Goal: Task Accomplishment & Management: Complete application form

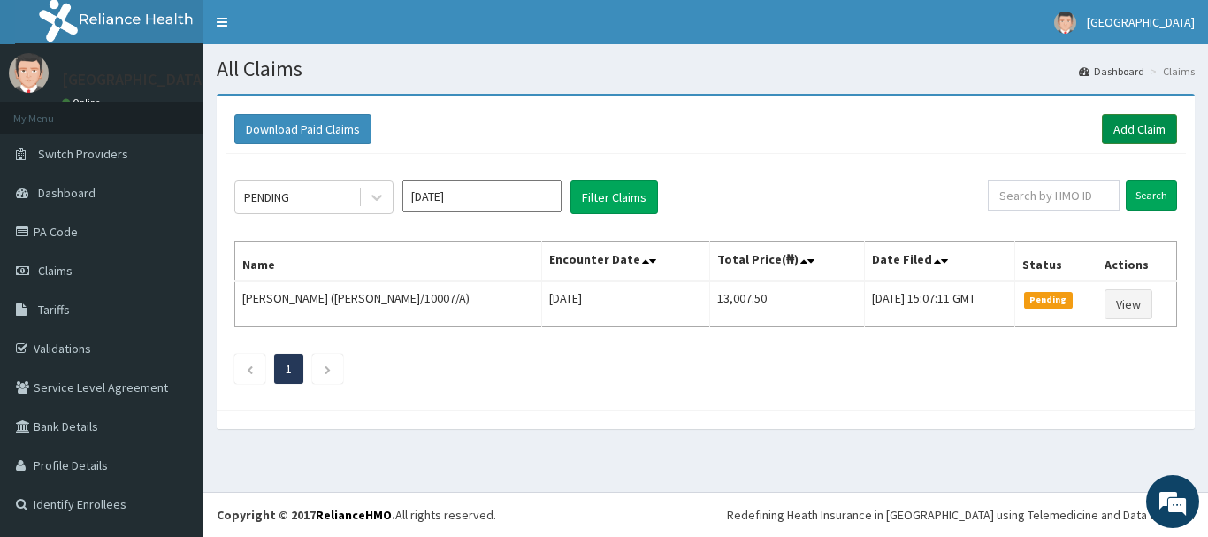
click at [1141, 130] on link "Add Claim" at bounding box center [1139, 129] width 75 height 30
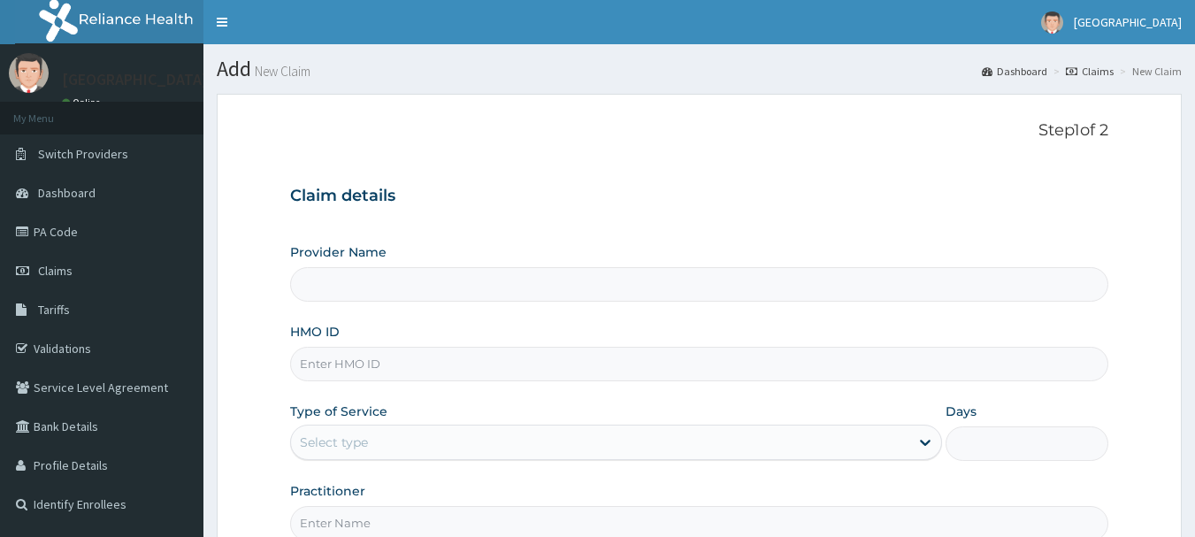
type input "[GEOGRAPHIC_DATA]"
type input "ENP/12076/A"
click at [409, 440] on div "Select type" at bounding box center [600, 442] width 618 height 28
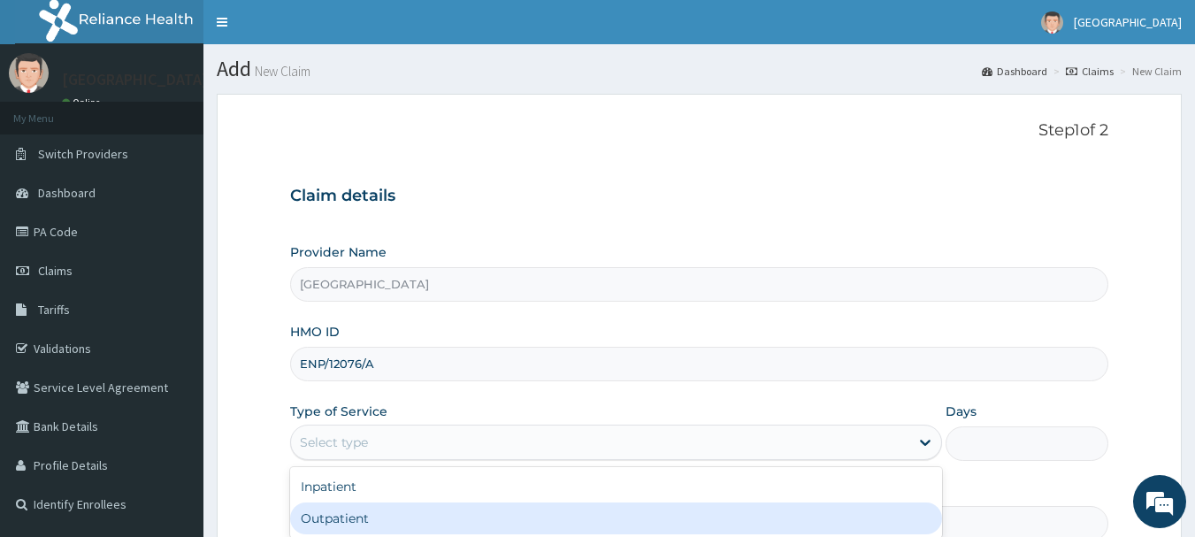
click at [411, 508] on div "Outpatient" at bounding box center [616, 518] width 652 height 32
type input "1"
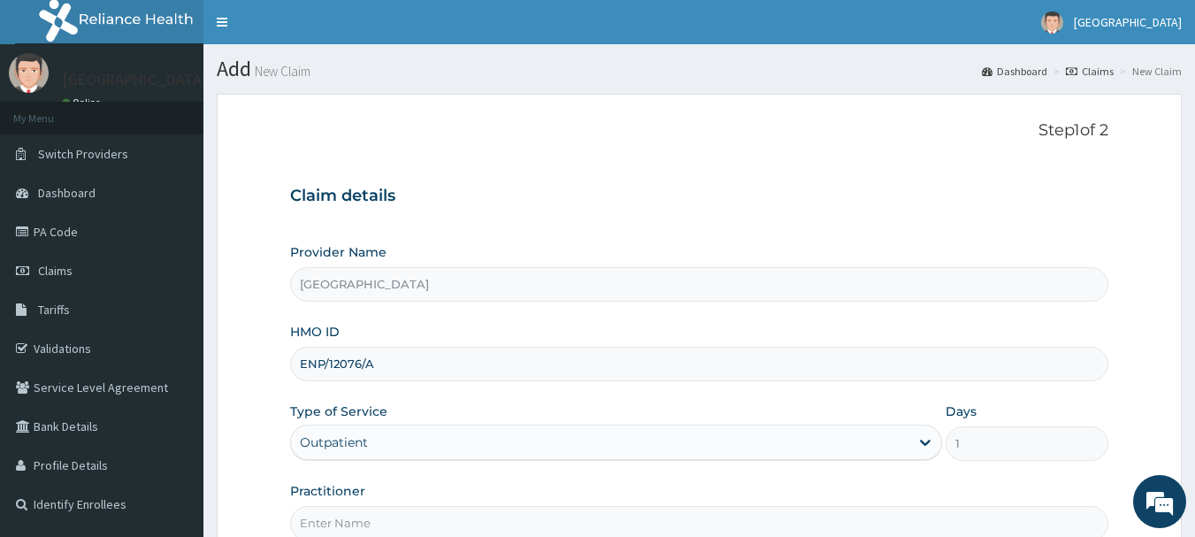
click at [411, 509] on input "Practitioner" at bounding box center [699, 523] width 819 height 35
type input "[PERSON_NAME]"
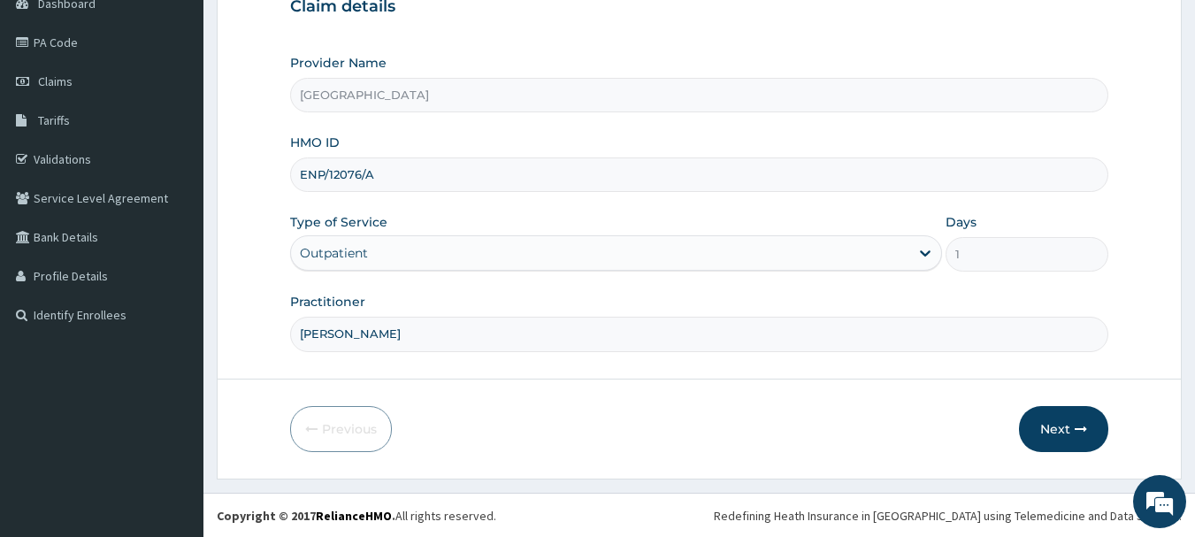
scroll to position [190, 0]
click at [1055, 412] on button "Next" at bounding box center [1063, 428] width 89 height 46
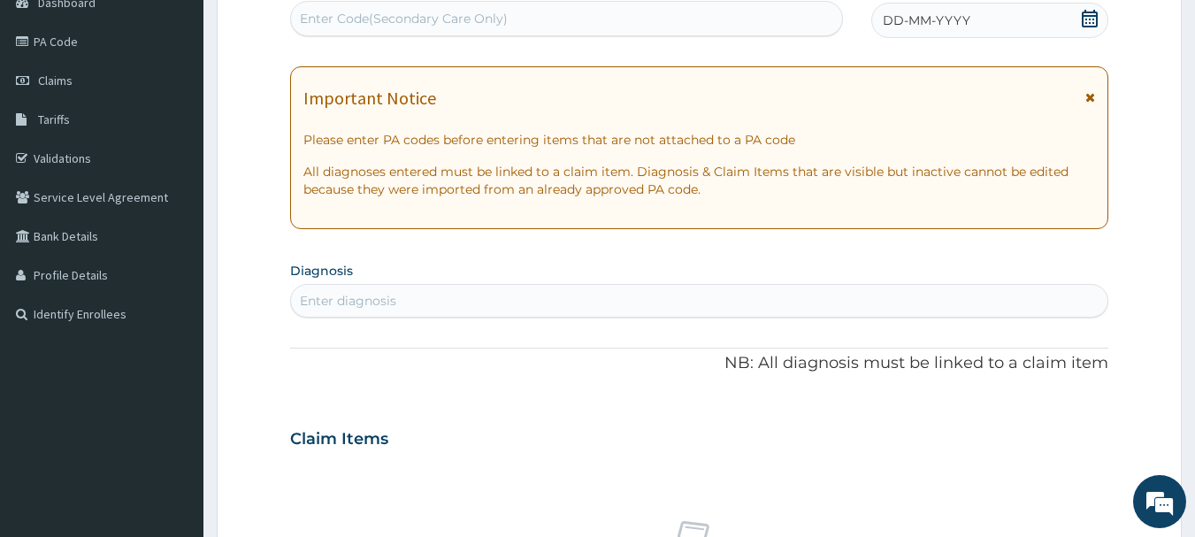
click at [631, 28] on div "Enter Code(Secondary Care Only)" at bounding box center [567, 18] width 552 height 28
click at [971, 23] on div "DD-MM-YYYY" at bounding box center [989, 20] width 237 height 35
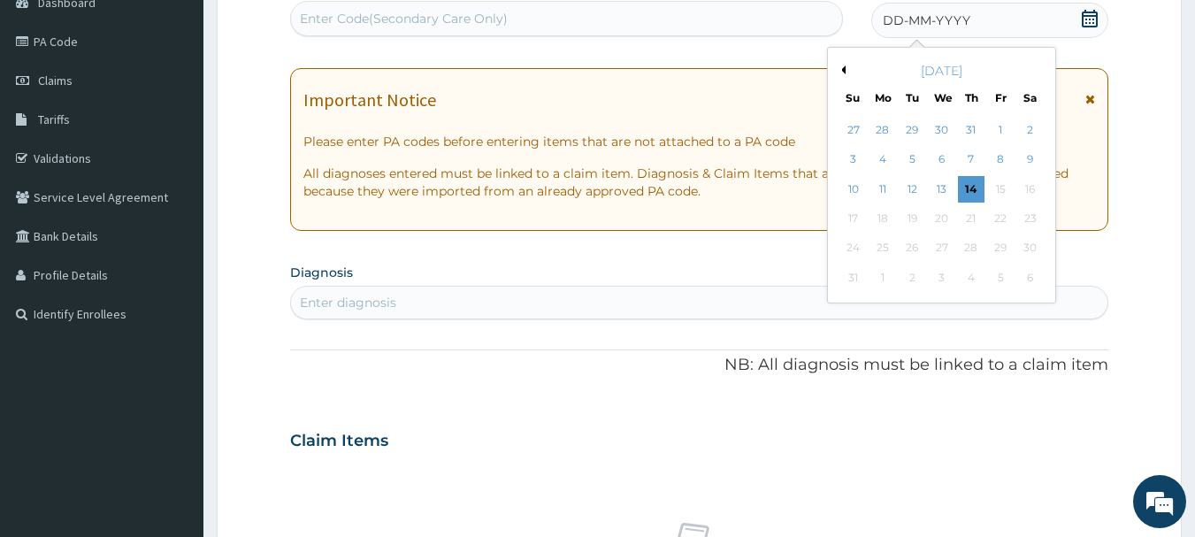
click at [946, 193] on div "13" at bounding box center [942, 189] width 27 height 27
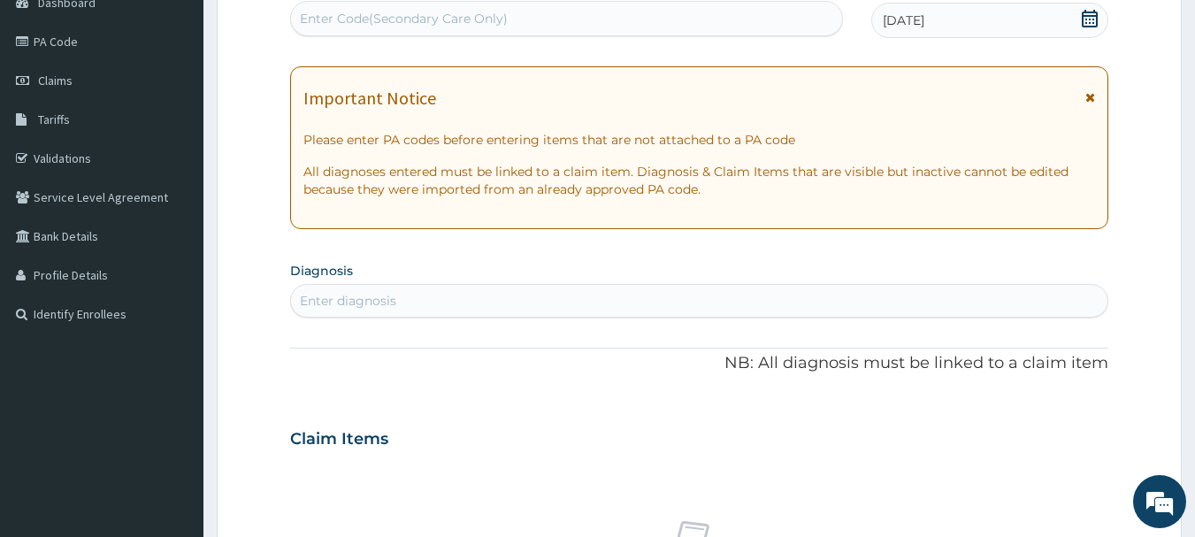
click at [628, 294] on div "Enter diagnosis" at bounding box center [699, 301] width 817 height 28
type input "I"
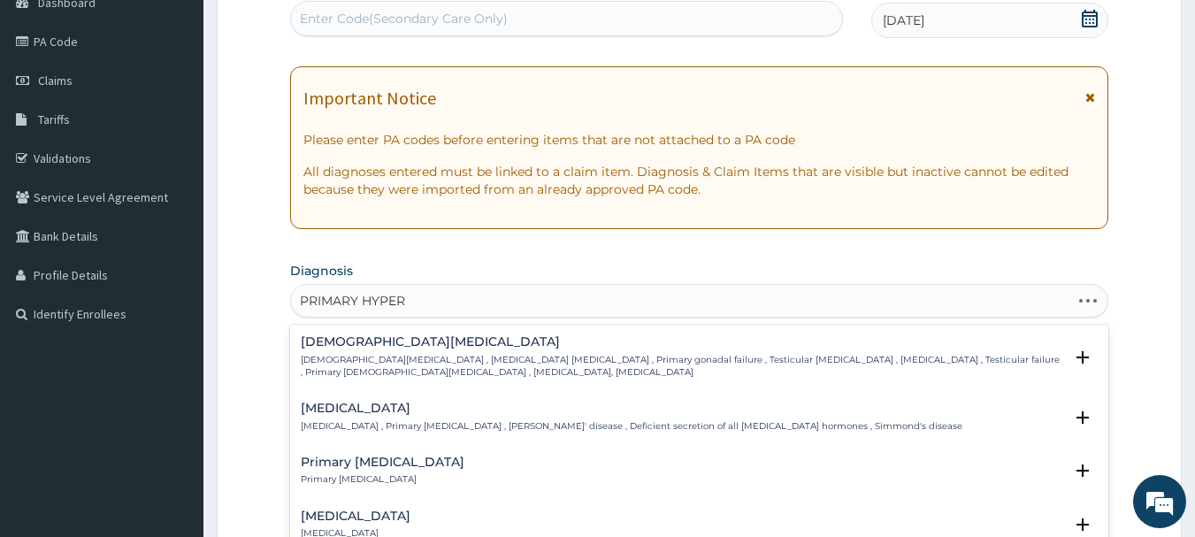
type input "PRIMARY HYPERT"
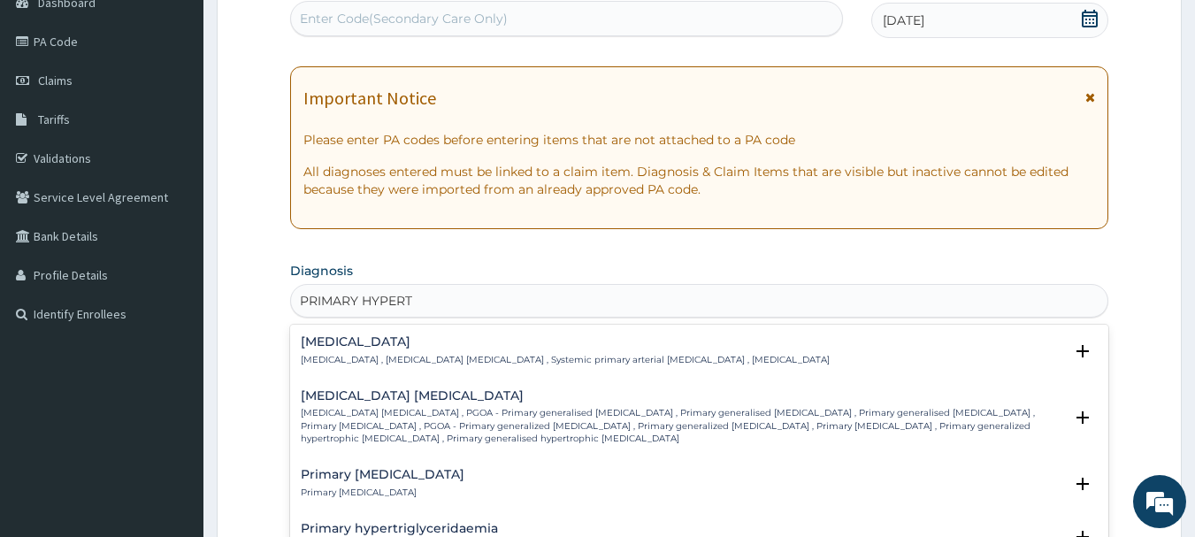
click at [377, 348] on h4 "Essential hypertension" at bounding box center [565, 341] width 529 height 13
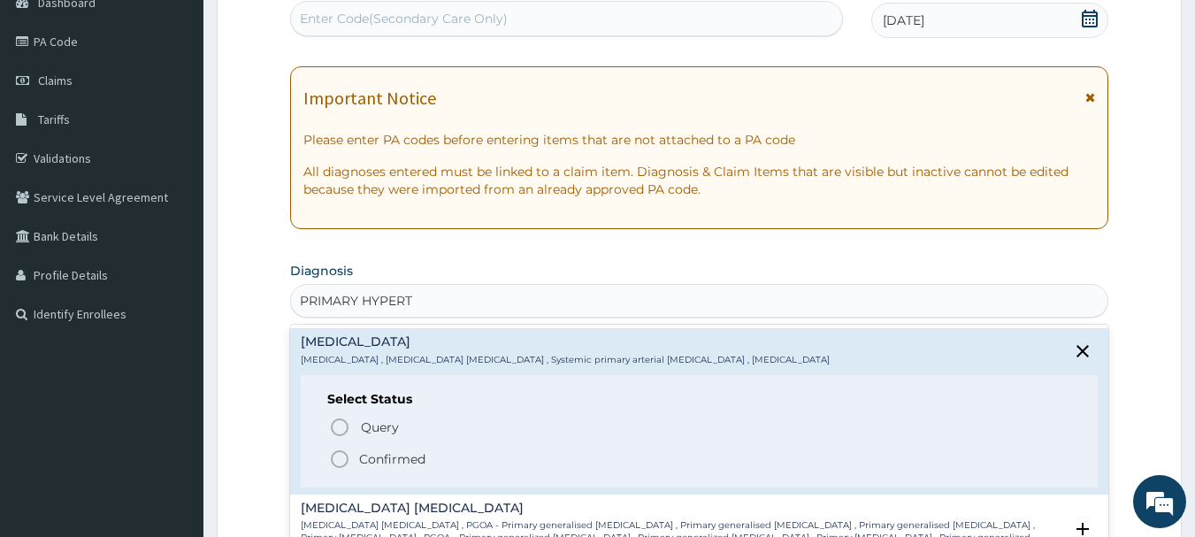
click at [341, 456] on icon "status option filled" at bounding box center [339, 459] width 21 height 21
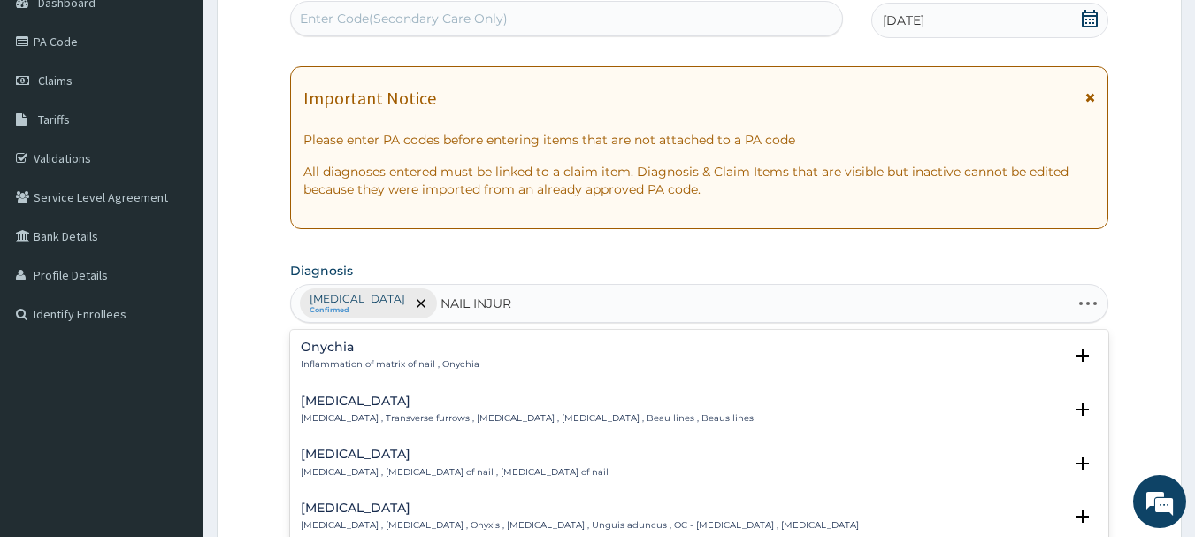
type input "NAIL INJURY"
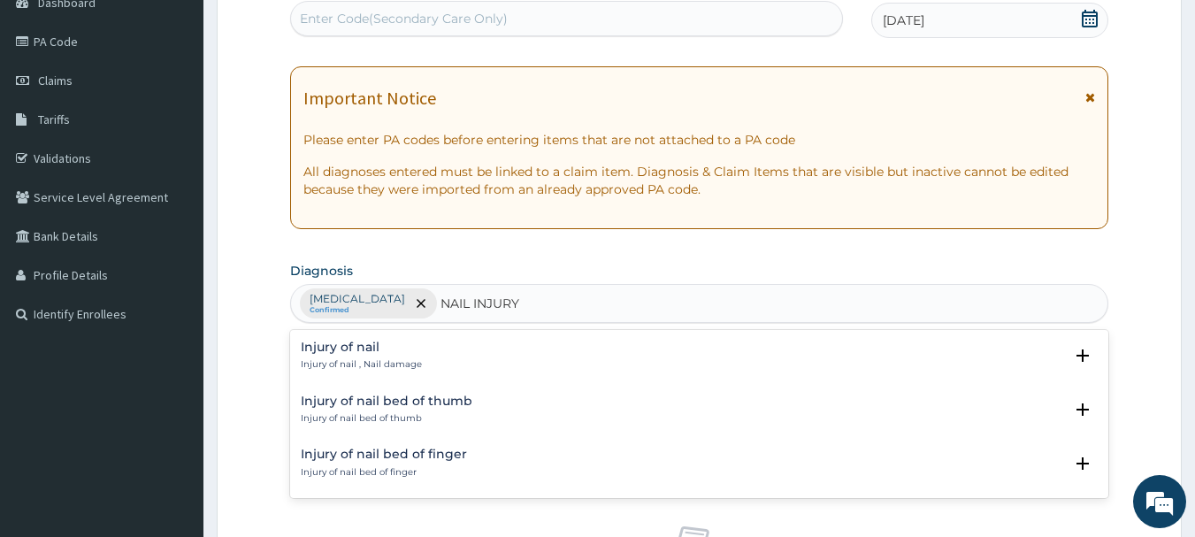
click at [355, 351] on h4 "Injury of nail" at bounding box center [361, 347] width 121 height 13
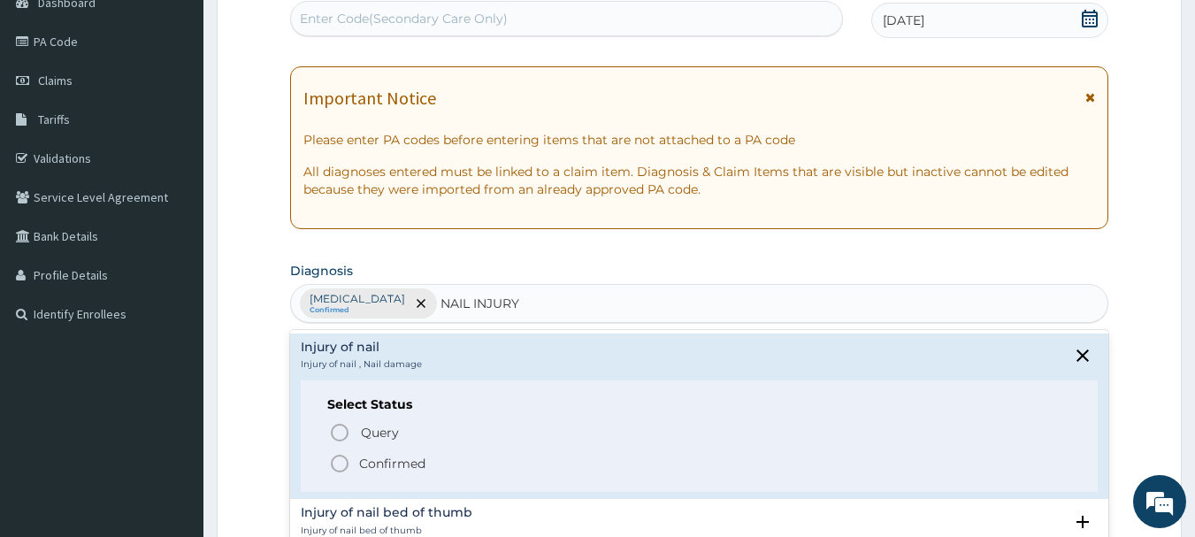
click at [341, 461] on icon "status option filled" at bounding box center [339, 463] width 21 height 21
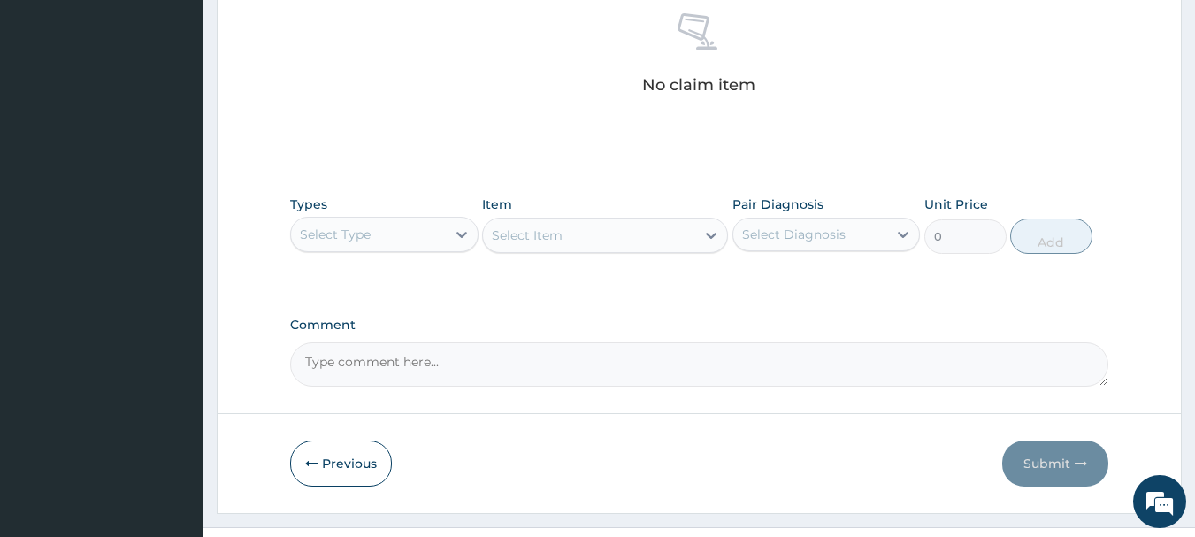
scroll to position [739, 0]
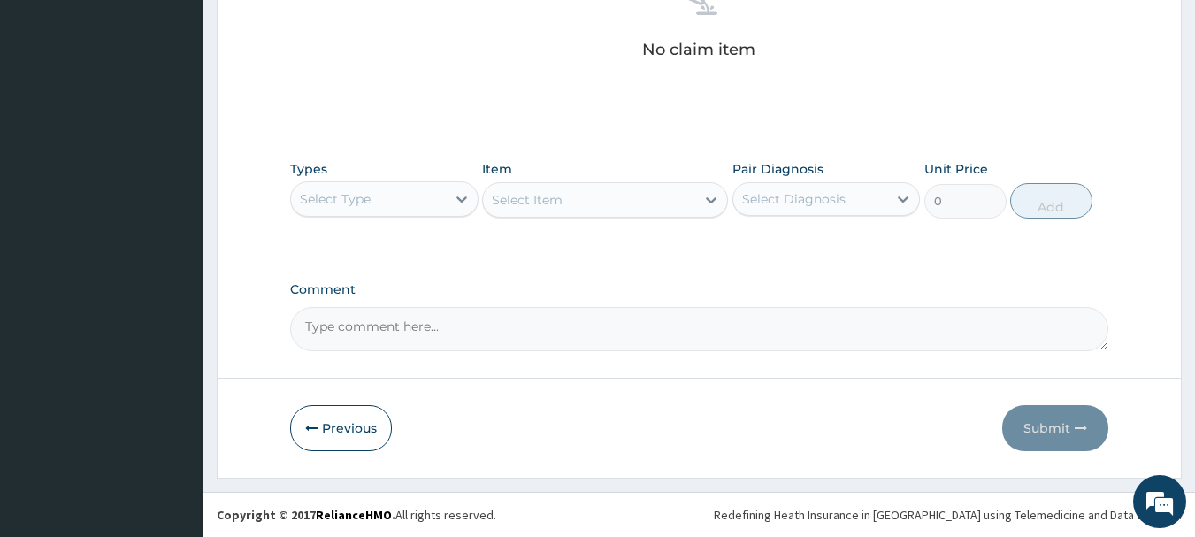
click at [439, 215] on div "Select Type" at bounding box center [384, 198] width 188 height 35
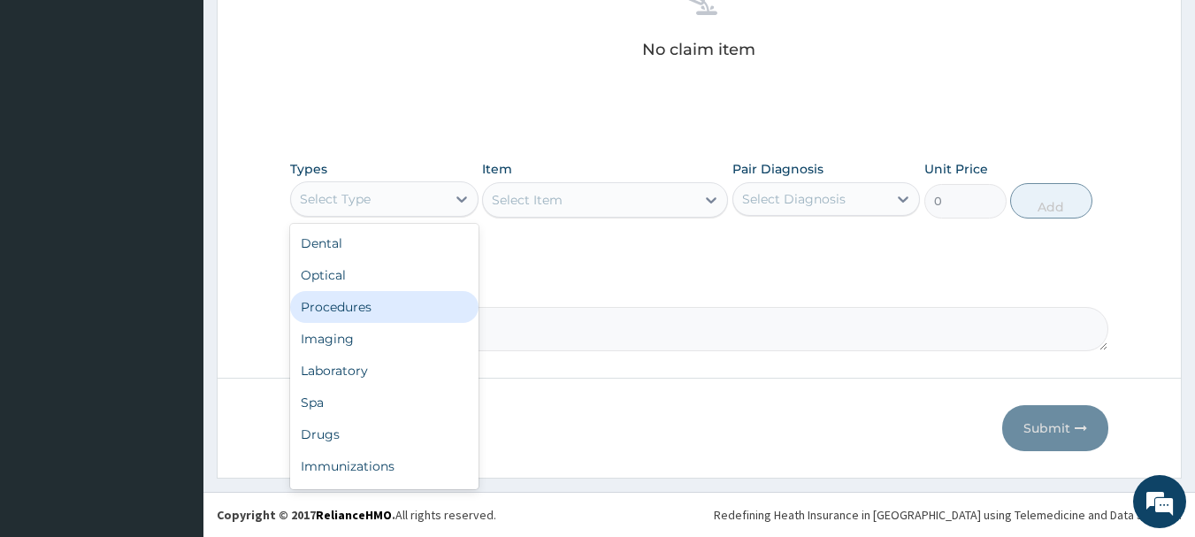
click at [411, 311] on div "Procedures" at bounding box center [384, 307] width 188 height 32
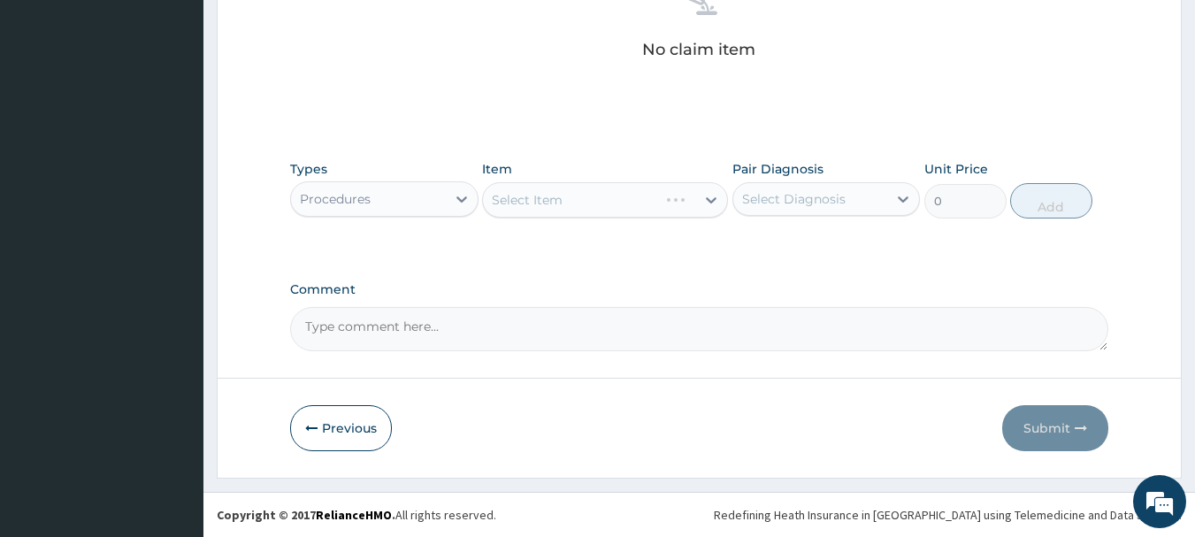
click at [630, 198] on div "Select Item" at bounding box center [605, 199] width 246 height 35
click at [631, 198] on div "Select Item" at bounding box center [589, 200] width 212 height 28
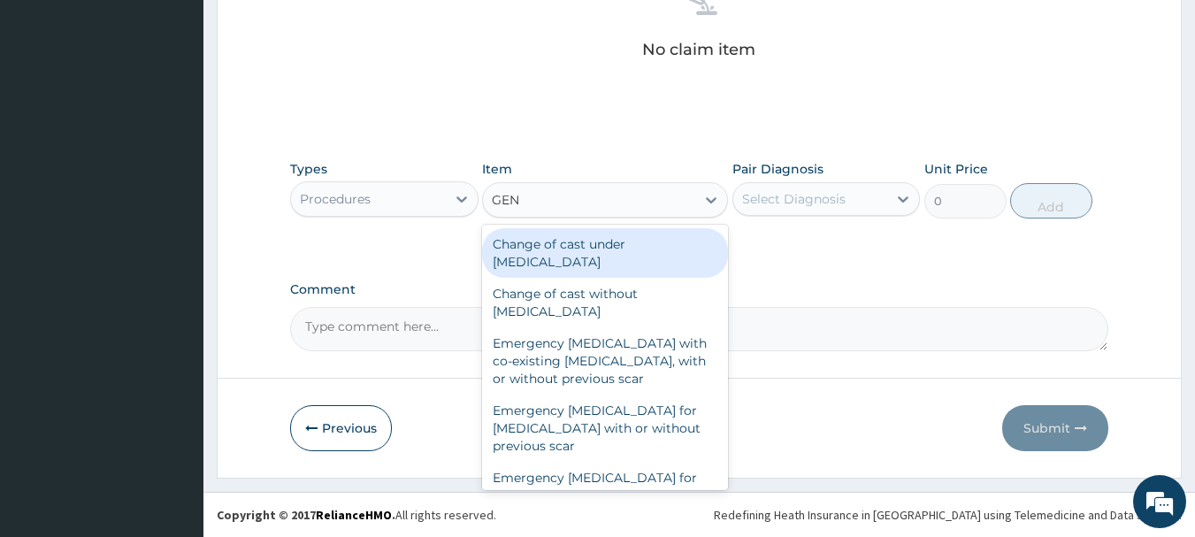
type input "GENE"
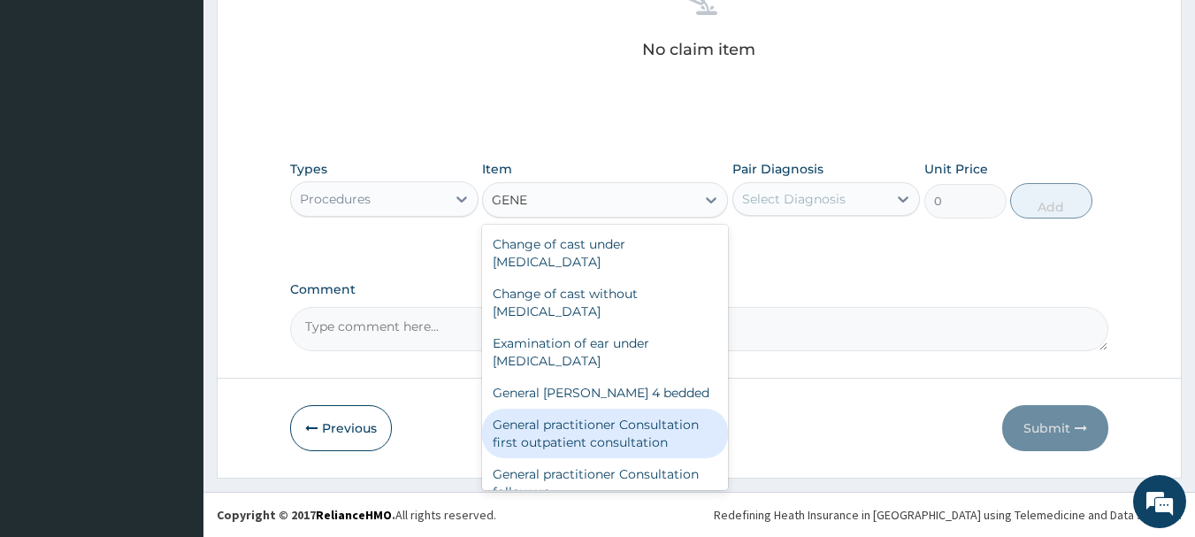
click at [642, 430] on div "General practitioner Consultation first outpatient consultation" at bounding box center [605, 434] width 246 height 50
type input "3547.5"
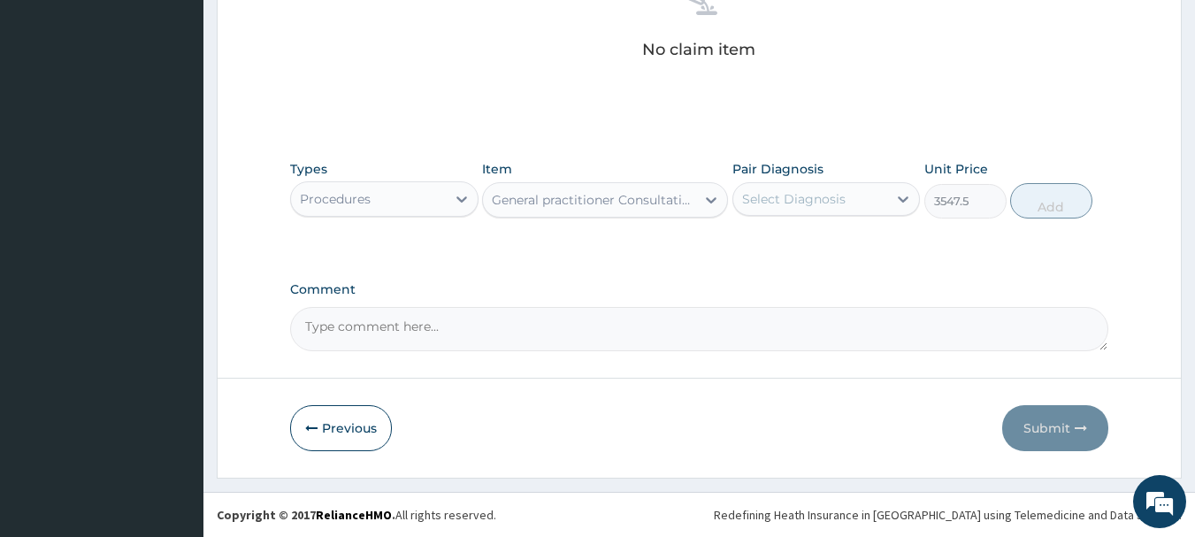
click at [840, 201] on div "Select Diagnosis" at bounding box center [794, 199] width 104 height 18
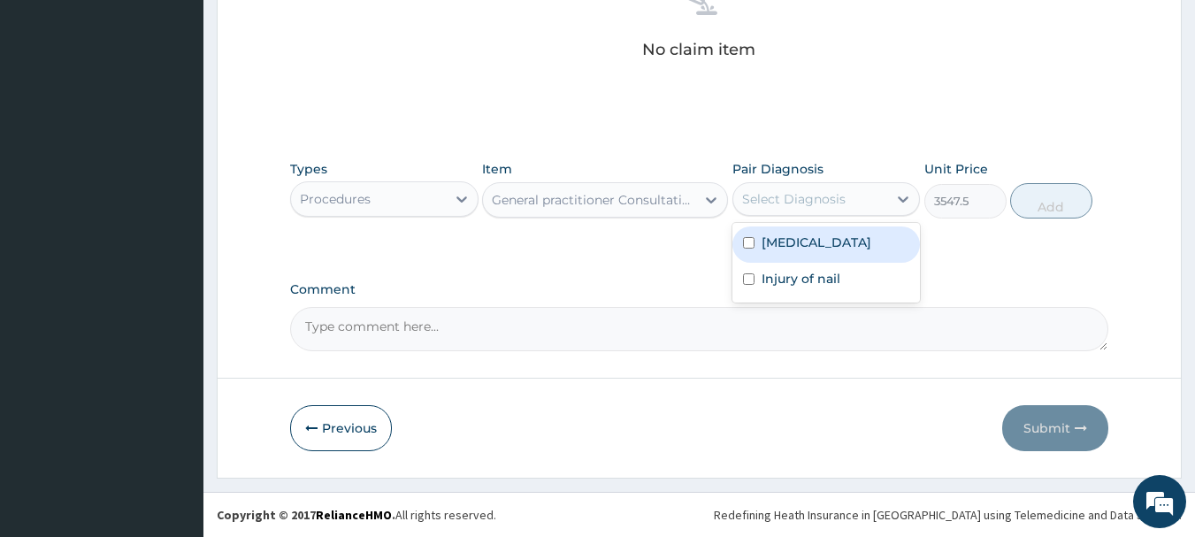
drag, startPoint x: 840, startPoint y: 220, endPoint x: 841, endPoint y: 272, distance: 52.2
click at [843, 249] on label "Essential hypertension" at bounding box center [817, 243] width 110 height 18
checkbox input "true"
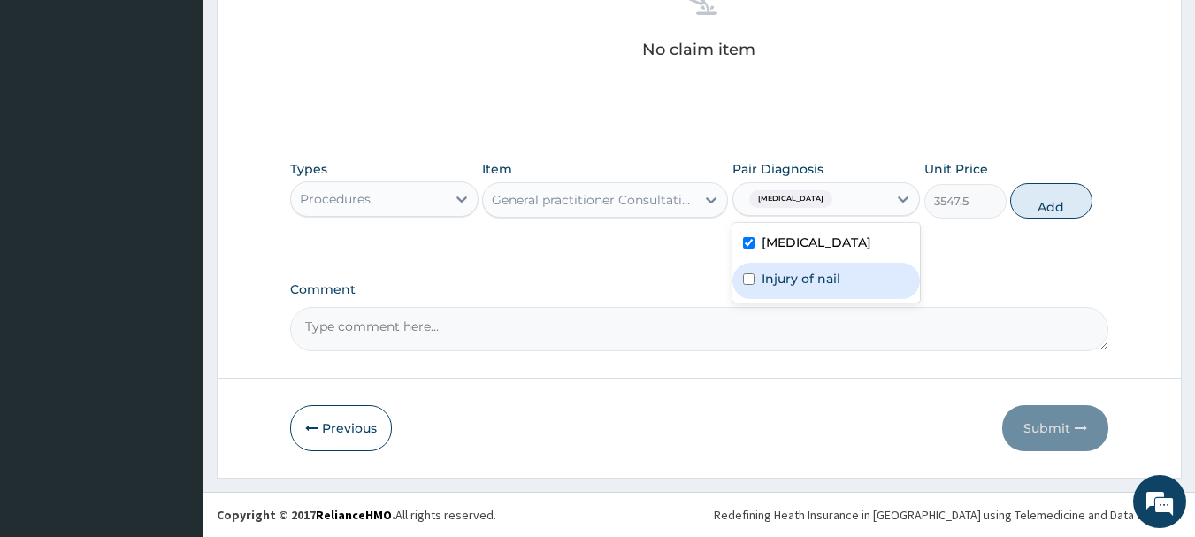
click at [843, 286] on div "Injury of nail" at bounding box center [827, 281] width 188 height 36
checkbox input "true"
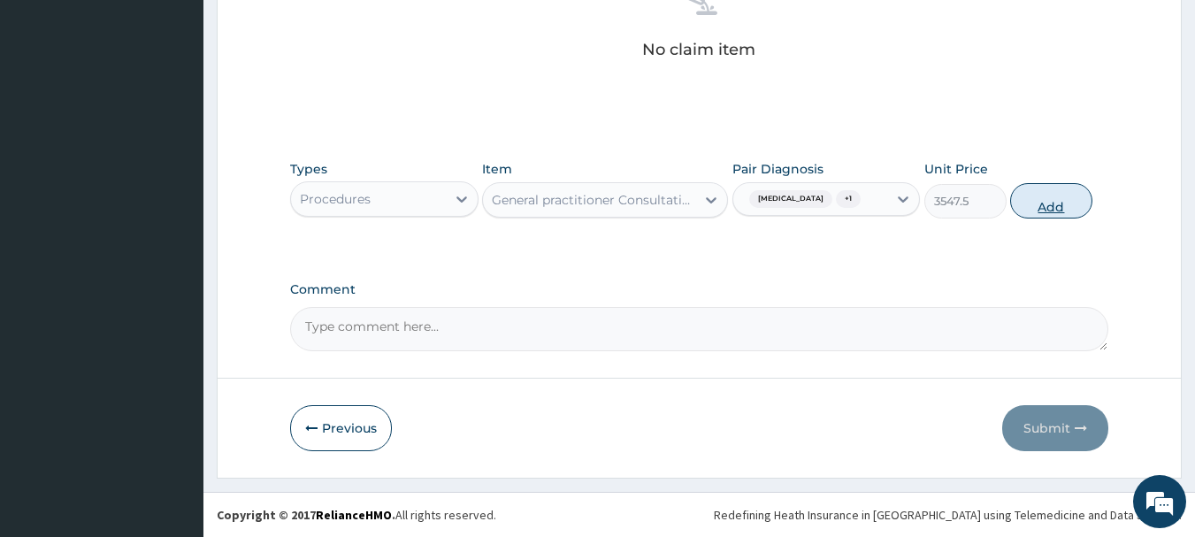
click at [1069, 210] on button "Add" at bounding box center [1051, 200] width 82 height 35
type input "0"
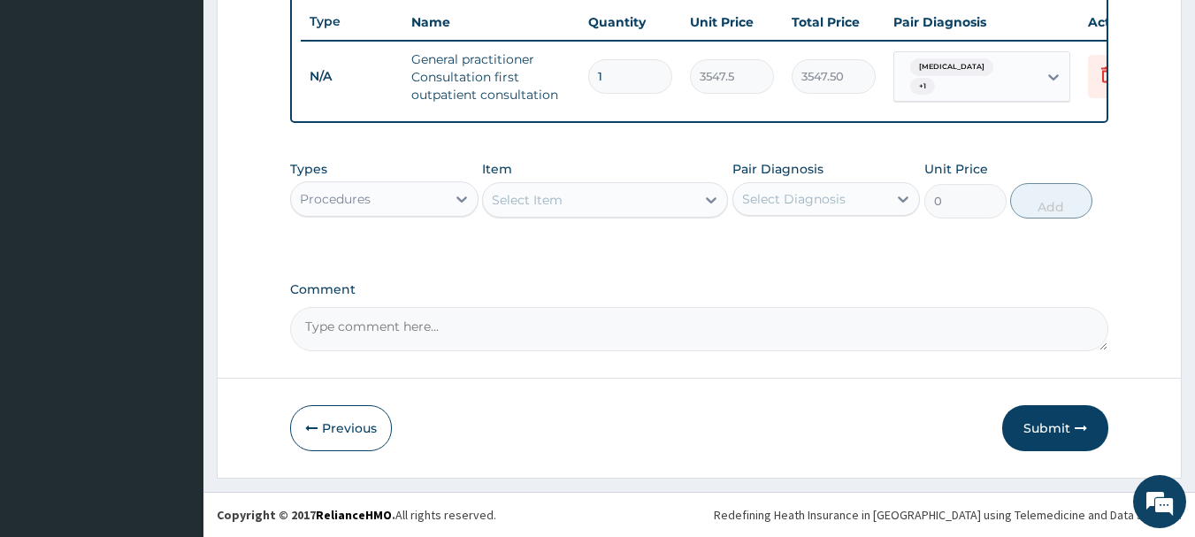
click at [629, 203] on div "Select Item" at bounding box center [589, 200] width 212 height 28
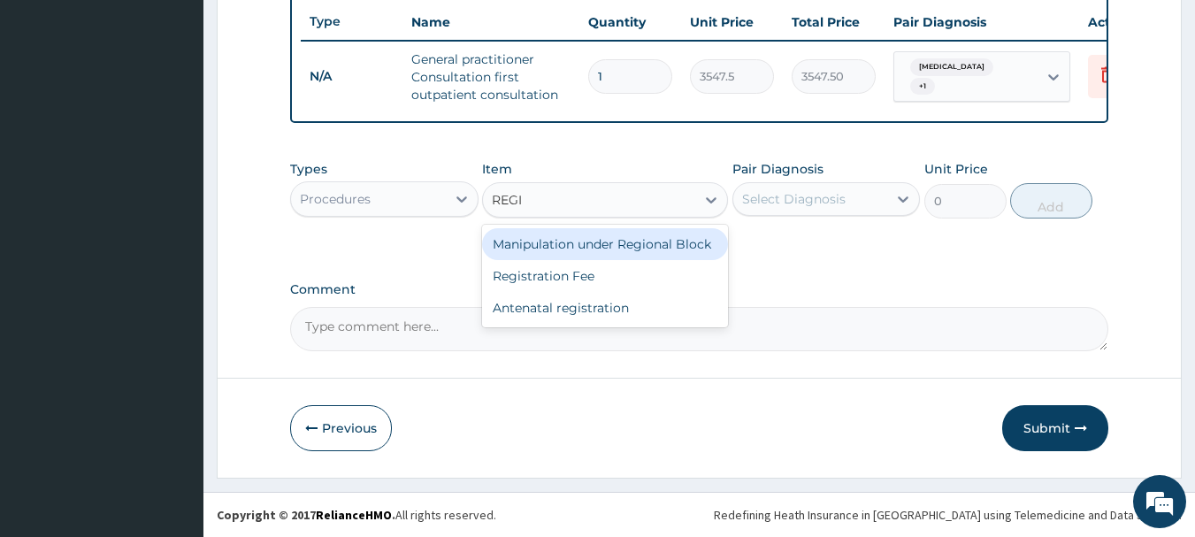
type input "REGIS"
click at [644, 248] on div "Registration Fee" at bounding box center [605, 244] width 246 height 32
type input "2150"
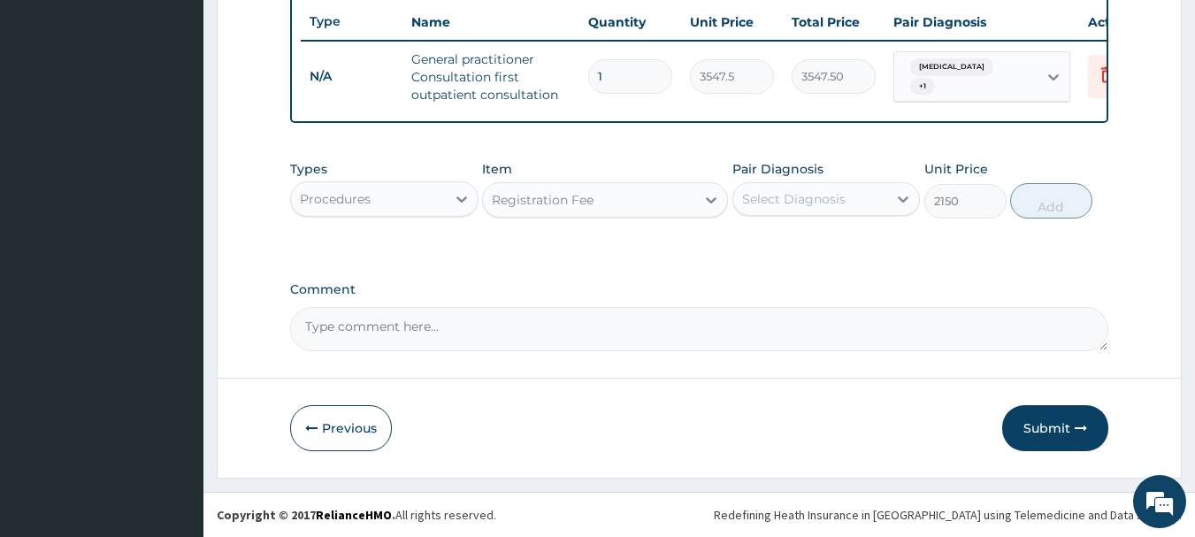
click at [790, 196] on div "Select Diagnosis" at bounding box center [794, 199] width 104 height 18
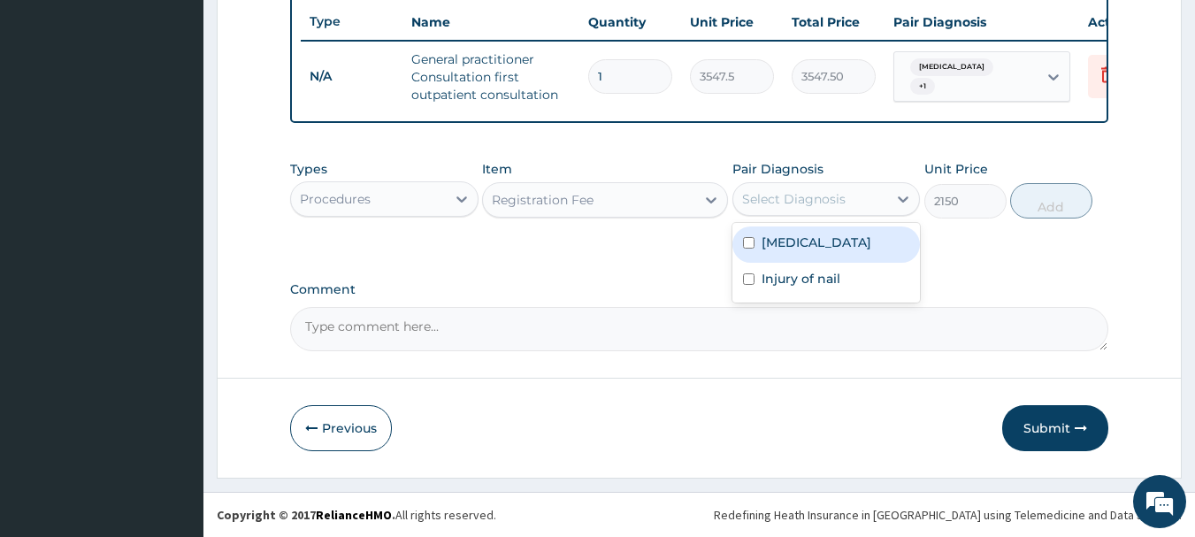
click at [812, 239] on label "Essential hypertension" at bounding box center [817, 243] width 110 height 18
checkbox input "true"
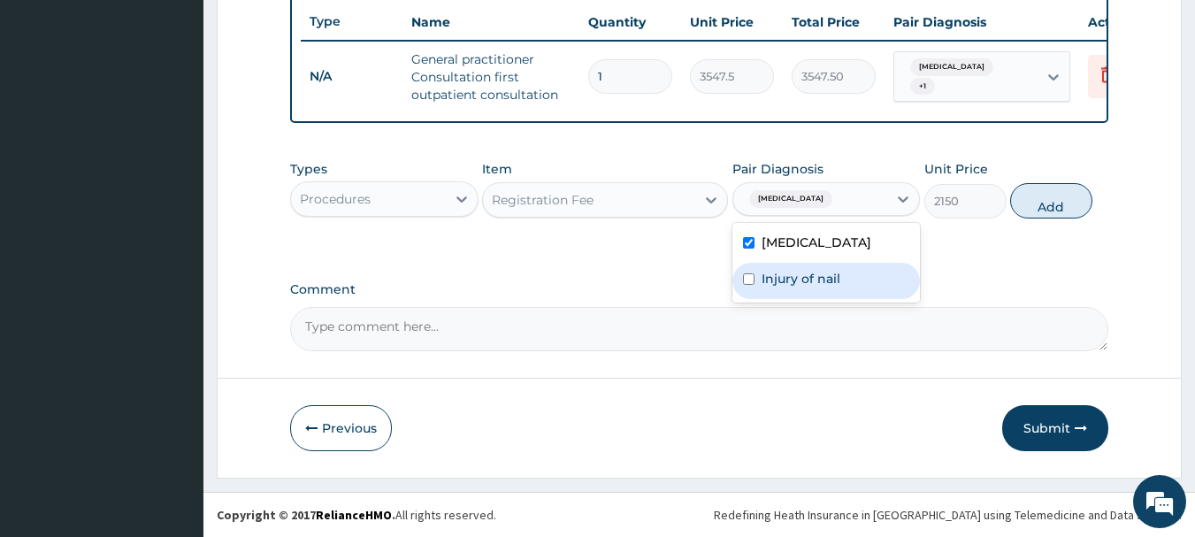
click at [815, 279] on label "Injury of nail" at bounding box center [801, 279] width 79 height 18
checkbox input "true"
click at [1069, 210] on button "Add" at bounding box center [1051, 200] width 82 height 35
type input "0"
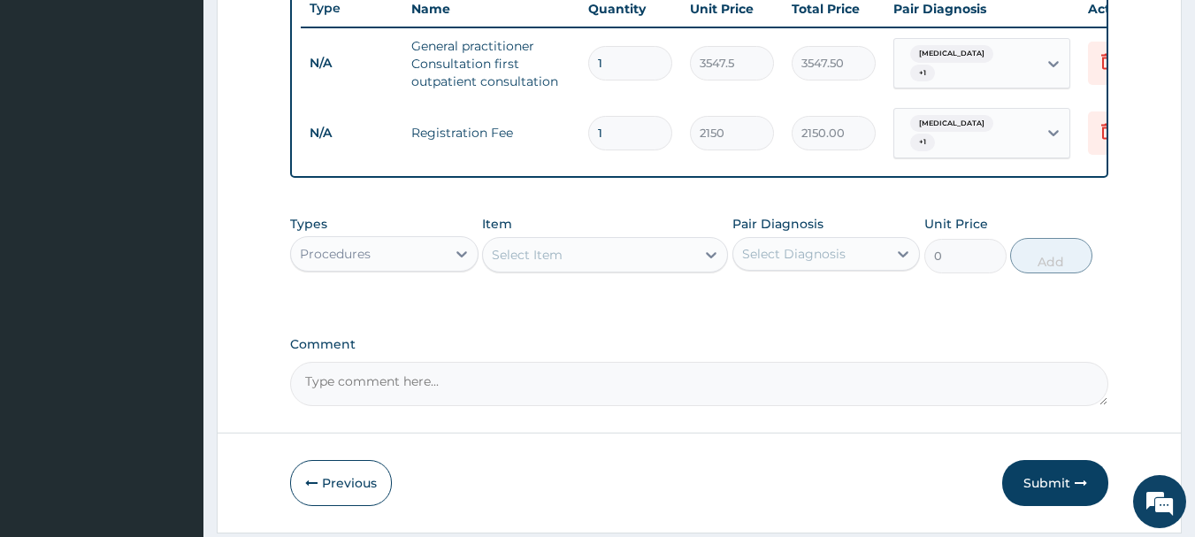
click at [597, 269] on div "Select Item" at bounding box center [589, 255] width 212 height 28
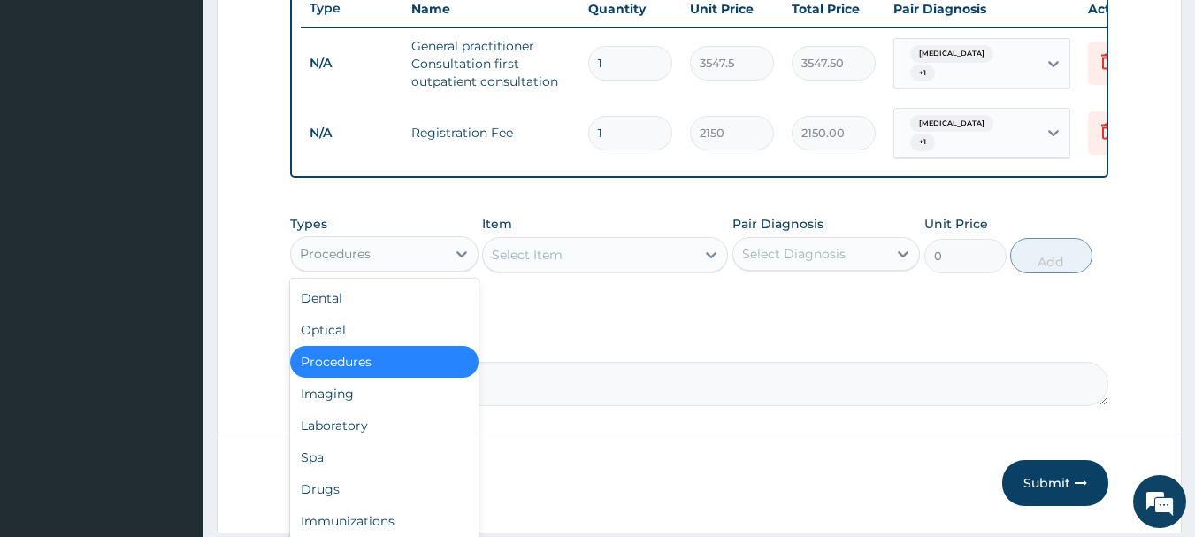
click at [432, 265] on div "Procedures" at bounding box center [368, 254] width 155 height 28
click at [395, 496] on div "Drugs" at bounding box center [384, 489] width 188 height 32
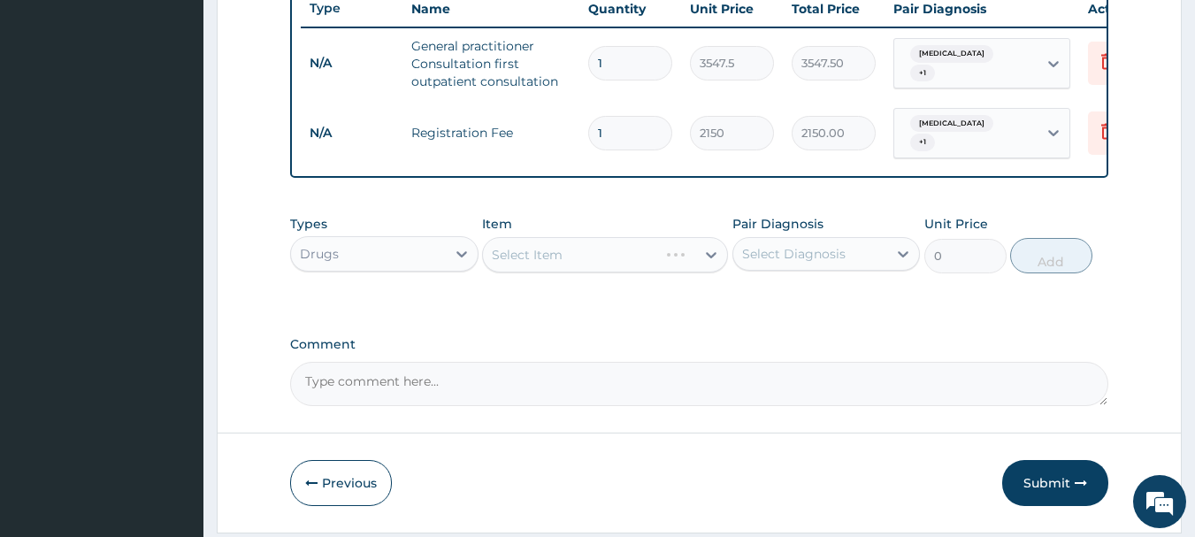
click at [629, 272] on div "Select Item" at bounding box center [605, 254] width 246 height 35
click at [630, 269] on div "Select Item" at bounding box center [589, 255] width 212 height 28
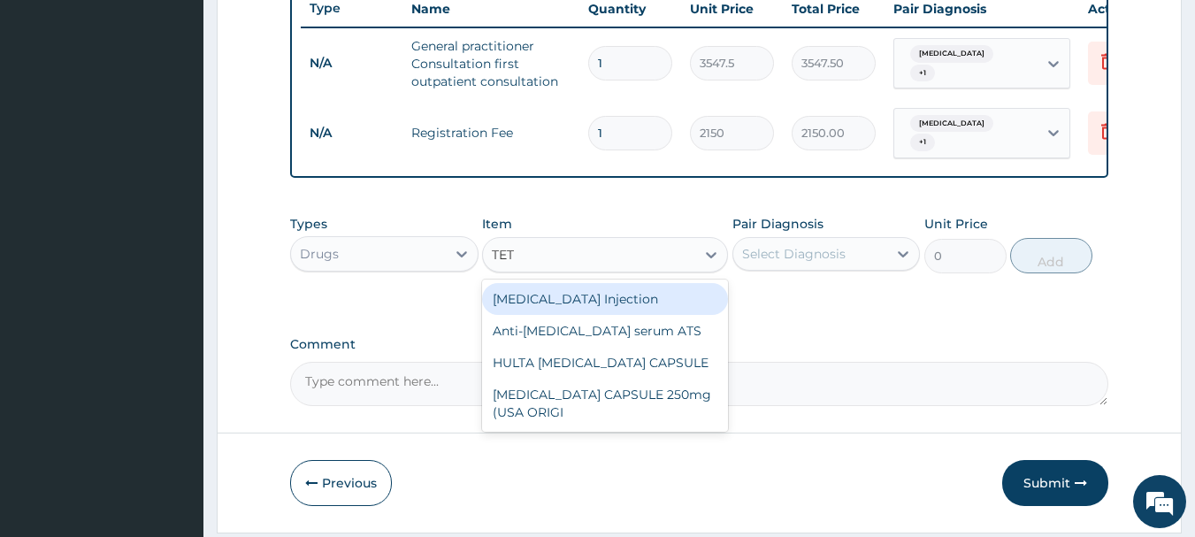
type input "TETA"
click at [642, 315] on div "[MEDICAL_DATA] Injection" at bounding box center [605, 299] width 246 height 32
type input "1182.5"
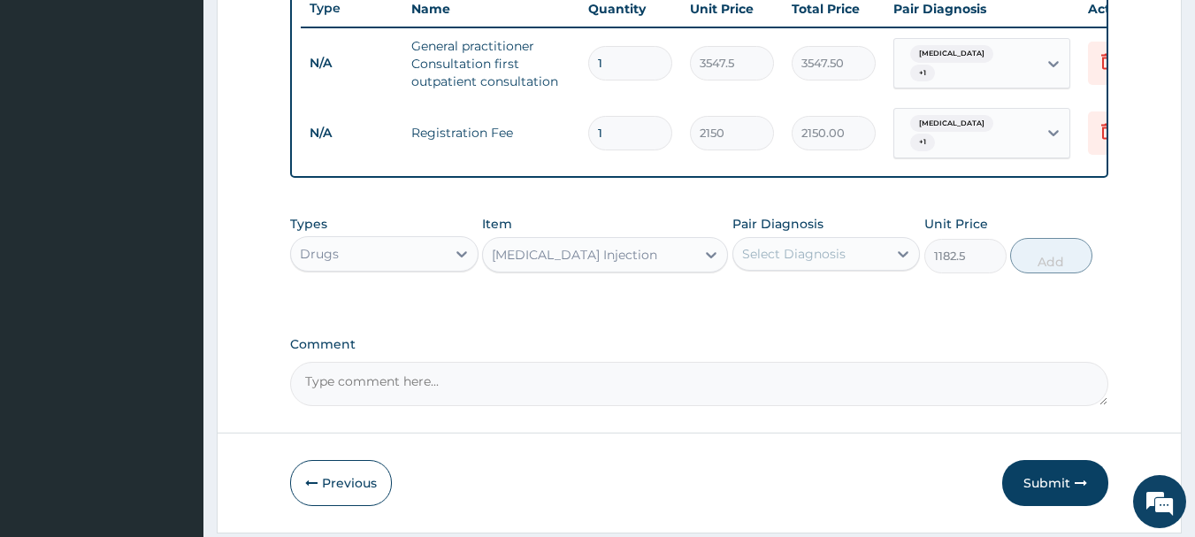
click at [833, 263] on div "Select Diagnosis" at bounding box center [794, 254] width 104 height 18
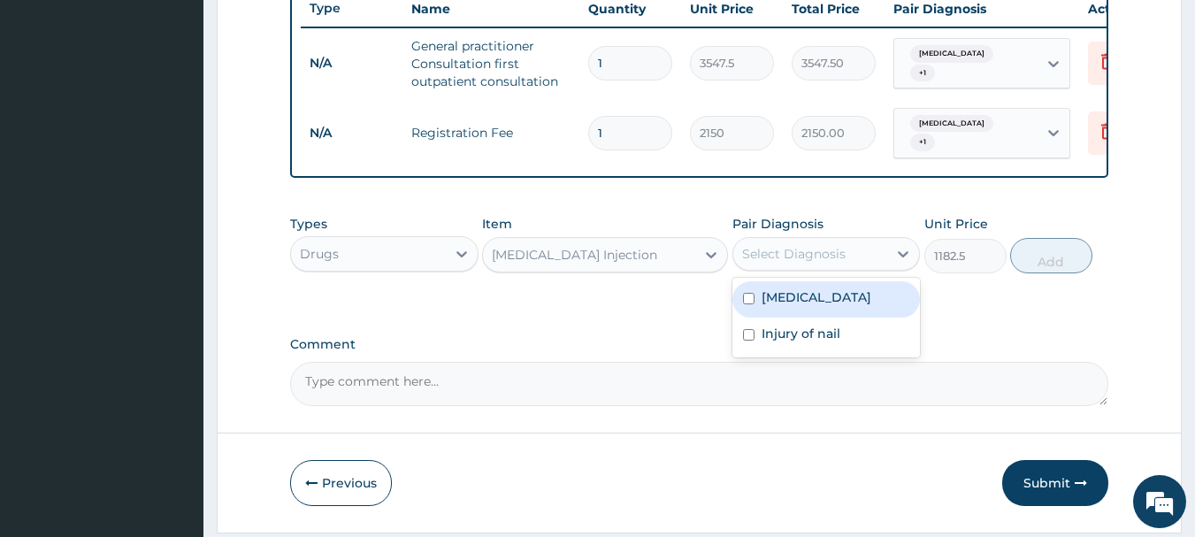
drag, startPoint x: 833, startPoint y: 317, endPoint x: 834, endPoint y: 350, distance: 33.6
click at [833, 306] on label "Essential hypertension" at bounding box center [817, 297] width 110 height 18
checkbox input "true"
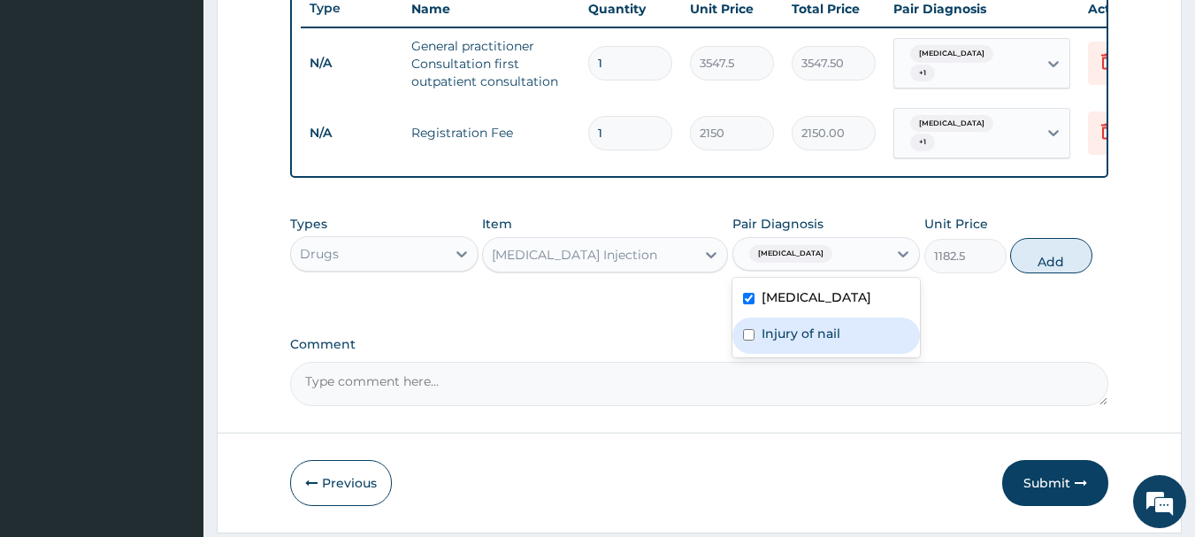
click at [836, 342] on label "Injury of nail" at bounding box center [801, 334] width 79 height 18
checkbox input "true"
drag, startPoint x: 1039, startPoint y: 277, endPoint x: 947, endPoint y: 277, distance: 92.9
click at [1040, 273] on button "Add" at bounding box center [1051, 255] width 82 height 35
type input "0"
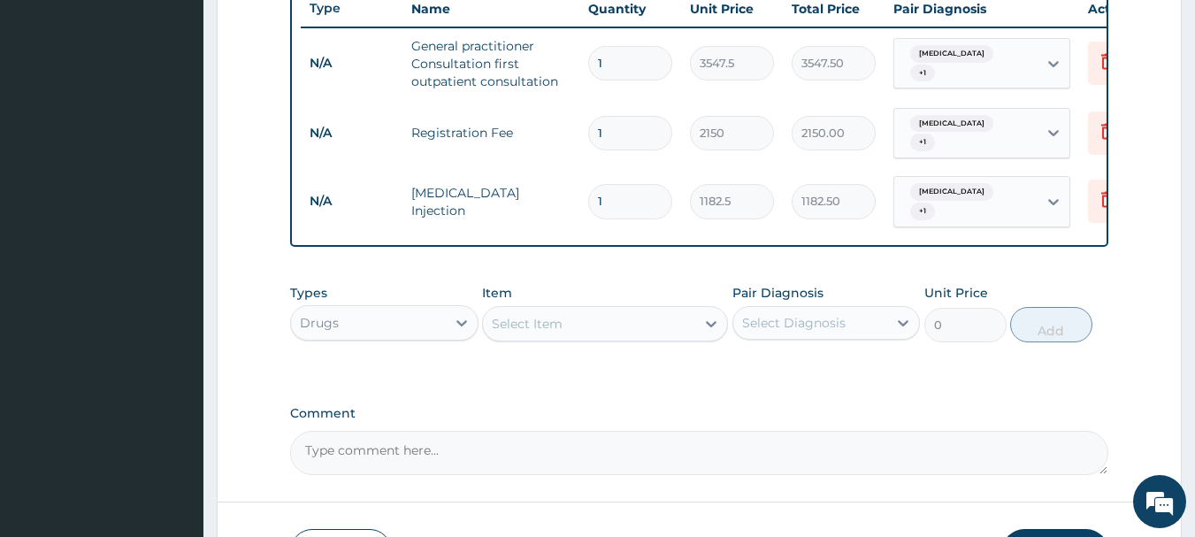
click at [624, 325] on div "Select Item" at bounding box center [589, 324] width 212 height 28
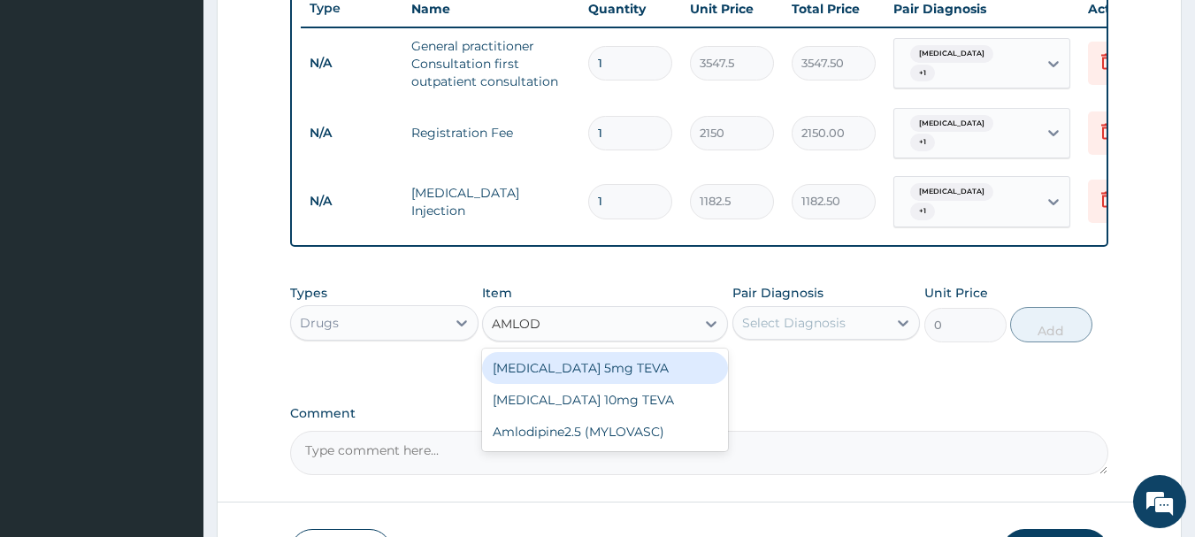
type input "AMLODI"
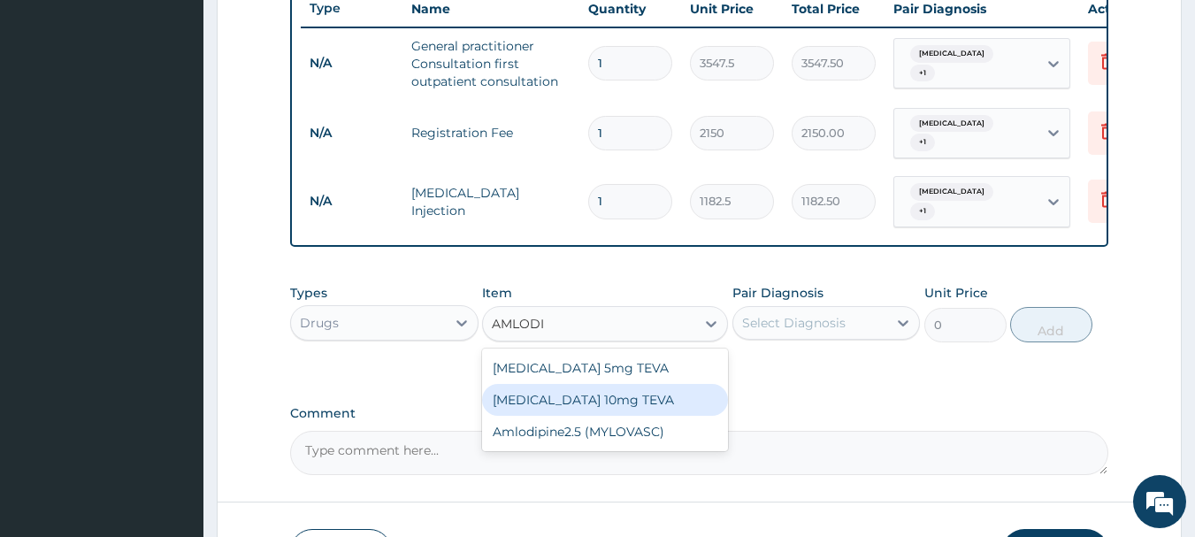
click at [643, 410] on div "[MEDICAL_DATA] 10mg TEVA" at bounding box center [605, 400] width 246 height 32
type input "100.5125"
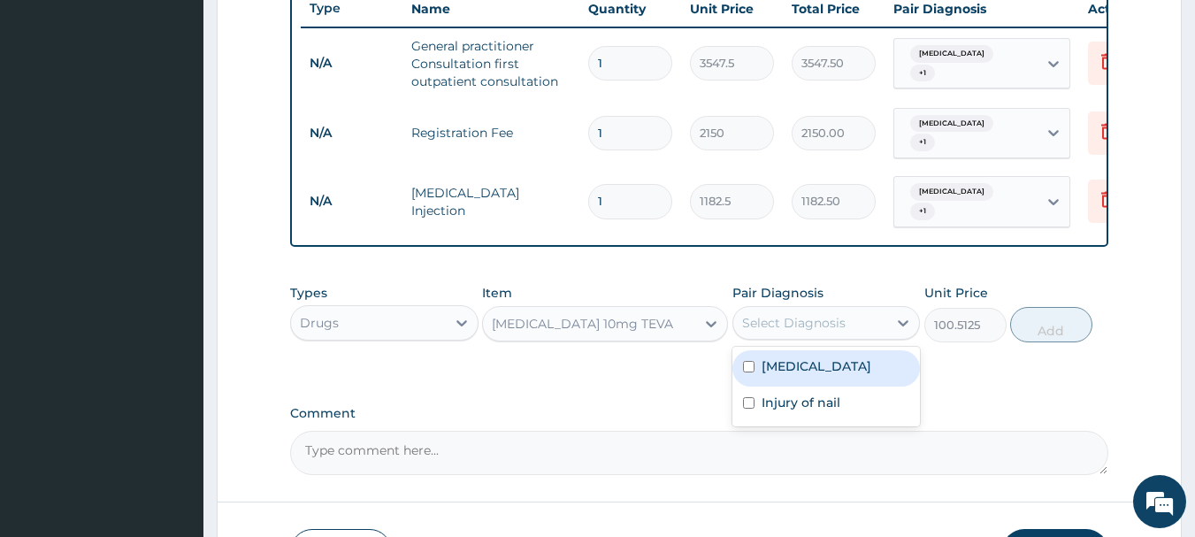
click at [865, 332] on div "Select Diagnosis" at bounding box center [810, 323] width 155 height 28
drag, startPoint x: 855, startPoint y: 386, endPoint x: 857, endPoint y: 413, distance: 27.5
click at [855, 375] on label "Essential hypertension" at bounding box center [817, 366] width 110 height 18
checkbox input "true"
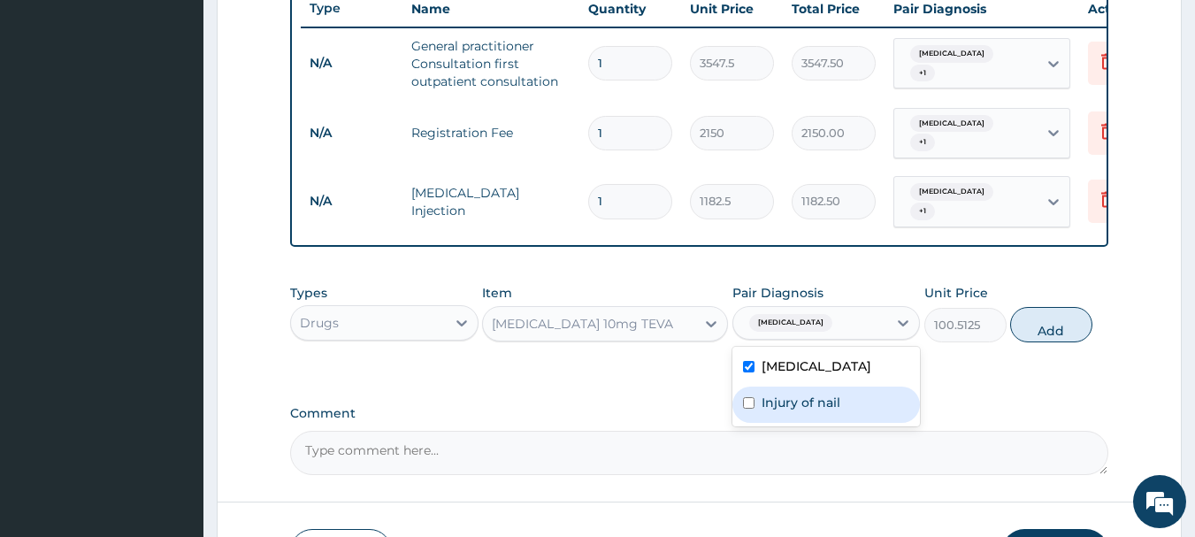
click at [857, 422] on div "Injury of nail" at bounding box center [827, 405] width 188 height 36
checkbox input "true"
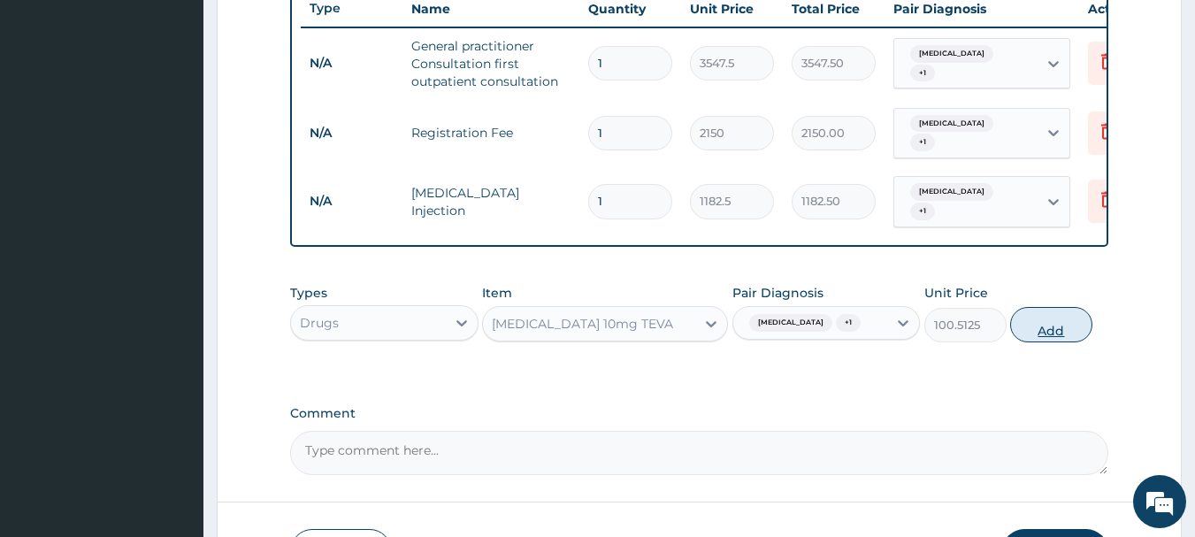
click at [1025, 342] on button "Add" at bounding box center [1051, 324] width 82 height 35
type input "0"
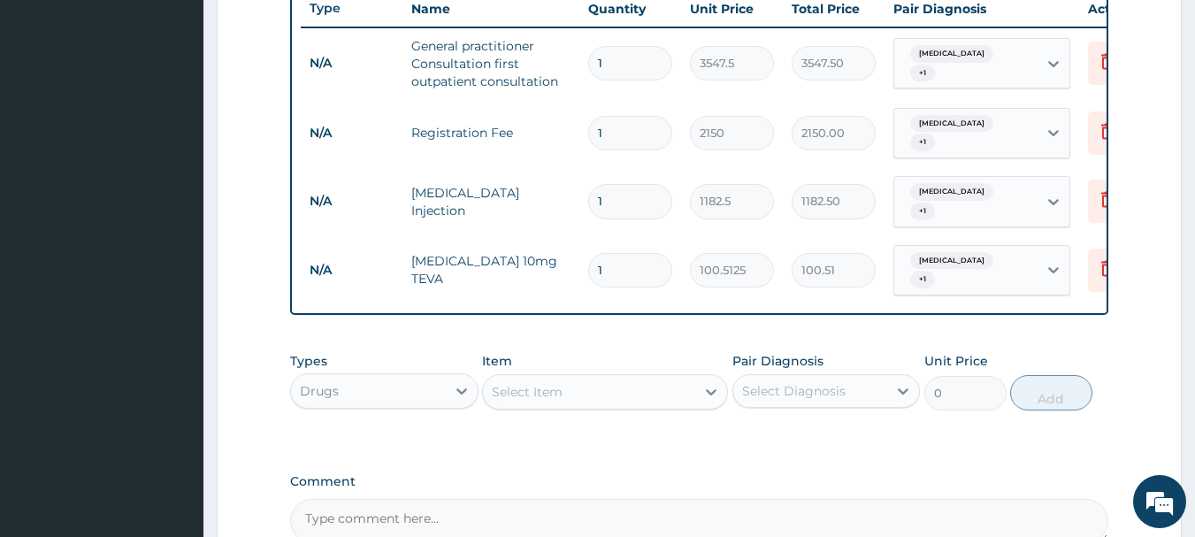
type input "0.00"
type input "3"
type input "301.54"
type input "30"
type input "3015.38"
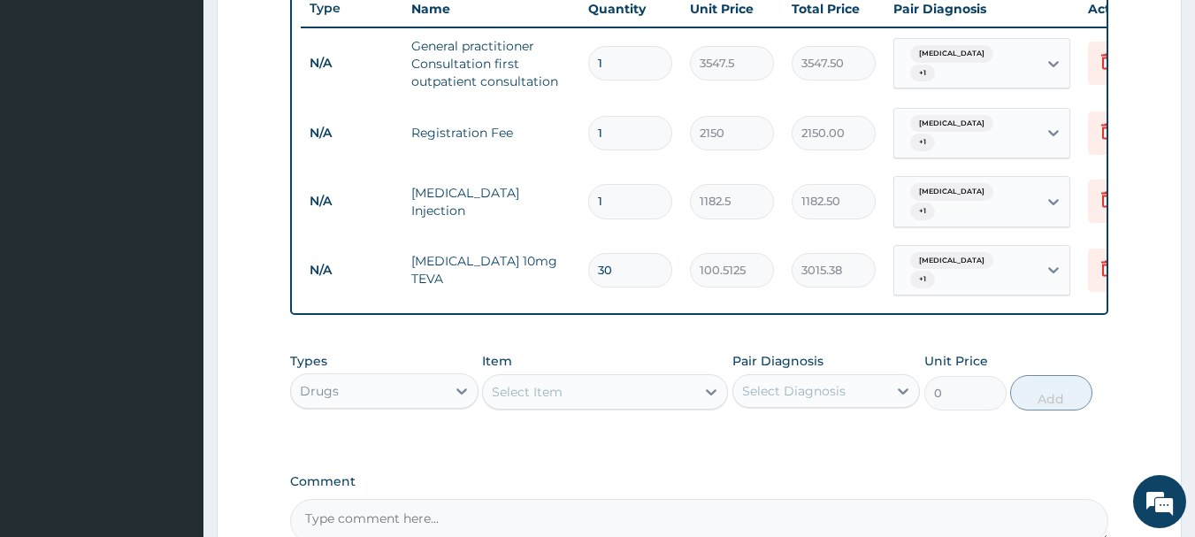
type input "30"
click at [637, 403] on div "Select Item" at bounding box center [589, 392] width 212 height 28
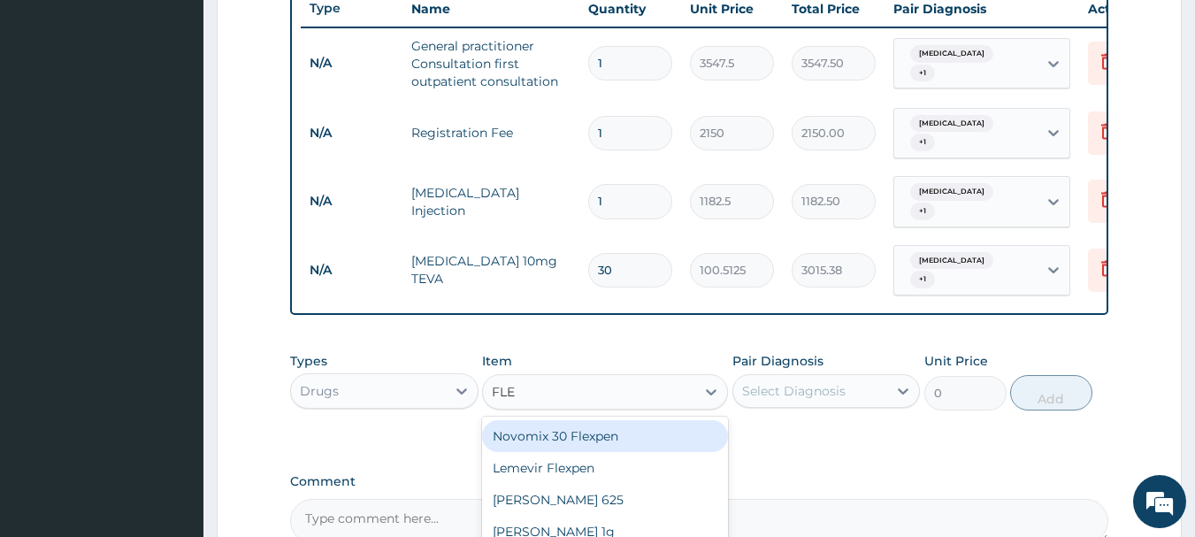
type input "FLEM"
click at [621, 452] on div "[PERSON_NAME] 625" at bounding box center [605, 436] width 246 height 32
type input "591.25"
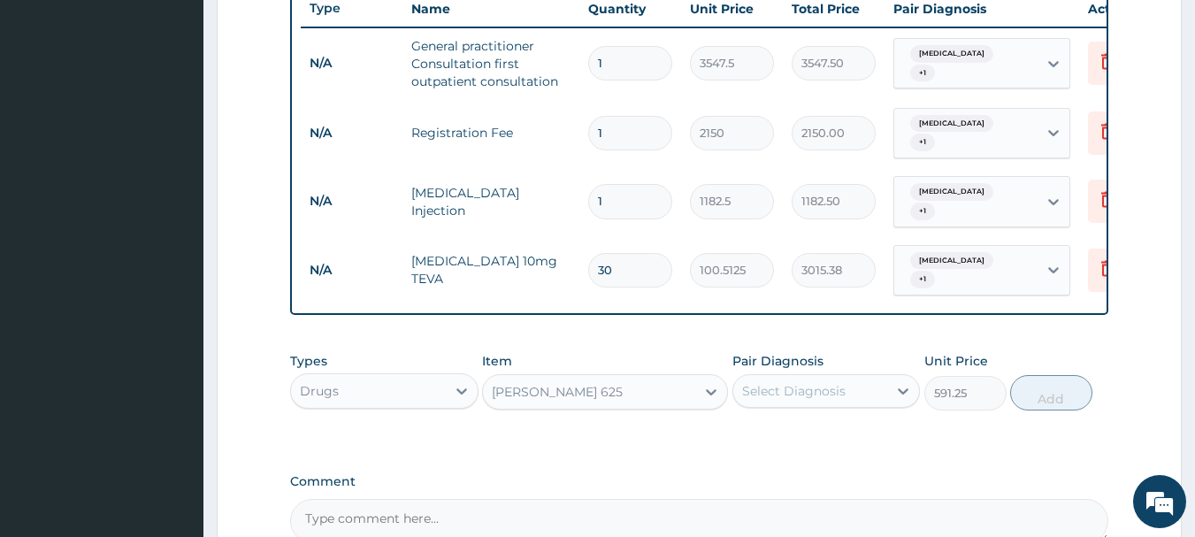
click at [810, 400] on div "Select Diagnosis" at bounding box center [794, 391] width 104 height 18
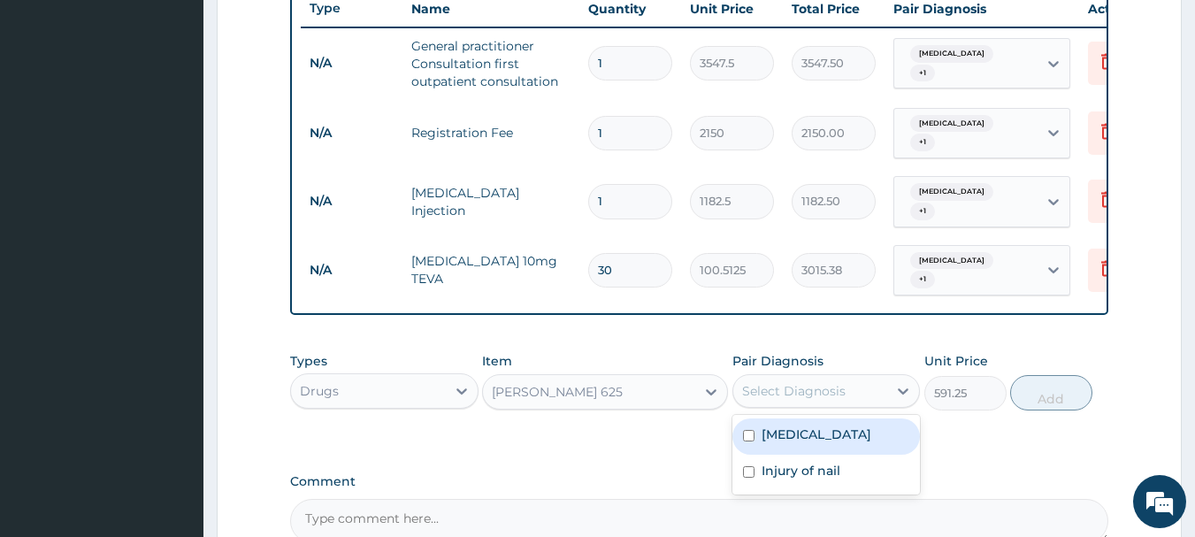
drag, startPoint x: 813, startPoint y: 443, endPoint x: 817, endPoint y: 462, distance: 19.1
click at [813, 443] on label "Essential hypertension" at bounding box center [817, 435] width 110 height 18
checkbox input "true"
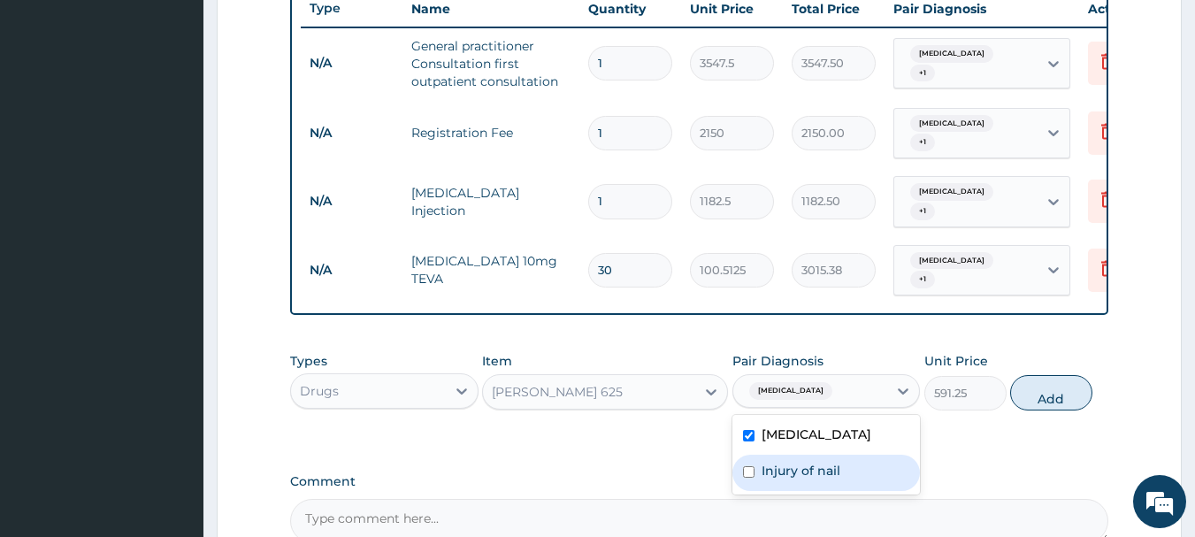
click at [823, 479] on label "Injury of nail" at bounding box center [801, 471] width 79 height 18
checkbox input "true"
click at [1052, 410] on button "Add" at bounding box center [1051, 392] width 82 height 35
type input "0"
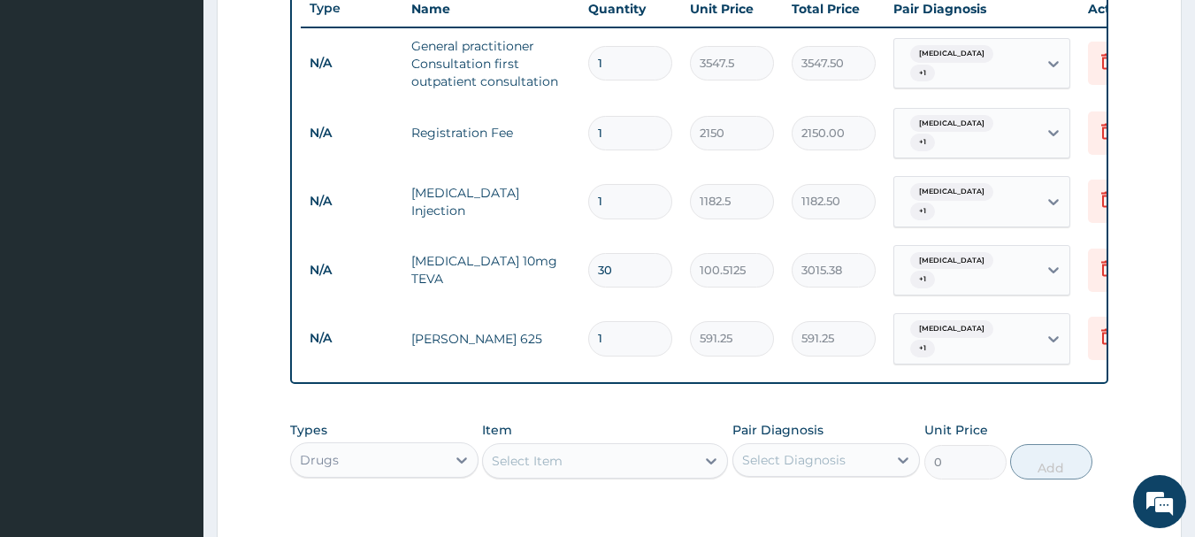
type input "14"
type input "8277.50"
type input "14"
click at [648, 271] on input "30" at bounding box center [630, 270] width 84 height 35
type input "3"
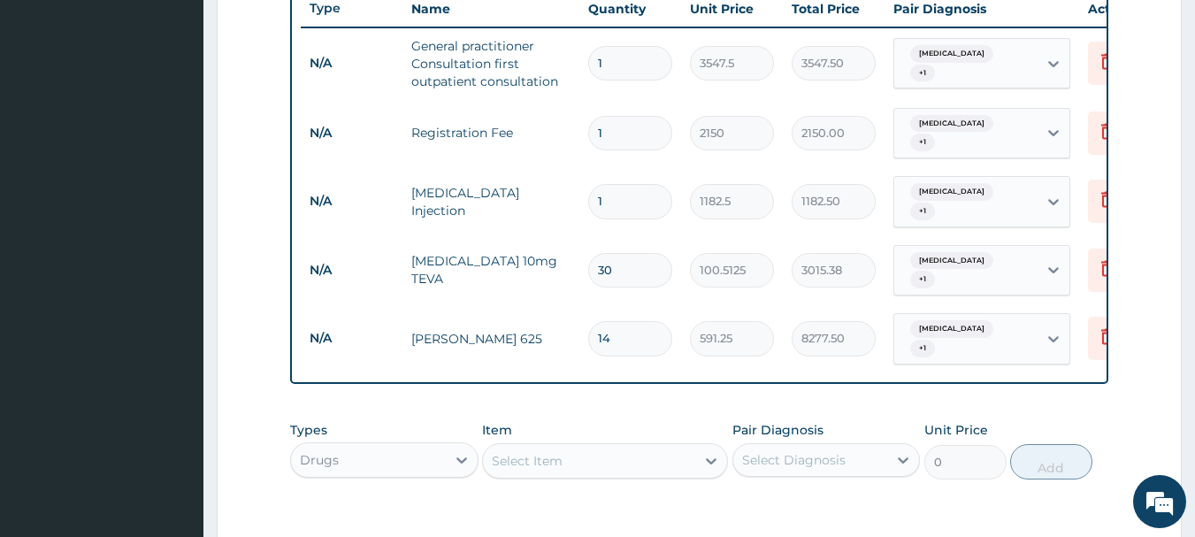
type input "301.54"
type input "0.00"
type input "1"
type input "100.51"
type input "14"
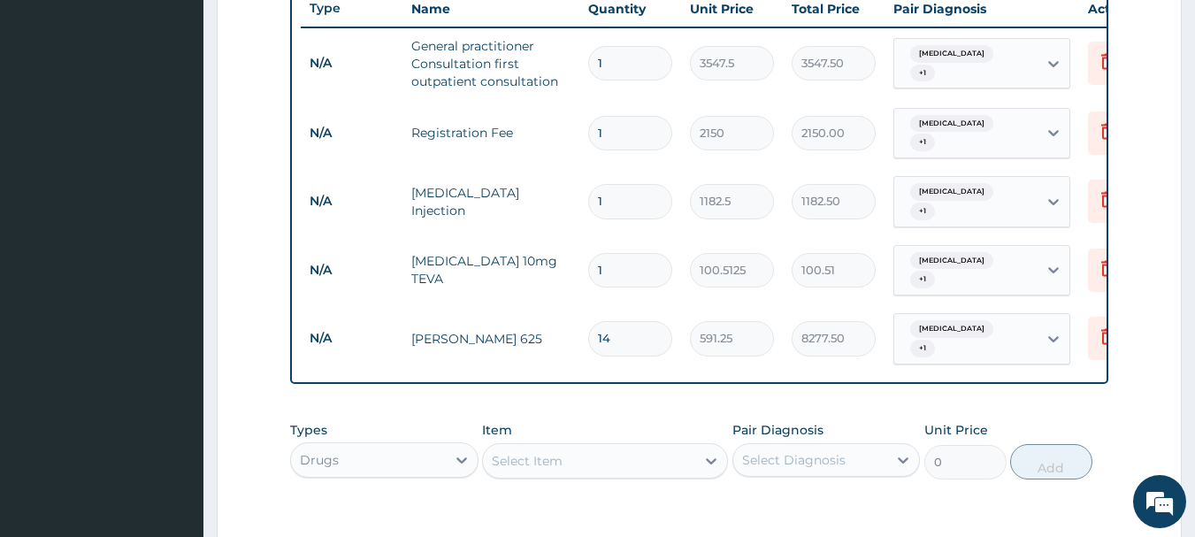
type input "1407.17"
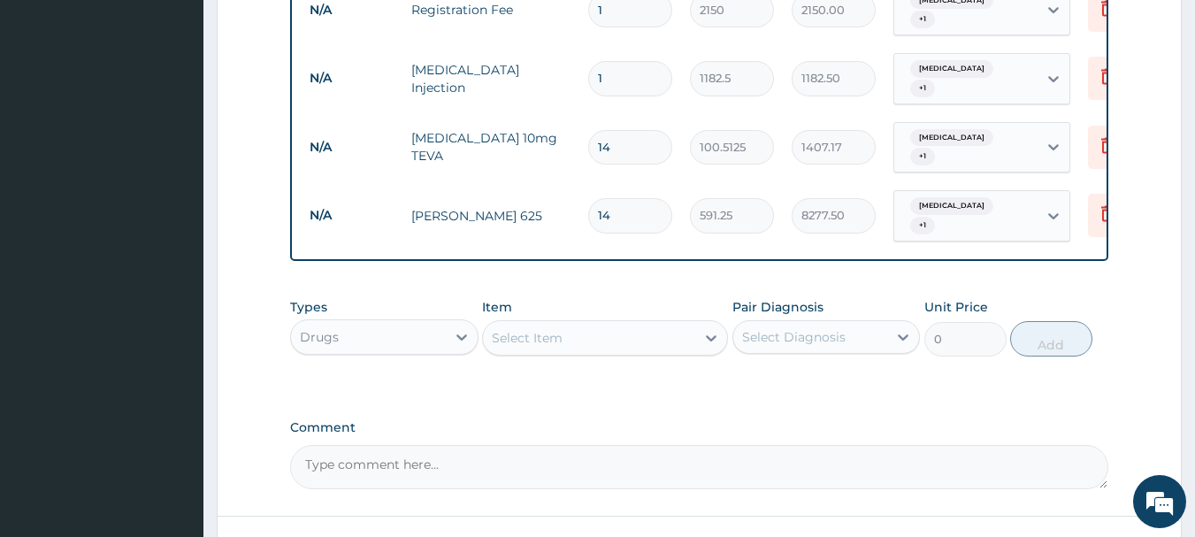
scroll to position [952, 0]
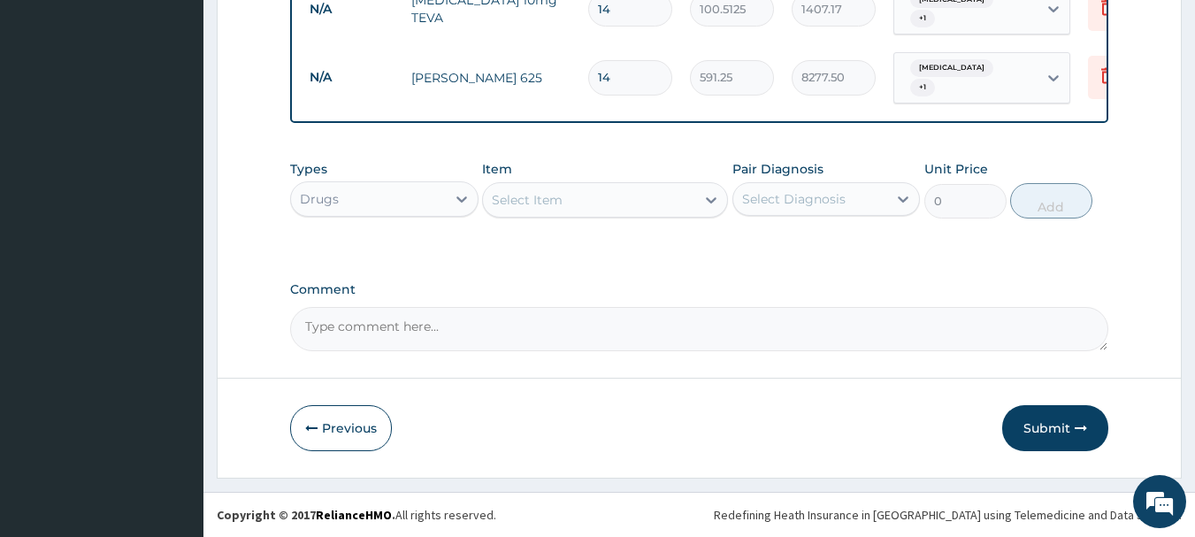
type input "14"
click at [606, 186] on div "Select Item" at bounding box center [589, 200] width 212 height 28
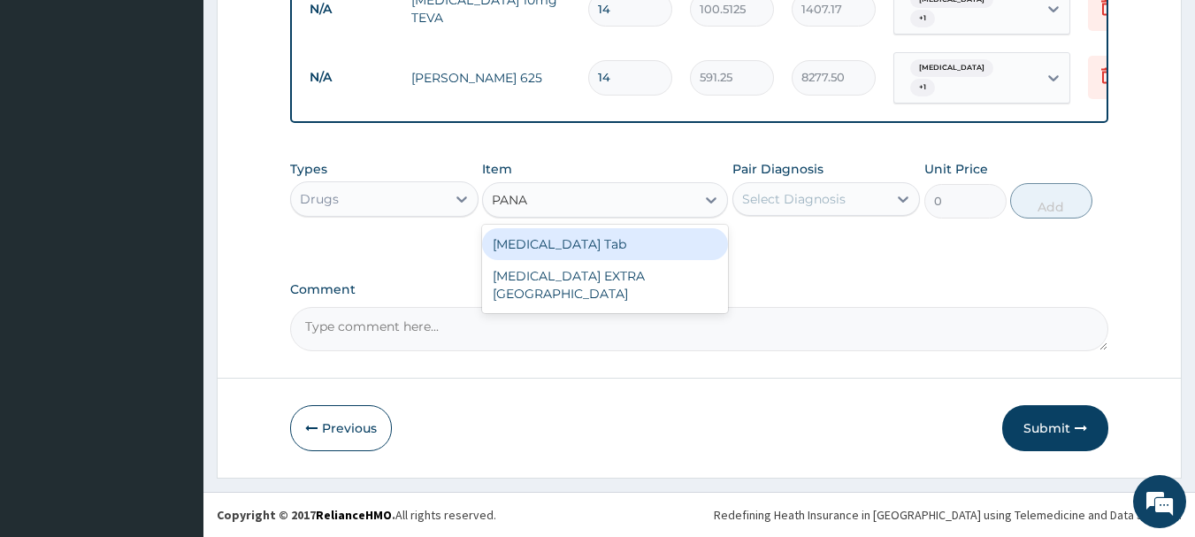
type input "PANAD"
click at [667, 239] on div "[MEDICAL_DATA] Tab" at bounding box center [605, 244] width 246 height 32
type input "49.665"
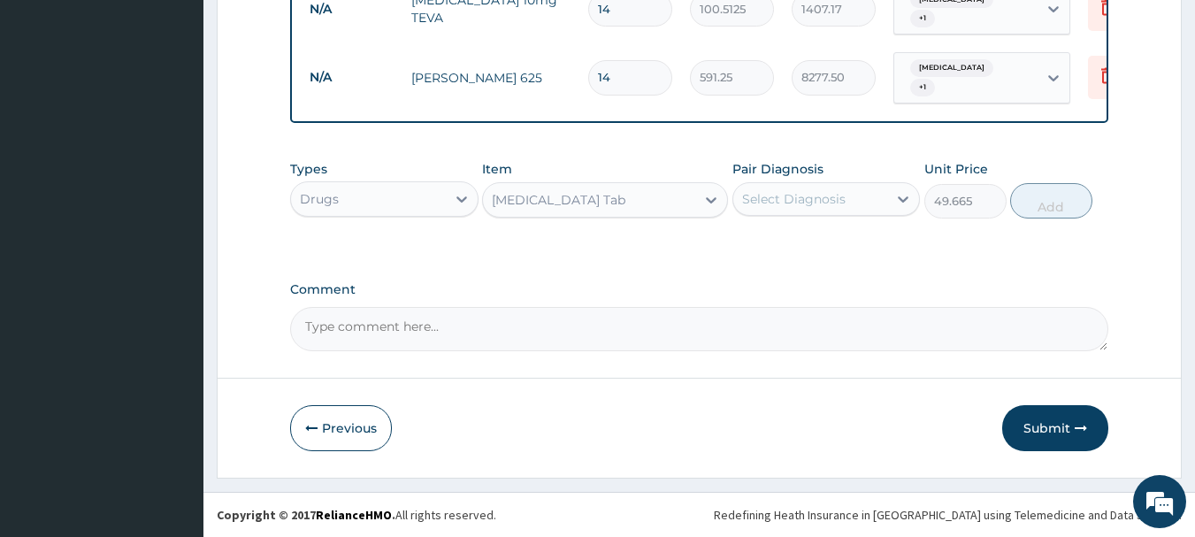
click at [822, 198] on div "Select Diagnosis" at bounding box center [794, 199] width 104 height 18
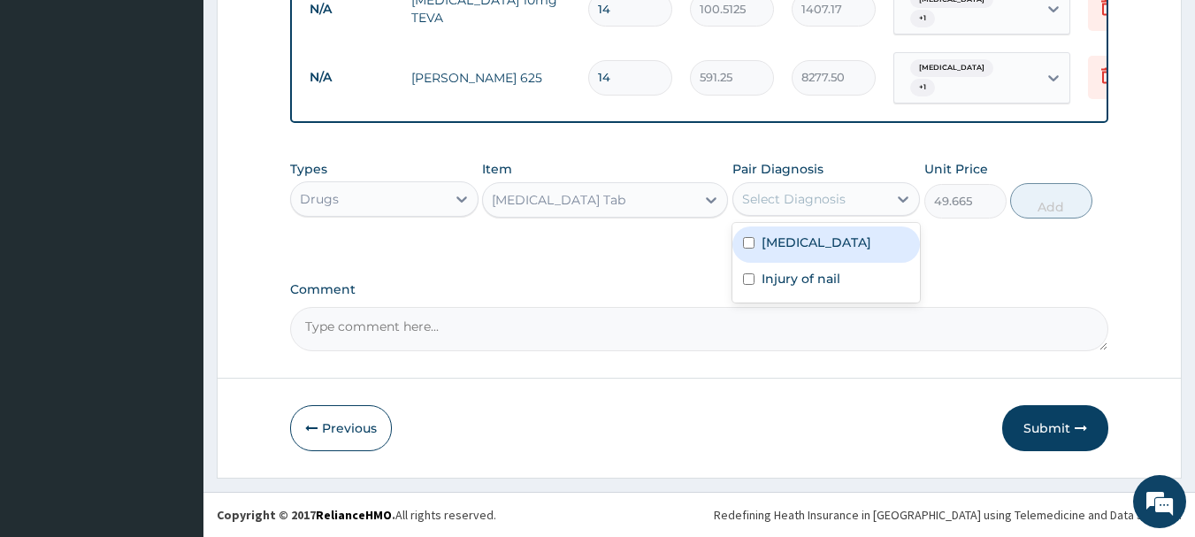
drag, startPoint x: 824, startPoint y: 240, endPoint x: 824, endPoint y: 290, distance: 50.4
click at [825, 247] on label "Essential hypertension" at bounding box center [817, 243] width 110 height 18
checkbox input "true"
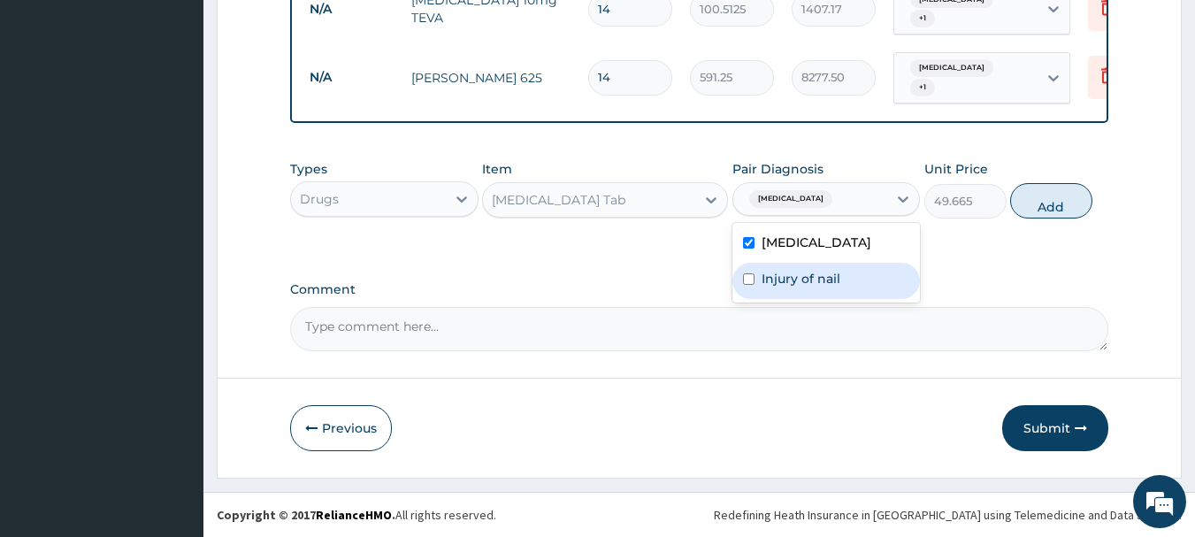
click at [825, 290] on div "Injury of nail" at bounding box center [827, 281] width 188 height 36
checkbox input "true"
click at [1057, 217] on button "Add" at bounding box center [1051, 200] width 82 height 35
type input "0"
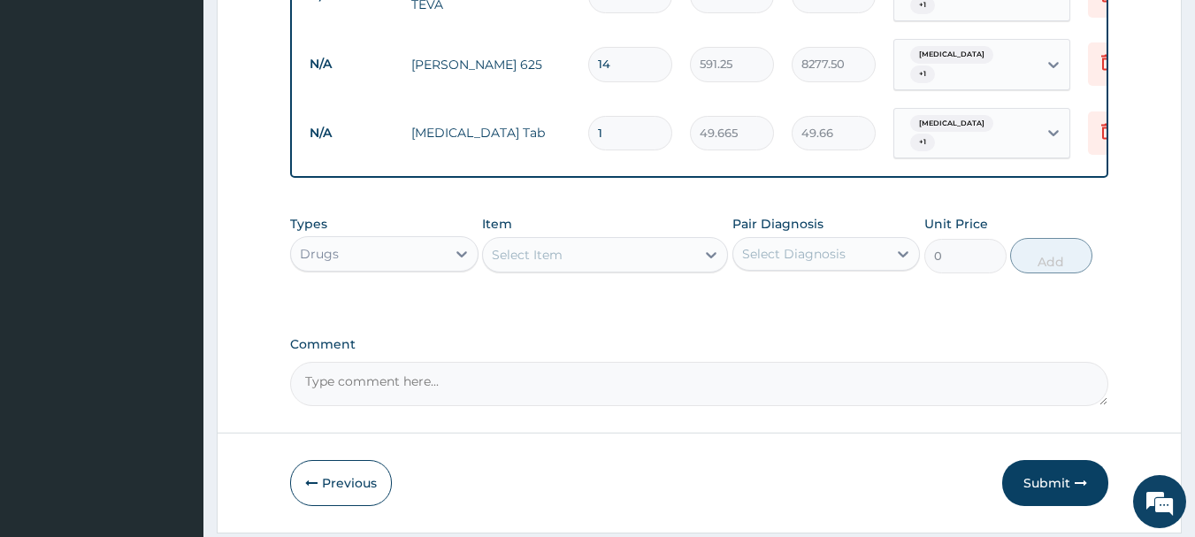
type input "18"
type input "893.97"
type input "18"
click at [1079, 488] on button "Submit" at bounding box center [1055, 483] width 106 height 46
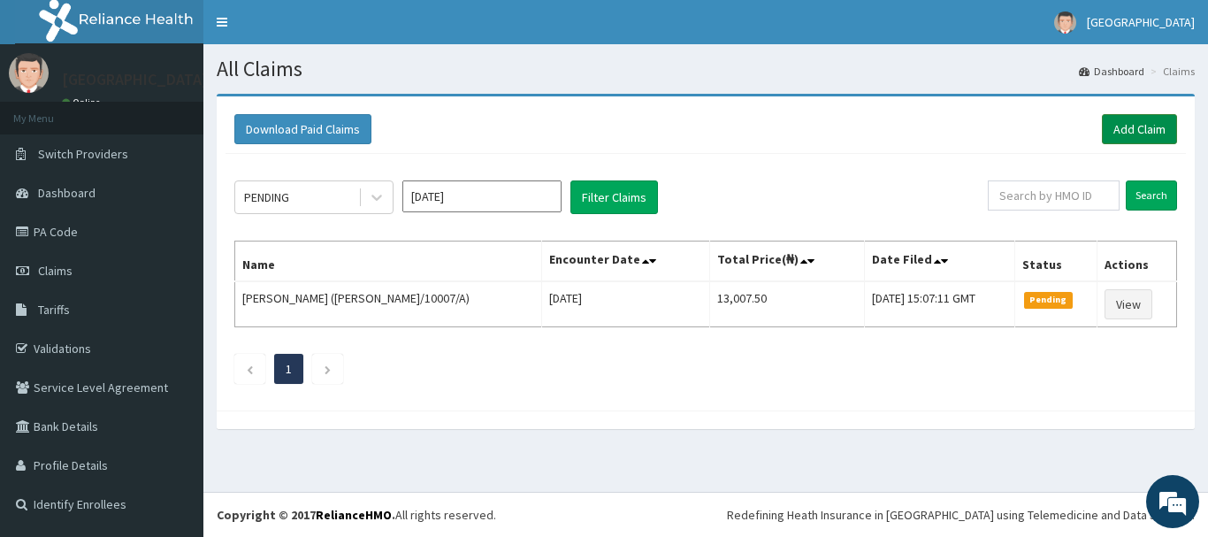
click at [1162, 135] on link "Add Claim" at bounding box center [1139, 129] width 75 height 30
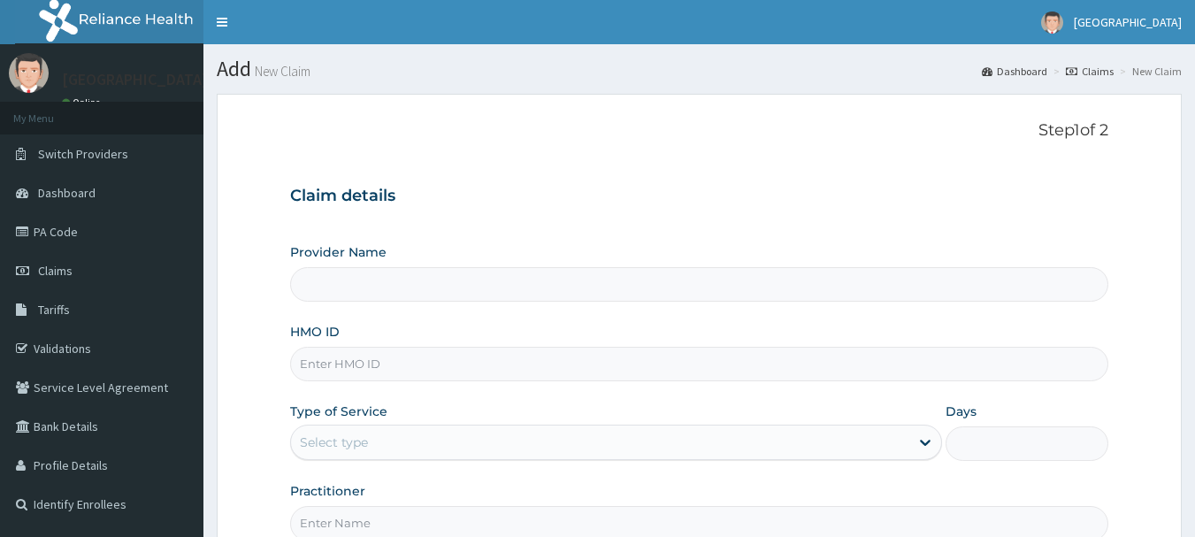
type input "[GEOGRAPHIC_DATA]"
click at [460, 358] on input "HMO ID" at bounding box center [699, 364] width 819 height 35
type input "NUO/10015/A"
click at [427, 438] on div "Select type" at bounding box center [600, 442] width 618 height 28
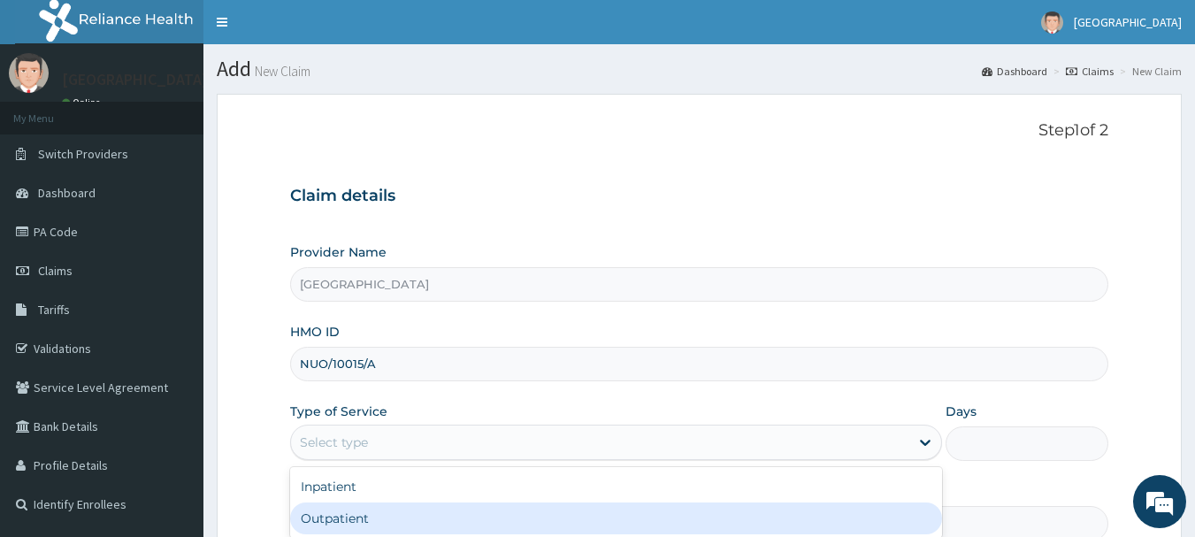
click at [425, 518] on div "Outpatient" at bounding box center [616, 518] width 652 height 32
type input "1"
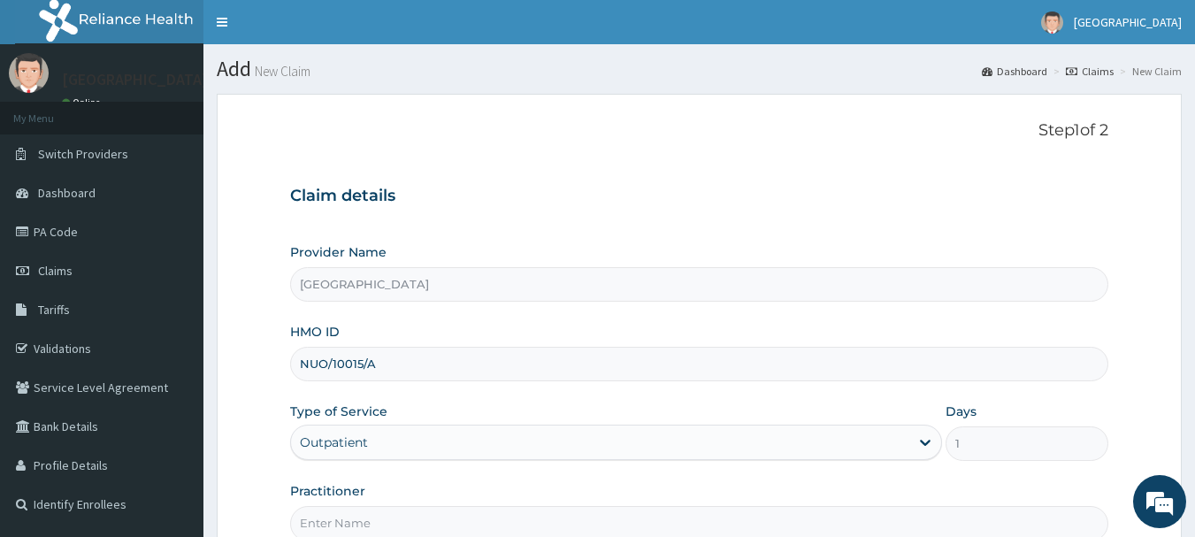
click at [428, 519] on input "Practitioner" at bounding box center [699, 523] width 819 height 35
type input "AKINOLA"
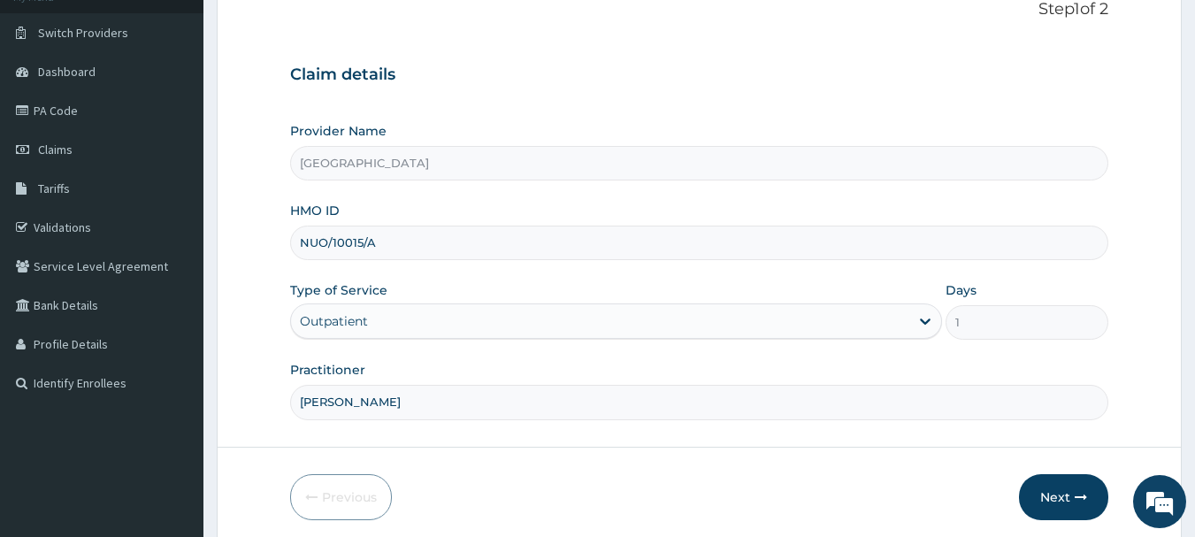
scroll to position [190, 0]
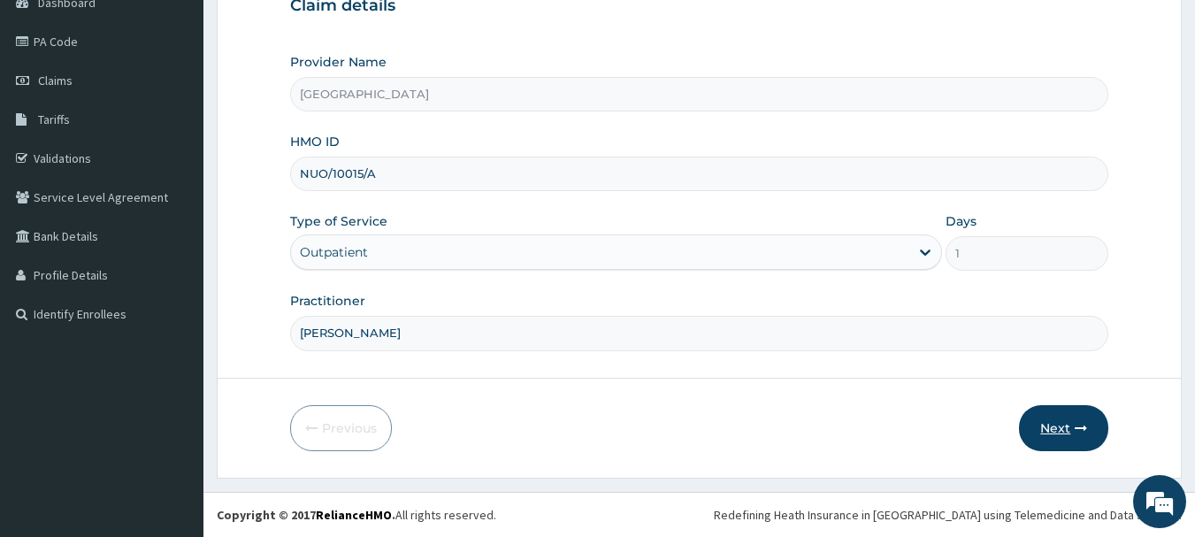
click at [1068, 423] on button "Next" at bounding box center [1063, 428] width 89 height 46
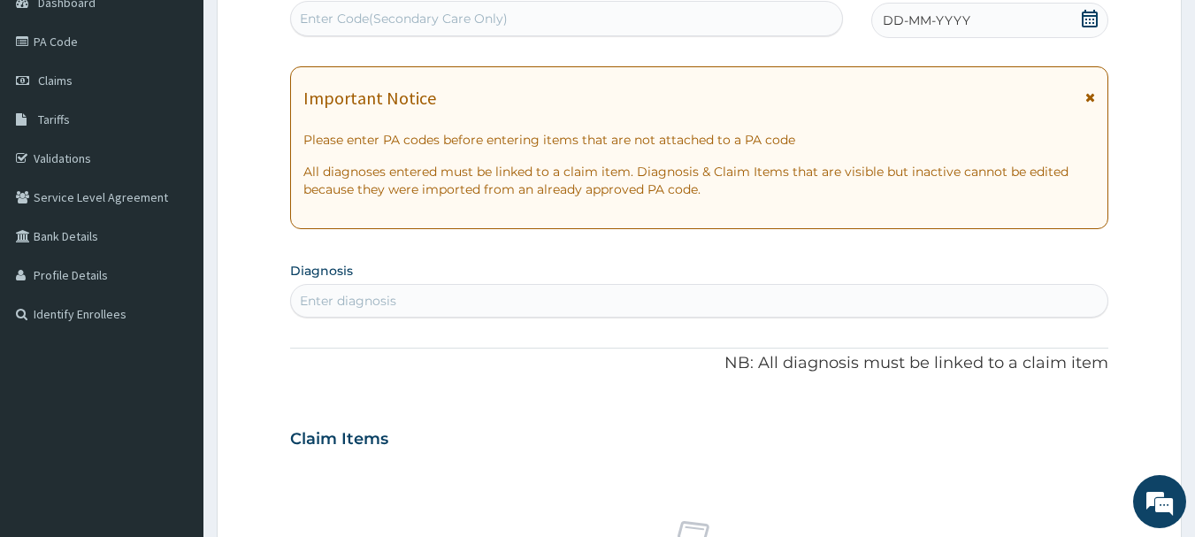
click at [941, 19] on span "DD-MM-YYYY" at bounding box center [927, 21] width 88 height 18
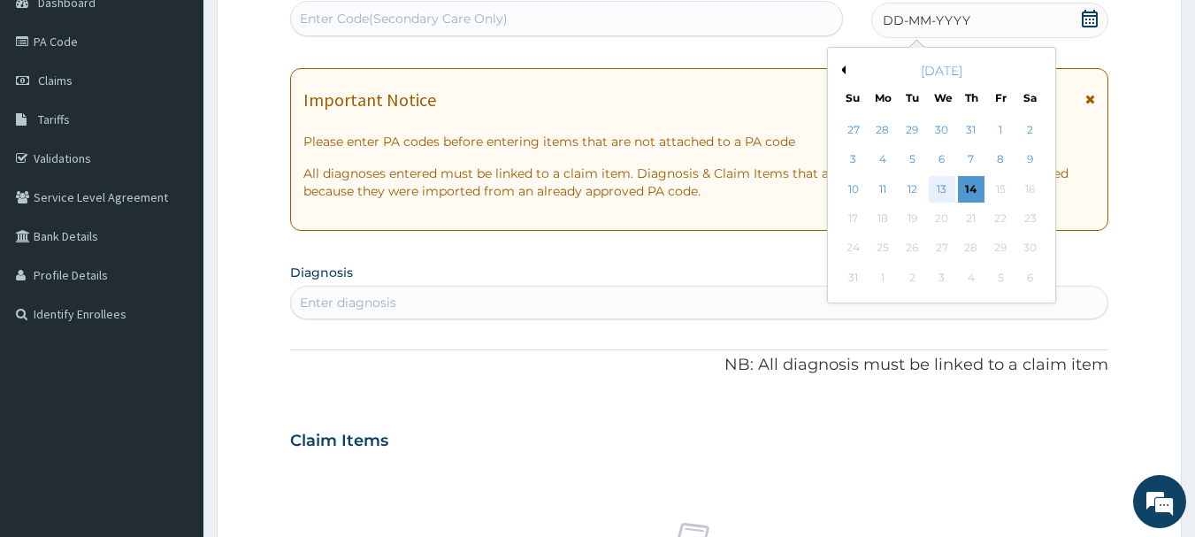
click at [946, 183] on div "13" at bounding box center [942, 189] width 27 height 27
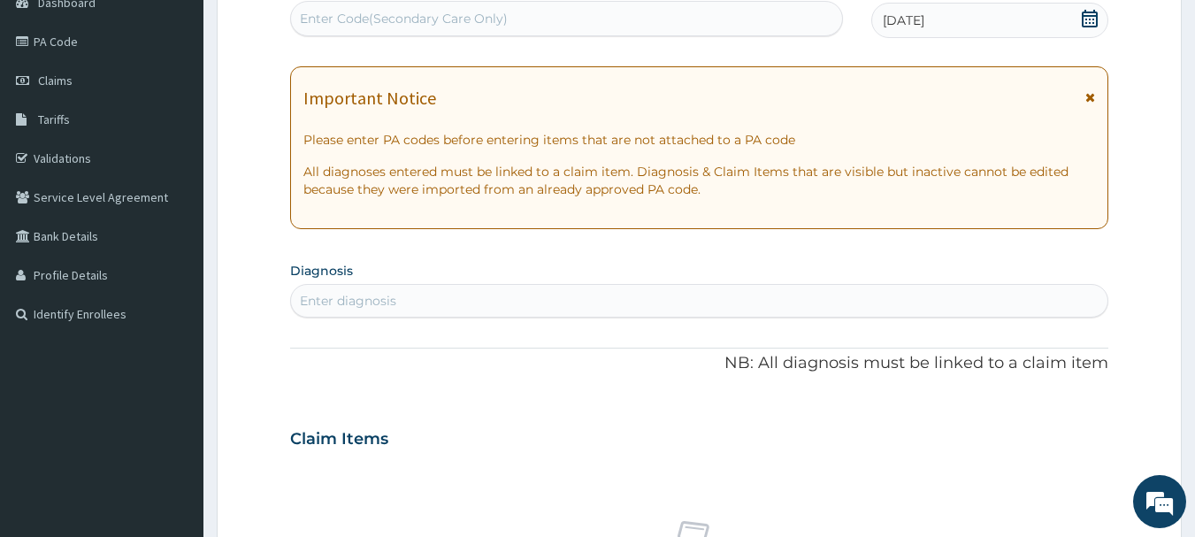
click at [655, 304] on div "Enter diagnosis" at bounding box center [699, 301] width 817 height 28
type input ","
type input "MALAR"
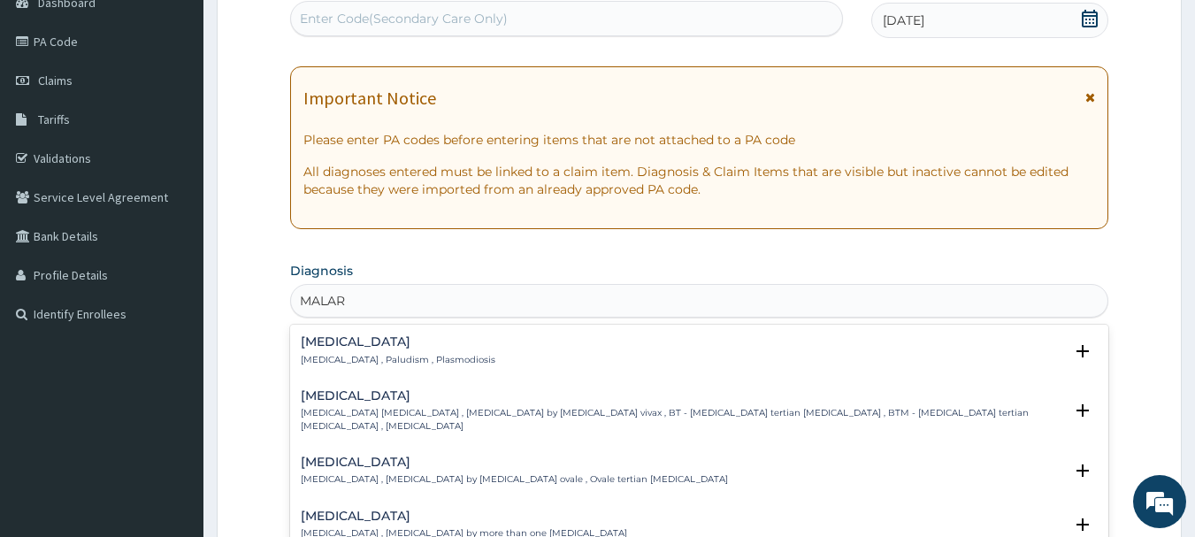
click at [341, 335] on h4 "[MEDICAL_DATA]" at bounding box center [398, 341] width 195 height 13
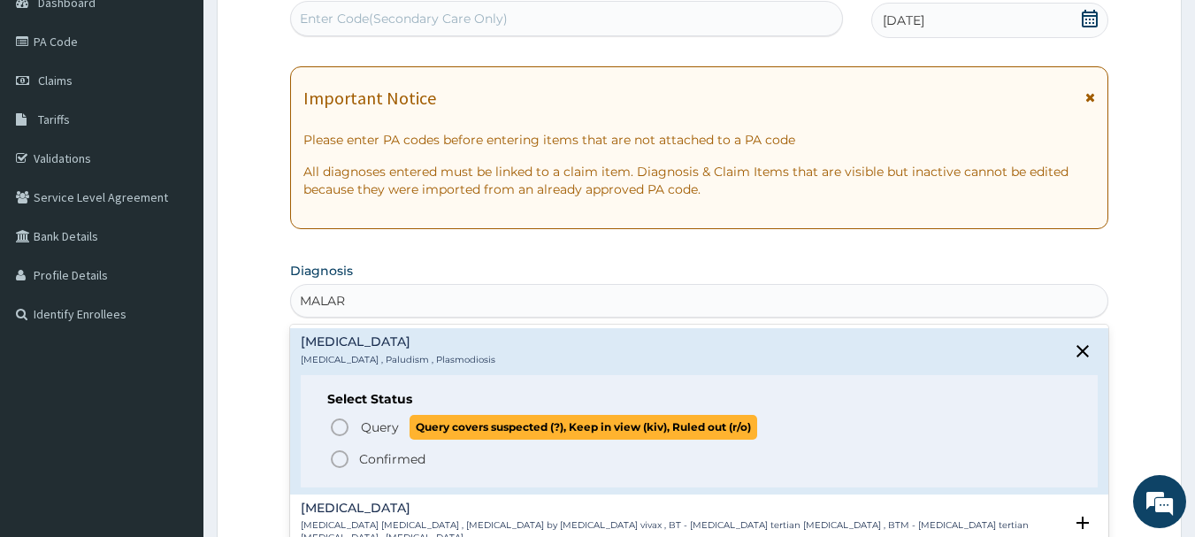
click at [344, 426] on icon "status option query" at bounding box center [339, 427] width 21 height 21
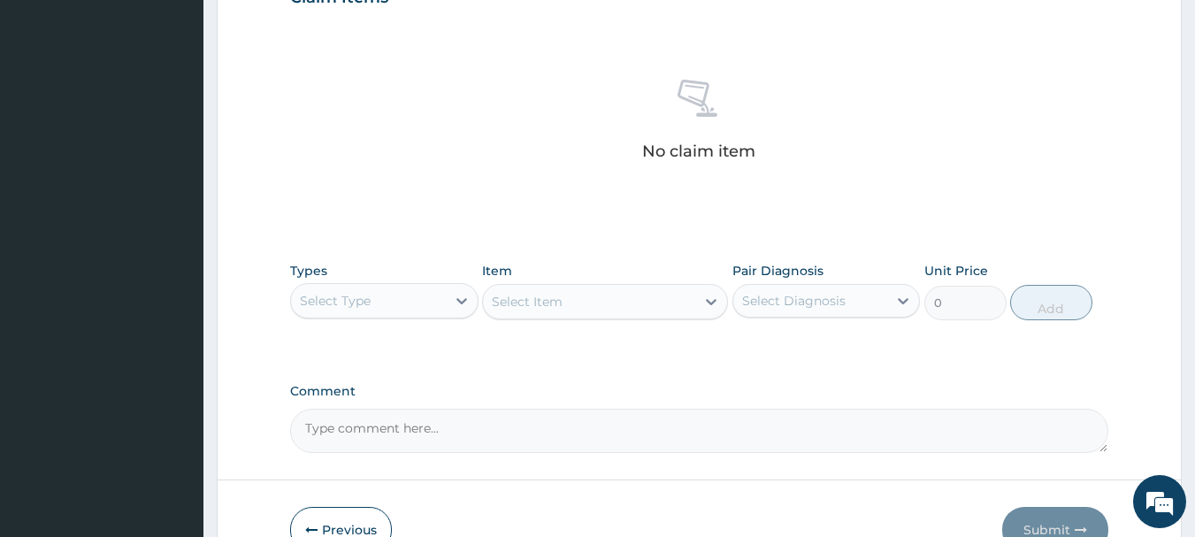
scroll to position [739, 0]
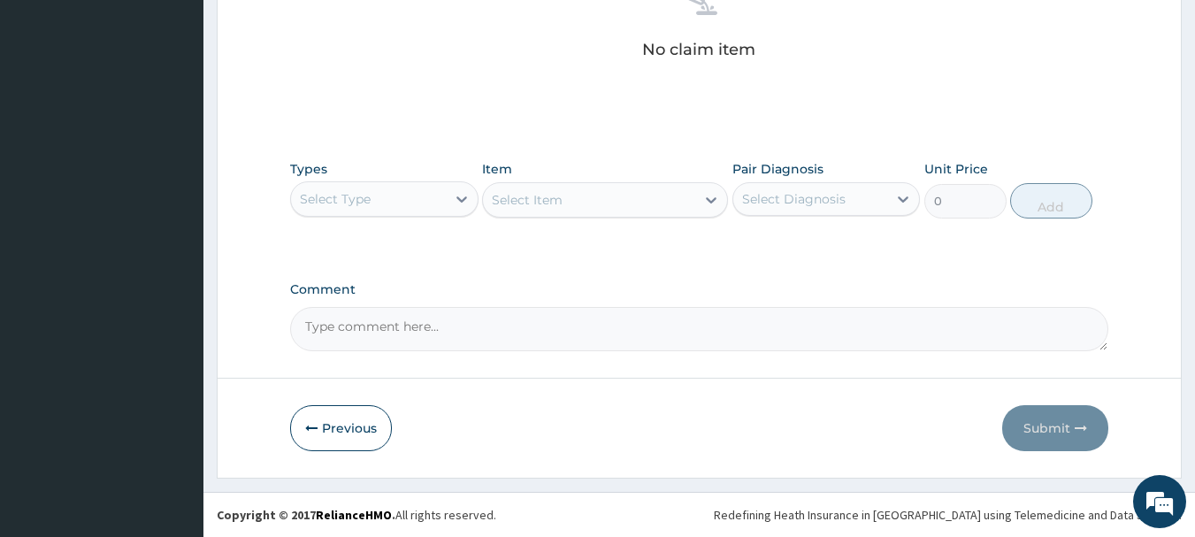
click at [425, 196] on div "Select Type" at bounding box center [368, 199] width 155 height 28
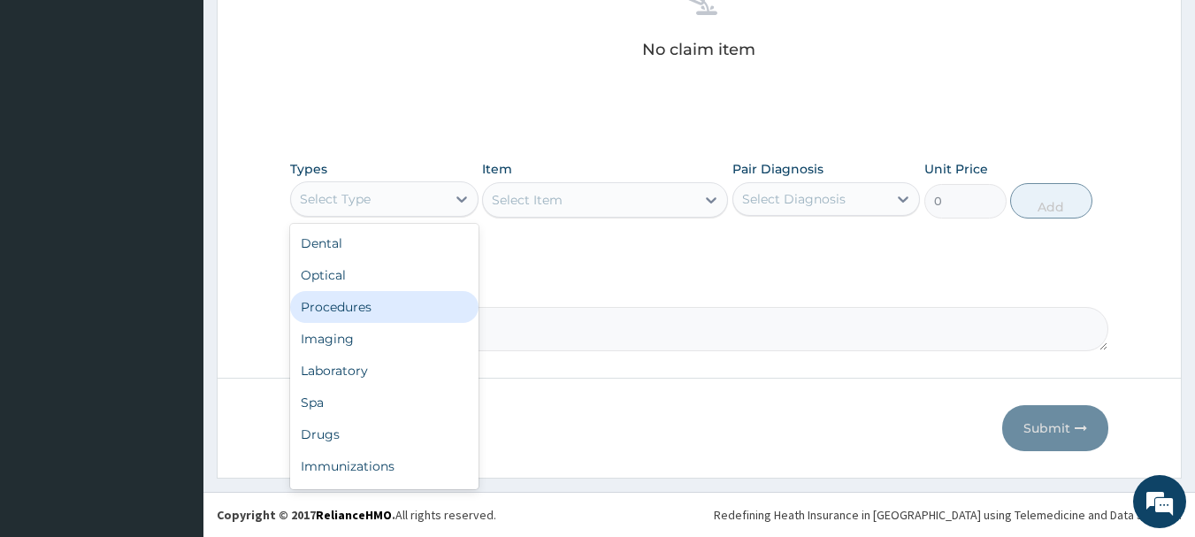
click at [413, 296] on div "Procedures" at bounding box center [384, 307] width 188 height 32
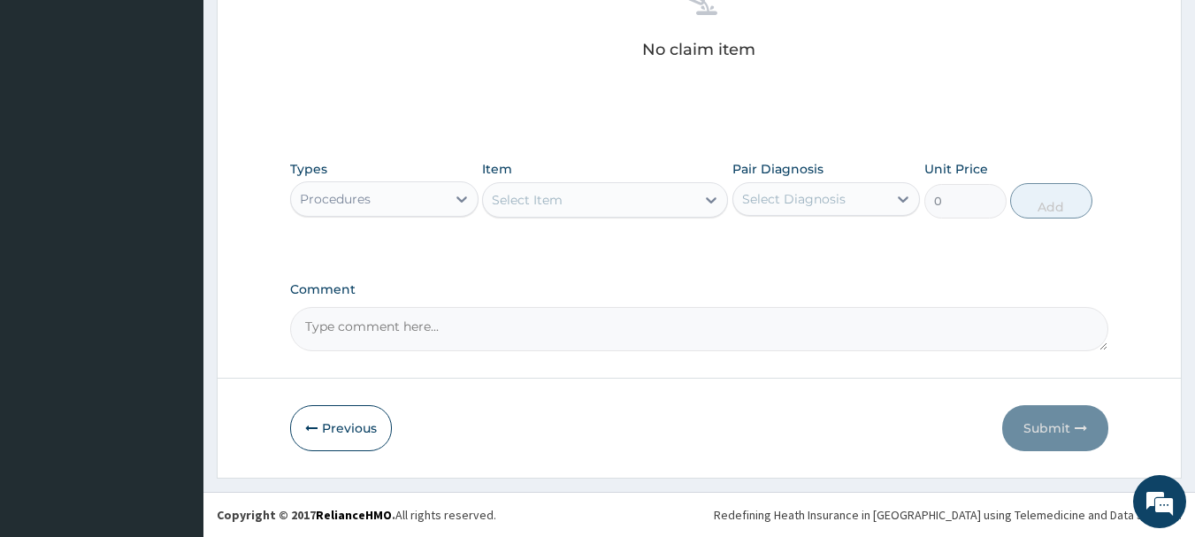
click at [617, 196] on div "Select Item" at bounding box center [589, 200] width 212 height 28
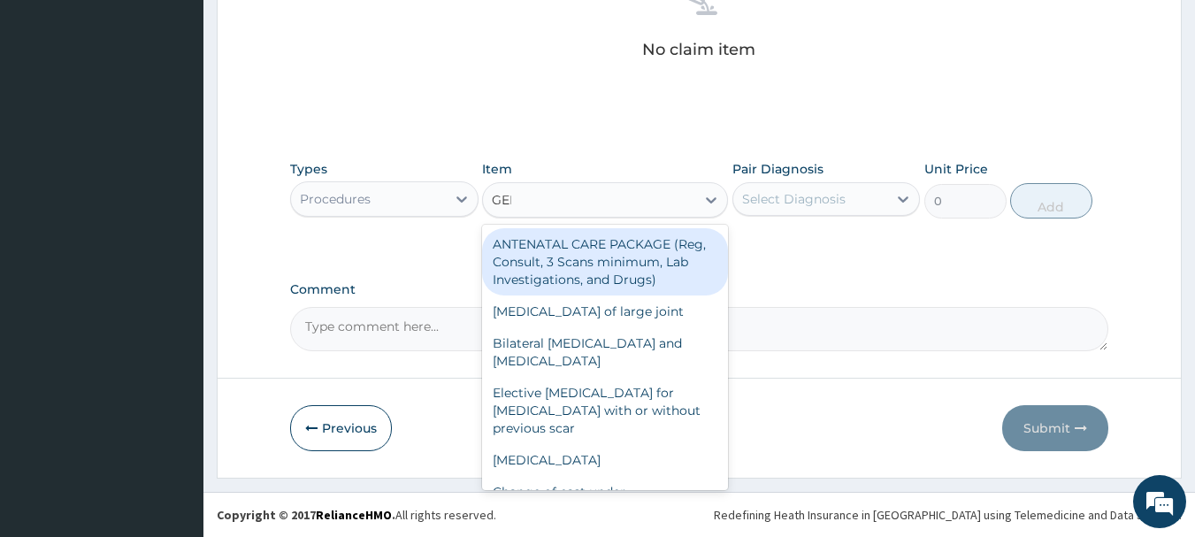
type input "GENE"
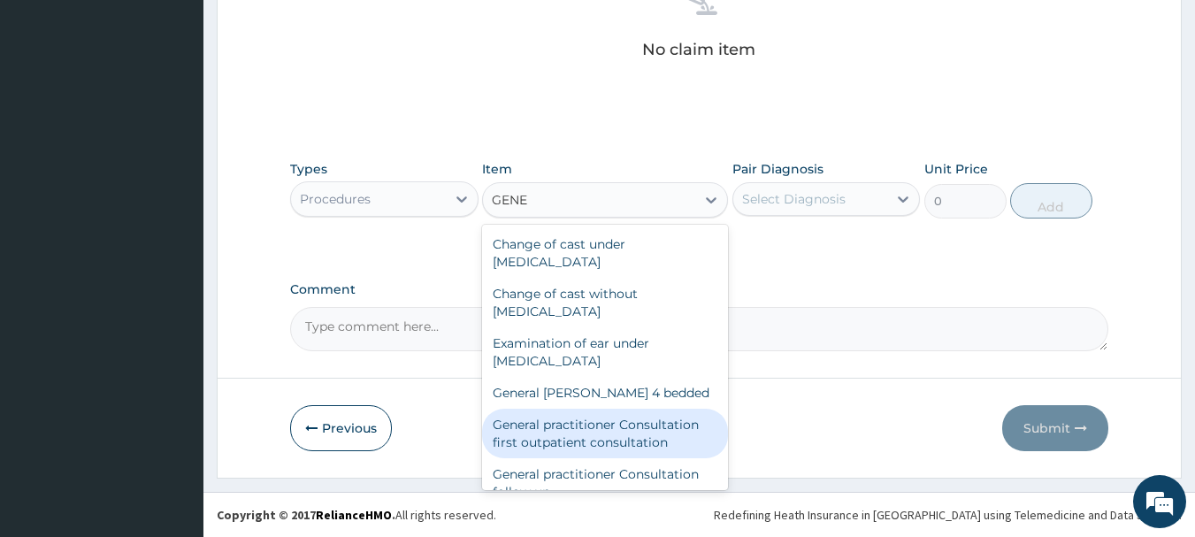
click at [623, 427] on div "General practitioner Consultation first outpatient consultation" at bounding box center [605, 434] width 246 height 50
type input "3547.5"
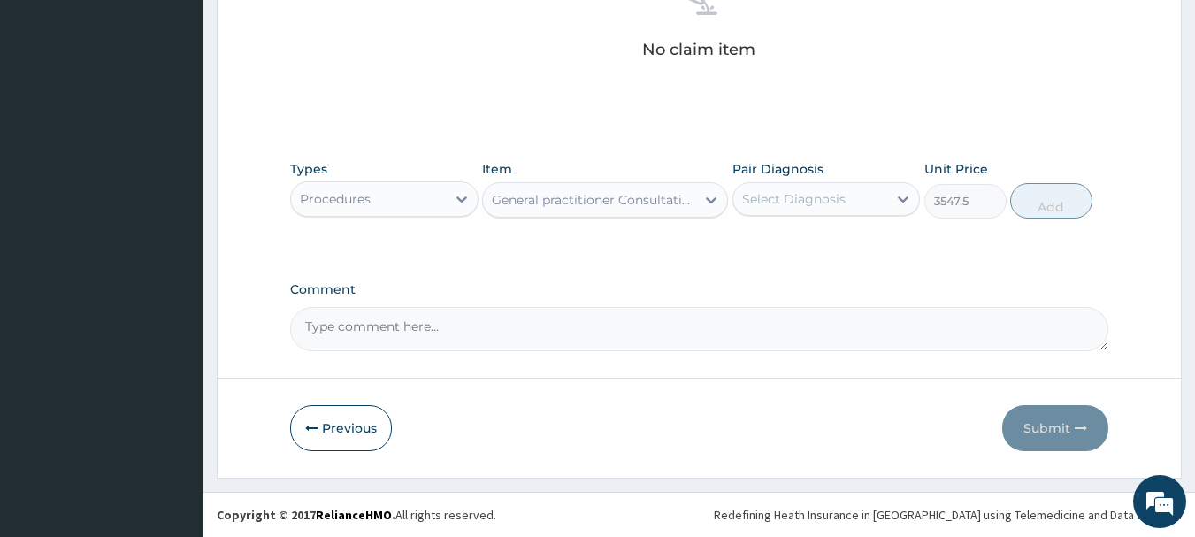
drag, startPoint x: 863, startPoint y: 199, endPoint x: 861, endPoint y: 218, distance: 18.7
click at [863, 203] on div "Select Diagnosis" at bounding box center [810, 199] width 155 height 28
click at [855, 245] on div "[MEDICAL_DATA]" at bounding box center [827, 244] width 188 height 36
checkbox input "true"
click at [1046, 209] on button "Add" at bounding box center [1051, 200] width 82 height 35
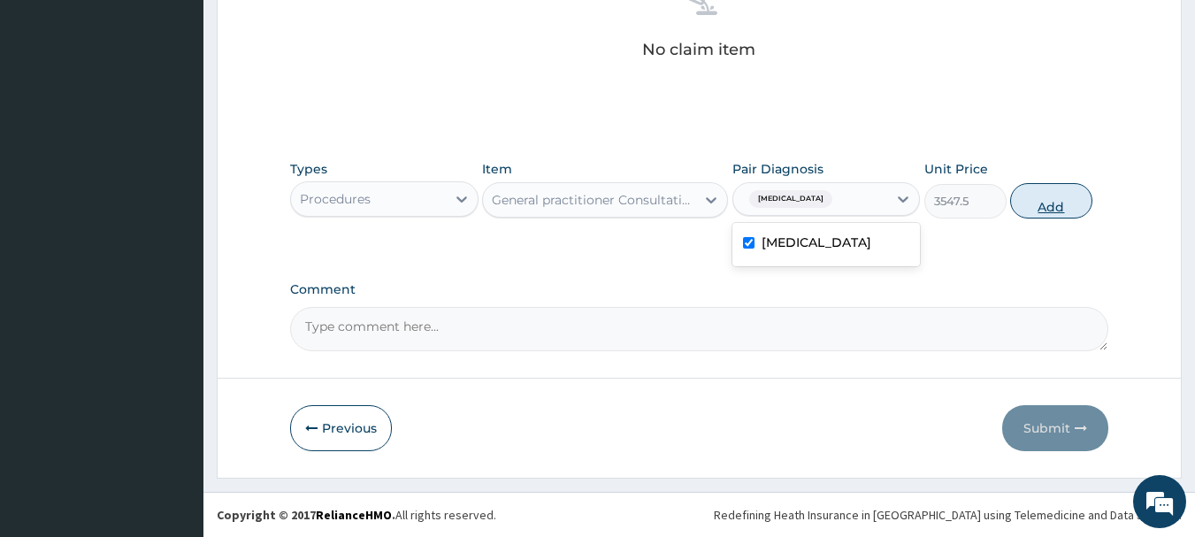
type input "0"
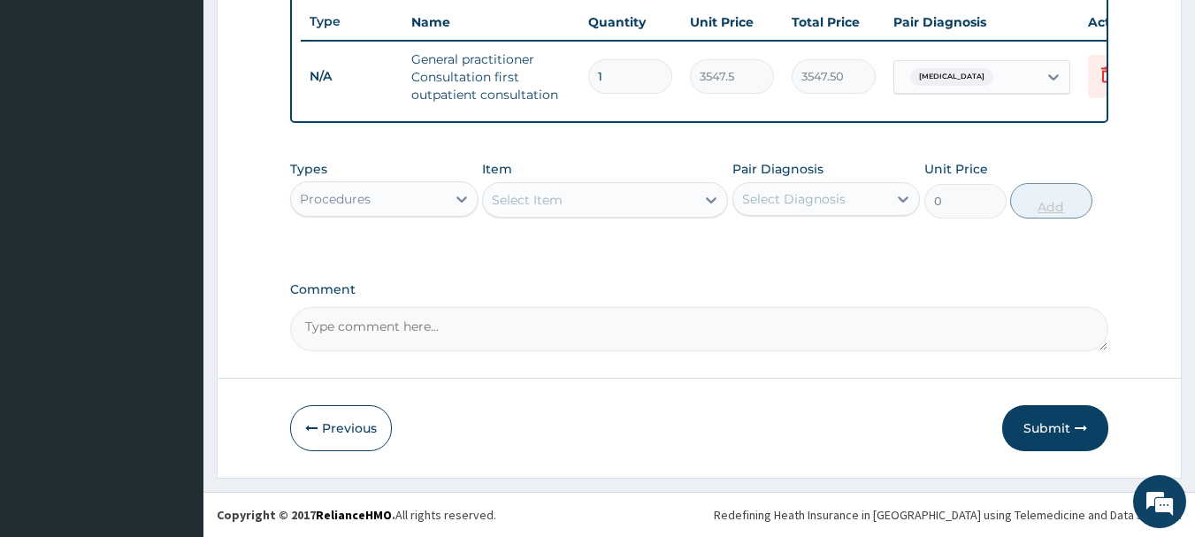
scroll to position [678, 0]
click at [414, 203] on div "Procedures" at bounding box center [368, 199] width 155 height 28
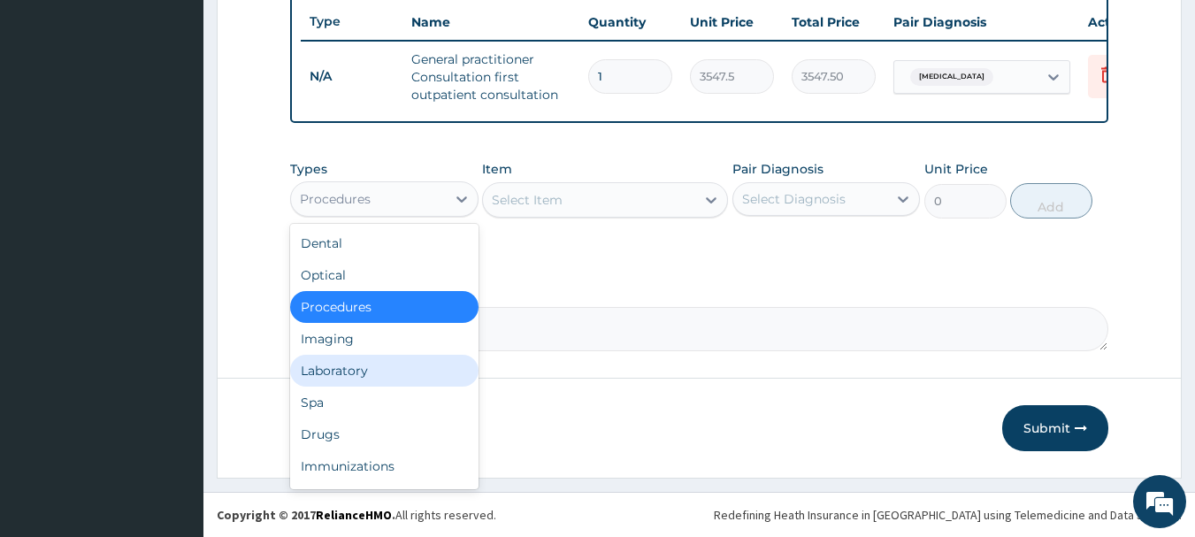
click at [379, 372] on div "Laboratory" at bounding box center [384, 371] width 188 height 32
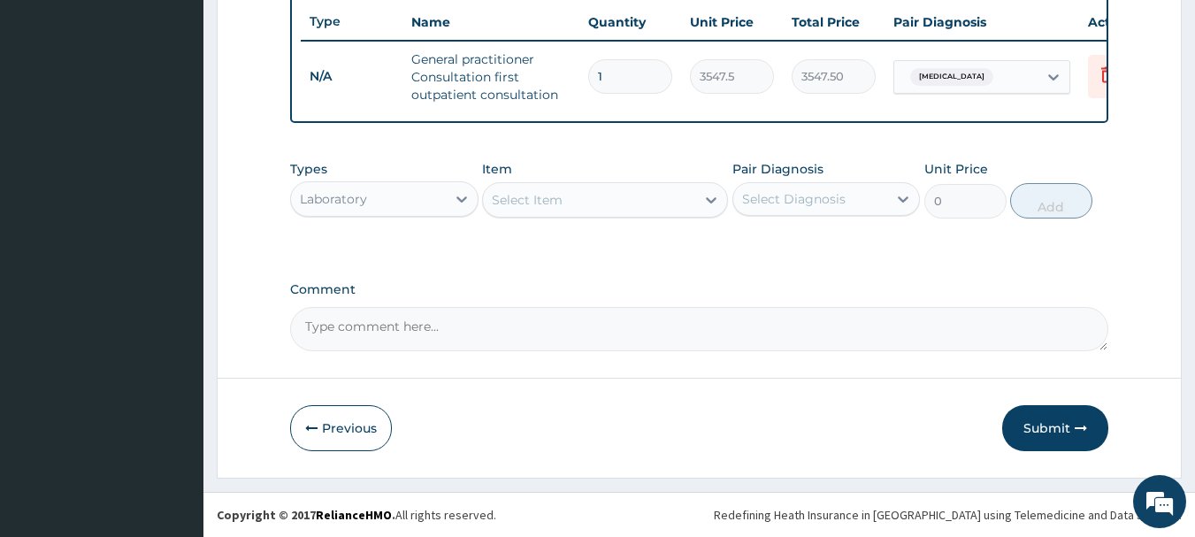
click at [630, 203] on div "Select Item" at bounding box center [589, 200] width 212 height 28
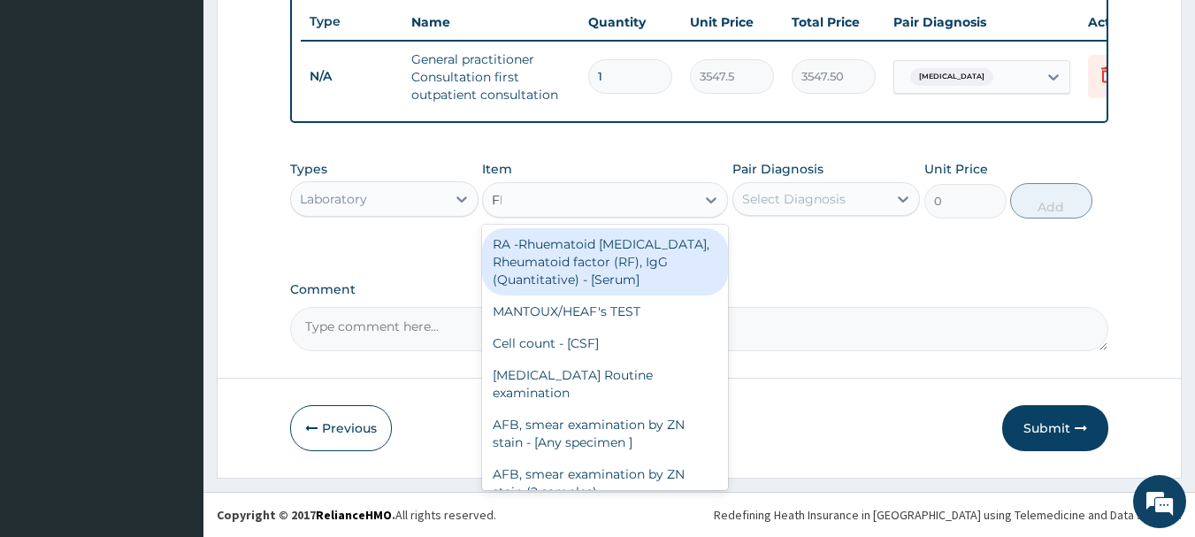
type input "FBC"
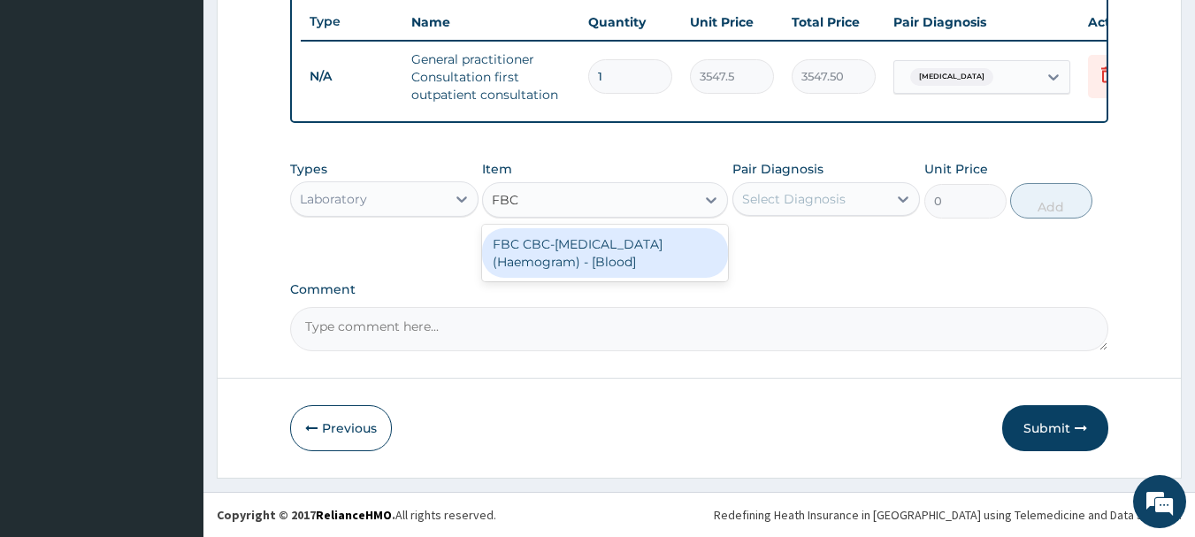
click at [628, 248] on div "FBC CBC-[MEDICAL_DATA] (Haemogram) - [Blood]" at bounding box center [605, 253] width 246 height 50
type input "4300"
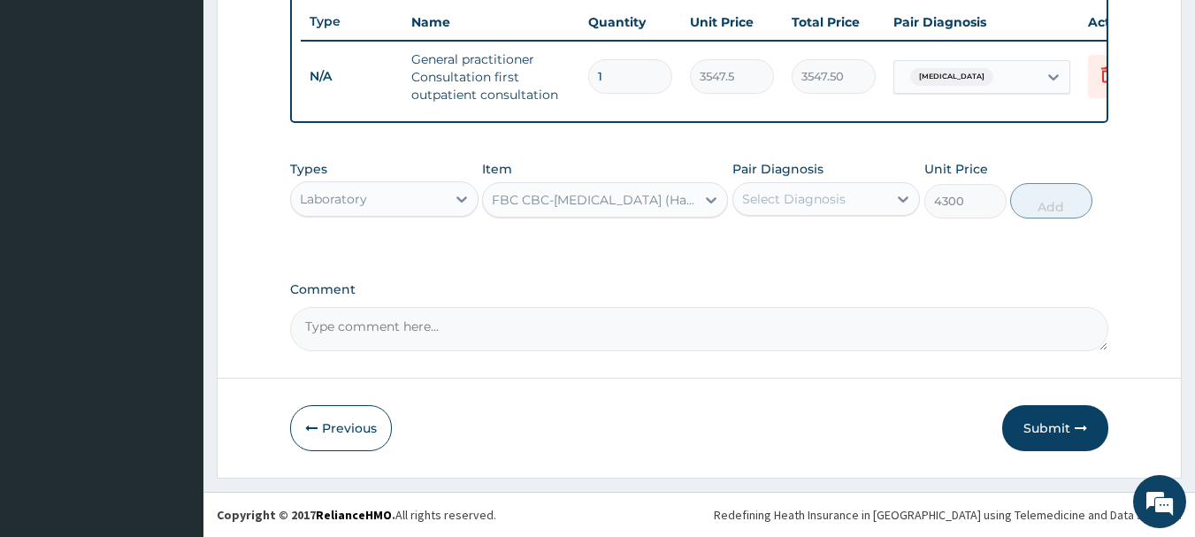
click at [848, 200] on div "Select Diagnosis" at bounding box center [810, 199] width 155 height 28
click at [852, 235] on div "[MEDICAL_DATA]" at bounding box center [827, 244] width 188 height 36
checkbox input "true"
click at [1028, 209] on button "Add" at bounding box center [1051, 200] width 82 height 35
type input "0"
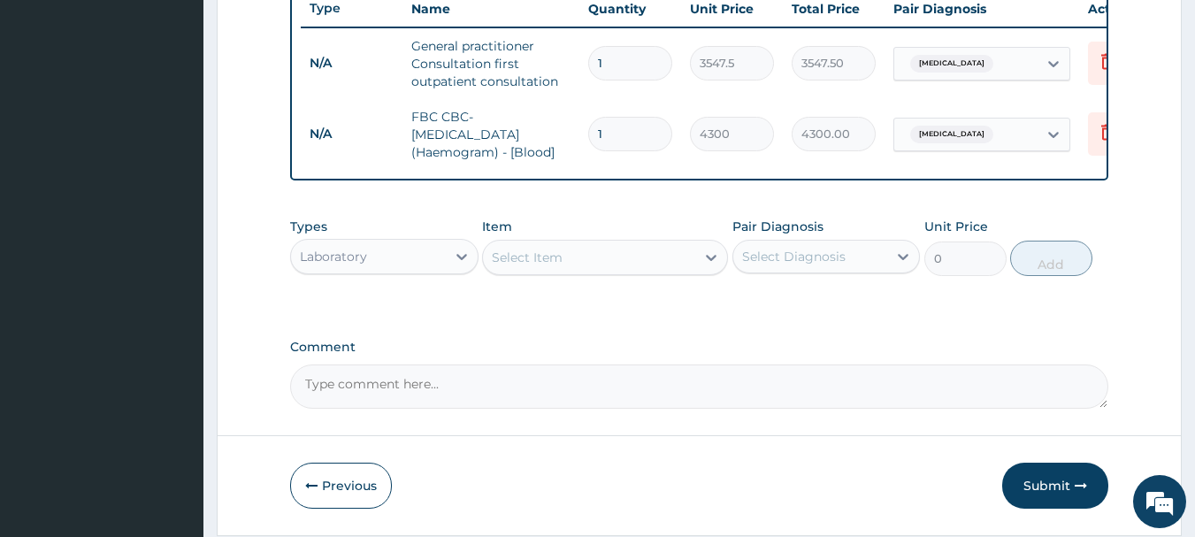
click at [597, 262] on div "Select Item" at bounding box center [589, 257] width 212 height 28
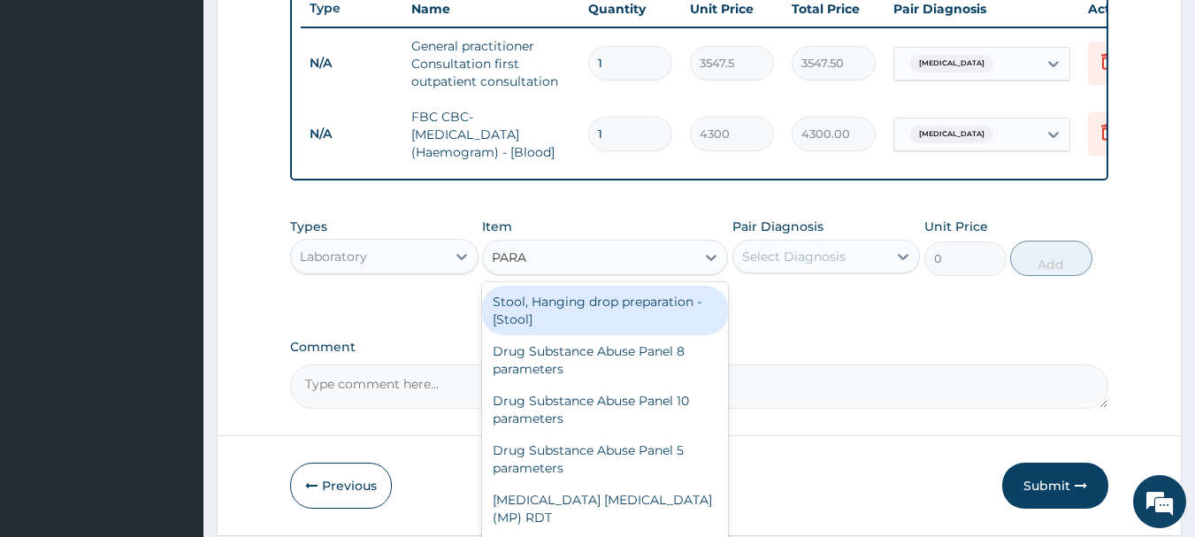
type input "PARAS"
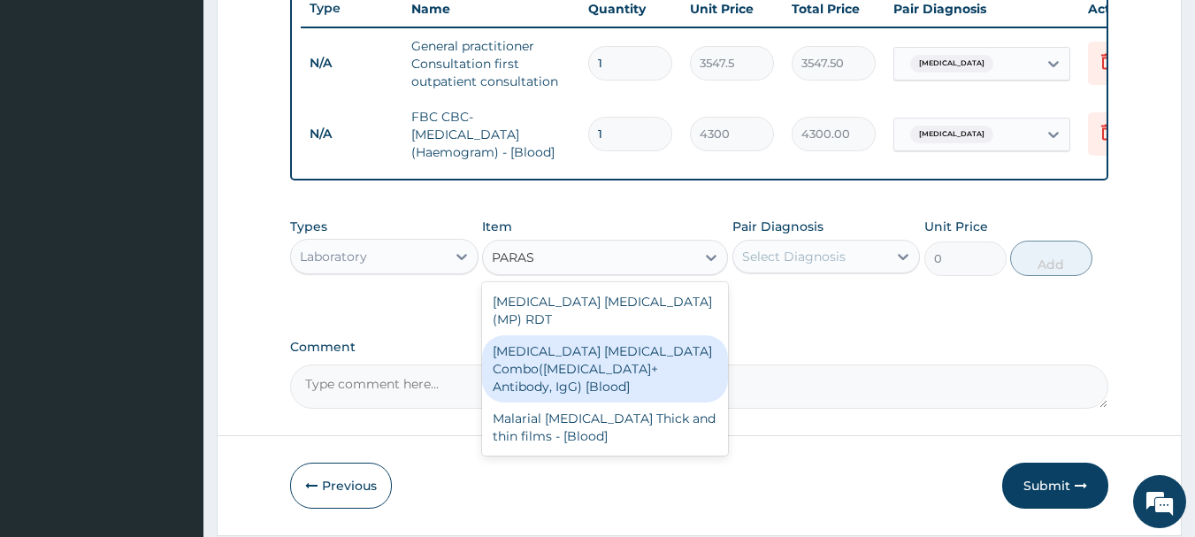
click at [572, 355] on div "[MEDICAL_DATA] [MEDICAL_DATA] Combo([MEDICAL_DATA]+ Antibody, IgG) [Blood]" at bounding box center [605, 368] width 246 height 67
type input "1612.5"
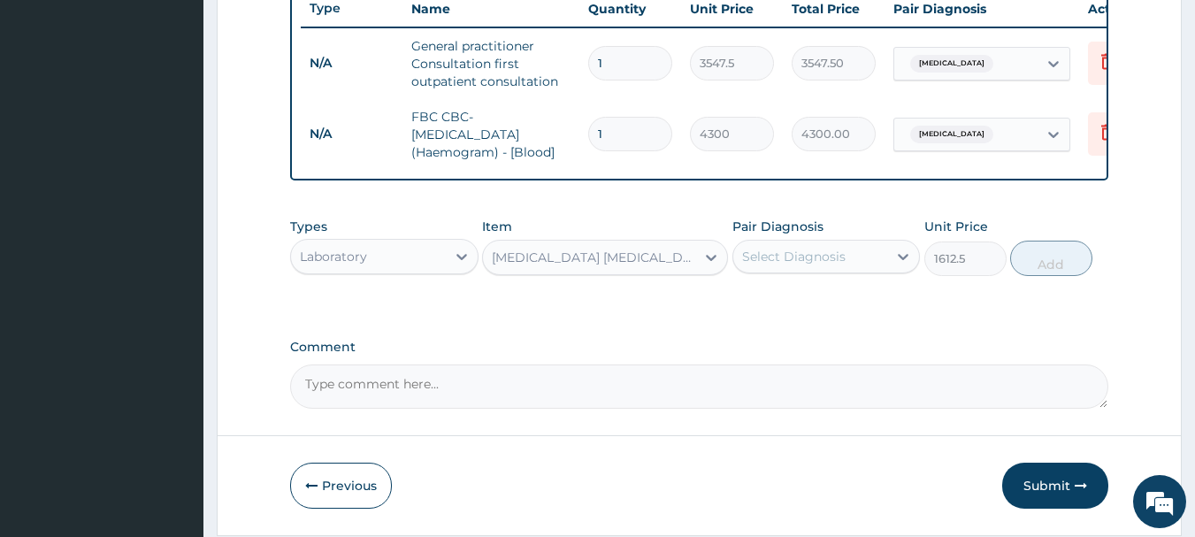
click at [848, 269] on div "Select Diagnosis" at bounding box center [810, 256] width 155 height 28
click at [869, 317] on div "[MEDICAL_DATA]" at bounding box center [827, 302] width 188 height 36
checkbox input "true"
click at [1055, 276] on button "Add" at bounding box center [1051, 258] width 82 height 35
type input "0"
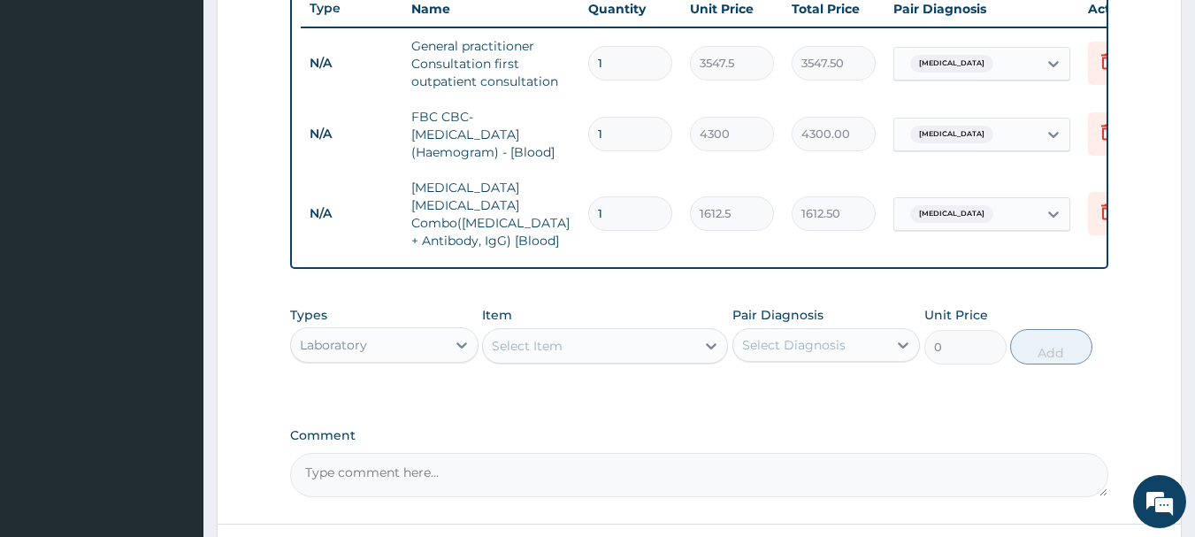
click at [401, 331] on div "Laboratory" at bounding box center [368, 345] width 155 height 28
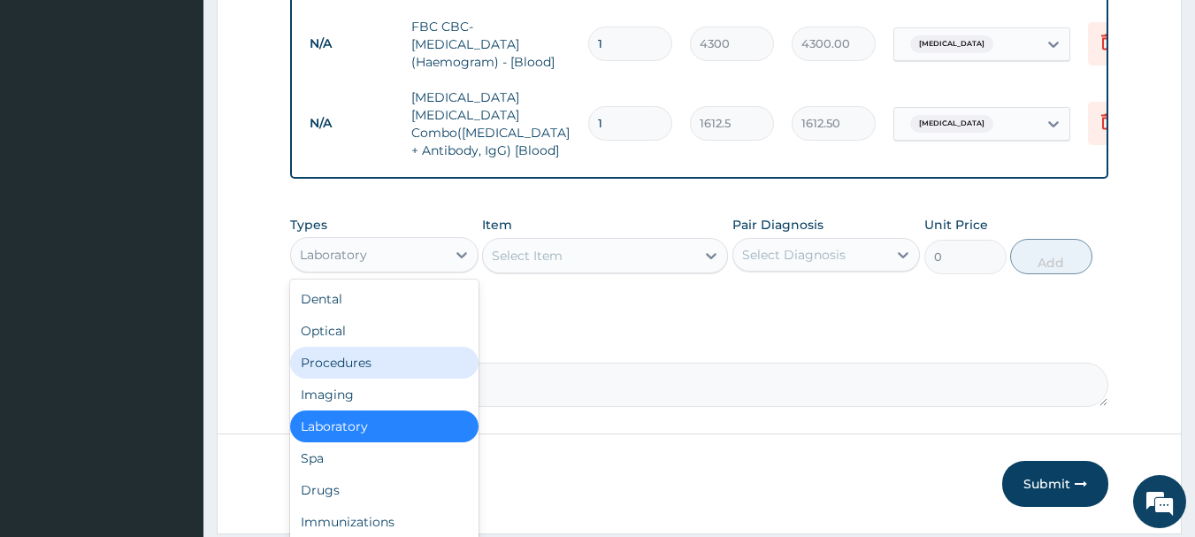
scroll to position [819, 0]
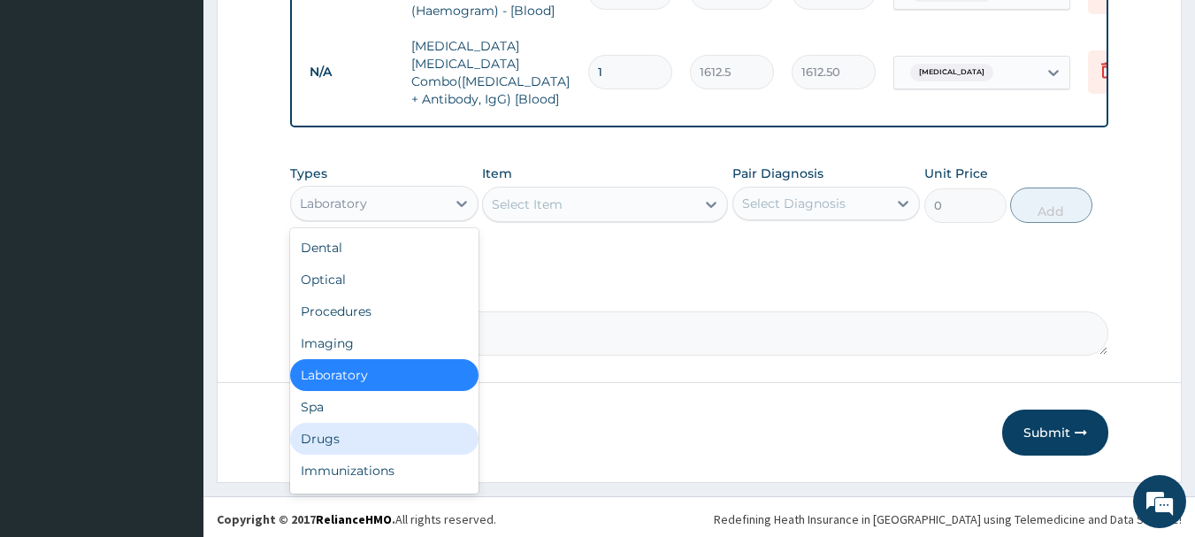
click at [323, 432] on div "Drugs" at bounding box center [384, 439] width 188 height 32
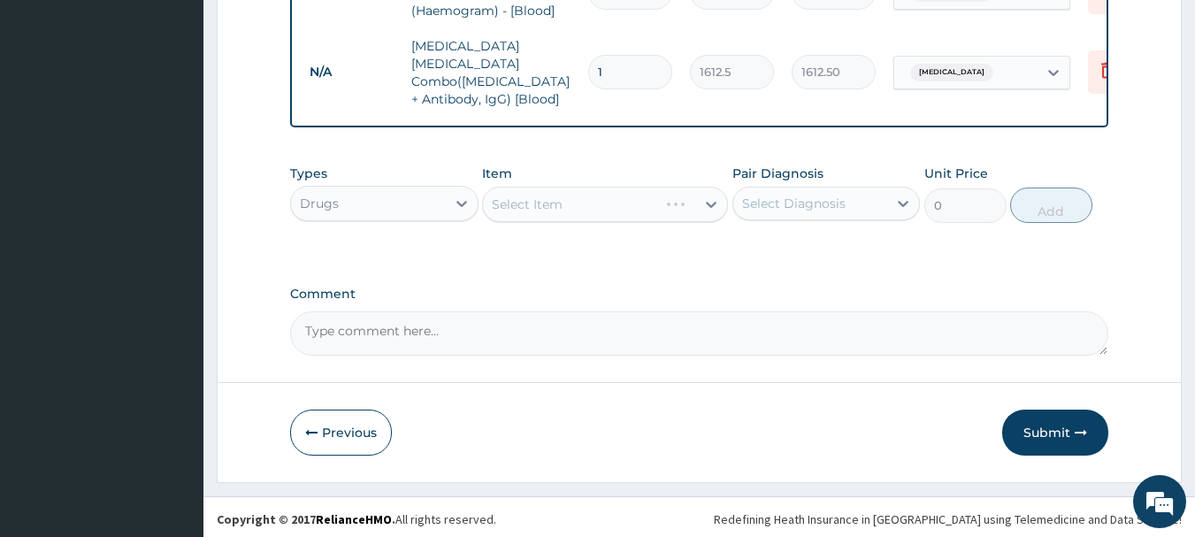
click at [578, 196] on div "Select Item" at bounding box center [605, 204] width 246 height 35
click at [578, 196] on div "Select Item" at bounding box center [589, 204] width 212 height 28
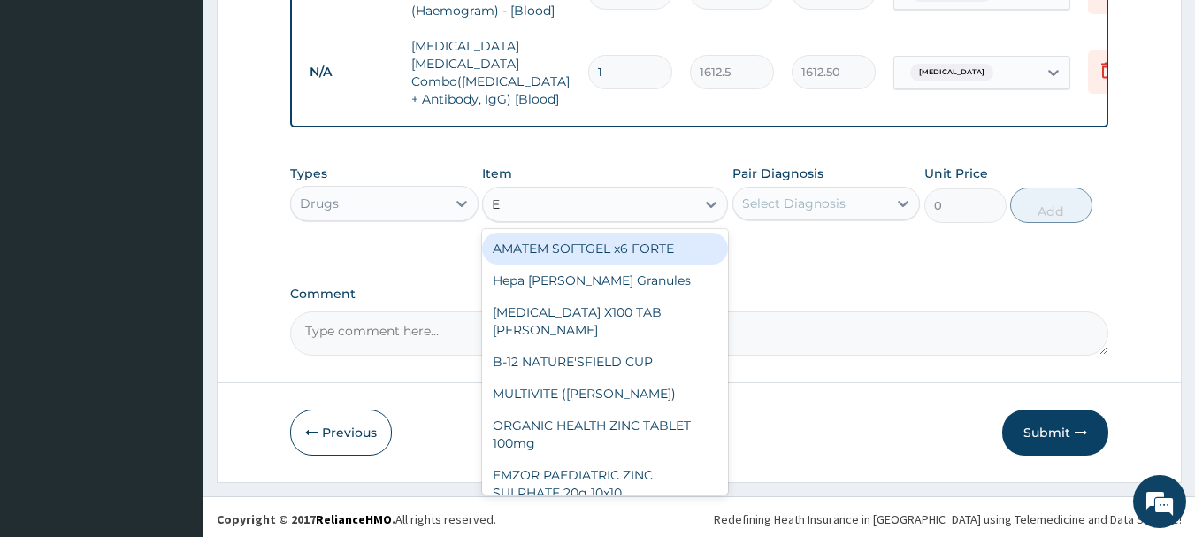
type input "E M"
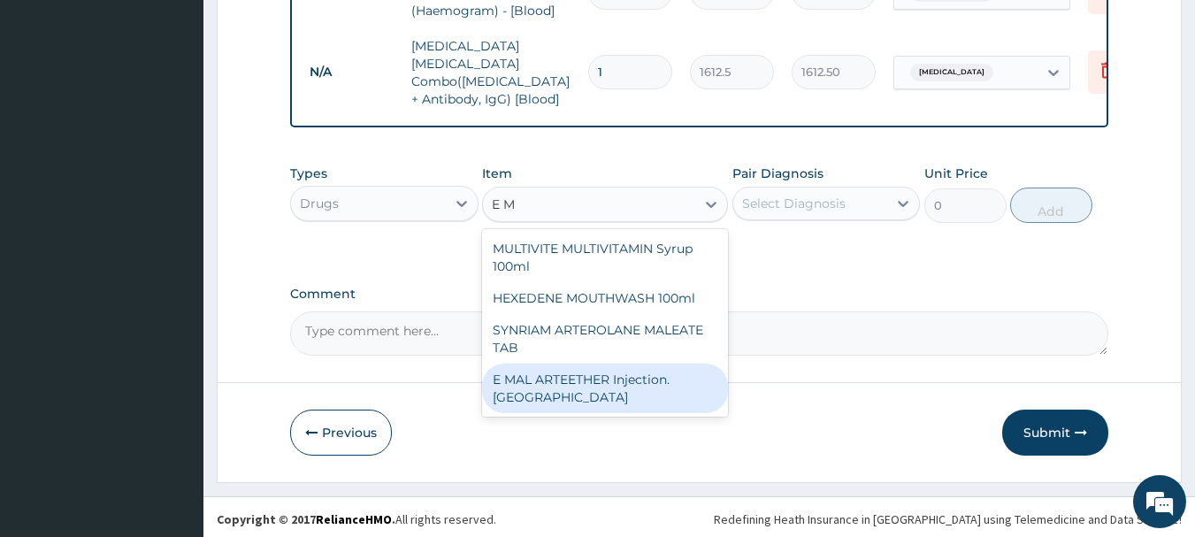
click at [655, 381] on div "E MAL ARTEETHER Injection. [GEOGRAPHIC_DATA]" at bounding box center [605, 389] width 246 height 50
type input "1773.75"
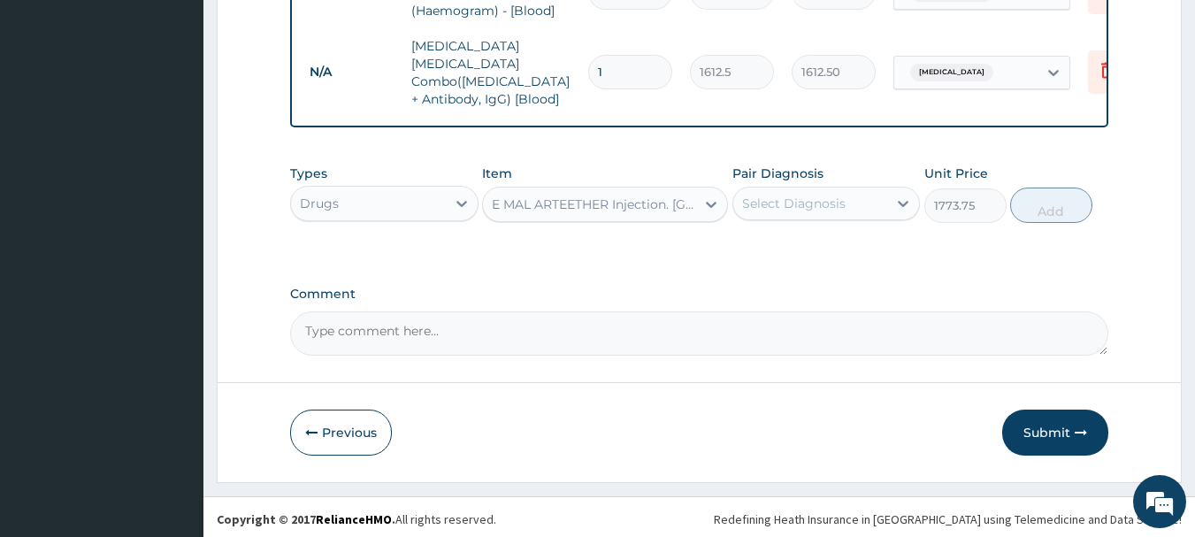
click at [853, 211] on div "Select Diagnosis" at bounding box center [810, 203] width 155 height 28
click at [857, 242] on div "[MEDICAL_DATA]" at bounding box center [827, 249] width 188 height 36
checkbox input "true"
click at [1041, 196] on button "Add" at bounding box center [1051, 205] width 82 height 35
type input "0"
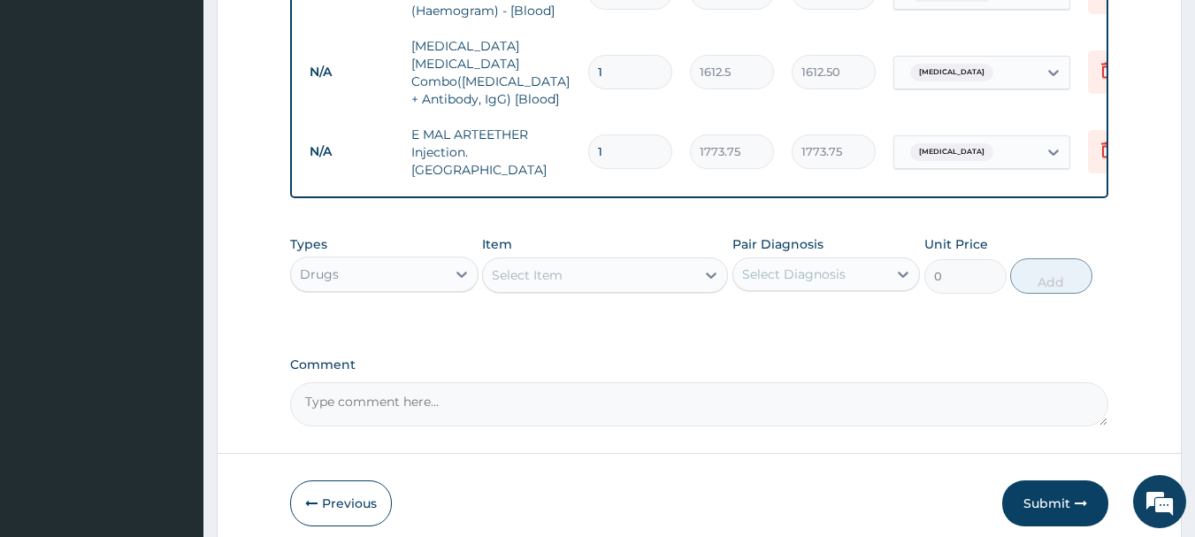
type input "0.00"
type input "3"
type input "5321.25"
type input "3"
click at [600, 265] on div "Select Item" at bounding box center [589, 275] width 212 height 28
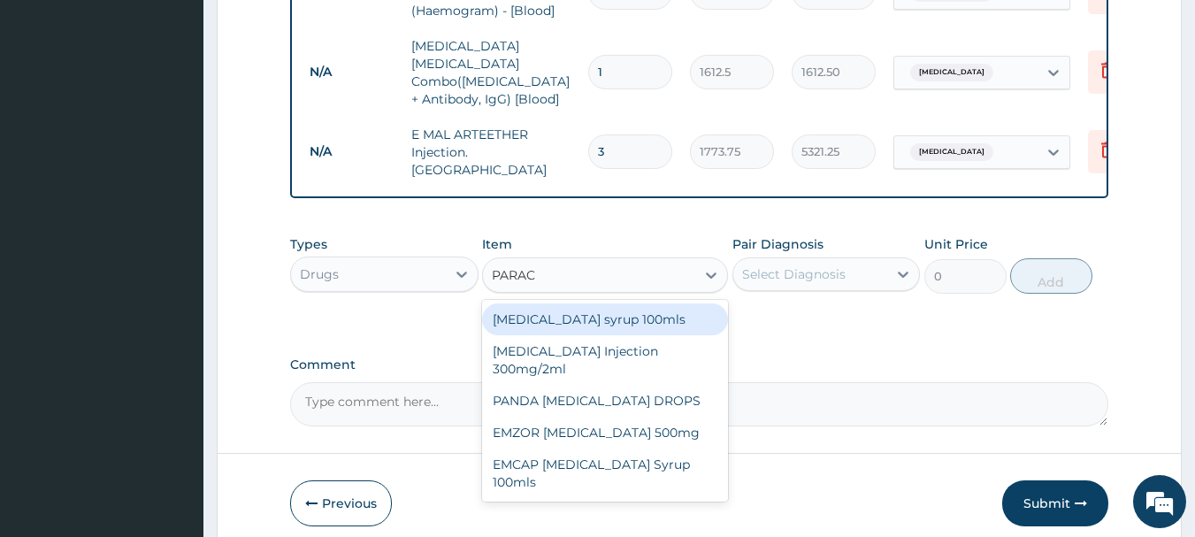
type input "PARACE"
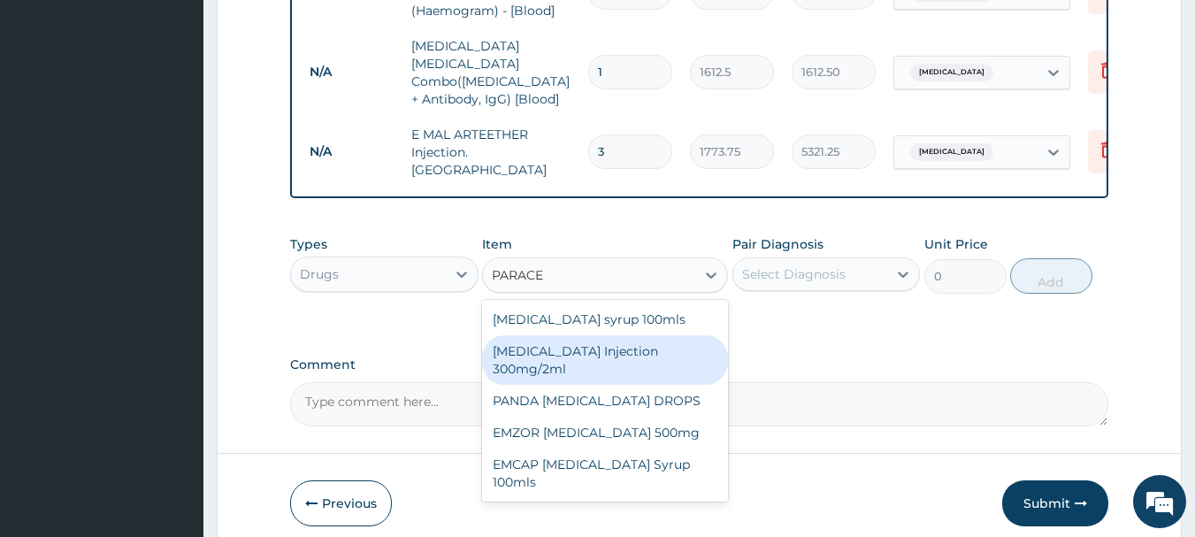
click at [596, 349] on div "[MEDICAL_DATA] Injection 300mg/2ml" at bounding box center [605, 360] width 246 height 50
type input "260.15"
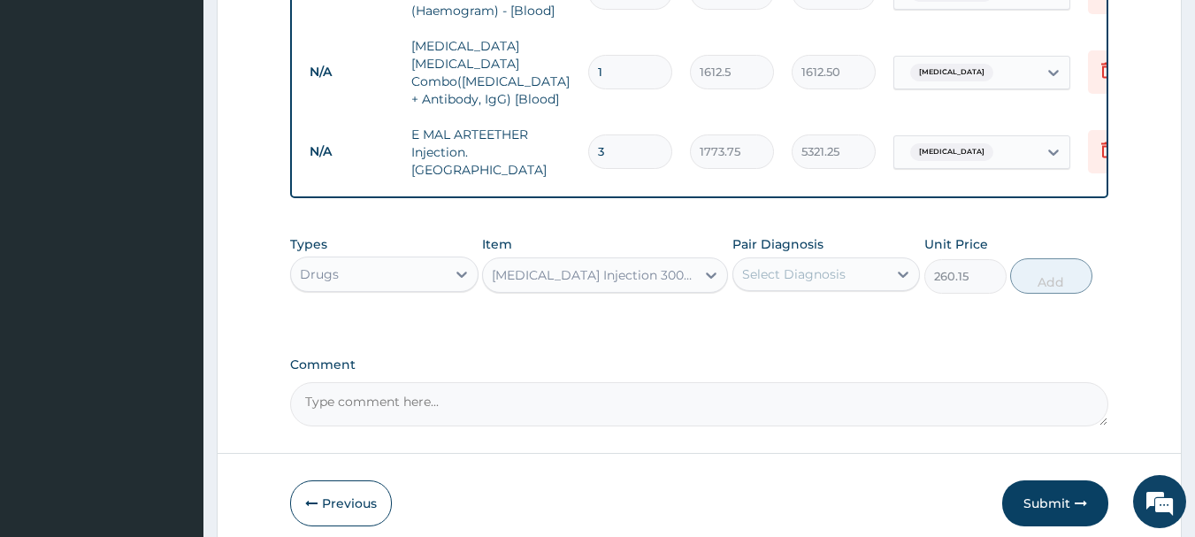
click at [812, 265] on div "Select Diagnosis" at bounding box center [794, 274] width 104 height 18
drag, startPoint x: 821, startPoint y: 315, endPoint x: 840, endPoint y: 325, distance: 21.8
click at [822, 319] on div "[MEDICAL_DATA]" at bounding box center [827, 320] width 188 height 36
checkbox input "true"
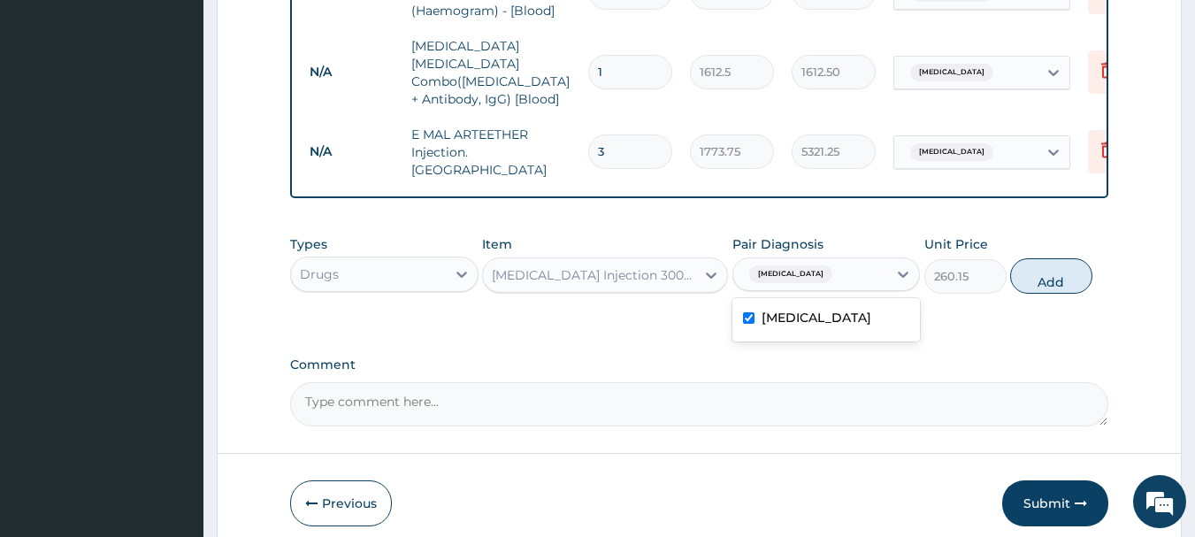
click at [1025, 272] on button "Add" at bounding box center [1051, 275] width 82 height 35
type input "0"
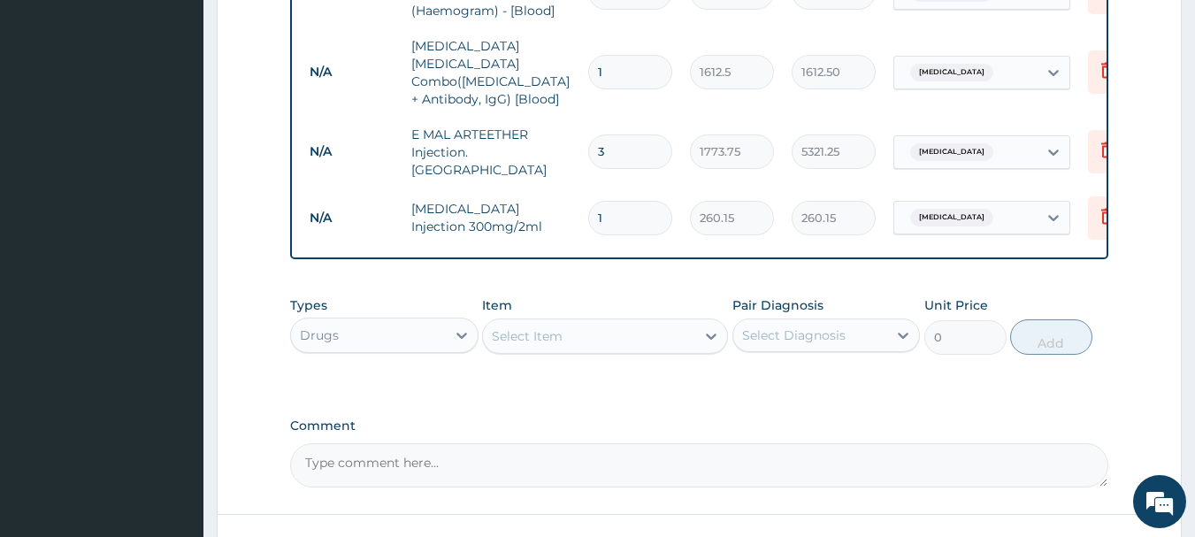
type input "0.00"
type input "4"
type input "1040.60"
type input "4"
click at [610, 323] on div "Select Item" at bounding box center [589, 336] width 212 height 28
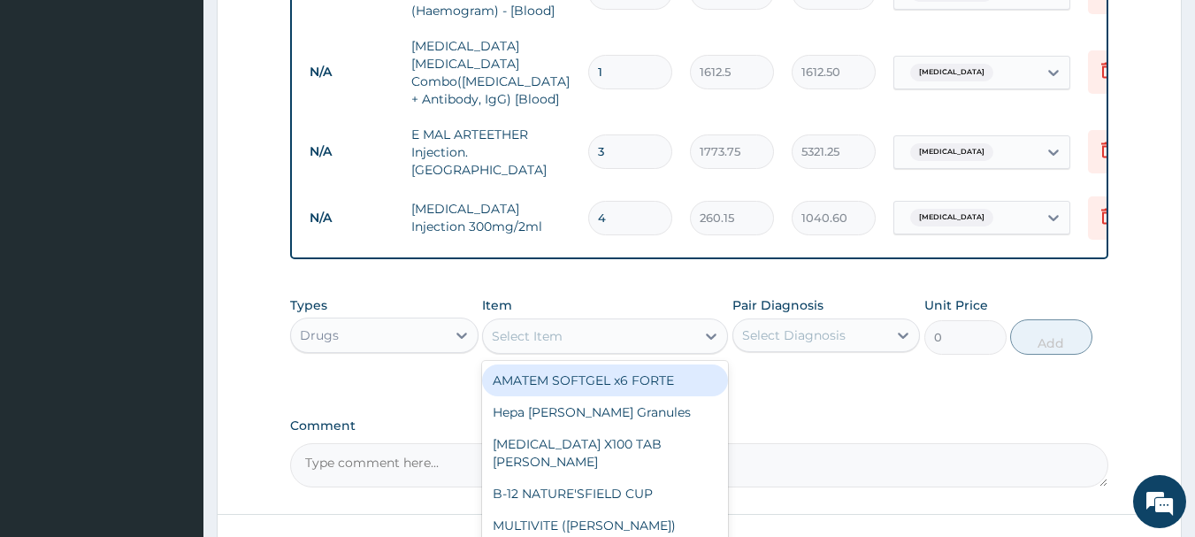
type input "I"
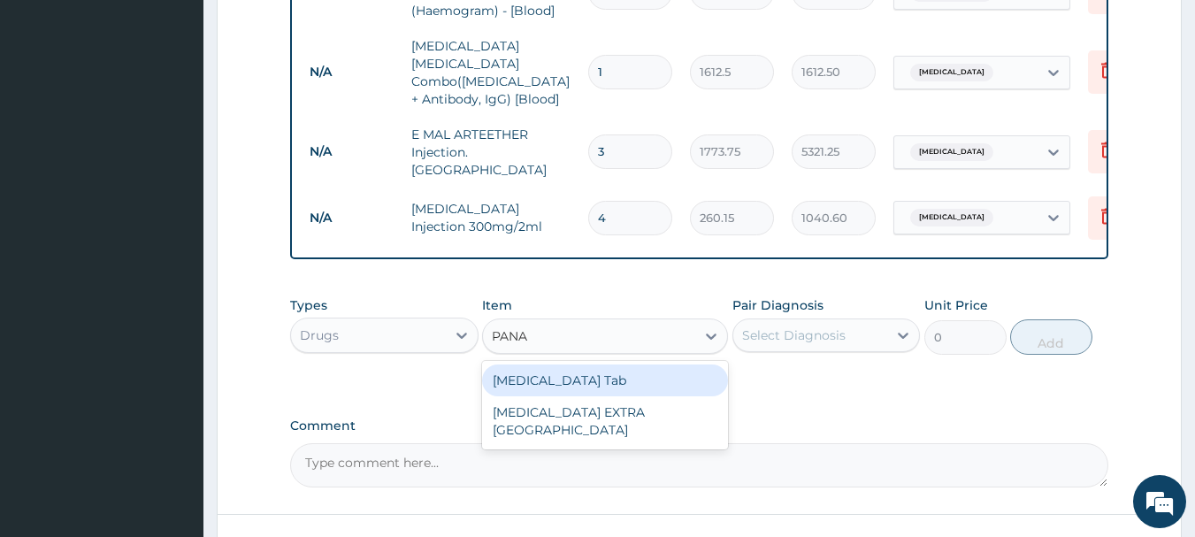
type input "PANAD"
click at [612, 367] on div "[MEDICAL_DATA] Tab" at bounding box center [605, 380] width 246 height 32
type input "49.665"
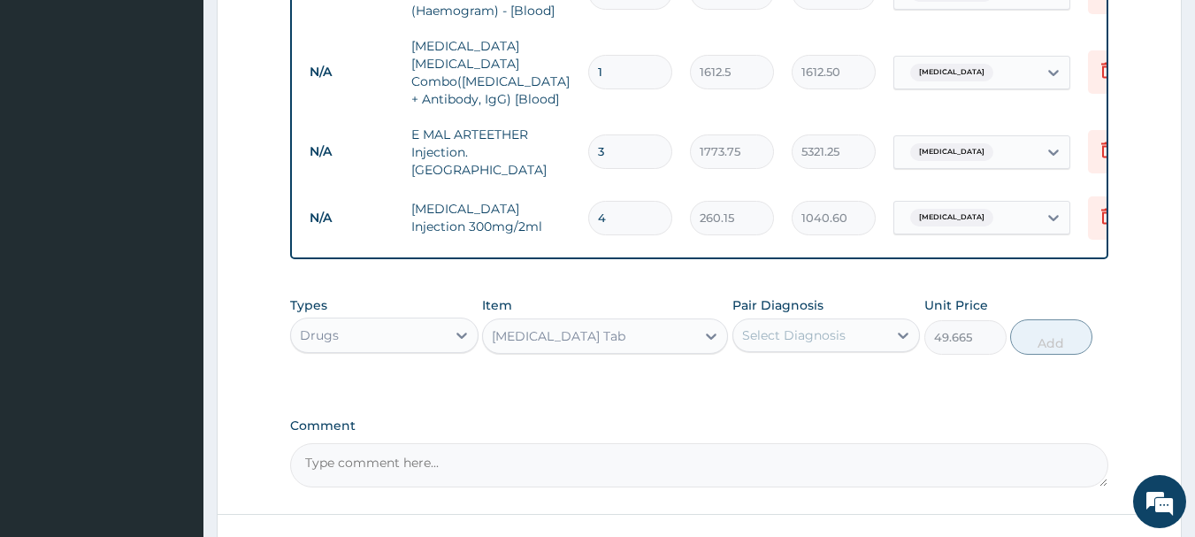
click at [817, 326] on div "Select Diagnosis" at bounding box center [794, 335] width 104 height 18
drag, startPoint x: 834, startPoint y: 363, endPoint x: 839, endPoint y: 378, distance: 15.7
click at [836, 369] on div "[MEDICAL_DATA]" at bounding box center [827, 381] width 188 height 36
checkbox input "true"
click at [1041, 332] on button "Add" at bounding box center [1051, 336] width 82 height 35
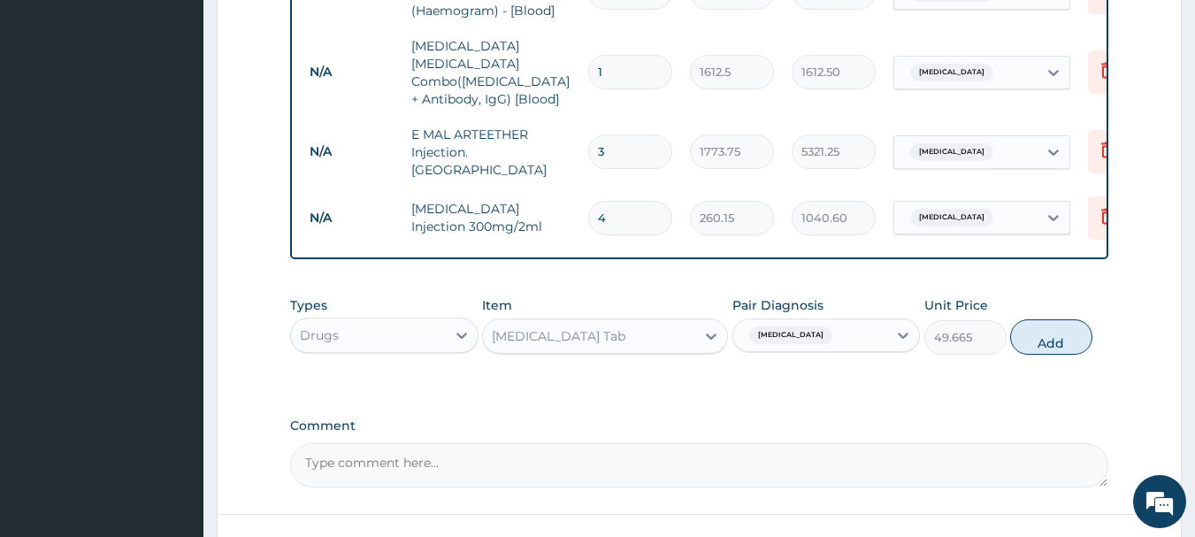
type input "0"
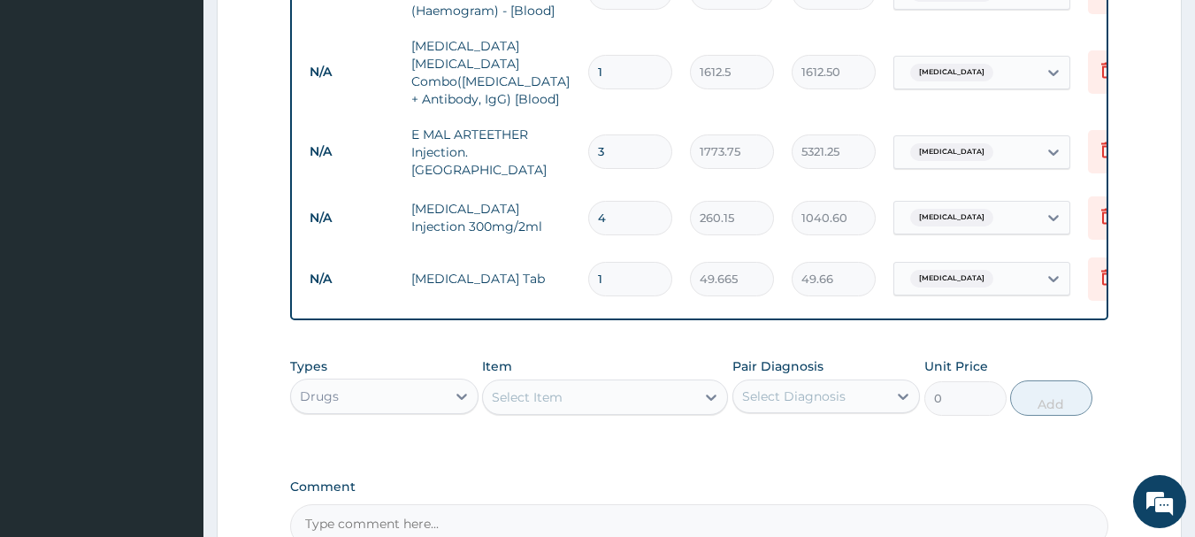
type input "18"
type input "893.97"
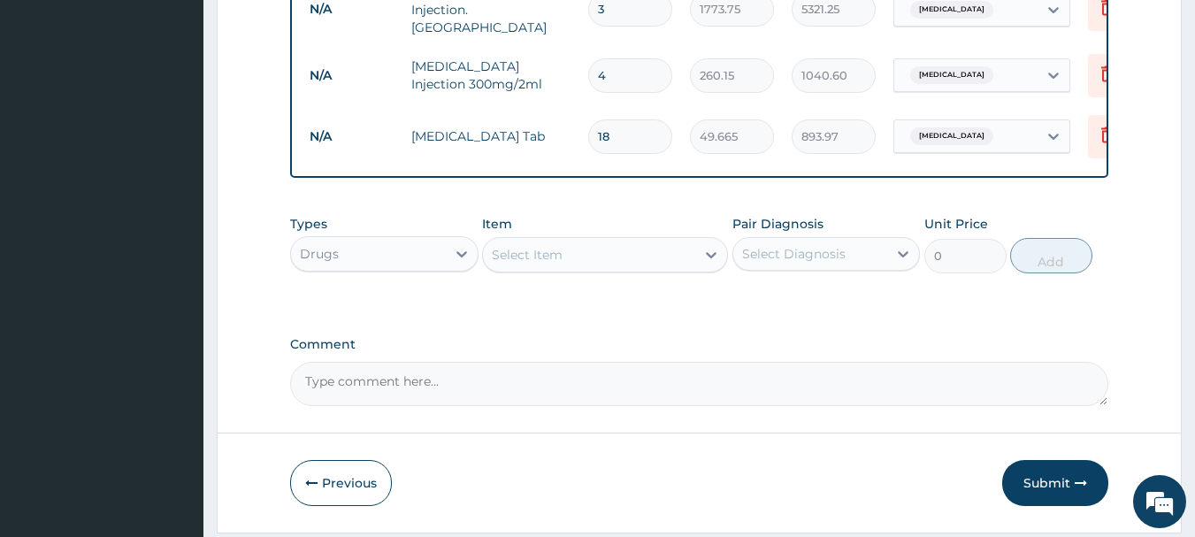
scroll to position [1002, 0]
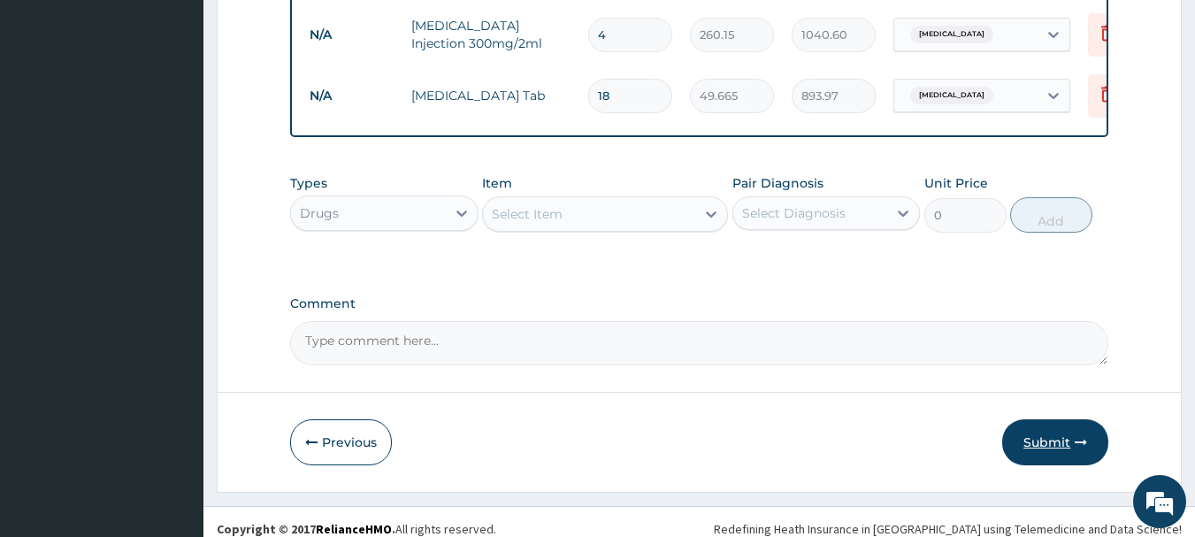
type input "18"
click at [1058, 419] on button "Submit" at bounding box center [1055, 442] width 106 height 46
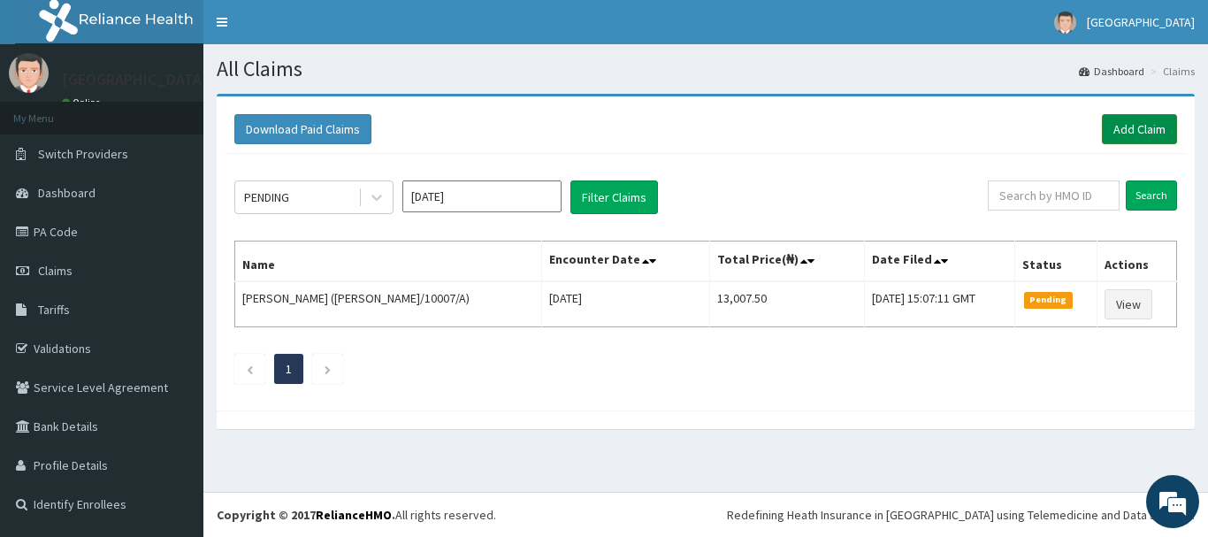
click at [1135, 119] on link "Add Claim" at bounding box center [1139, 129] width 75 height 30
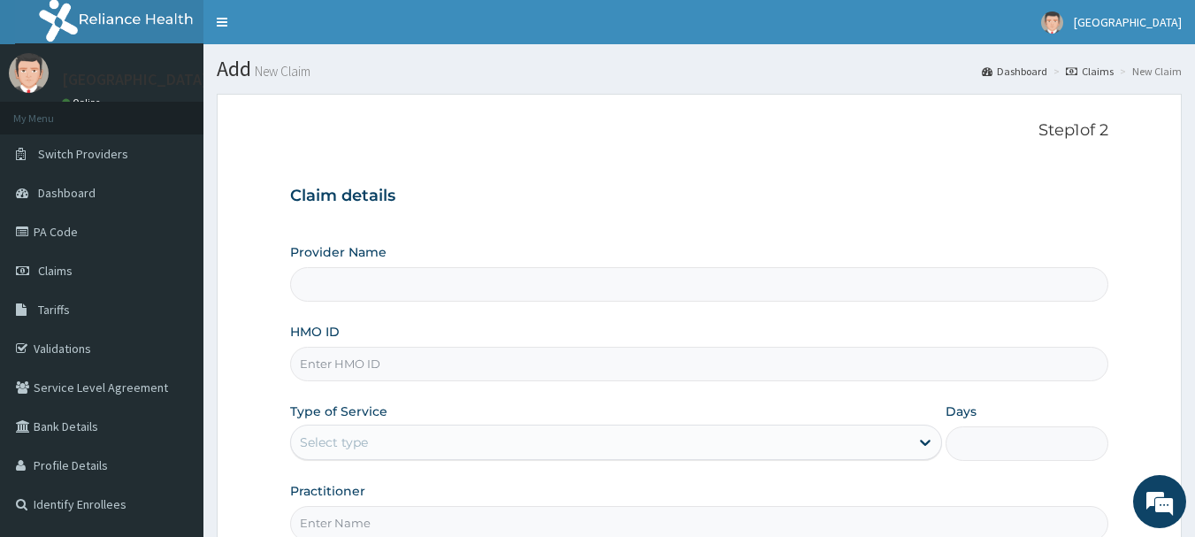
type input "[GEOGRAPHIC_DATA]"
click at [518, 363] on input "HMO ID" at bounding box center [699, 364] width 819 height 35
type input "RGI/10007/C"
click at [502, 441] on div "Select type" at bounding box center [600, 442] width 618 height 28
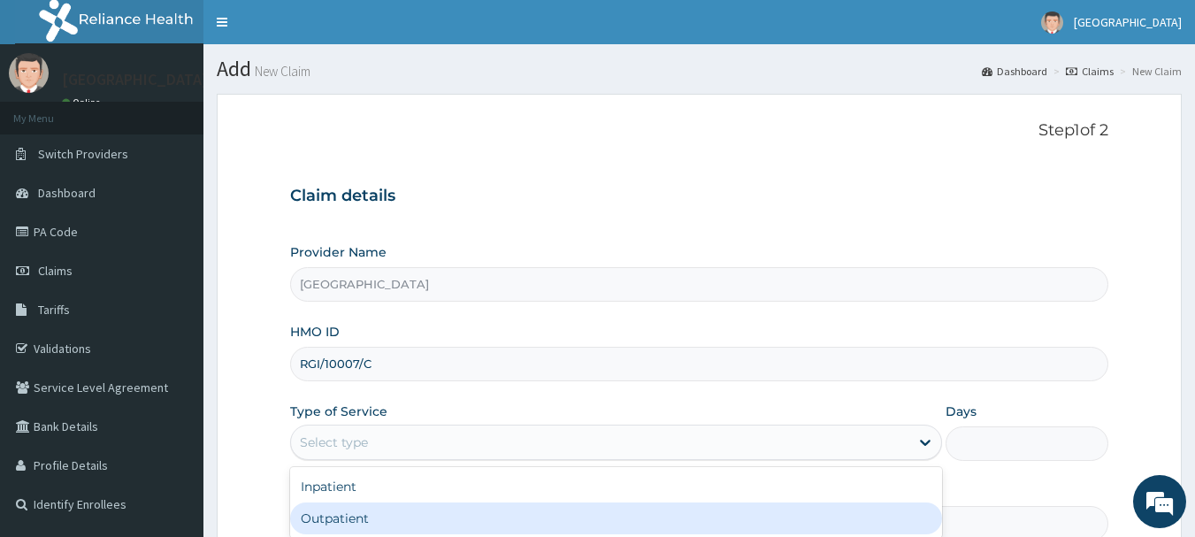
click at [455, 515] on div "Outpatient" at bounding box center [616, 518] width 652 height 32
type input "1"
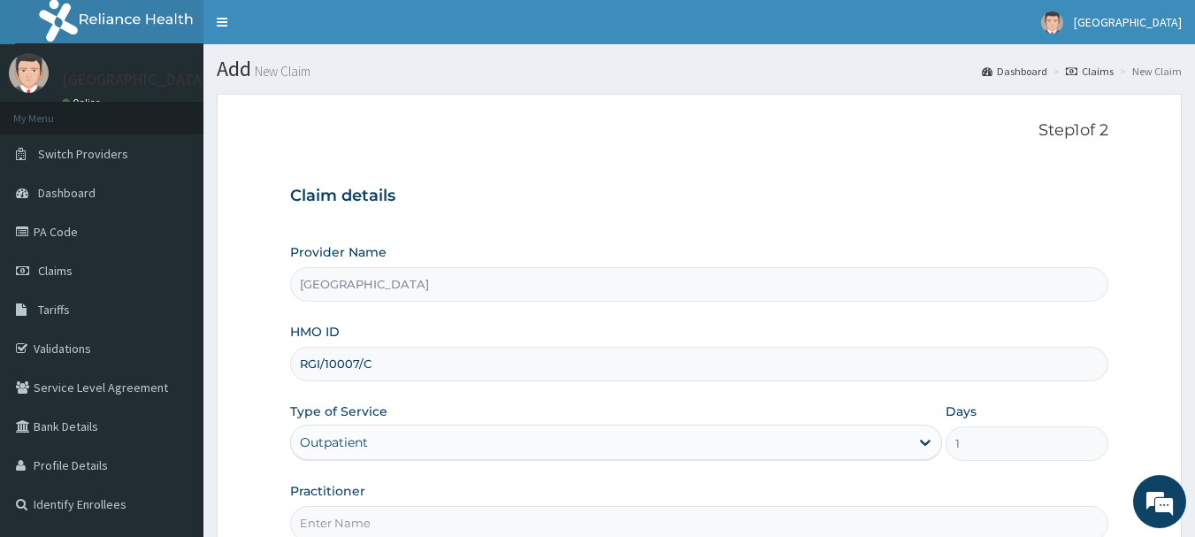
click at [455, 515] on input "Practitioner" at bounding box center [699, 523] width 819 height 35
type input "[PERSON_NAME]"
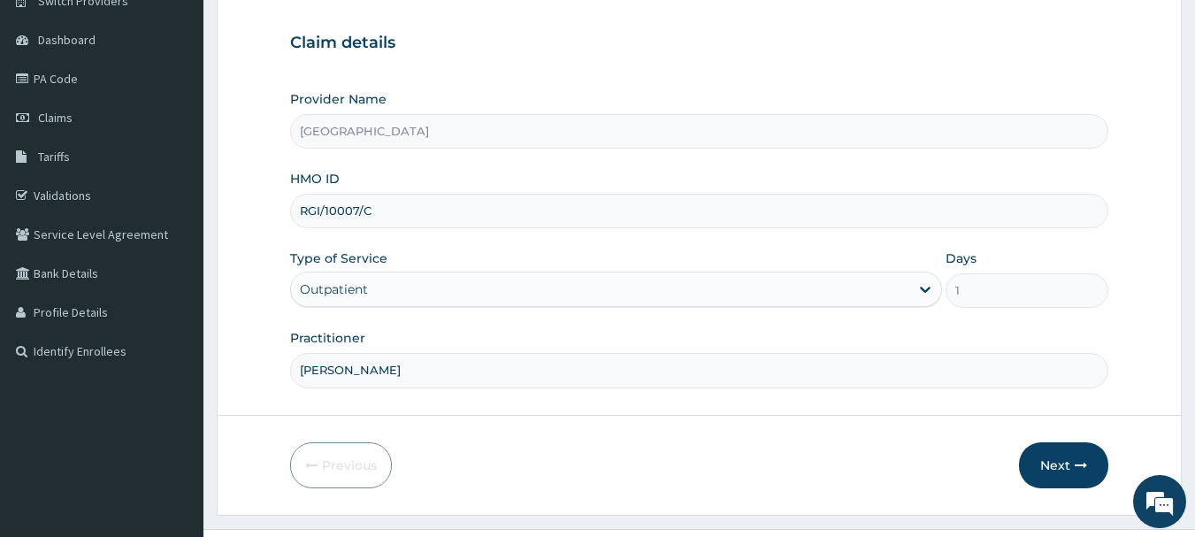
scroll to position [190, 0]
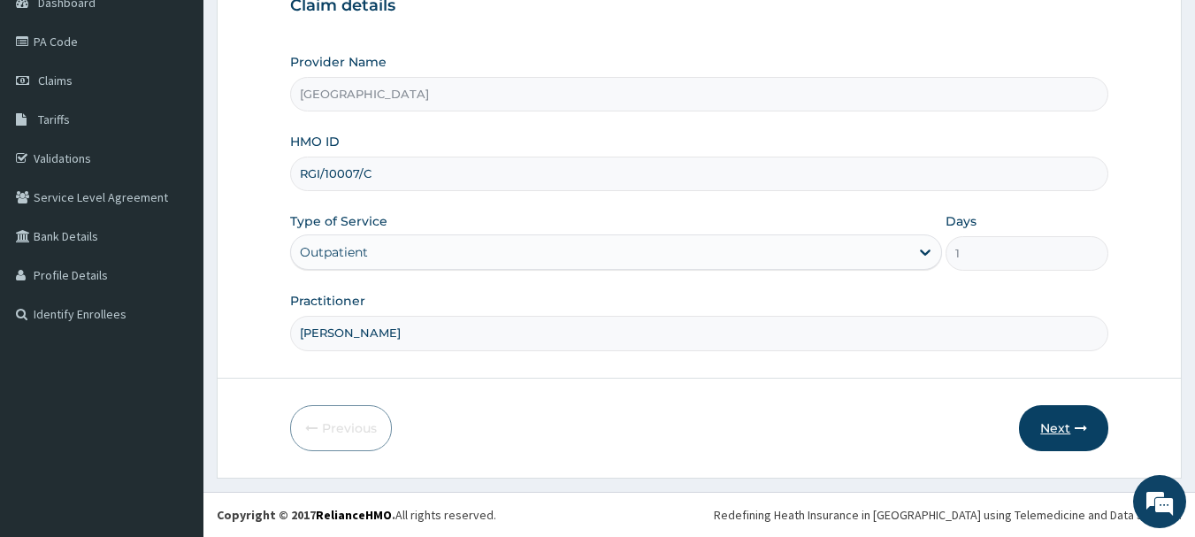
click at [1072, 406] on button "Next" at bounding box center [1063, 428] width 89 height 46
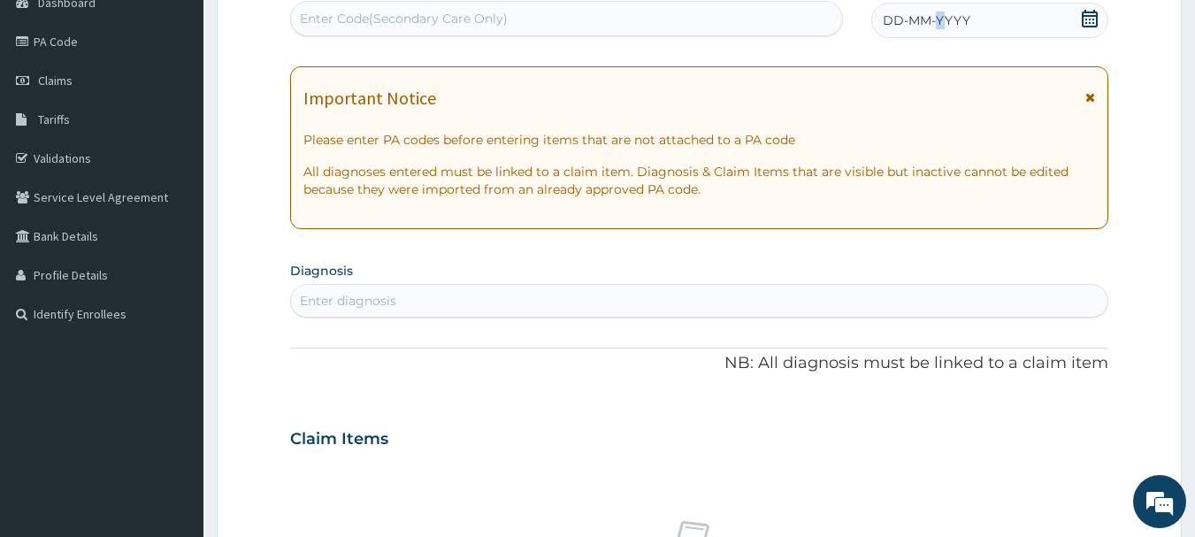
click at [942, 22] on span "DD-MM-YYYY" at bounding box center [927, 21] width 88 height 18
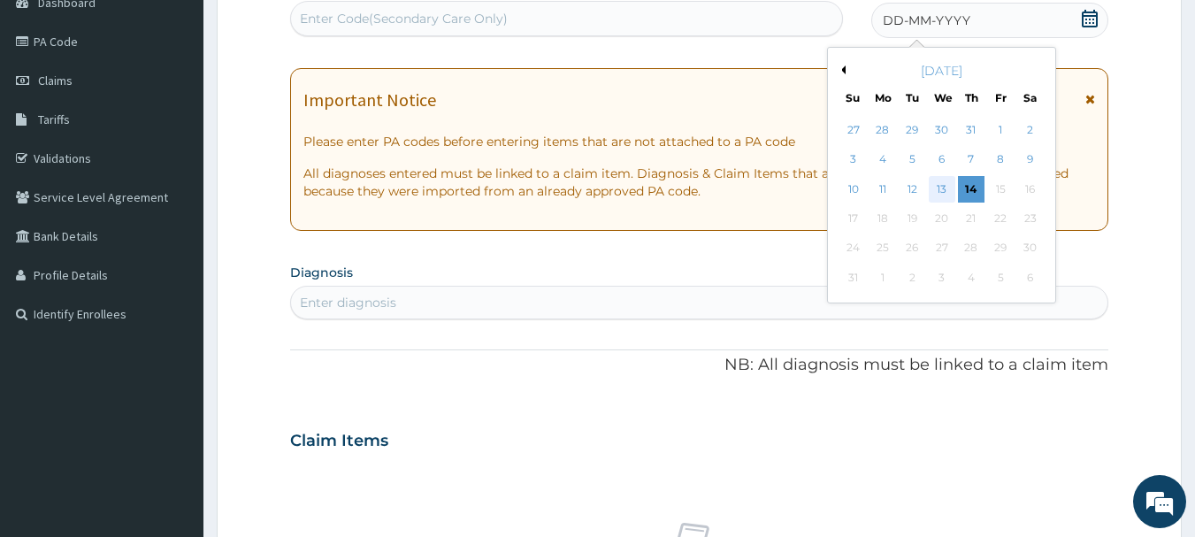
click at [945, 178] on div "13" at bounding box center [942, 189] width 27 height 27
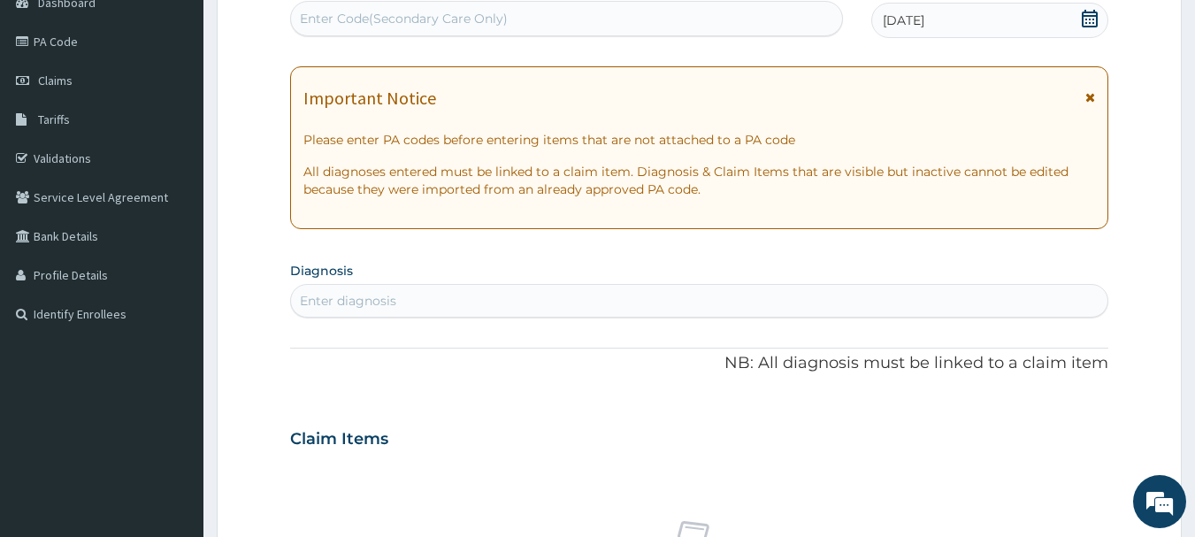
click at [747, 302] on div "Enter diagnosis" at bounding box center [699, 301] width 817 height 28
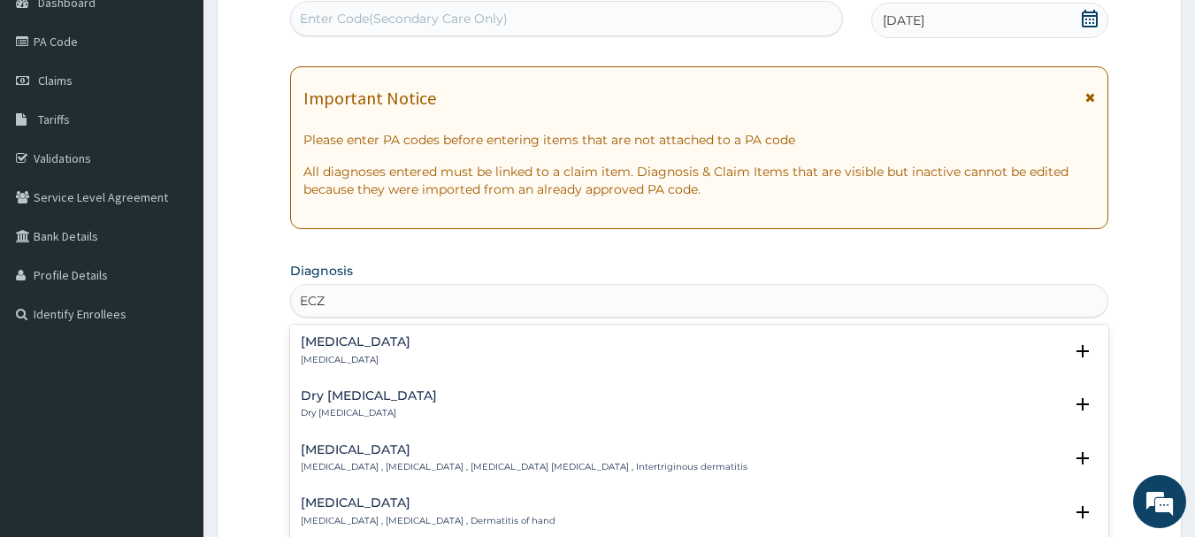
type input "ECZE"
click at [348, 354] on p "Eczema" at bounding box center [356, 360] width 110 height 12
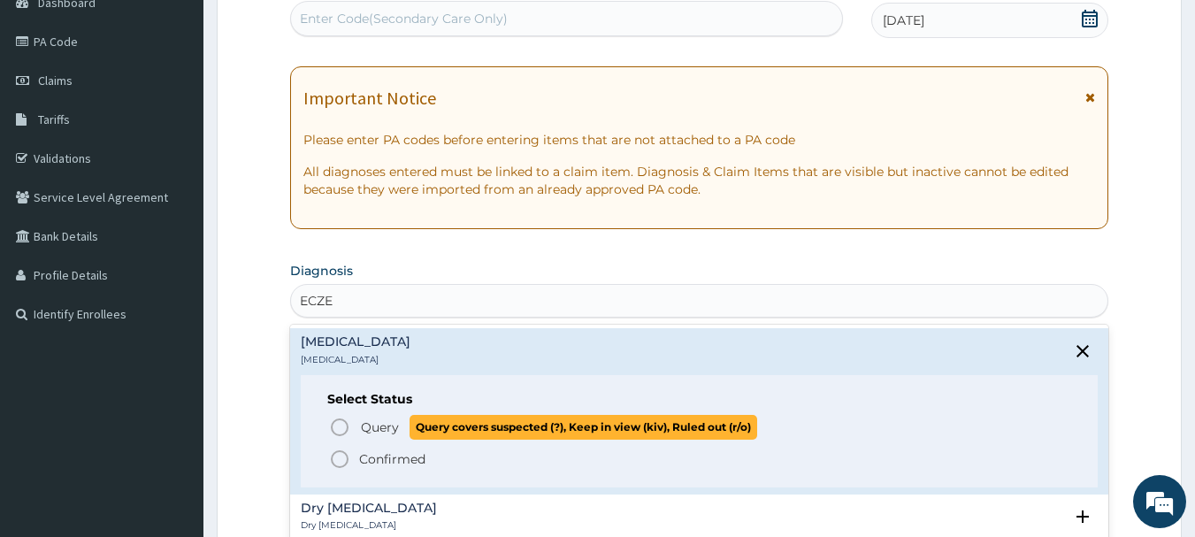
click at [336, 418] on icon "status option query" at bounding box center [339, 427] width 21 height 21
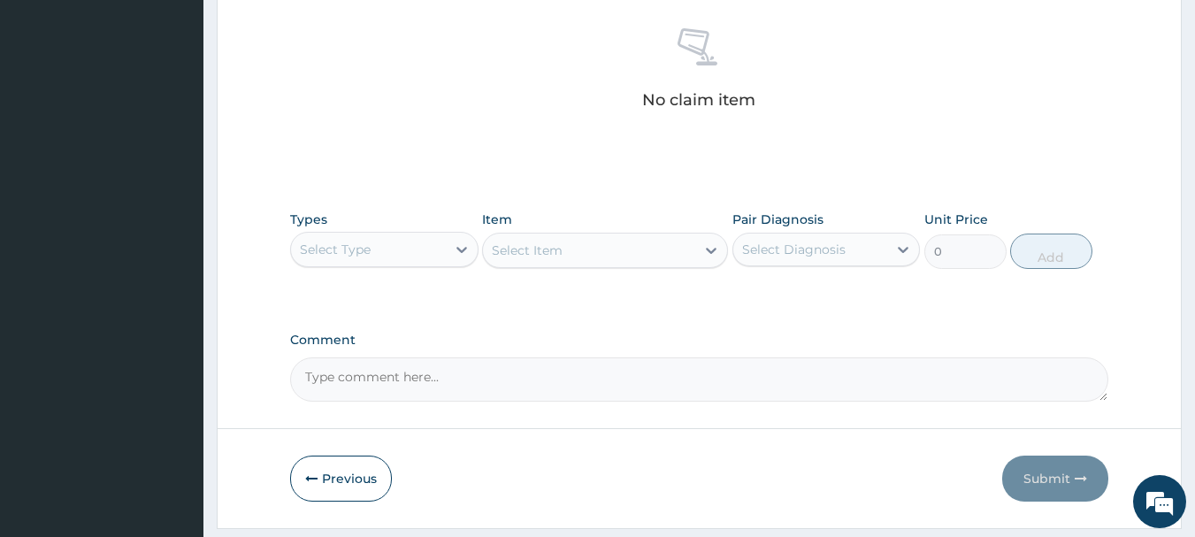
scroll to position [739, 0]
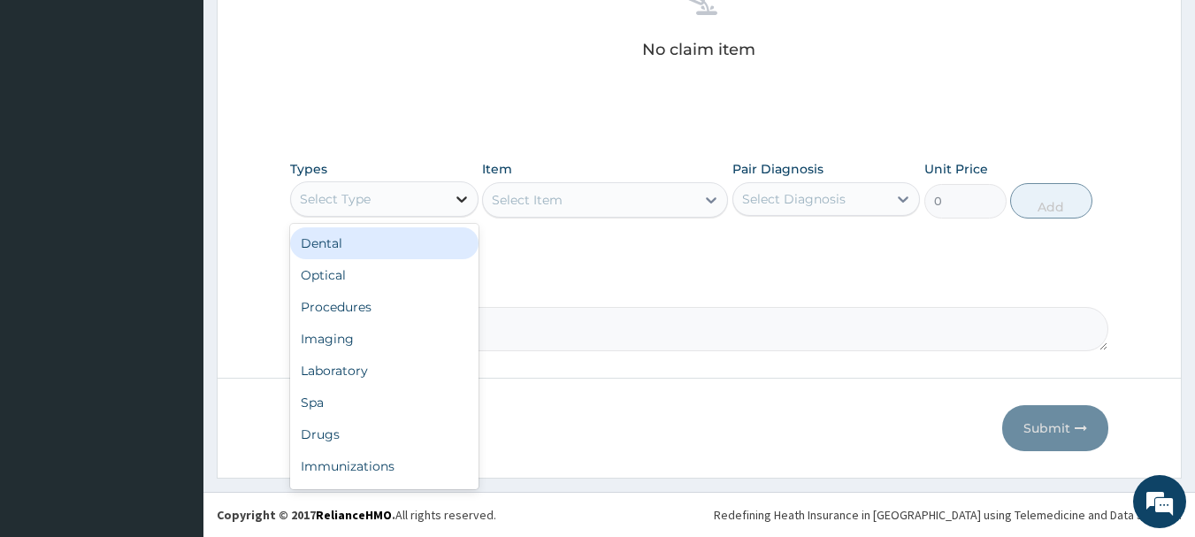
click at [457, 200] on icon at bounding box center [462, 199] width 18 height 18
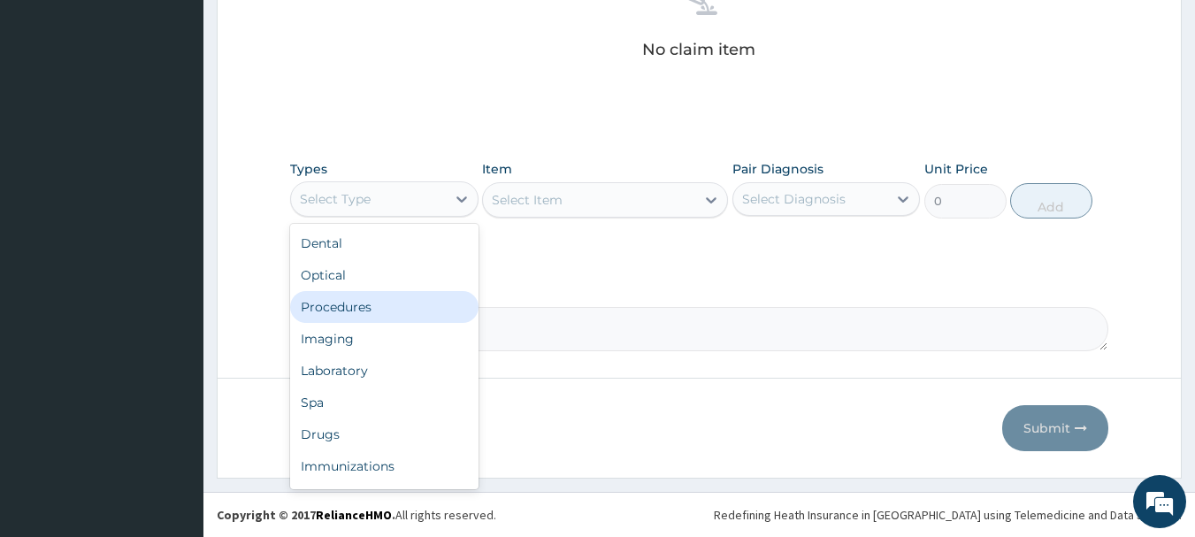
click at [391, 309] on div "Procedures" at bounding box center [384, 307] width 188 height 32
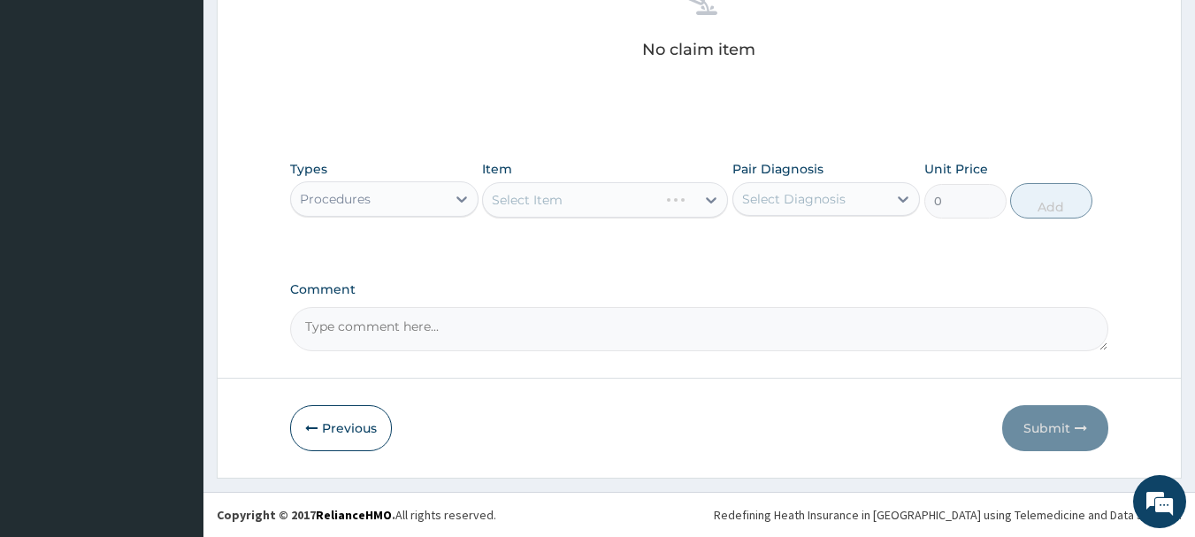
click at [595, 205] on div "Select Item" at bounding box center [605, 199] width 246 height 35
click at [595, 205] on div "Select Item" at bounding box center [589, 200] width 212 height 28
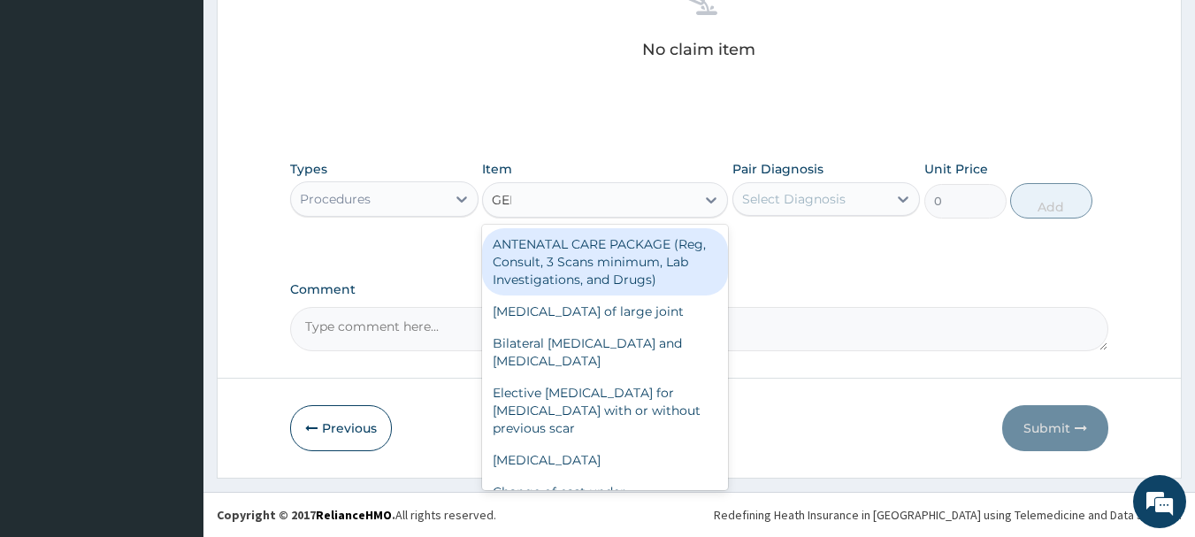
type input "GENE"
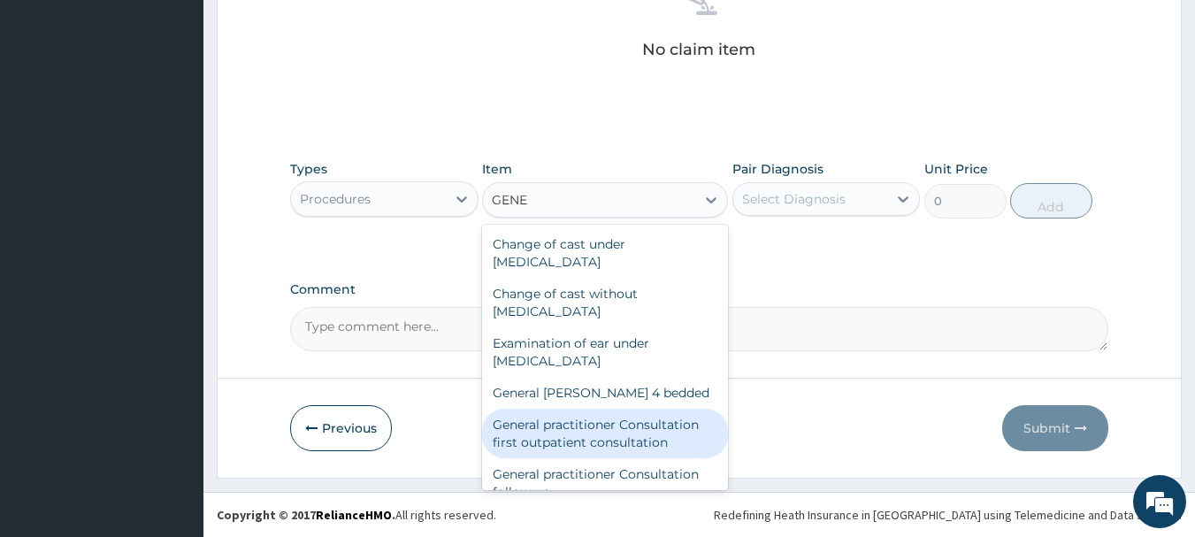
click at [617, 433] on div "General practitioner Consultation first outpatient consultation" at bounding box center [605, 434] width 246 height 50
type input "3547.5"
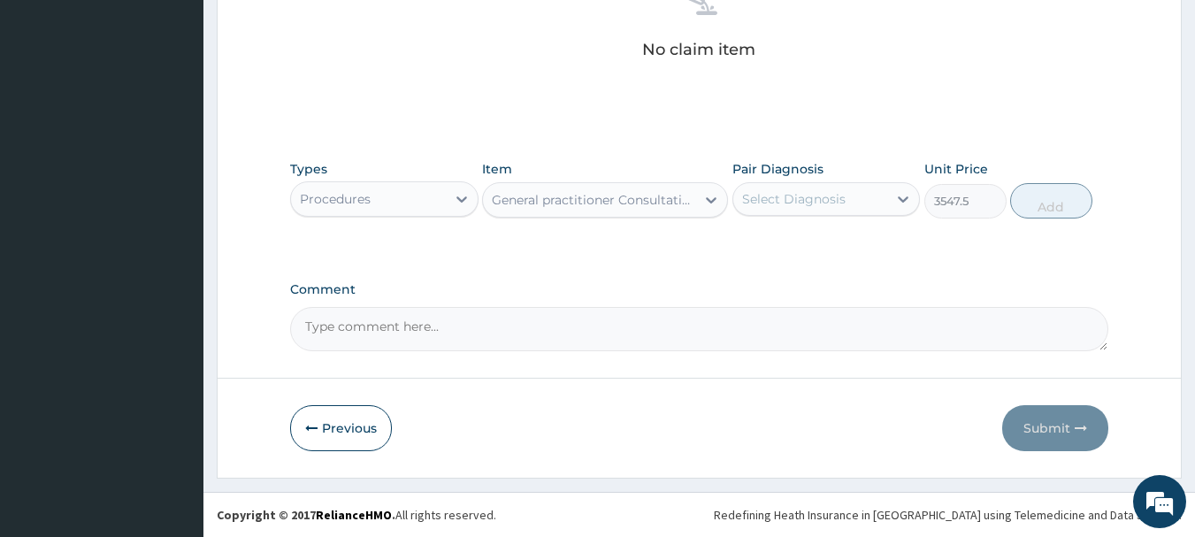
click at [878, 202] on div "Select Diagnosis" at bounding box center [810, 199] width 155 height 28
click at [878, 240] on div "Eczema" at bounding box center [827, 244] width 188 height 36
checkbox input "true"
click at [1082, 204] on button "Add" at bounding box center [1051, 200] width 82 height 35
type input "0"
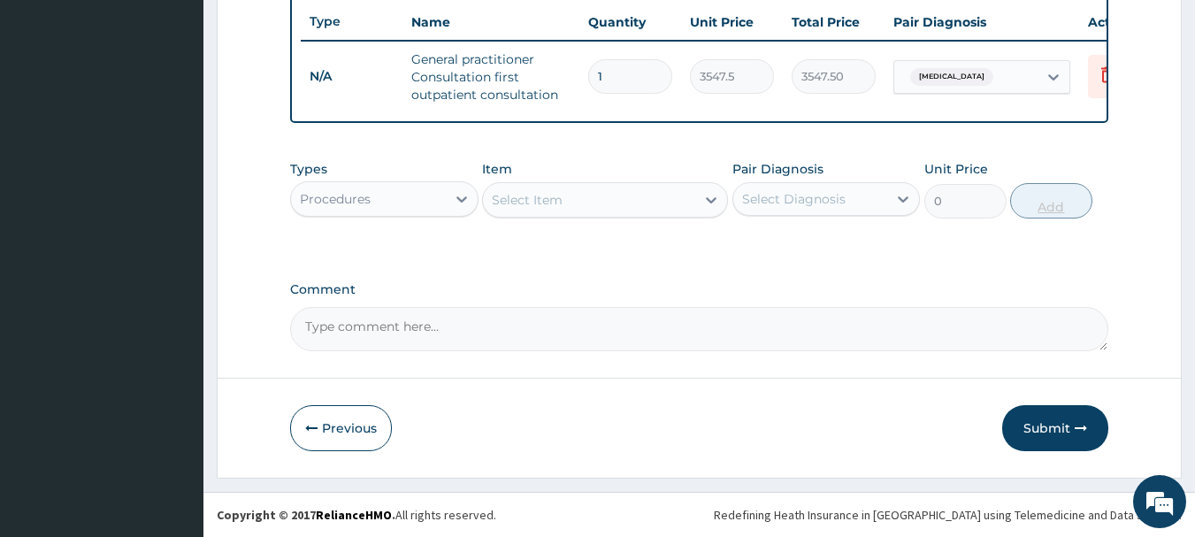
scroll to position [678, 0]
click at [565, 198] on div "Select Item" at bounding box center [589, 200] width 212 height 28
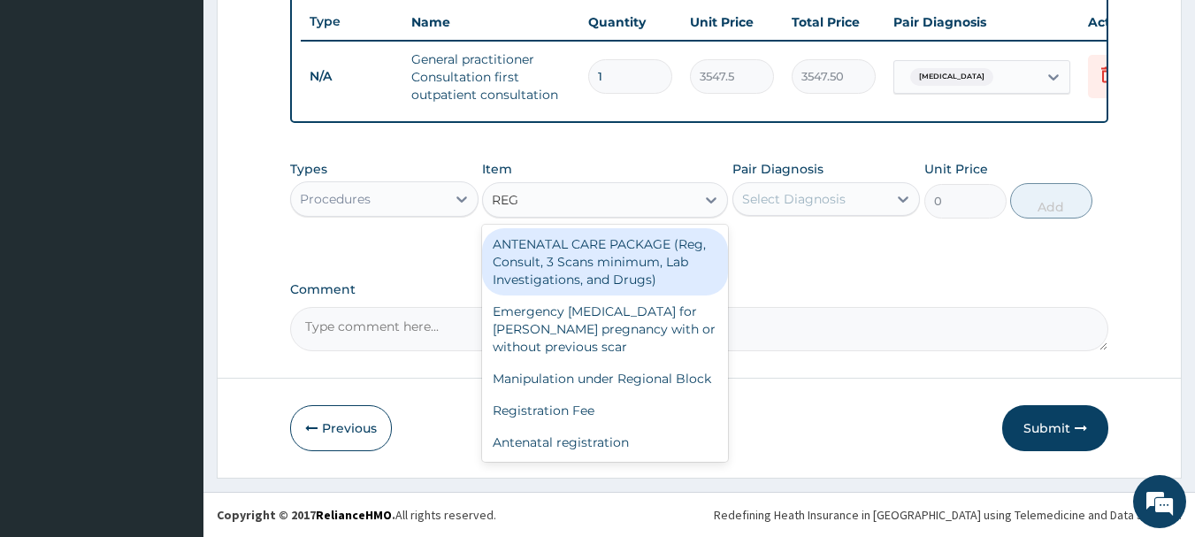
type input "REGI"
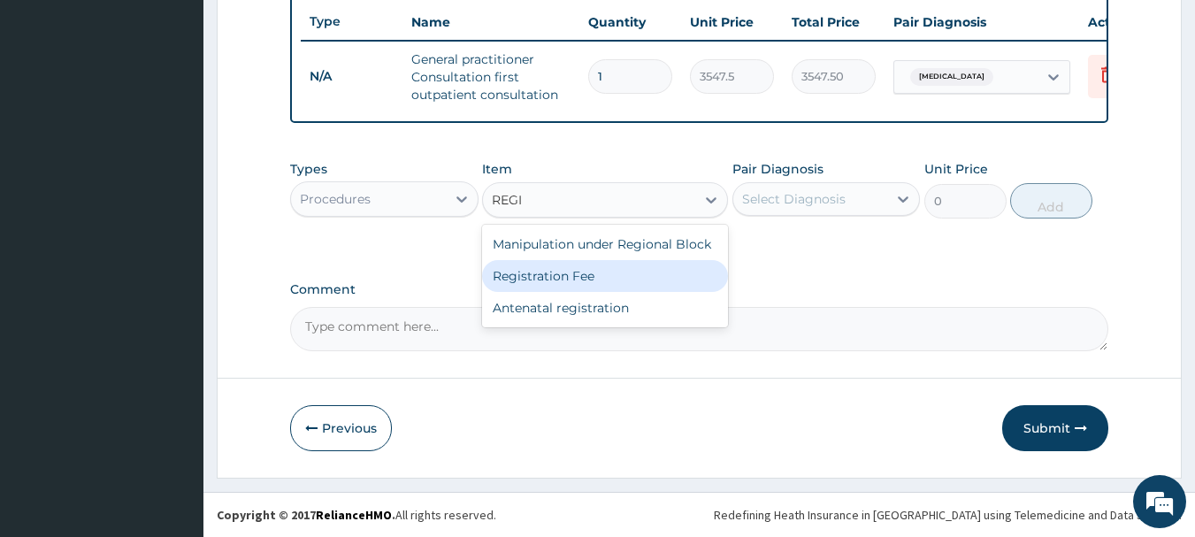
click at [670, 278] on div "Registration Fee" at bounding box center [605, 276] width 246 height 32
type input "2150"
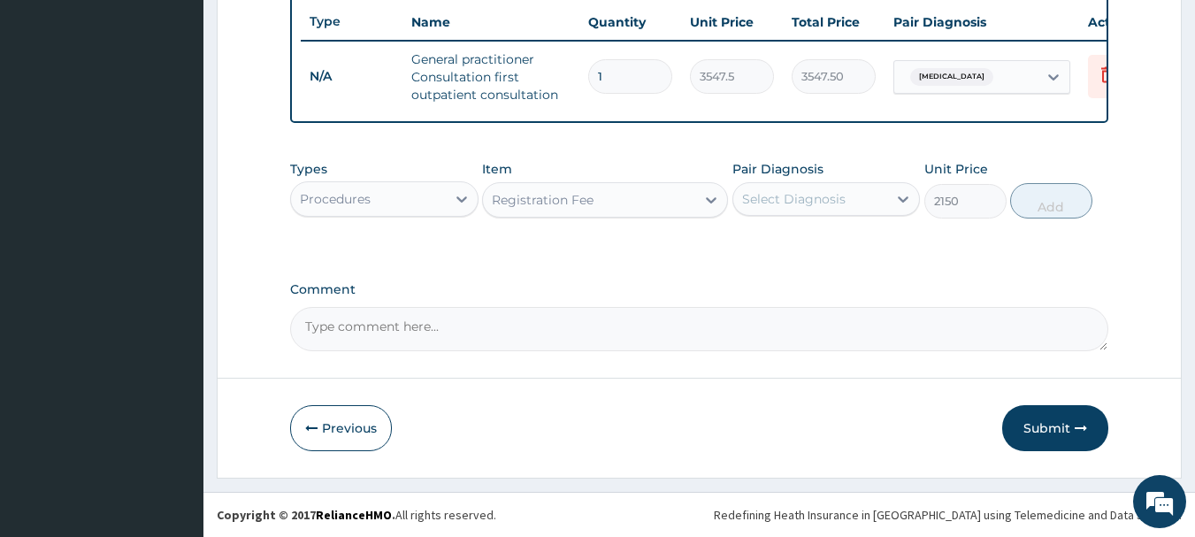
click at [879, 197] on div "Select Diagnosis" at bounding box center [810, 199] width 155 height 28
click at [869, 251] on div "Eczema" at bounding box center [827, 244] width 188 height 36
checkbox input "true"
click at [1044, 206] on button "Add" at bounding box center [1051, 200] width 82 height 35
type input "0"
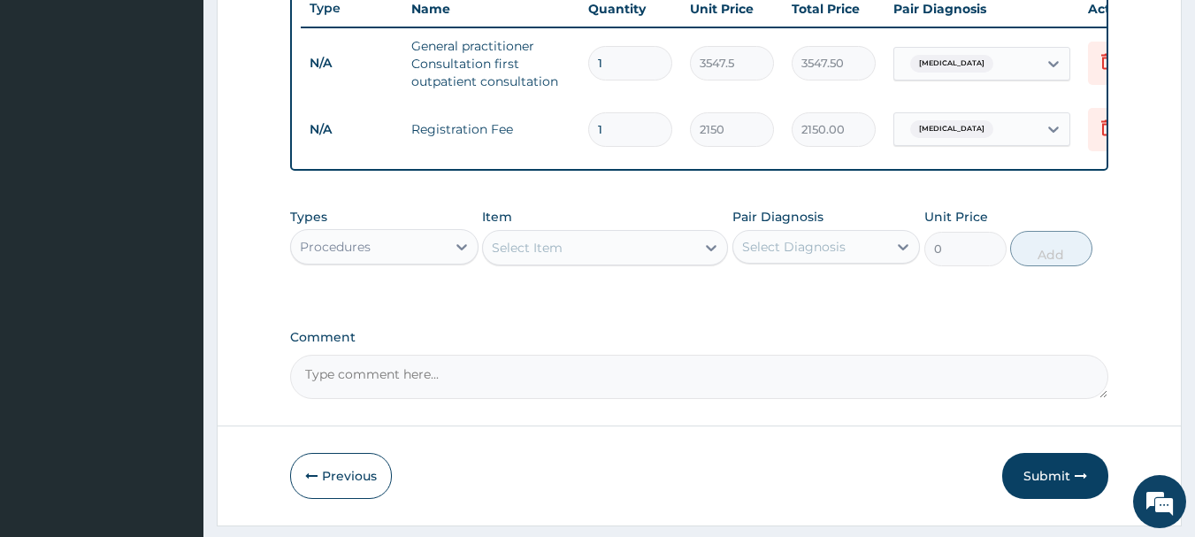
click at [369, 256] on div "Procedures" at bounding box center [335, 247] width 71 height 18
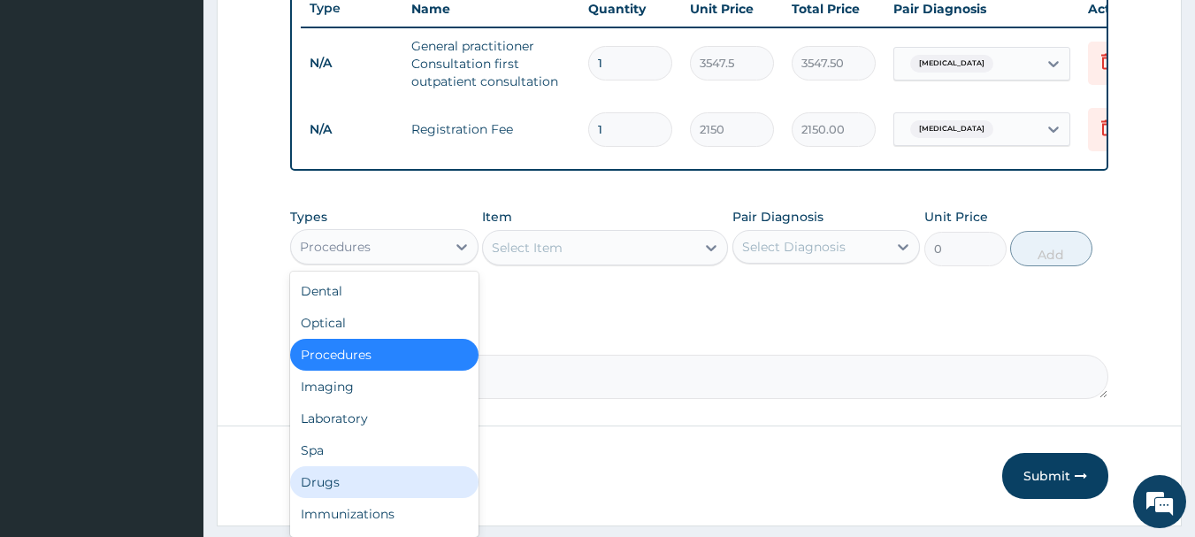
click at [392, 480] on div "Drugs" at bounding box center [384, 482] width 188 height 32
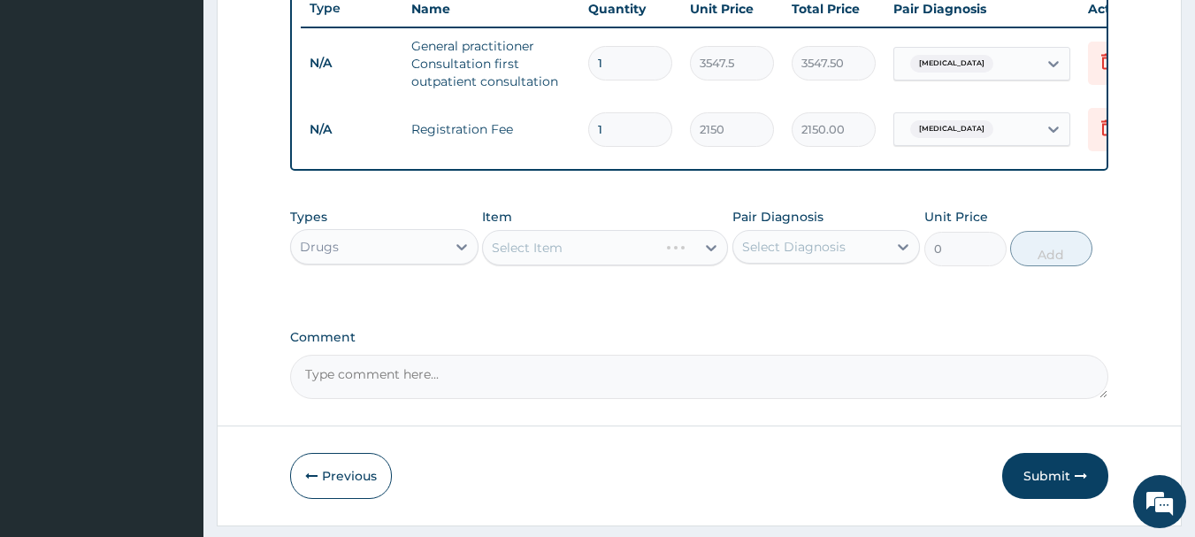
click at [612, 253] on div "Select Item" at bounding box center [605, 247] width 246 height 35
click at [618, 262] on div "Select Item" at bounding box center [589, 248] width 212 height 28
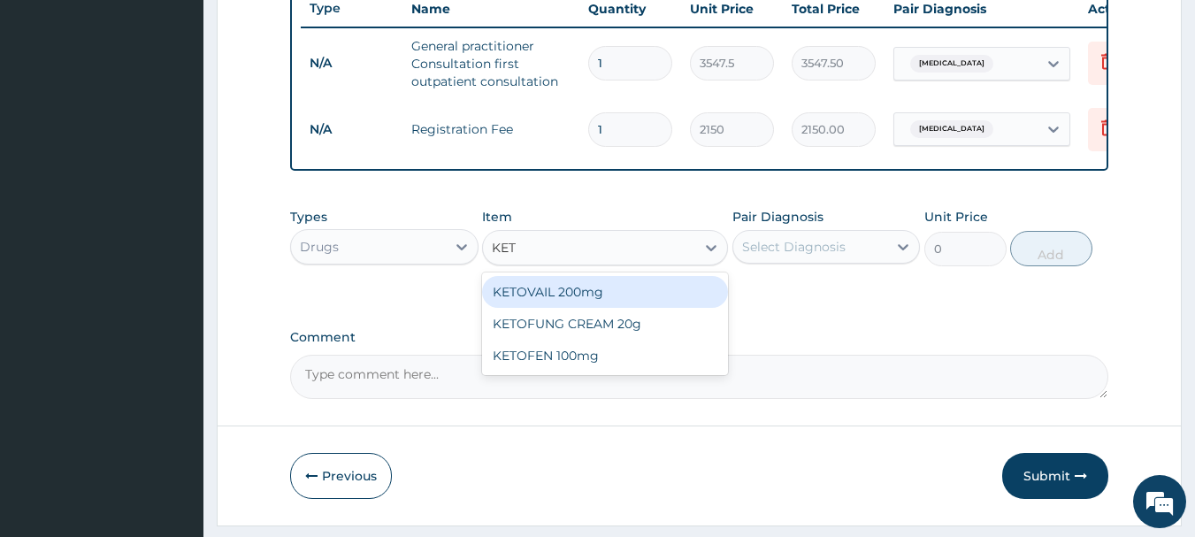
type input "KETO"
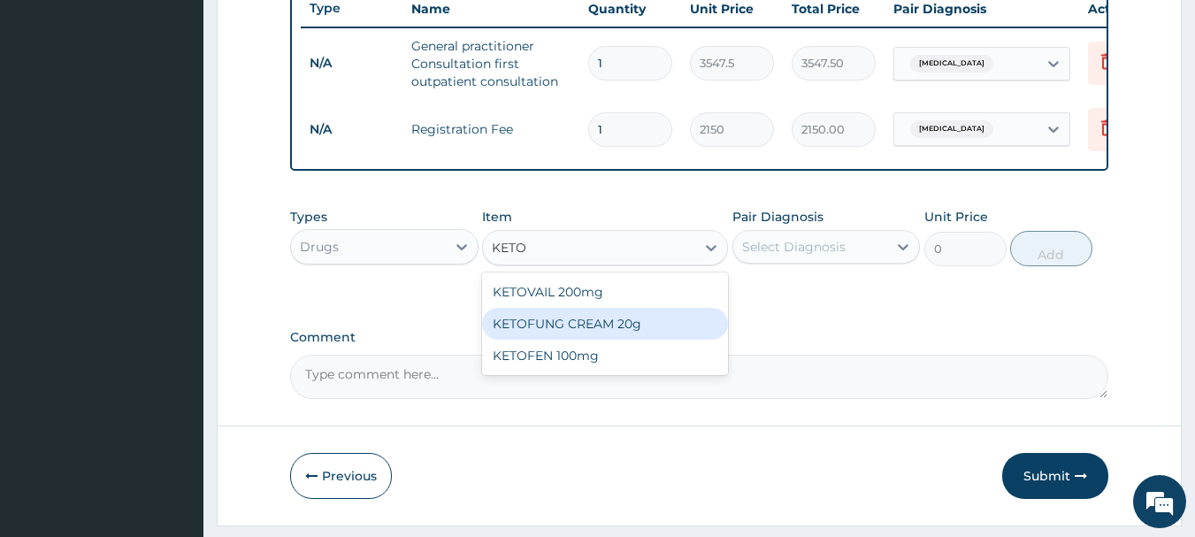
click at [610, 336] on div "KETOFUNG CREAM 20g" at bounding box center [605, 324] width 246 height 32
type input "1182.5"
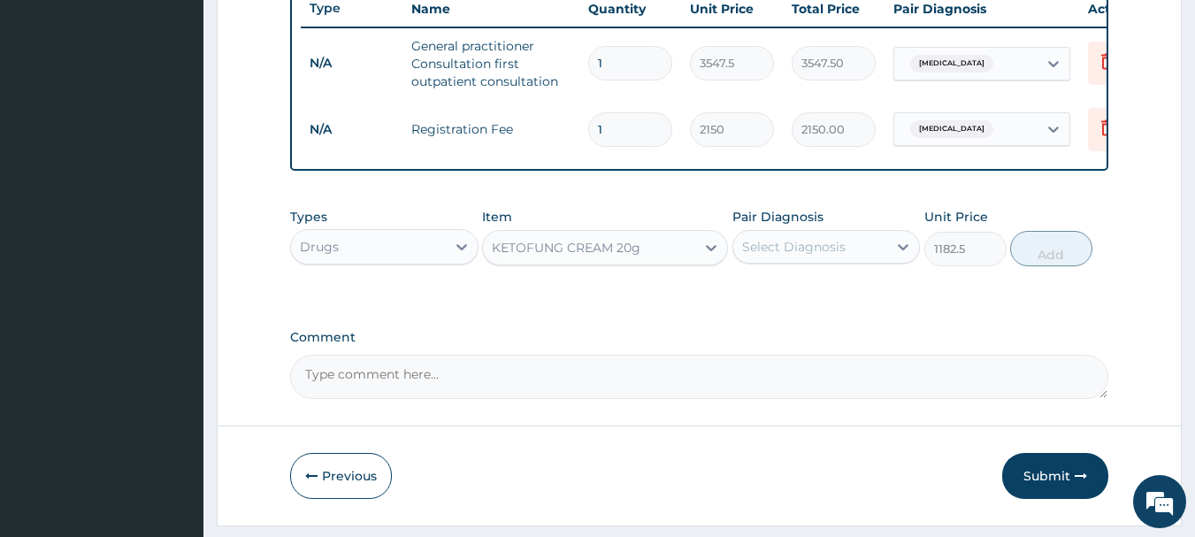
click at [811, 256] on div "Select Diagnosis" at bounding box center [794, 247] width 104 height 18
click at [809, 299] on label "Eczema" at bounding box center [817, 290] width 110 height 18
checkbox input "true"
click at [1056, 240] on div "Types Drugs Item KETOFUNG CREAM 20g Pair Diagnosis option Eczema, selected. opt…" at bounding box center [699, 237] width 819 height 76
click at [1055, 260] on button "Add" at bounding box center [1051, 248] width 82 height 35
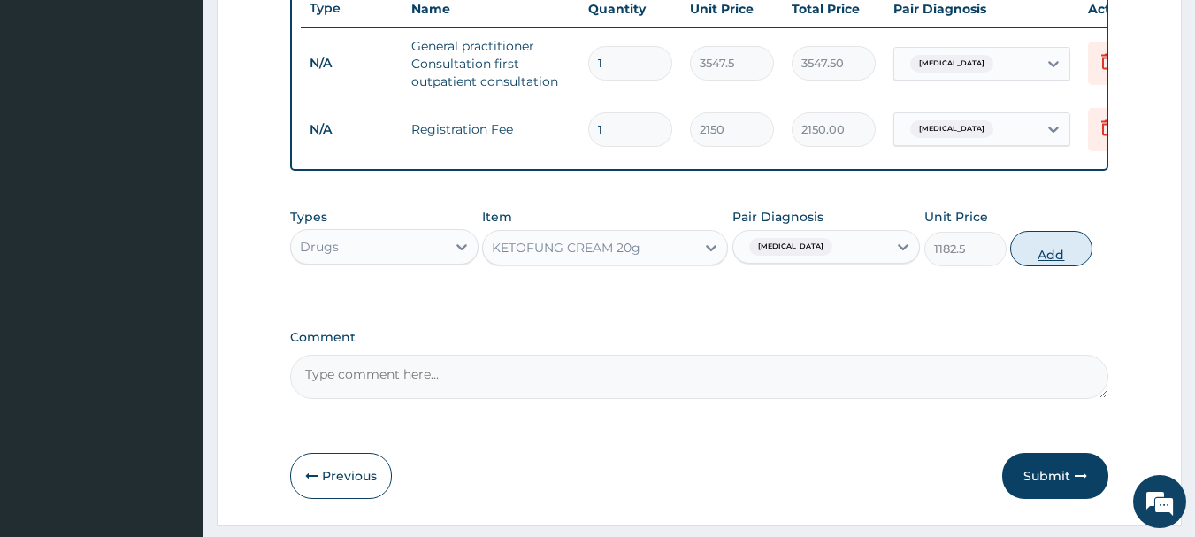
type input "0"
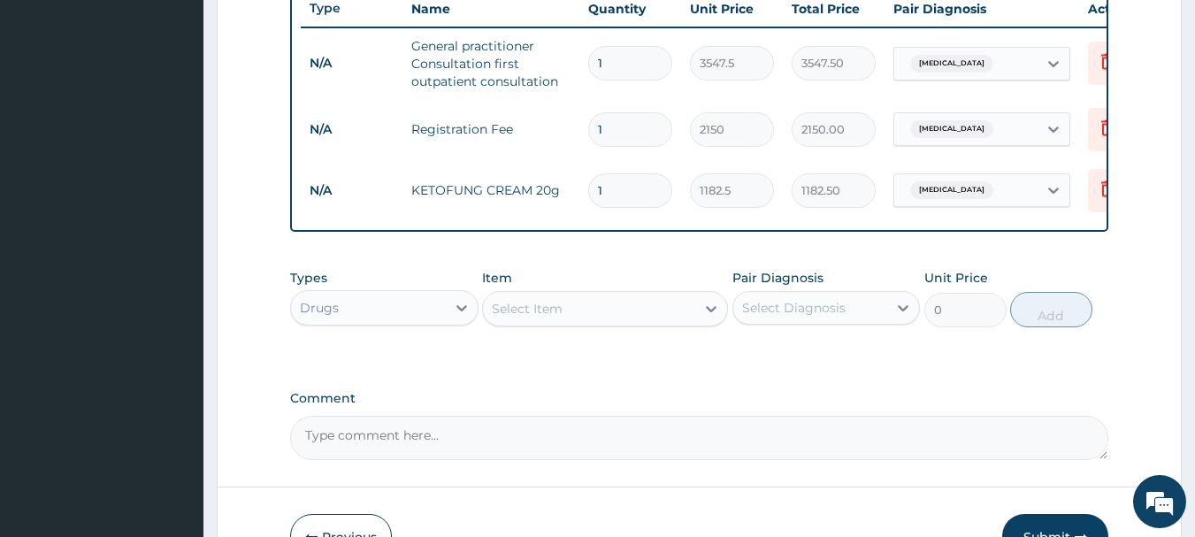
click at [530, 318] on div "Select Item" at bounding box center [527, 309] width 71 height 18
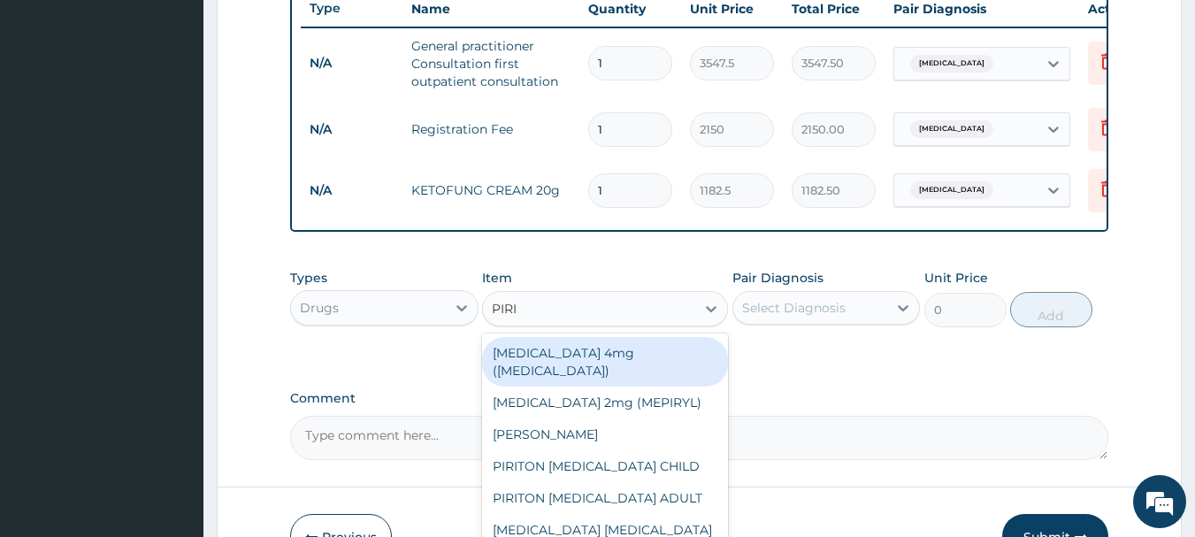
type input "PIRIT"
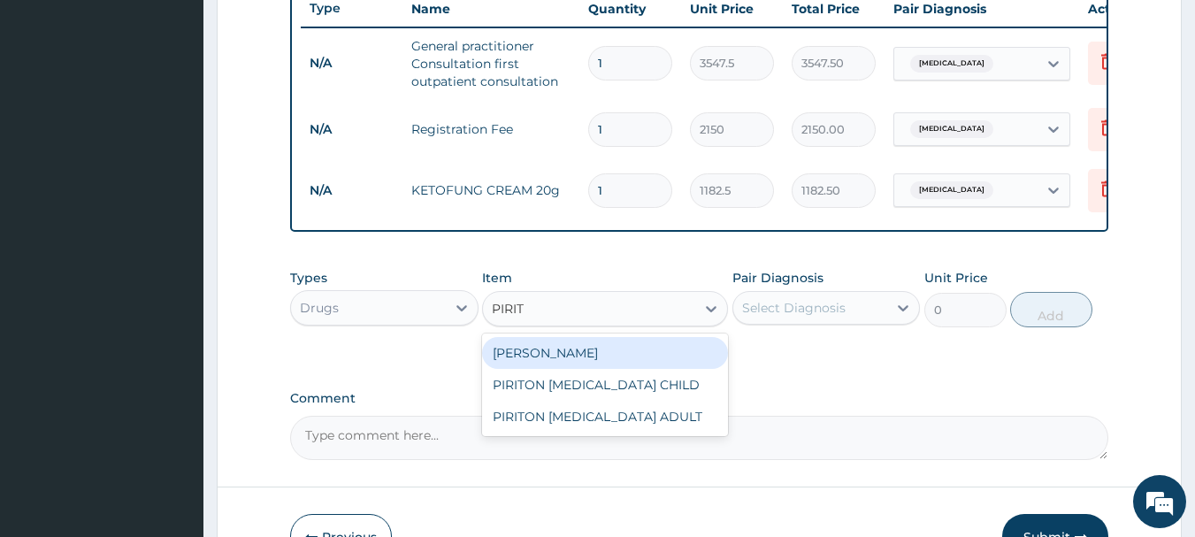
drag, startPoint x: 691, startPoint y: 360, endPoint x: 702, endPoint y: 349, distance: 15.0
click at [693, 360] on div "[PERSON_NAME]" at bounding box center [605, 353] width 246 height 32
type input "23.65"
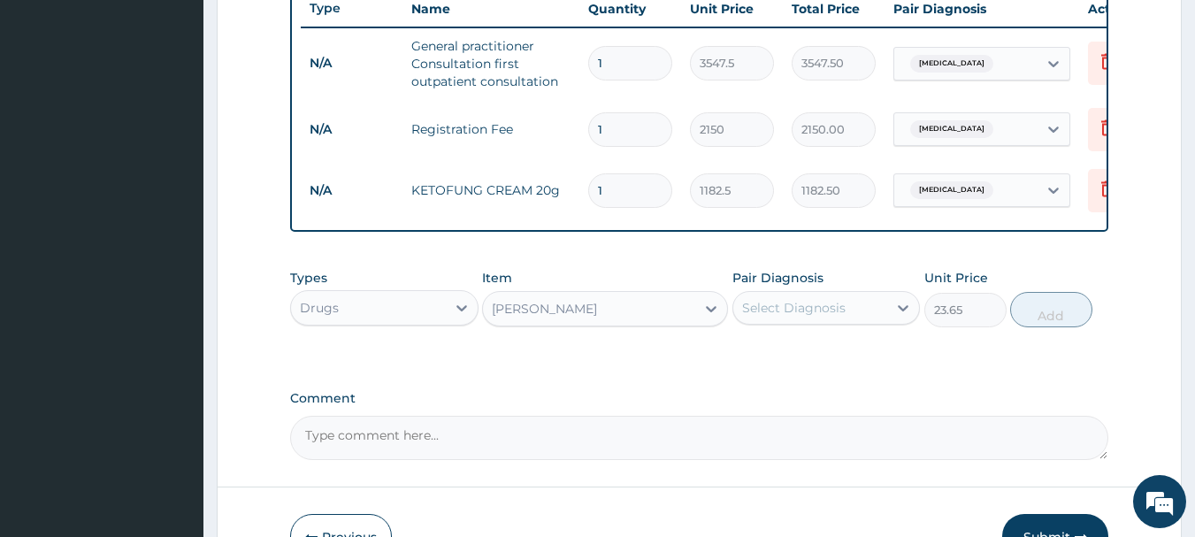
drag, startPoint x: 827, startPoint y: 325, endPoint x: 826, endPoint y: 343, distance: 18.6
click at [828, 317] on div "Select Diagnosis" at bounding box center [794, 308] width 104 height 18
click at [829, 370] on div "Eczema" at bounding box center [827, 353] width 188 height 36
checkbox input "true"
click at [1044, 327] on button "Add" at bounding box center [1051, 309] width 82 height 35
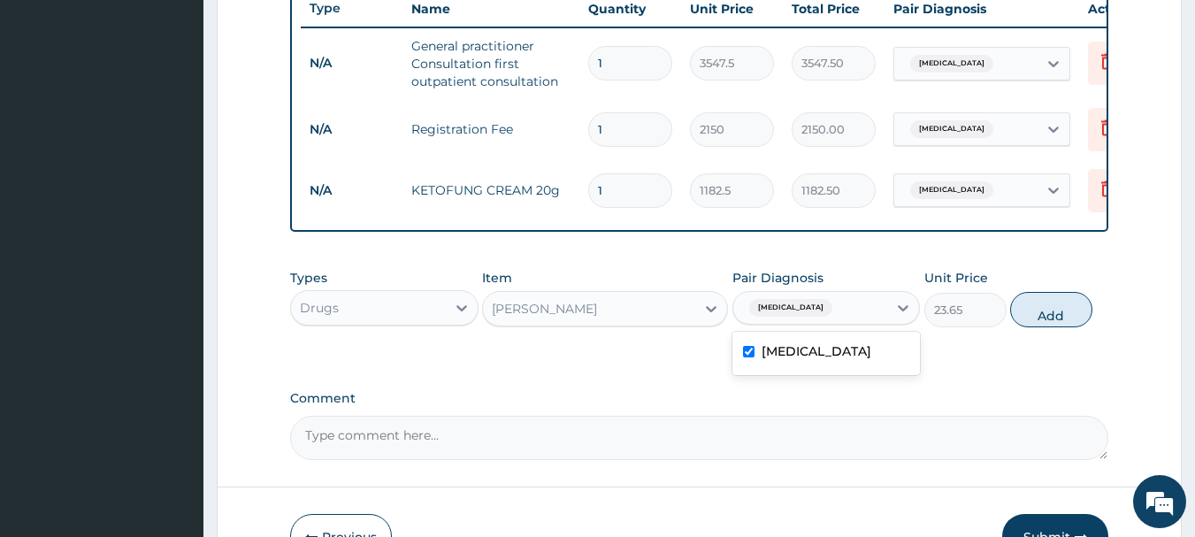
type input "0"
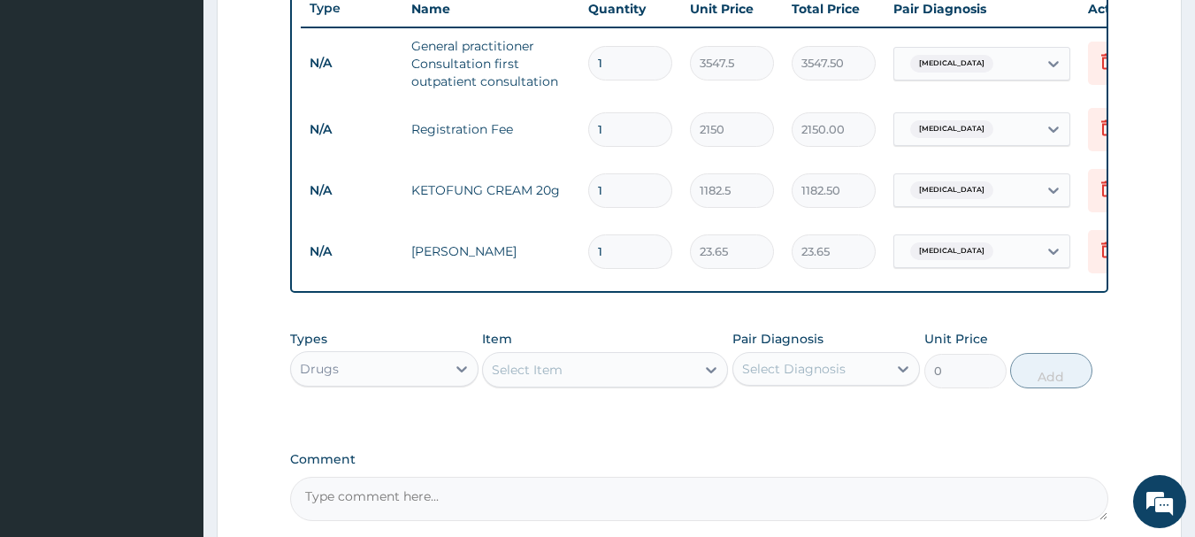
type input "0.00"
type input "4"
type input "94.60"
type input "4"
click at [632, 384] on div "Select Item" at bounding box center [589, 370] width 212 height 28
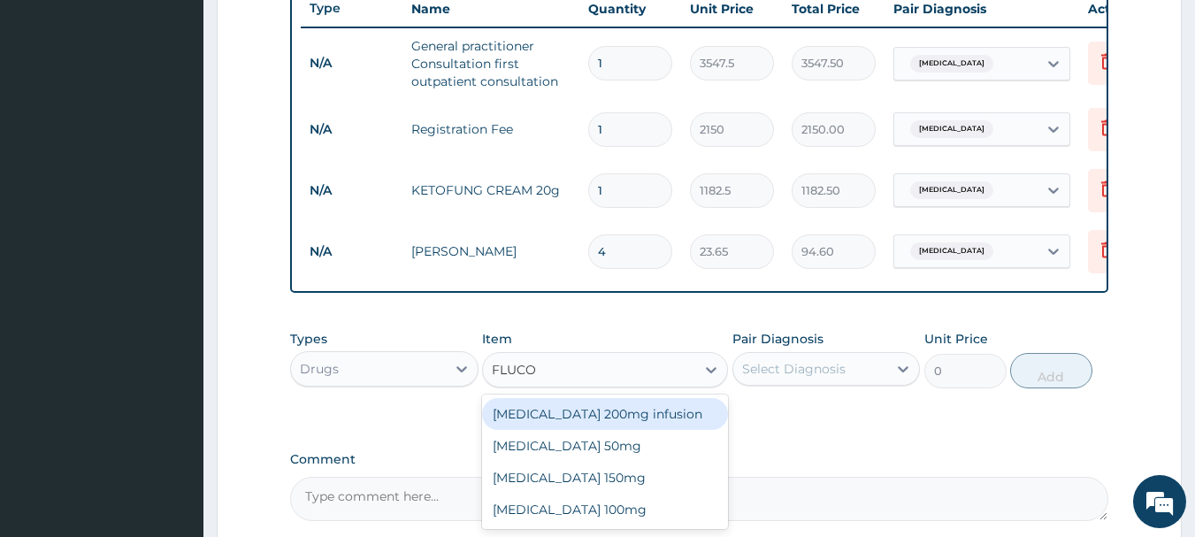
type input "FLUCON"
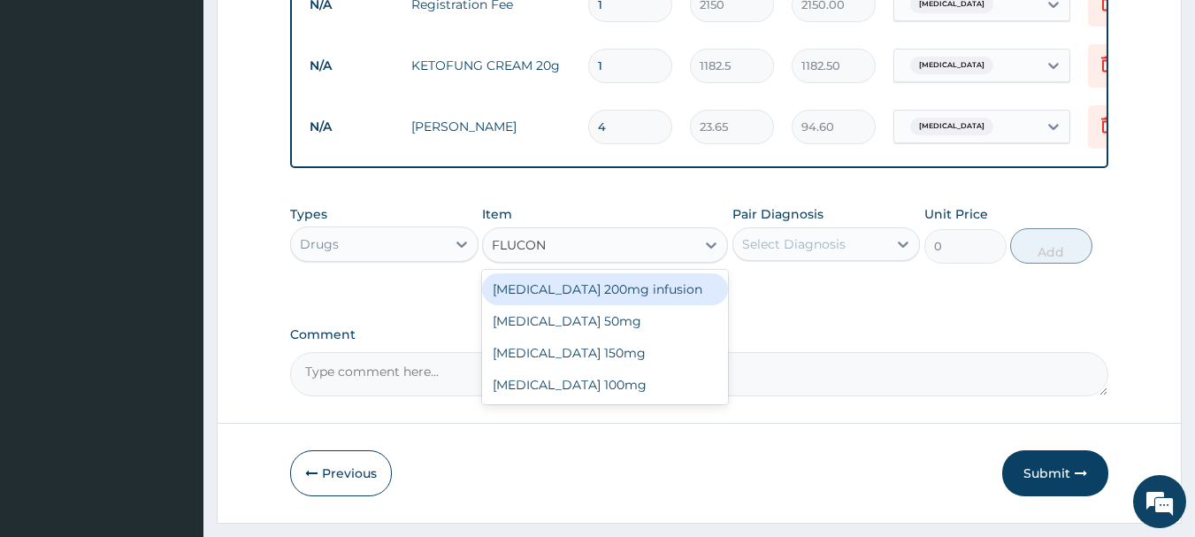
scroll to position [805, 0]
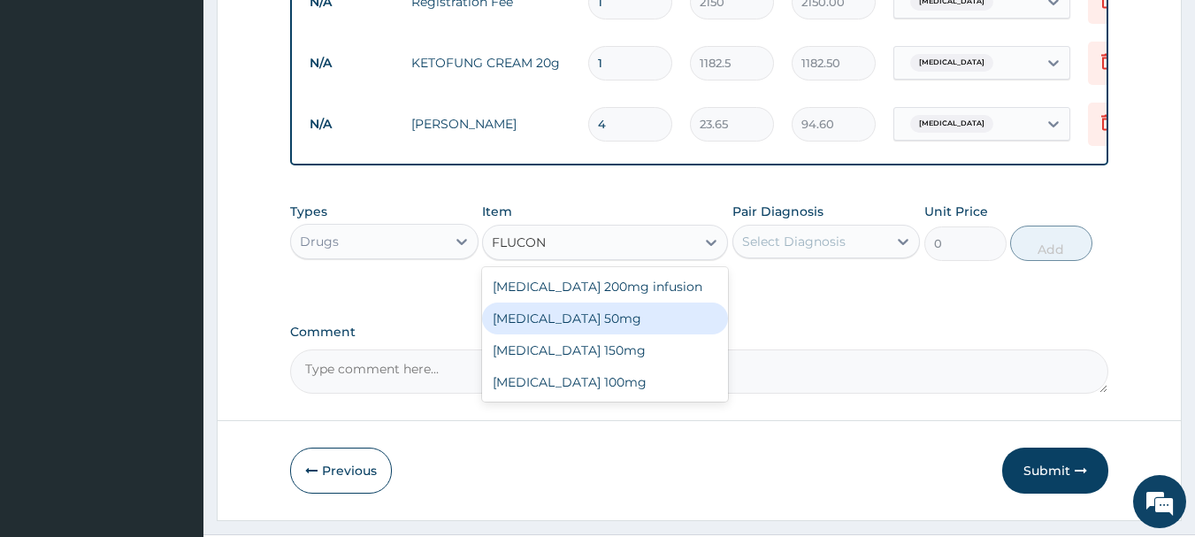
click at [613, 334] on div "Fluconazole 50mg" at bounding box center [605, 319] width 246 height 32
type input "118.25"
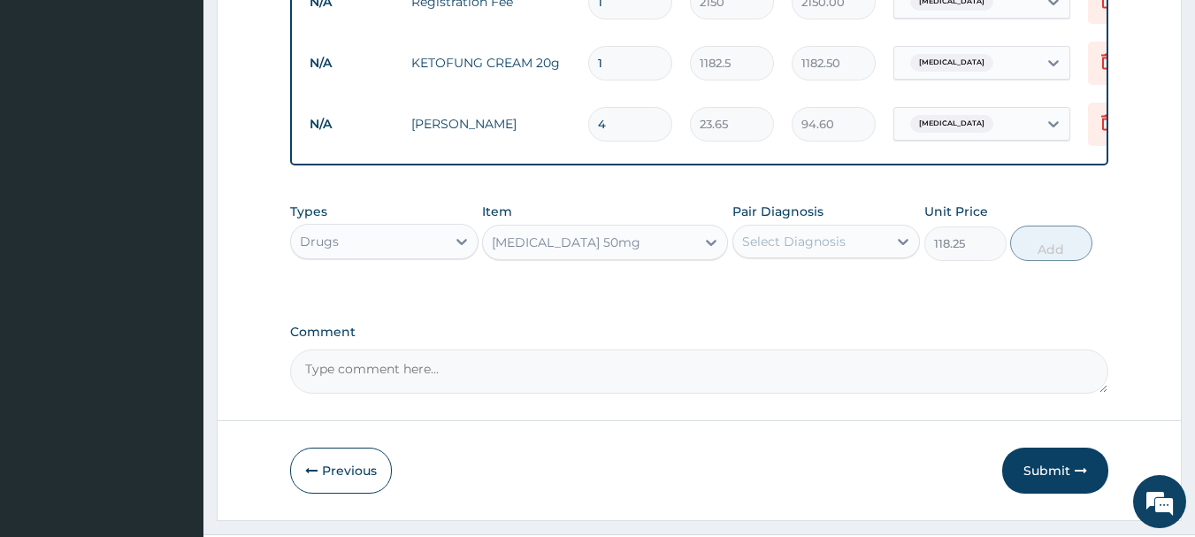
drag, startPoint x: 831, startPoint y: 237, endPoint x: 825, endPoint y: 264, distance: 27.1
click at [831, 239] on div "Select Diagnosis" at bounding box center [827, 242] width 188 height 34
click at [825, 287] on div "Eczema" at bounding box center [827, 287] width 188 height 36
checkbox input "true"
click at [1039, 261] on button "Add" at bounding box center [1051, 243] width 82 height 35
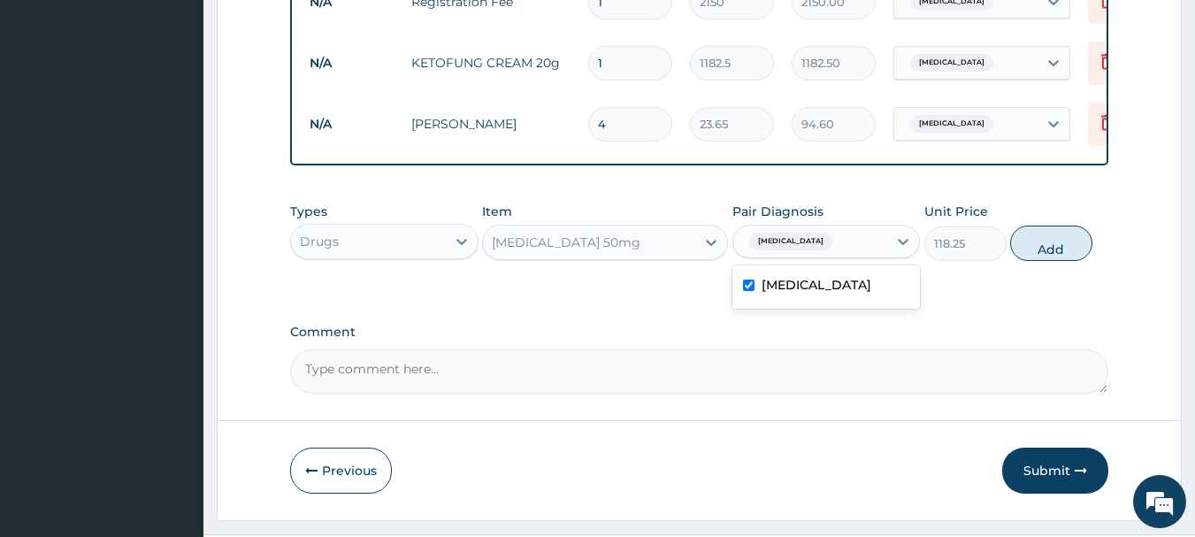
type input "0"
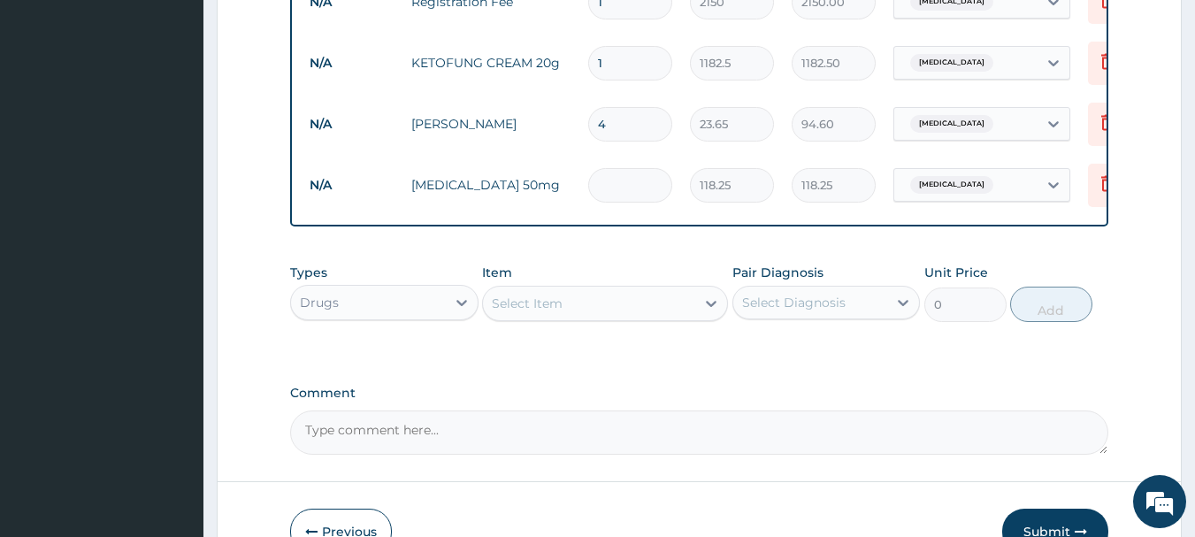
type input "0.00"
type input "4"
type input "473.00"
type input "4"
click at [1045, 523] on button "Submit" at bounding box center [1055, 532] width 106 height 46
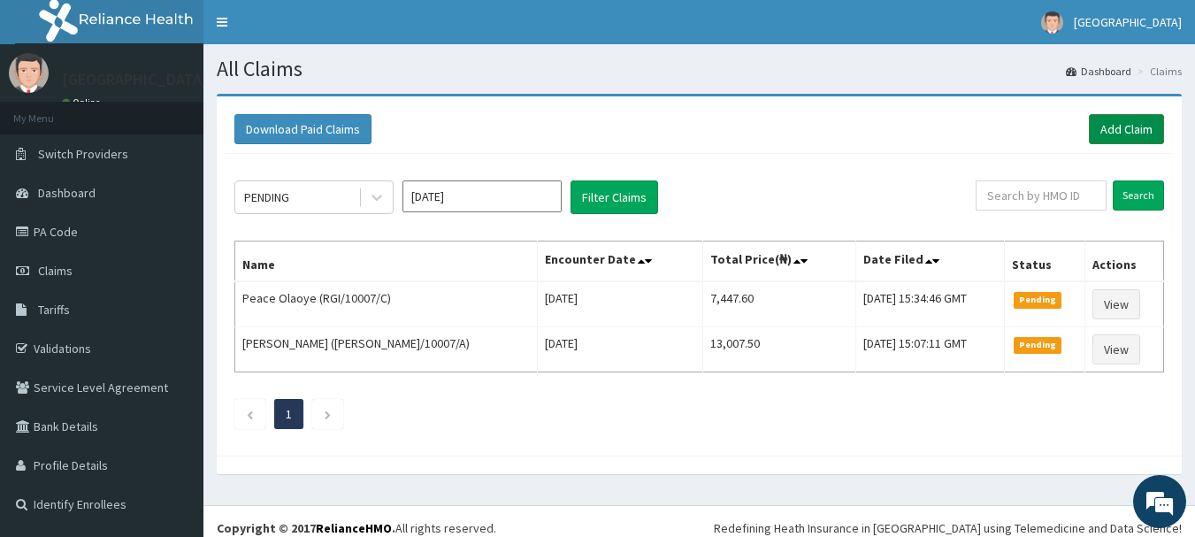
click at [1121, 133] on link "Add Claim" at bounding box center [1126, 129] width 75 height 30
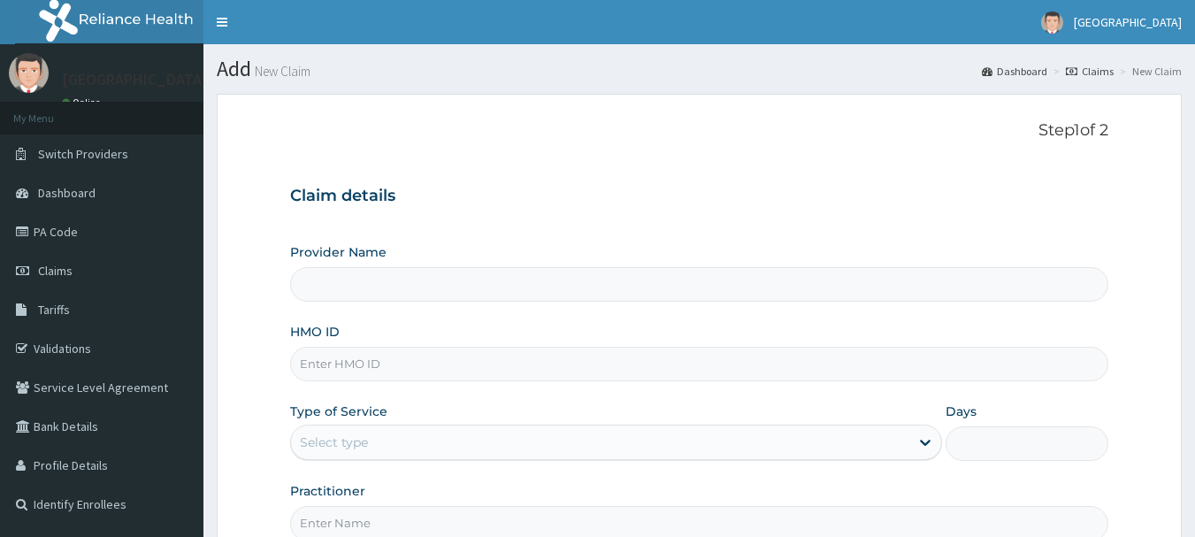
click at [406, 376] on input "HMO ID" at bounding box center [699, 364] width 819 height 35
type input "C"
type input "[GEOGRAPHIC_DATA]"
type input "CCG/10105/A"
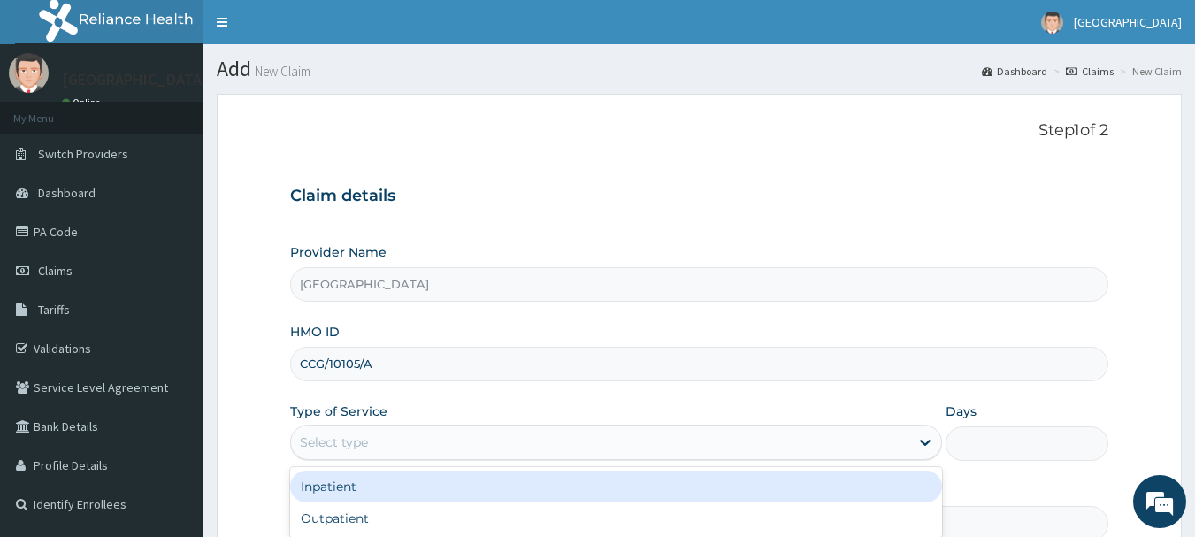
click at [418, 439] on div "Select type" at bounding box center [600, 442] width 618 height 28
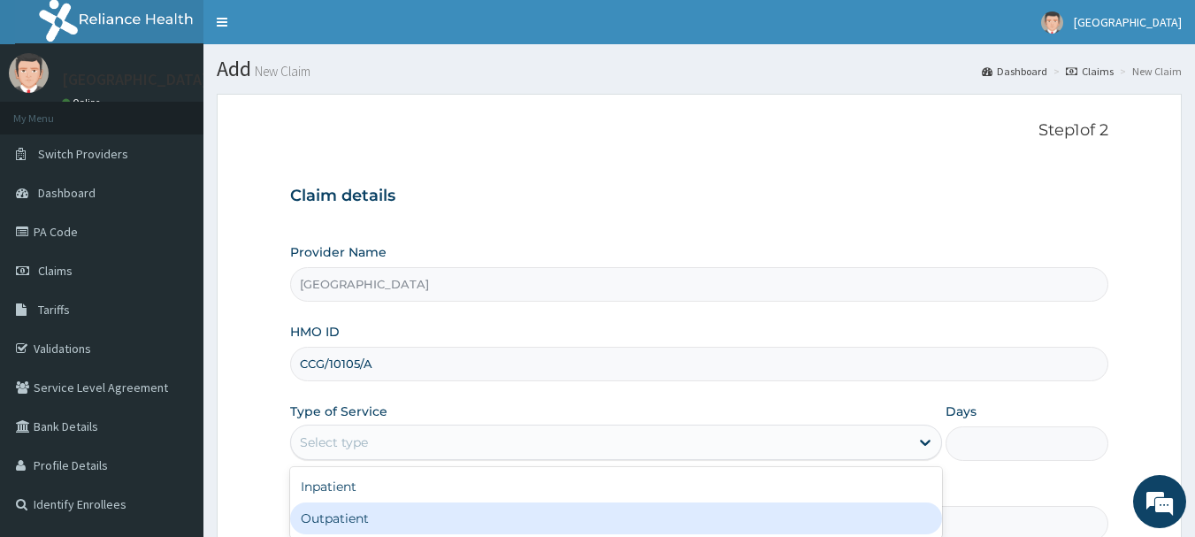
click at [439, 516] on div "Outpatient" at bounding box center [616, 518] width 652 height 32
type input "1"
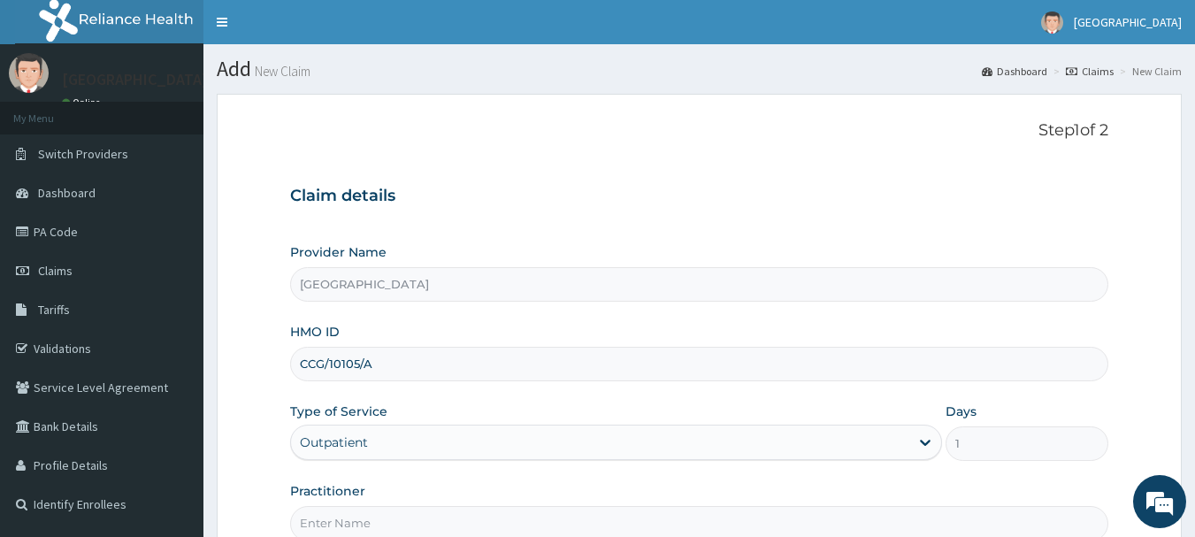
click at [432, 525] on input "Practitioner" at bounding box center [699, 523] width 819 height 35
type input "[PERSON_NAME]"
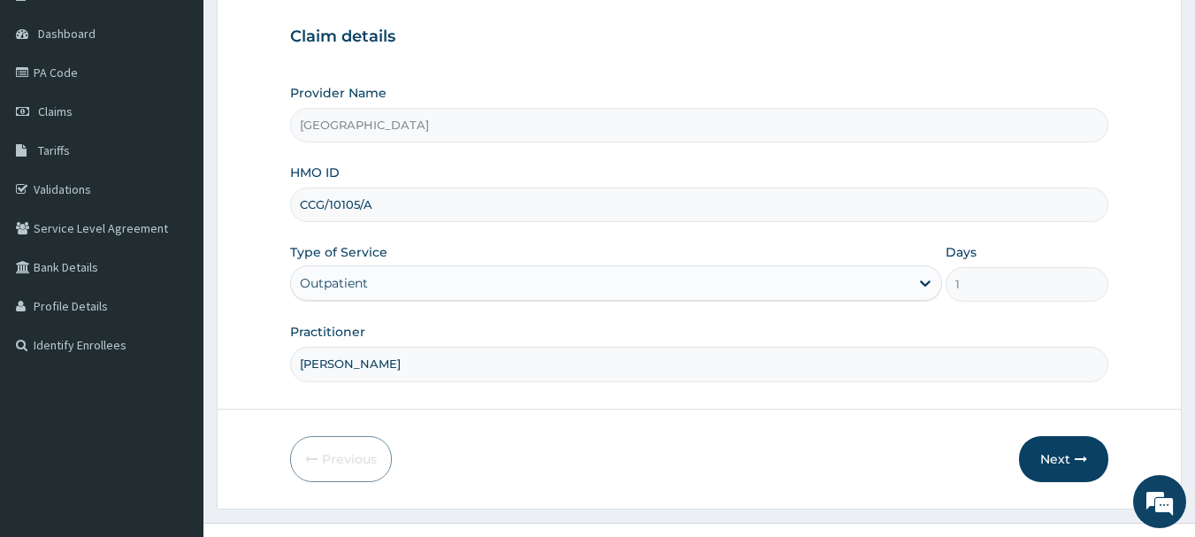
scroll to position [190, 0]
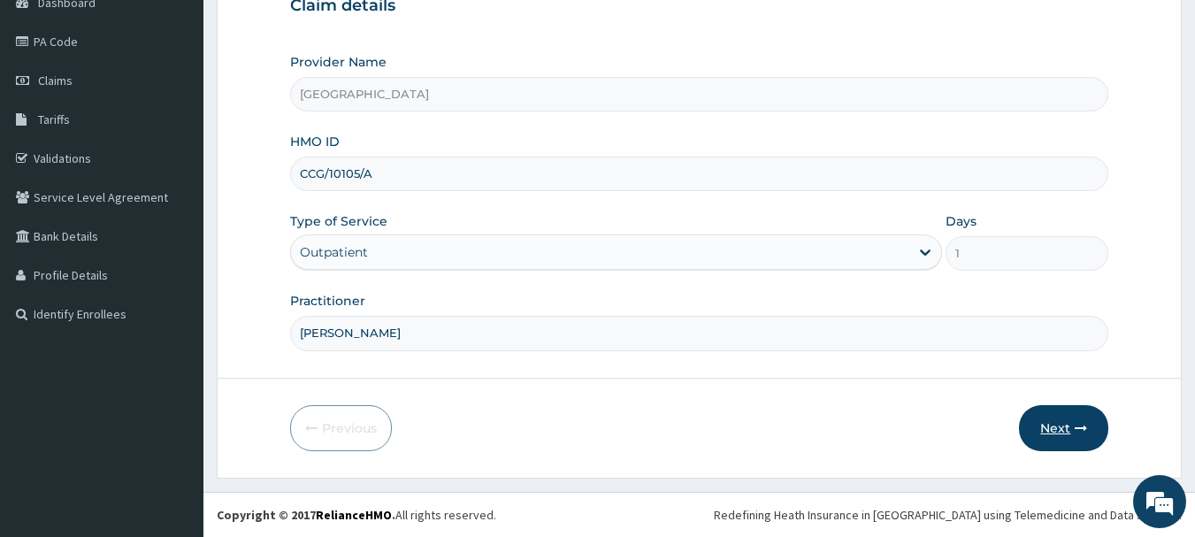
click at [1071, 418] on button "Next" at bounding box center [1063, 428] width 89 height 46
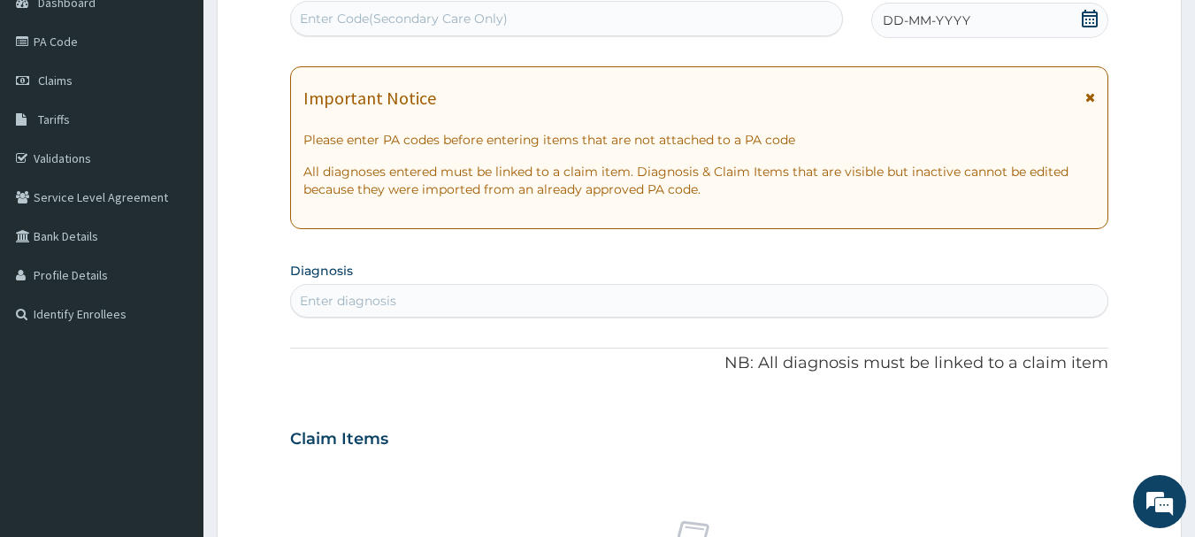
click at [905, 22] on span "DD-MM-YYYY" at bounding box center [927, 21] width 88 height 18
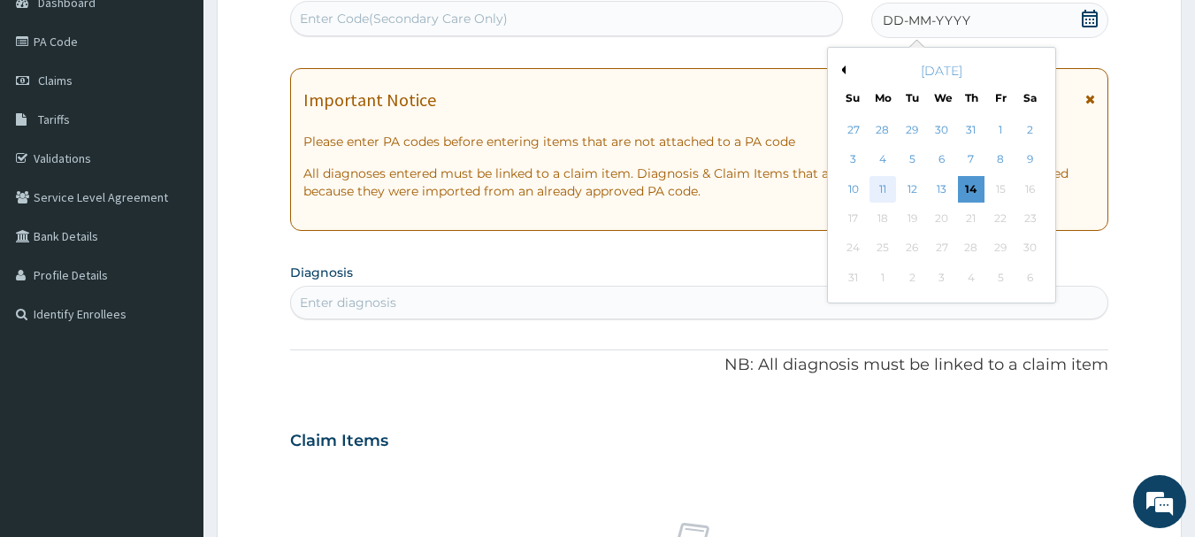
click at [886, 182] on div "11" at bounding box center [883, 189] width 27 height 27
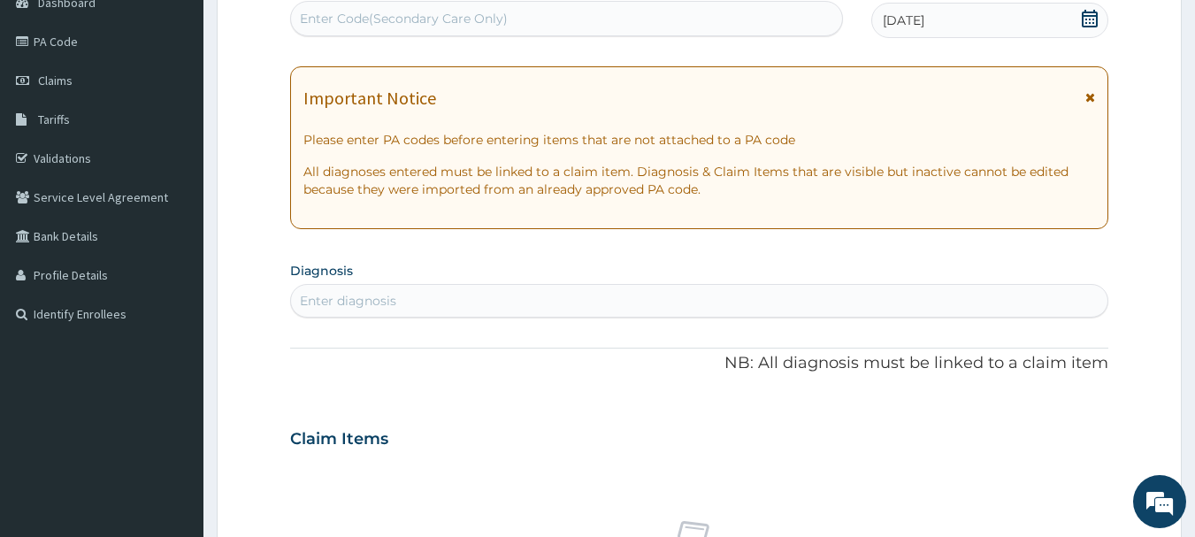
click at [537, 300] on div "Enter diagnosis" at bounding box center [699, 301] width 817 height 28
type input "MALAR"
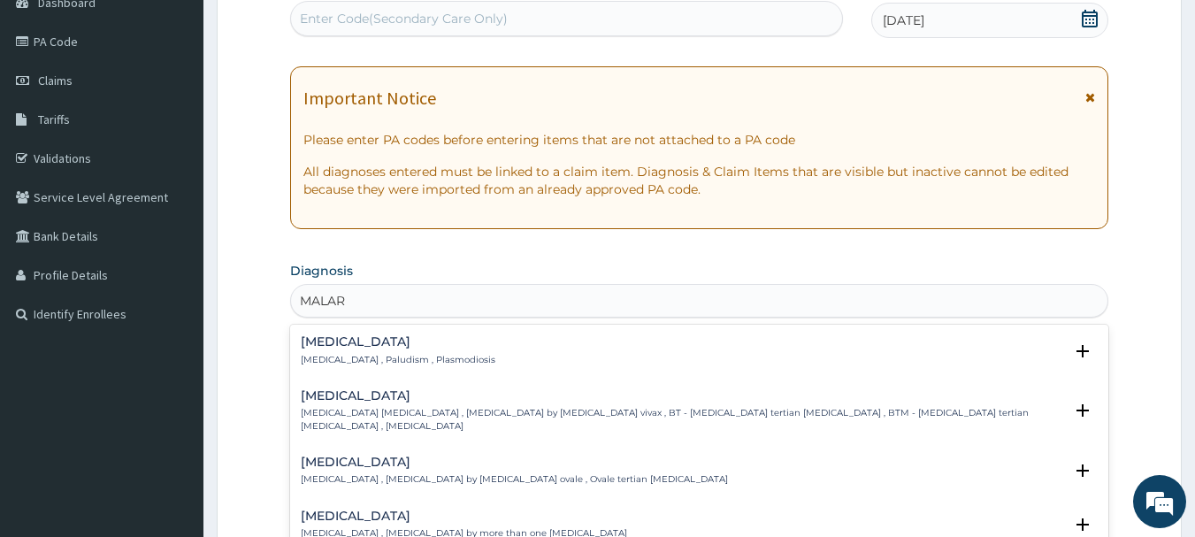
click at [346, 349] on div "[MEDICAL_DATA] [MEDICAL_DATA] , Paludism , Plasmodiosis" at bounding box center [398, 350] width 195 height 31
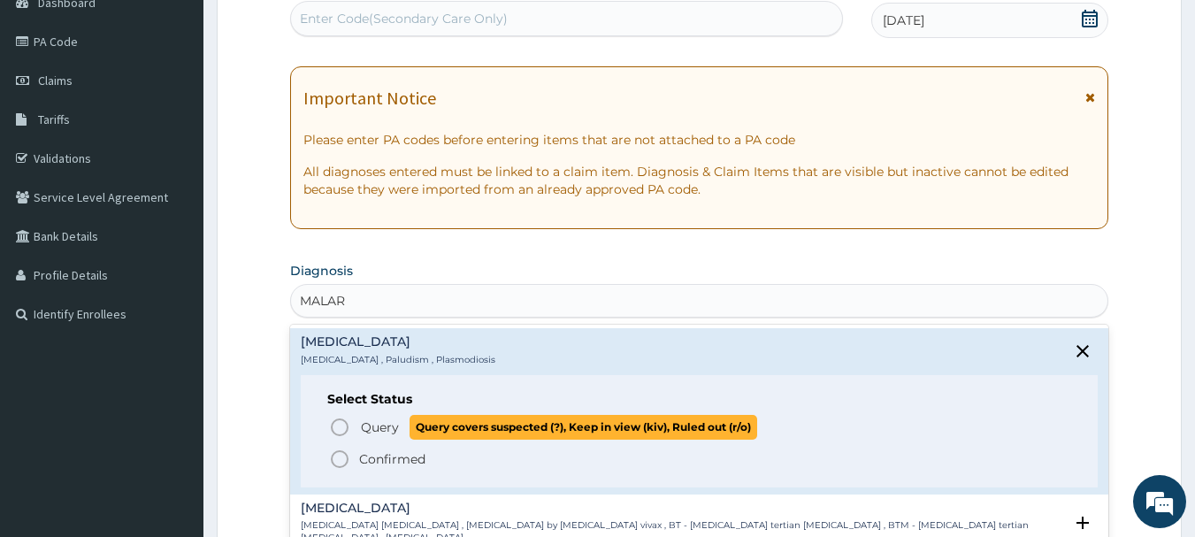
click at [338, 424] on icon "status option query" at bounding box center [339, 427] width 21 height 21
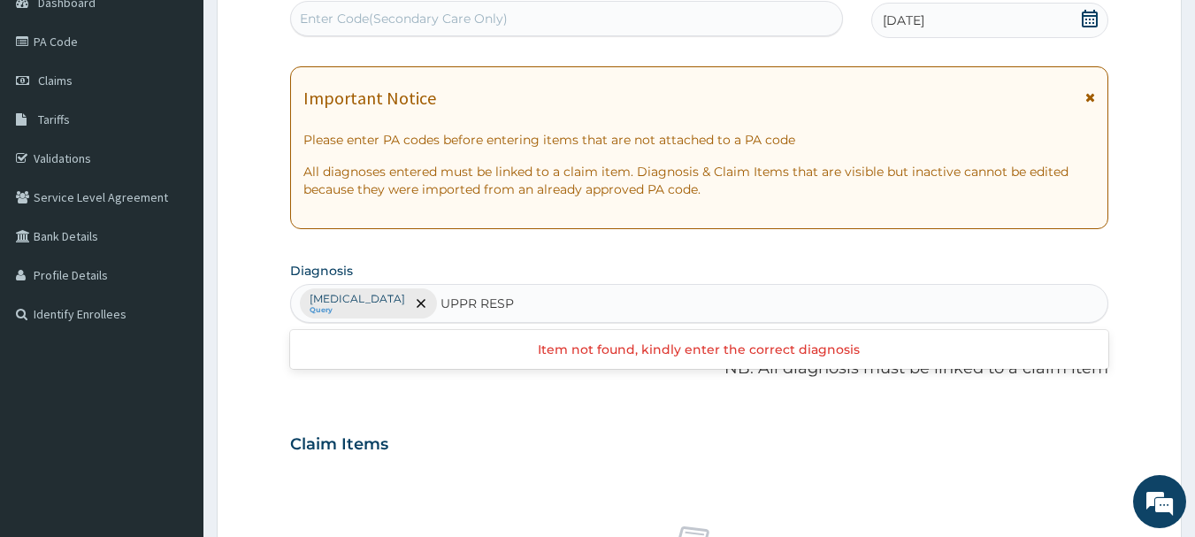
click at [441, 299] on input "UPPR RESP" at bounding box center [478, 304] width 75 height 18
type input "UPPER RESP"
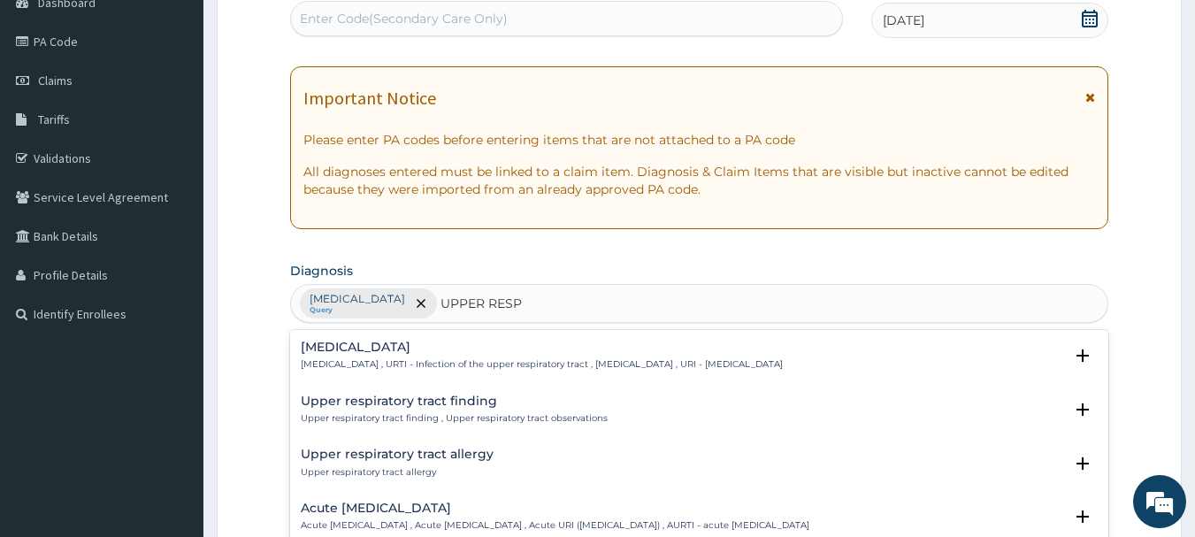
click at [426, 348] on h4 "Upper respiratory infection" at bounding box center [542, 347] width 482 height 13
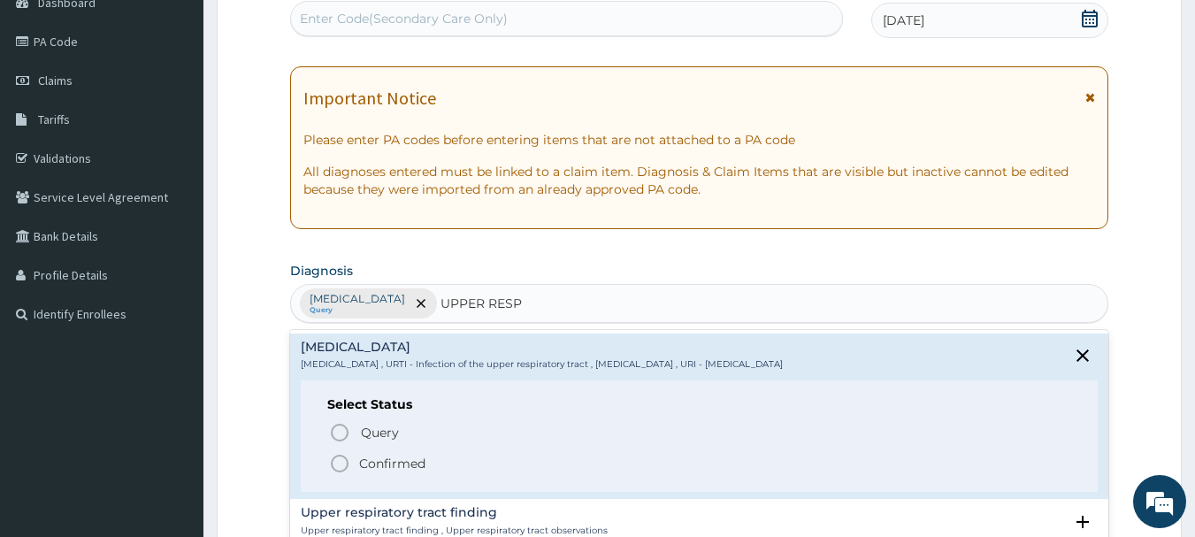
click at [341, 460] on icon "status option filled" at bounding box center [339, 463] width 21 height 21
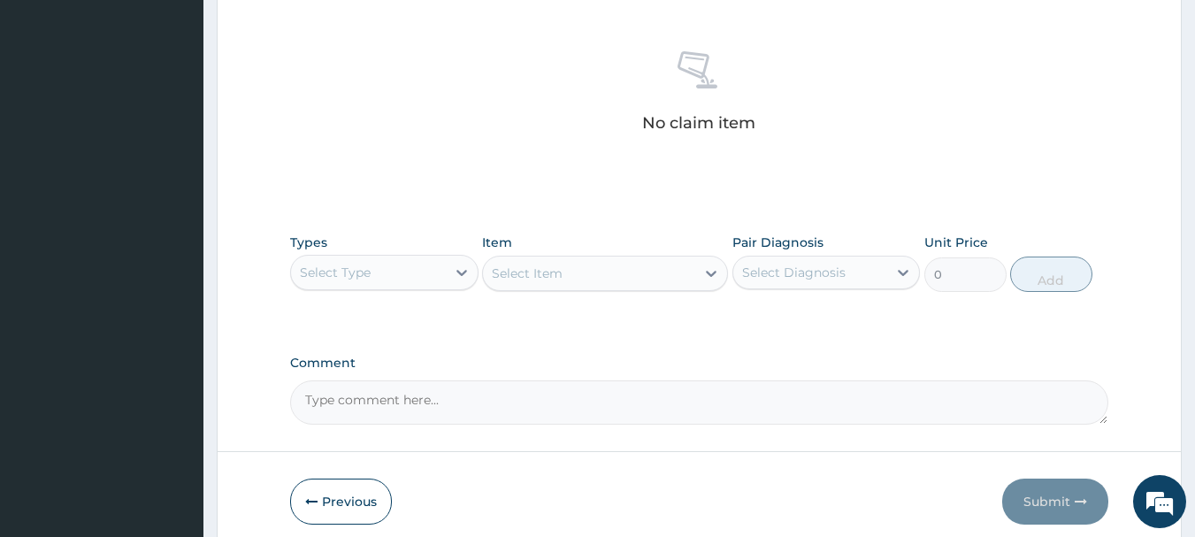
scroll to position [739, 0]
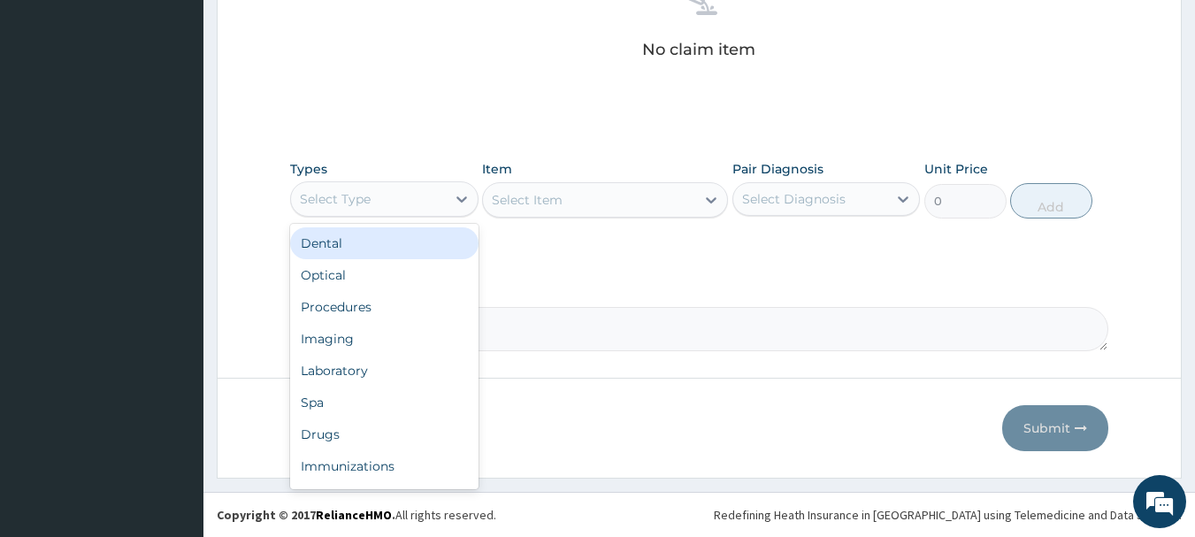
click at [376, 194] on div "Select Type" at bounding box center [368, 199] width 155 height 28
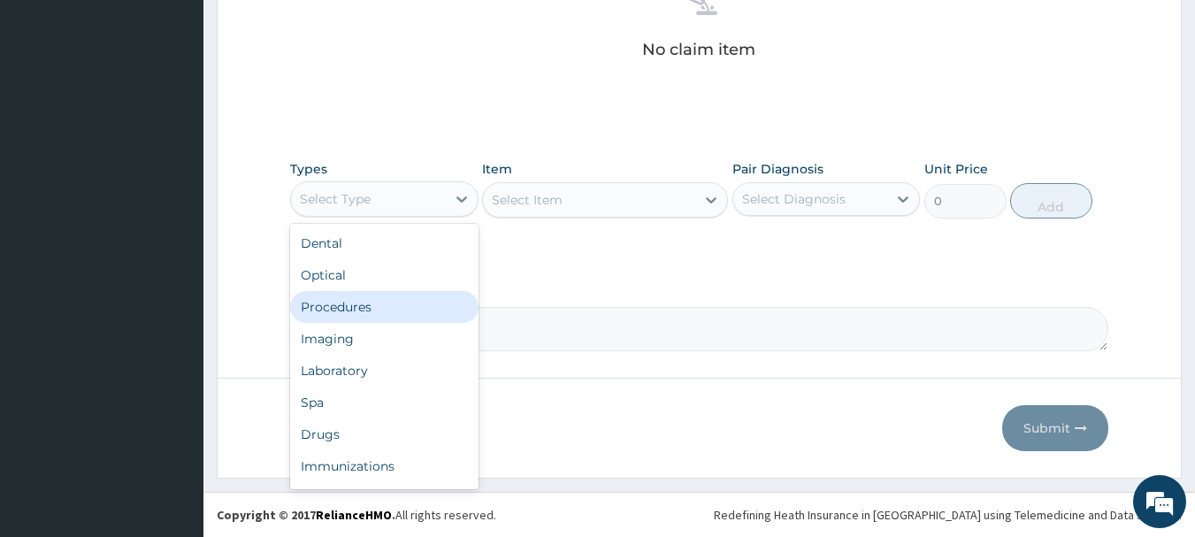
click at [408, 307] on div "Procedures" at bounding box center [384, 307] width 188 height 32
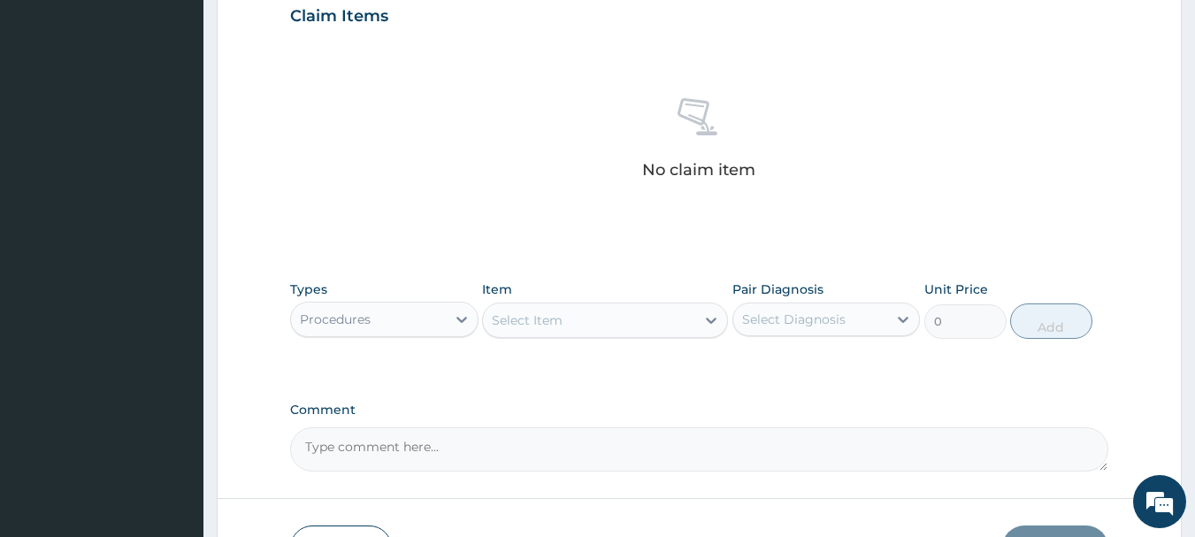
scroll to position [649, 0]
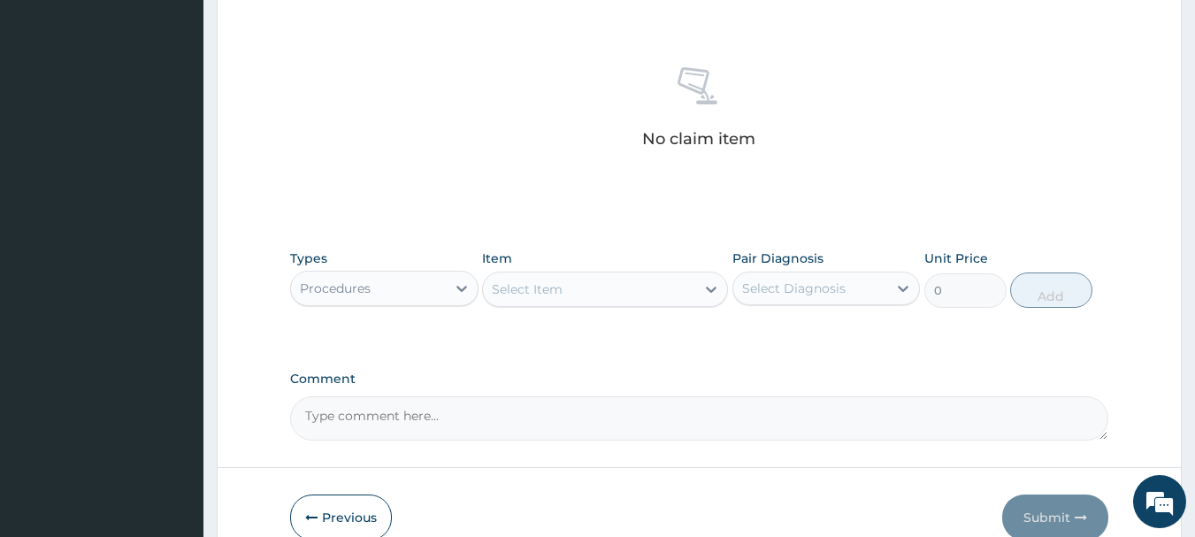
click at [566, 300] on div "Select Item" at bounding box center [589, 289] width 212 height 28
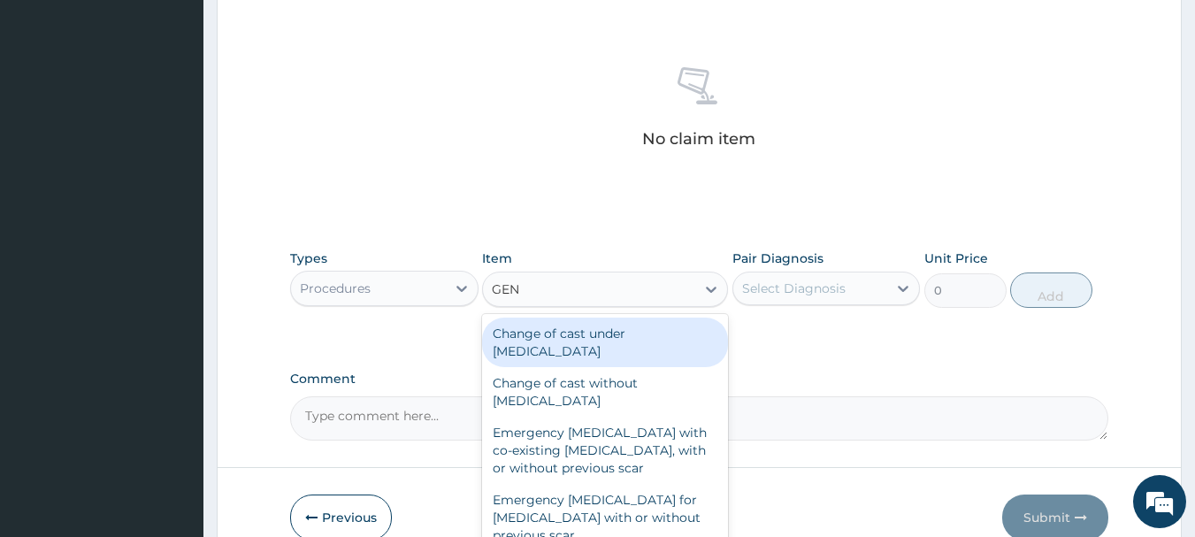
type input "GENE"
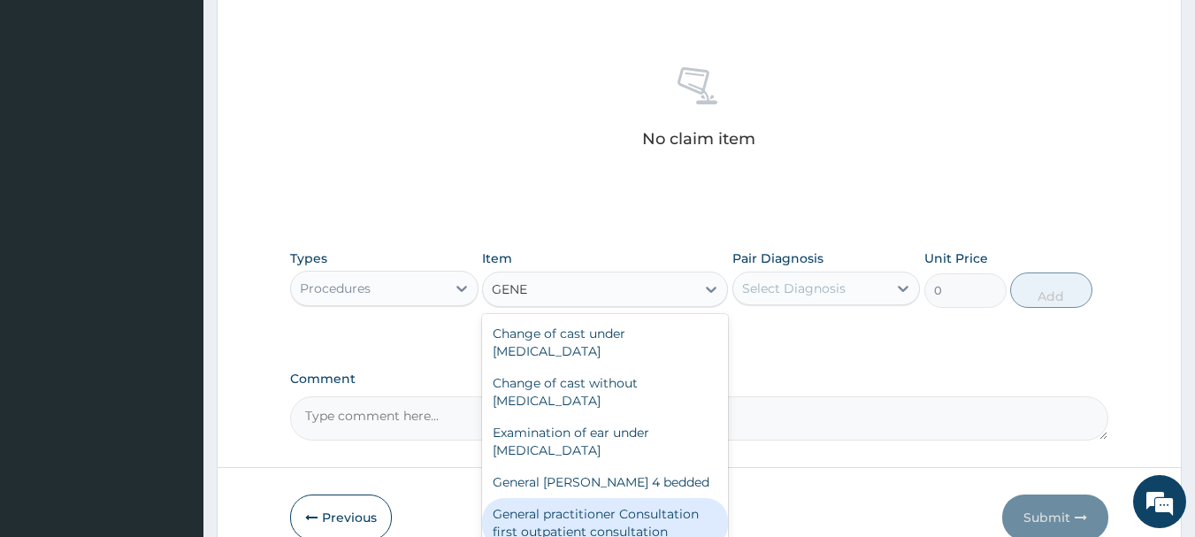
click at [590, 533] on div "General practitioner Consultation first outpatient consultation" at bounding box center [605, 523] width 246 height 50
type input "3547.5"
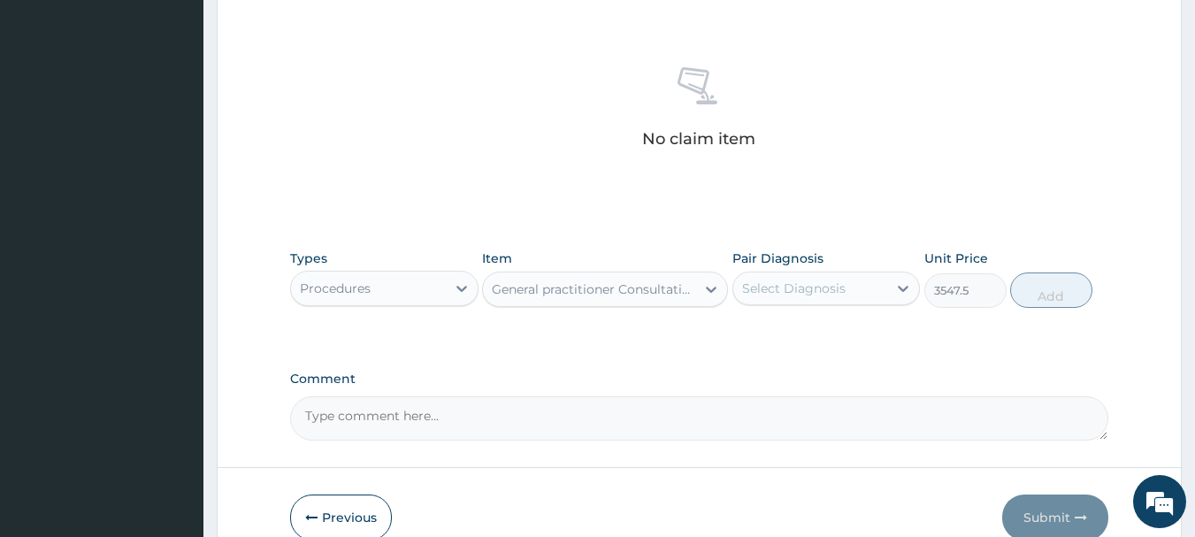
click at [811, 282] on div "Select Diagnosis" at bounding box center [794, 289] width 104 height 18
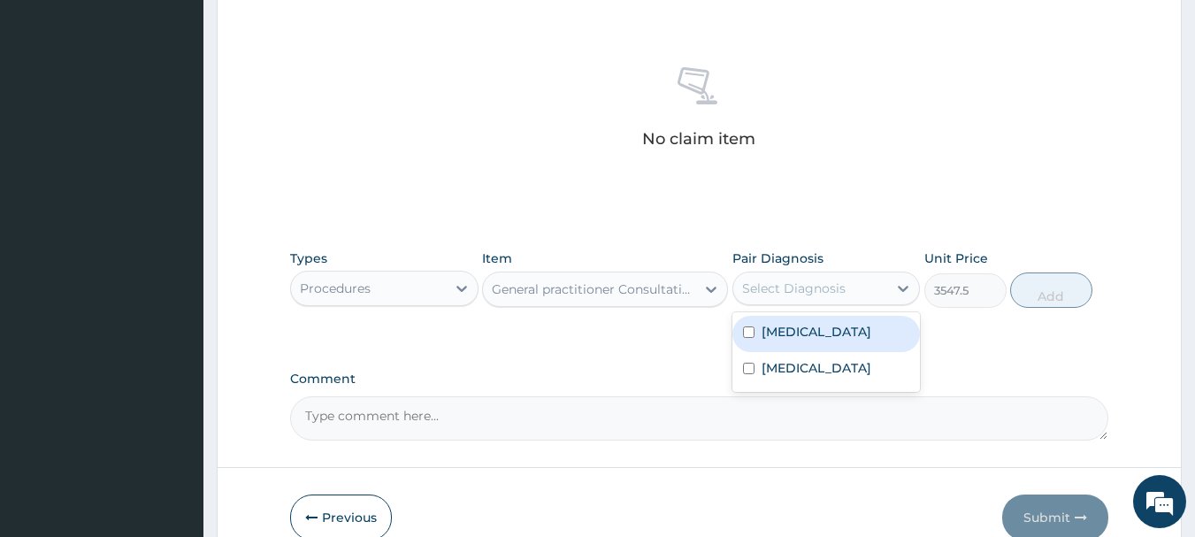
drag, startPoint x: 796, startPoint y: 328, endPoint x: 800, endPoint y: 356, distance: 27.7
click at [796, 329] on label "Malaria" at bounding box center [817, 332] width 110 height 18
checkbox input "true"
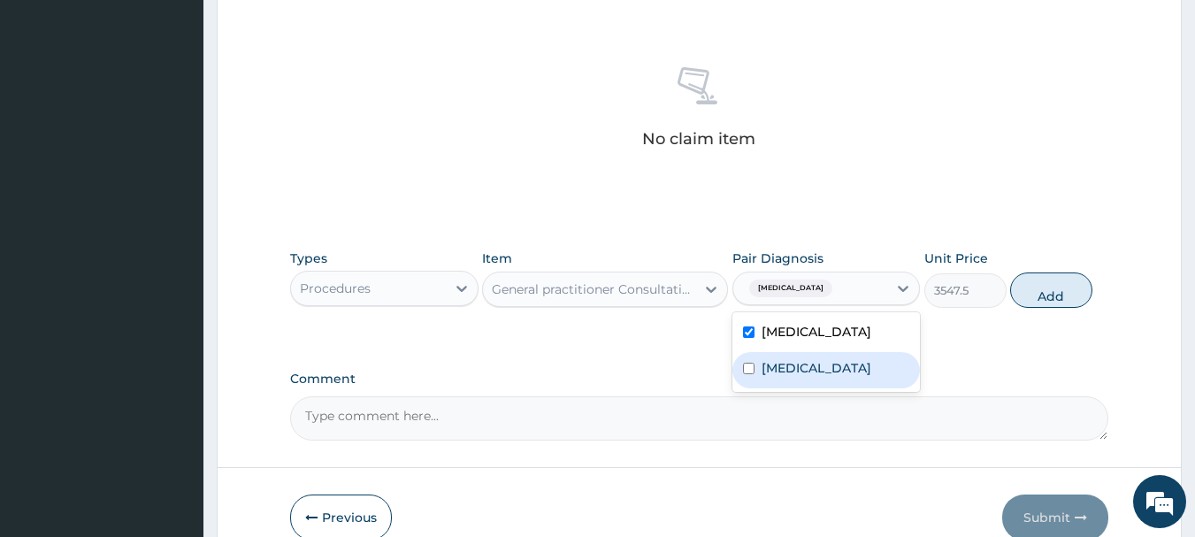
click at [808, 373] on label "Upper respiratory infection" at bounding box center [817, 368] width 110 height 18
checkbox input "true"
click at [1062, 292] on button "Add" at bounding box center [1051, 289] width 82 height 35
type input "0"
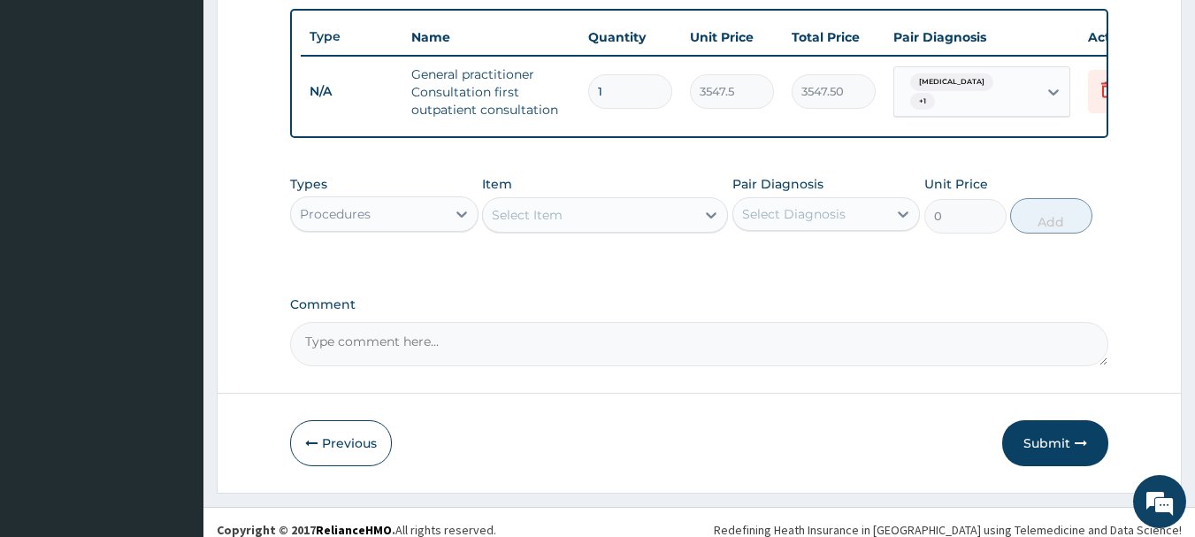
click at [632, 229] on div "Select Item" at bounding box center [589, 215] width 212 height 28
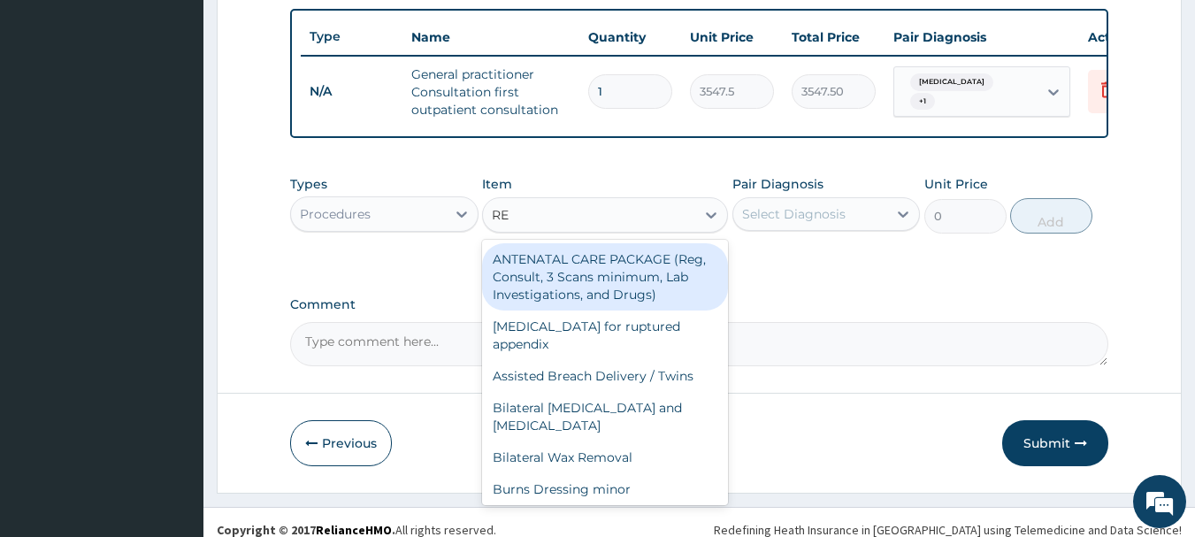
type input "REG"
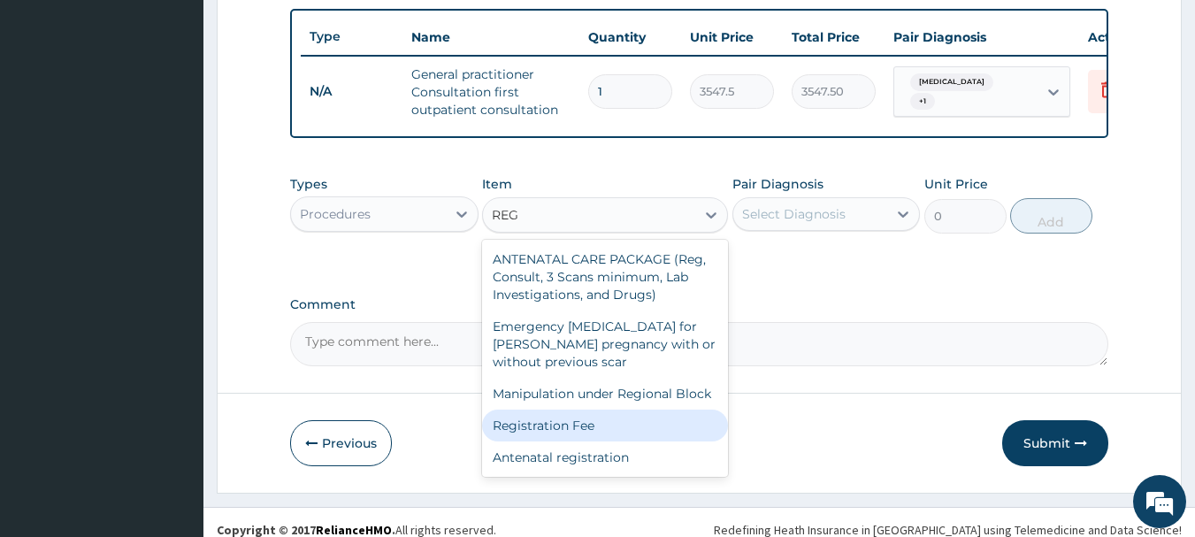
click at [679, 428] on div "Registration Fee" at bounding box center [605, 426] width 246 height 32
type input "2150"
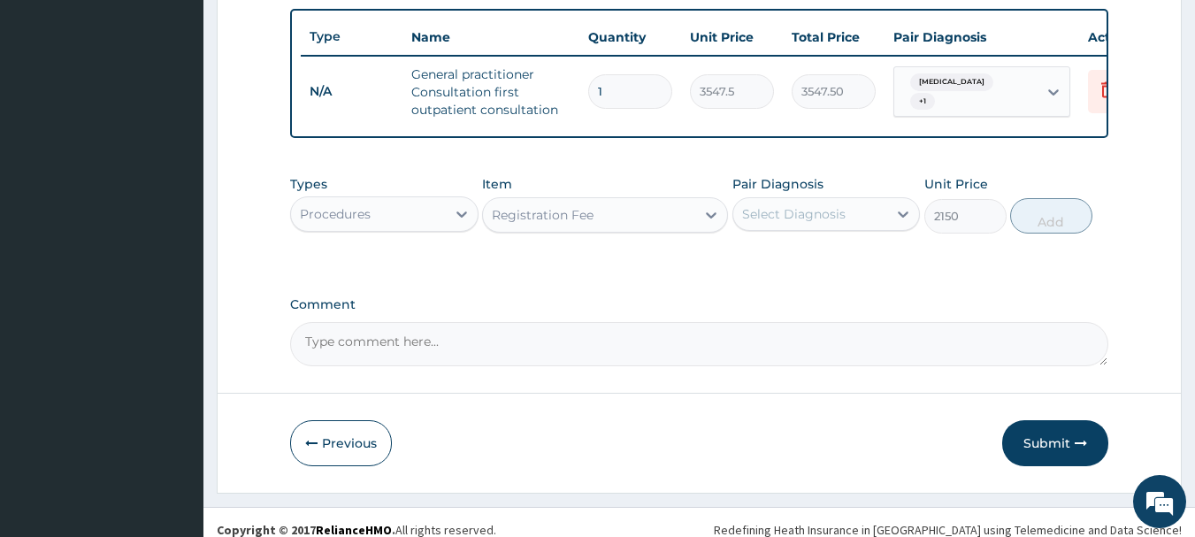
click at [858, 242] on div "Types Procedures Item Registration Fee Pair Diagnosis Select Diagnosis Unit Pri…" at bounding box center [699, 204] width 819 height 76
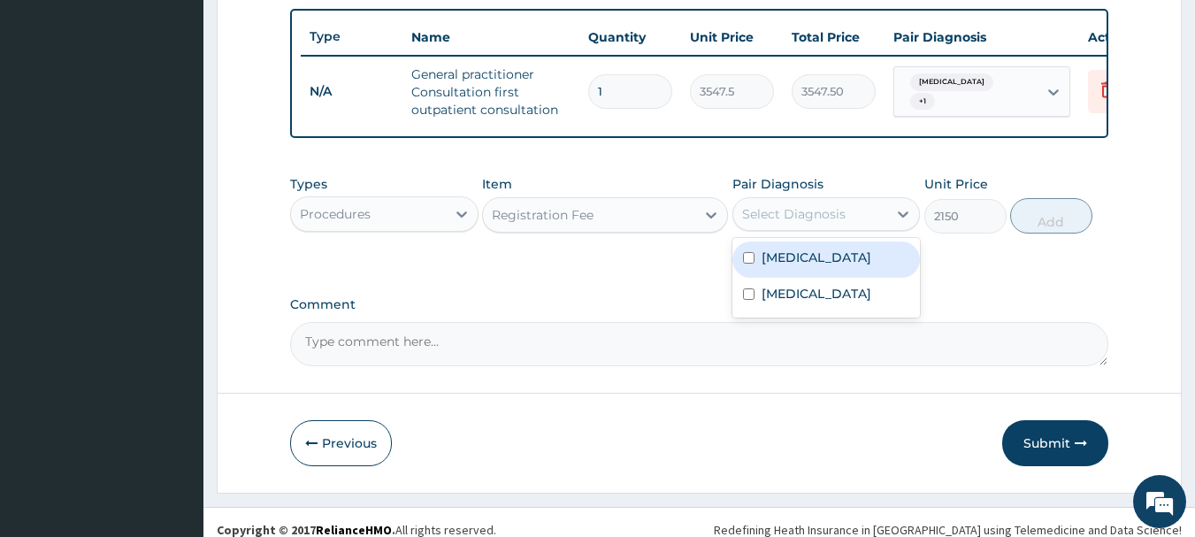
click at [851, 220] on div "Select Diagnosis" at bounding box center [810, 214] width 155 height 28
click at [855, 258] on div "[MEDICAL_DATA]" at bounding box center [827, 260] width 188 height 36
checkbox input "true"
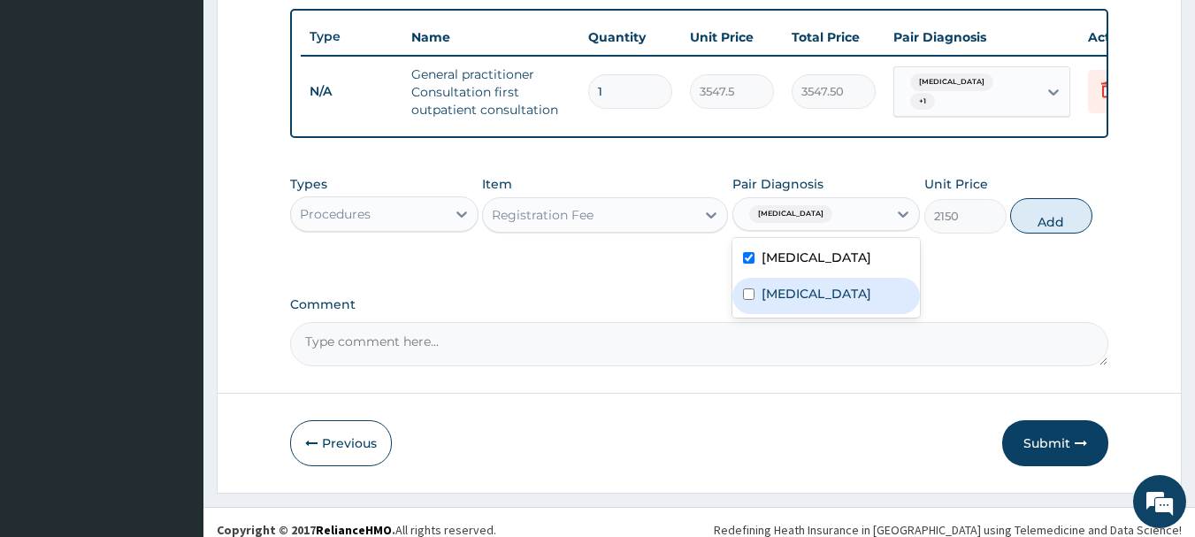
click at [867, 302] on label "[MEDICAL_DATA]" at bounding box center [817, 294] width 110 height 18
checkbox input "true"
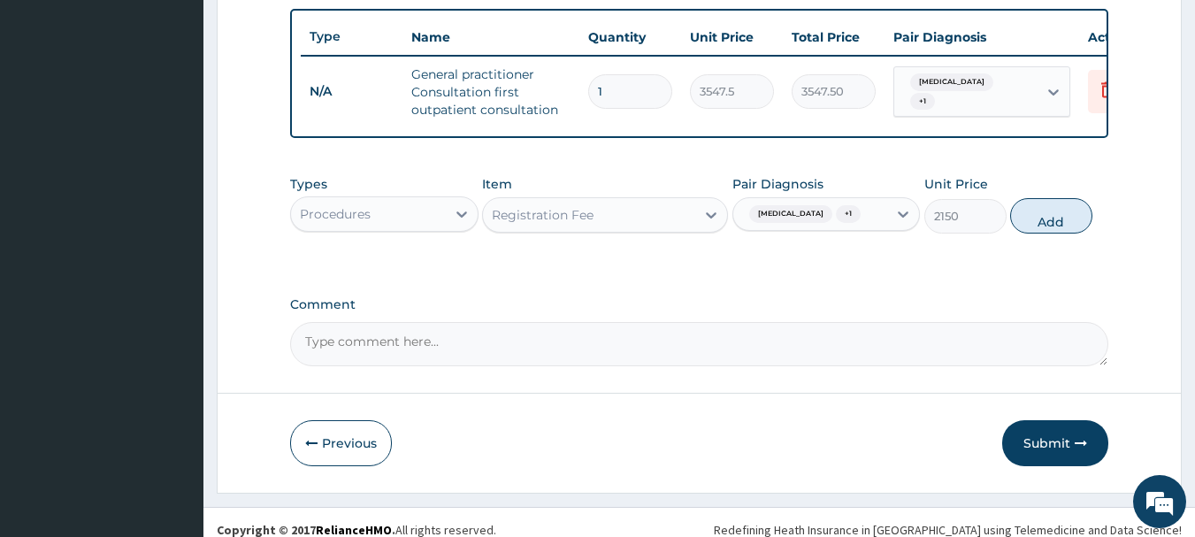
click at [1046, 226] on button "Add" at bounding box center [1051, 215] width 82 height 35
type input "0"
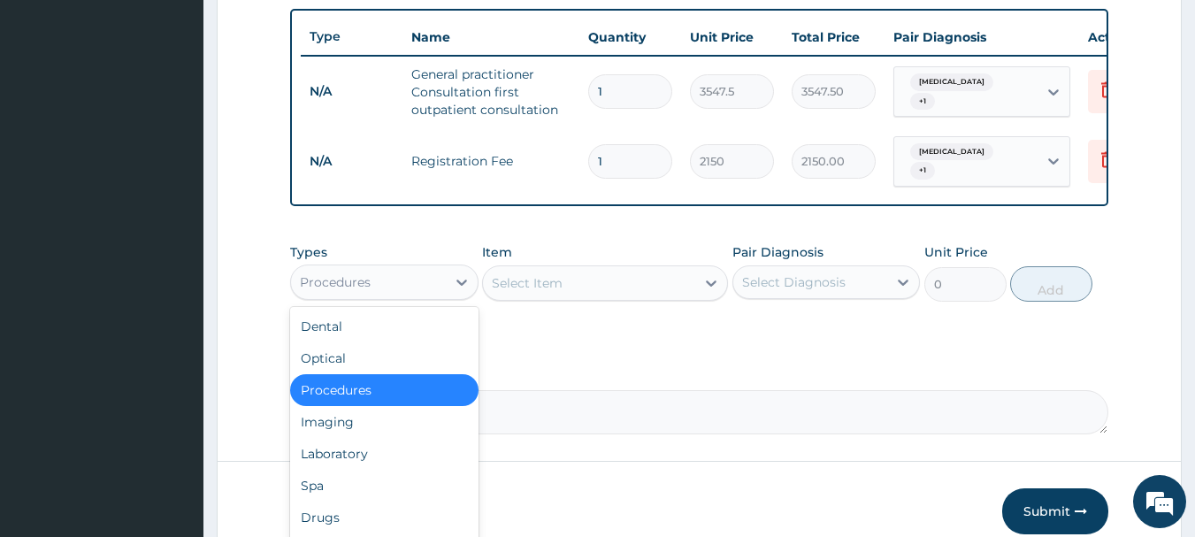
drag, startPoint x: 422, startPoint y: 285, endPoint x: 440, endPoint y: 314, distance: 34.1
click at [426, 284] on div "Procedures" at bounding box center [368, 282] width 155 height 28
click at [399, 456] on div "Laboratory" at bounding box center [384, 454] width 188 height 32
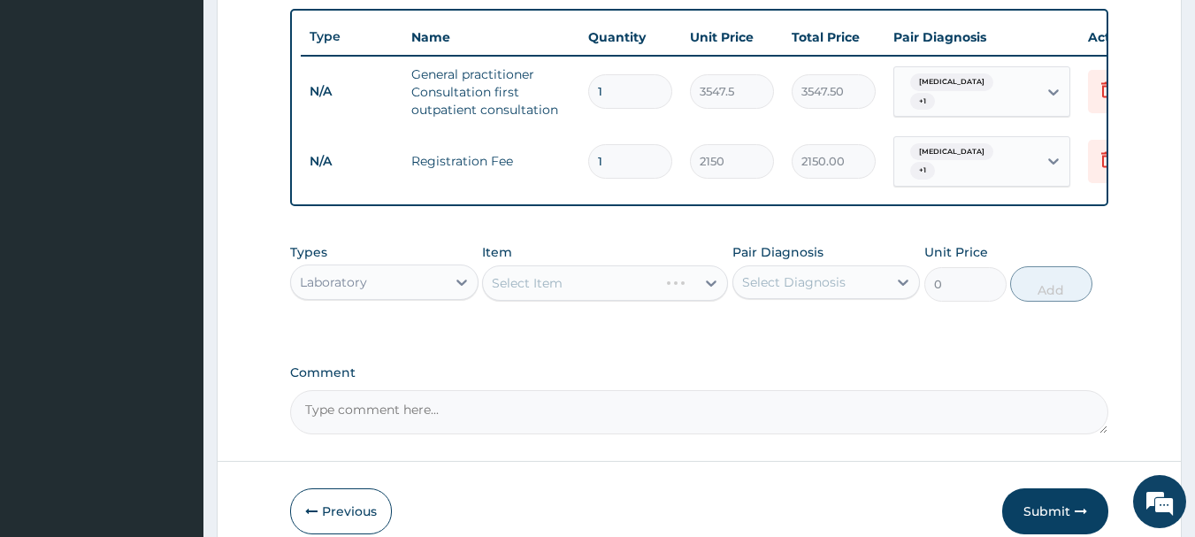
click at [625, 288] on div "Select Item" at bounding box center [570, 283] width 175 height 28
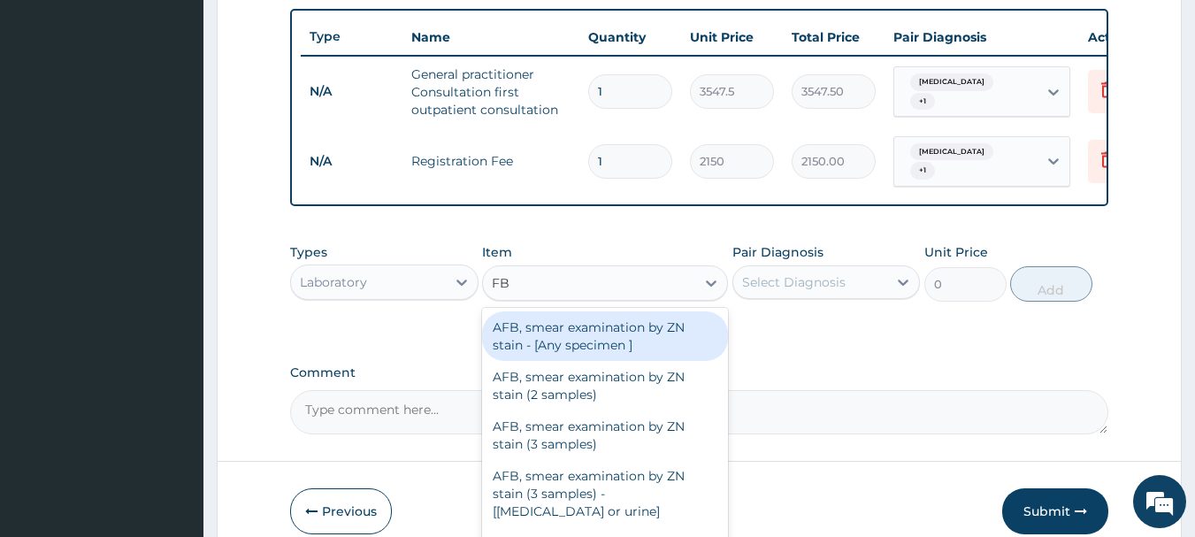
type input "FBC"
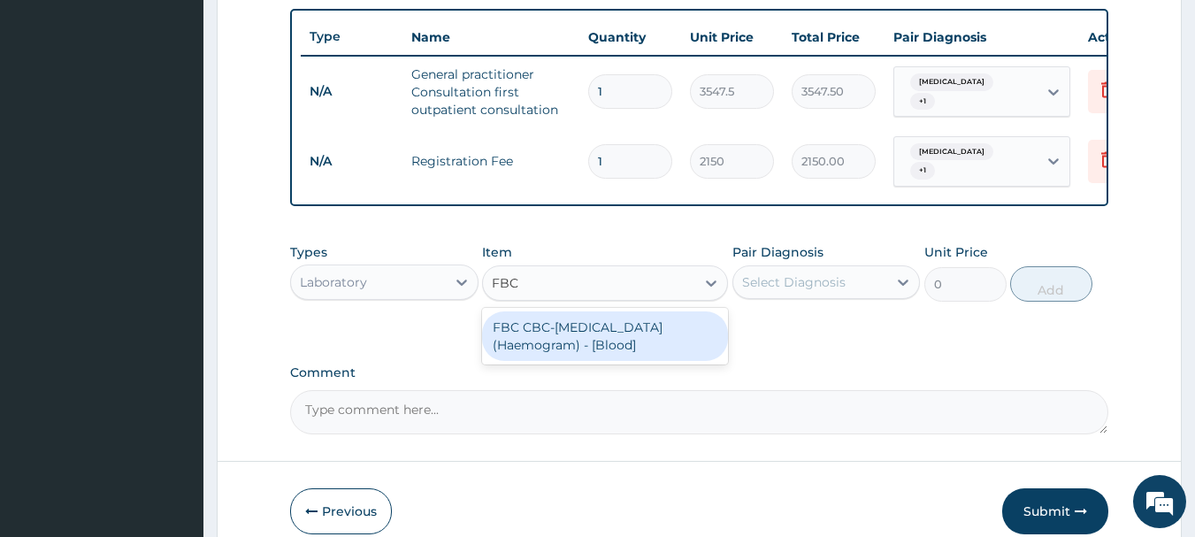
click at [616, 340] on div "FBC CBC-Complete Blood Count (Haemogram) - [Blood]" at bounding box center [605, 336] width 246 height 50
type input "4300"
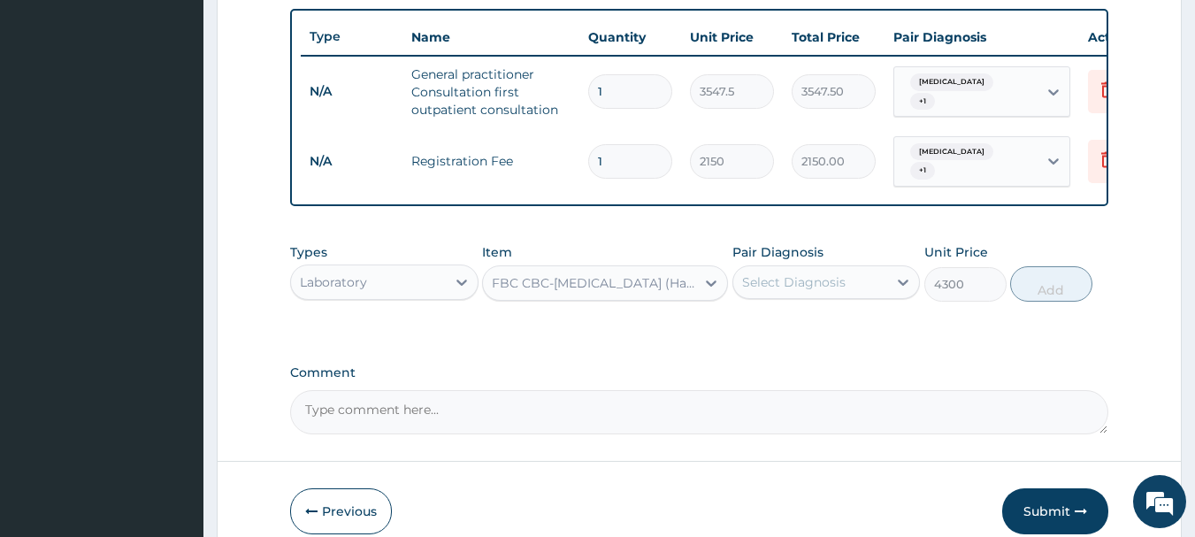
click at [797, 288] on div "Select Diagnosis" at bounding box center [794, 282] width 104 height 18
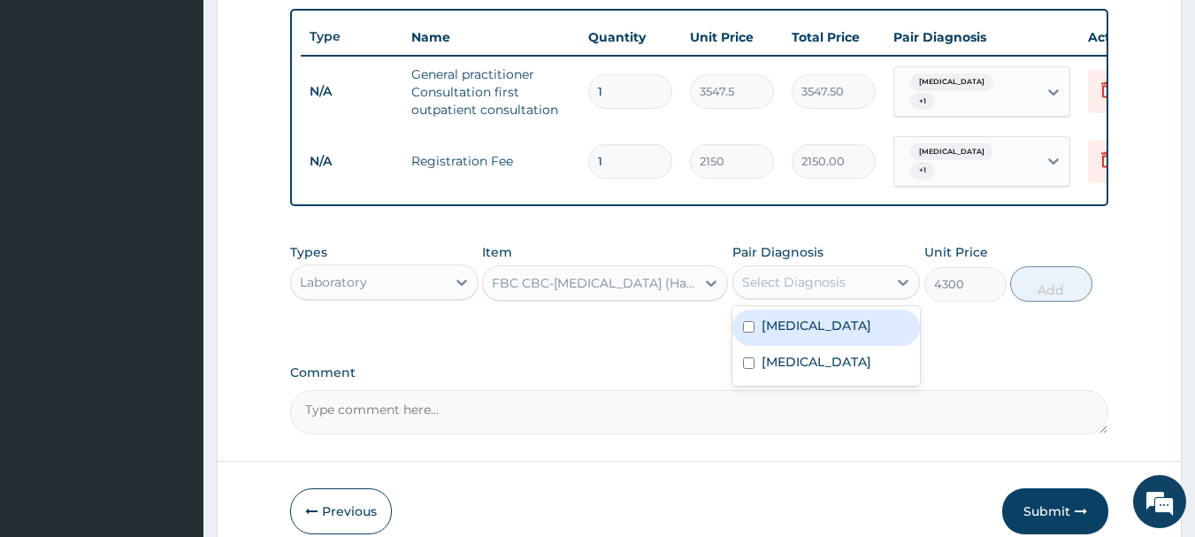
drag, startPoint x: 809, startPoint y: 328, endPoint x: 823, endPoint y: 349, distance: 25.0
click at [813, 334] on div "[MEDICAL_DATA]" at bounding box center [827, 328] width 188 height 36
checkbox input "true"
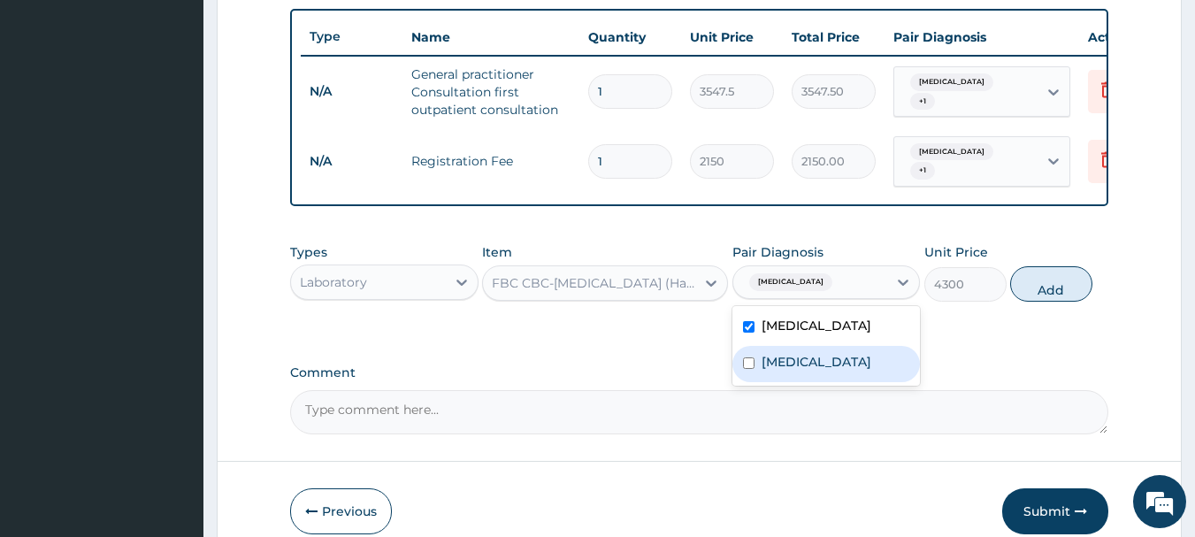
drag, startPoint x: 832, startPoint y: 377, endPoint x: 901, endPoint y: 349, distance: 75.1
click at [832, 371] on label "[MEDICAL_DATA]" at bounding box center [817, 362] width 110 height 18
checkbox input "true"
click at [1027, 294] on button "Add" at bounding box center [1051, 283] width 82 height 35
type input "0"
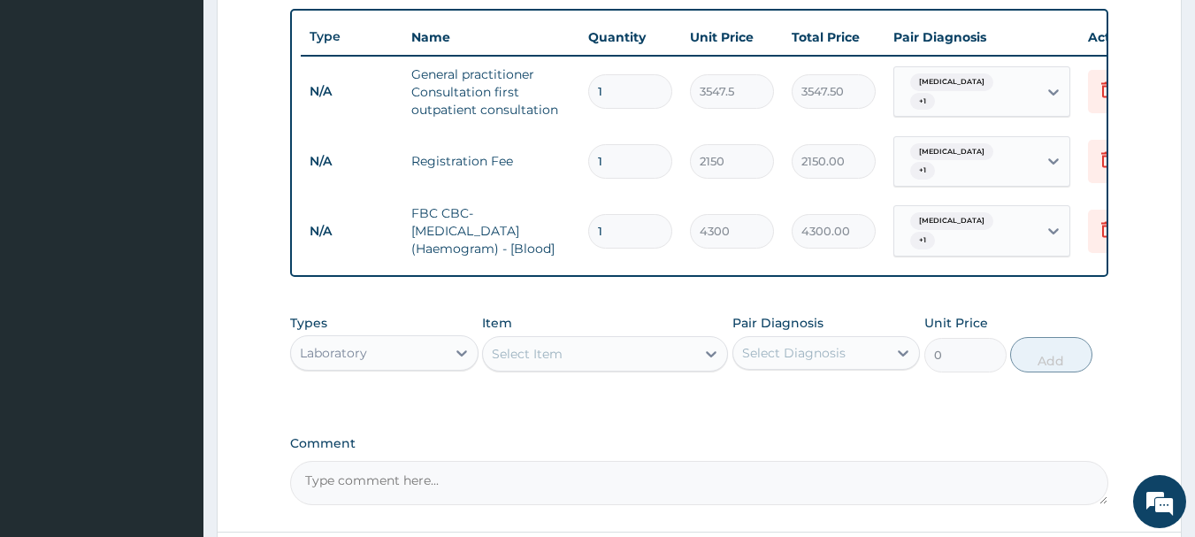
click at [636, 365] on div "Select Item" at bounding box center [589, 354] width 212 height 28
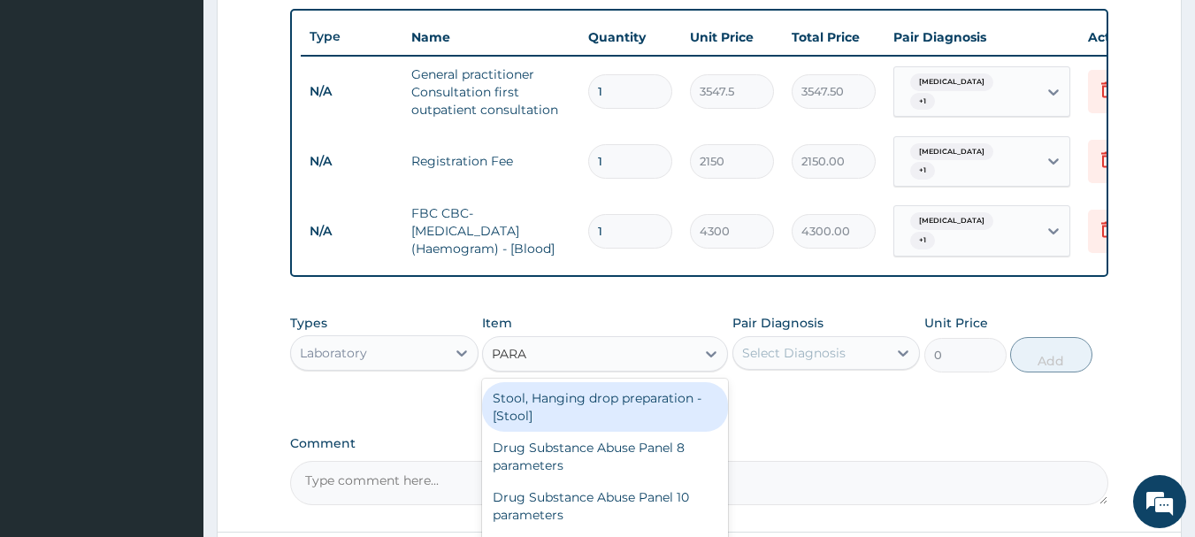
type input "PARAS"
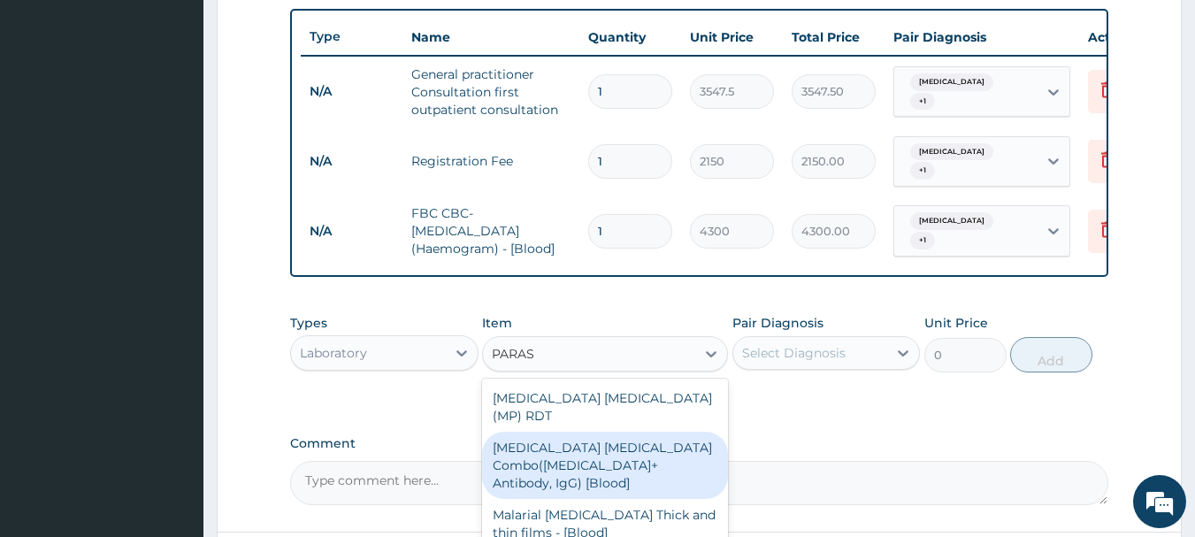
drag, startPoint x: 604, startPoint y: 450, endPoint x: 614, endPoint y: 448, distance: 10.1
click at [605, 450] on div "Malaria Parasite Combo(Blood Film+ Antibody, IgG) [Blood]" at bounding box center [605, 465] width 246 height 67
type input "1612.5"
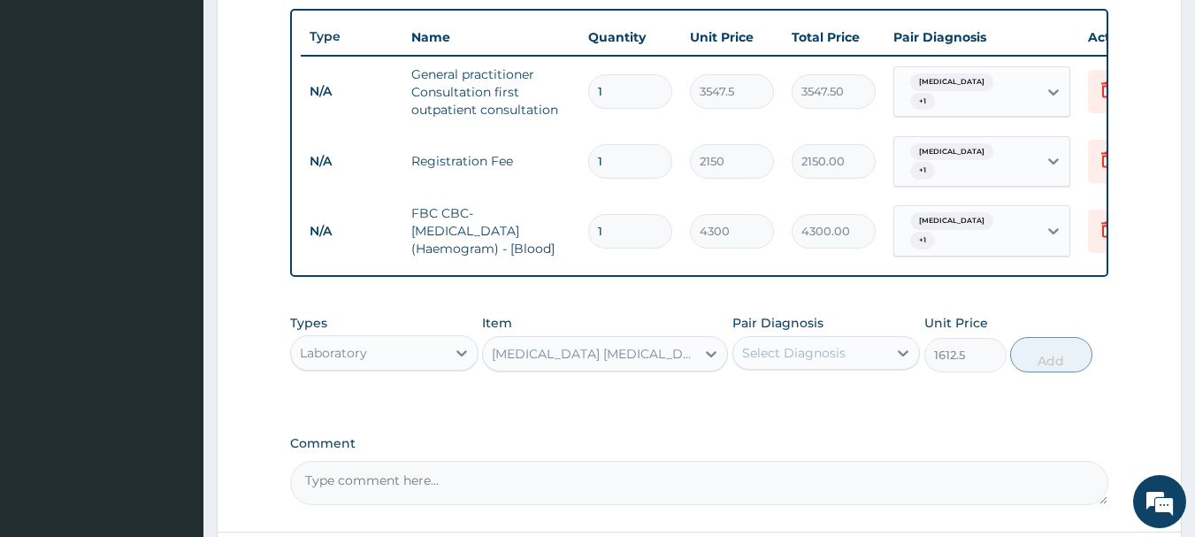
click at [802, 357] on div "Select Diagnosis" at bounding box center [794, 353] width 104 height 18
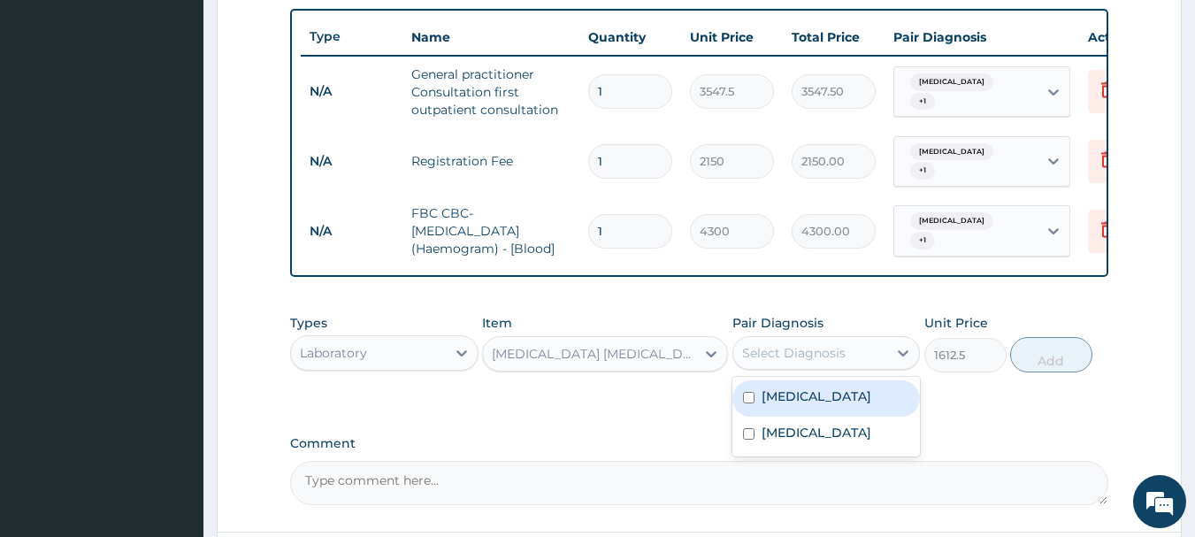
drag, startPoint x: 821, startPoint y: 398, endPoint x: 842, endPoint y: 432, distance: 39.8
click at [821, 399] on div "[MEDICAL_DATA]" at bounding box center [827, 398] width 188 height 36
checkbox input "true"
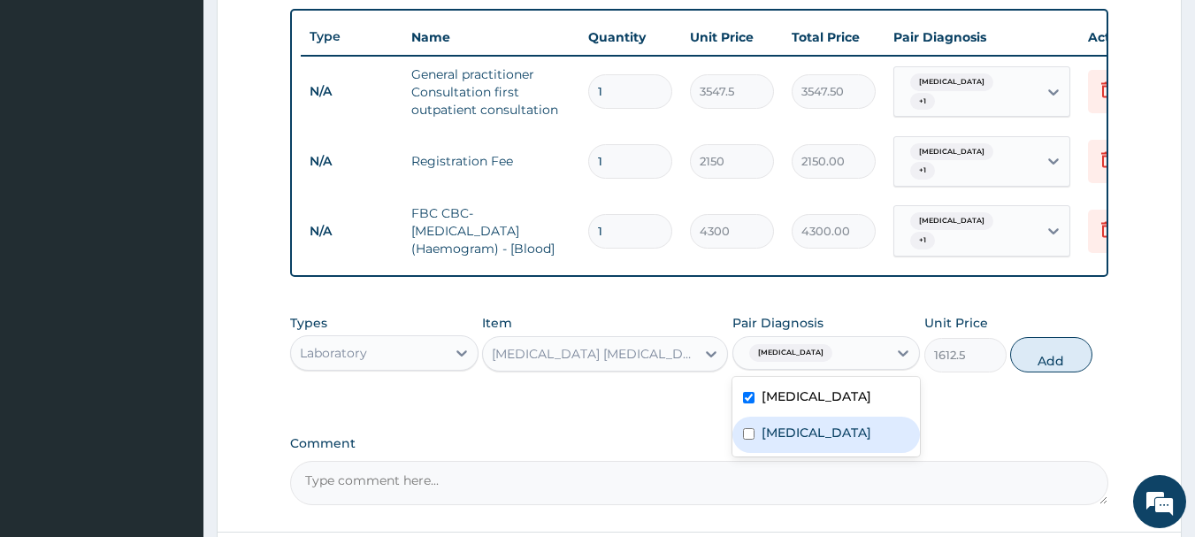
click at [845, 437] on label "[MEDICAL_DATA]" at bounding box center [817, 433] width 110 height 18
checkbox input "true"
click at [1066, 345] on button "Add" at bounding box center [1051, 354] width 82 height 35
type input "0"
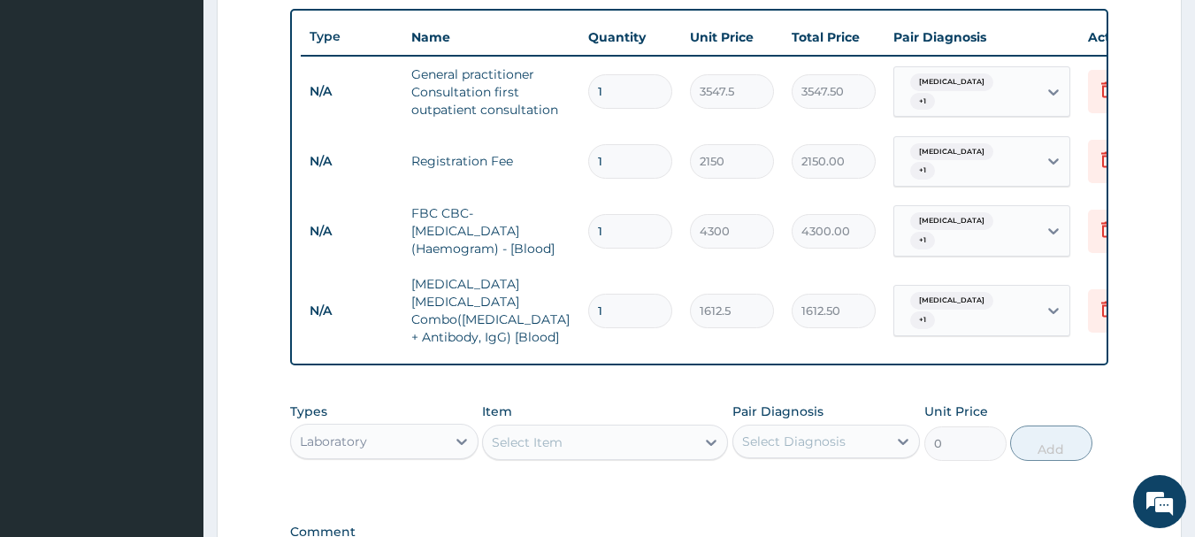
click at [594, 428] on div "Select Item" at bounding box center [589, 442] width 212 height 28
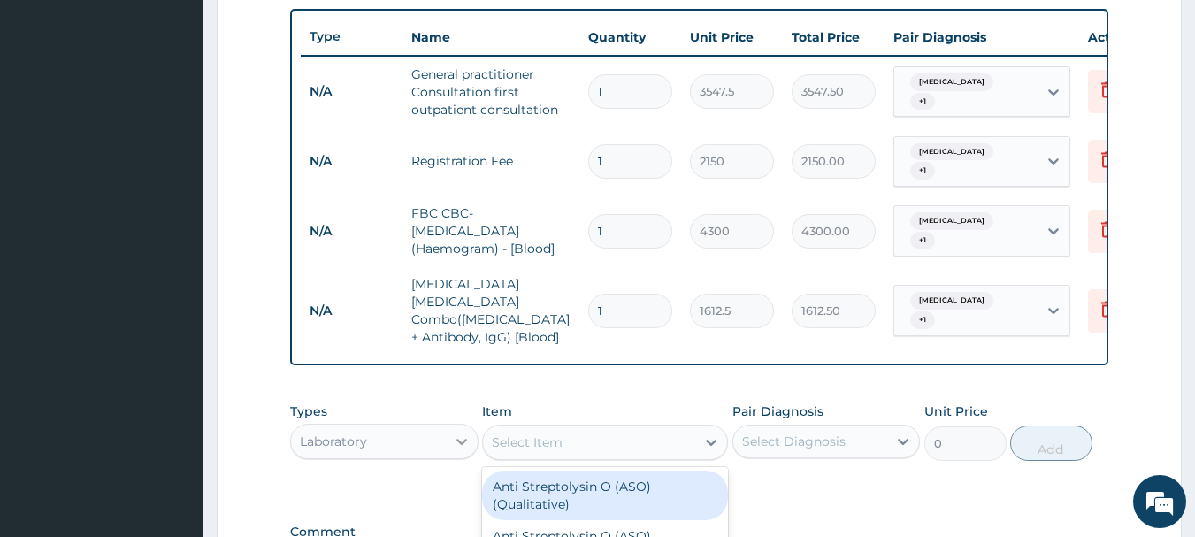
click at [443, 430] on div "Laboratory" at bounding box center [368, 441] width 155 height 28
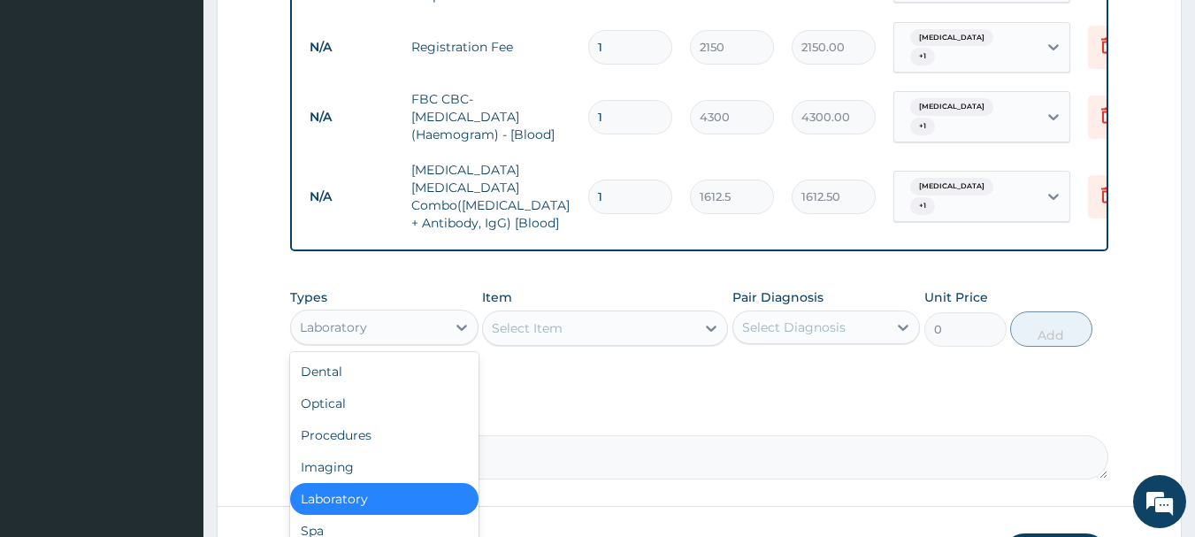
scroll to position [880, 0]
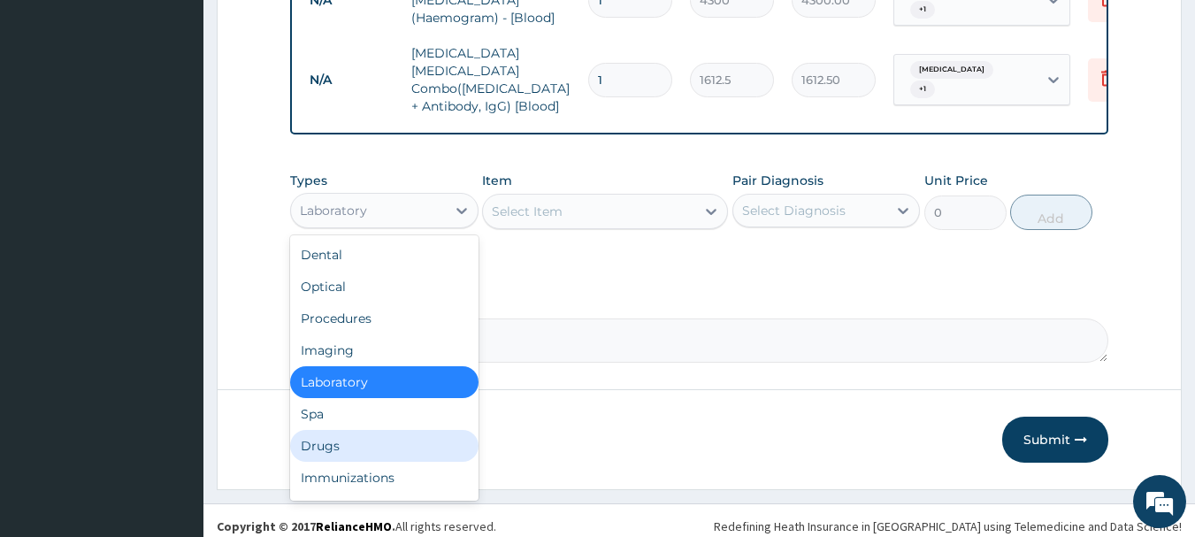
click at [429, 433] on div "Drugs" at bounding box center [384, 446] width 188 height 32
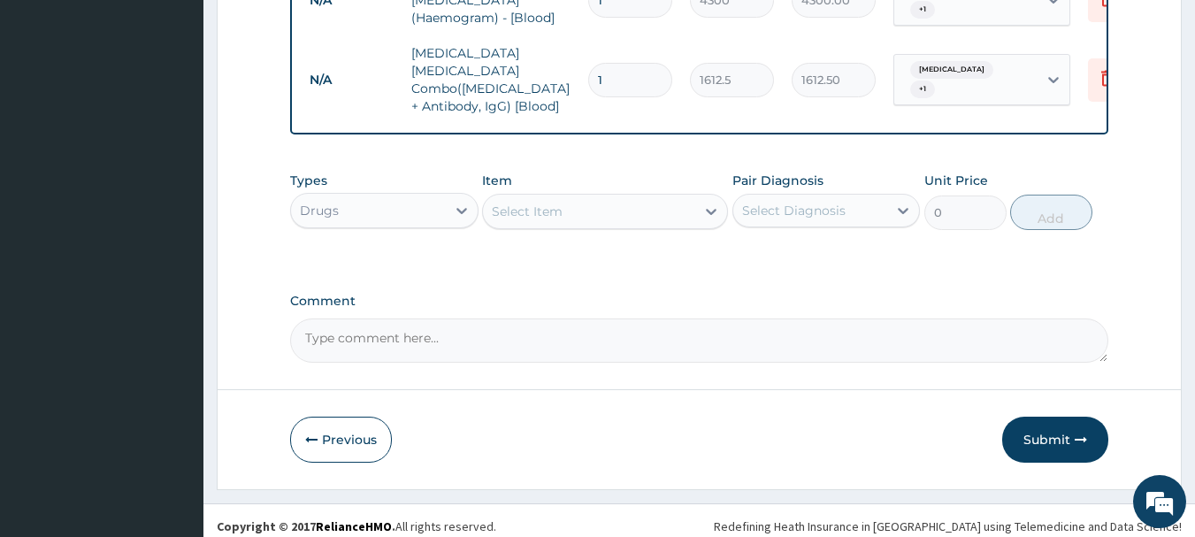
click at [621, 201] on div "Select Item" at bounding box center [589, 211] width 212 height 28
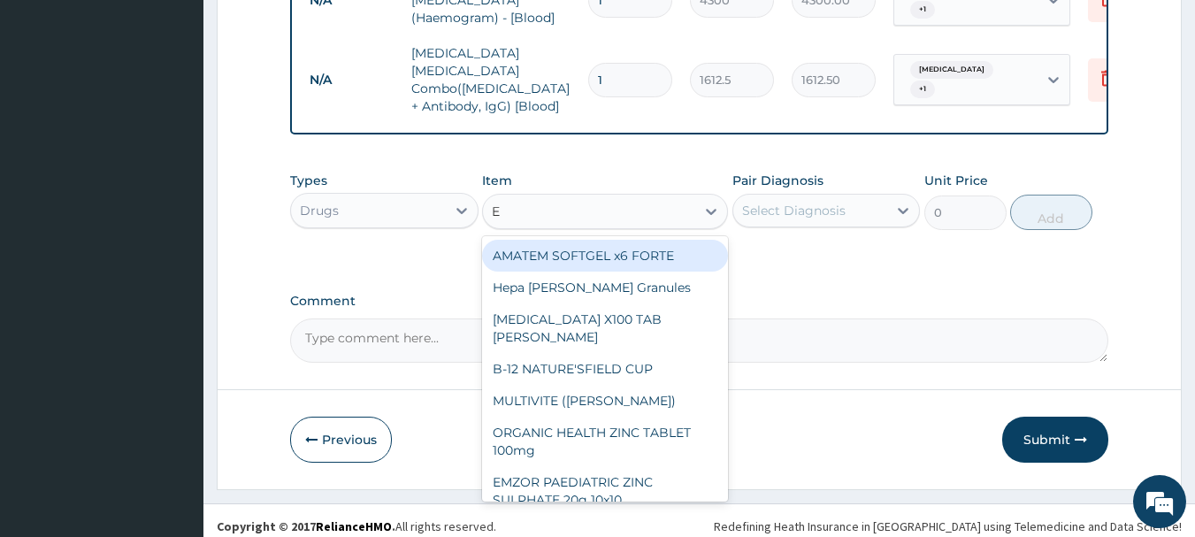
type input "E M"
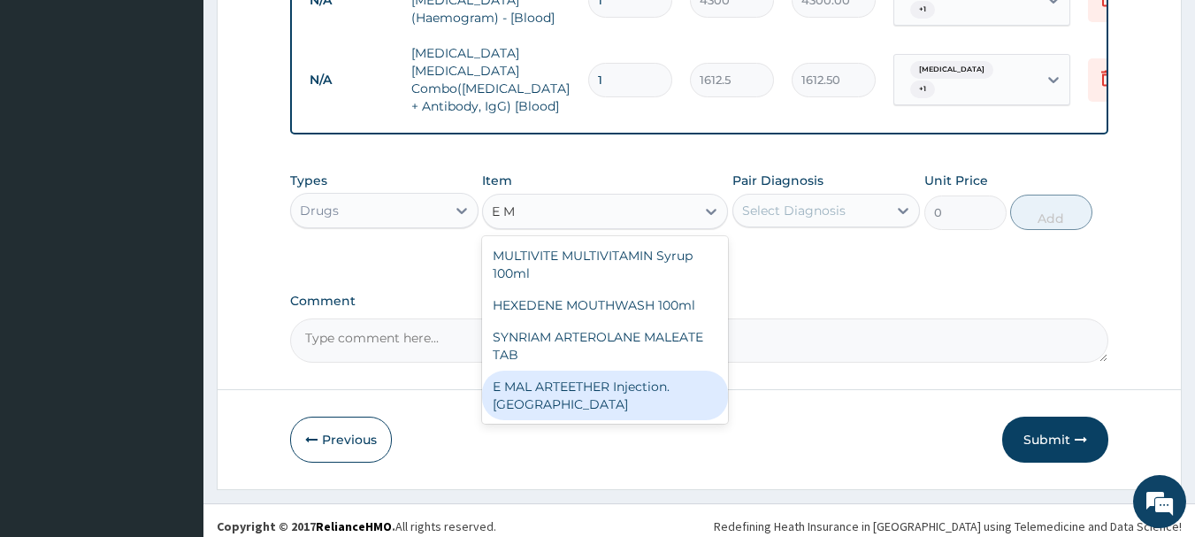
click at [556, 379] on div "E MAL ARTEETHER Injection. [GEOGRAPHIC_DATA]" at bounding box center [605, 396] width 246 height 50
type input "1773.75"
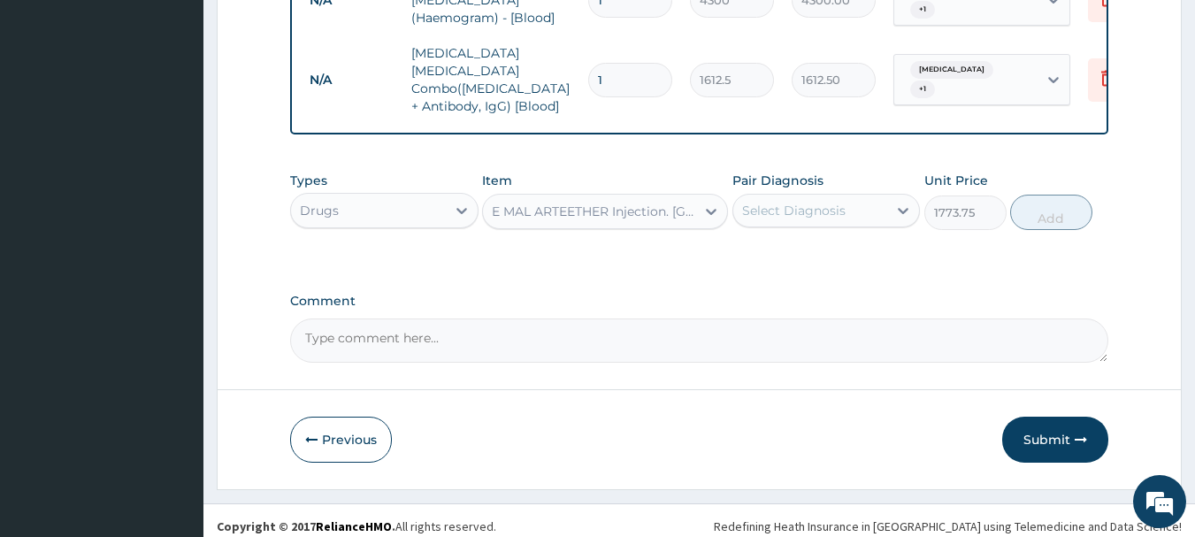
click at [823, 202] on div "Select Diagnosis" at bounding box center [794, 211] width 104 height 18
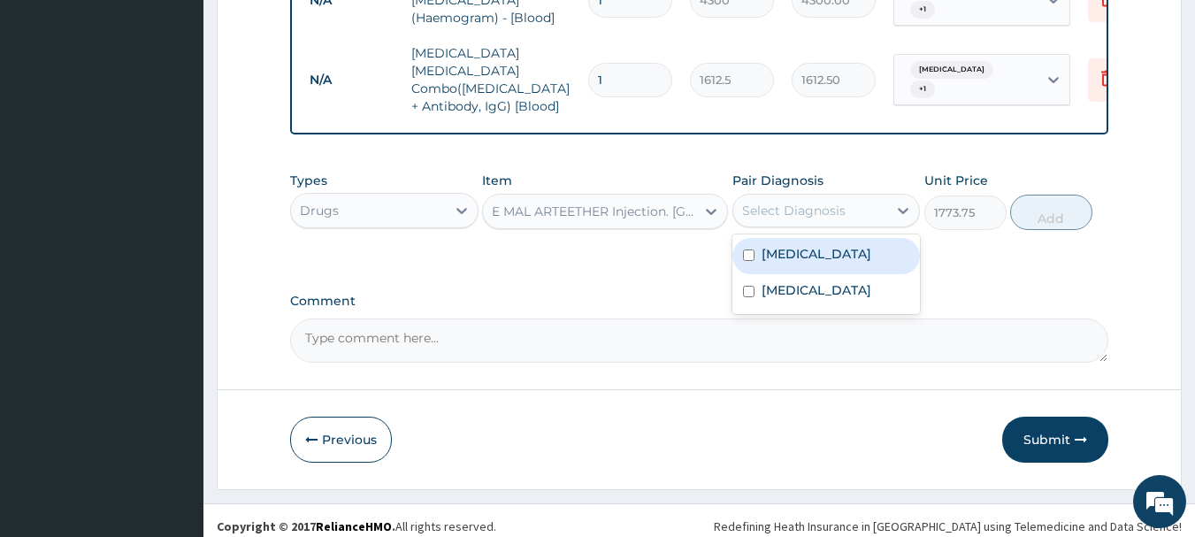
drag, startPoint x: 833, startPoint y: 230, endPoint x: 841, endPoint y: 263, distance: 33.7
click at [833, 238] on div "[MEDICAL_DATA]" at bounding box center [827, 256] width 188 height 36
checkbox input "true"
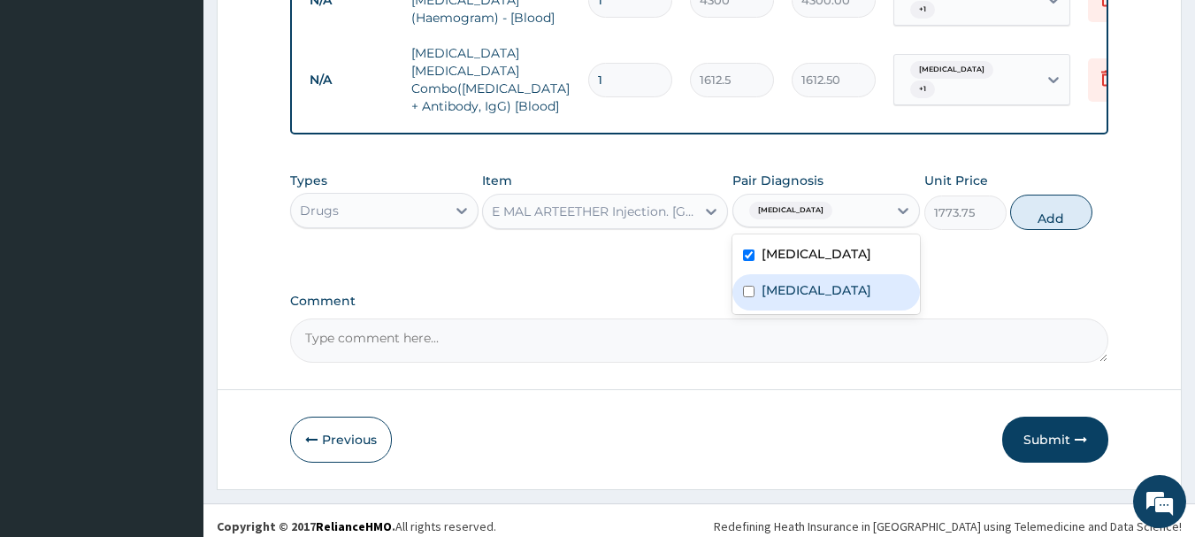
click at [855, 288] on label "[MEDICAL_DATA]" at bounding box center [817, 290] width 110 height 18
checkbox input "true"
click at [1054, 195] on button "Add" at bounding box center [1051, 212] width 82 height 35
type input "0"
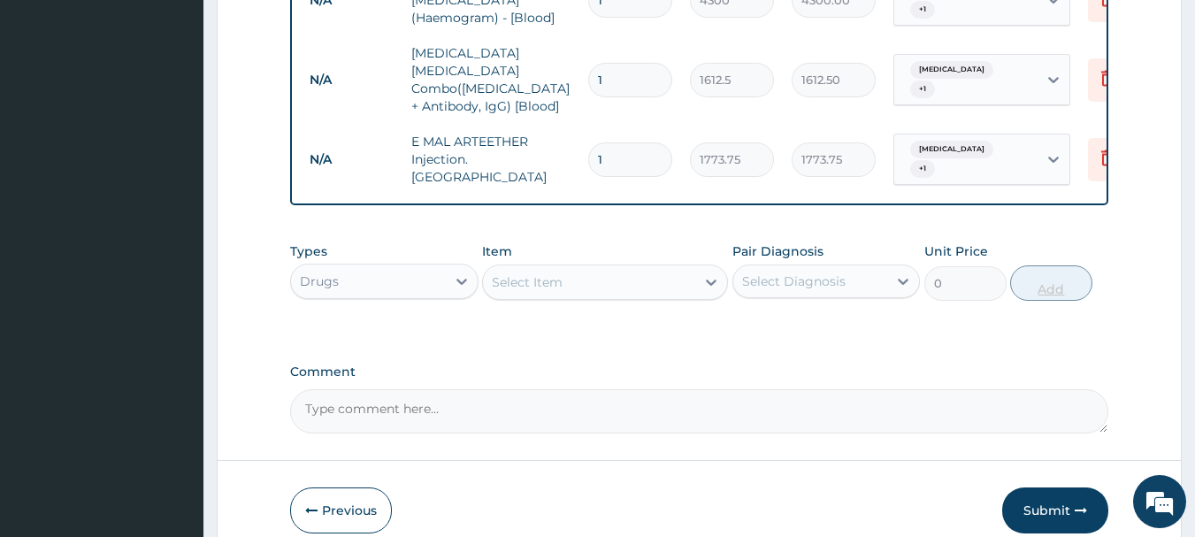
type input "0.00"
type input "3"
type input "5321.25"
type input "3"
click at [605, 268] on div "Select Item" at bounding box center [589, 282] width 212 height 28
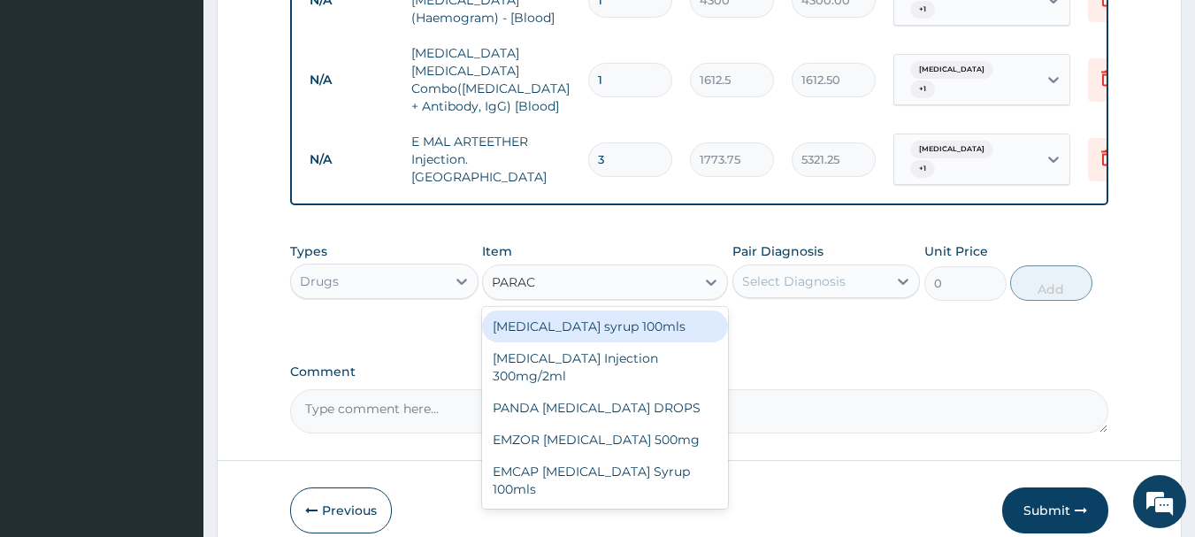
type input "PARACE"
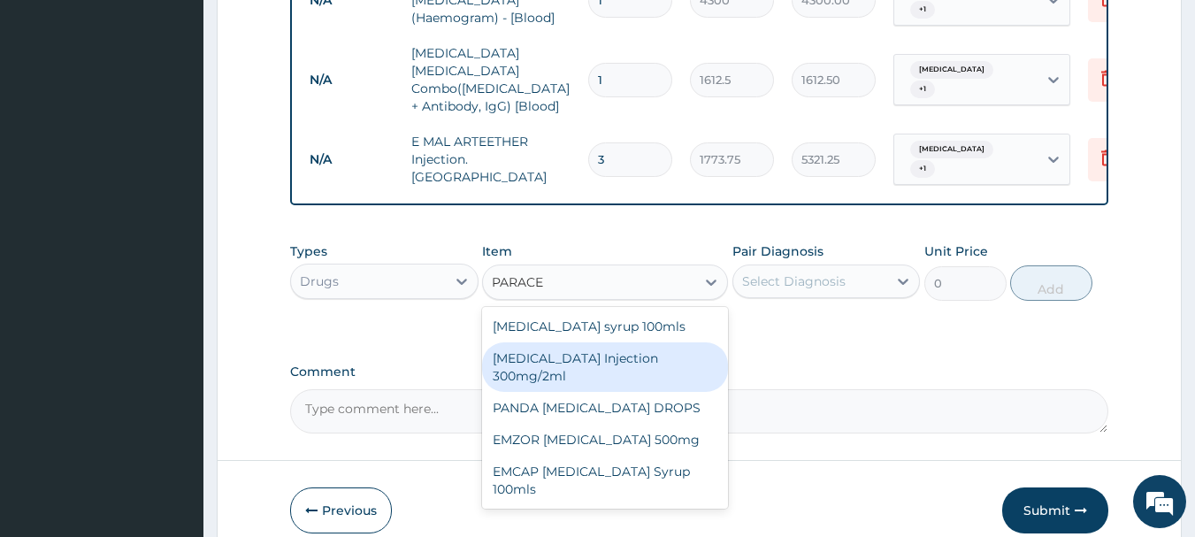
click at [584, 353] on div "[MEDICAL_DATA] Injection 300mg/2ml" at bounding box center [605, 367] width 246 height 50
type input "260.15"
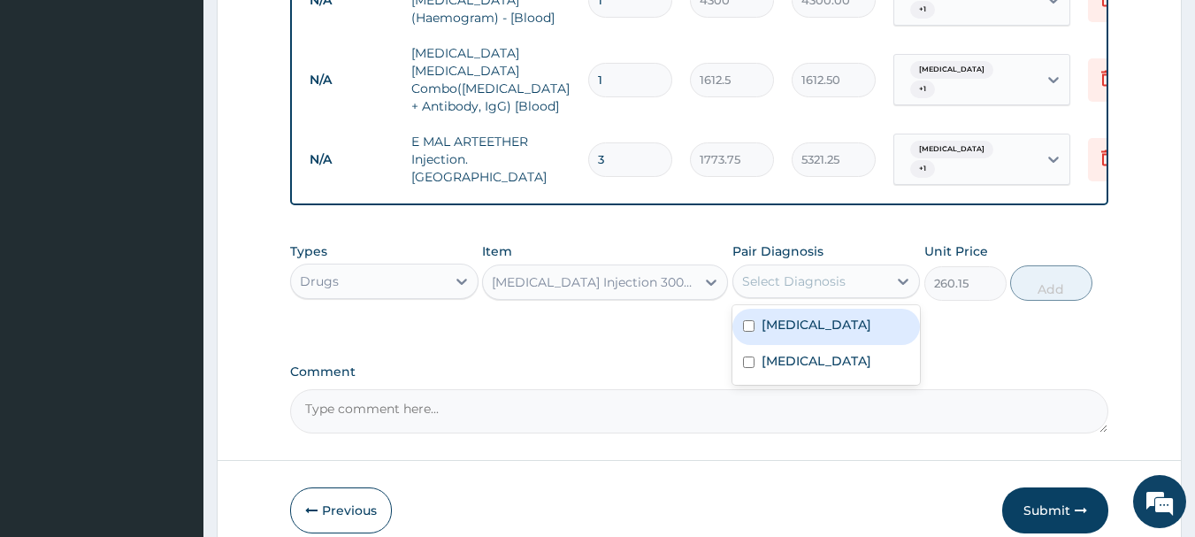
click at [817, 272] on div "Select Diagnosis" at bounding box center [794, 281] width 104 height 18
click at [822, 313] on div "[MEDICAL_DATA]" at bounding box center [827, 327] width 188 height 36
checkbox input "true"
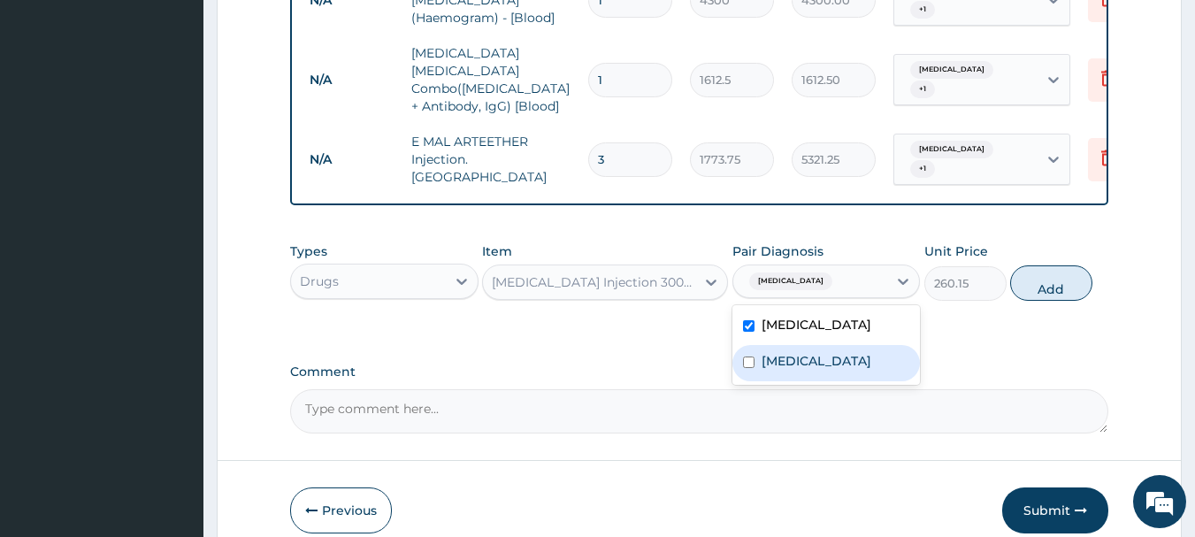
click at [832, 352] on label "[MEDICAL_DATA]" at bounding box center [817, 361] width 110 height 18
checkbox input "true"
click at [1036, 265] on button "Add" at bounding box center [1051, 282] width 82 height 35
type input "0"
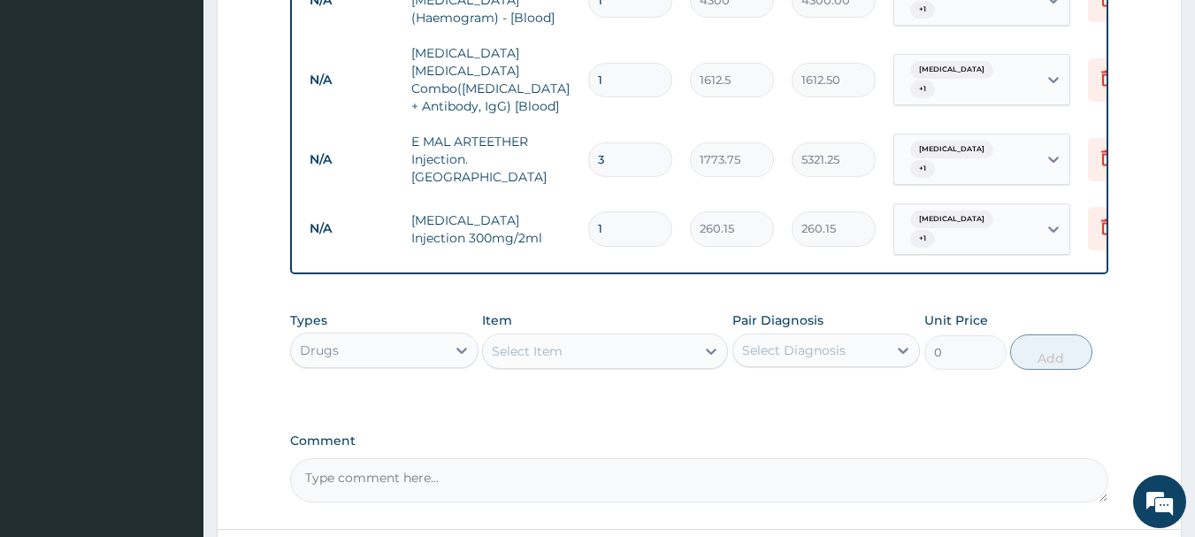
type input "0.00"
type input "4"
type input "1040.60"
type input "4"
click at [629, 337] on div "Select Item" at bounding box center [589, 351] width 212 height 28
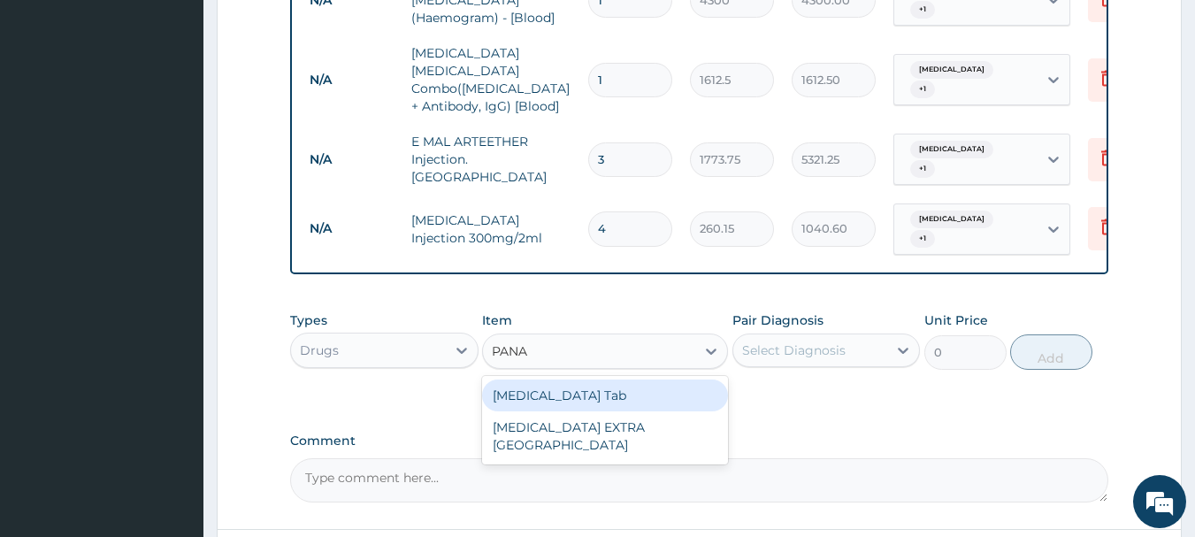
type input "PANAD"
click at [701, 380] on div "[MEDICAL_DATA] Tab" at bounding box center [605, 396] width 246 height 32
type input "49.665"
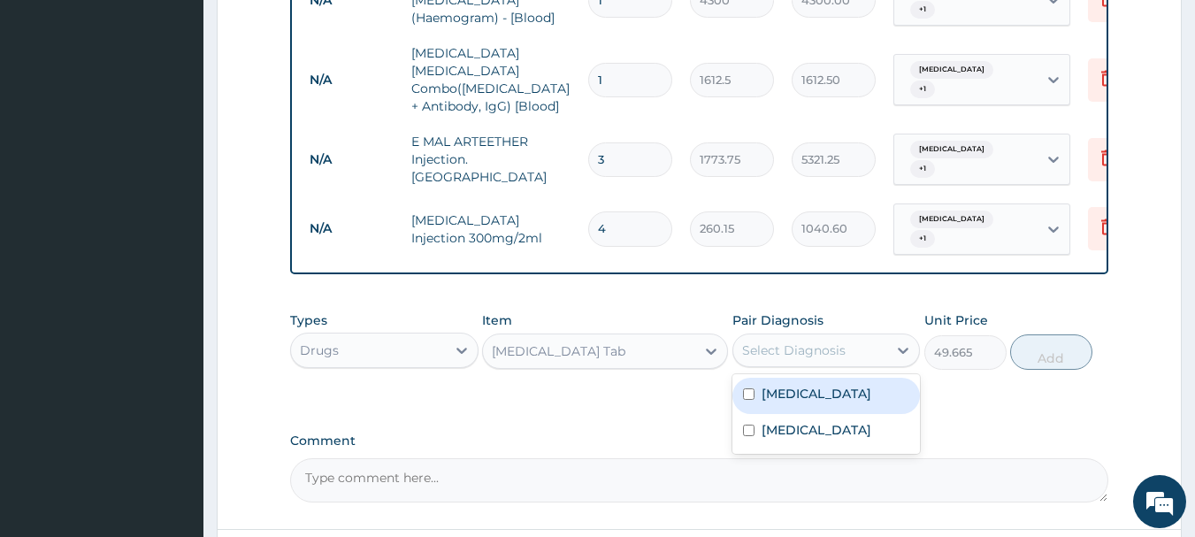
click at [788, 341] on div "Select Diagnosis" at bounding box center [794, 350] width 104 height 18
drag, startPoint x: 797, startPoint y: 361, endPoint x: 810, endPoint y: 408, distance: 48.7
click at [798, 385] on label "[MEDICAL_DATA]" at bounding box center [817, 394] width 110 height 18
checkbox input "true"
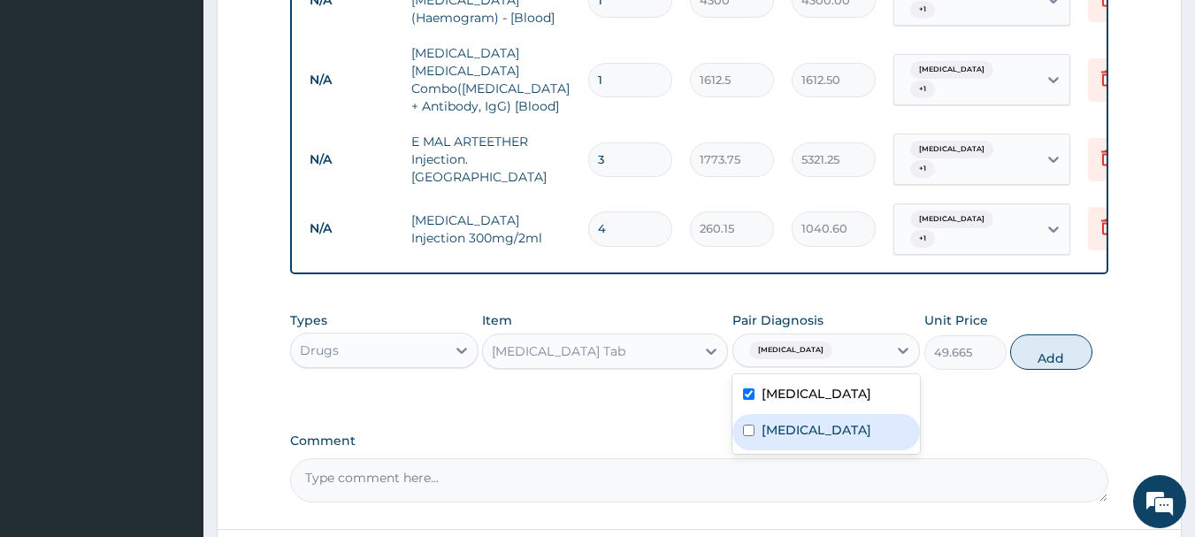
click at [811, 421] on label "[MEDICAL_DATA]" at bounding box center [817, 430] width 110 height 18
checkbox input "true"
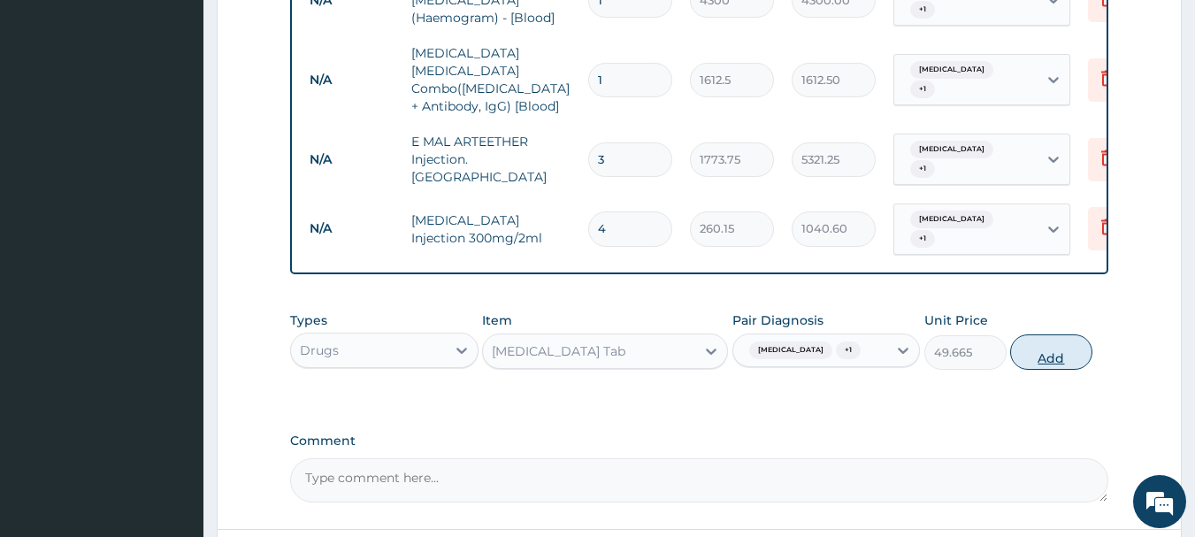
click at [1037, 334] on button "Add" at bounding box center [1051, 351] width 82 height 35
type input "0"
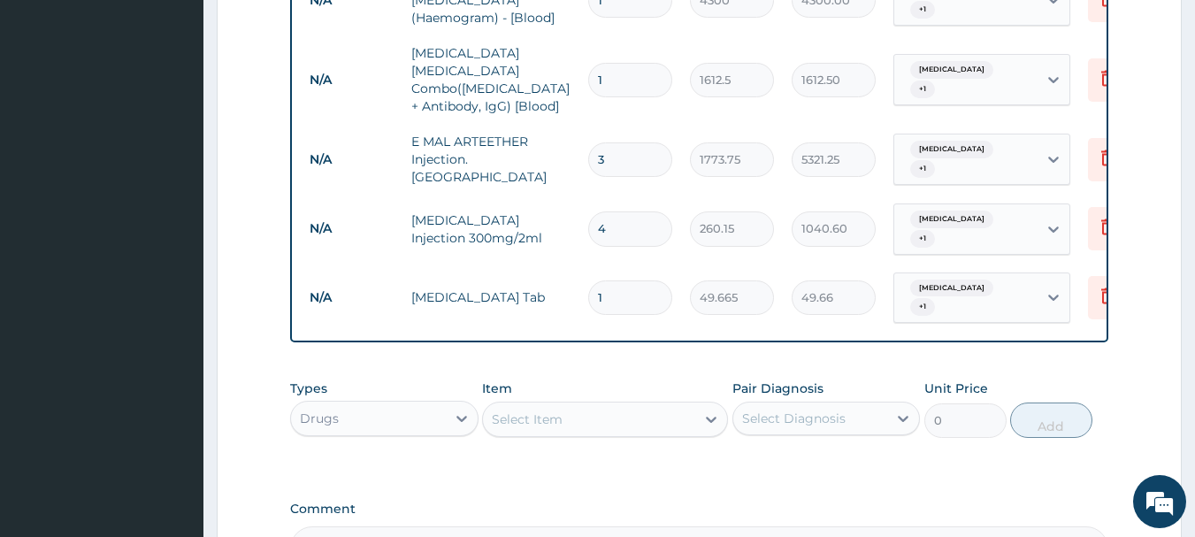
type input "18"
type input "893.97"
type input "18"
click at [579, 405] on div "Select Item" at bounding box center [589, 419] width 212 height 28
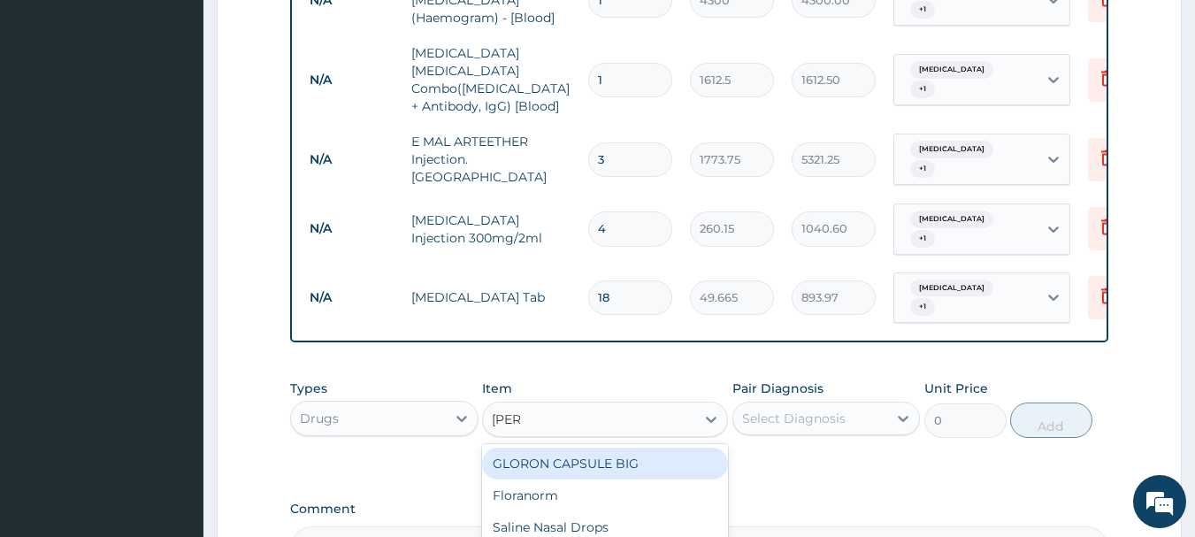
type input "LORAT"
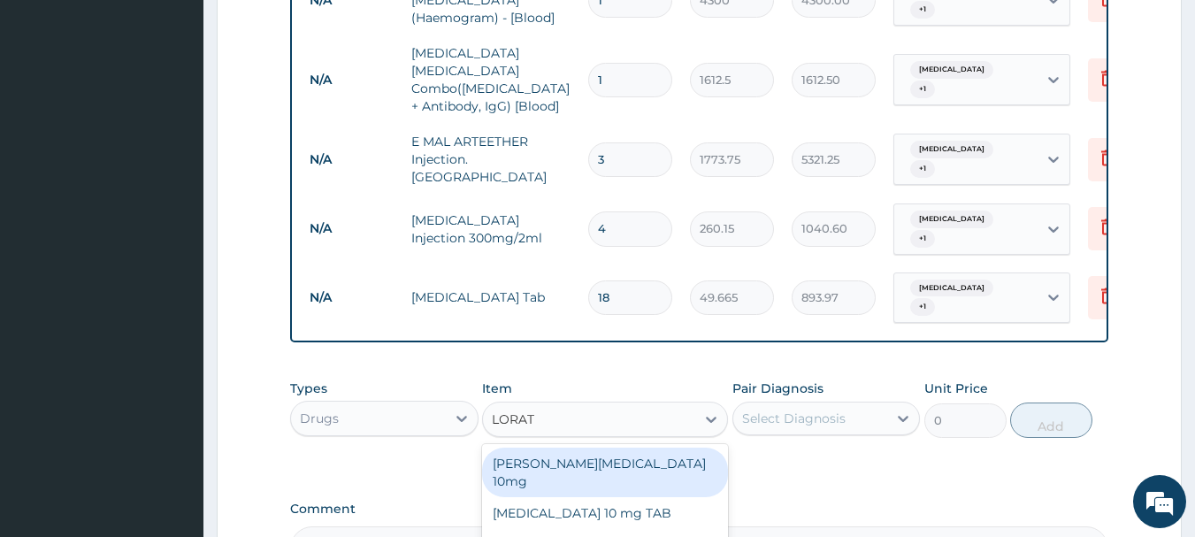
drag, startPoint x: 565, startPoint y: 431, endPoint x: 624, endPoint y: 416, distance: 60.3
click at [566, 448] on div "[PERSON_NAME][MEDICAL_DATA] 10mg" at bounding box center [605, 473] width 246 height 50
type input "88.6875"
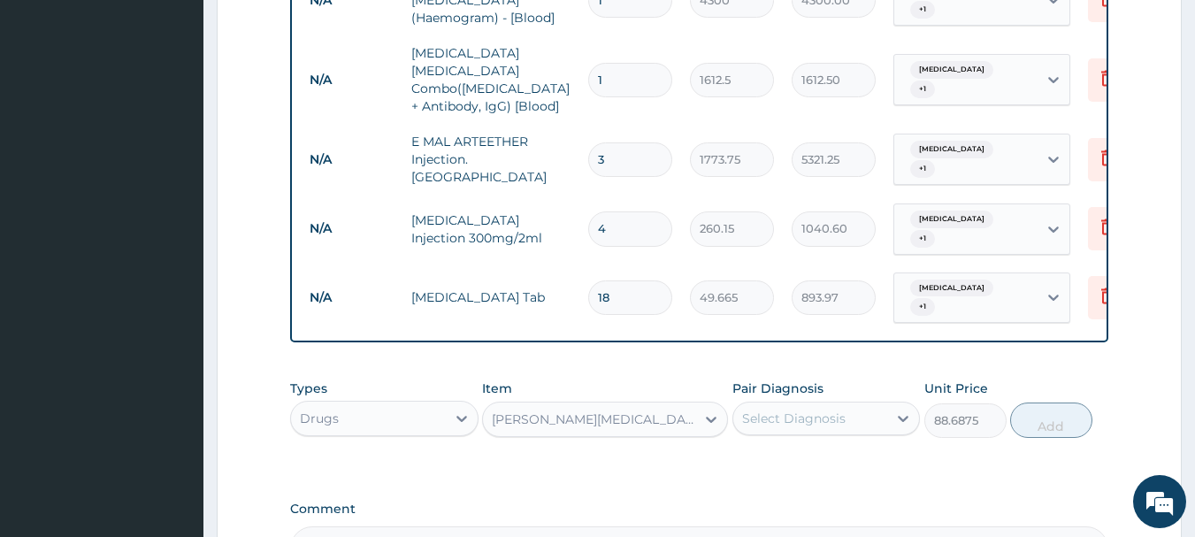
click at [831, 410] on div "Select Diagnosis" at bounding box center [794, 419] width 104 height 18
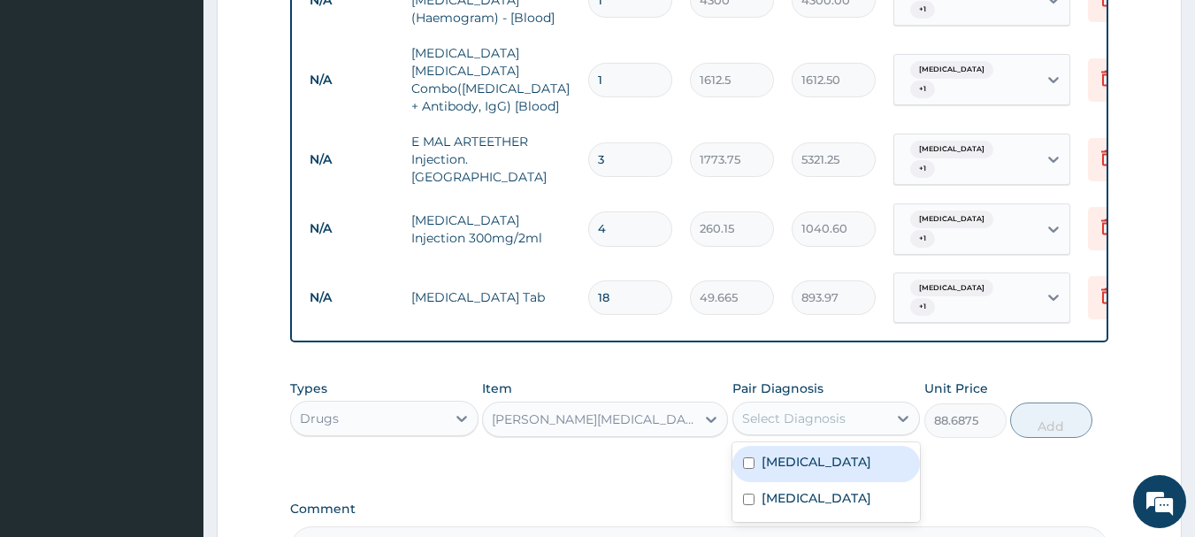
drag, startPoint x: 846, startPoint y: 428, endPoint x: 840, endPoint y: 461, distance: 33.2
click at [846, 446] on div "[MEDICAL_DATA]" at bounding box center [827, 464] width 188 height 36
checkbox input "true"
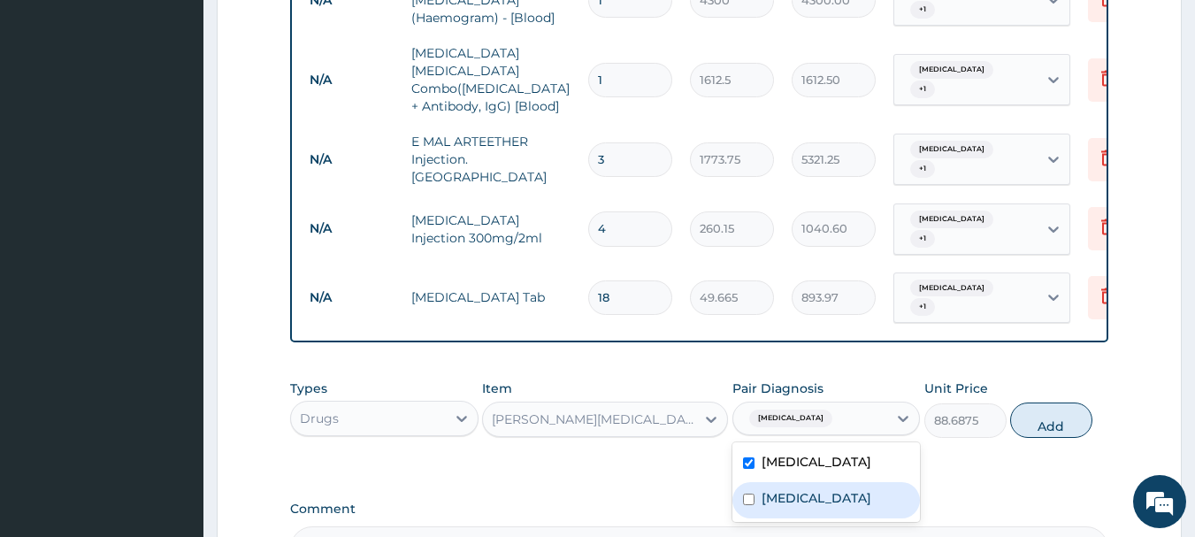
click at [840, 489] on label "[MEDICAL_DATA]" at bounding box center [817, 498] width 110 height 18
checkbox input "true"
click at [1025, 403] on button "Add" at bounding box center [1051, 420] width 82 height 35
type input "0"
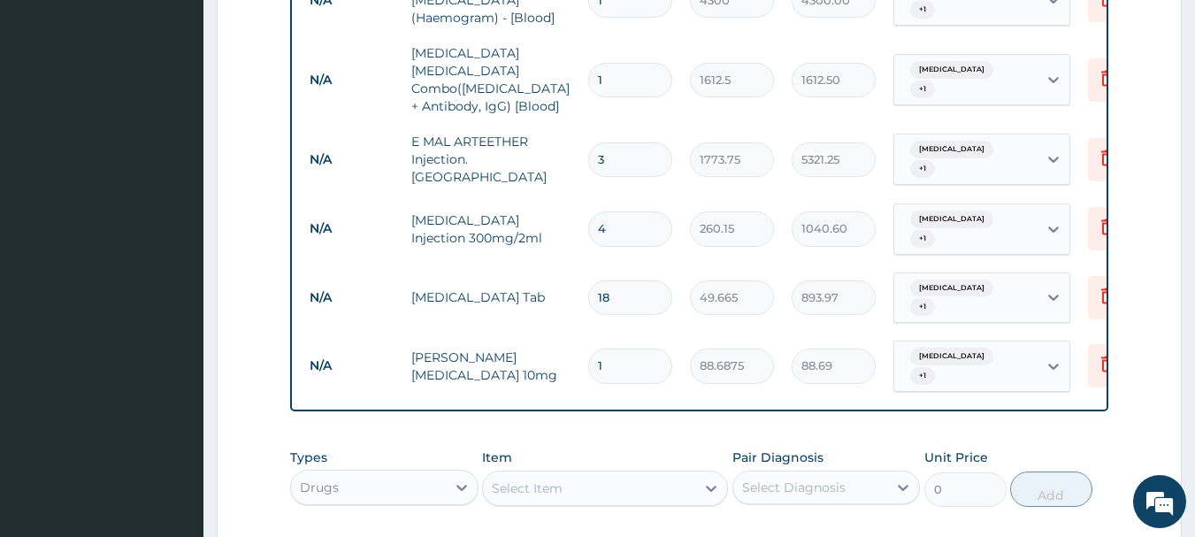
type input "0.00"
type input "5"
type input "443.44"
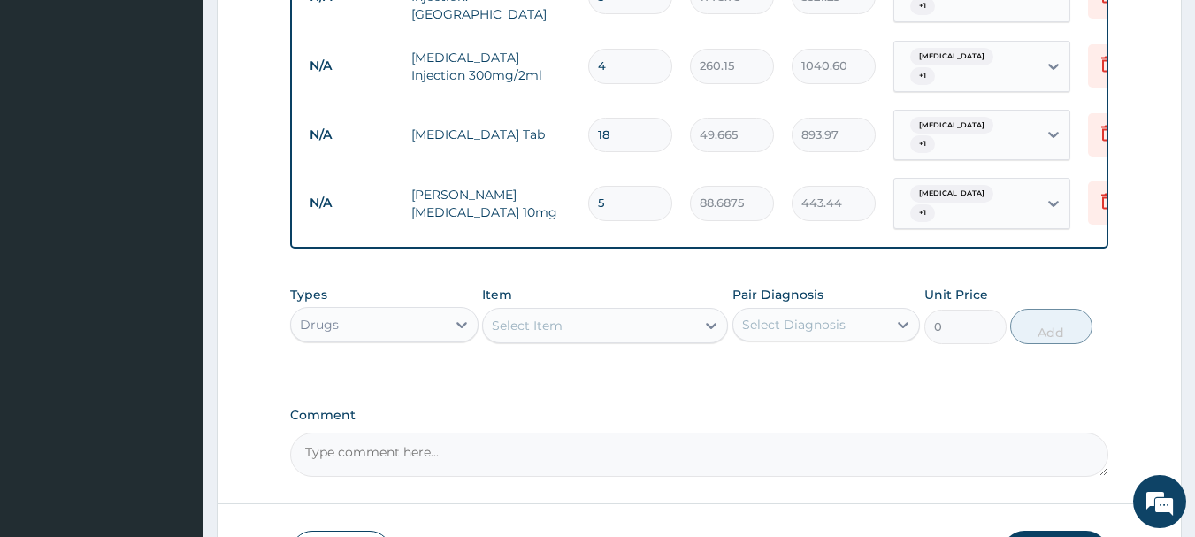
scroll to position [1124, 0]
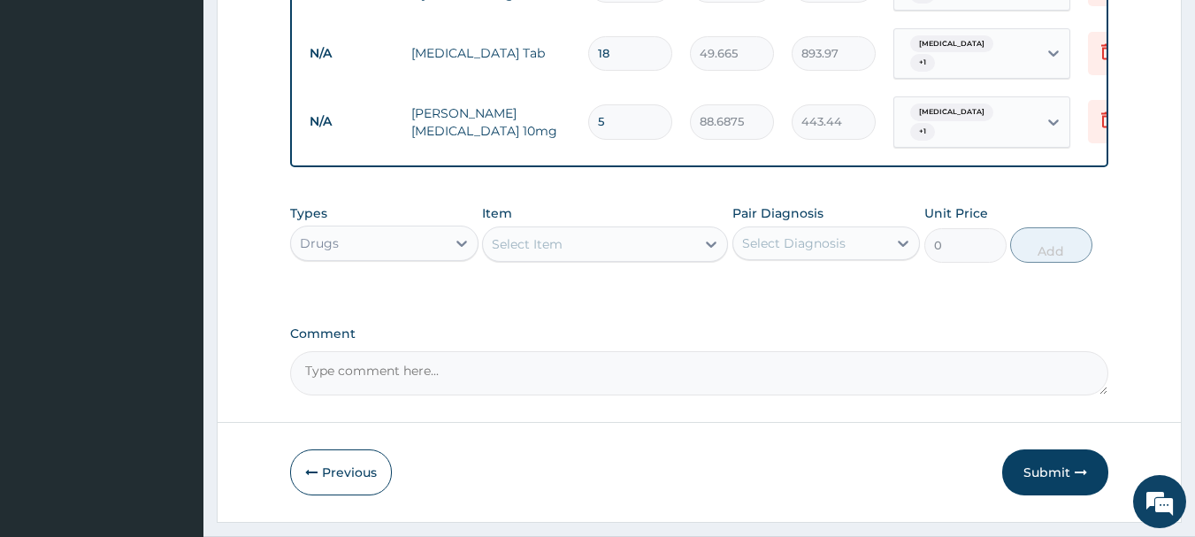
type input "5"
click at [1048, 449] on button "Submit" at bounding box center [1055, 472] width 106 height 46
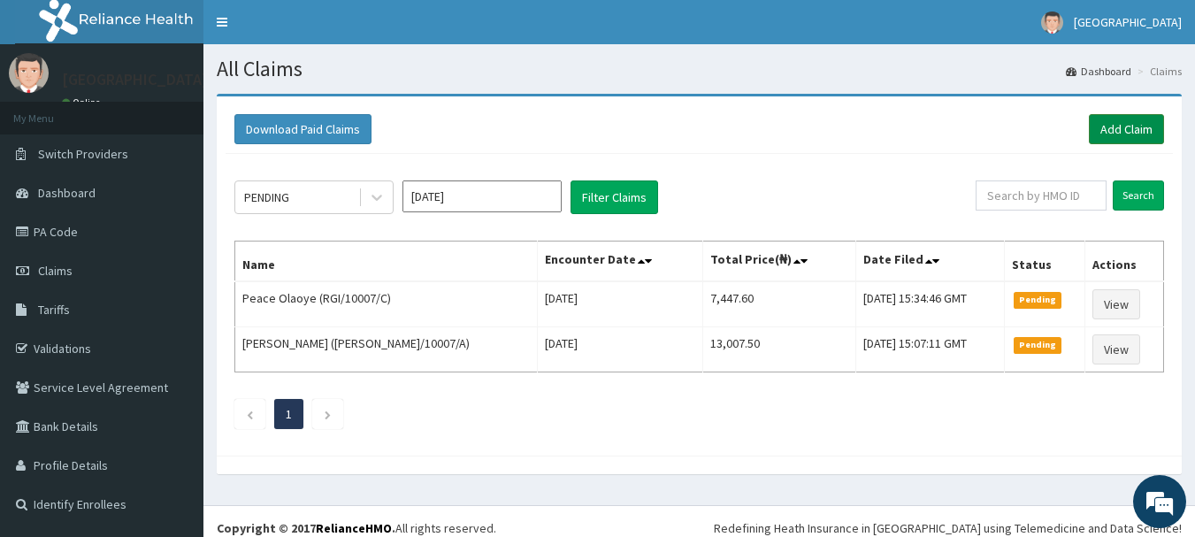
click at [1127, 136] on link "Add Claim" at bounding box center [1126, 129] width 75 height 30
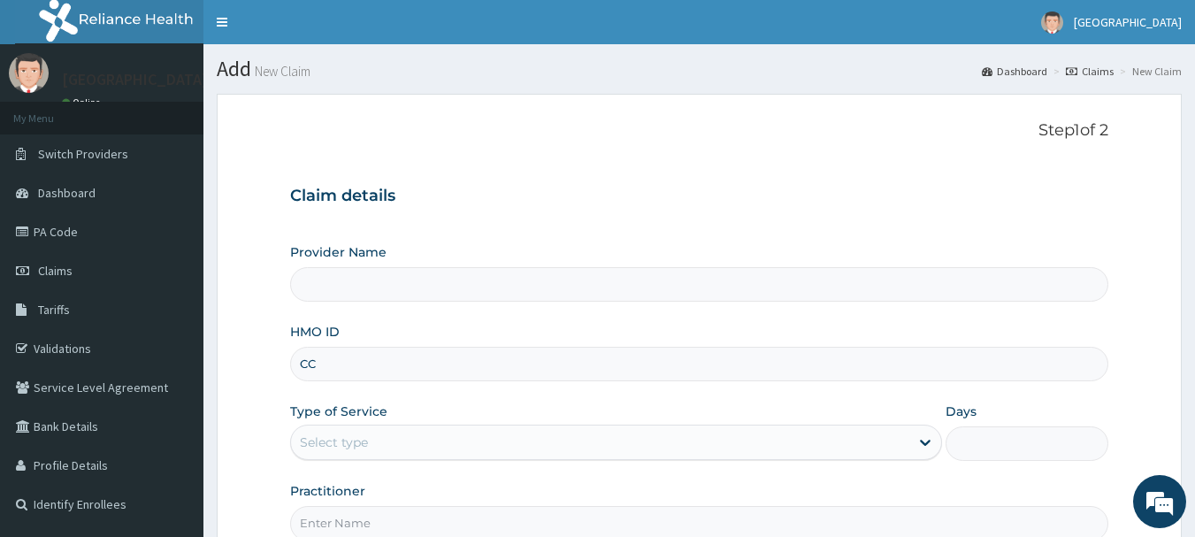
type input "CCG"
type input "[GEOGRAPHIC_DATA]"
type input "CCG/10105/A"
click at [428, 437] on div "Select type" at bounding box center [600, 442] width 618 height 28
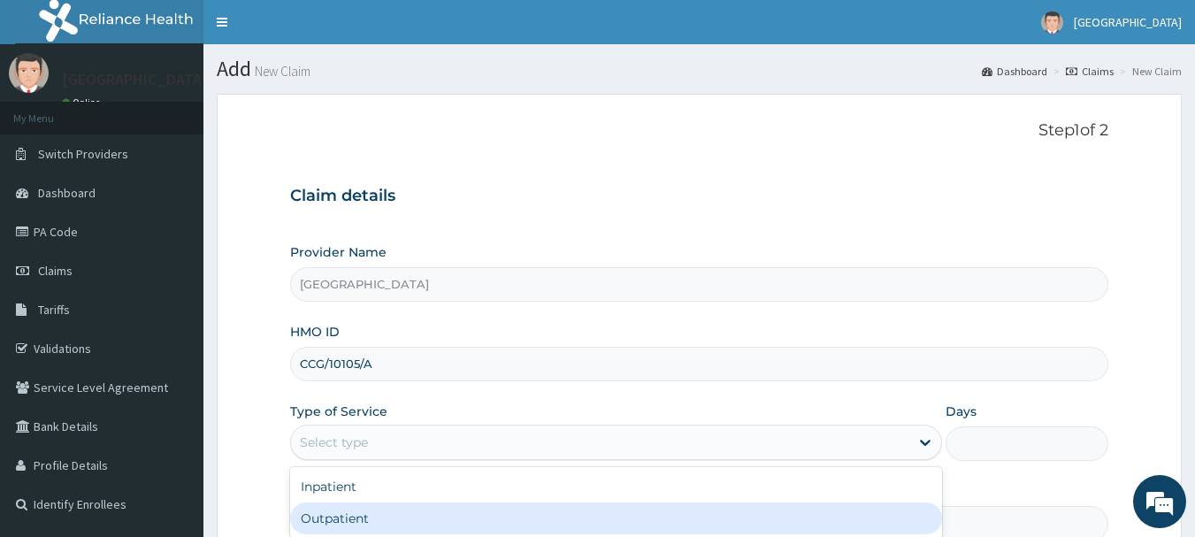
click at [449, 515] on div "Outpatient" at bounding box center [616, 518] width 652 height 32
type input "1"
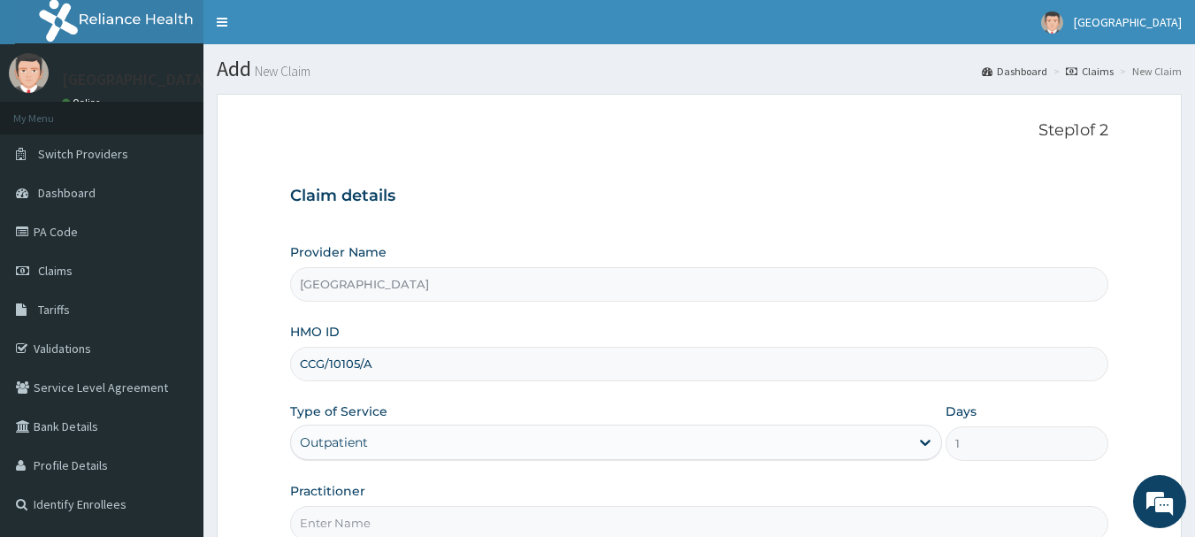
click at [449, 516] on input "Practitioner" at bounding box center [699, 523] width 819 height 35
type input "[PERSON_NAME]"
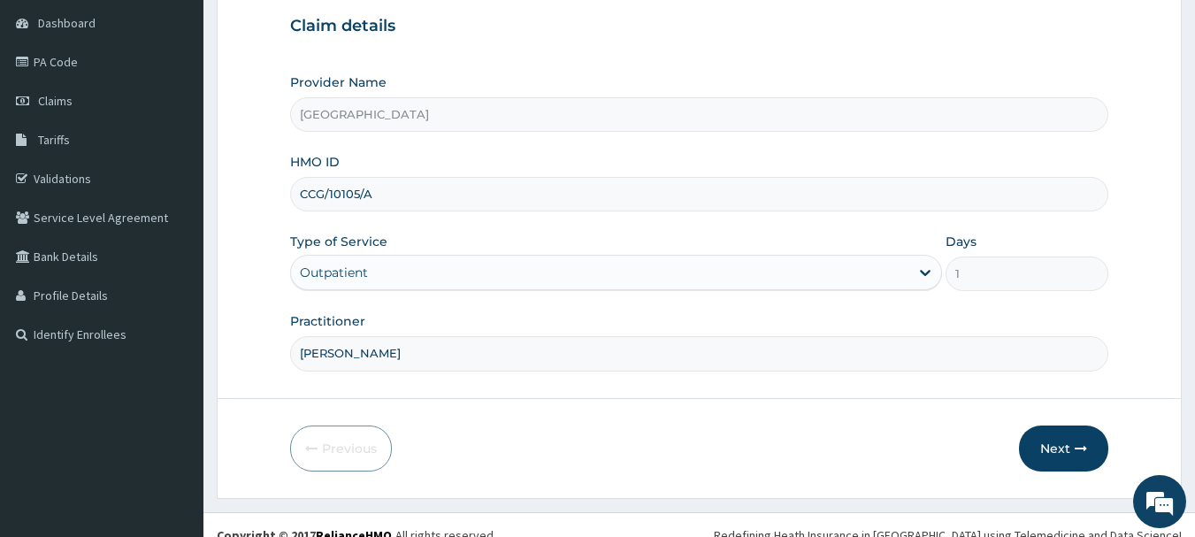
scroll to position [190, 0]
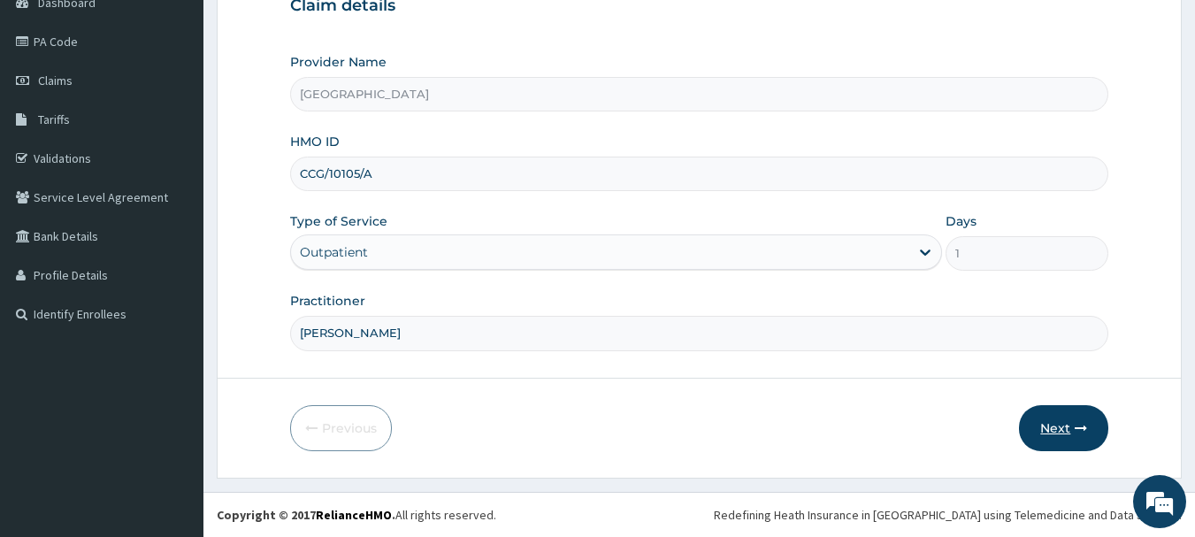
click at [1082, 429] on icon "button" at bounding box center [1081, 428] width 12 height 12
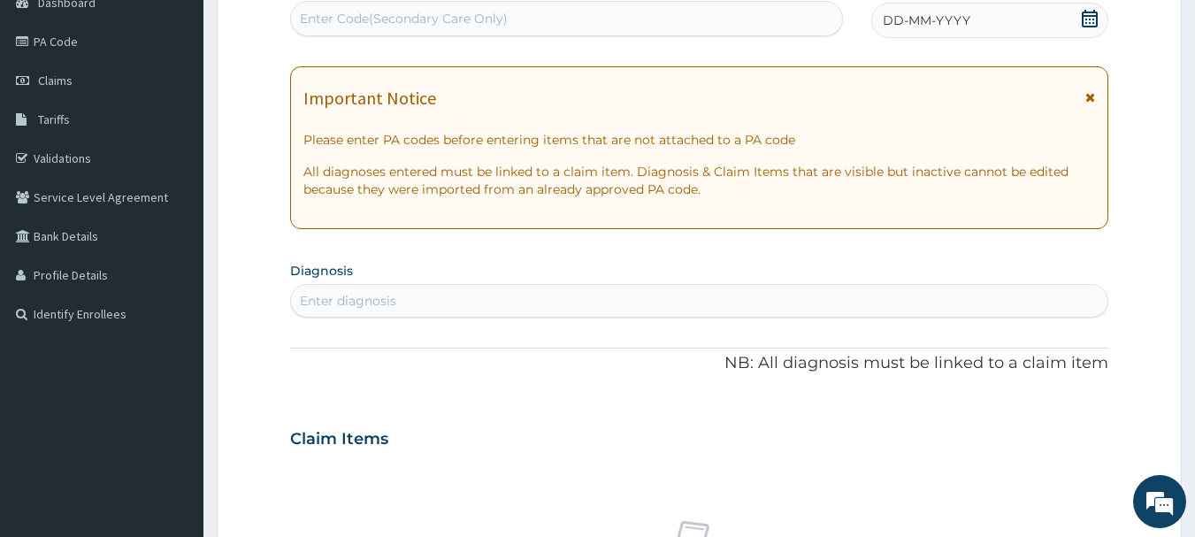
click at [908, 21] on span "DD-MM-YYYY" at bounding box center [927, 21] width 88 height 18
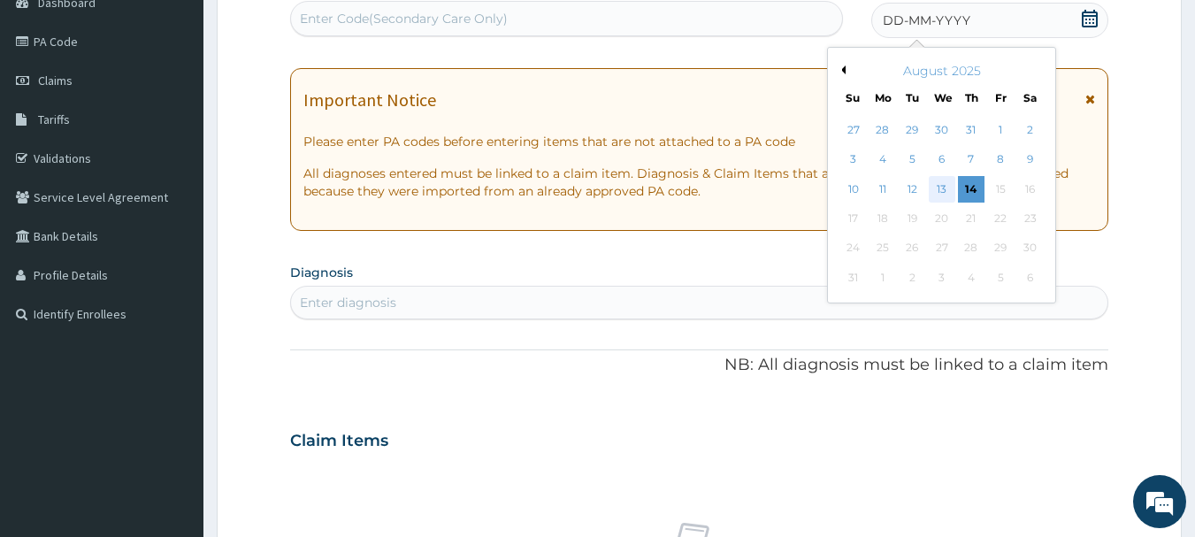
scroll to position [0, 0]
click at [947, 192] on div "13" at bounding box center [942, 189] width 27 height 27
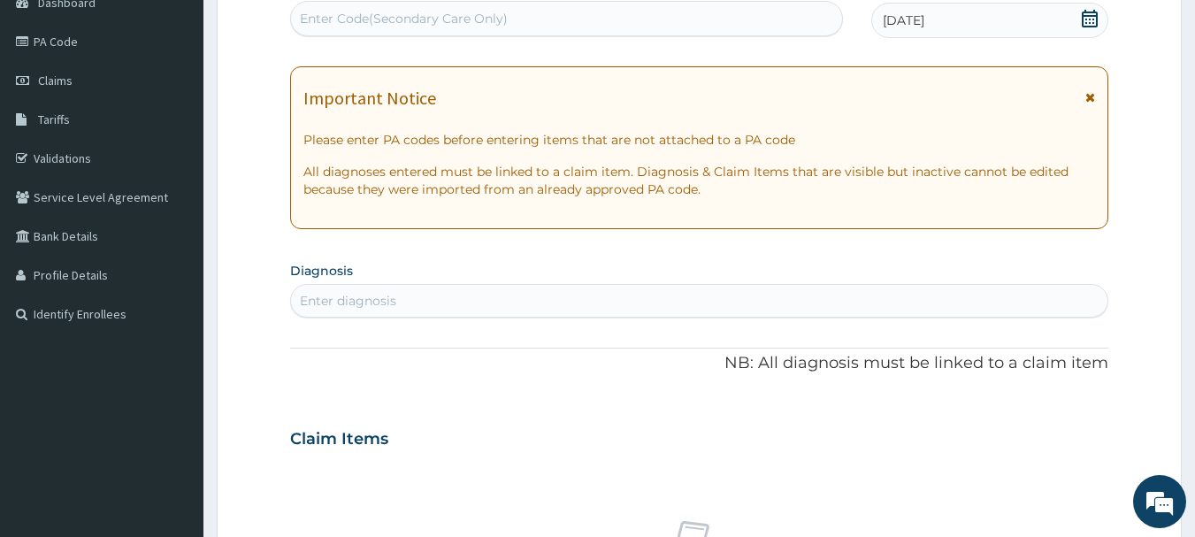
click at [739, 304] on div "Enter diagnosis" at bounding box center [699, 301] width 817 height 28
type input "MALAR"
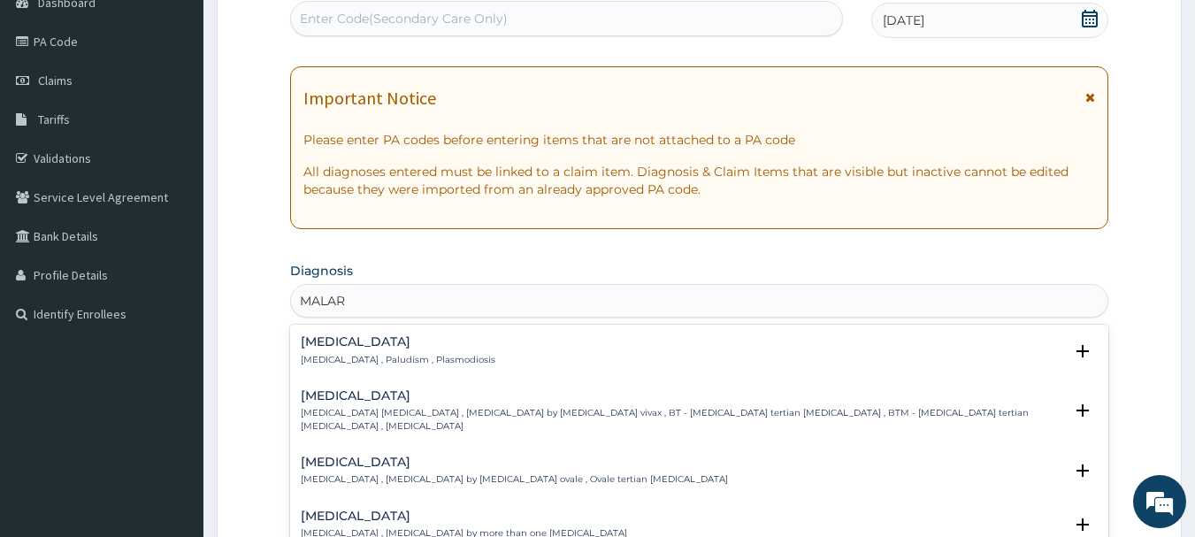
click at [317, 348] on h4 "[MEDICAL_DATA]" at bounding box center [398, 341] width 195 height 13
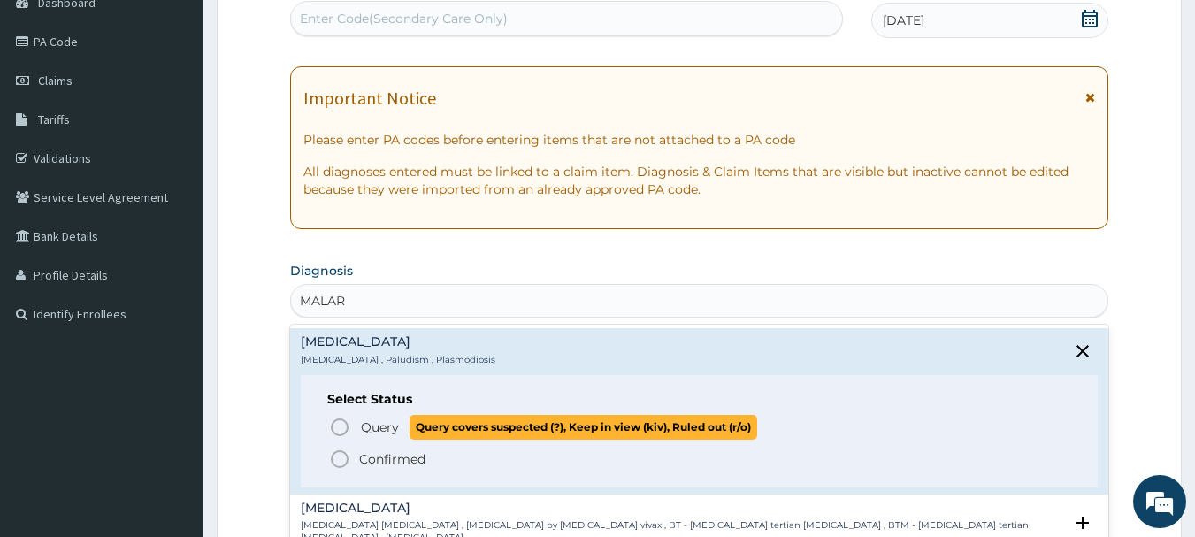
click at [341, 433] on icon "status option query" at bounding box center [339, 427] width 21 height 21
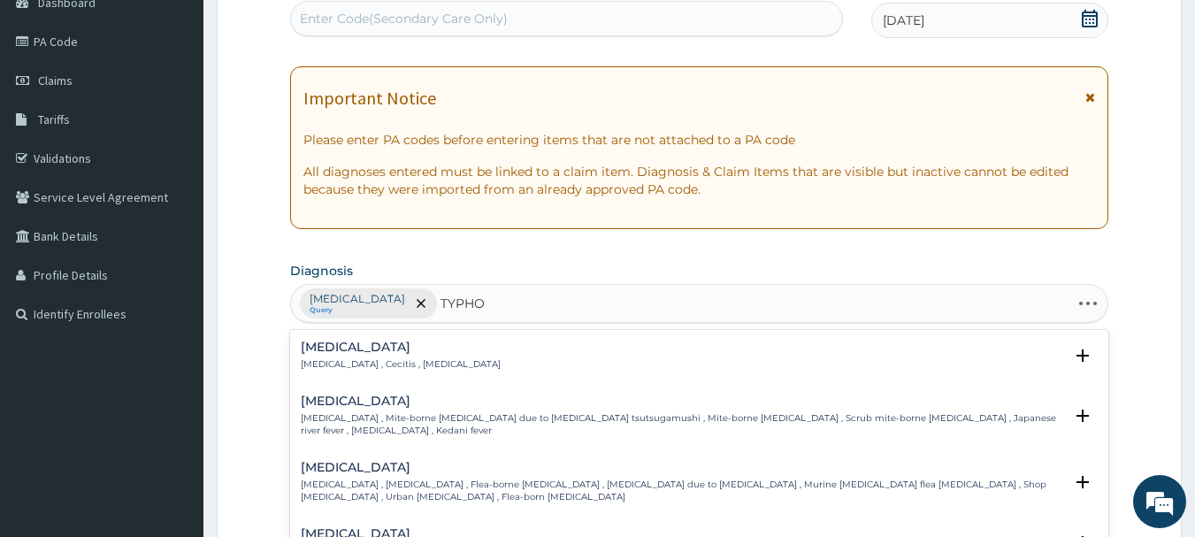
type input "TYPHOI"
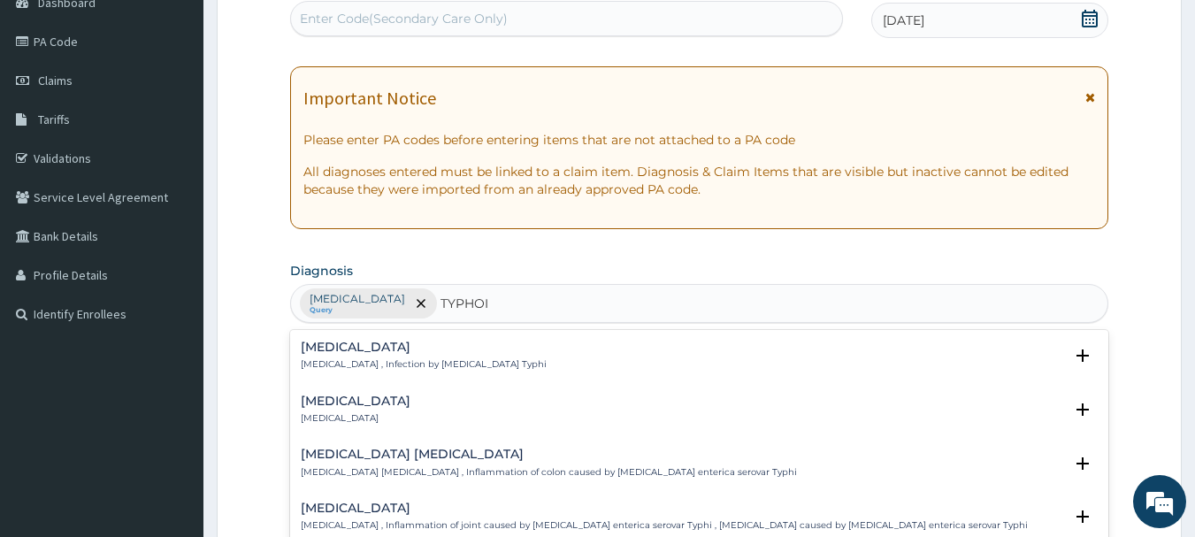
click at [335, 343] on h4 "[MEDICAL_DATA]" at bounding box center [424, 347] width 246 height 13
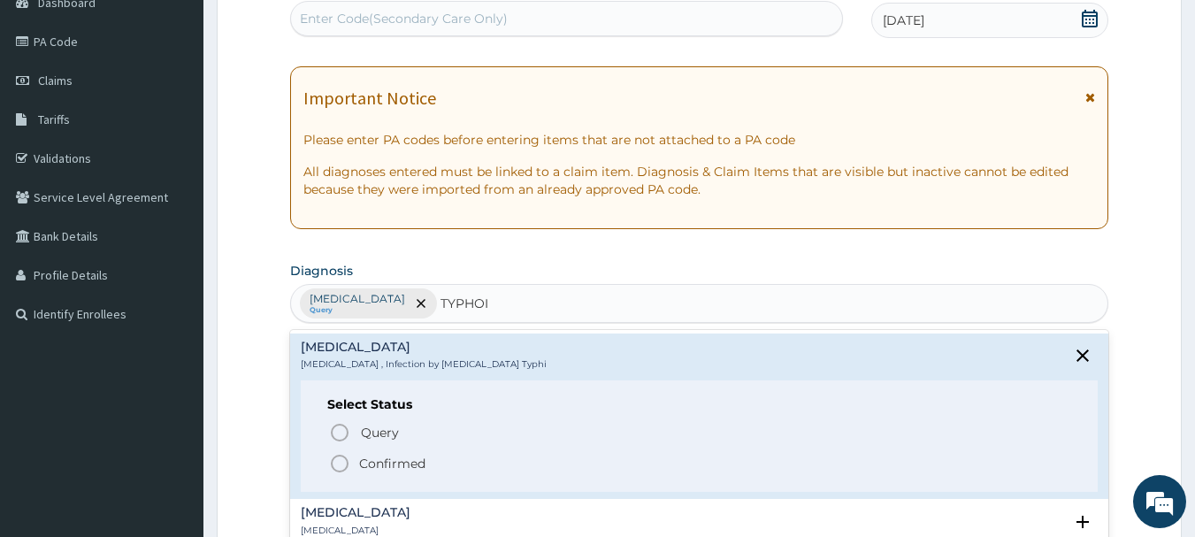
click at [341, 466] on icon "status option filled" at bounding box center [339, 463] width 21 height 21
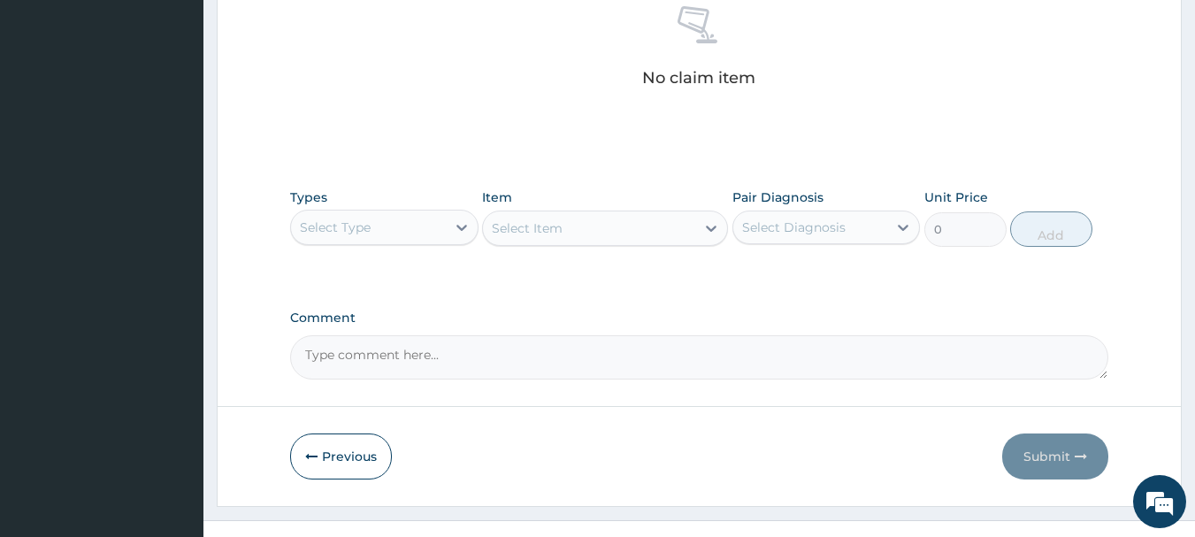
scroll to position [719, 0]
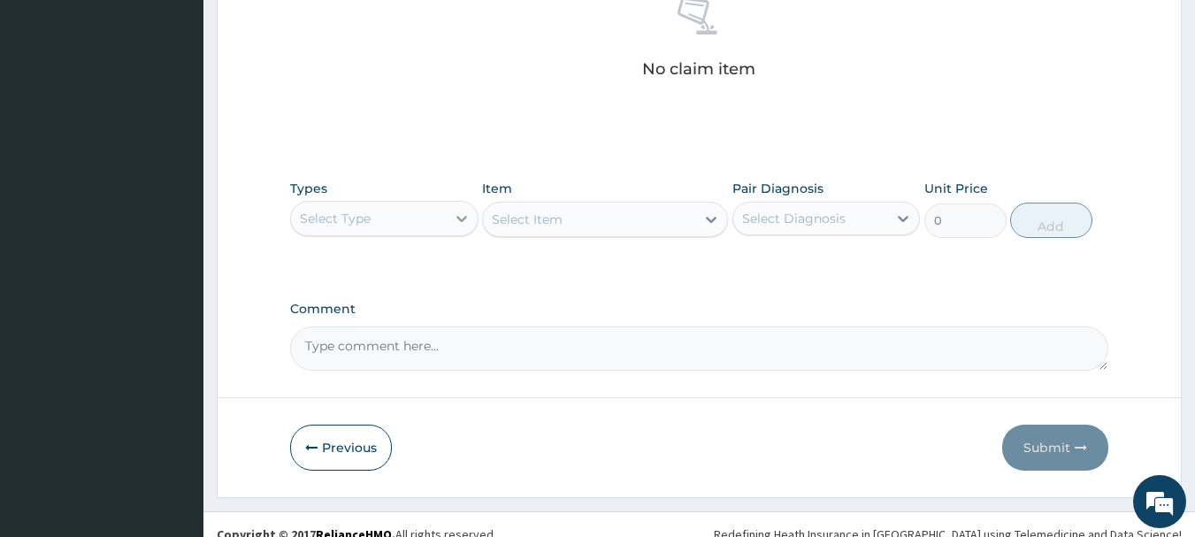
drag, startPoint x: 456, startPoint y: 205, endPoint x: 464, endPoint y: 223, distance: 19.4
click at [459, 205] on div at bounding box center [462, 219] width 32 height 32
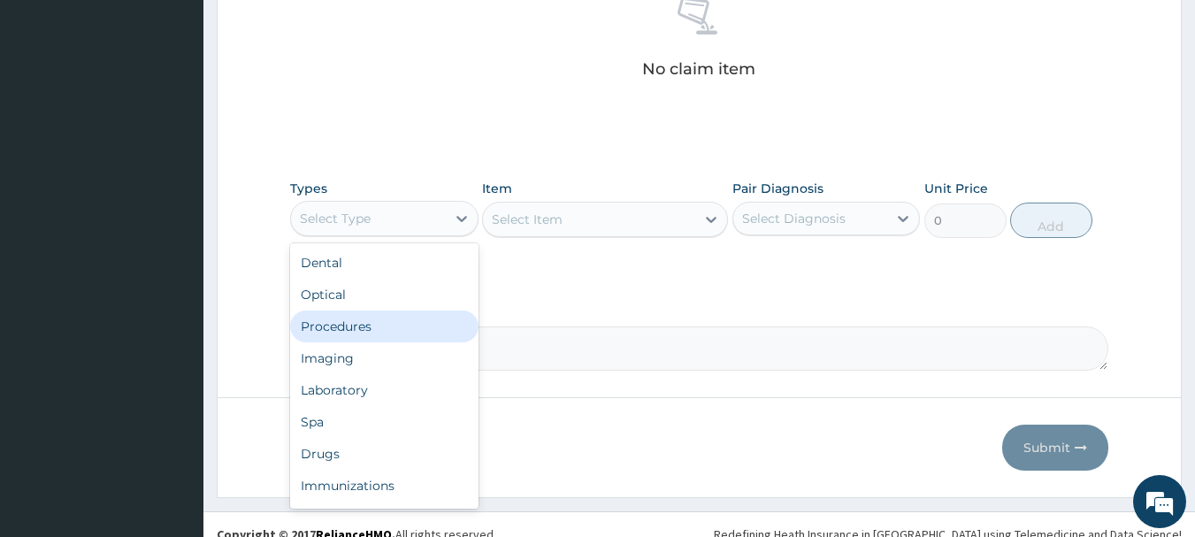
click at [387, 333] on div "Procedures" at bounding box center [384, 327] width 188 height 32
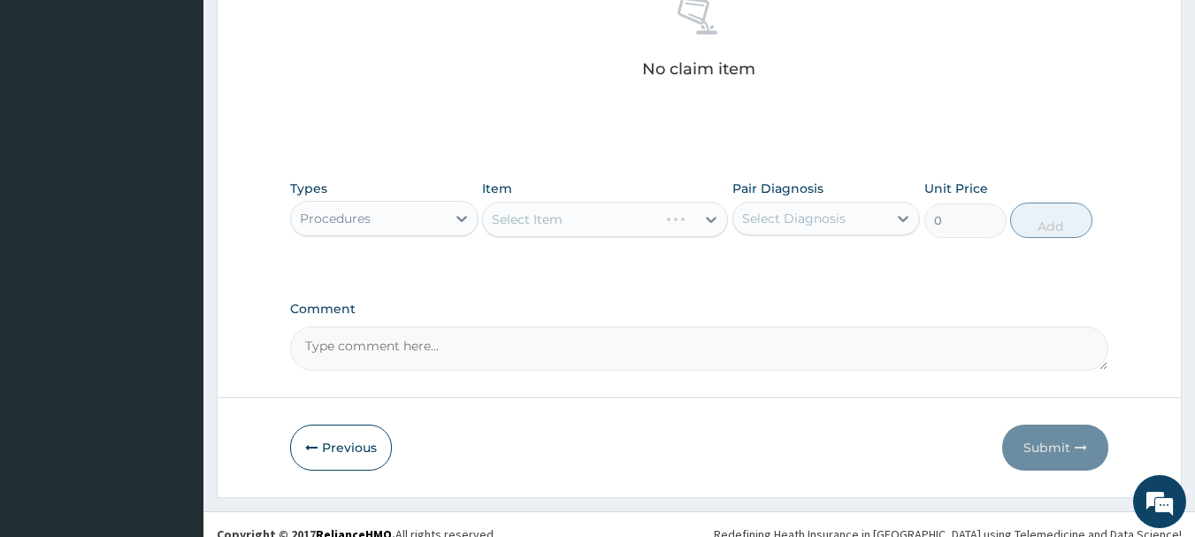
click at [583, 228] on div "Select Item" at bounding box center [605, 219] width 246 height 35
click at [583, 228] on div "Select Item" at bounding box center [589, 219] width 212 height 28
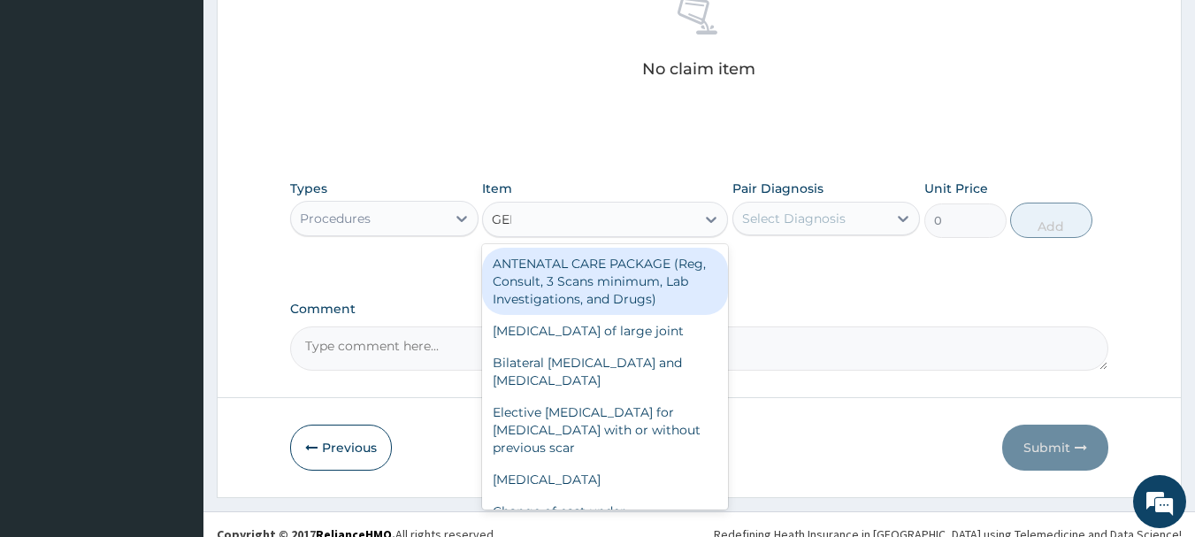
type input "GENE"
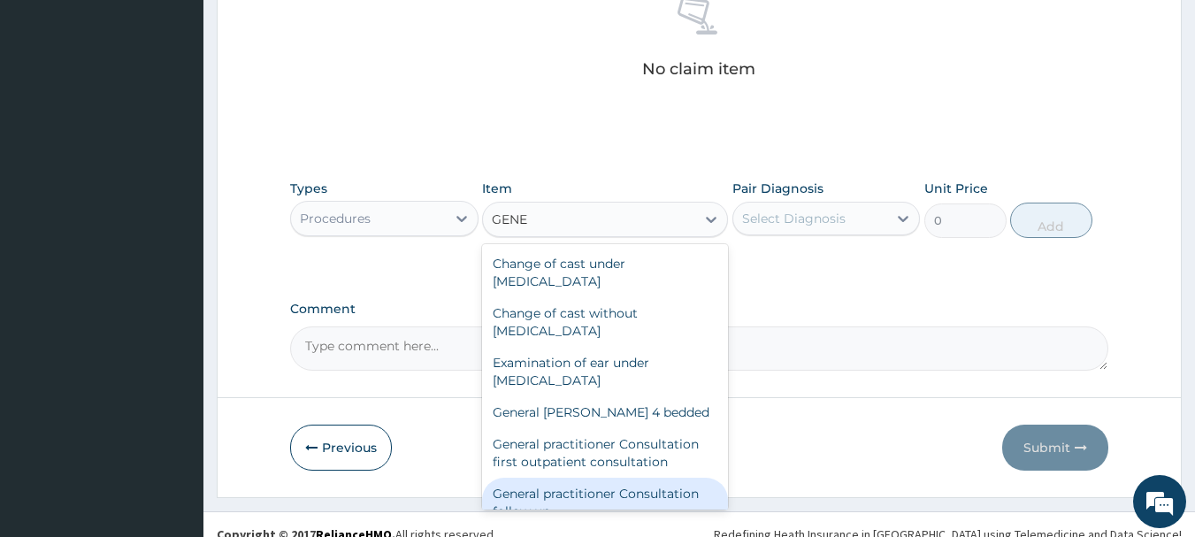
click at [682, 491] on div "General practitioner Consultation follow up" at bounding box center [605, 503] width 246 height 50
type input "2365"
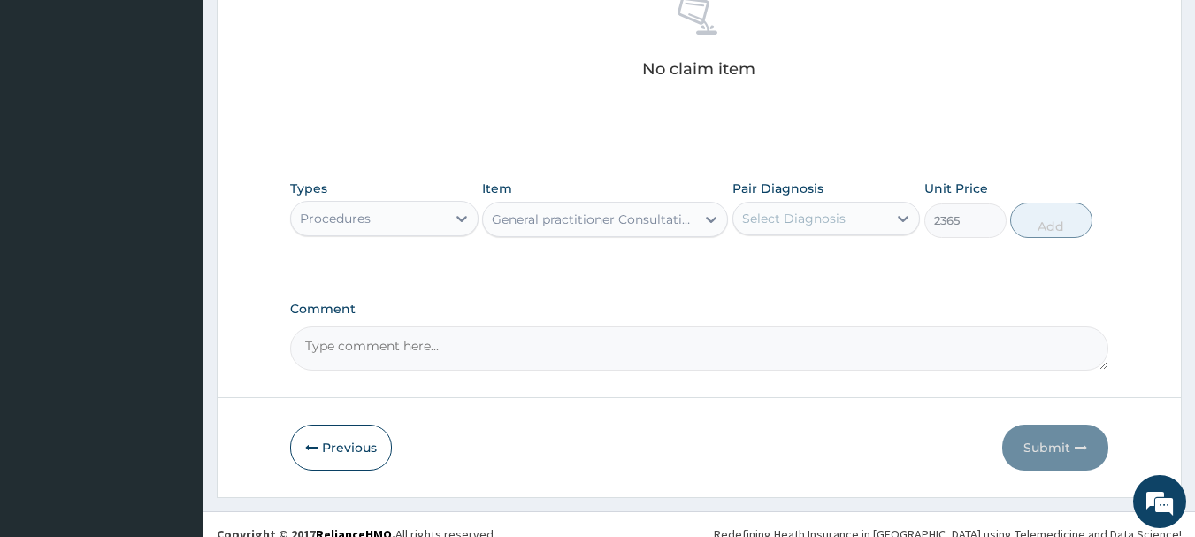
click at [839, 226] on div "Select Diagnosis" at bounding box center [794, 219] width 104 height 18
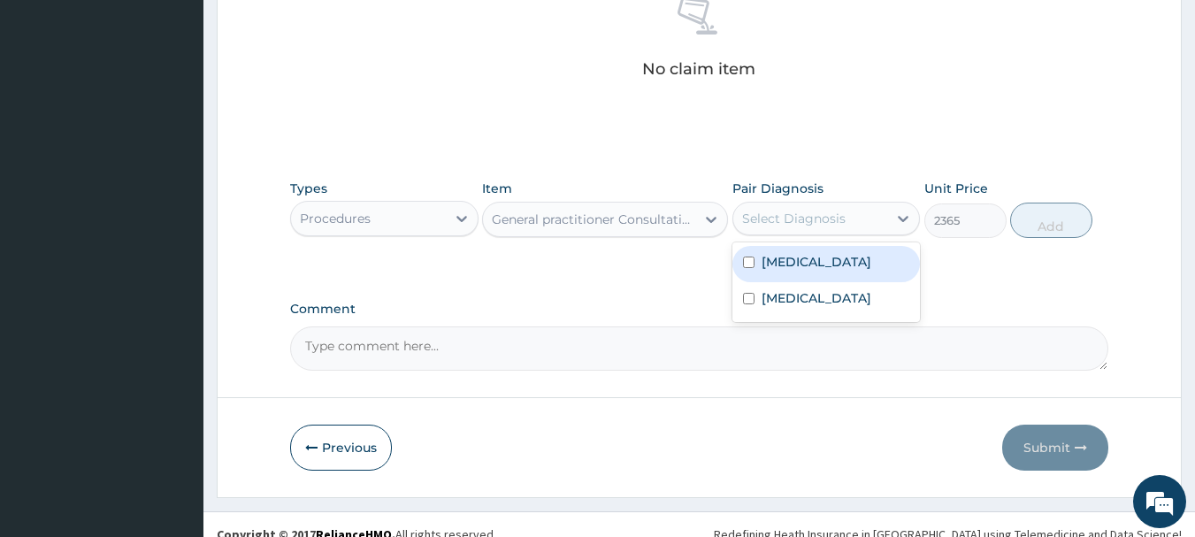
click at [844, 282] on div "[MEDICAL_DATA]" at bounding box center [827, 300] width 188 height 36
checkbox input "true"
click at [837, 267] on div "[MEDICAL_DATA]" at bounding box center [827, 264] width 188 height 36
checkbox input "true"
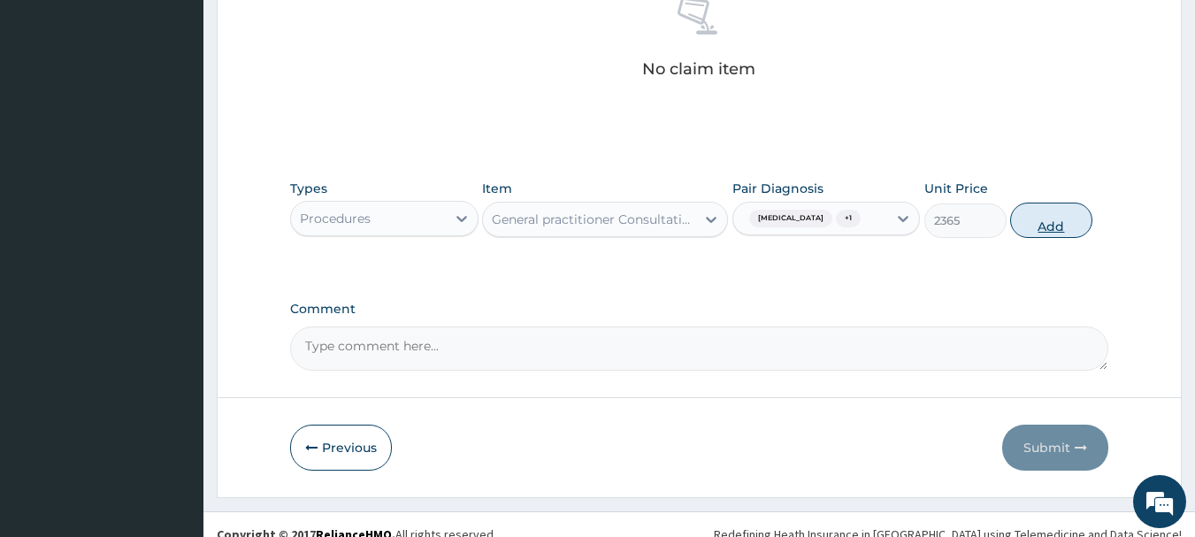
click at [1032, 231] on button "Add" at bounding box center [1051, 220] width 82 height 35
type input "0"
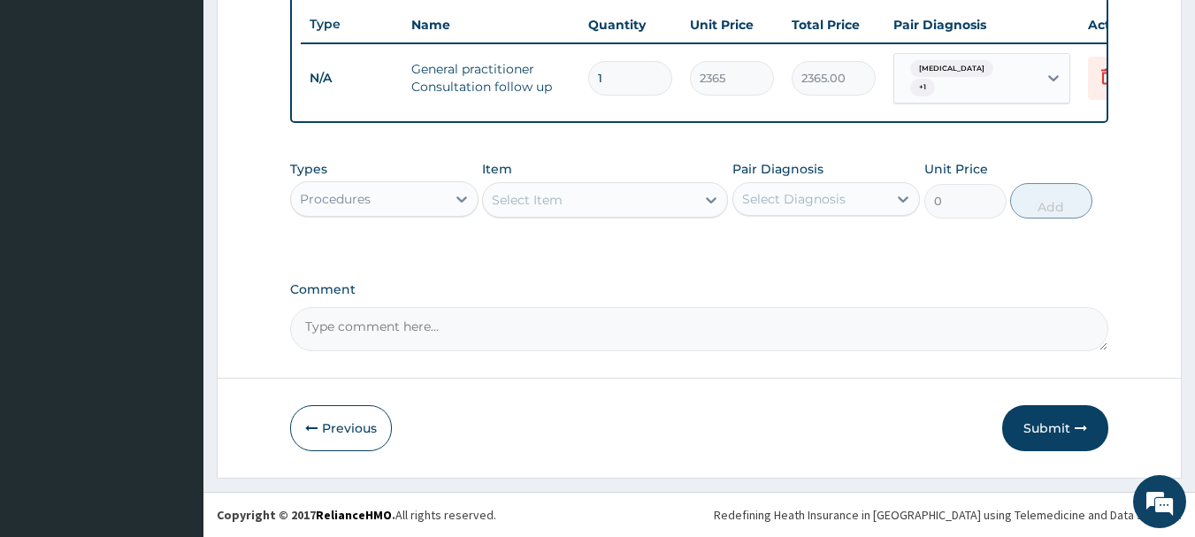
click at [445, 199] on div "Procedures" at bounding box center [368, 199] width 155 height 28
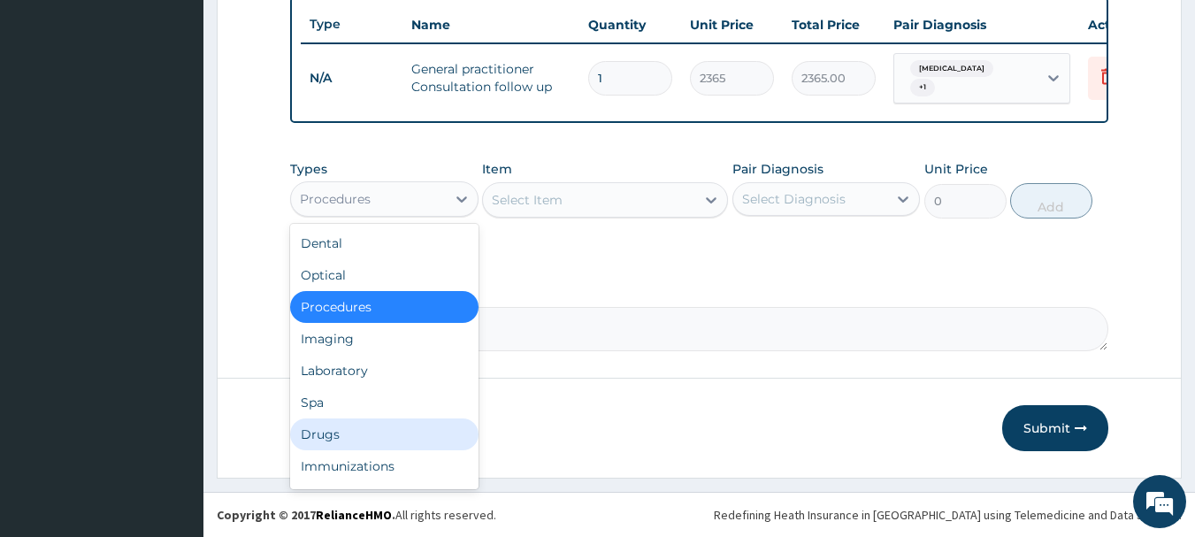
drag, startPoint x: 409, startPoint y: 421, endPoint x: 445, endPoint y: 386, distance: 50.7
click at [410, 421] on div "Drugs" at bounding box center [384, 434] width 188 height 32
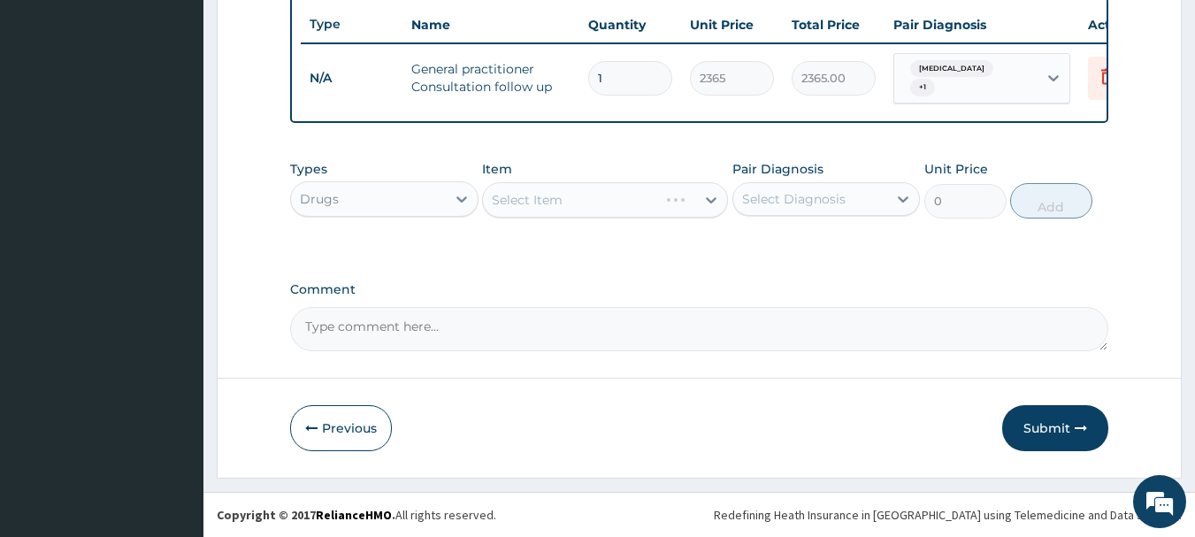
click at [633, 195] on div "Select Item" at bounding box center [605, 199] width 246 height 35
click at [633, 195] on div "Select Item" at bounding box center [589, 200] width 212 height 28
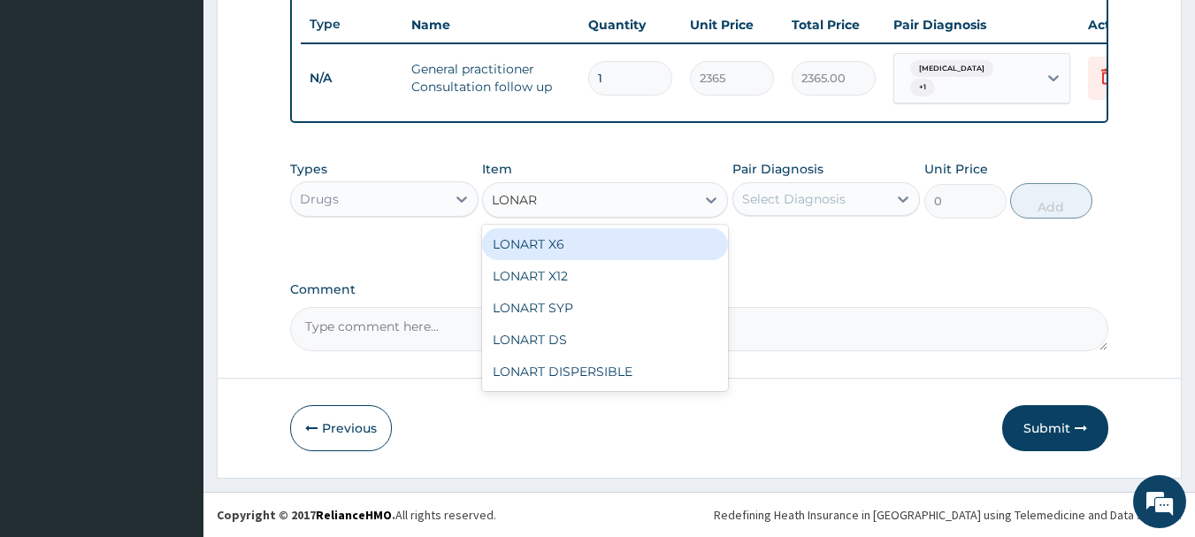
type input "LONART"
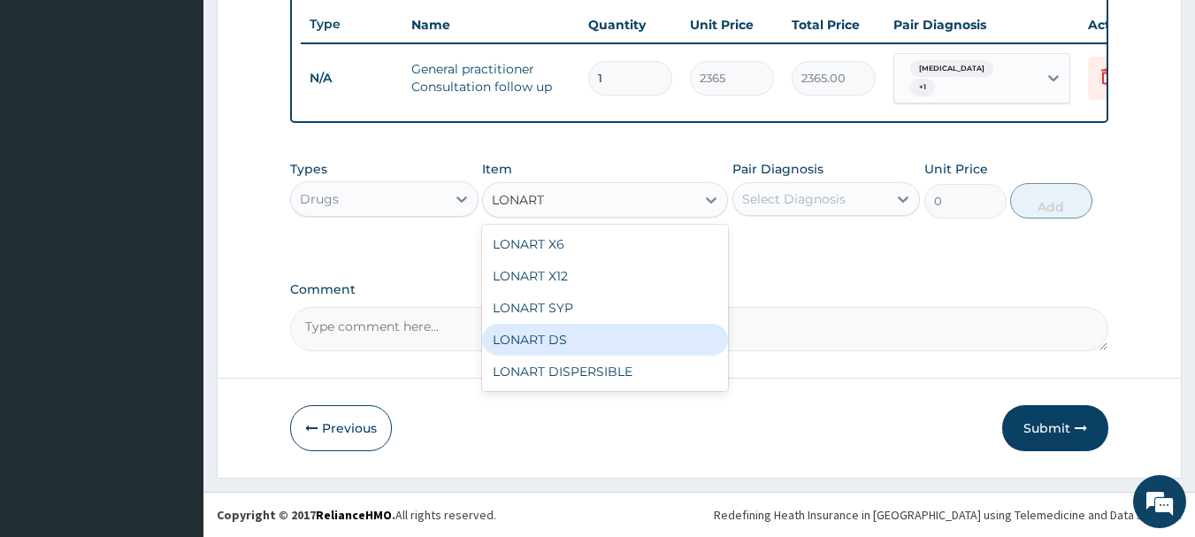
click at [607, 331] on div "LONART DS" at bounding box center [605, 340] width 246 height 32
type input "473"
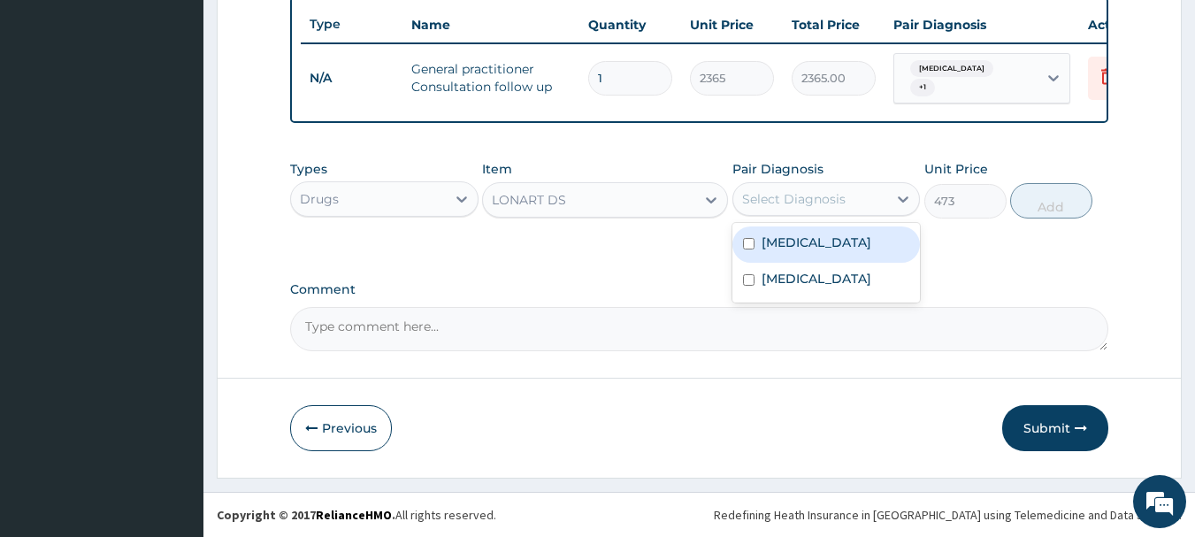
click at [774, 191] on div "Select Diagnosis" at bounding box center [794, 199] width 104 height 18
click at [791, 238] on label "[MEDICAL_DATA]" at bounding box center [817, 243] width 110 height 18
checkbox input "true"
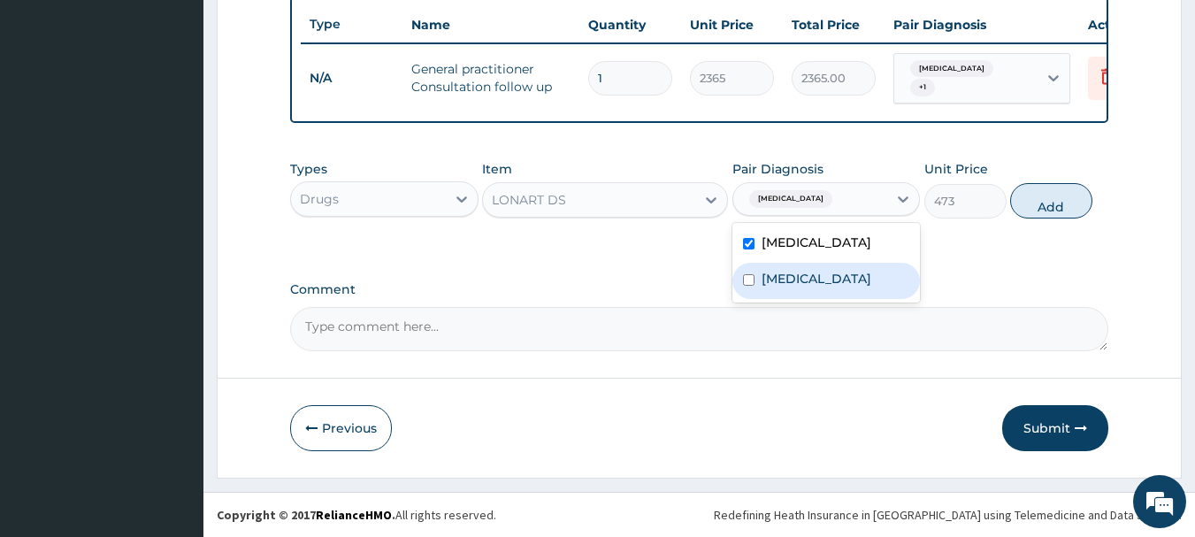
click at [805, 280] on label "[MEDICAL_DATA]" at bounding box center [817, 279] width 110 height 18
checkbox input "true"
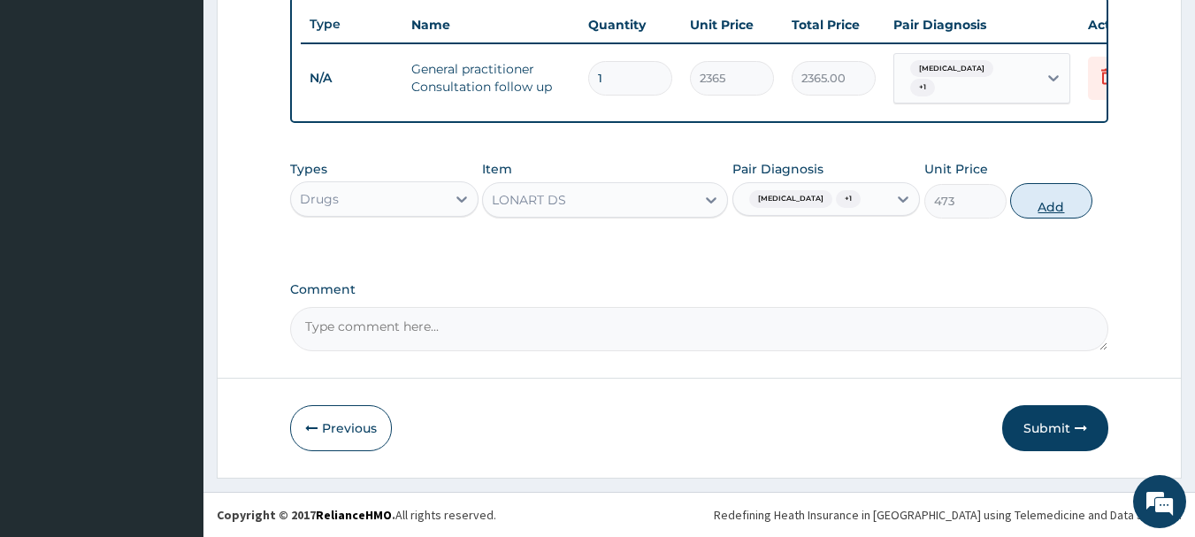
click at [1063, 198] on button "Add" at bounding box center [1051, 200] width 82 height 35
type input "0"
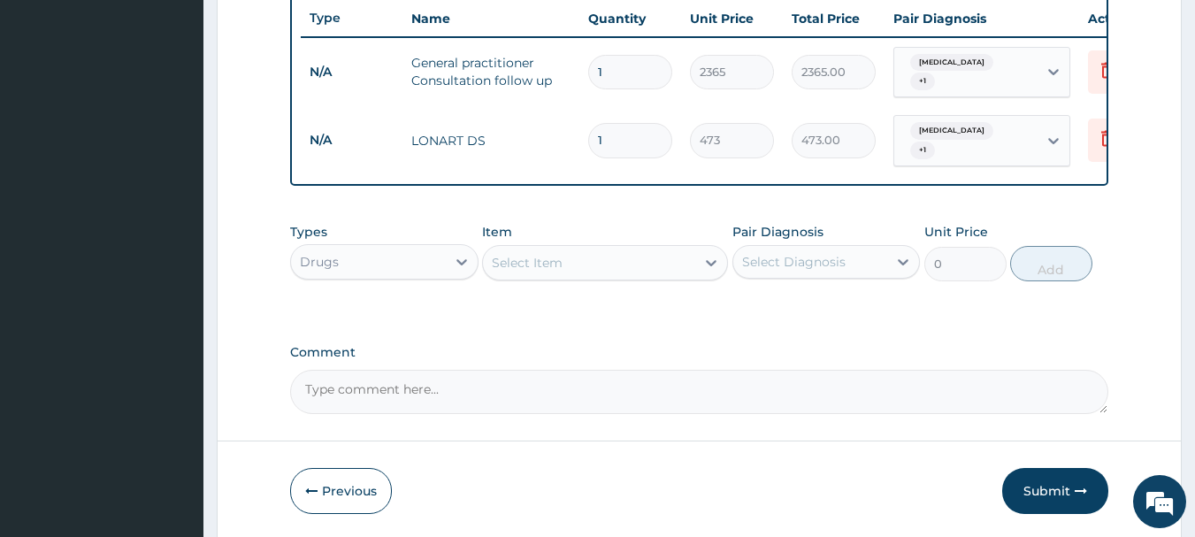
type input "0.00"
type input "6"
type input "2838.00"
type input "6"
click at [671, 264] on div "Select Item" at bounding box center [589, 263] width 212 height 28
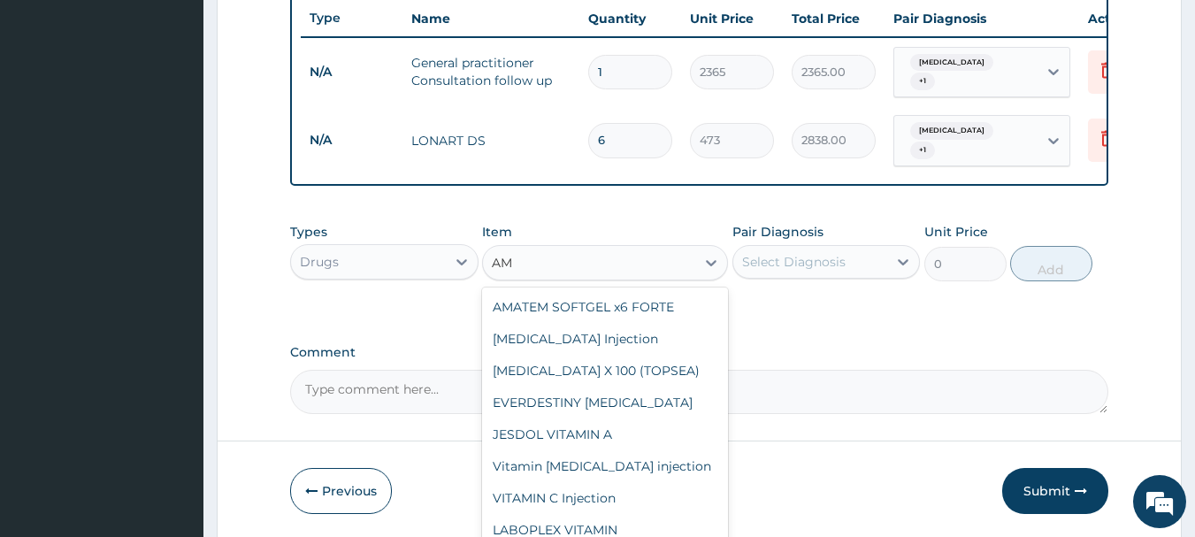
type input "A"
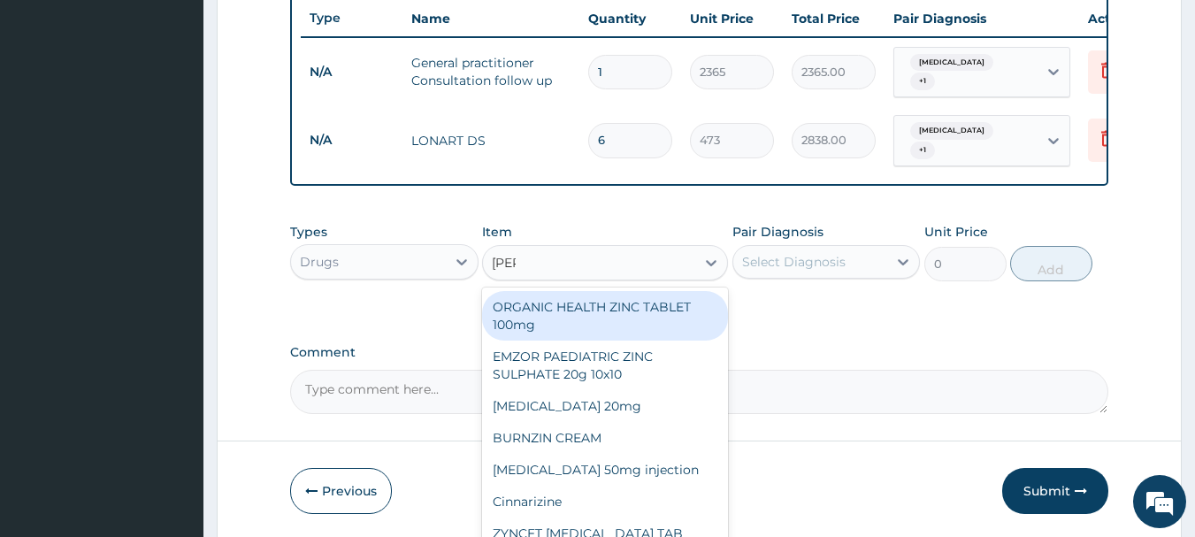
type input "[PERSON_NAME]"
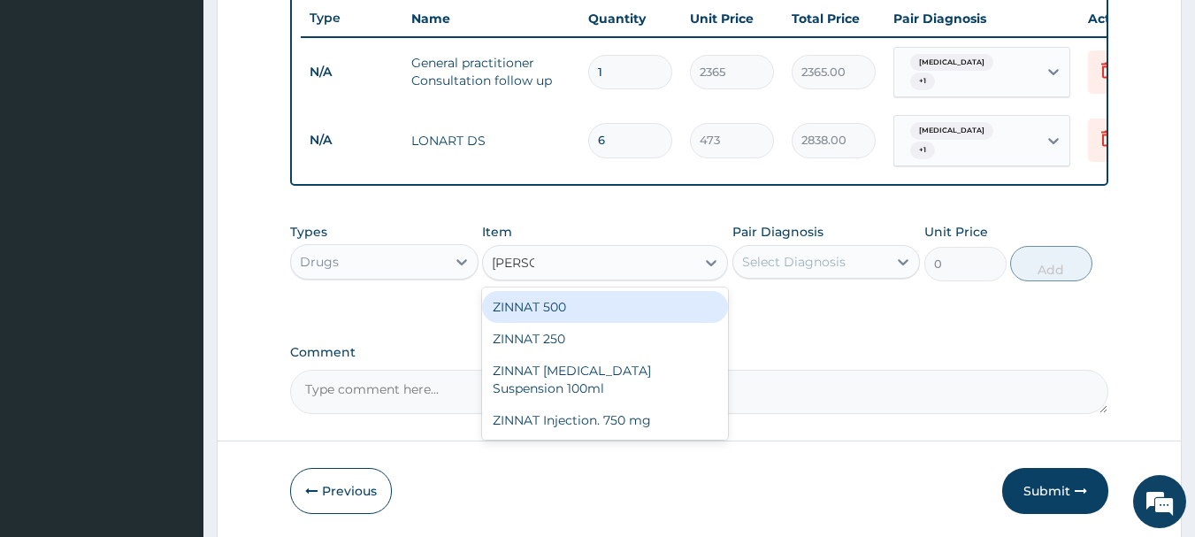
click at [595, 304] on div "ZINNAT 500" at bounding box center [605, 307] width 246 height 32
type input "1773.75"
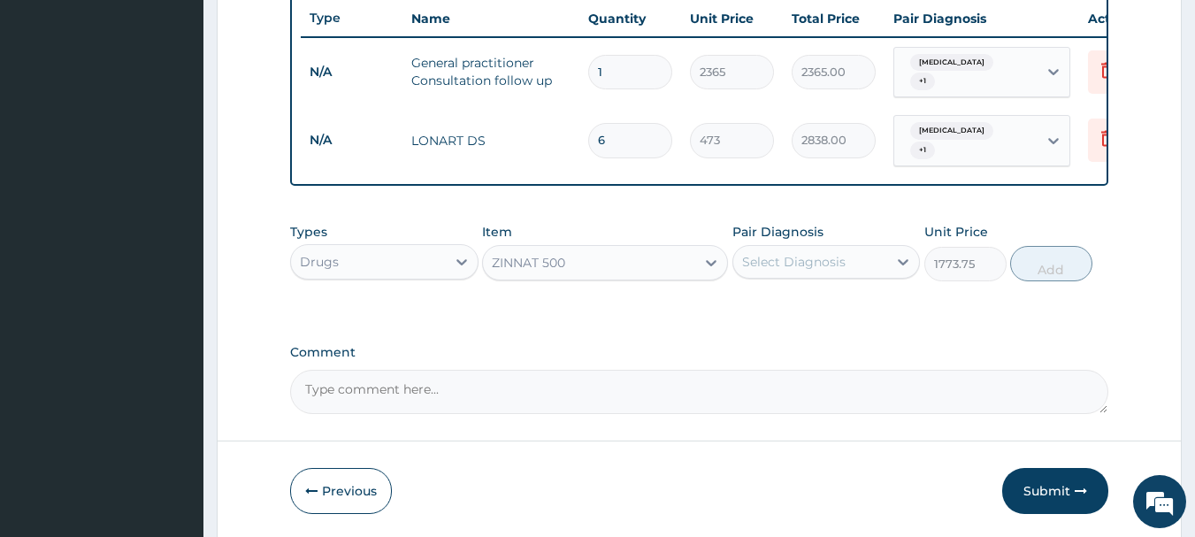
click at [831, 248] on div "Select Diagnosis" at bounding box center [810, 262] width 155 height 28
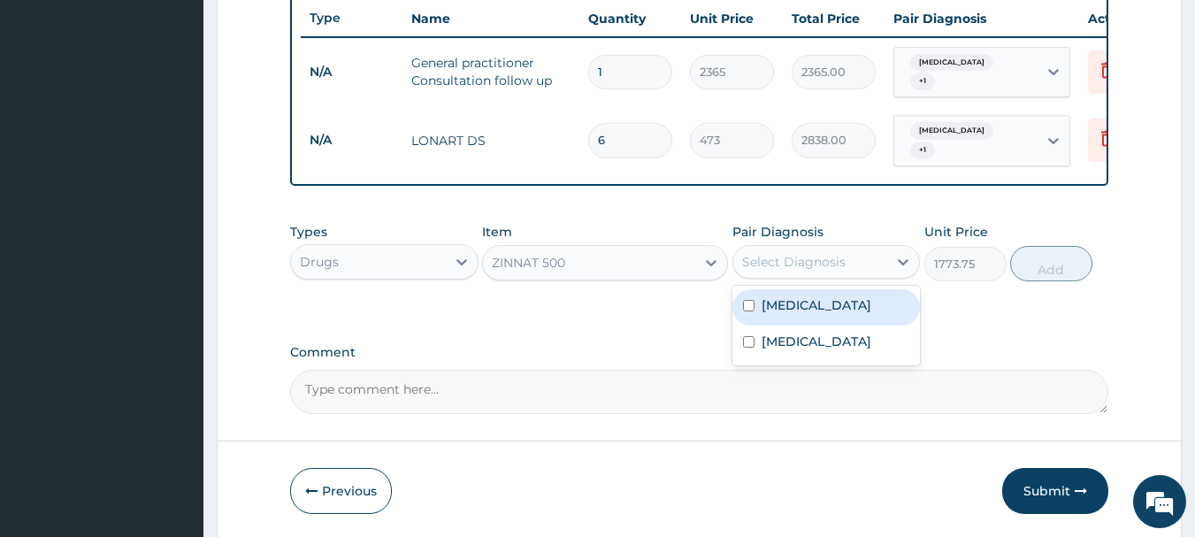
click at [867, 308] on div "[MEDICAL_DATA]" at bounding box center [827, 307] width 188 height 36
checkbox input "true"
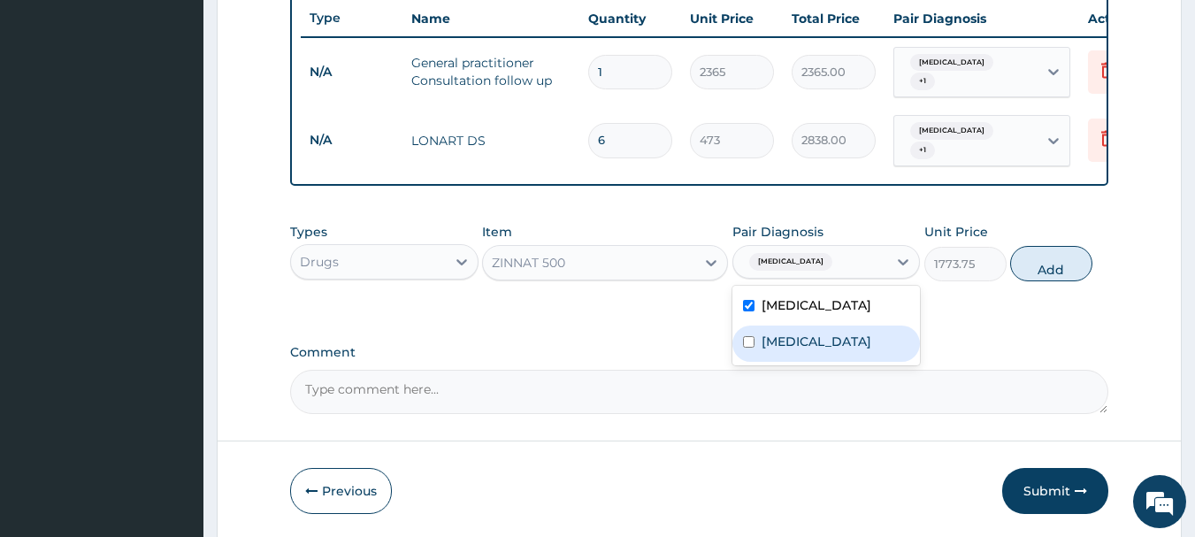
drag, startPoint x: 867, startPoint y: 340, endPoint x: 961, endPoint y: 293, distance: 104.8
click at [866, 340] on div "Typhoid fever" at bounding box center [827, 344] width 188 height 36
checkbox input "true"
click at [1052, 270] on button "Add" at bounding box center [1051, 263] width 82 height 35
type input "0"
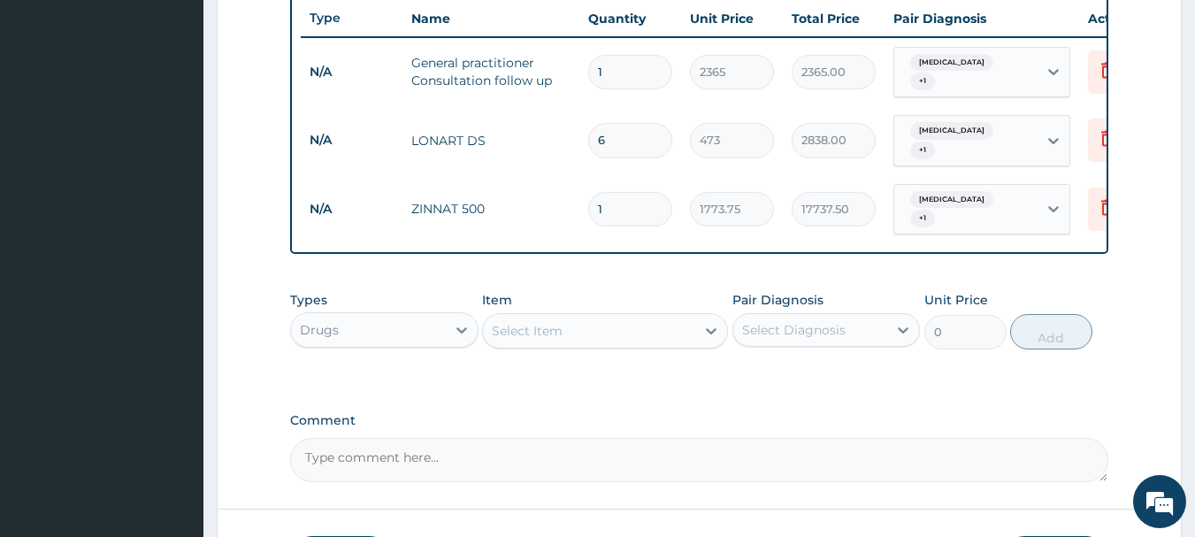
type input "10"
type input "17737.50"
type input "10"
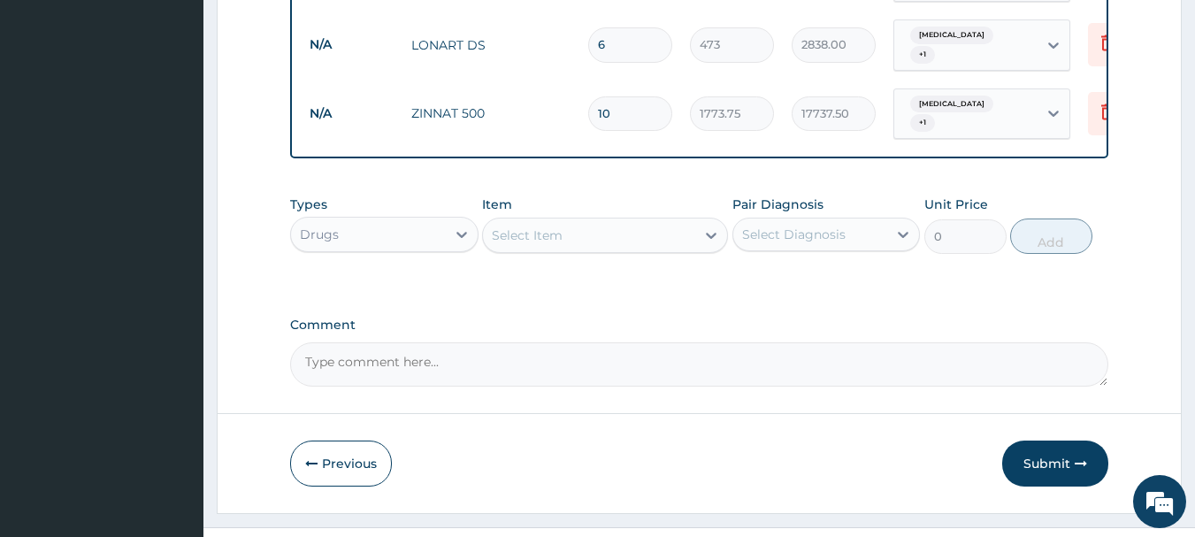
scroll to position [790, 0]
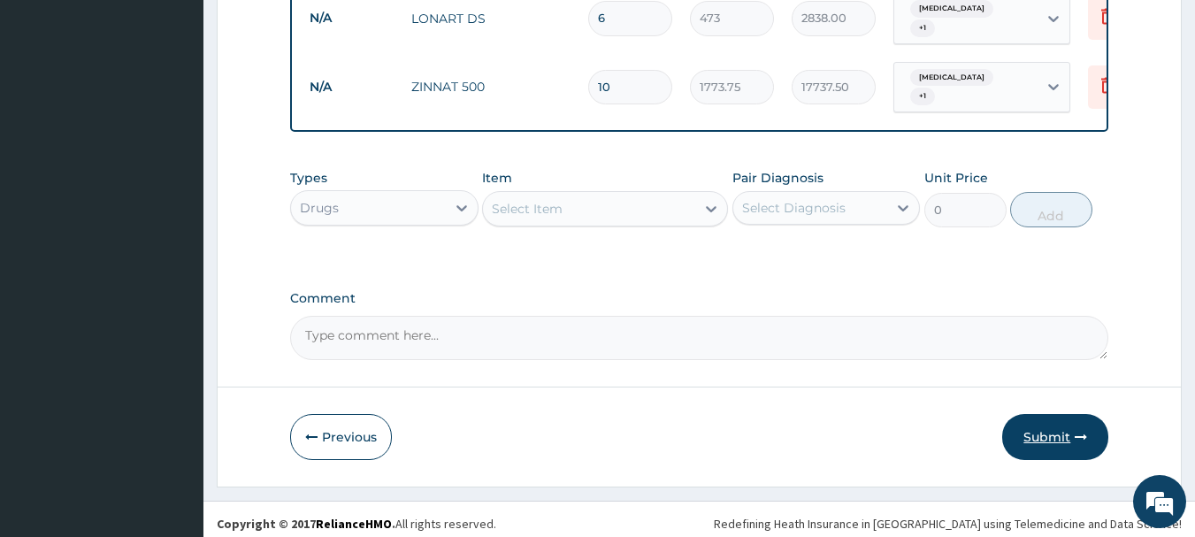
click at [1048, 422] on button "Submit" at bounding box center [1055, 437] width 106 height 46
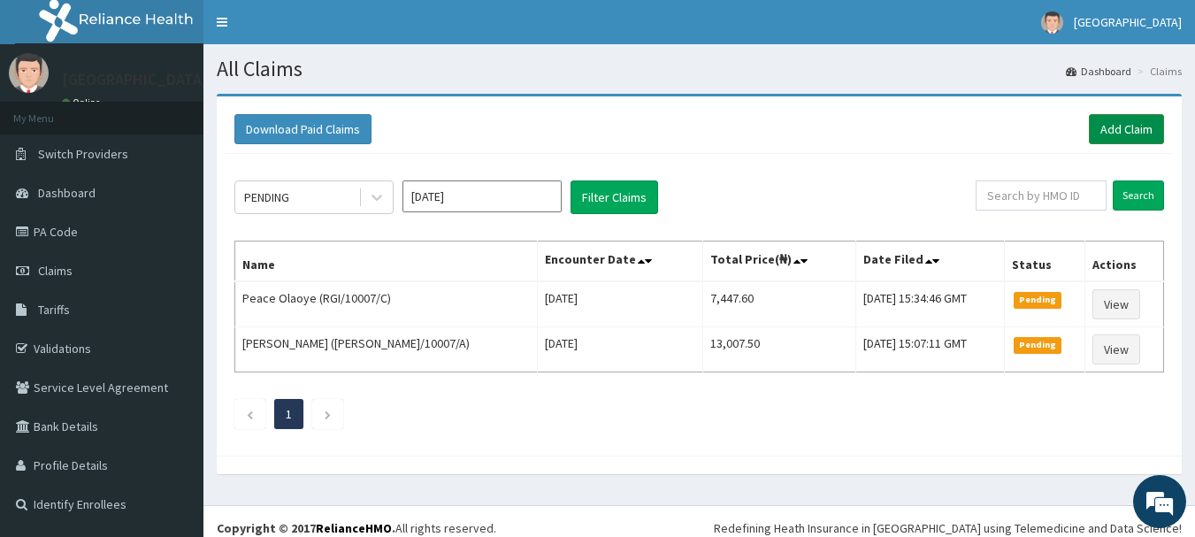
click at [1132, 132] on link "Add Claim" at bounding box center [1126, 129] width 75 height 30
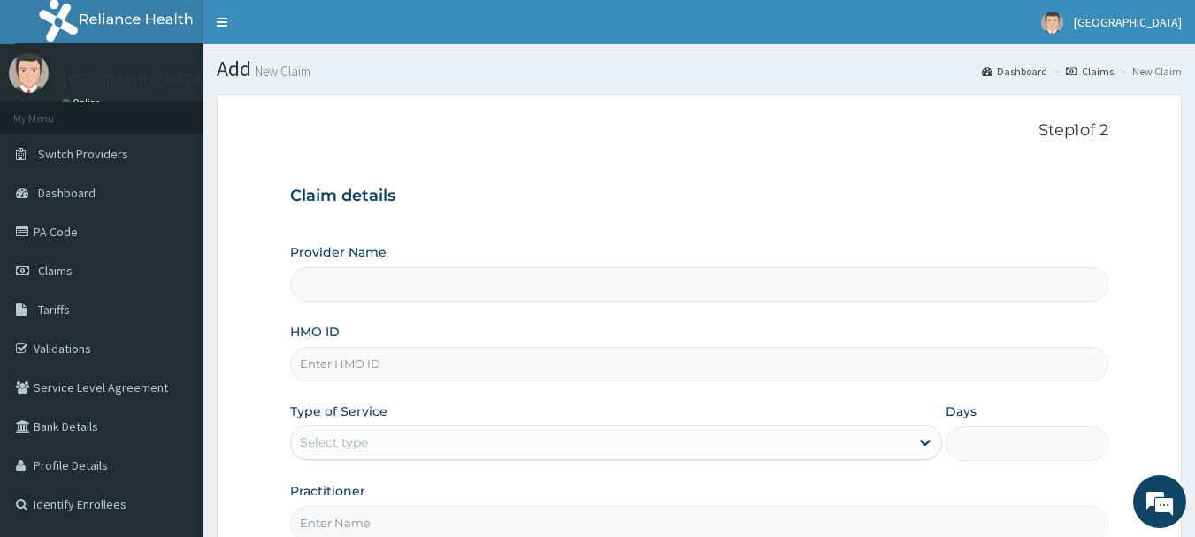
type input "[GEOGRAPHIC_DATA]"
click at [978, 208] on div "Claim details Provider Name Davestar Hospital HMO ID Type of Service Select typ…" at bounding box center [699, 355] width 819 height 372
click at [402, 375] on input "HMO ID" at bounding box center [699, 364] width 819 height 35
type input "BHT/10684/E"
click at [434, 446] on div "Select type" at bounding box center [600, 442] width 618 height 28
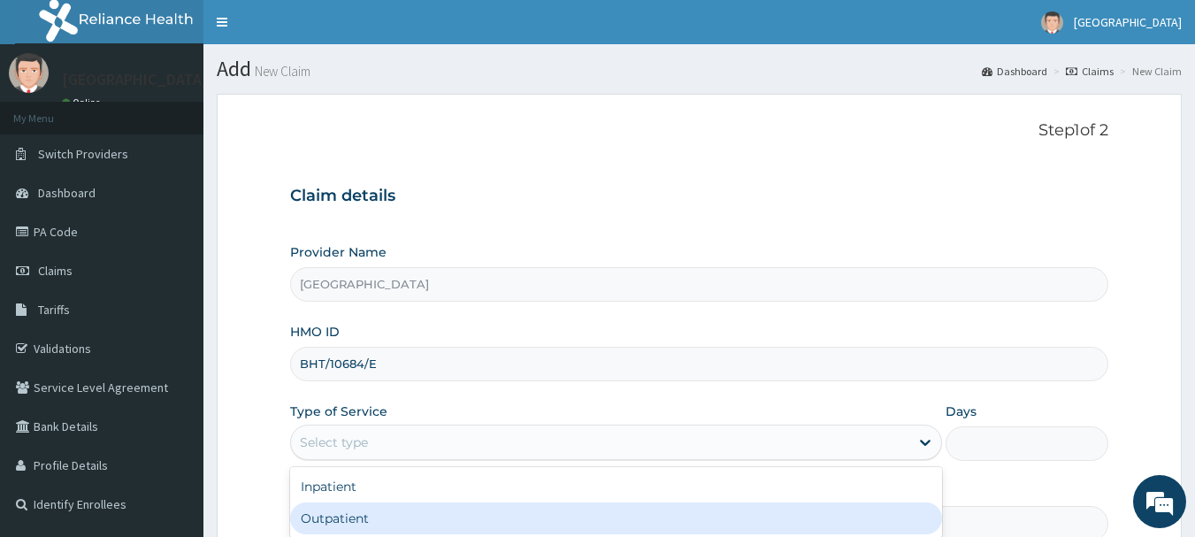
click at [451, 515] on div "Outpatient" at bounding box center [616, 518] width 652 height 32
type input "1"
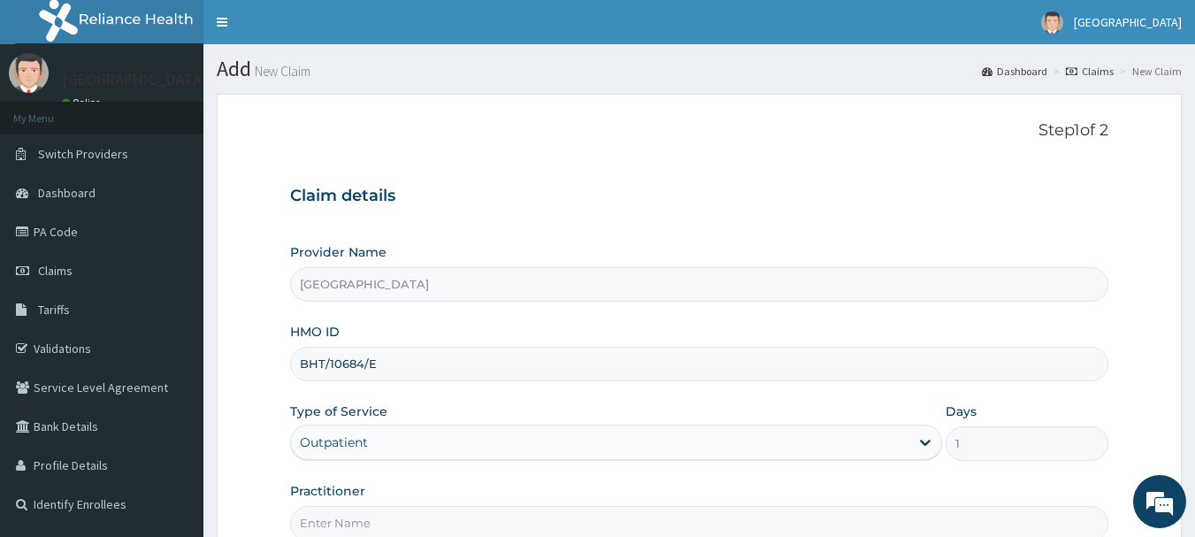
click at [451, 516] on input "Practitioner" at bounding box center [699, 523] width 819 height 35
type input "[PERSON_NAME]"
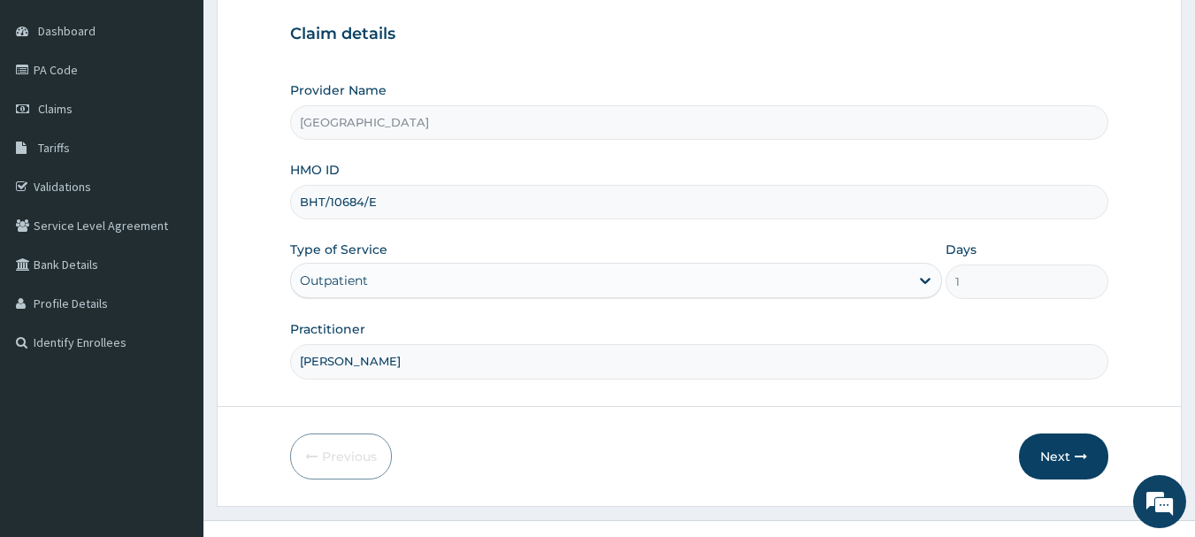
scroll to position [187, 0]
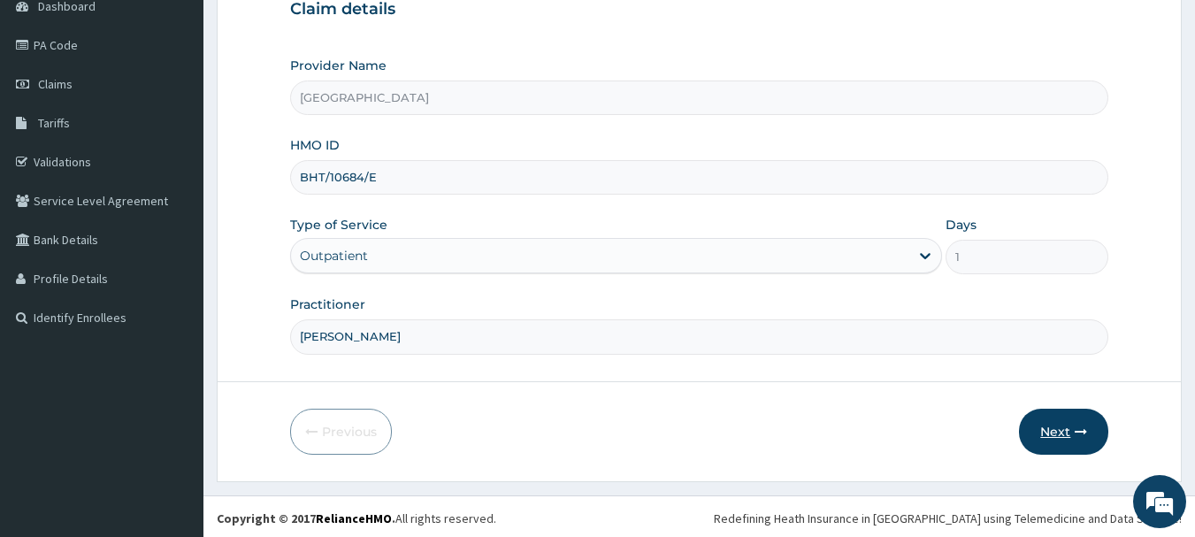
click at [1076, 441] on button "Next" at bounding box center [1063, 432] width 89 height 46
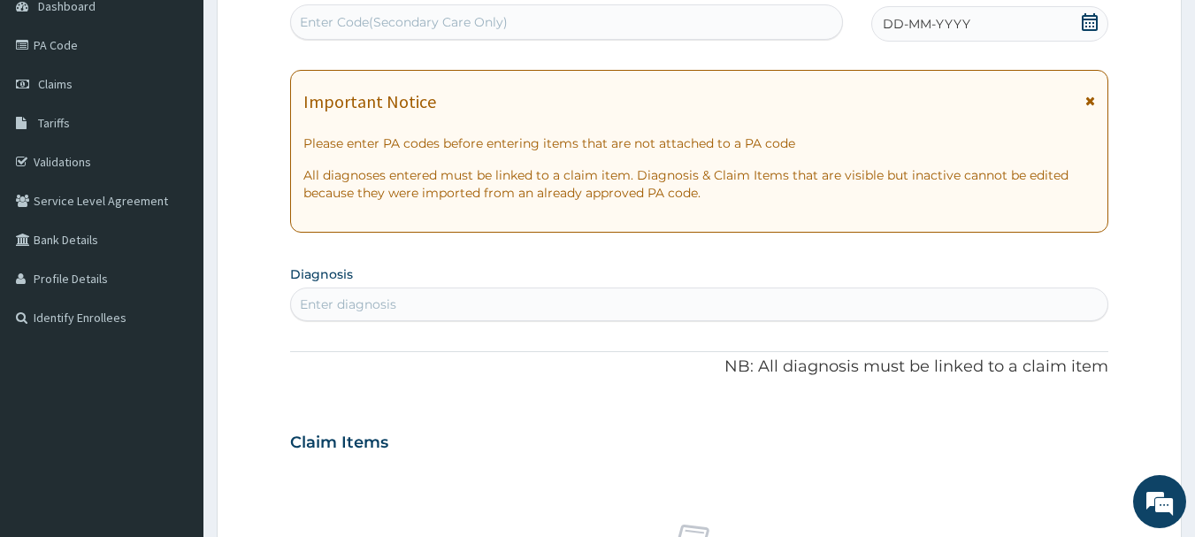
click at [1024, 16] on div "DD-MM-YYYY" at bounding box center [989, 23] width 237 height 35
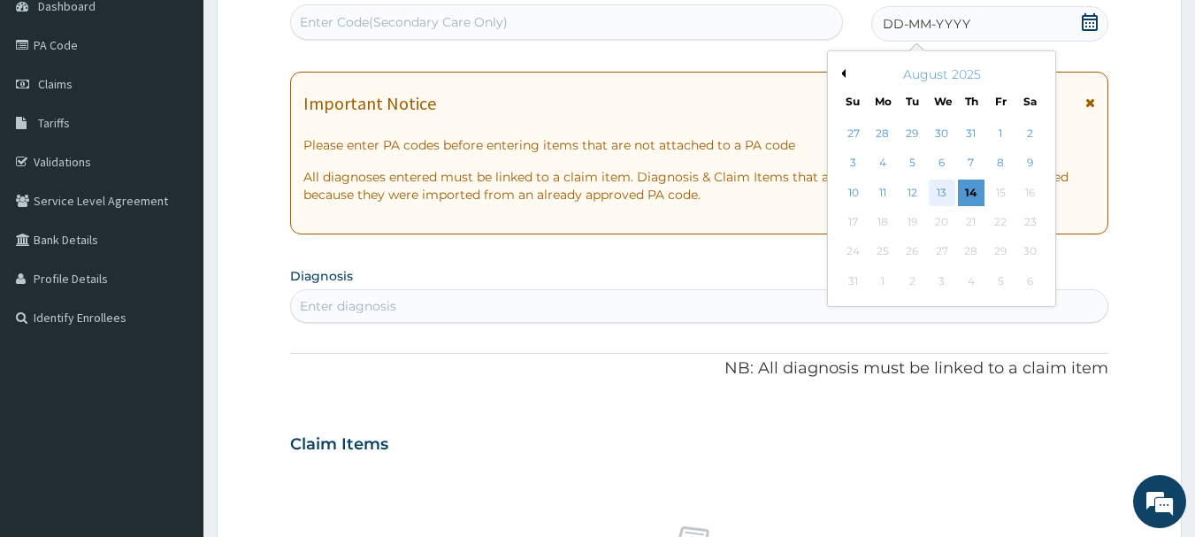
click at [937, 195] on div "13" at bounding box center [942, 193] width 27 height 27
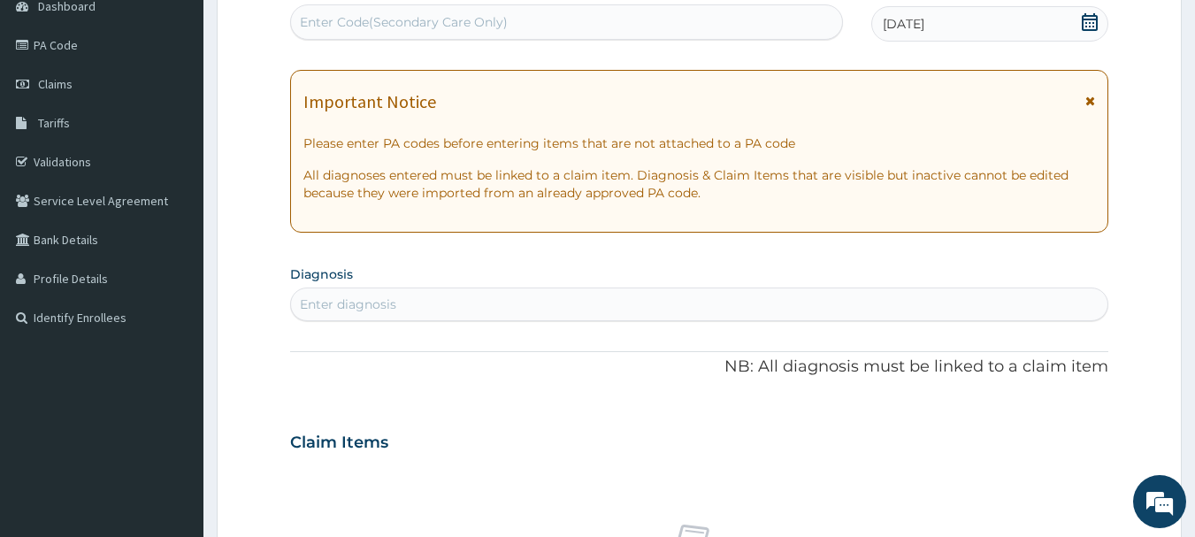
click at [771, 311] on div "Enter diagnosis" at bounding box center [699, 304] width 817 height 28
type input "MALAR"
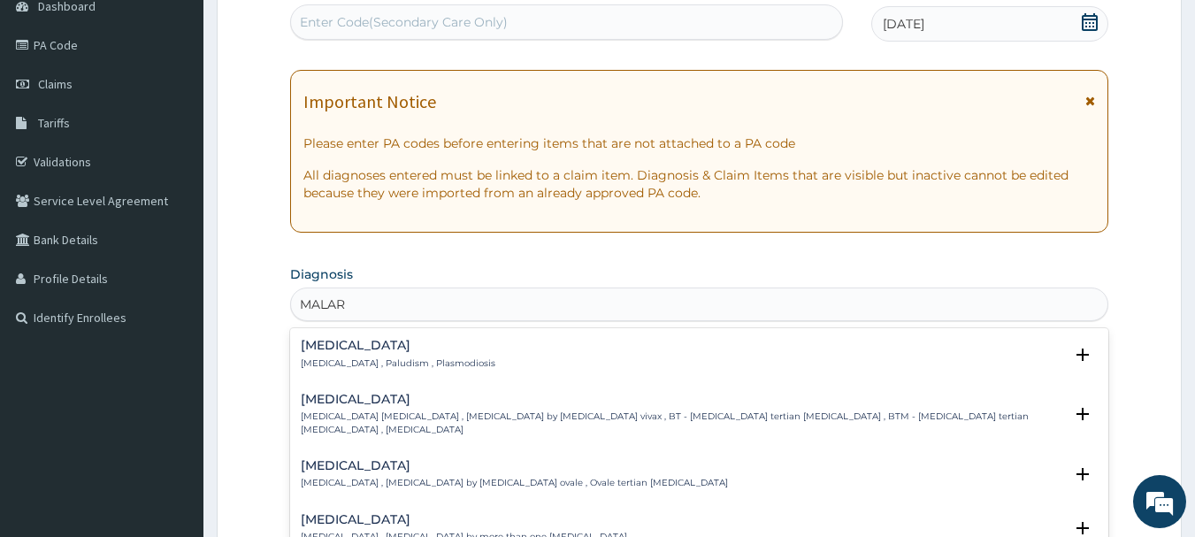
click at [349, 349] on h4 "Malaria" at bounding box center [398, 345] width 195 height 13
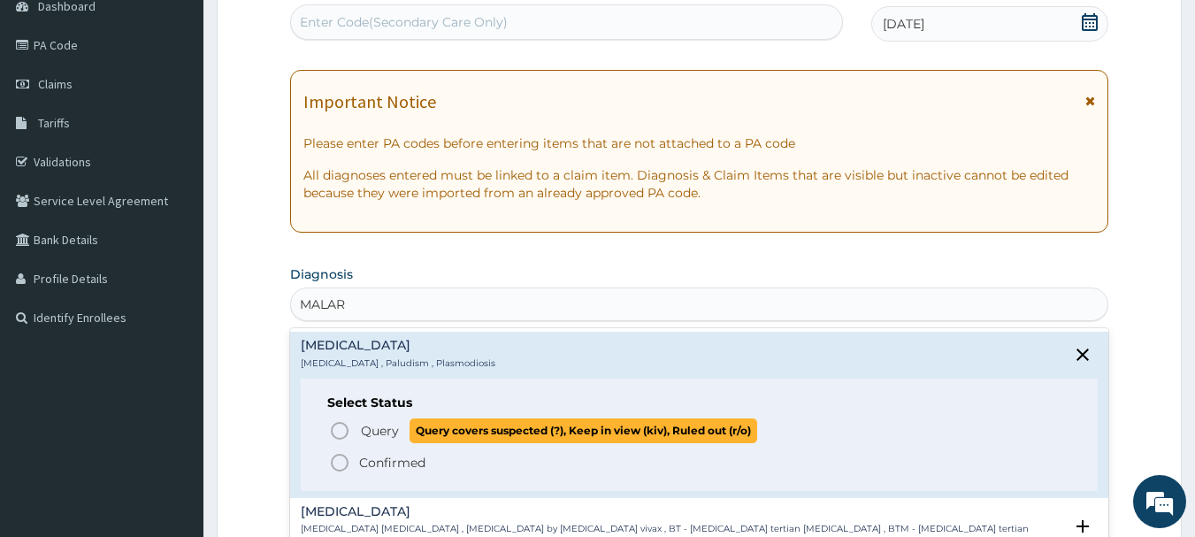
click at [341, 434] on icon "status option query" at bounding box center [339, 430] width 21 height 21
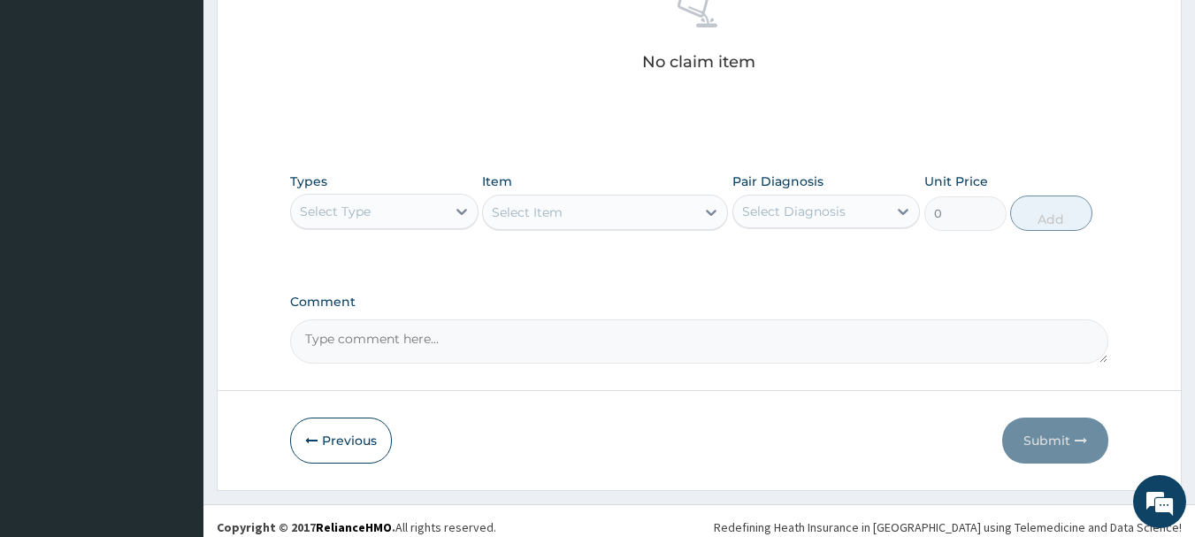
scroll to position [739, 0]
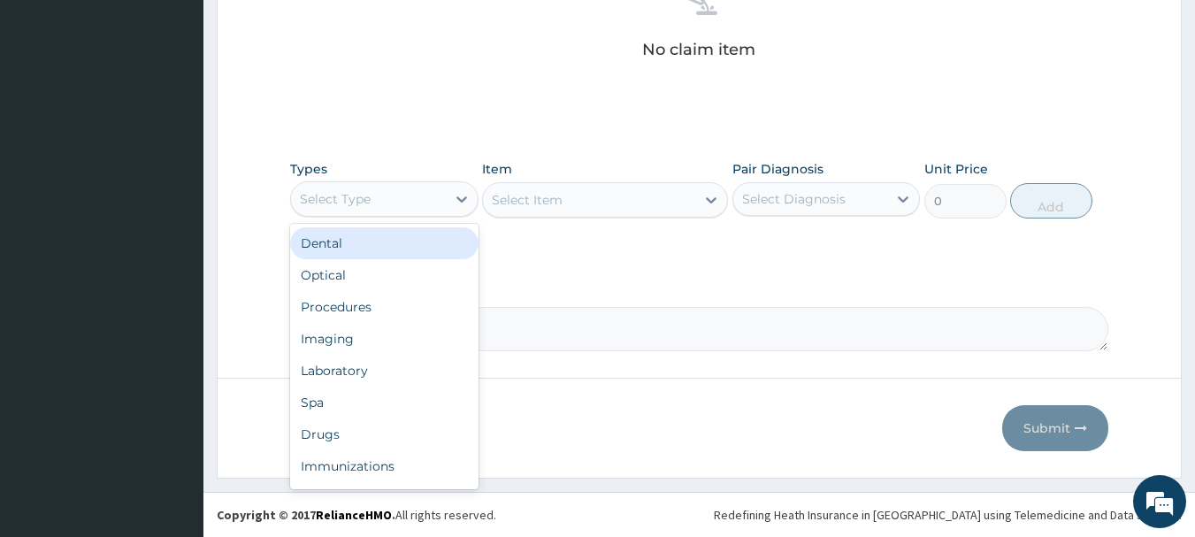
click at [440, 200] on div "Select Type" at bounding box center [368, 199] width 155 height 28
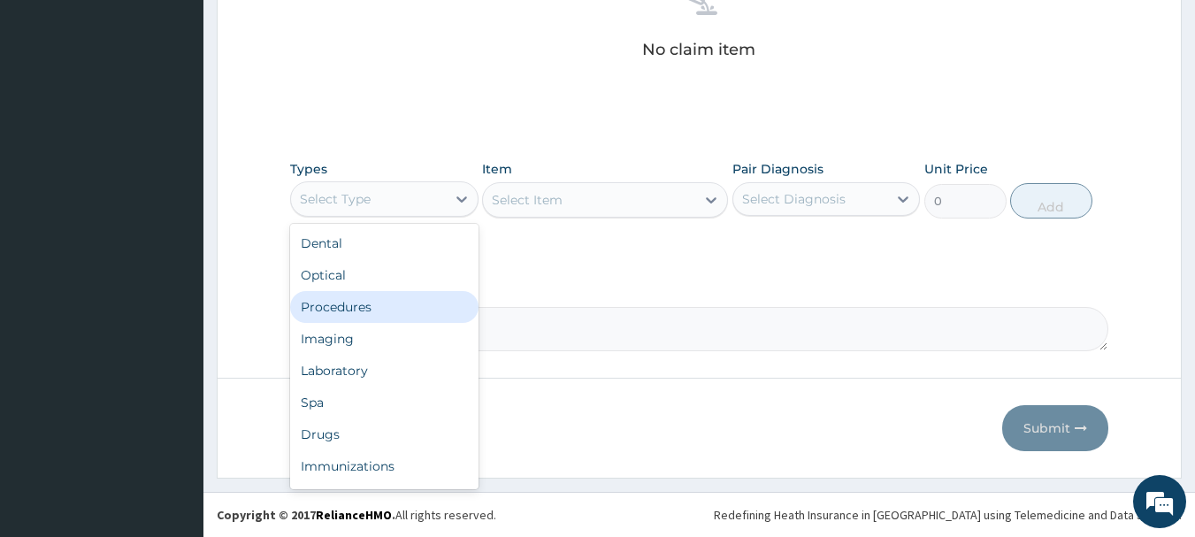
click at [356, 309] on div "Procedures" at bounding box center [384, 307] width 188 height 32
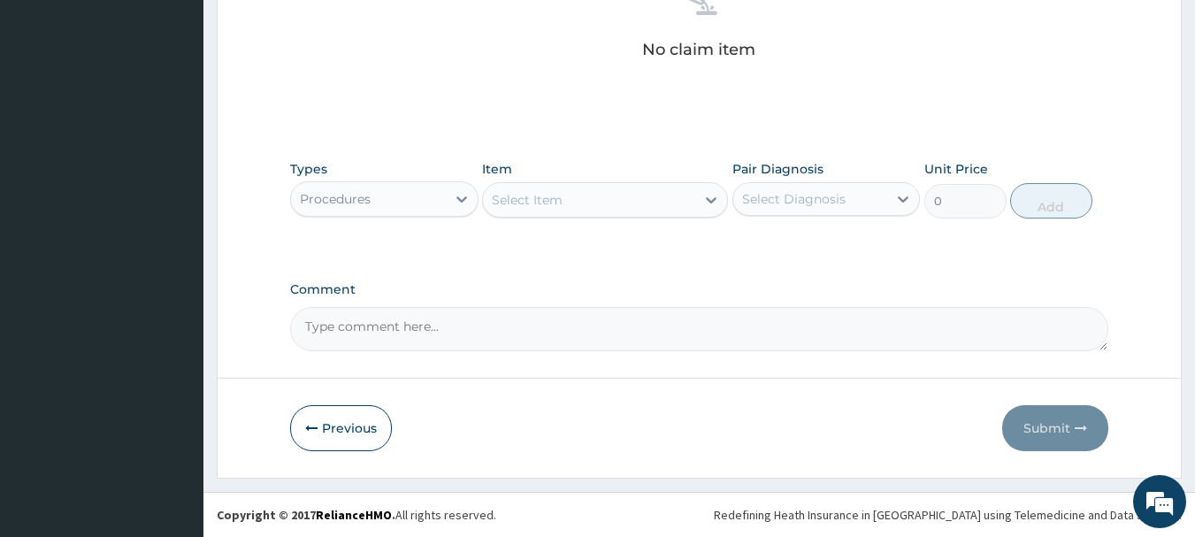
click at [621, 196] on div "Select Item" at bounding box center [589, 200] width 212 height 28
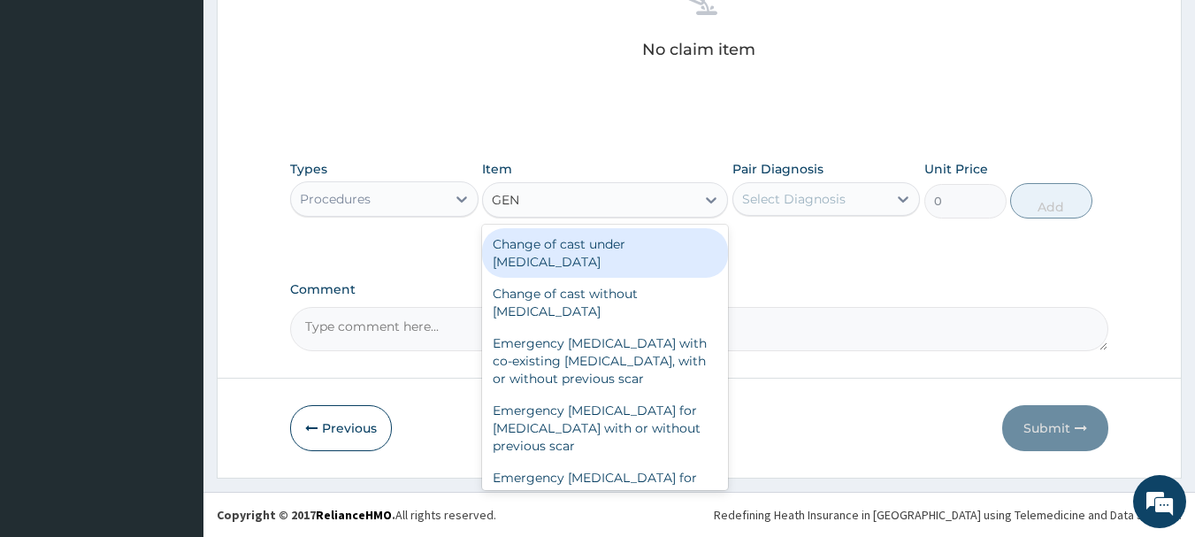
type input "GENE"
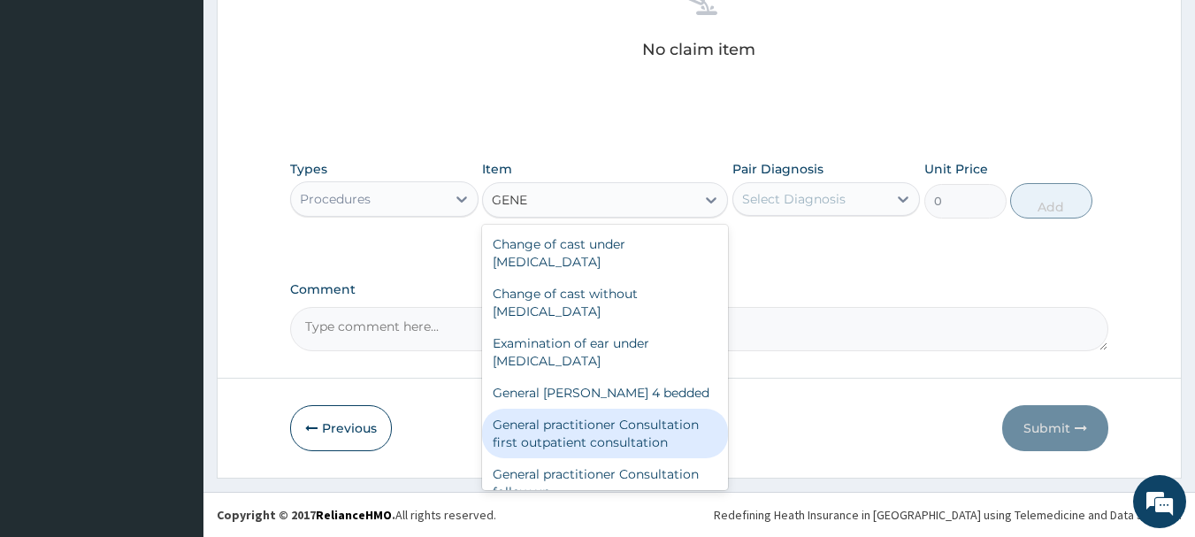
click at [635, 433] on div "General practitioner Consultation first outpatient consultation" at bounding box center [605, 434] width 246 height 50
type input "3547.5"
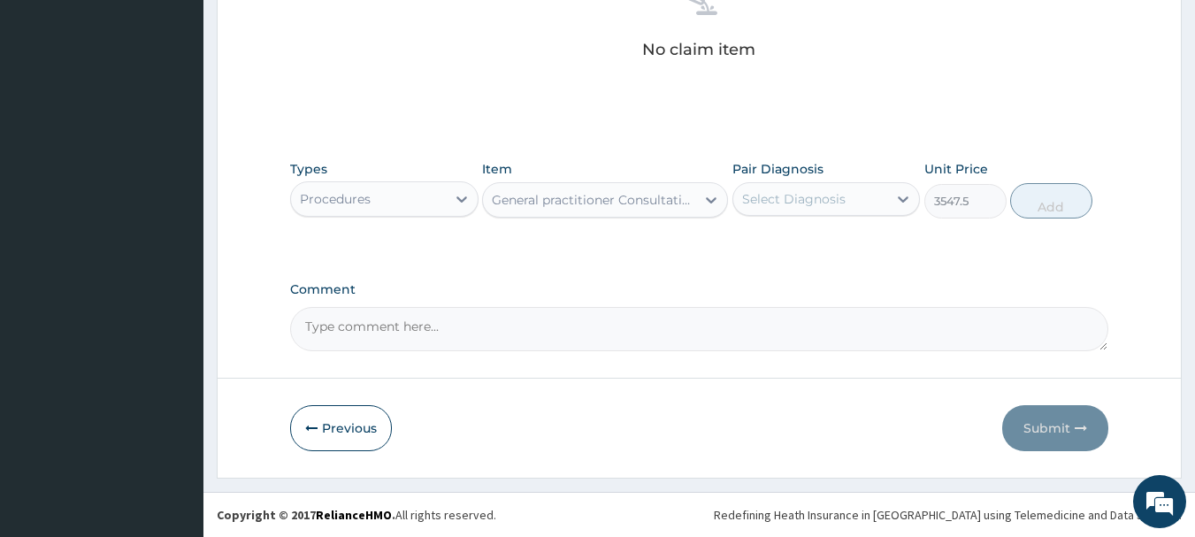
click at [763, 195] on div "Select Diagnosis" at bounding box center [794, 199] width 104 height 18
click at [780, 260] on div "[MEDICAL_DATA]" at bounding box center [827, 244] width 188 height 36
checkbox input "true"
click at [1071, 199] on button "Add" at bounding box center [1051, 200] width 82 height 35
type input "0"
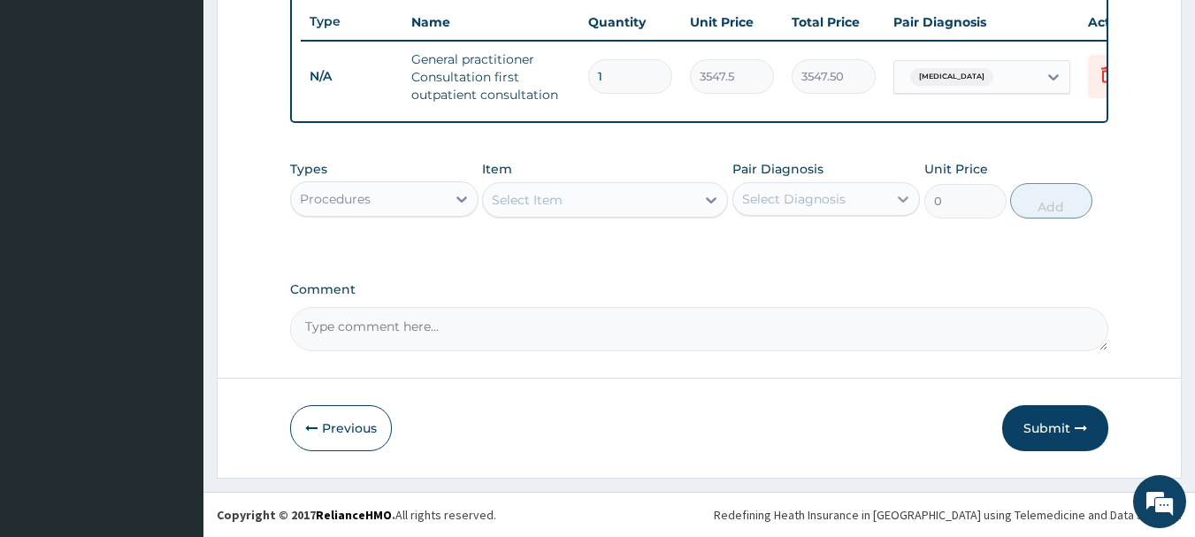
scroll to position [678, 0]
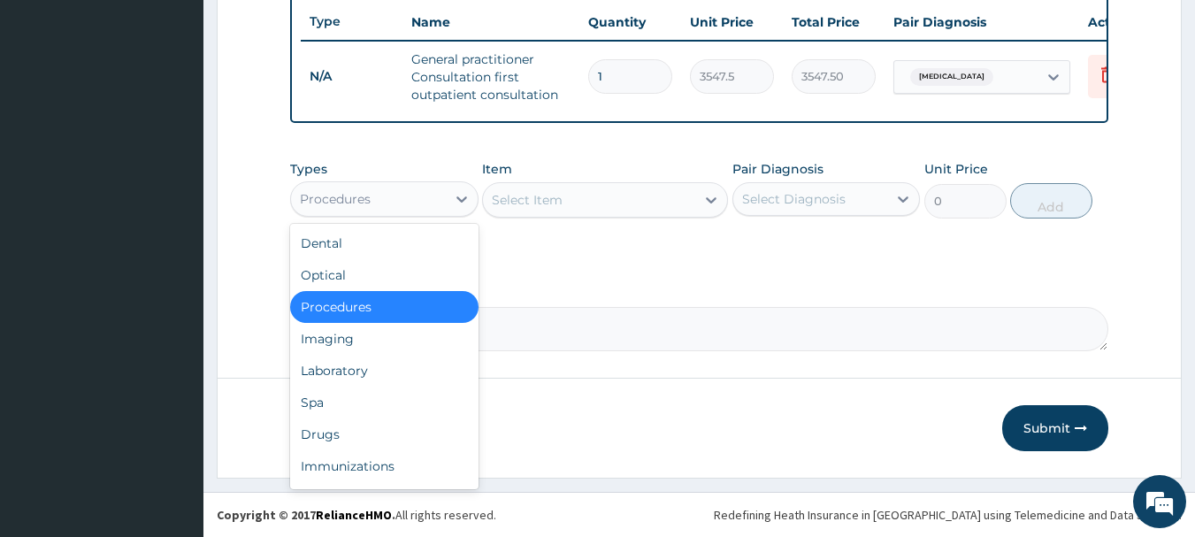
click at [435, 198] on div "Procedures" at bounding box center [368, 199] width 155 height 28
click at [366, 436] on div "Drugs" at bounding box center [384, 434] width 188 height 32
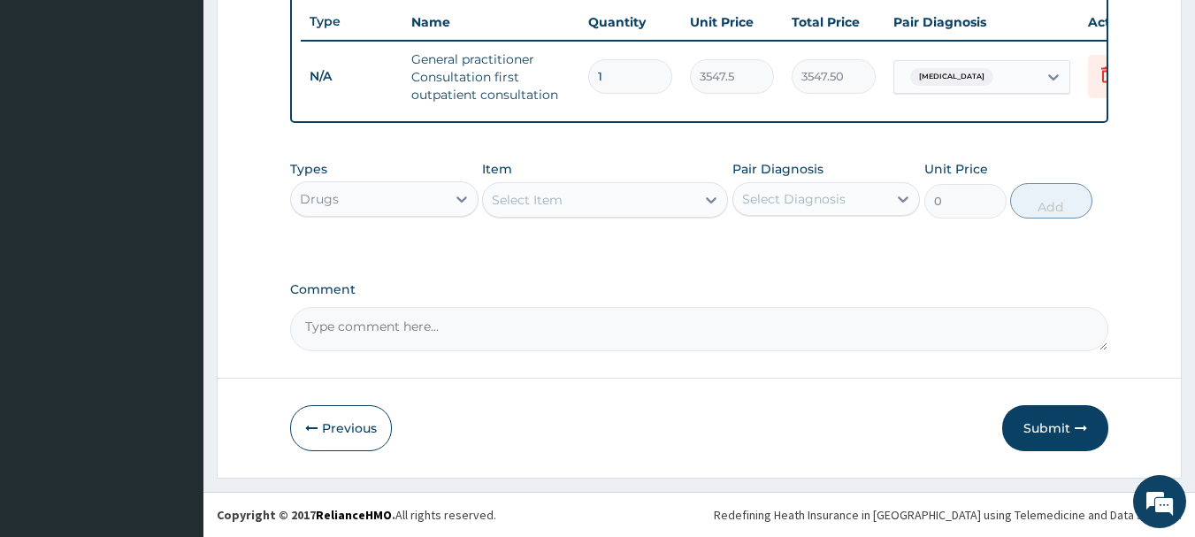
click at [654, 196] on div "Select Item" at bounding box center [589, 200] width 212 height 28
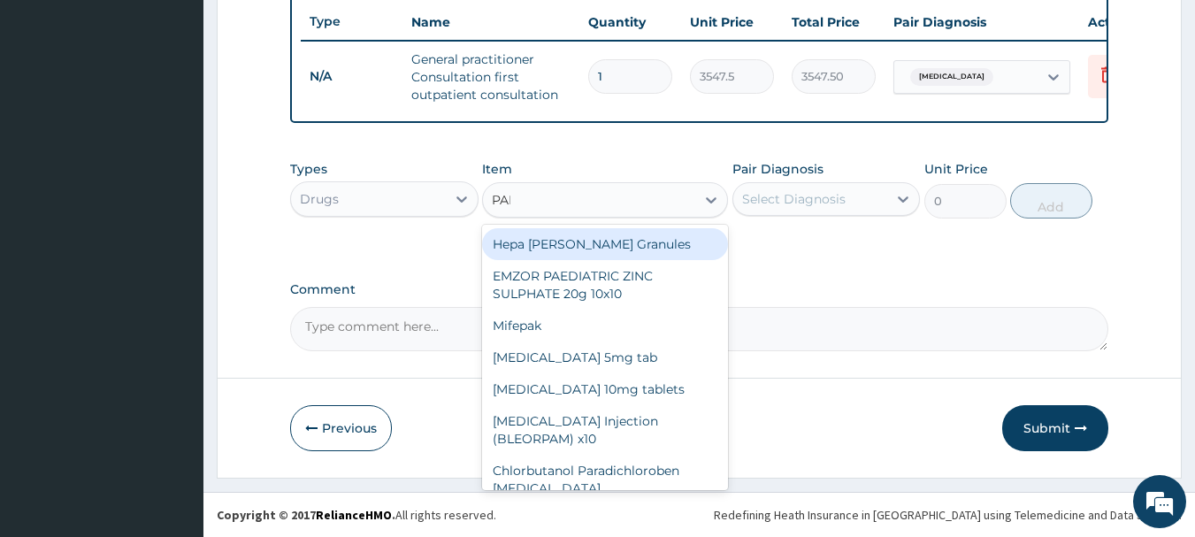
type input "PANA"
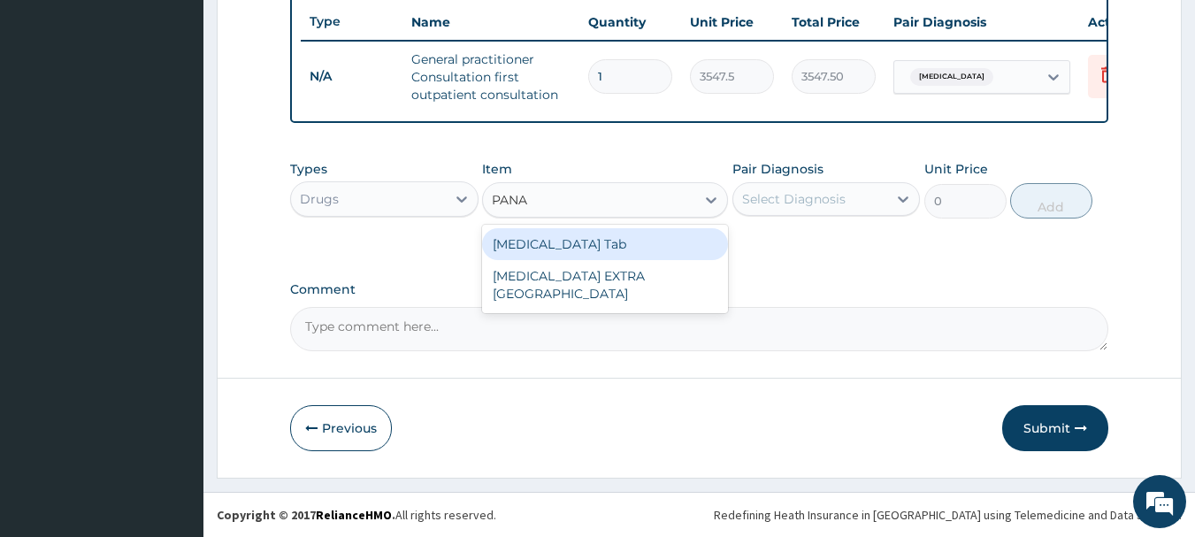
click at [604, 245] on div "[MEDICAL_DATA] Tab" at bounding box center [605, 244] width 246 height 32
type input "49.665"
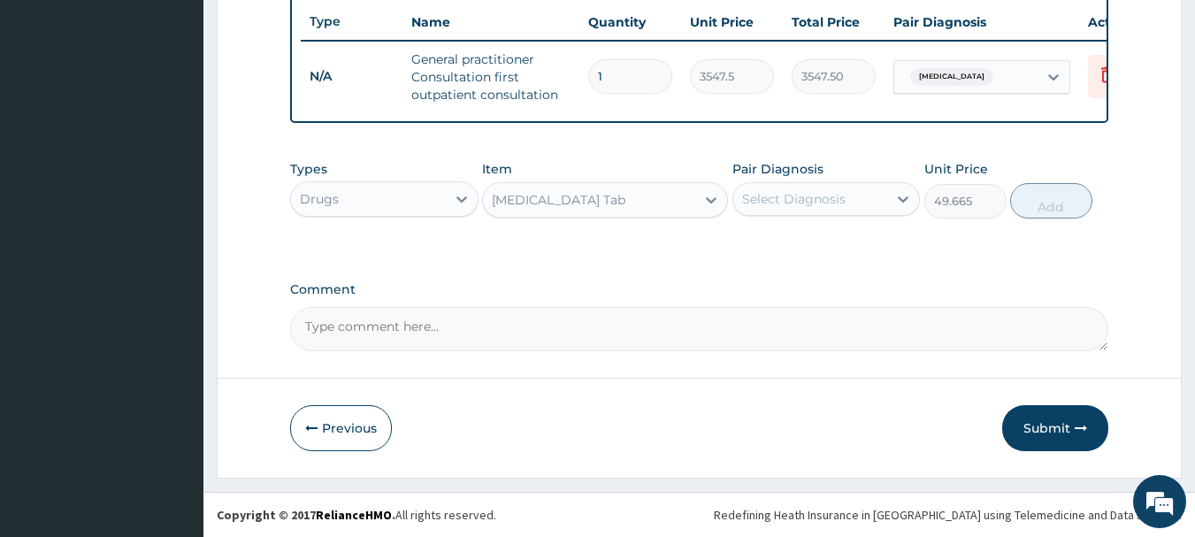
click at [820, 194] on div "Select Diagnosis" at bounding box center [794, 199] width 104 height 18
drag, startPoint x: 842, startPoint y: 243, endPoint x: 850, endPoint y: 255, distance: 14.0
click at [842, 244] on div "[MEDICAL_DATA]" at bounding box center [827, 244] width 188 height 36
checkbox input "true"
click at [1031, 205] on button "Add" at bounding box center [1051, 200] width 82 height 35
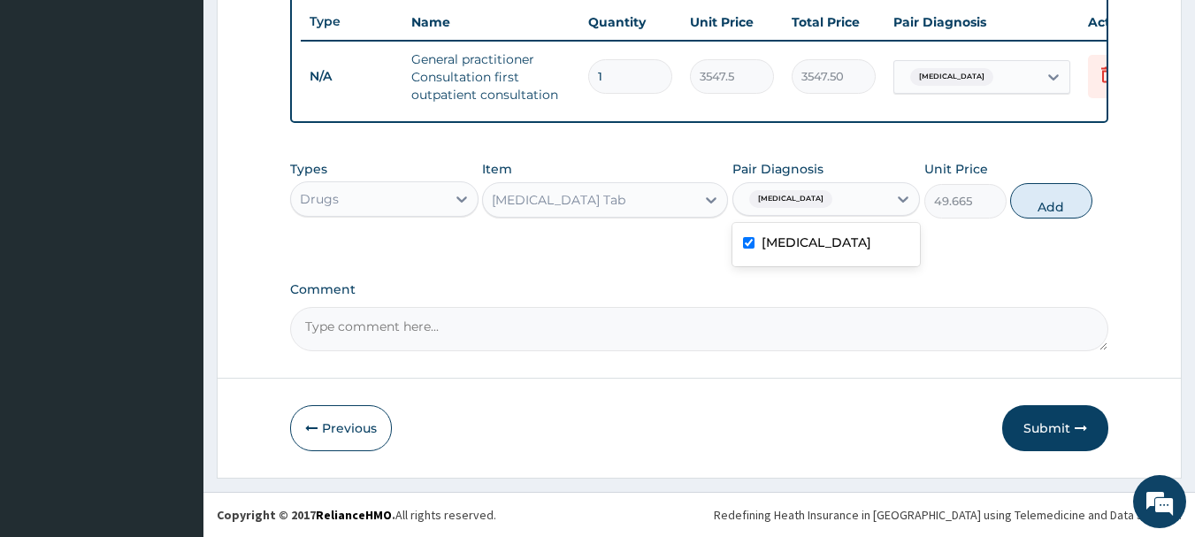
type input "0"
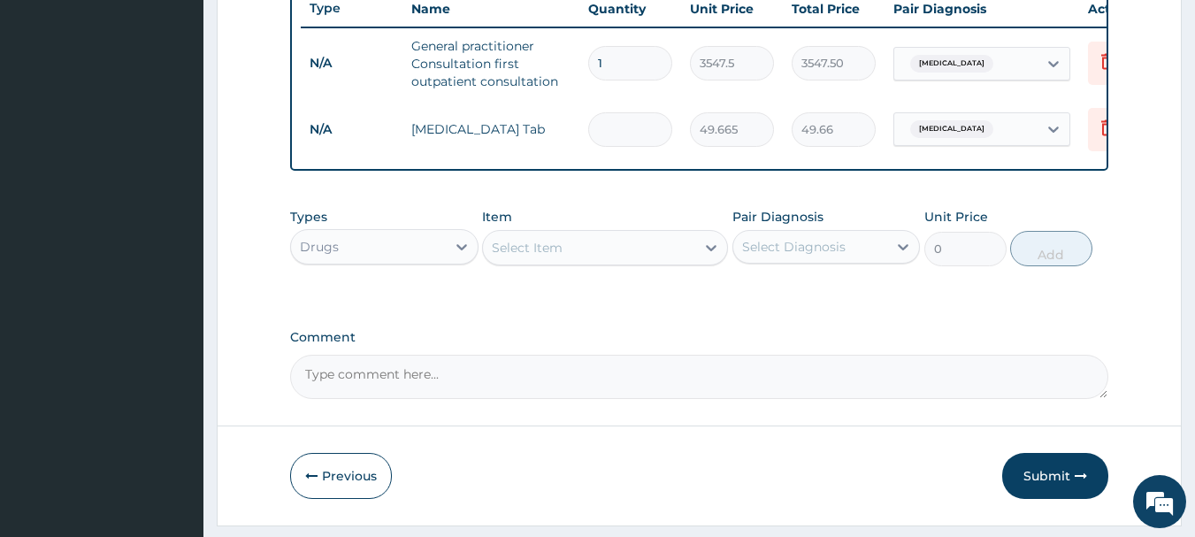
type input "0.00"
type input "1"
type input "49.66"
type input "18"
type input "893.97"
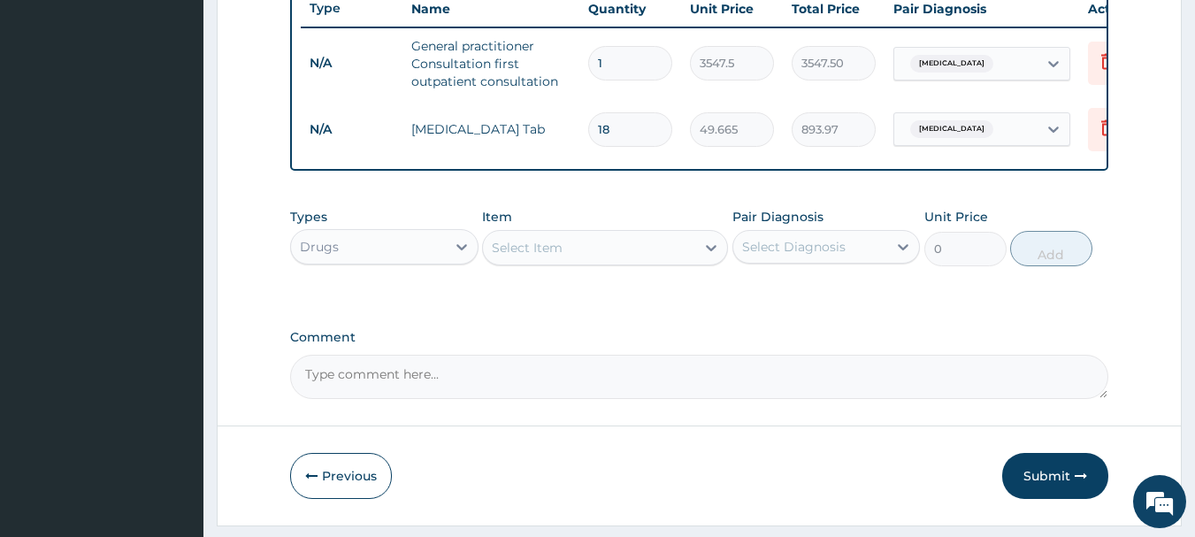
type input "18"
click at [537, 256] on div "Select Item" at bounding box center [527, 248] width 71 height 18
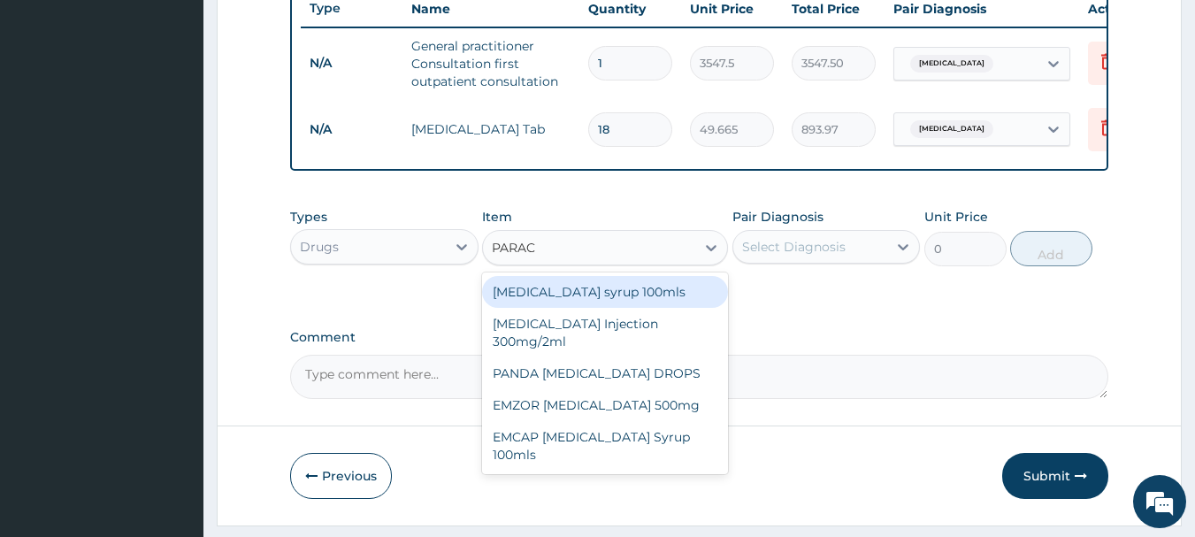
type input "PARACE"
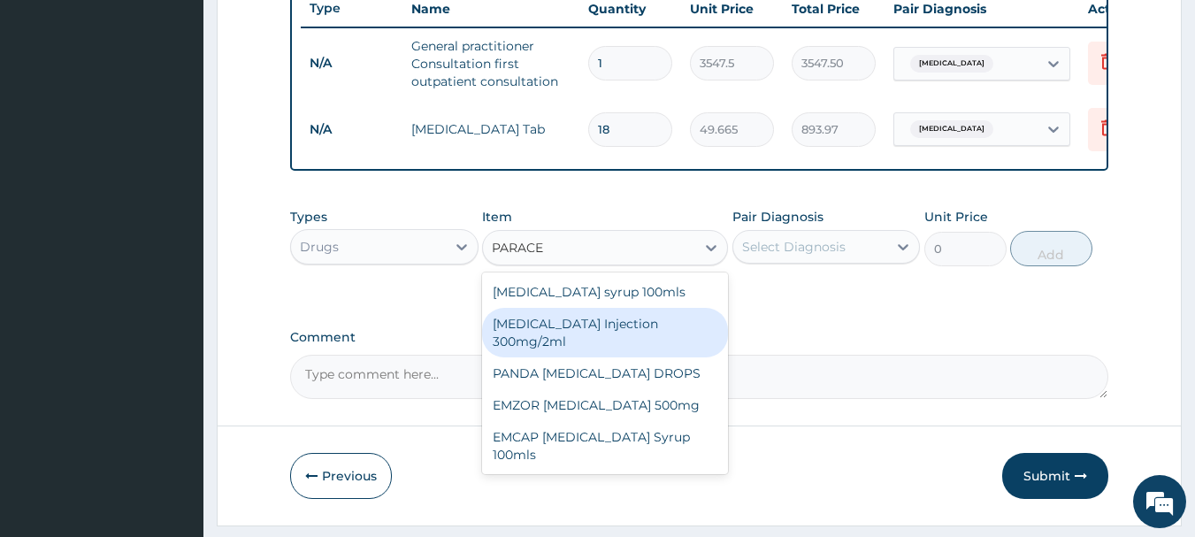
drag, startPoint x: 581, startPoint y: 360, endPoint x: 593, endPoint y: 353, distance: 13.5
click at [582, 357] on div "[MEDICAL_DATA] Injection 300mg/2ml" at bounding box center [605, 333] width 246 height 50
type input "260.15"
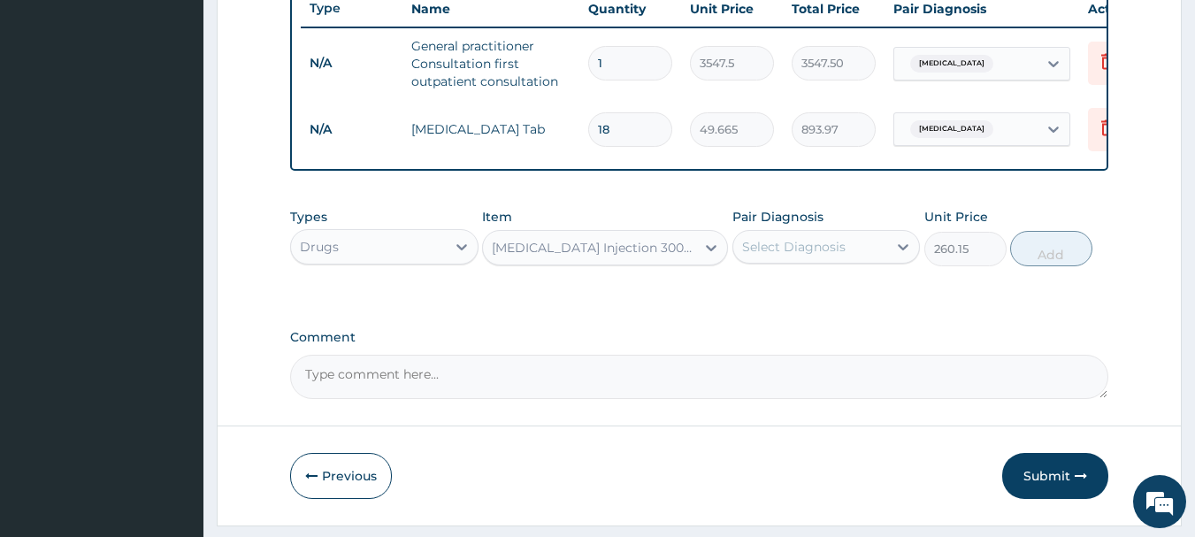
click at [837, 256] on div "Select Diagnosis" at bounding box center [794, 247] width 104 height 18
drag, startPoint x: 850, startPoint y: 309, endPoint x: 897, endPoint y: 318, distance: 47.9
click at [851, 311] on div "[MEDICAL_DATA]" at bounding box center [827, 292] width 188 height 36
checkbox input "true"
click at [1042, 266] on button "Add" at bounding box center [1051, 248] width 82 height 35
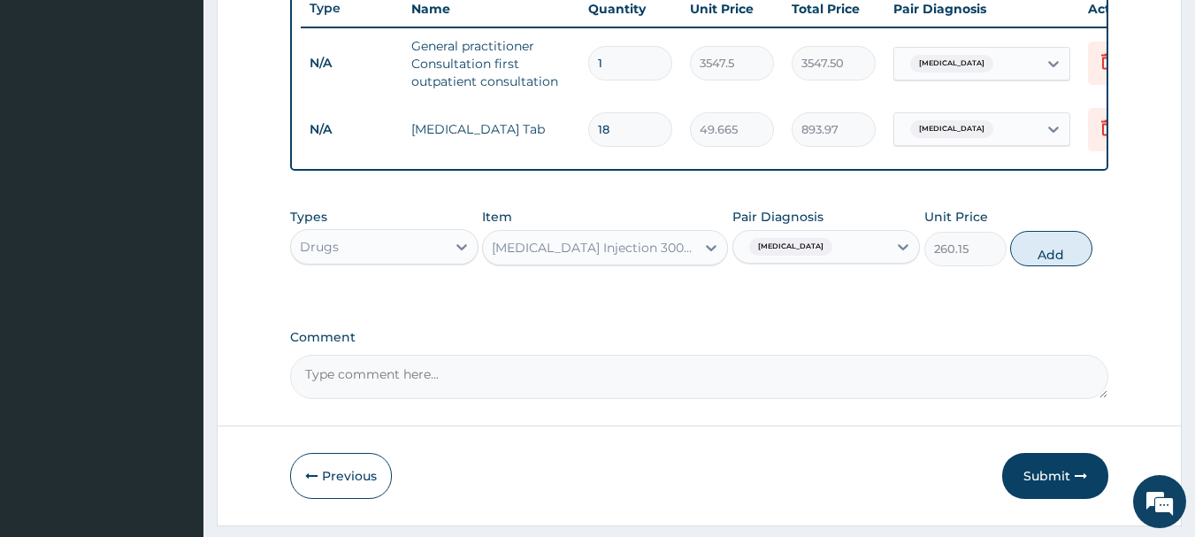
type input "0"
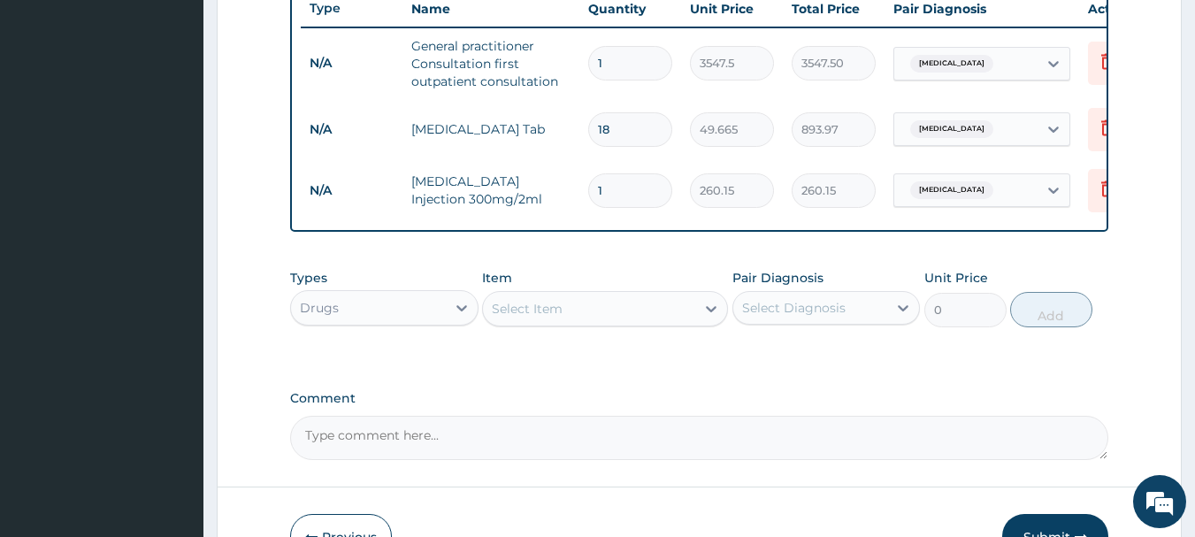
type input "0.00"
type input "2"
type input "520.30"
type input "2"
click at [633, 323] on div "Select Item" at bounding box center [589, 309] width 212 height 28
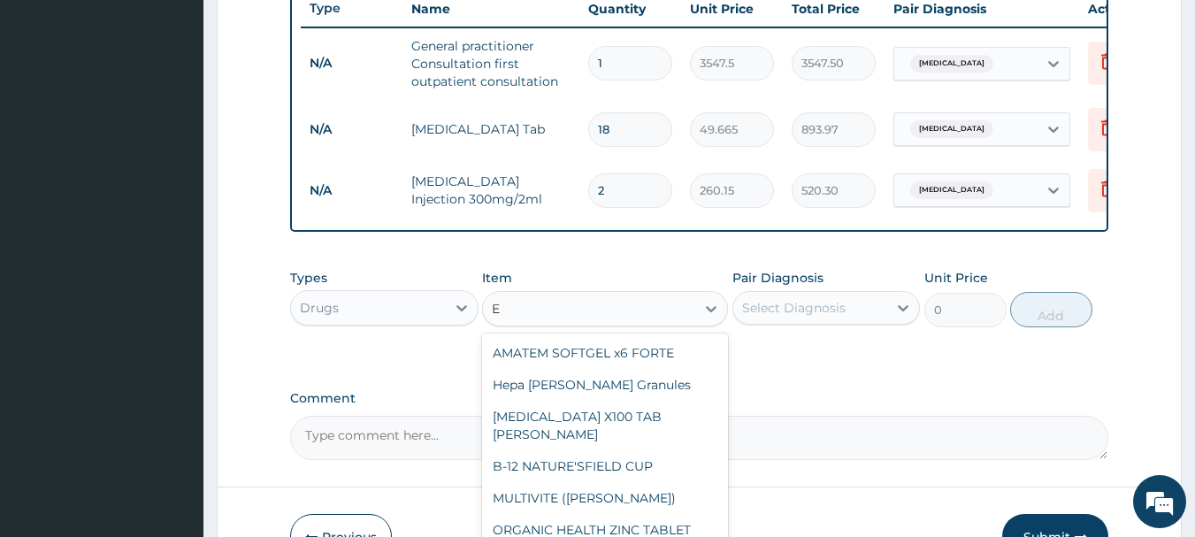
type input "E M"
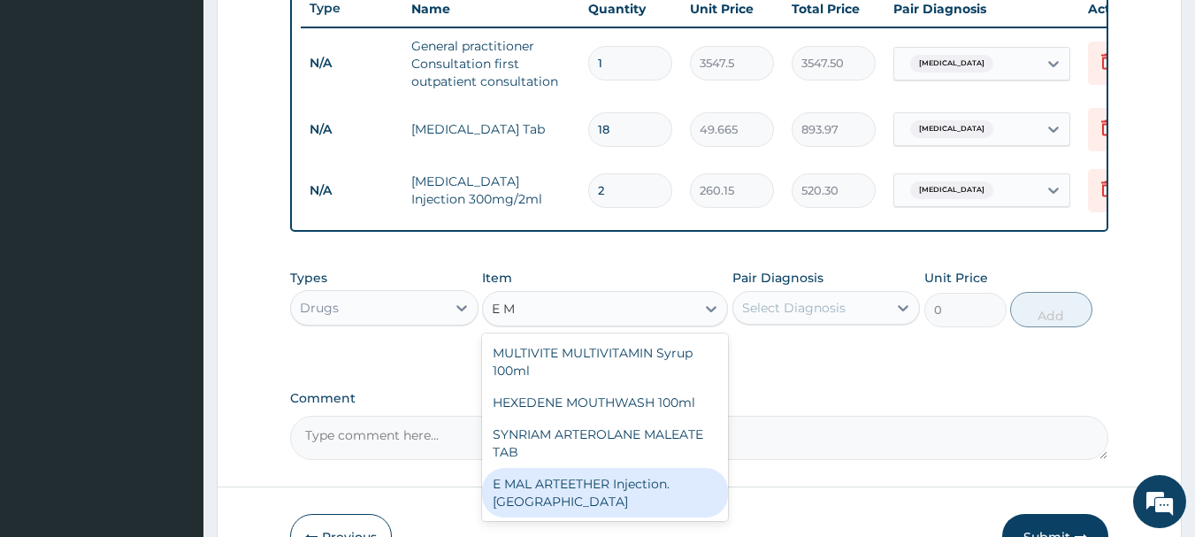
click at [627, 502] on div "E MAL ARTEETHER Injection. [GEOGRAPHIC_DATA]" at bounding box center [605, 493] width 246 height 50
type input "1773.75"
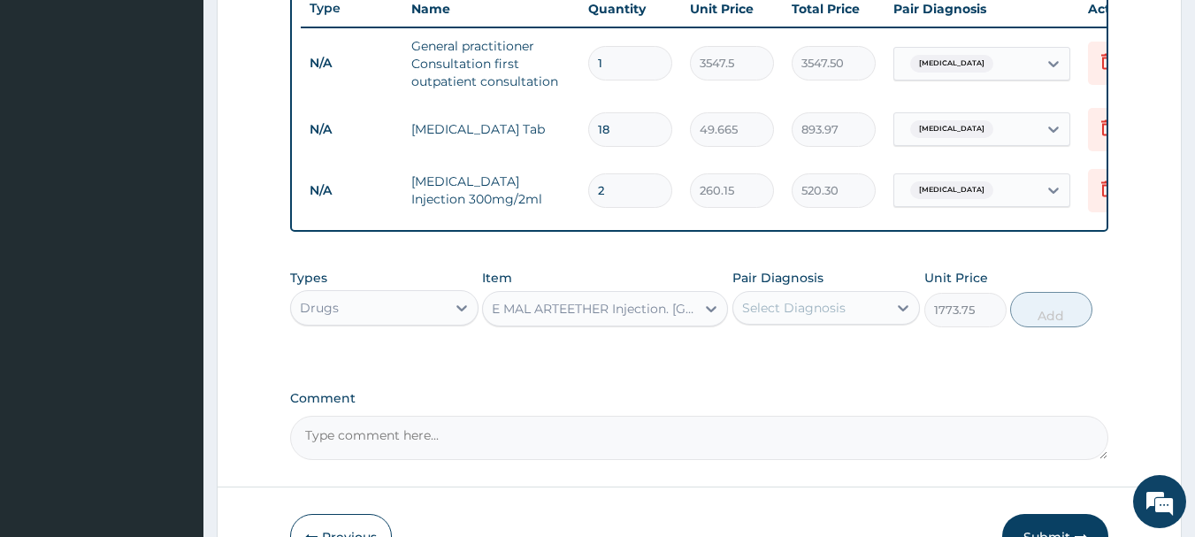
click at [795, 311] on div "Select Diagnosis" at bounding box center [810, 308] width 155 height 28
click at [833, 362] on div "[MEDICAL_DATA]" at bounding box center [827, 353] width 188 height 36
checkbox input "true"
click at [1061, 318] on button "Add" at bounding box center [1051, 309] width 82 height 35
type input "0"
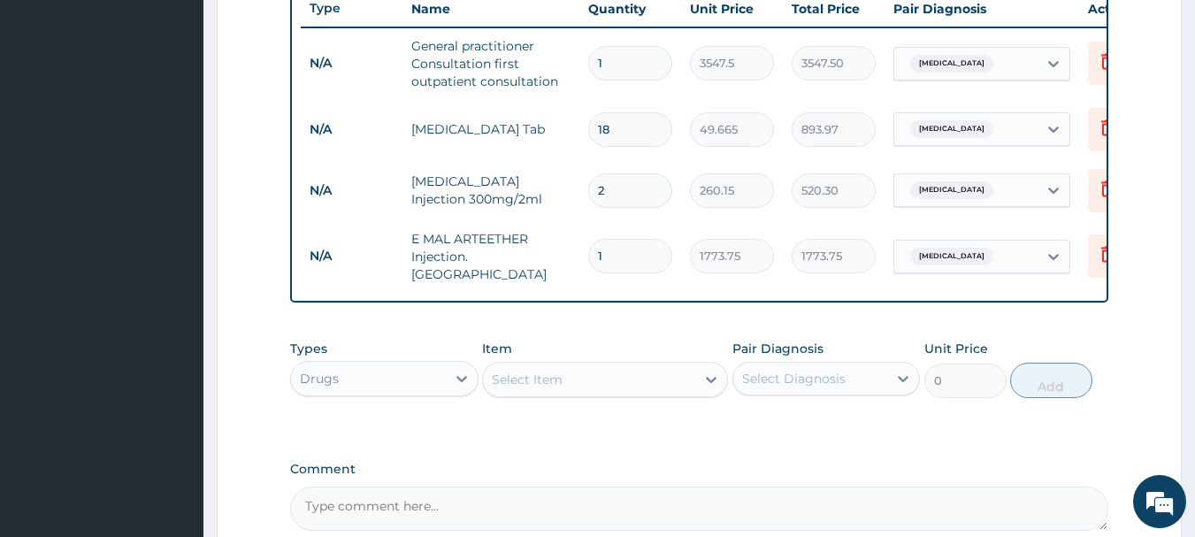
click at [602, 380] on div "Select Item" at bounding box center [589, 379] width 212 height 28
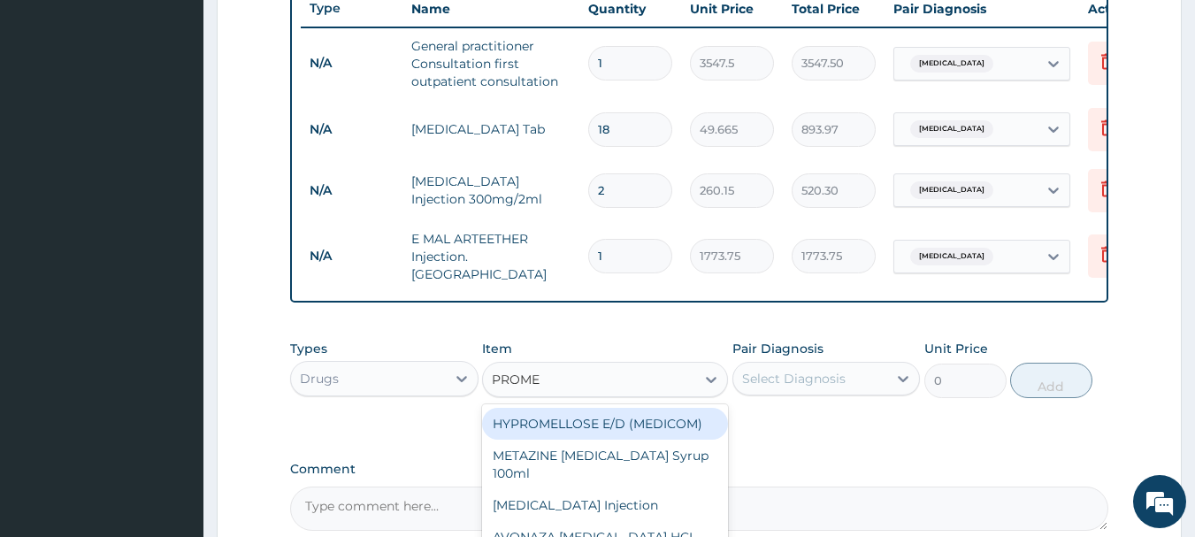
type input "PROMET"
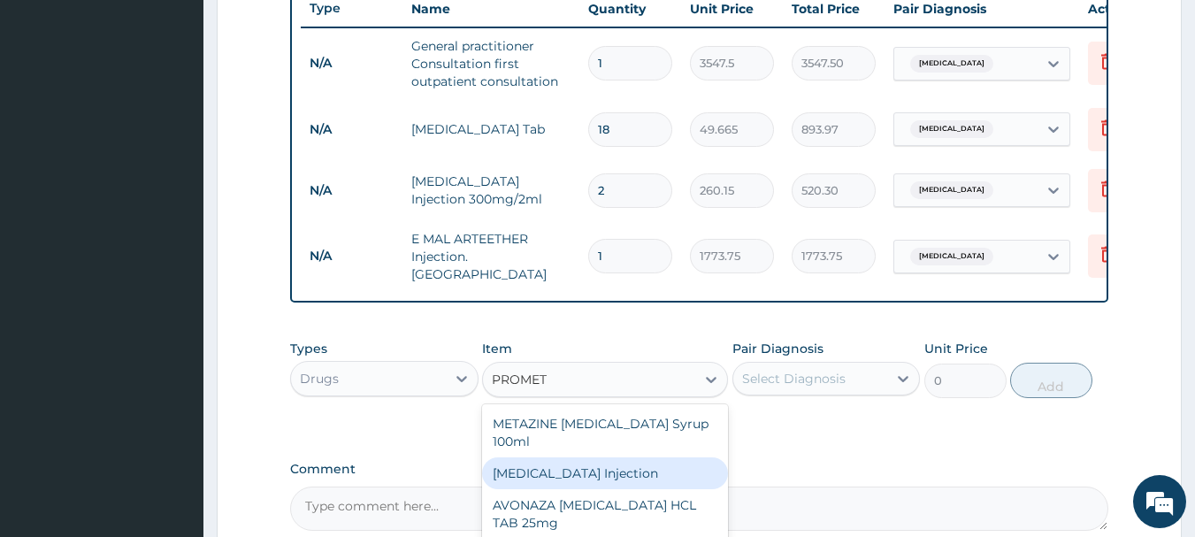
click at [684, 482] on div "[MEDICAL_DATA] Injection" at bounding box center [605, 473] width 246 height 32
type input "354.75"
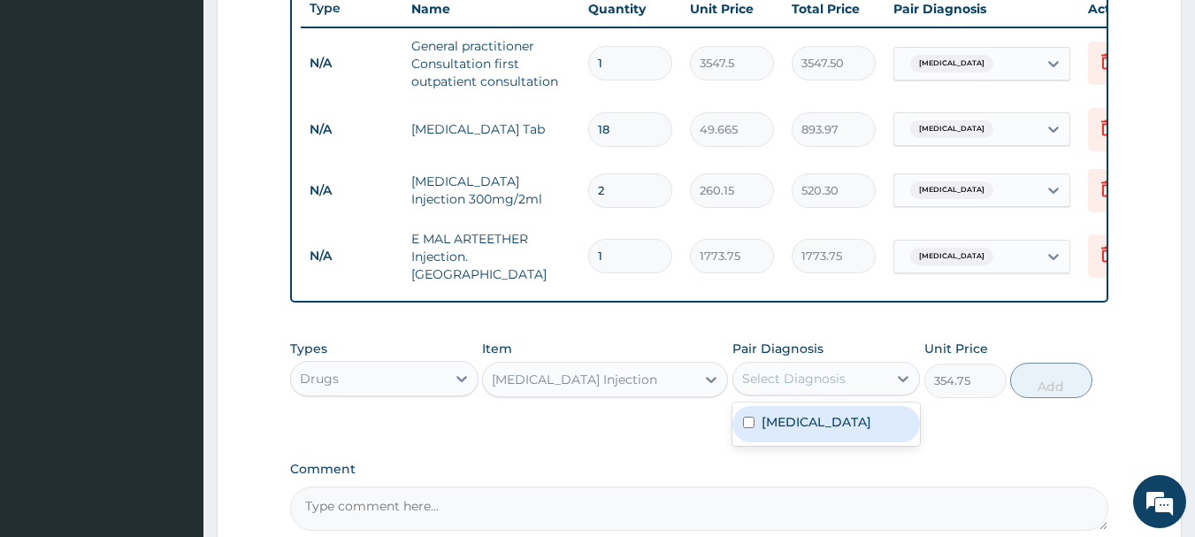
click at [809, 387] on div "Select Diagnosis" at bounding box center [794, 379] width 104 height 18
click at [815, 420] on div "[MEDICAL_DATA]" at bounding box center [827, 424] width 188 height 36
checkbox input "true"
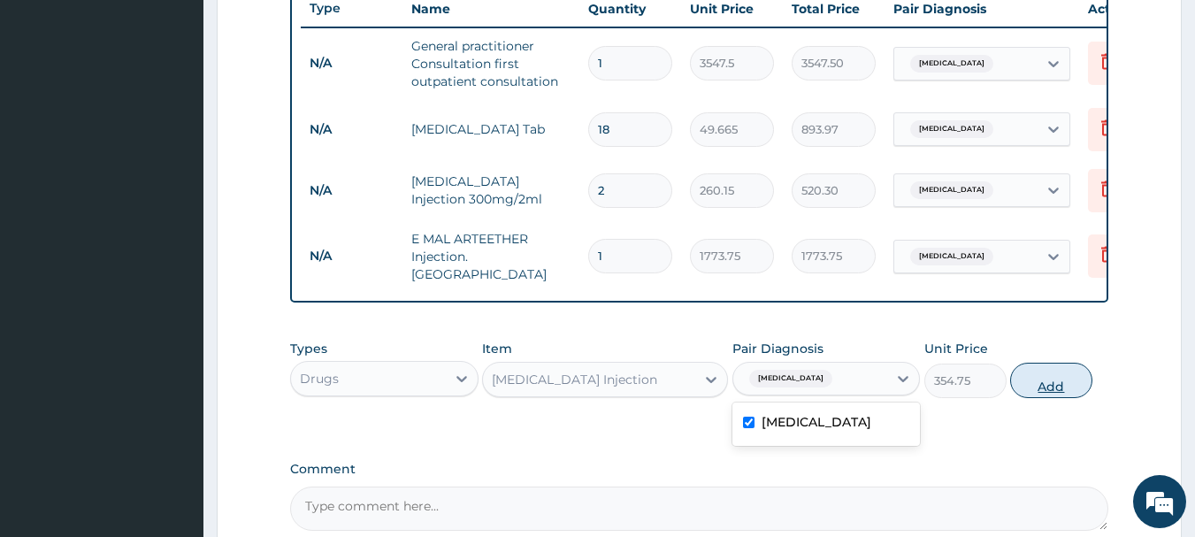
click at [1048, 389] on button "Add" at bounding box center [1051, 380] width 82 height 35
type input "0"
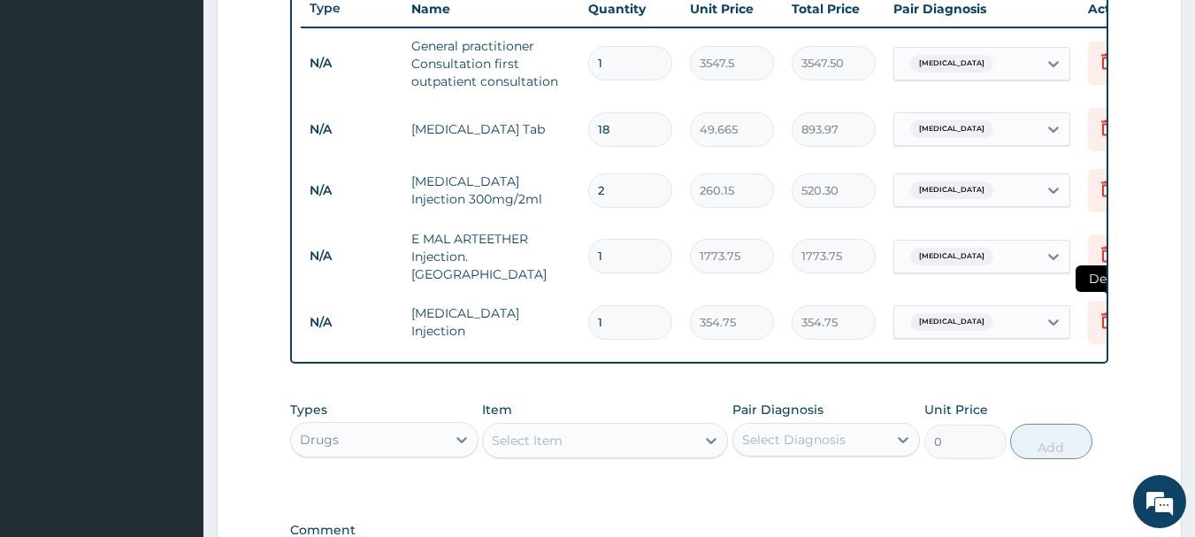
click at [1092, 316] on icon at bounding box center [1107, 322] width 39 height 43
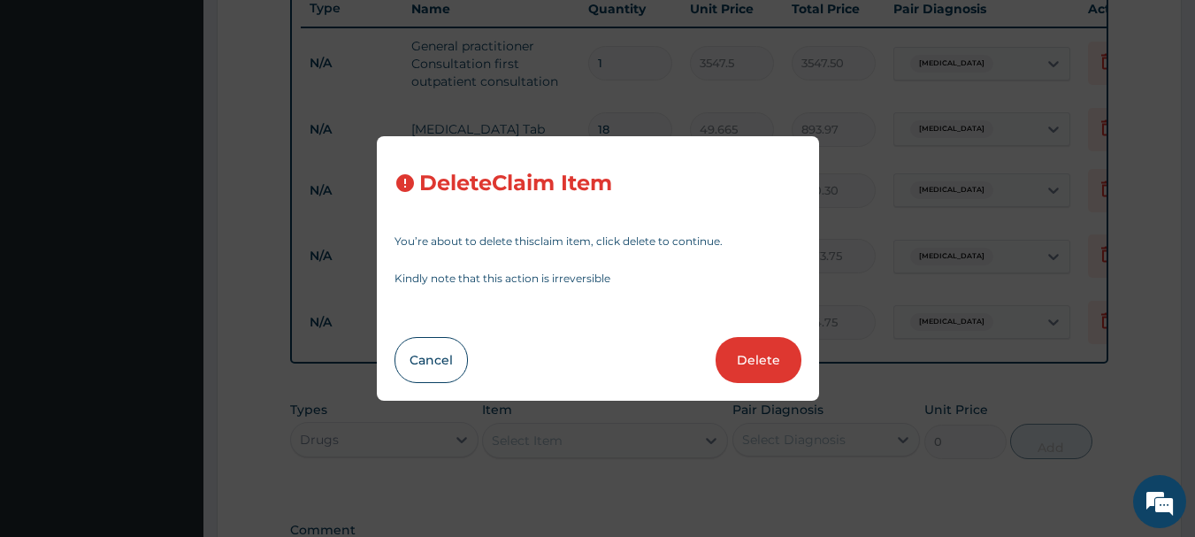
click at [757, 356] on button "Delete" at bounding box center [759, 360] width 86 height 46
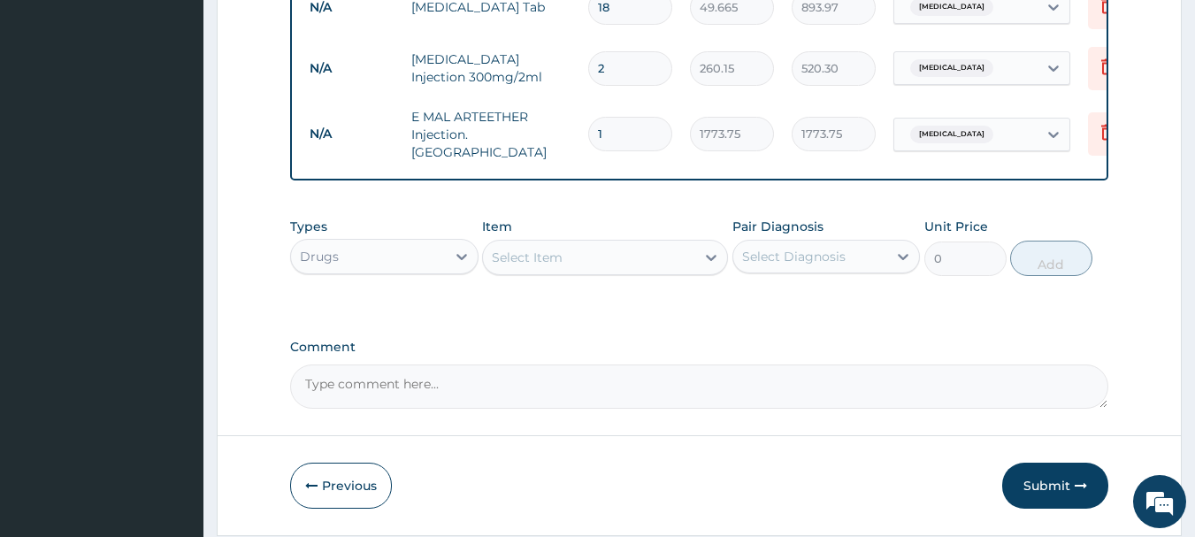
scroll to position [861, 0]
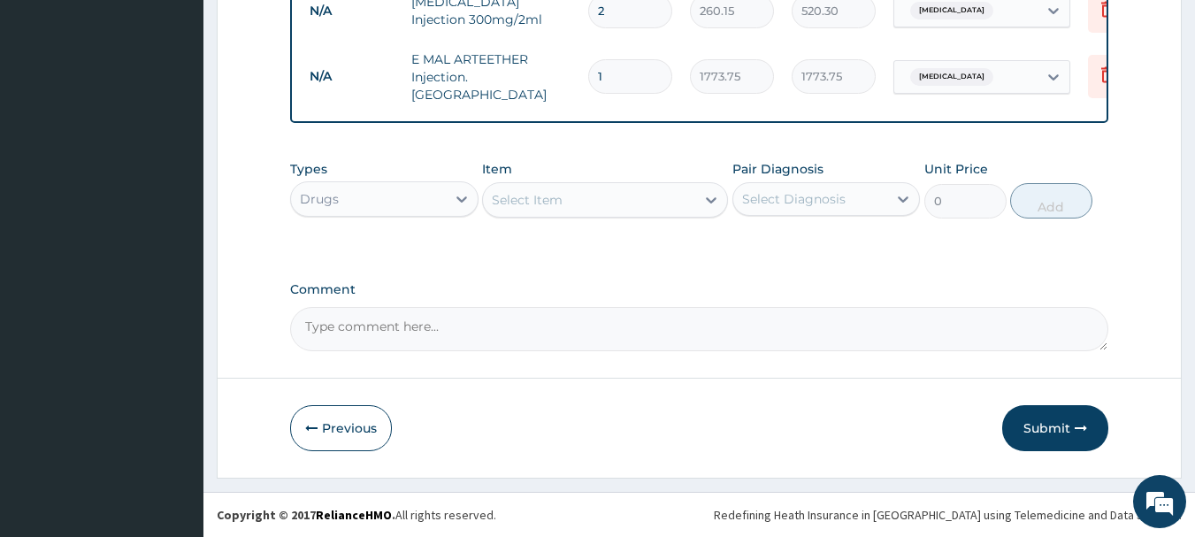
click at [1051, 426] on button "Submit" at bounding box center [1055, 428] width 106 height 46
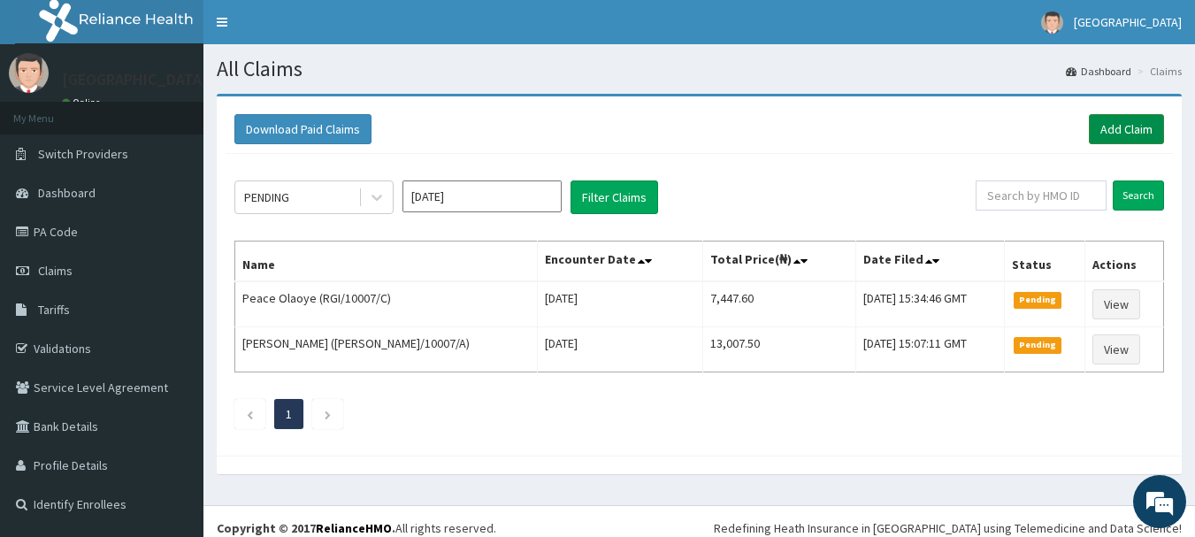
click at [1107, 130] on link "Add Claim" at bounding box center [1126, 129] width 75 height 30
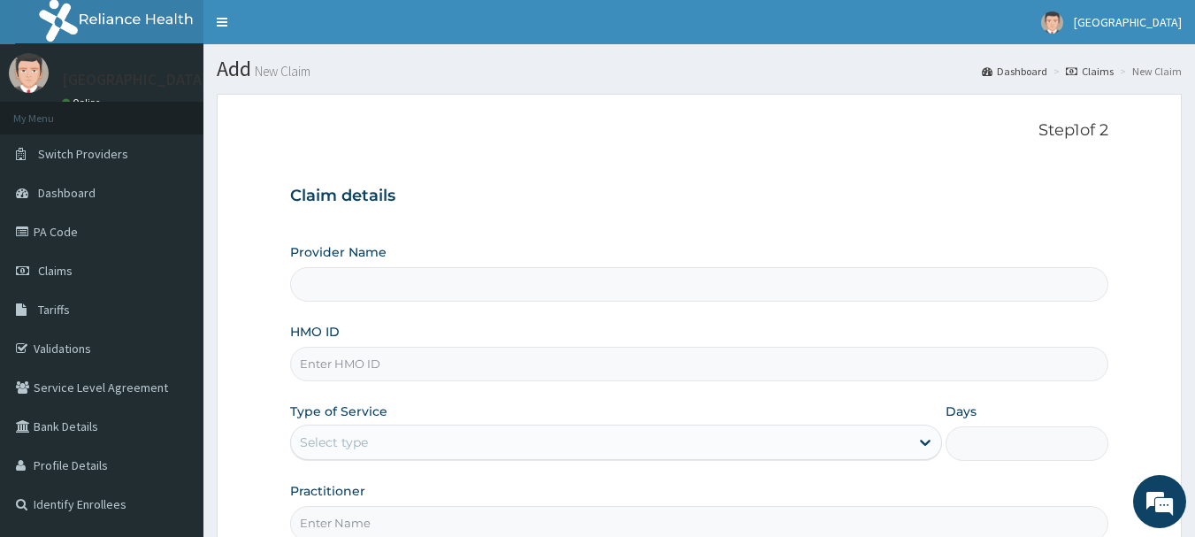
type input "[GEOGRAPHIC_DATA]"
drag, startPoint x: 435, startPoint y: 357, endPoint x: 436, endPoint y: 370, distance: 12.4
click at [433, 358] on input "HMO ID" at bounding box center [699, 364] width 819 height 35
type input "PRN/10002/A"
click at [453, 447] on div "Select type" at bounding box center [600, 442] width 618 height 28
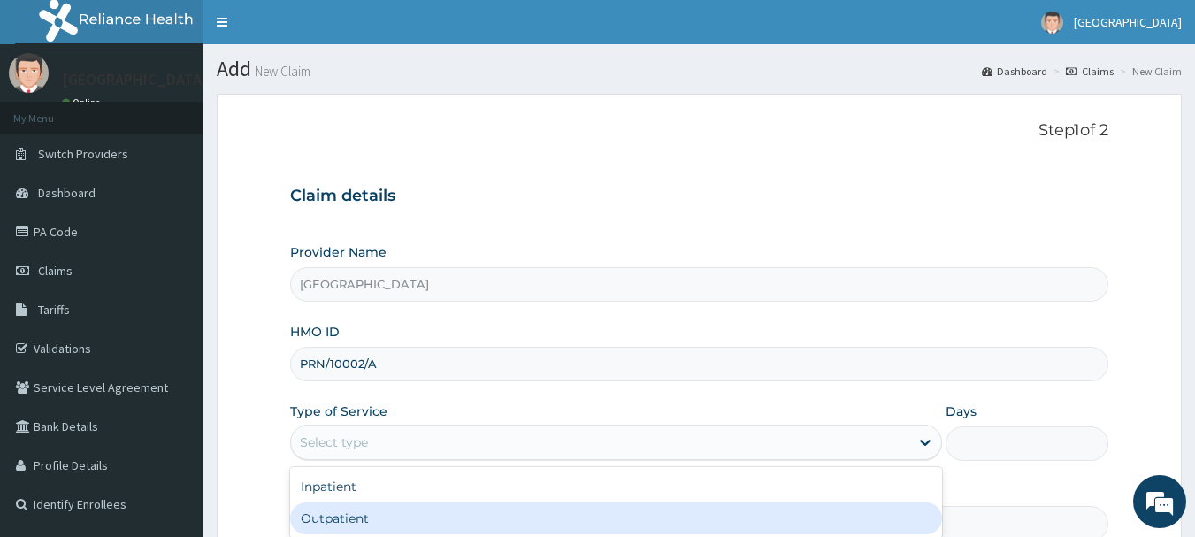
click at [463, 511] on div "Outpatient" at bounding box center [616, 518] width 652 height 32
type input "1"
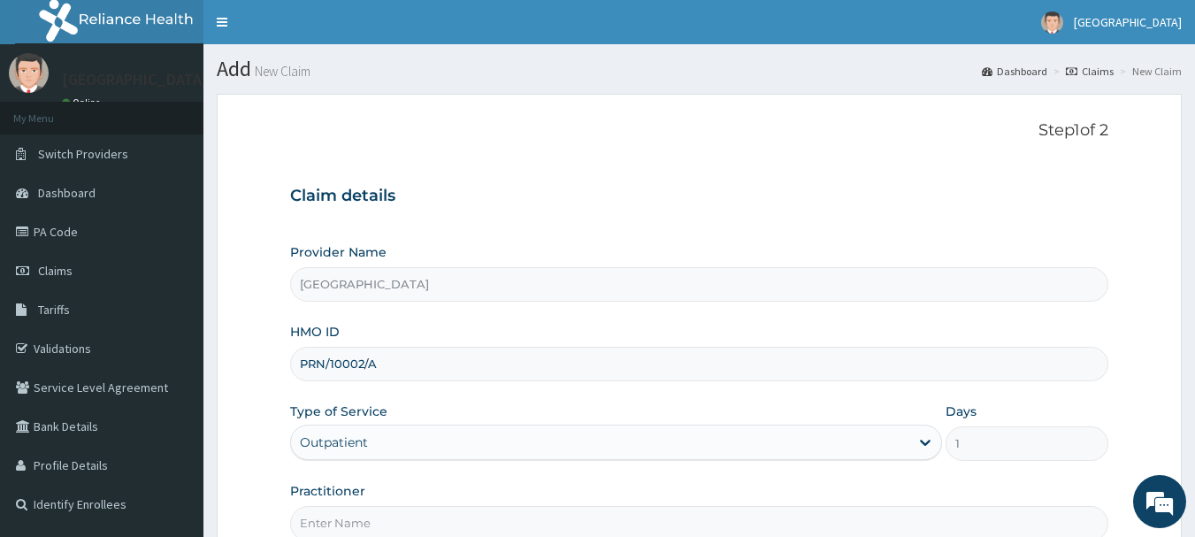
click at [463, 511] on input "Practitioner" at bounding box center [699, 523] width 819 height 35
type input "[PERSON_NAME]"
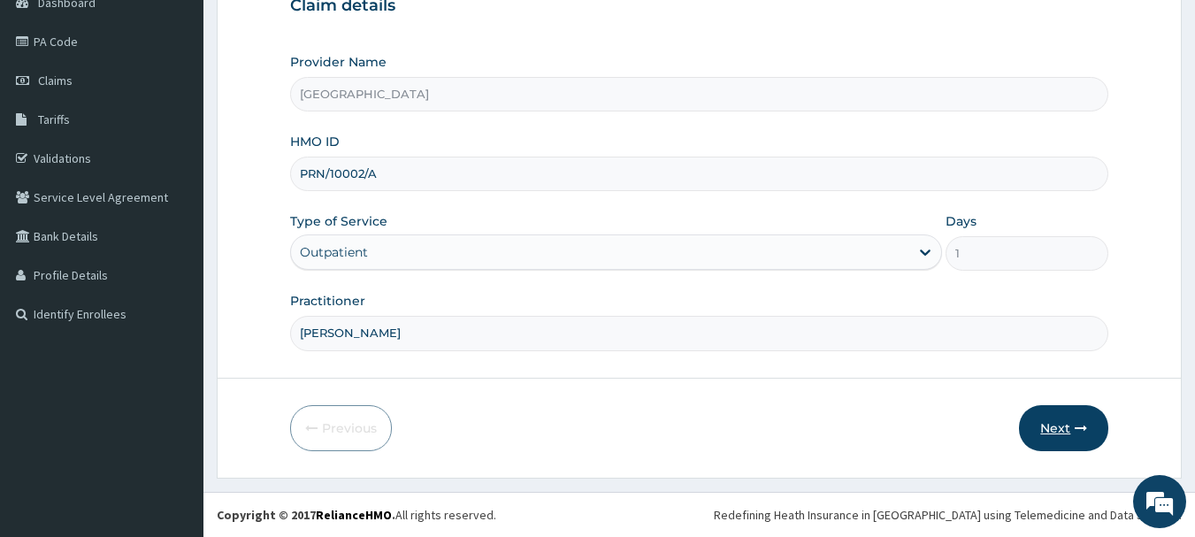
click at [1056, 430] on button "Next" at bounding box center [1063, 428] width 89 height 46
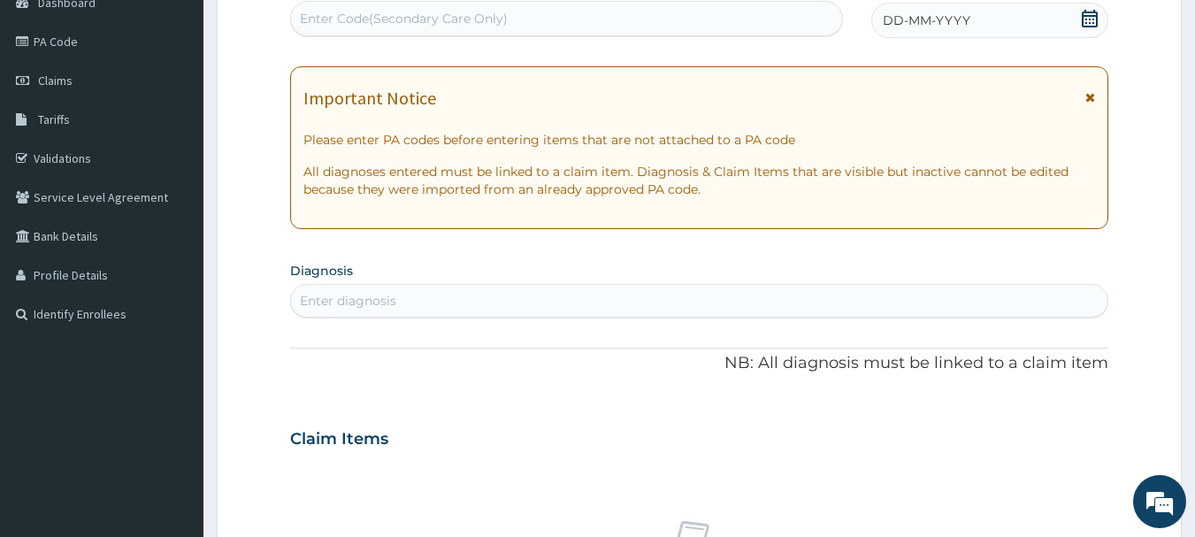
click at [1039, 15] on div "DD-MM-YYYY" at bounding box center [989, 20] width 237 height 35
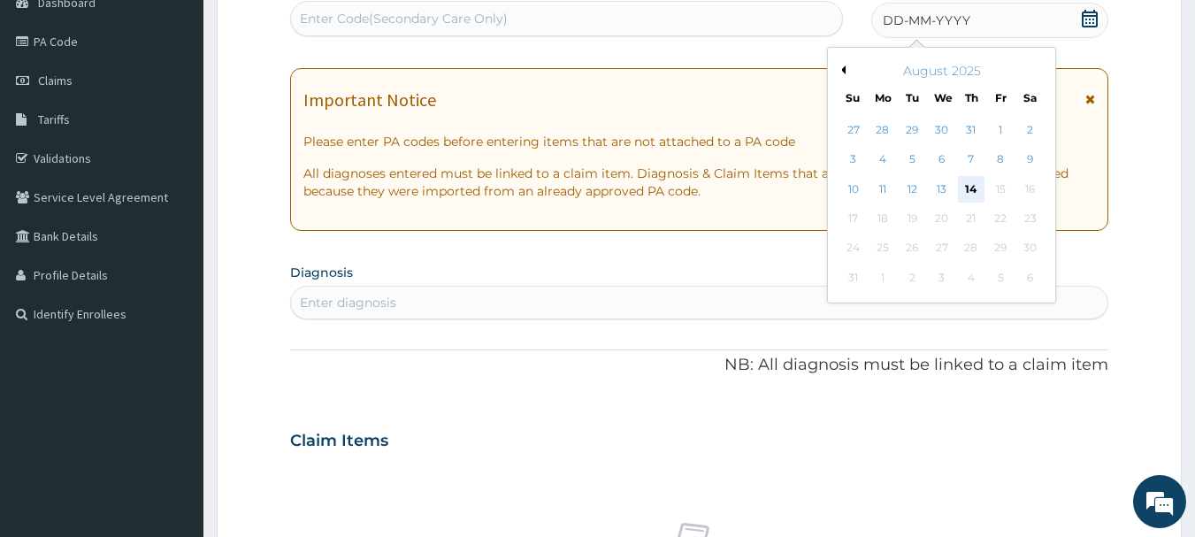
click at [968, 192] on div "14" at bounding box center [971, 189] width 27 height 27
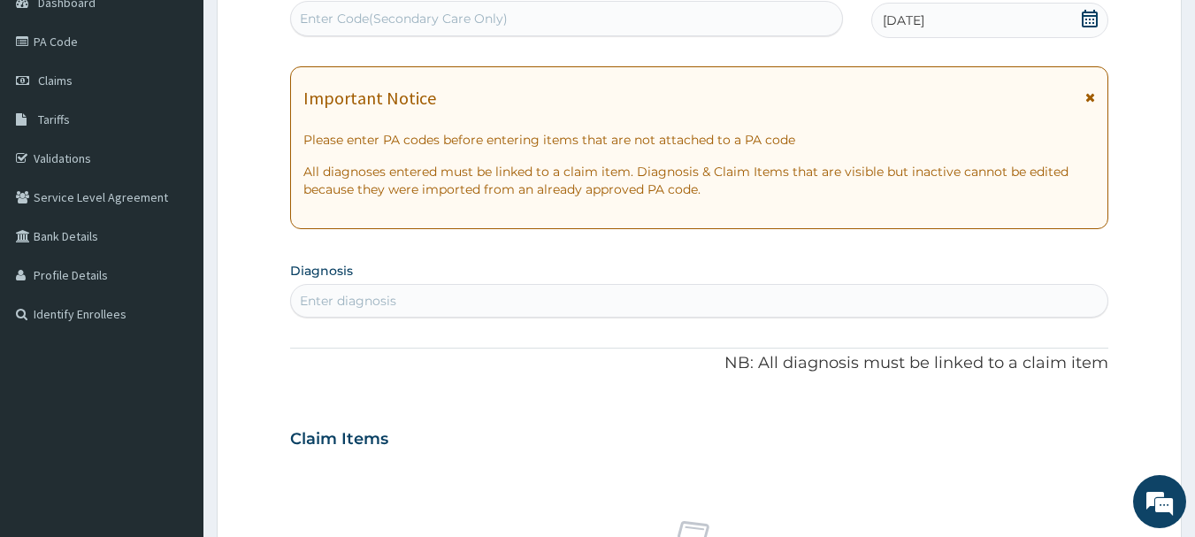
click at [726, 311] on div "Enter diagnosis" at bounding box center [699, 301] width 817 height 28
type input "MALA"
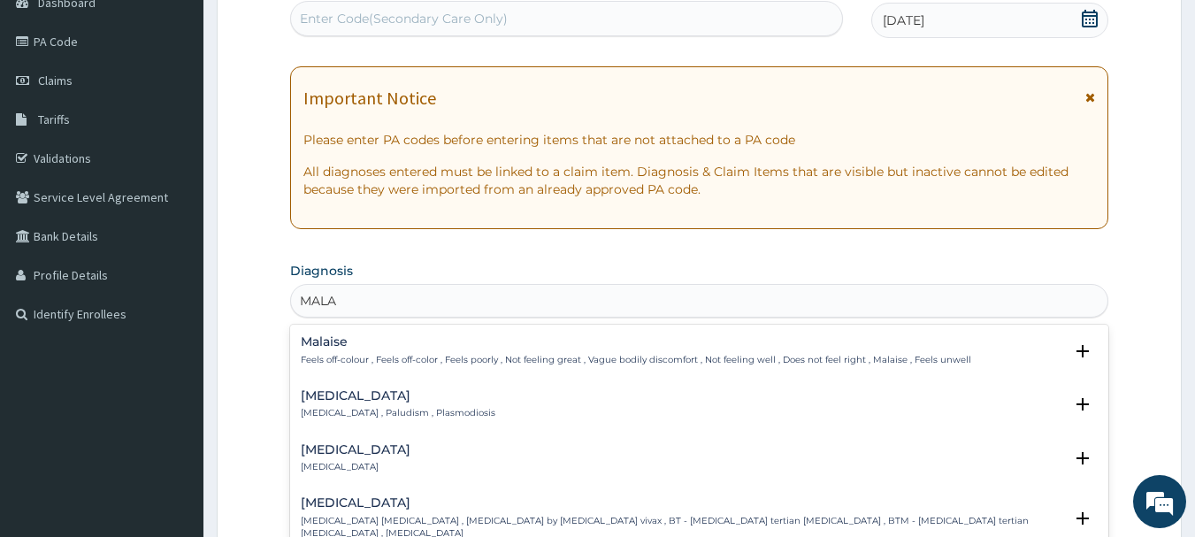
click at [345, 352] on div "Malaise Feels off-colour , Feels off-color , Feels poorly , Not feeling great ,…" at bounding box center [636, 350] width 671 height 31
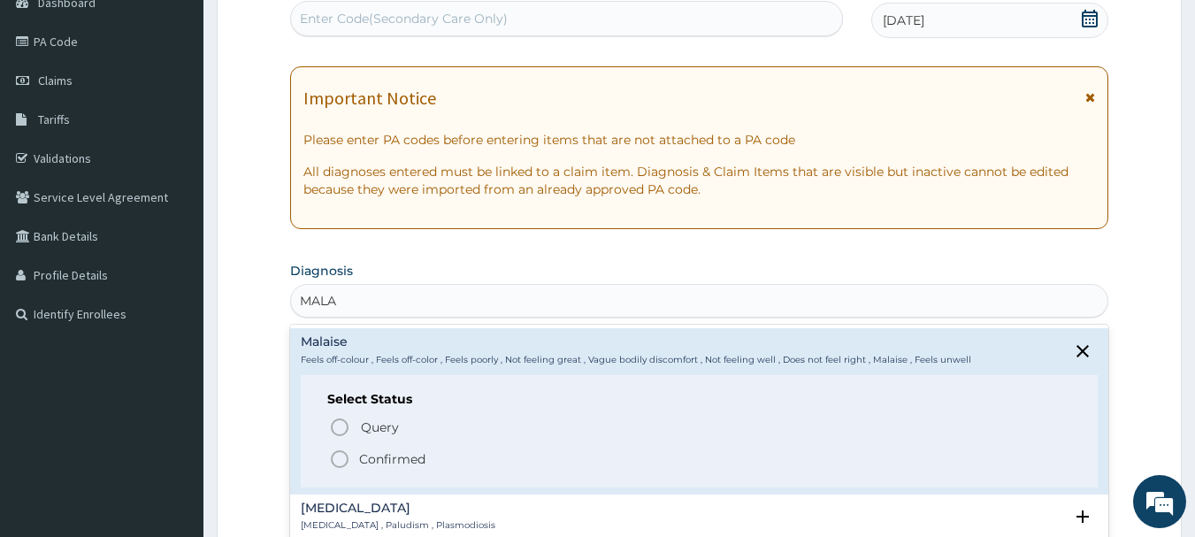
click at [341, 509] on h4 "[MEDICAL_DATA]" at bounding box center [398, 508] width 195 height 13
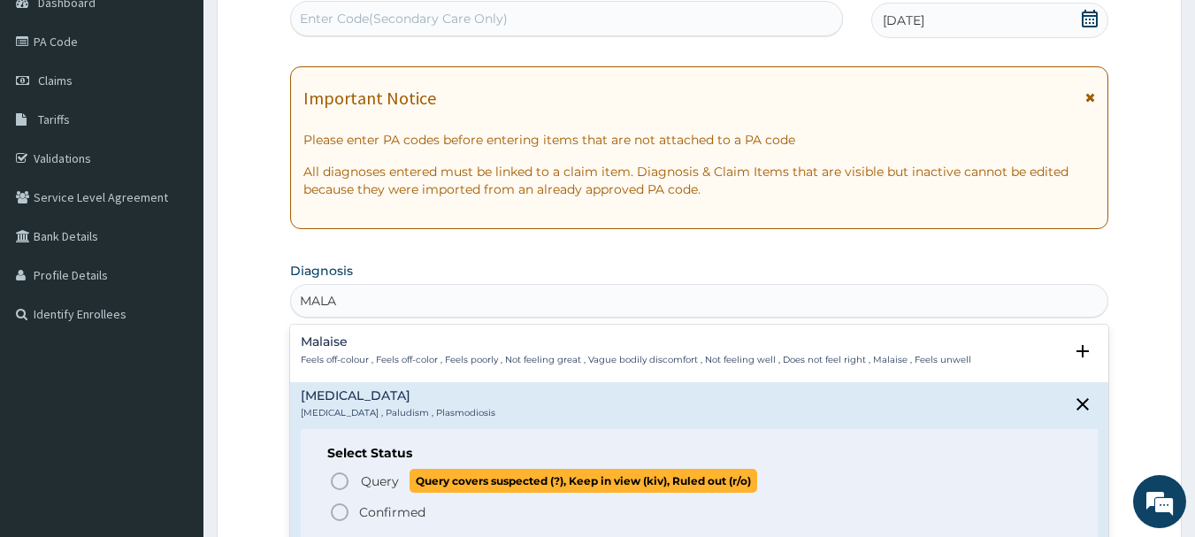
click at [339, 476] on icon "status option query" at bounding box center [339, 481] width 21 height 21
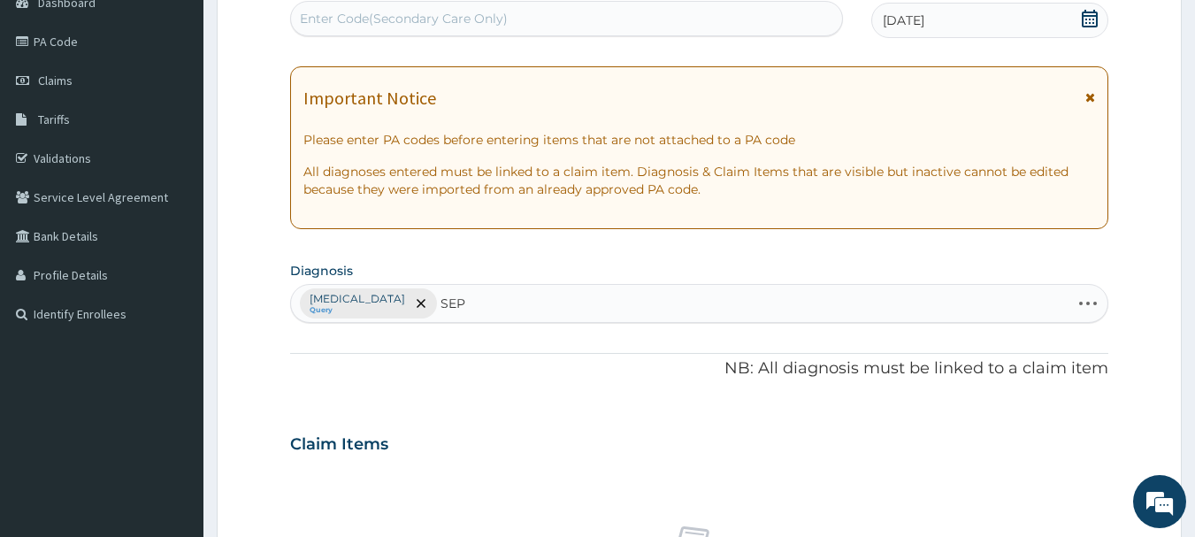
type input "SEPS"
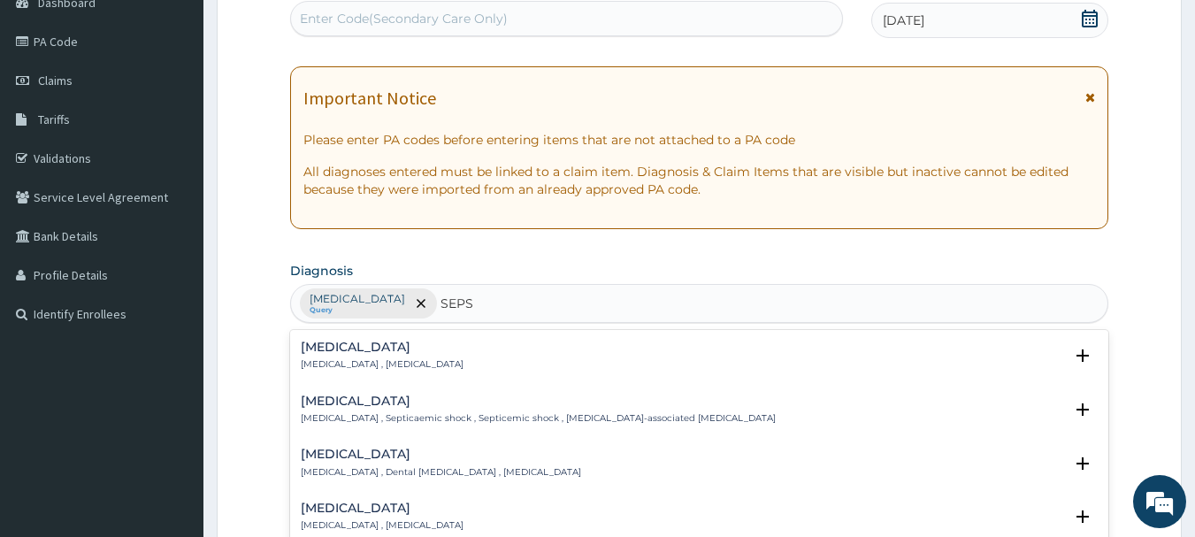
click at [324, 343] on h4 "Sepsis" at bounding box center [382, 347] width 163 height 13
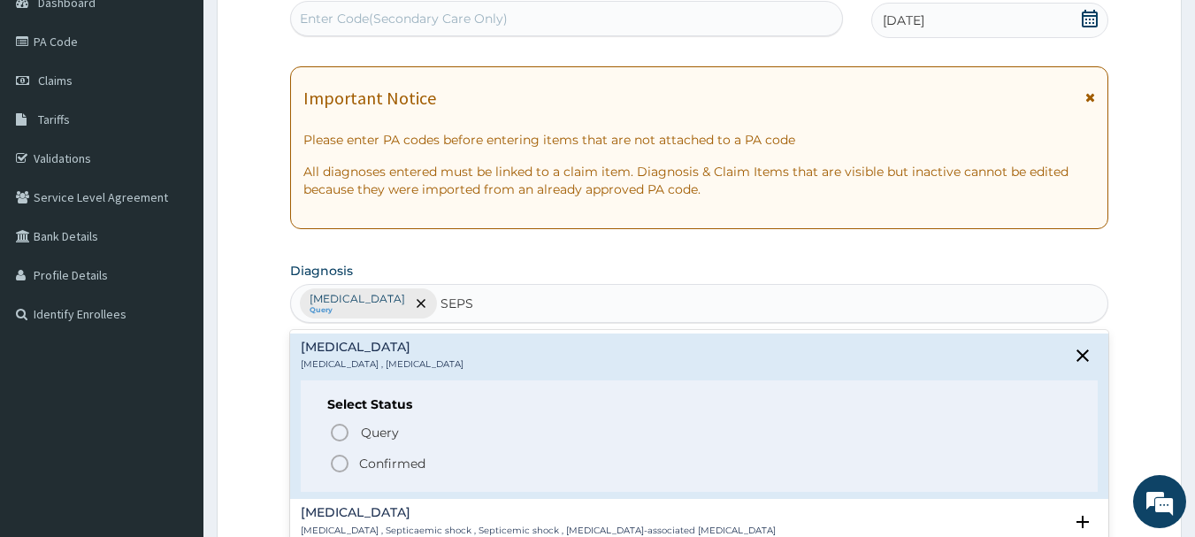
click at [342, 457] on circle "status option filled" at bounding box center [340, 464] width 16 height 16
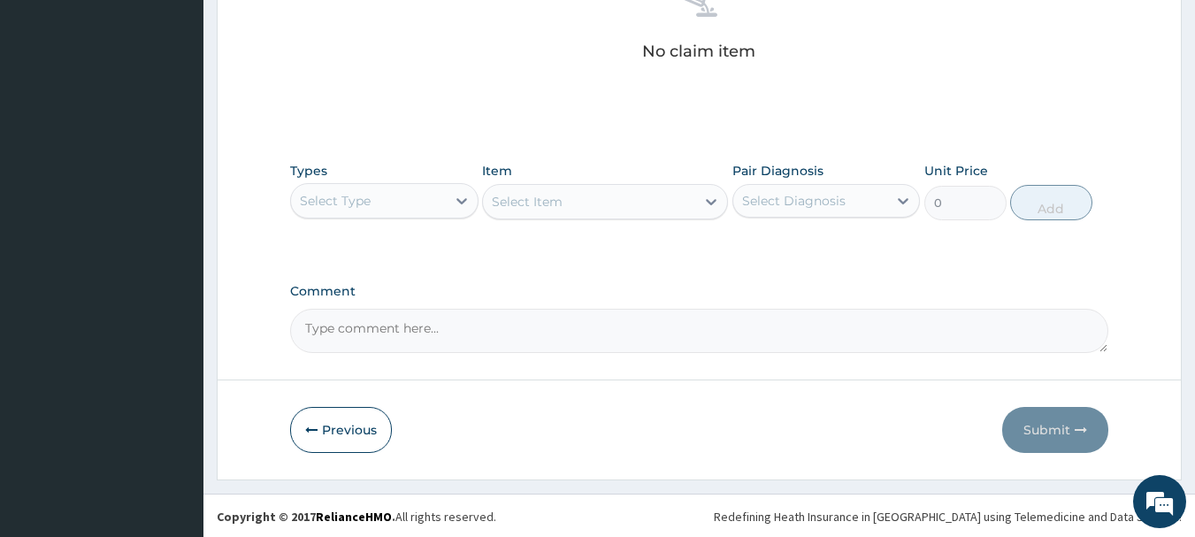
scroll to position [739, 0]
click at [453, 195] on icon at bounding box center [462, 199] width 18 height 18
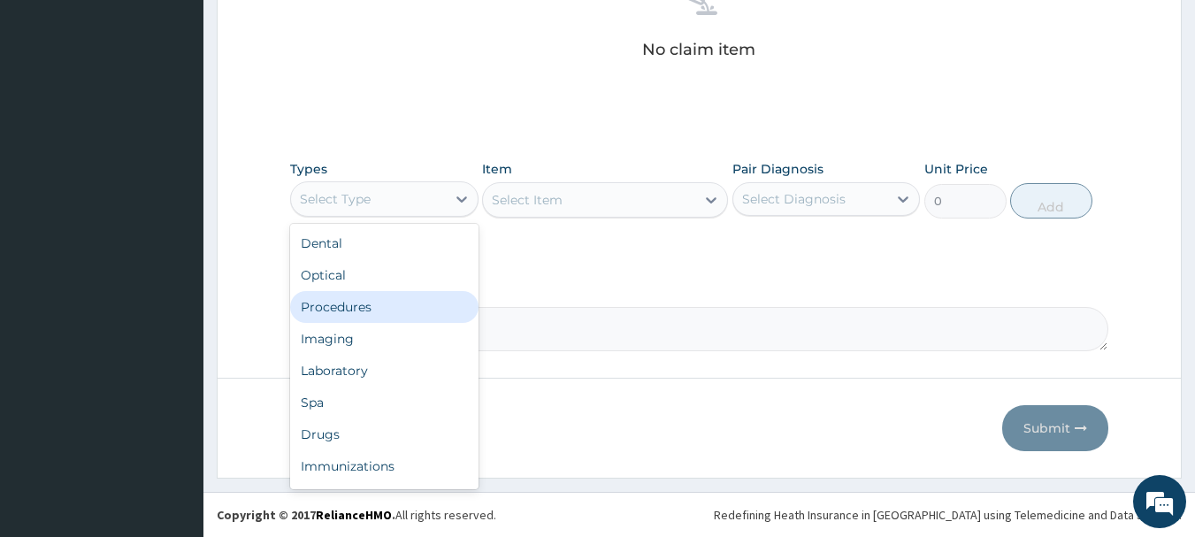
click at [403, 306] on div "Procedures" at bounding box center [384, 307] width 188 height 32
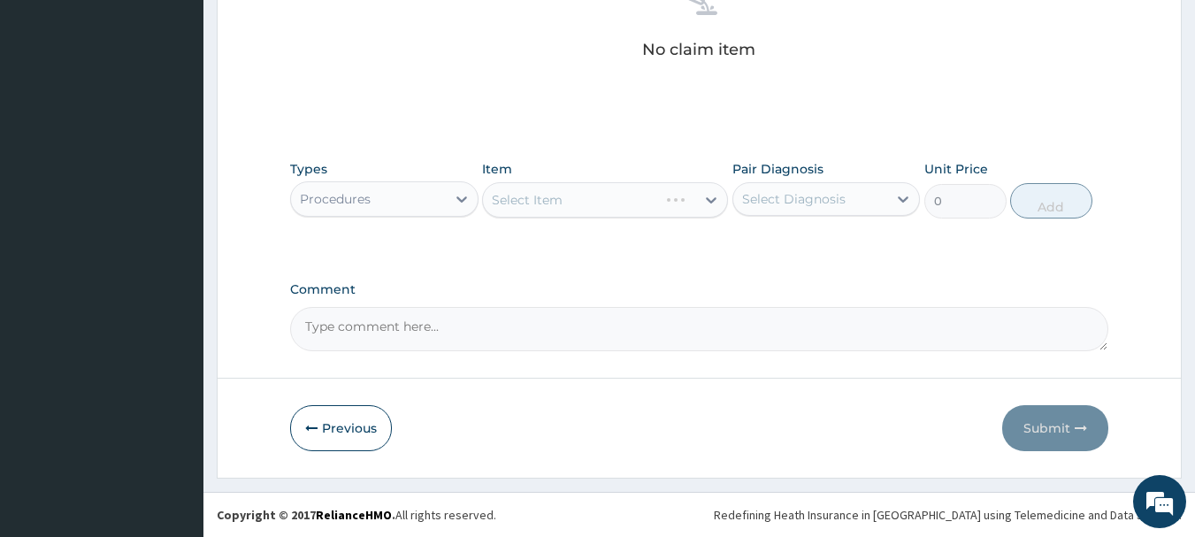
click at [625, 200] on div "Select Item" at bounding box center [570, 200] width 175 height 28
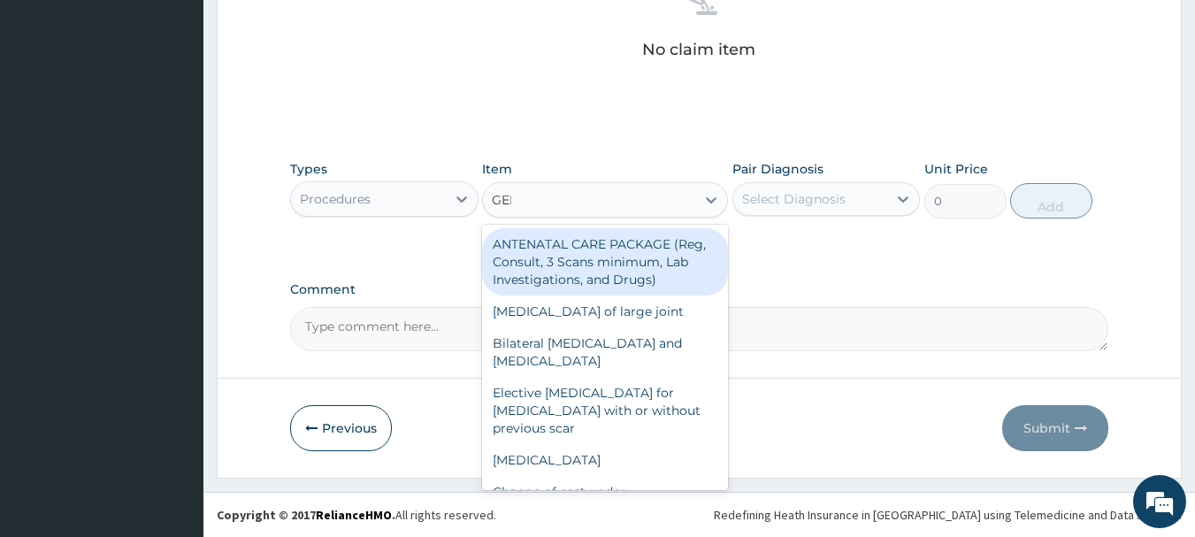
type input "GENE"
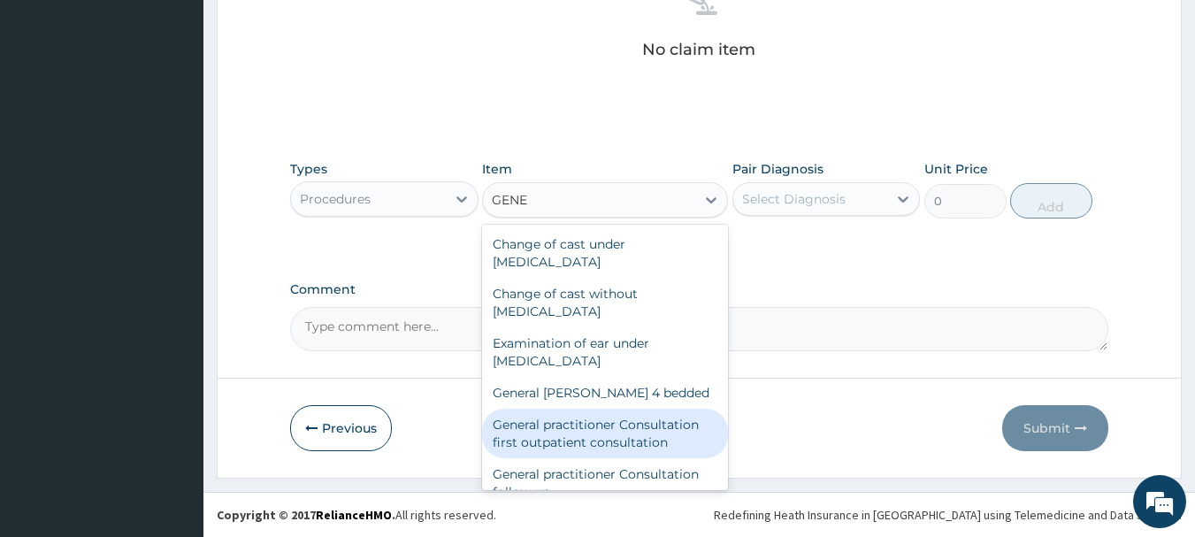
drag, startPoint x: 605, startPoint y: 410, endPoint x: 636, endPoint y: 380, distance: 43.2
click at [605, 412] on div "General practitioner Consultation first outpatient consultation" at bounding box center [605, 434] width 246 height 50
type input "3547.5"
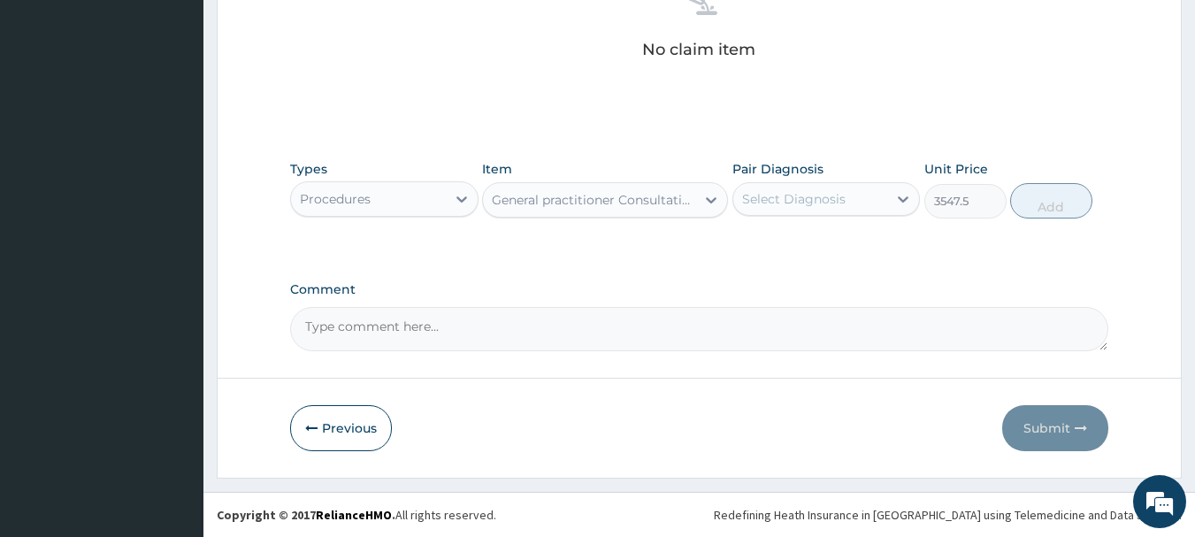
drag, startPoint x: 842, startPoint y: 198, endPoint x: 854, endPoint y: 216, distance: 21.1
click at [848, 203] on div "Select Diagnosis" at bounding box center [810, 199] width 155 height 28
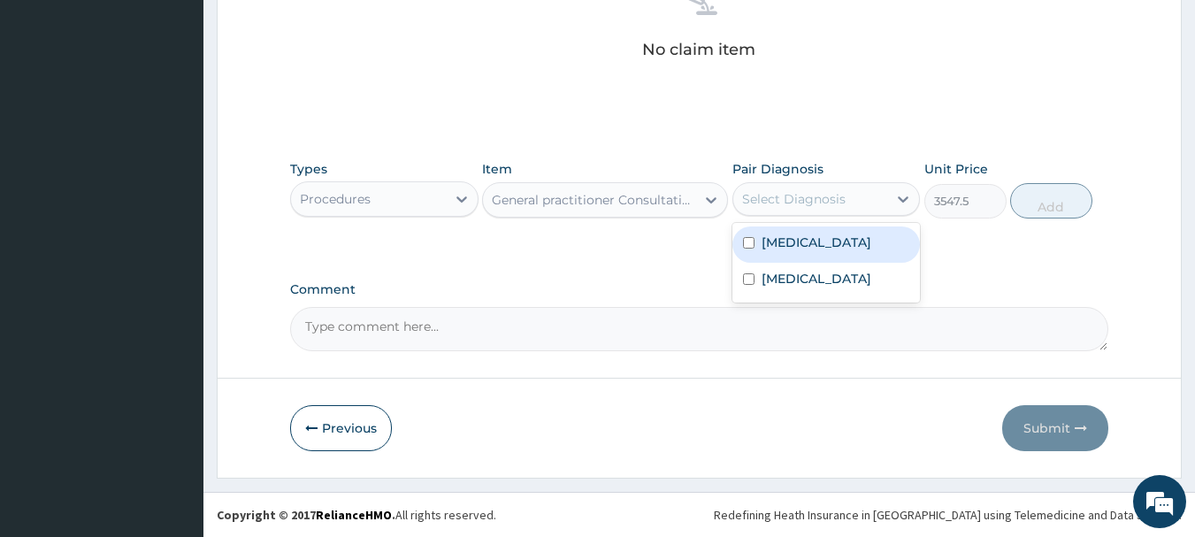
drag, startPoint x: 867, startPoint y: 258, endPoint x: 873, endPoint y: 265, distance: 9.4
click at [868, 259] on div "[MEDICAL_DATA]" at bounding box center [827, 244] width 188 height 36
checkbox input "true"
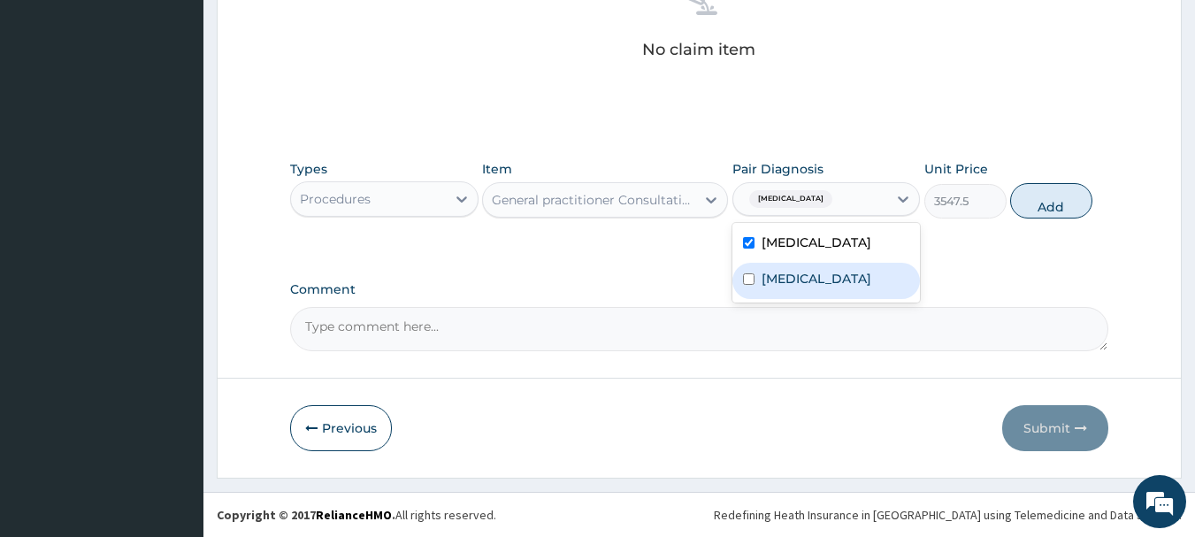
click at [878, 280] on div "Sepsis" at bounding box center [827, 281] width 188 height 36
checkbox input "true"
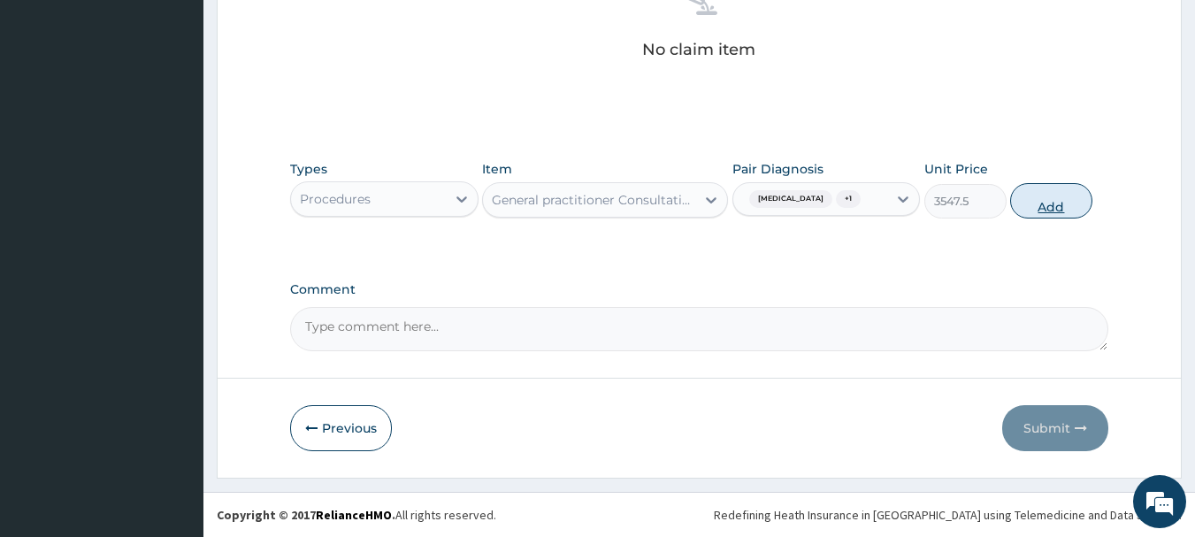
click at [1081, 204] on button "Add" at bounding box center [1051, 200] width 82 height 35
type input "0"
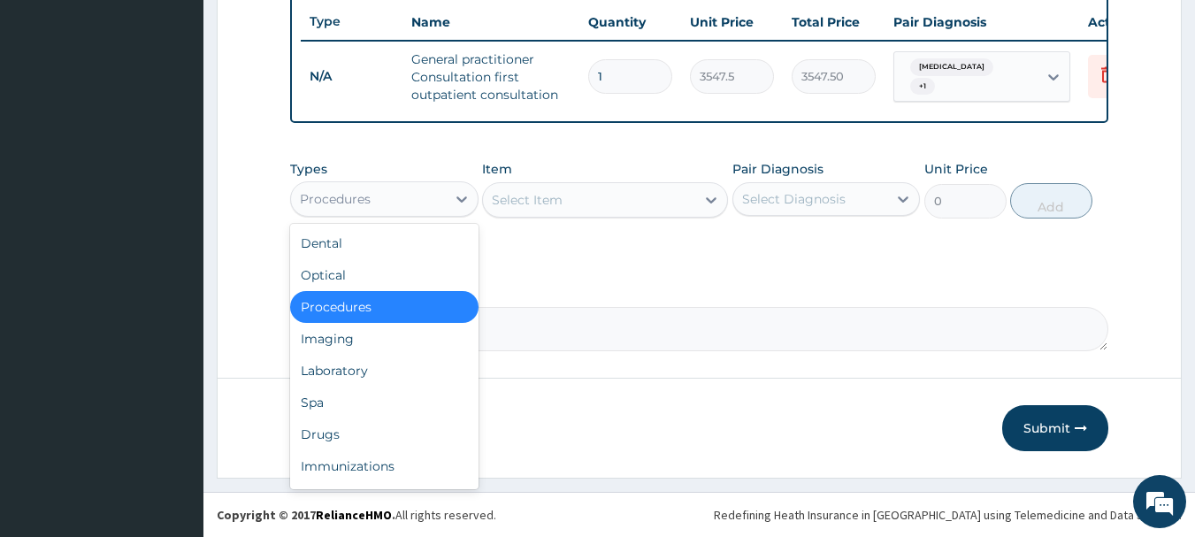
click at [415, 191] on div "Procedures" at bounding box center [368, 199] width 155 height 28
click at [368, 362] on div "Laboratory" at bounding box center [384, 371] width 188 height 32
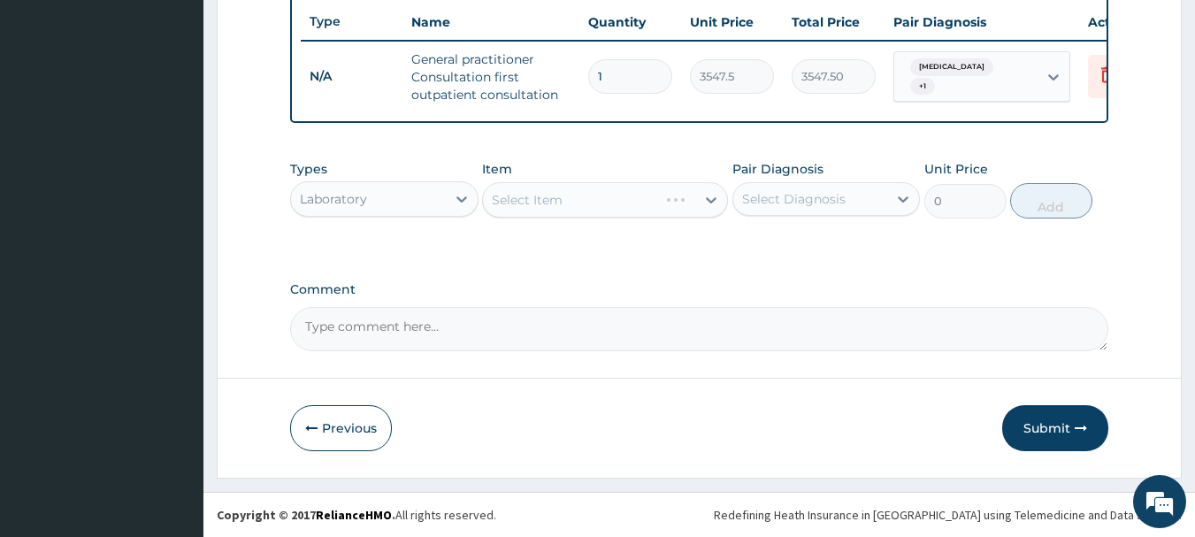
click at [585, 204] on div "Select Item" at bounding box center [570, 200] width 175 height 28
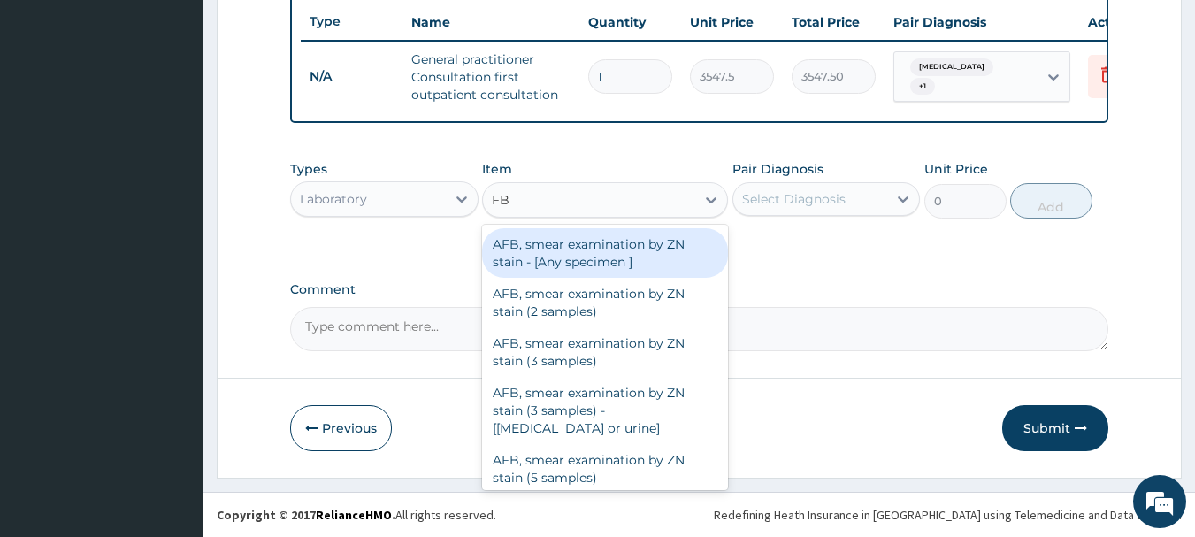
type input "FBC"
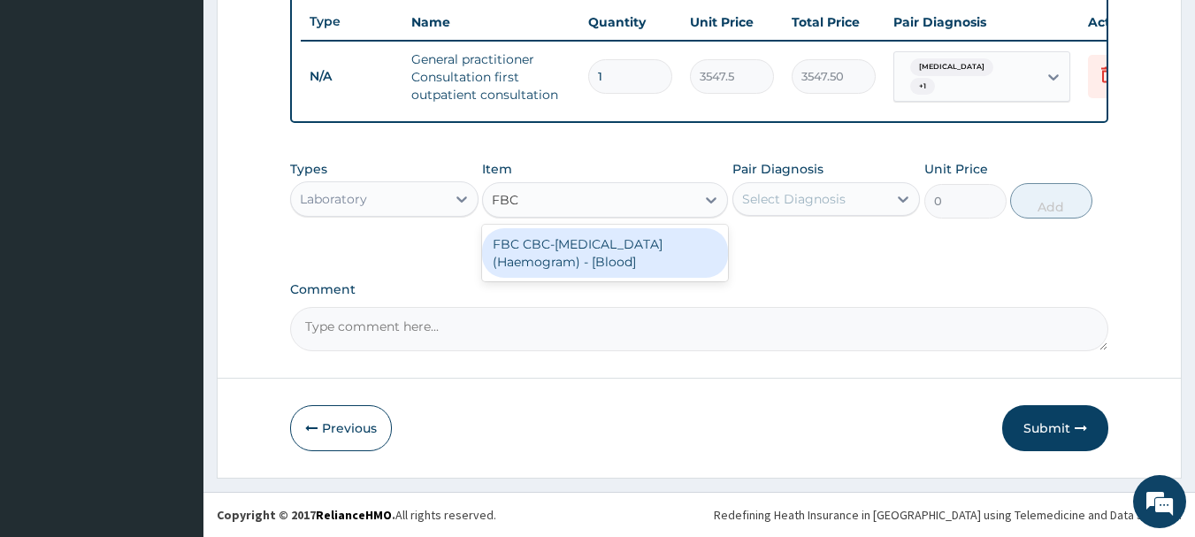
click at [565, 265] on div "FBC CBC-Complete Blood Count (Haemogram) - [Blood]" at bounding box center [605, 253] width 246 height 50
type input "4300"
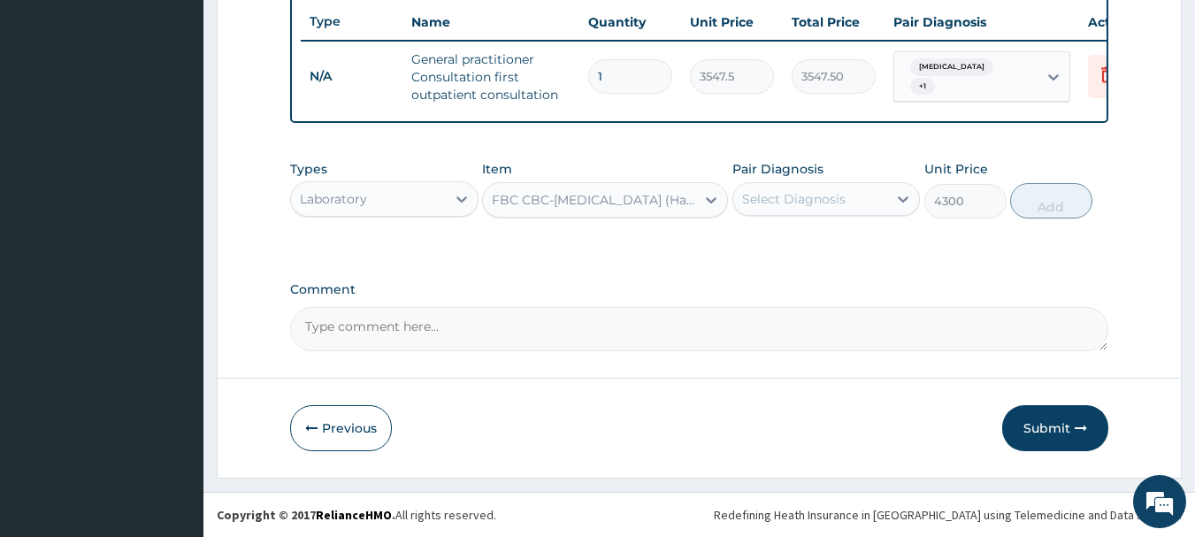
drag, startPoint x: 824, startPoint y: 194, endPoint x: 829, endPoint y: 210, distance: 16.8
click at [825, 198] on div "Select Diagnosis" at bounding box center [794, 199] width 104 height 18
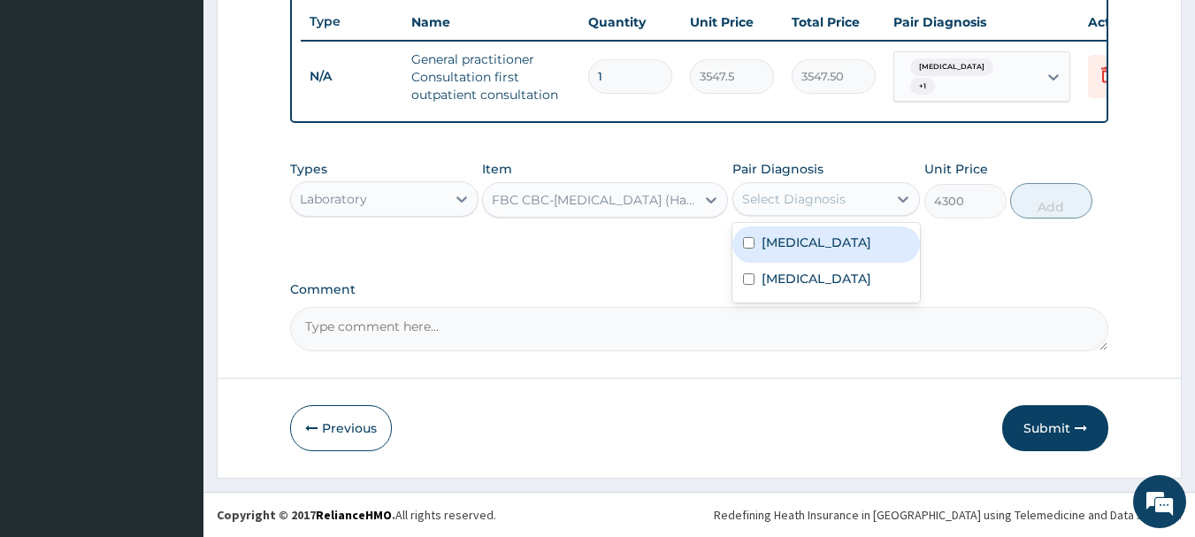
drag, startPoint x: 839, startPoint y: 240, endPoint x: 855, endPoint y: 286, distance: 49.0
click at [847, 259] on div "Malaria" at bounding box center [827, 244] width 188 height 36
checkbox input "true"
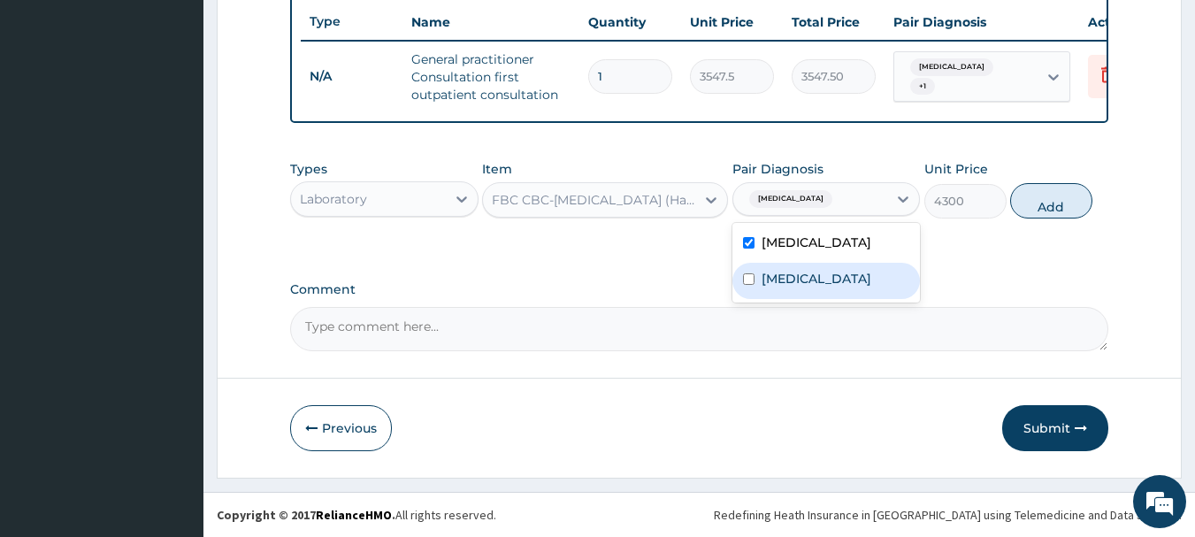
click at [857, 289] on div "Sepsis" at bounding box center [827, 281] width 188 height 36
checkbox input "true"
click at [1086, 205] on button "Add" at bounding box center [1051, 200] width 82 height 35
type input "0"
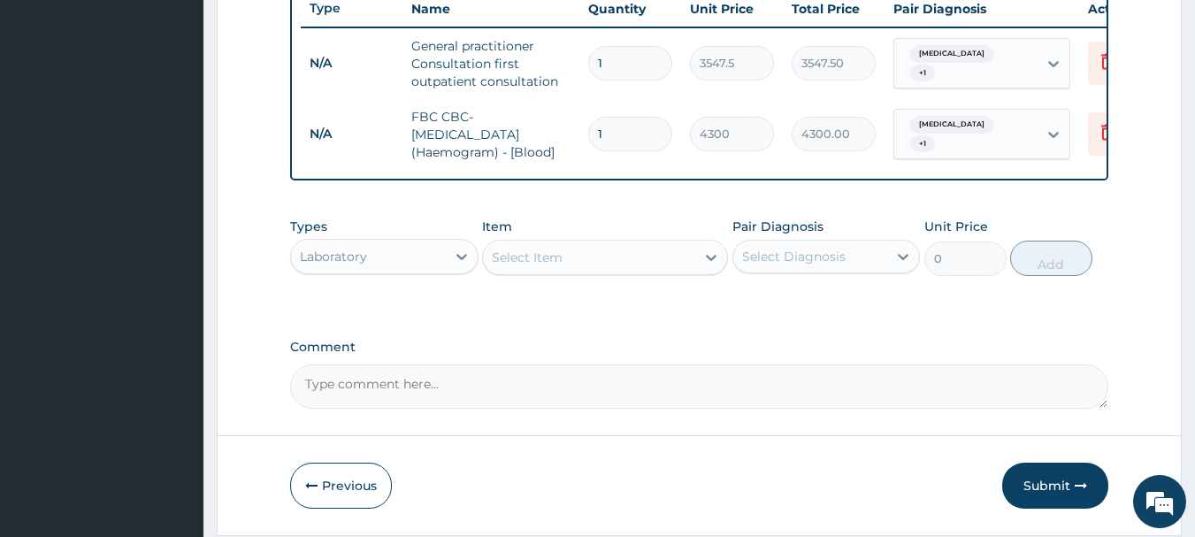
click at [657, 272] on div "Select Item" at bounding box center [589, 257] width 212 height 28
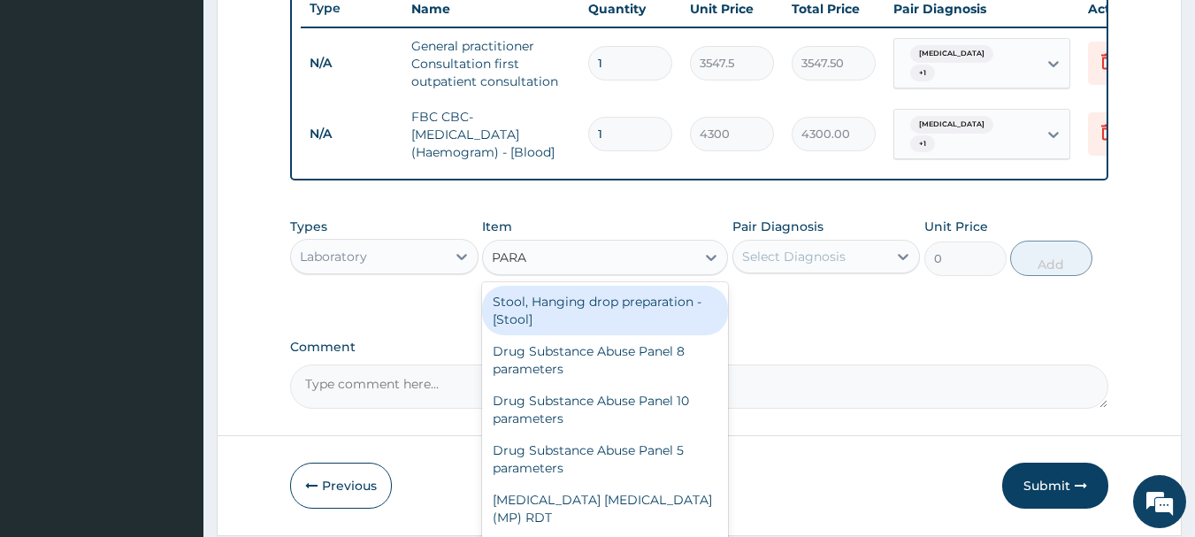
type input "PARAS"
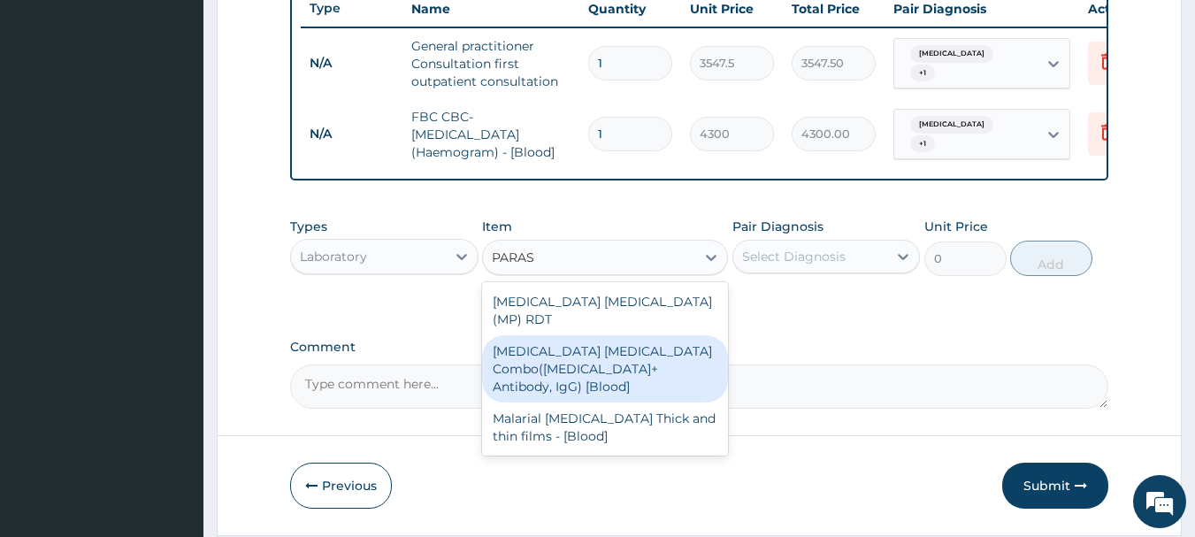
click at [604, 352] on div "Malaria Parasite Combo(Blood Film+ Antibody, IgG) [Blood]" at bounding box center [605, 368] width 246 height 67
type input "1612.5"
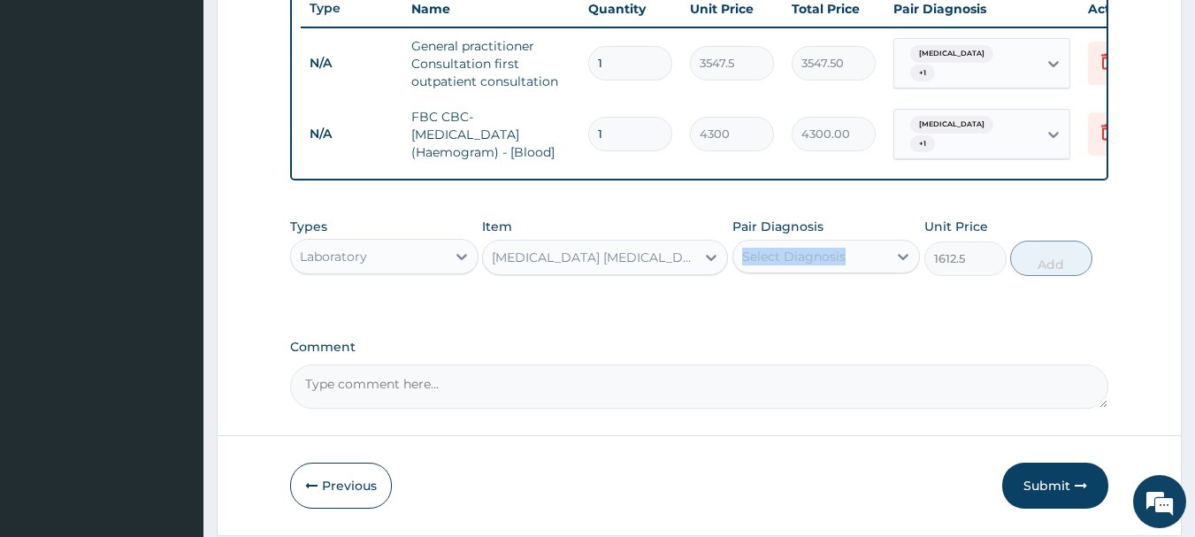
click at [802, 257] on div "Pair Diagnosis Select Diagnosis" at bounding box center [827, 247] width 188 height 58
click at [831, 307] on div "Types Laboratory Item Malaria Parasite Combo(Blood Film+ Antibody, IgG) [Blood]…" at bounding box center [699, 260] width 819 height 103
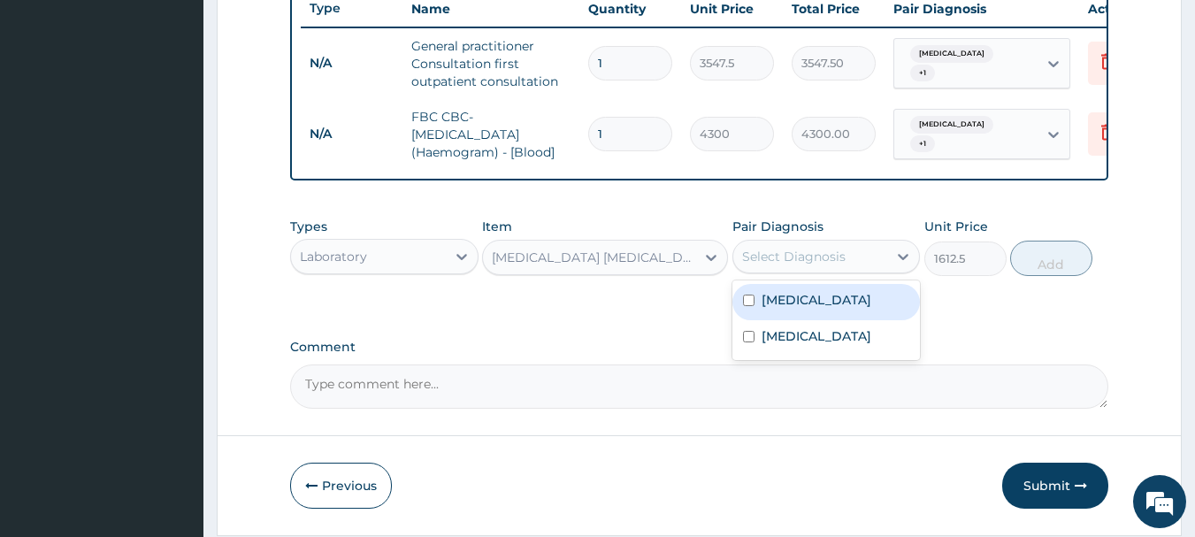
click at [832, 265] on div "Select Diagnosis" at bounding box center [794, 257] width 104 height 18
drag, startPoint x: 831, startPoint y: 321, endPoint x: 838, endPoint y: 347, distance: 26.6
click at [833, 320] on div "Malaria" at bounding box center [827, 302] width 188 height 36
checkbox input "true"
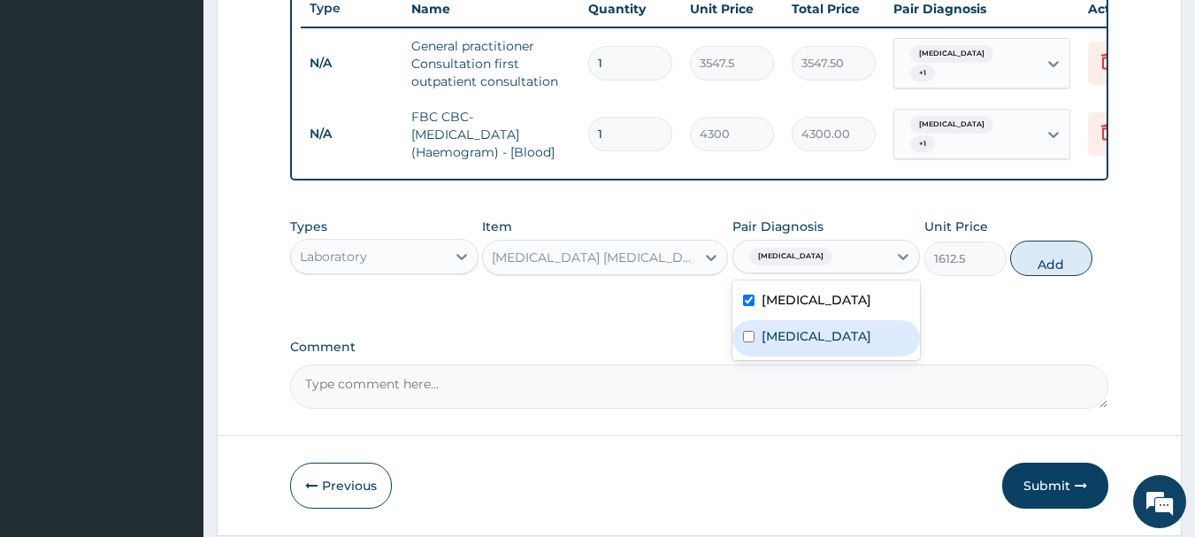
click at [842, 357] on div "Sepsis" at bounding box center [827, 338] width 188 height 36
checkbox input "true"
click at [1050, 257] on button "Add" at bounding box center [1051, 258] width 82 height 35
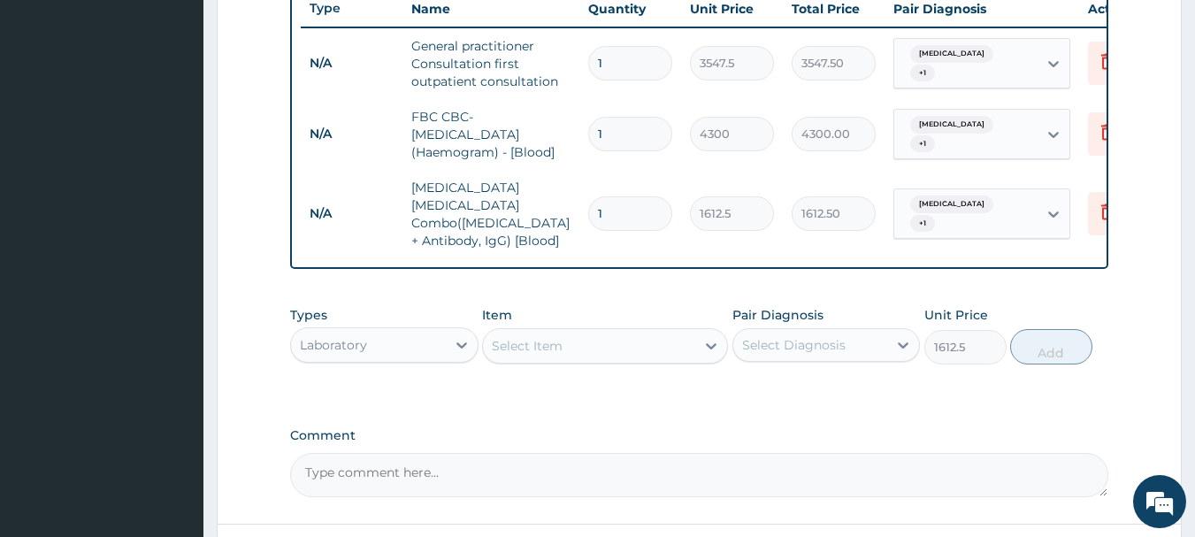
type input "0"
click at [407, 345] on div "Laboratory" at bounding box center [368, 345] width 155 height 28
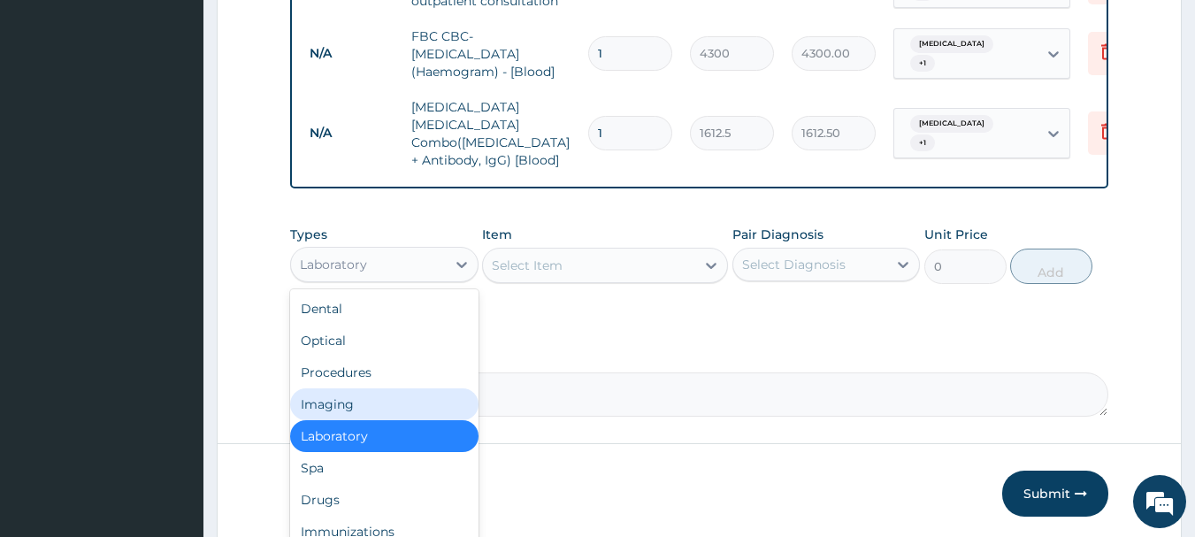
scroll to position [819, 0]
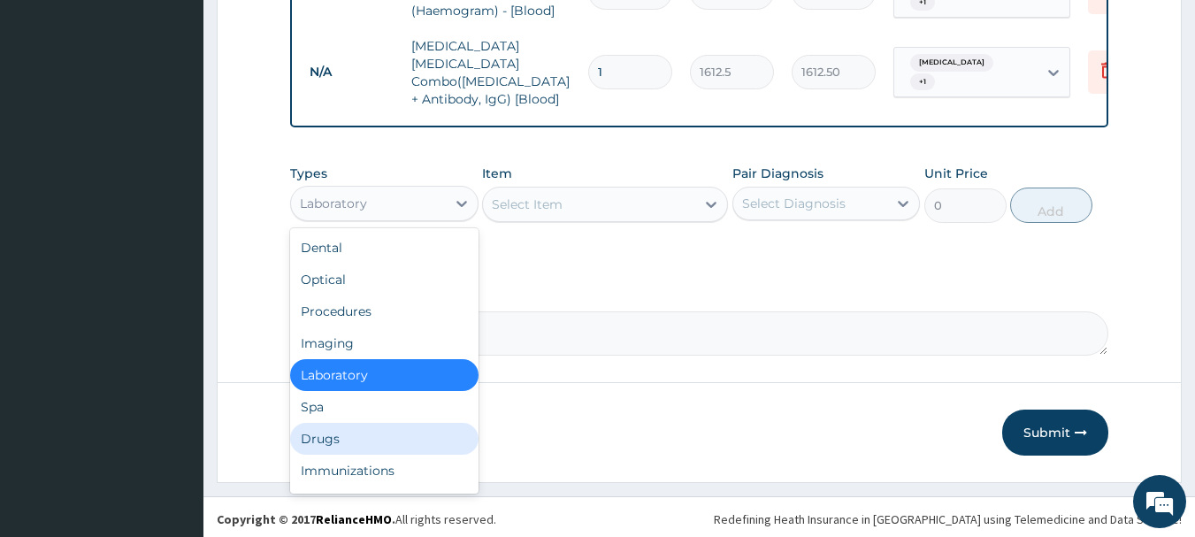
click at [375, 430] on div "Drugs" at bounding box center [384, 439] width 188 height 32
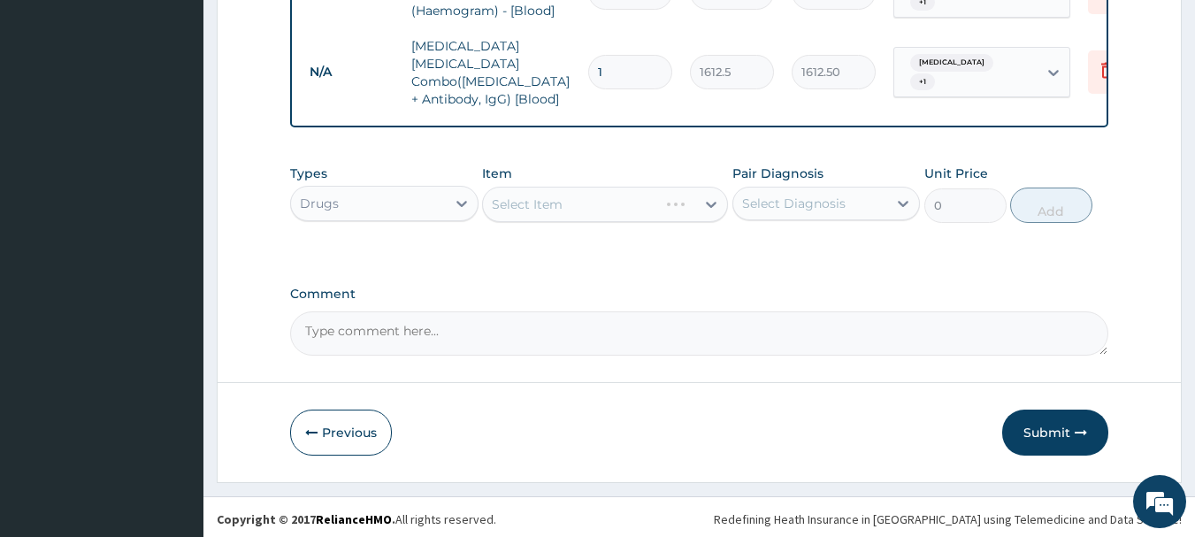
click at [629, 195] on div "Select Item" at bounding box center [605, 204] width 246 height 35
click at [629, 195] on div "Select Item" at bounding box center [589, 204] width 212 height 28
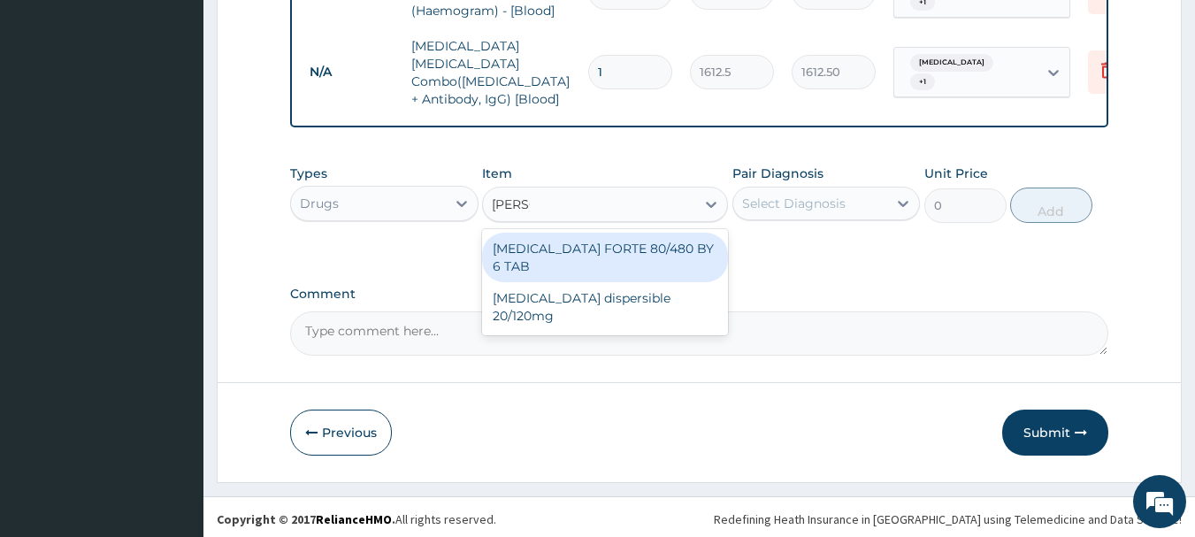
type input "COART"
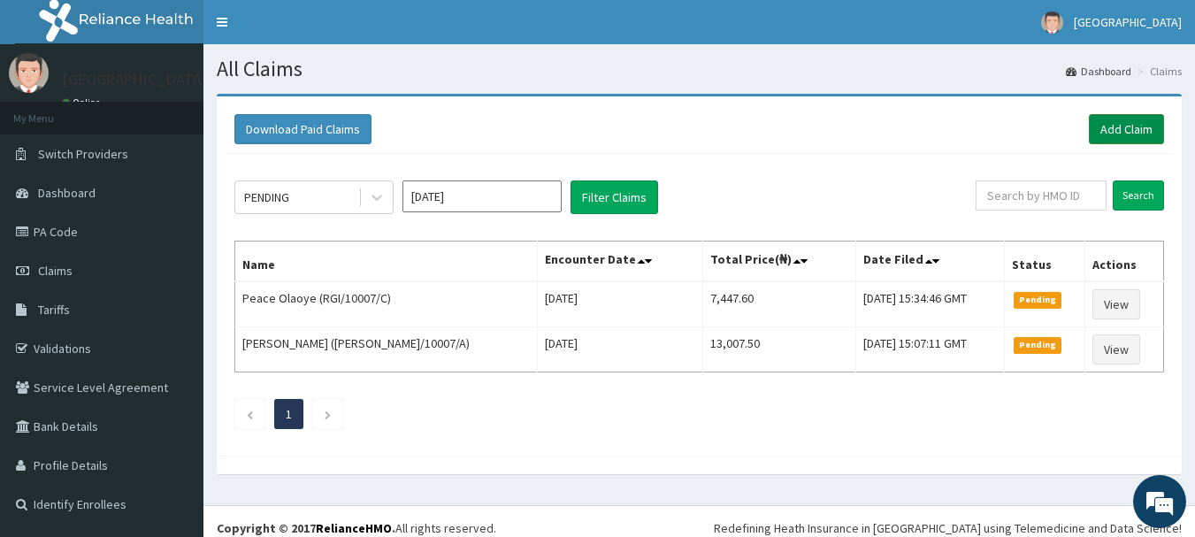
click at [1122, 126] on link "Add Claim" at bounding box center [1126, 129] width 75 height 30
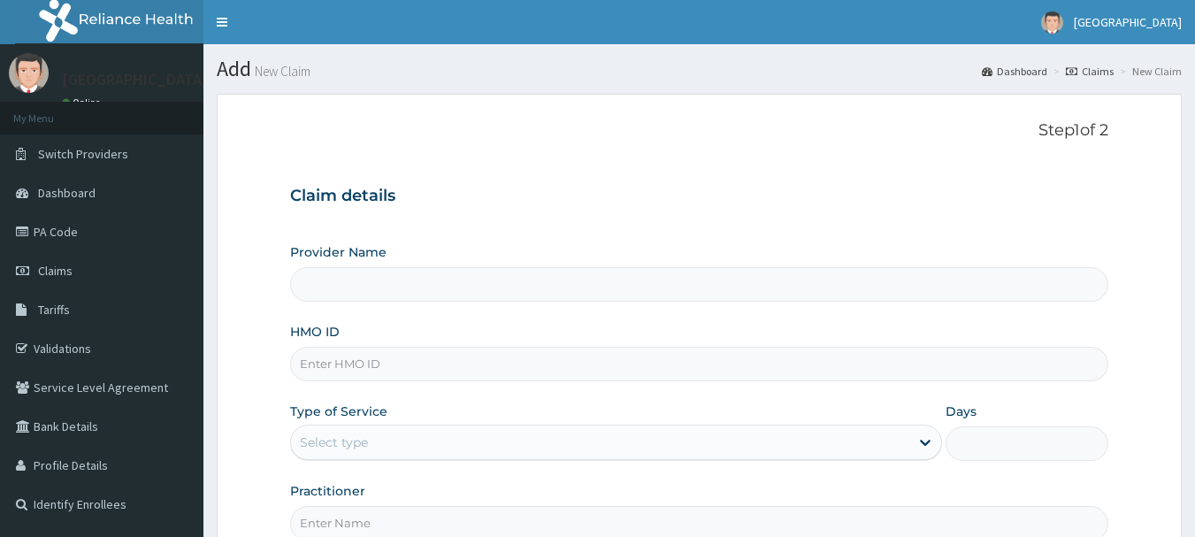
click at [424, 378] on input "HMO ID" at bounding box center [699, 364] width 819 height 35
type input "[GEOGRAPHIC_DATA]"
click at [424, 370] on input "HMO ID" at bounding box center [699, 364] width 819 height 35
type input "PRN/10002/C"
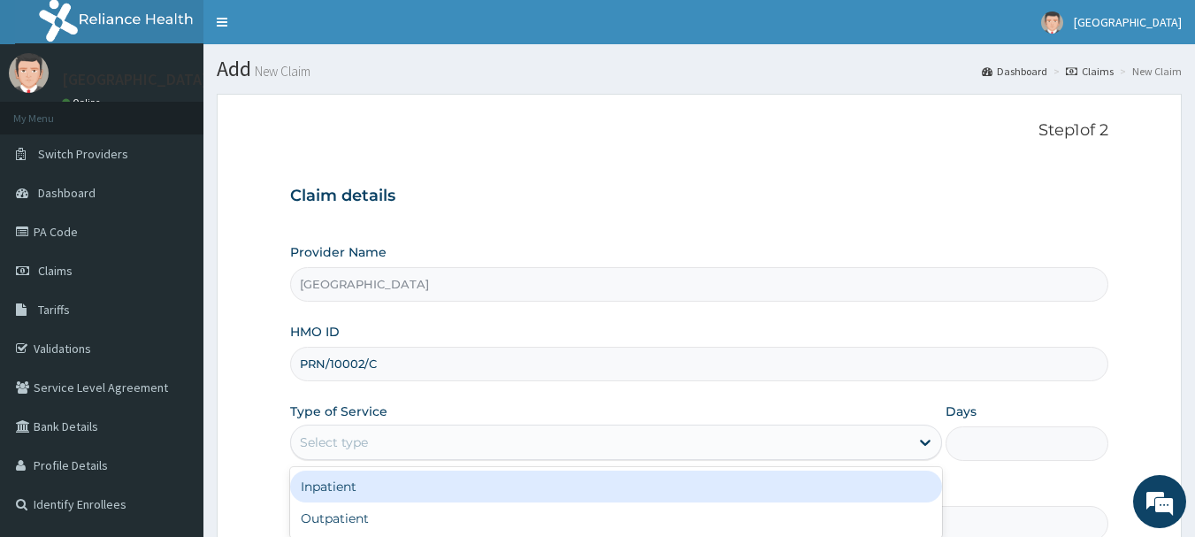
click at [410, 440] on div "Select type" at bounding box center [600, 442] width 618 height 28
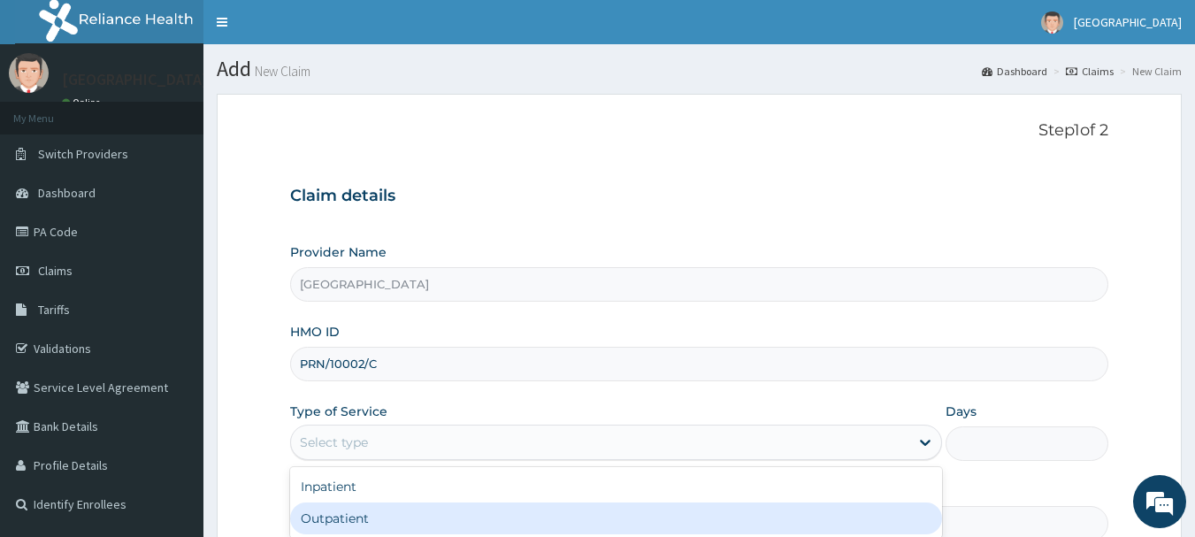
click at [390, 514] on div "Outpatient" at bounding box center [616, 518] width 652 height 32
type input "1"
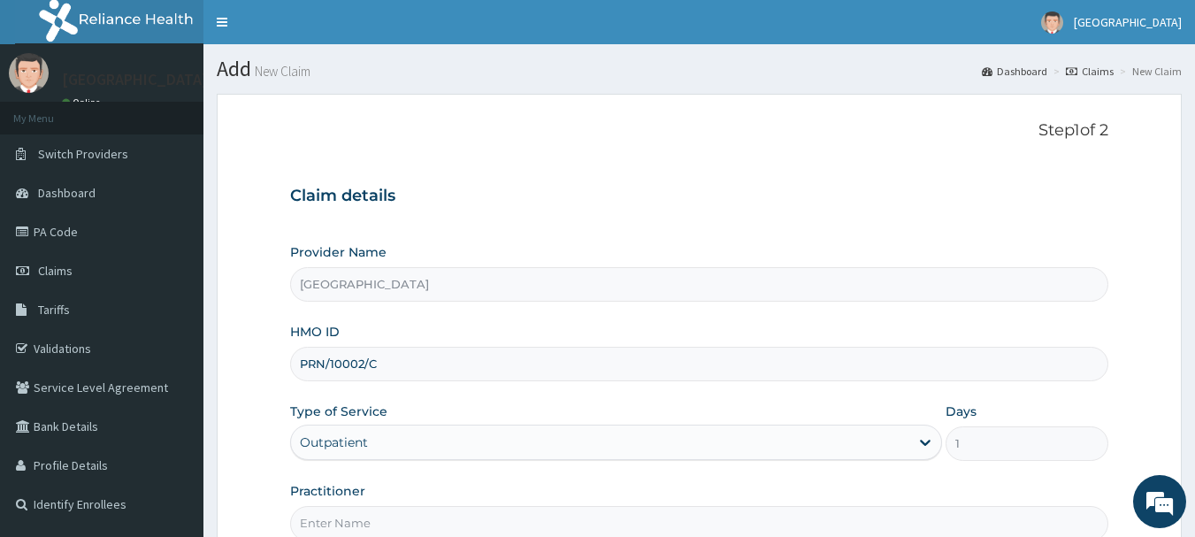
click at [390, 514] on input "Practitioner" at bounding box center [699, 523] width 819 height 35
type input "[PERSON_NAME]"
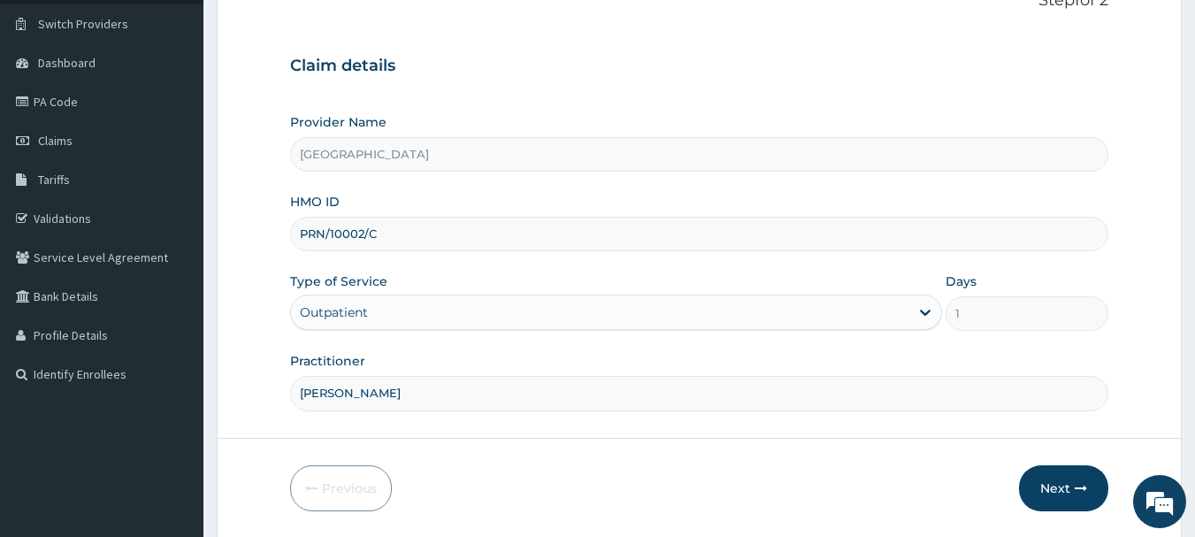
scroll to position [190, 0]
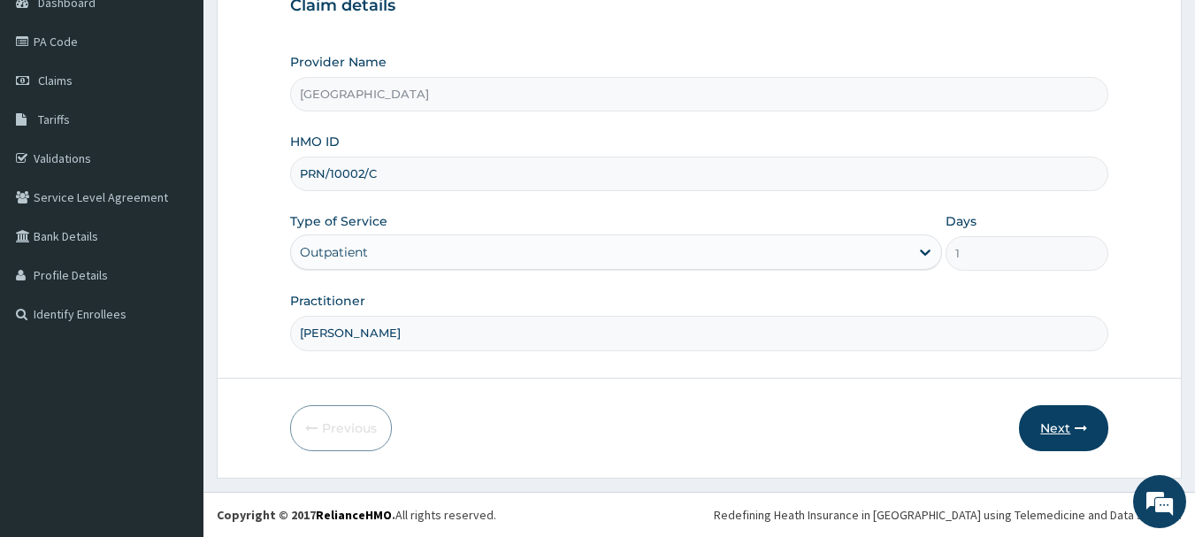
click at [1059, 428] on button "Next" at bounding box center [1063, 428] width 89 height 46
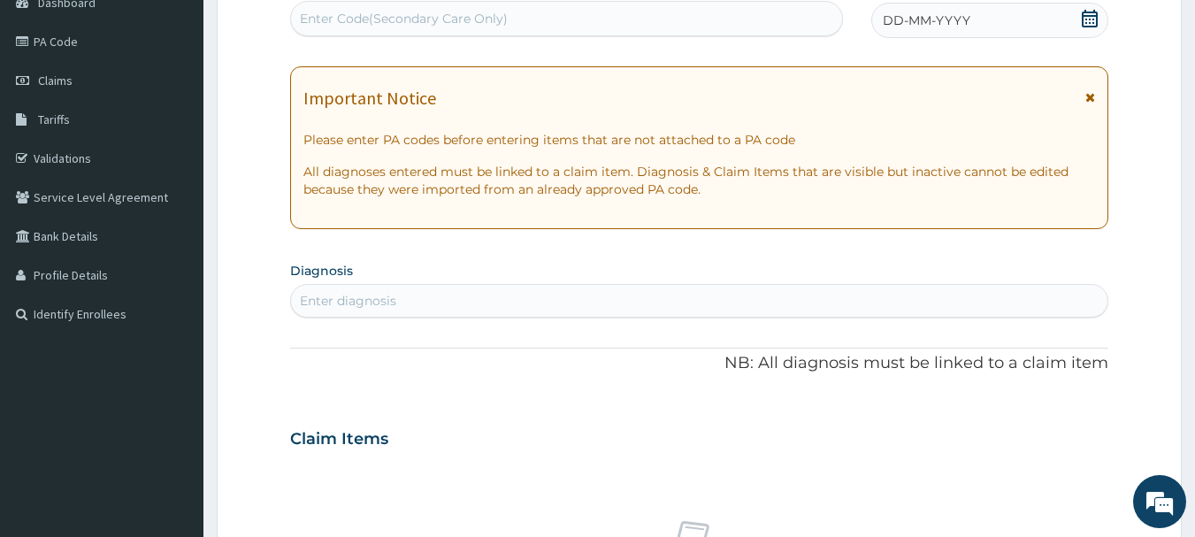
click at [965, 18] on span "DD-MM-YYYY" at bounding box center [927, 21] width 88 height 18
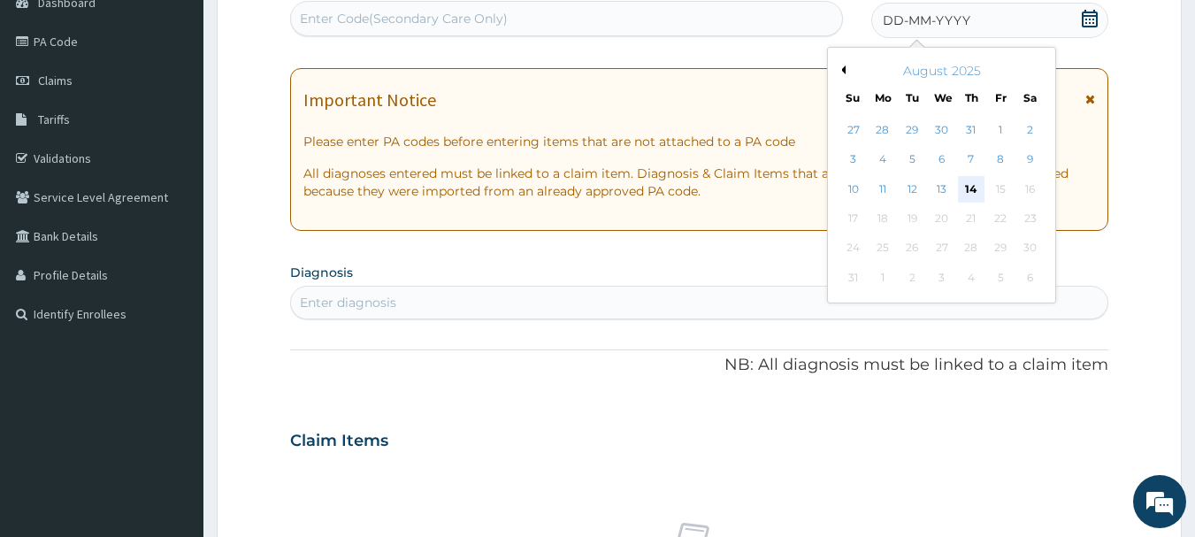
click at [974, 186] on div "14" at bounding box center [971, 189] width 27 height 27
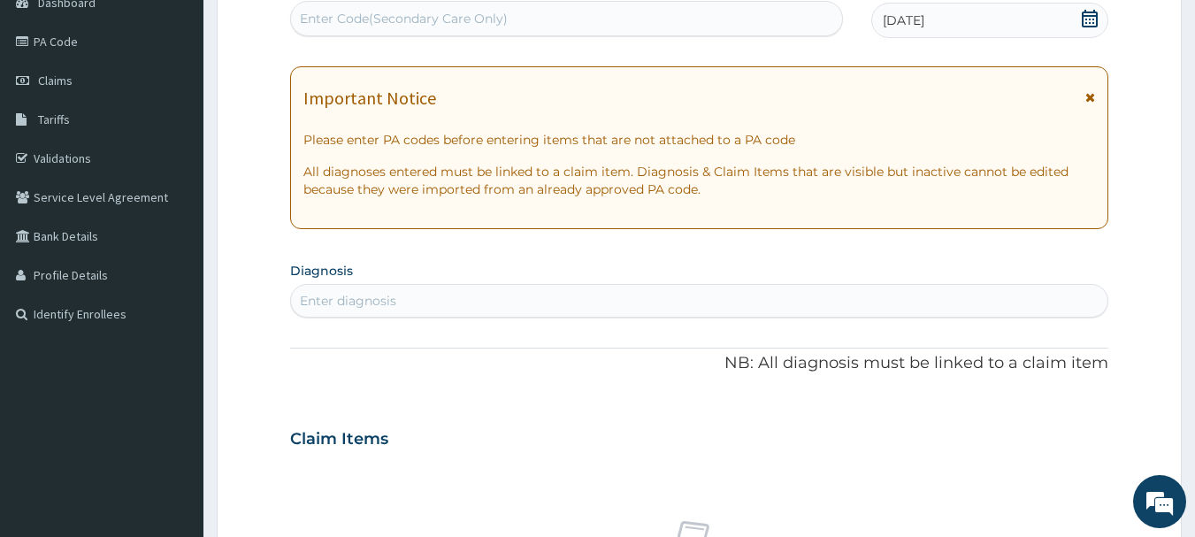
click at [632, 298] on div "Enter diagnosis" at bounding box center [699, 301] width 817 height 28
type input "F"
type input "P"
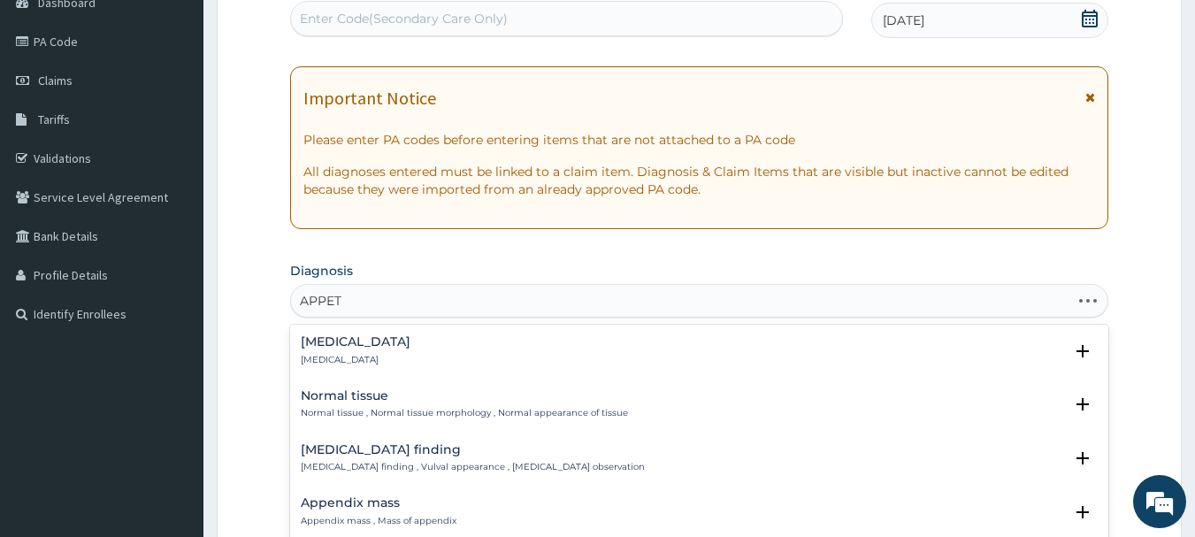
type input "APPETI"
click at [364, 458] on div "Loss of appetite Loss of appetite , [MEDICAL_DATA] , Anorexic , No appetite , O…" at bounding box center [452, 458] width 303 height 31
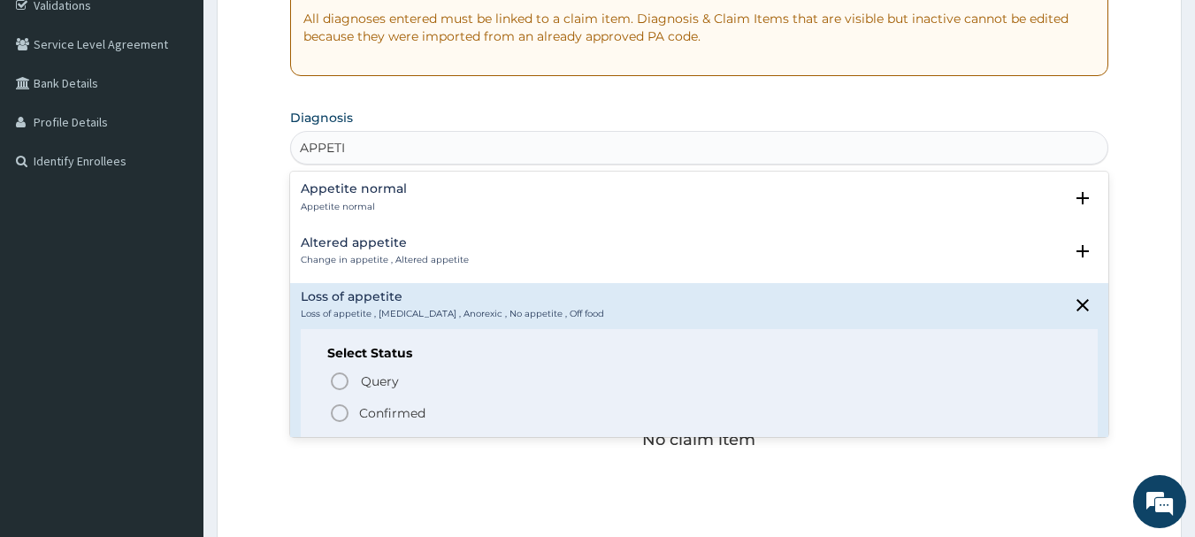
scroll to position [359, 0]
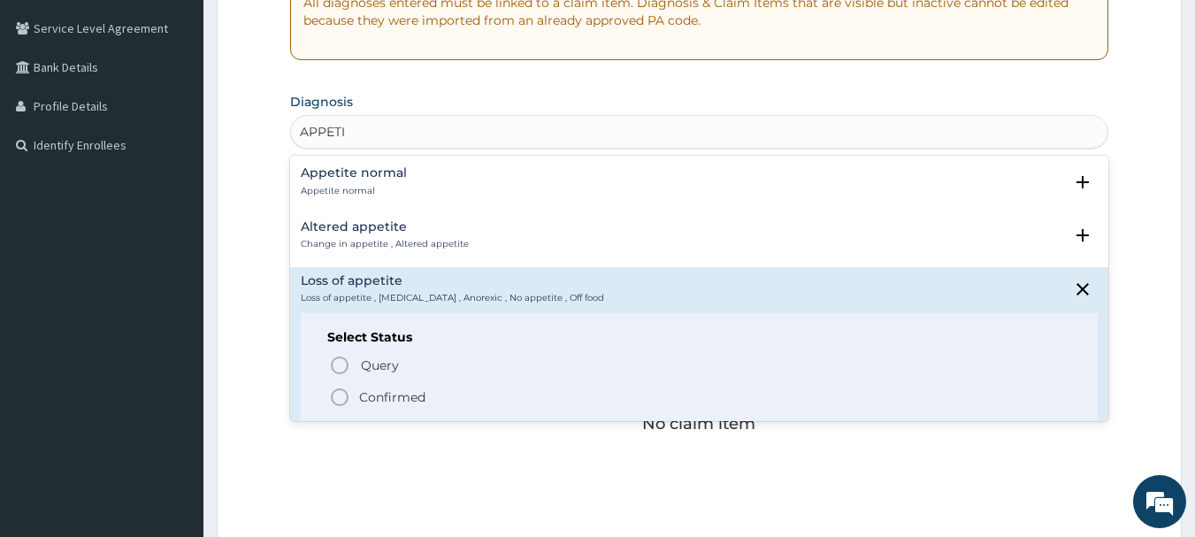
click at [335, 396] on icon "status option filled" at bounding box center [339, 397] width 21 height 21
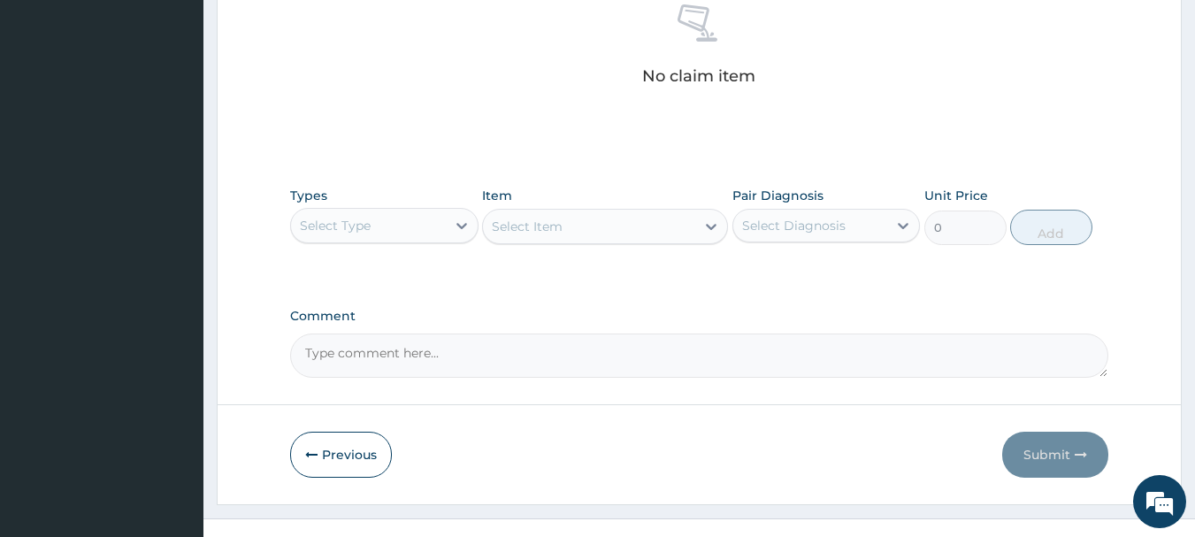
scroll to position [717, 0]
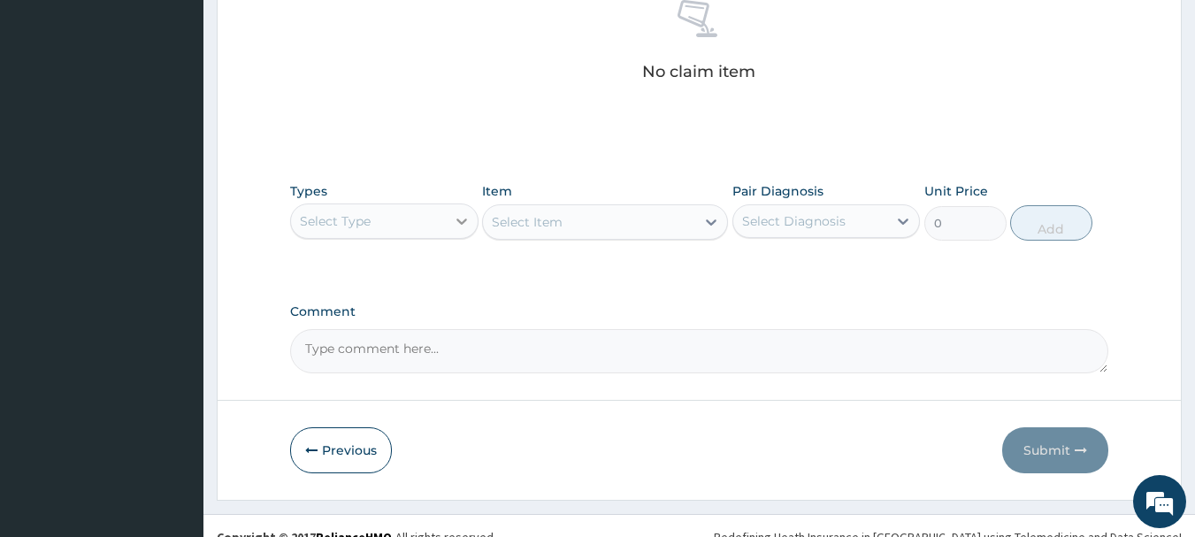
click at [447, 214] on div at bounding box center [462, 221] width 32 height 32
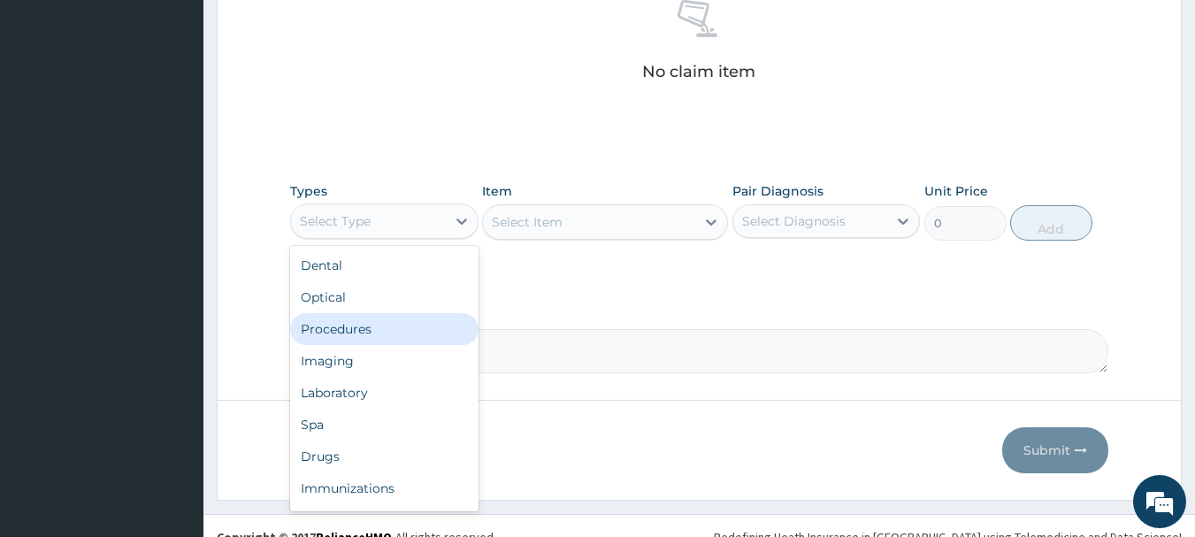
click at [388, 327] on div "Procedures" at bounding box center [384, 329] width 188 height 32
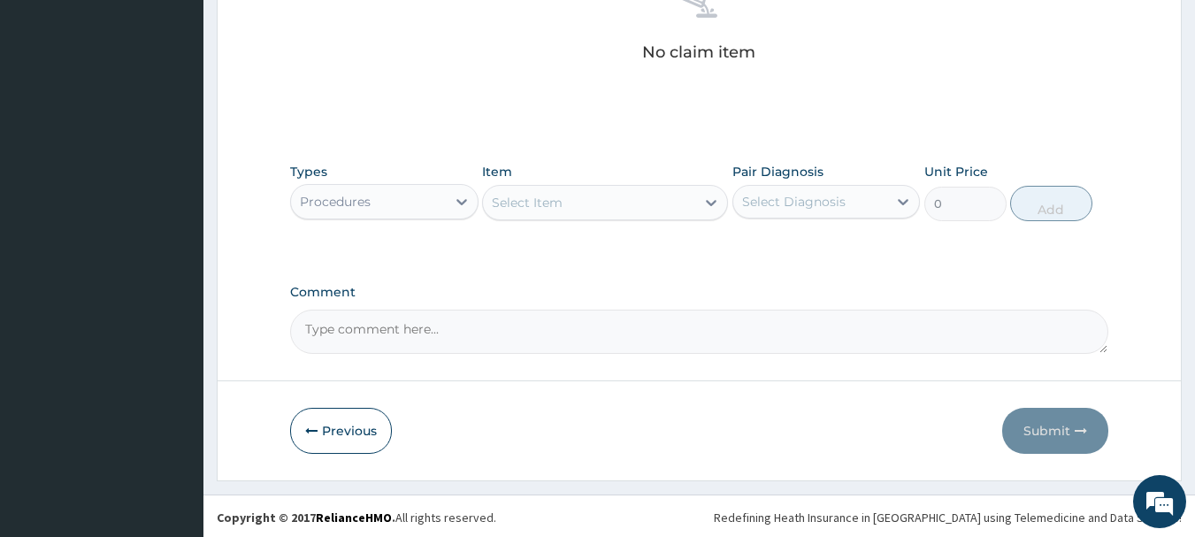
scroll to position [739, 0]
click at [574, 198] on div "Select Item" at bounding box center [589, 200] width 212 height 28
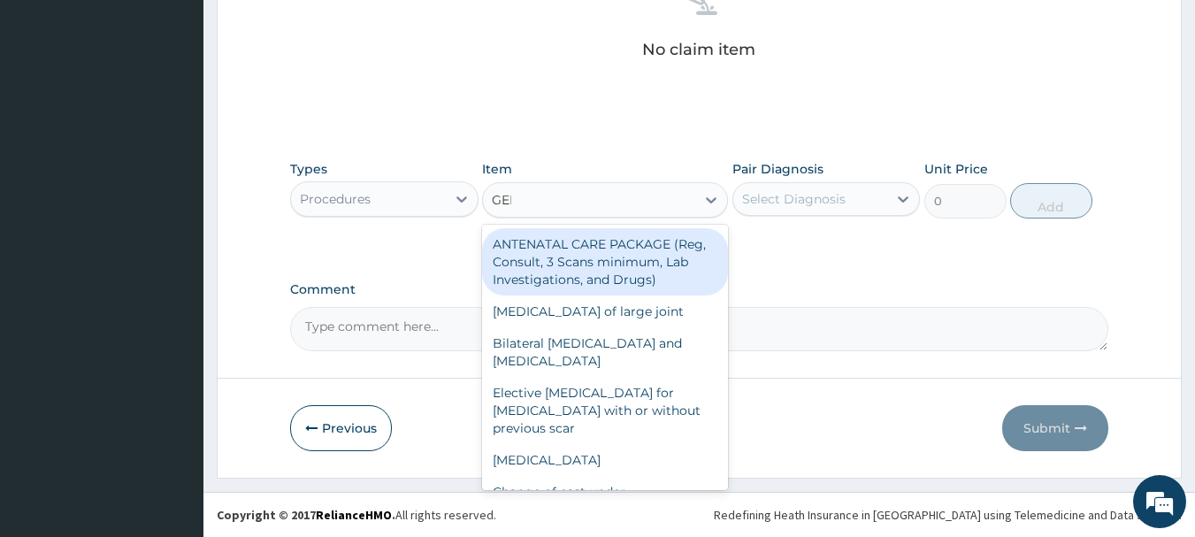
type input "GENE"
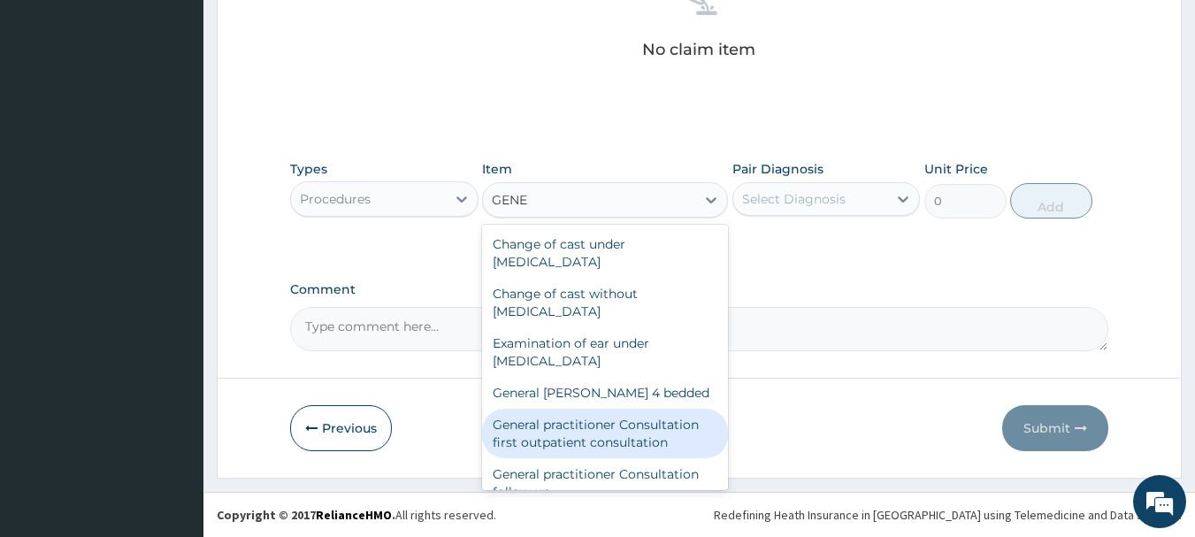
click at [624, 426] on div "General practitioner Consultation first outpatient consultation" at bounding box center [605, 434] width 246 height 50
type input "3547.5"
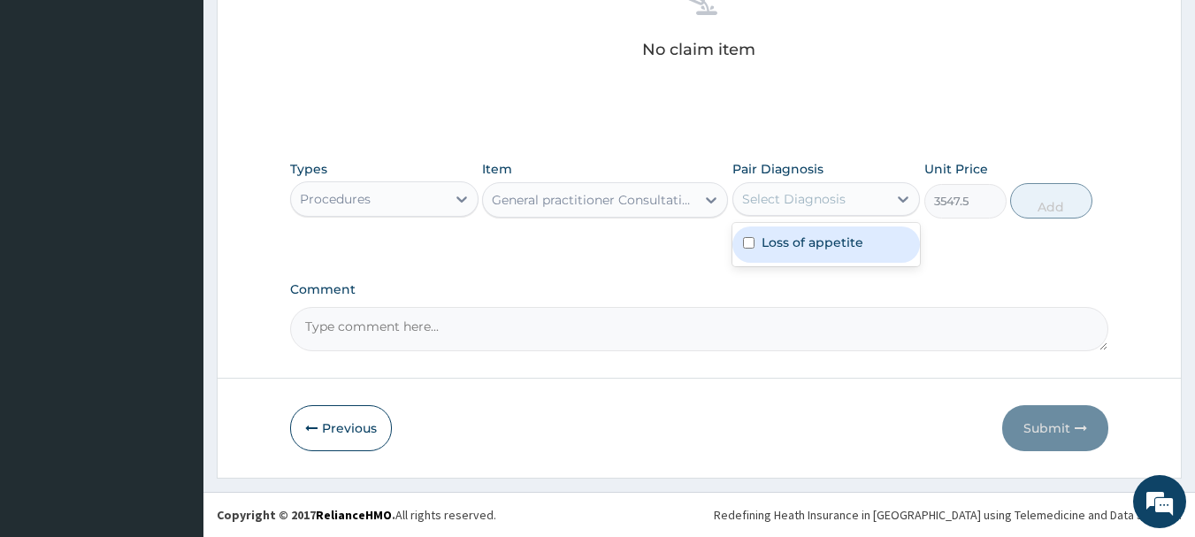
click at [862, 203] on div "Select Diagnosis" at bounding box center [810, 199] width 155 height 28
click at [859, 241] on label "Loss of appetite" at bounding box center [813, 243] width 102 height 18
checkbox input "true"
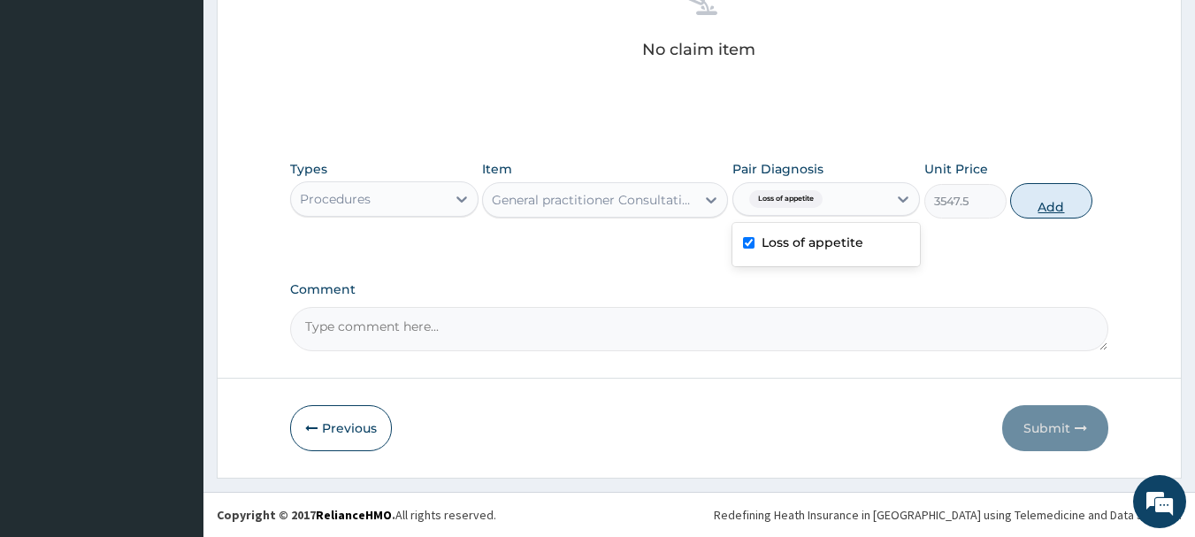
click at [1033, 210] on button "Add" at bounding box center [1051, 200] width 82 height 35
type input "0"
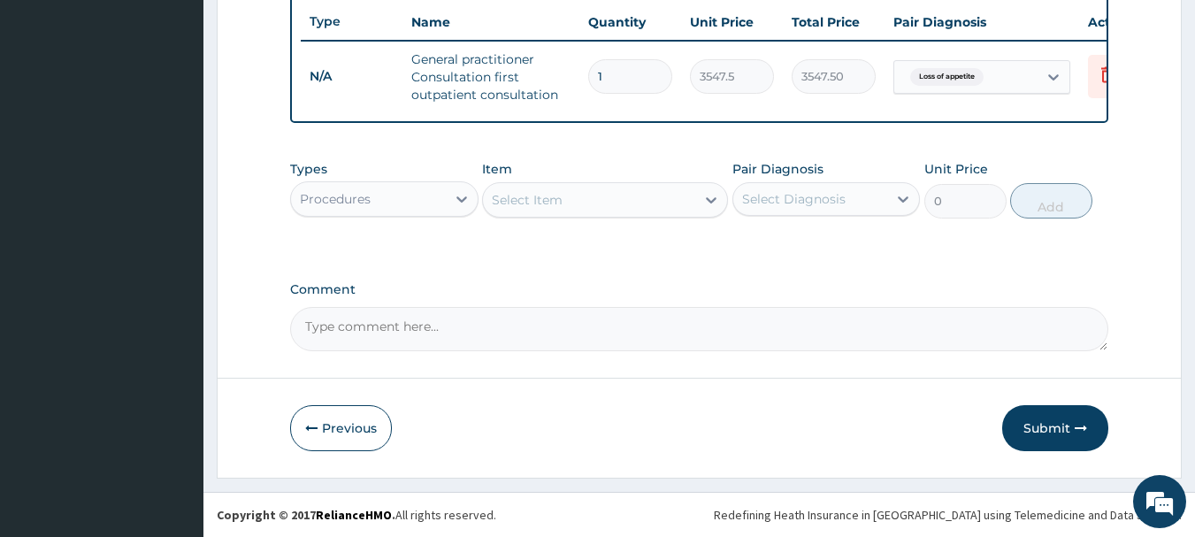
scroll to position [678, 0]
click at [370, 202] on div "Procedures" at bounding box center [335, 199] width 71 height 18
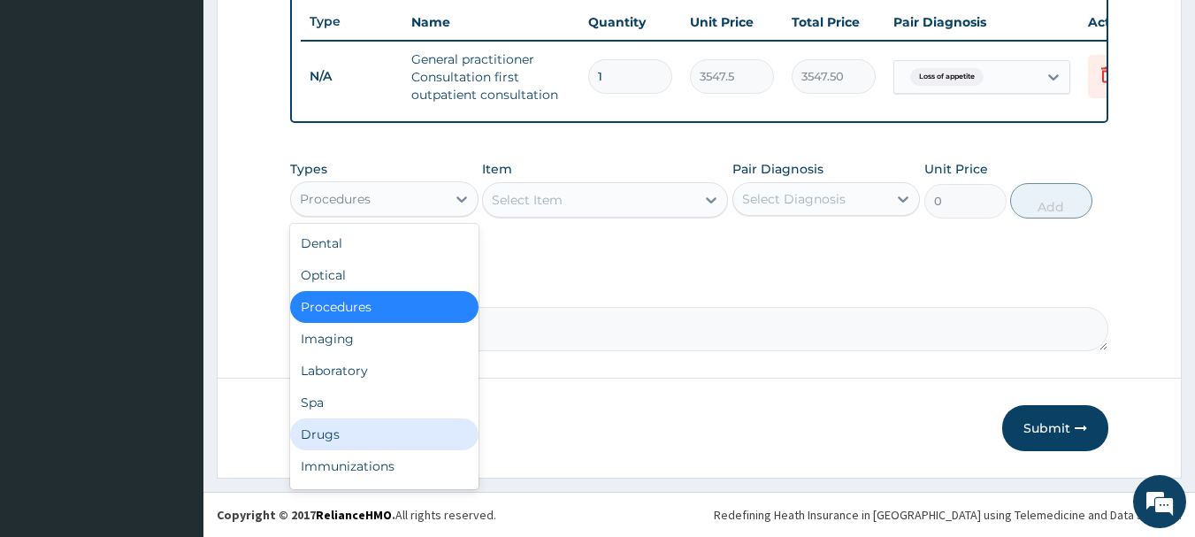
click at [345, 420] on div "Drugs" at bounding box center [384, 434] width 188 height 32
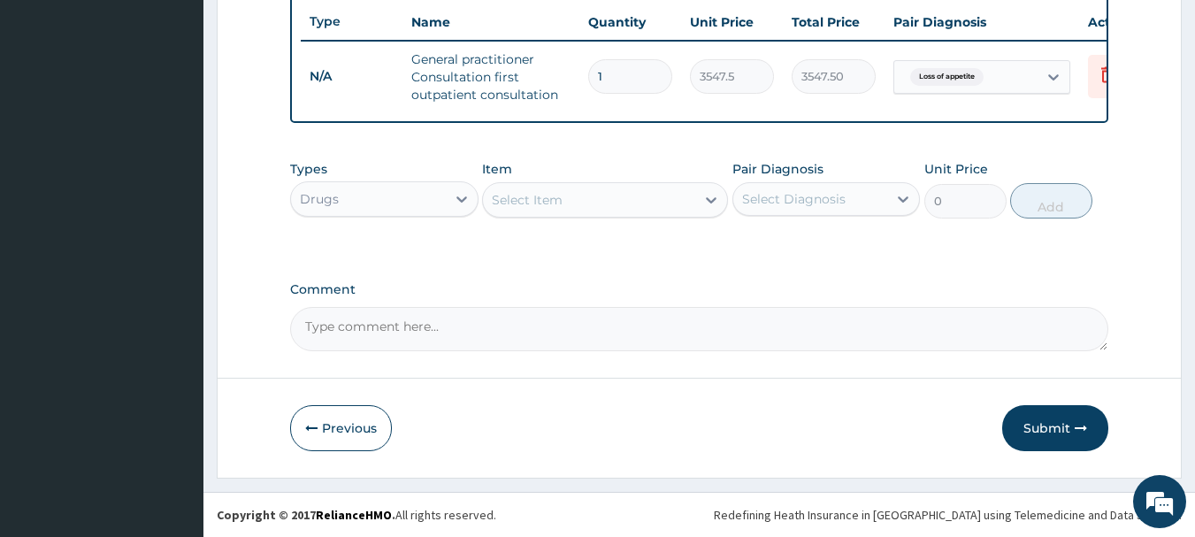
click at [606, 196] on div "Select Item" at bounding box center [589, 200] width 212 height 28
click at [607, 196] on div "Select Item" at bounding box center [589, 200] width 212 height 28
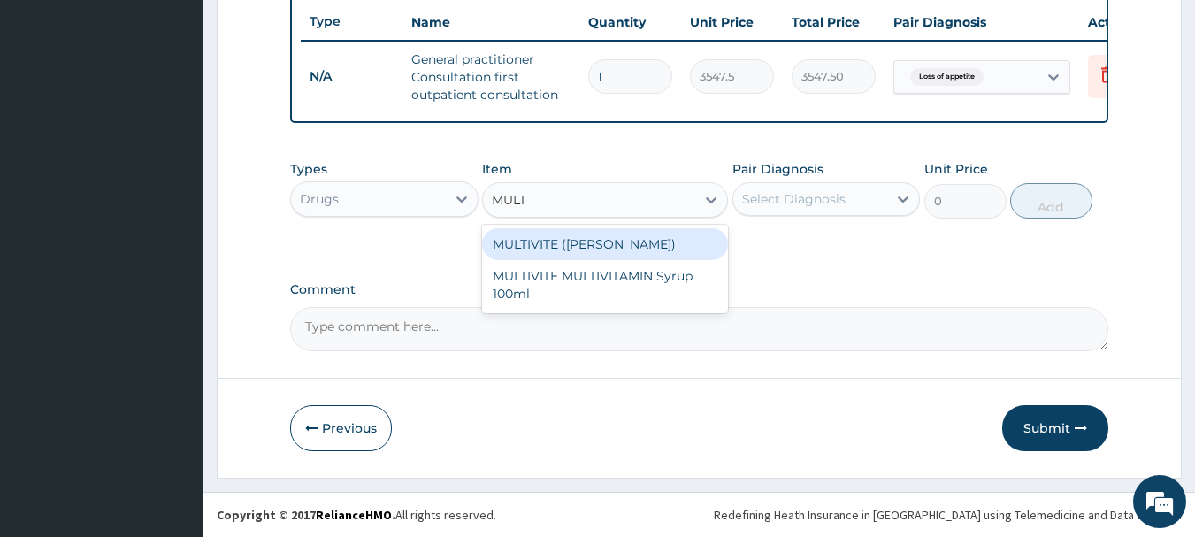
type input "MULTI"
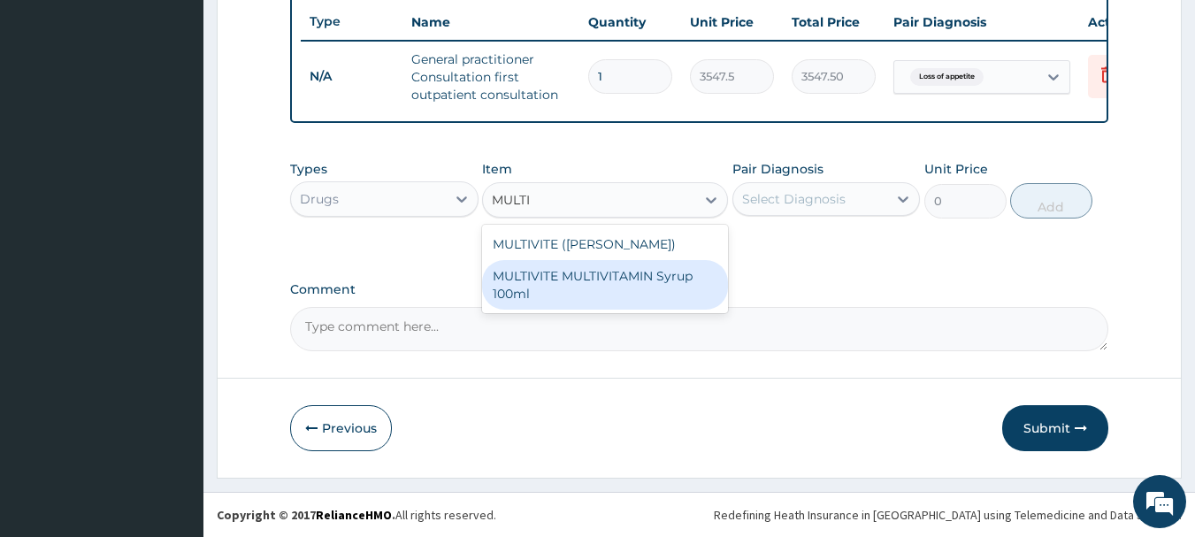
click at [665, 283] on div "MULTIVITE MULTIVITAMIN Syrup 100ml" at bounding box center [605, 285] width 246 height 50
type input "946"
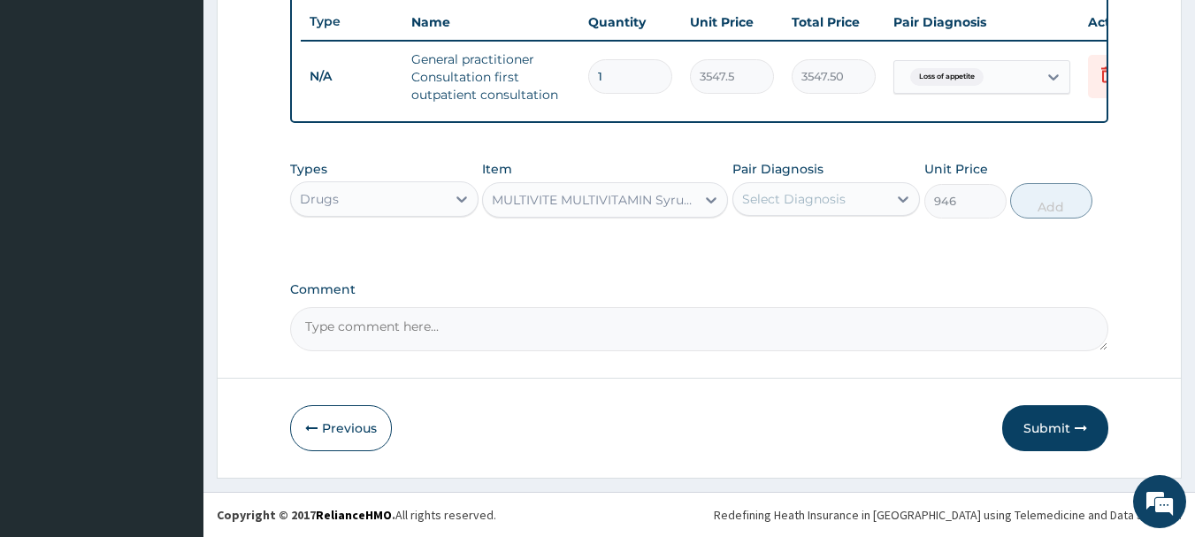
click at [844, 199] on div "Select Diagnosis" at bounding box center [810, 199] width 155 height 28
click at [853, 241] on label "Loss of appetite" at bounding box center [813, 243] width 102 height 18
checkbox input "true"
click at [1033, 208] on button "Add" at bounding box center [1051, 200] width 82 height 35
type input "0"
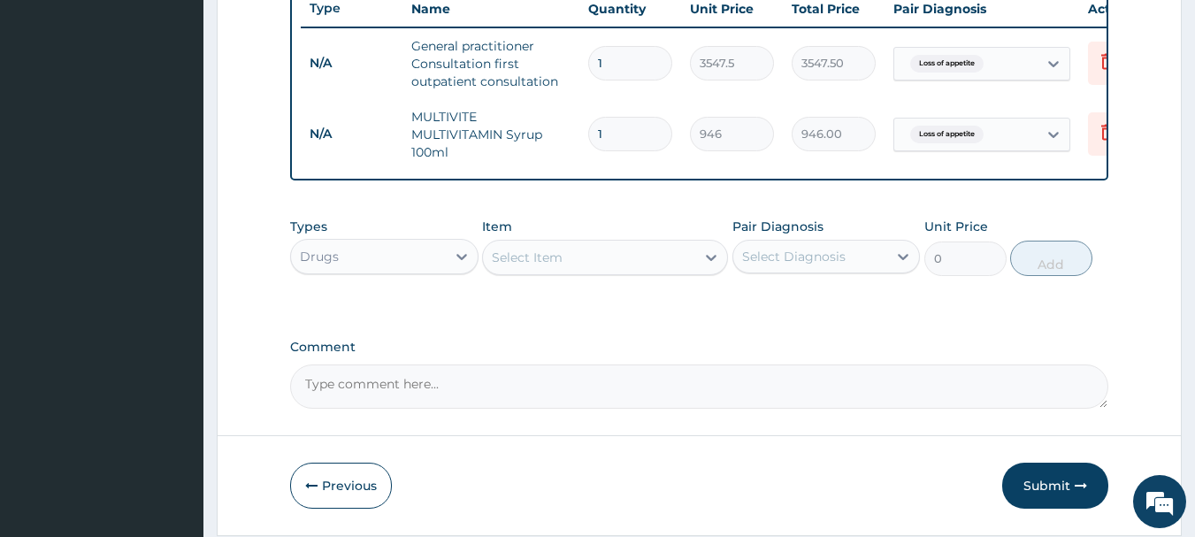
scroll to position [748, 0]
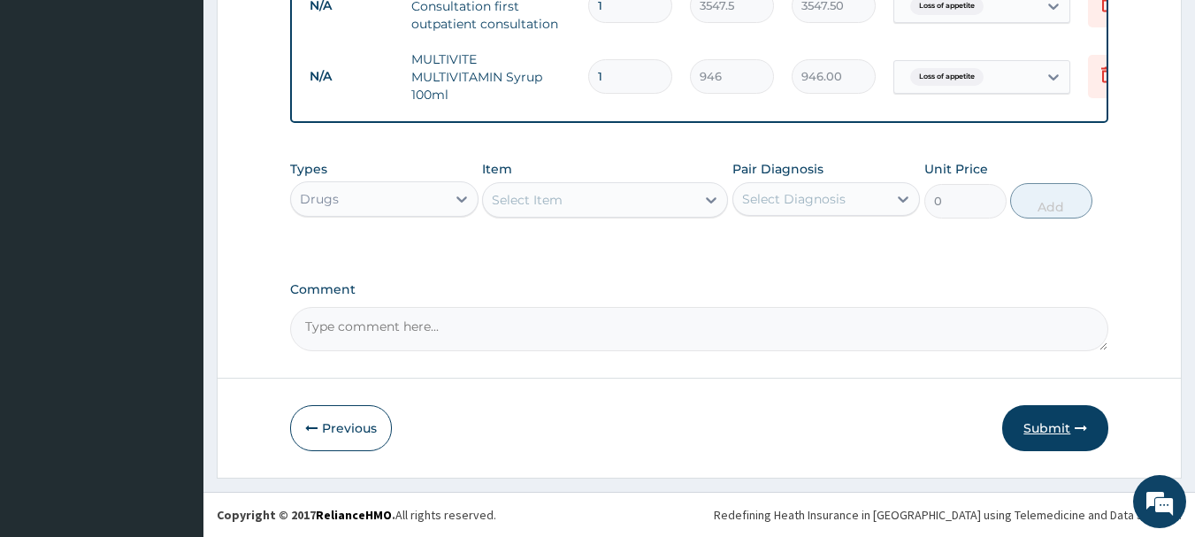
click at [1039, 437] on button "Submit" at bounding box center [1055, 428] width 106 height 46
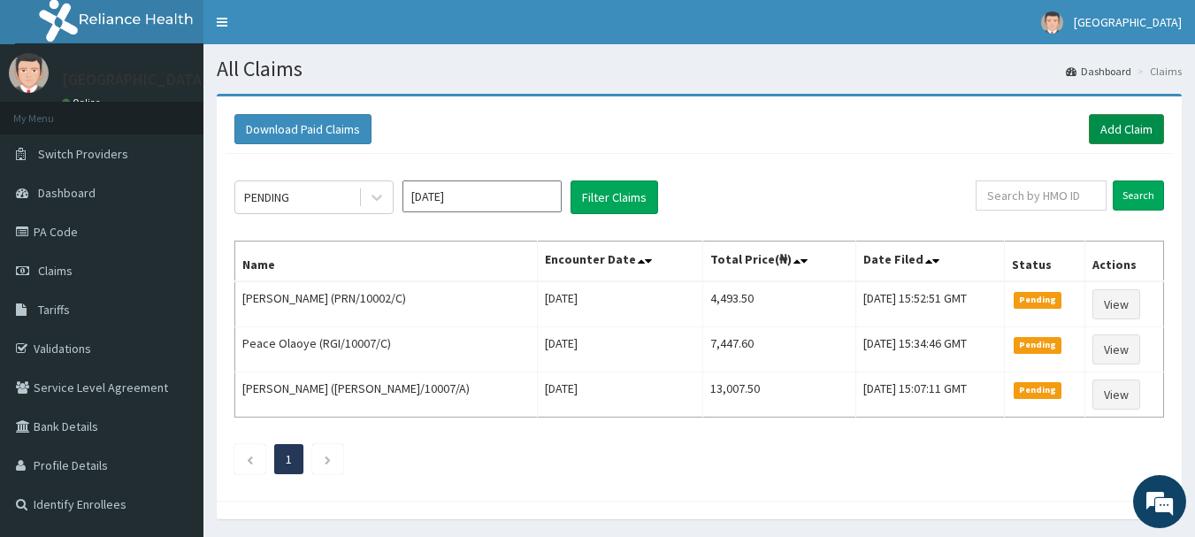
click at [1132, 135] on link "Add Claim" at bounding box center [1126, 129] width 75 height 30
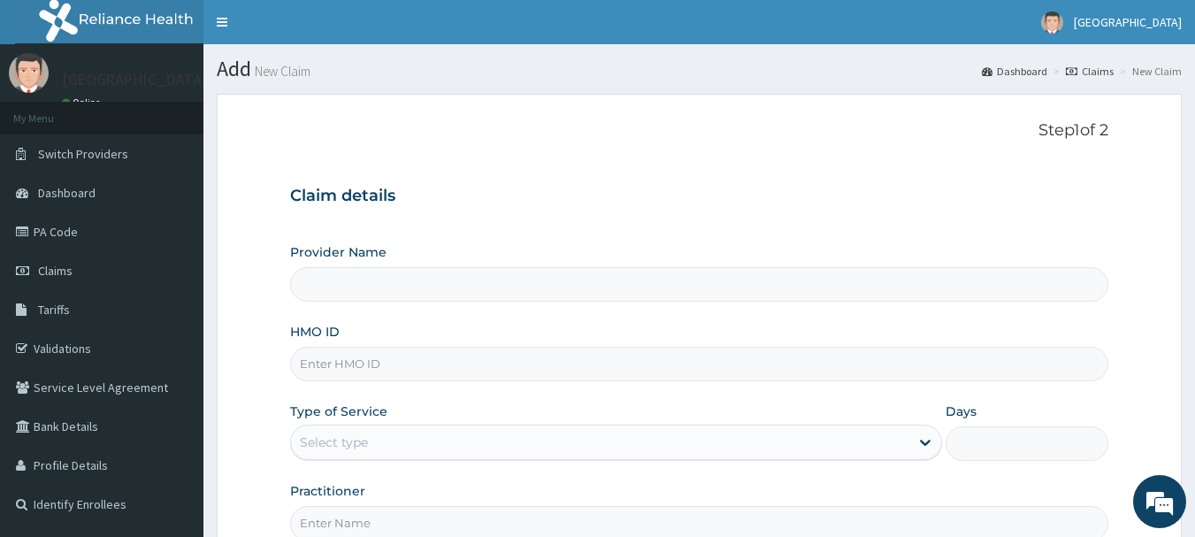
type input "[GEOGRAPHIC_DATA]"
click at [592, 364] on input "HMO ID" at bounding box center [699, 364] width 819 height 35
type input "PRN/10143/A"
click at [376, 440] on div "Select type" at bounding box center [600, 442] width 618 height 28
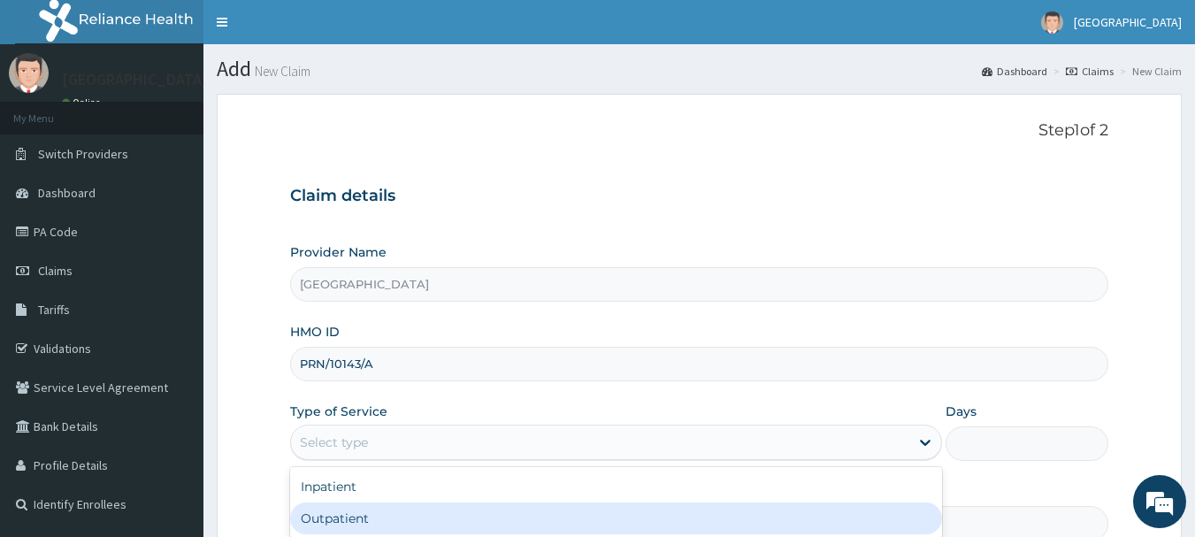
click at [385, 521] on div "Outpatient" at bounding box center [616, 518] width 652 height 32
type input "1"
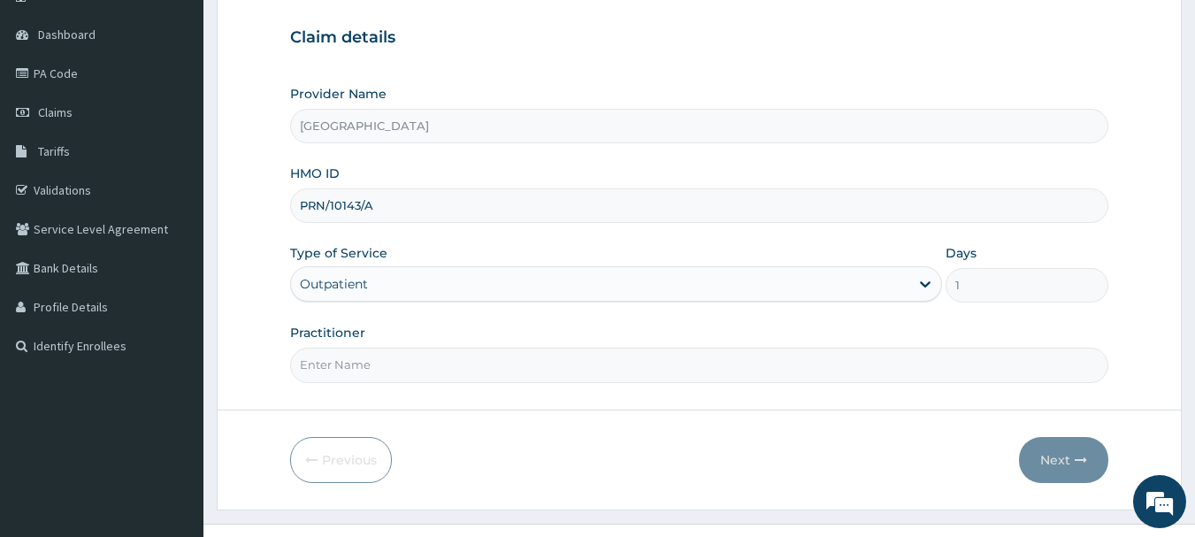
scroll to position [190, 0]
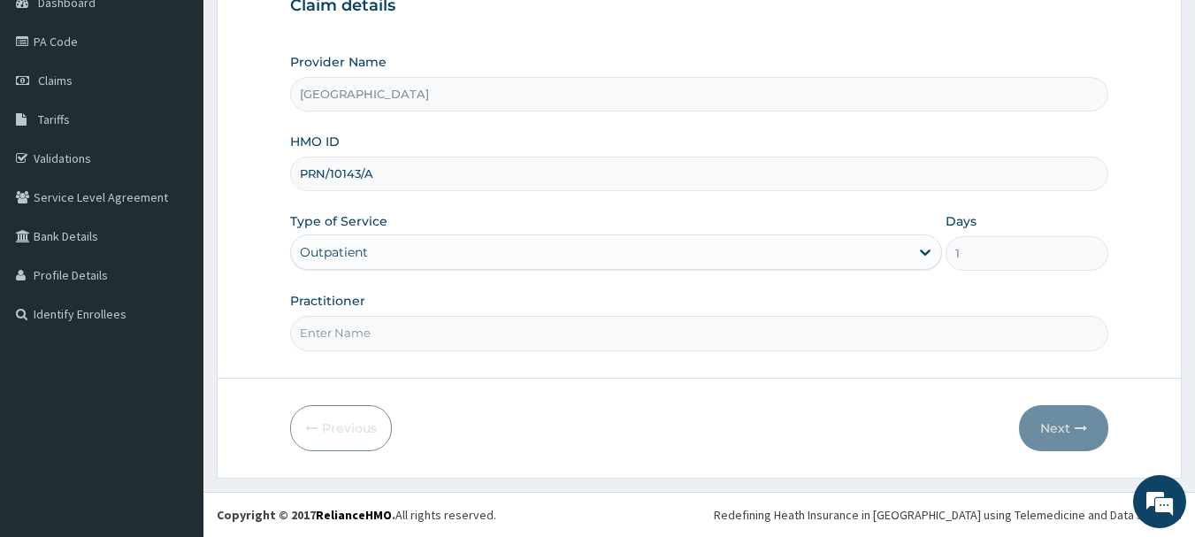
click at [383, 340] on input "Practitioner" at bounding box center [699, 333] width 819 height 35
type input "[PERSON_NAME]"
click at [1070, 427] on button "Next" at bounding box center [1063, 428] width 89 height 46
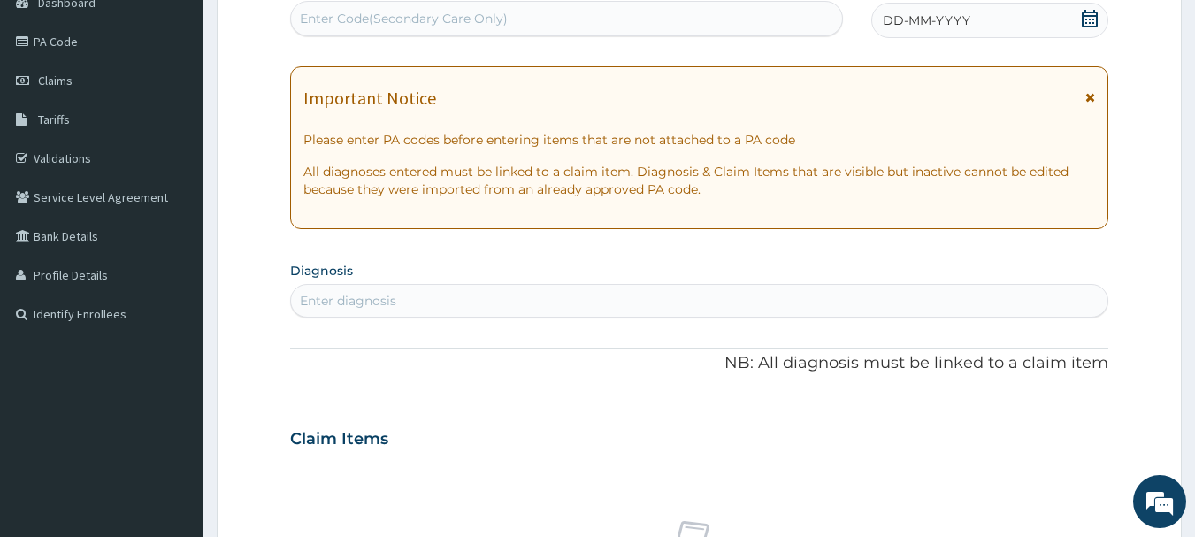
click at [954, 25] on span "DD-MM-YYYY" at bounding box center [927, 21] width 88 height 18
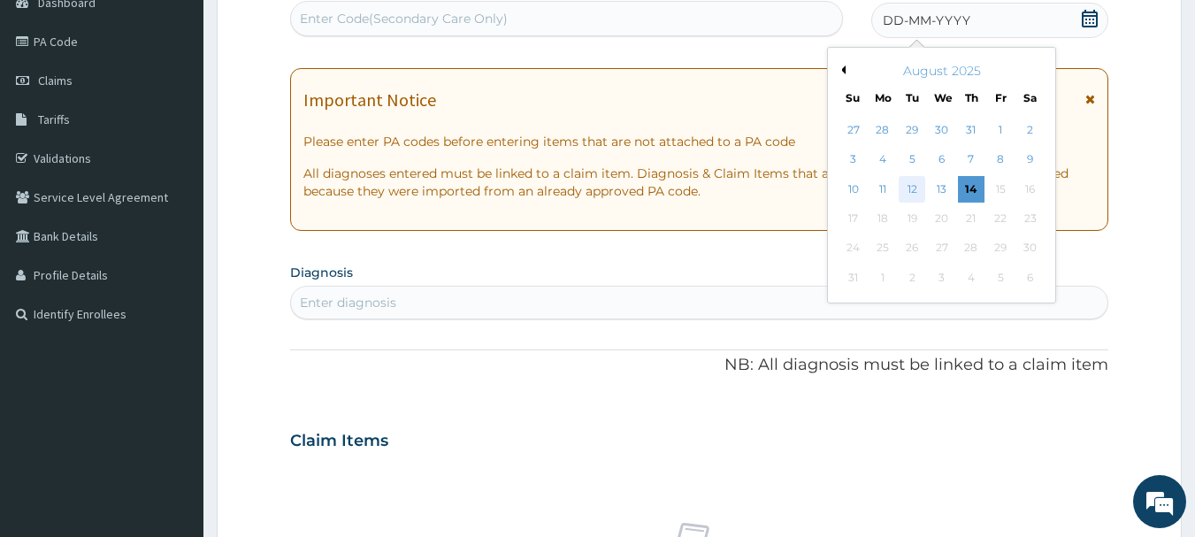
click at [901, 193] on div "12" at bounding box center [913, 189] width 27 height 27
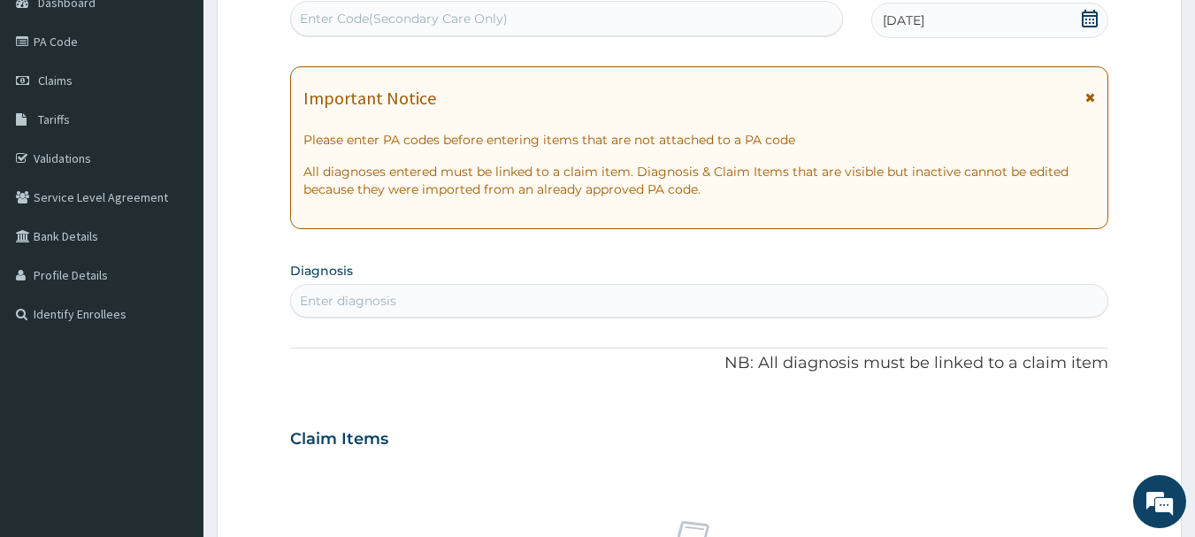
click at [535, 286] on div "Enter diagnosis" at bounding box center [699, 301] width 819 height 34
type input "MALAR"
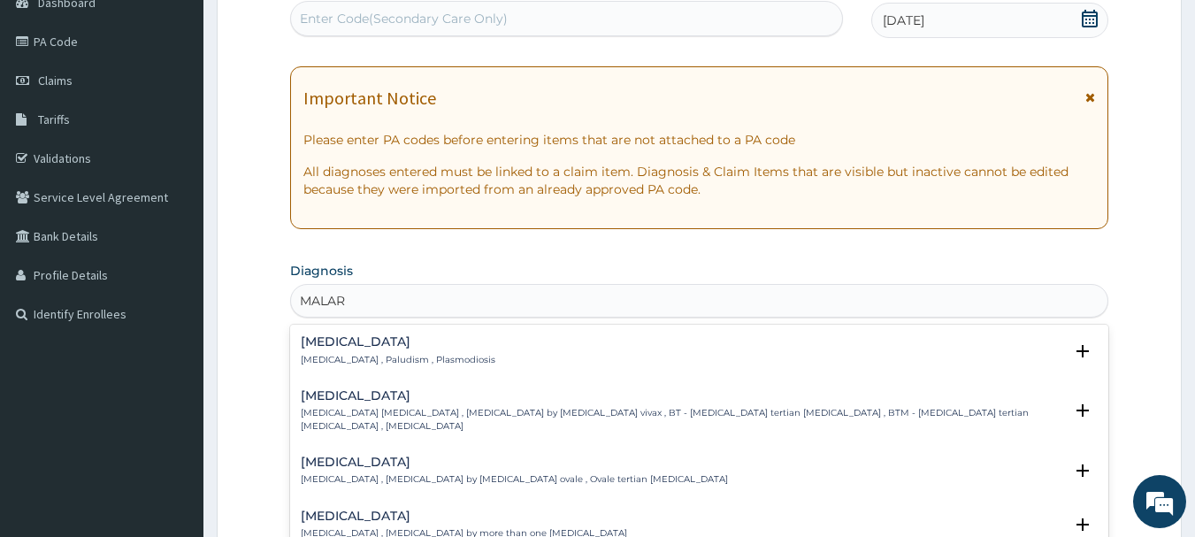
click at [318, 347] on h4 "[MEDICAL_DATA]" at bounding box center [398, 341] width 195 height 13
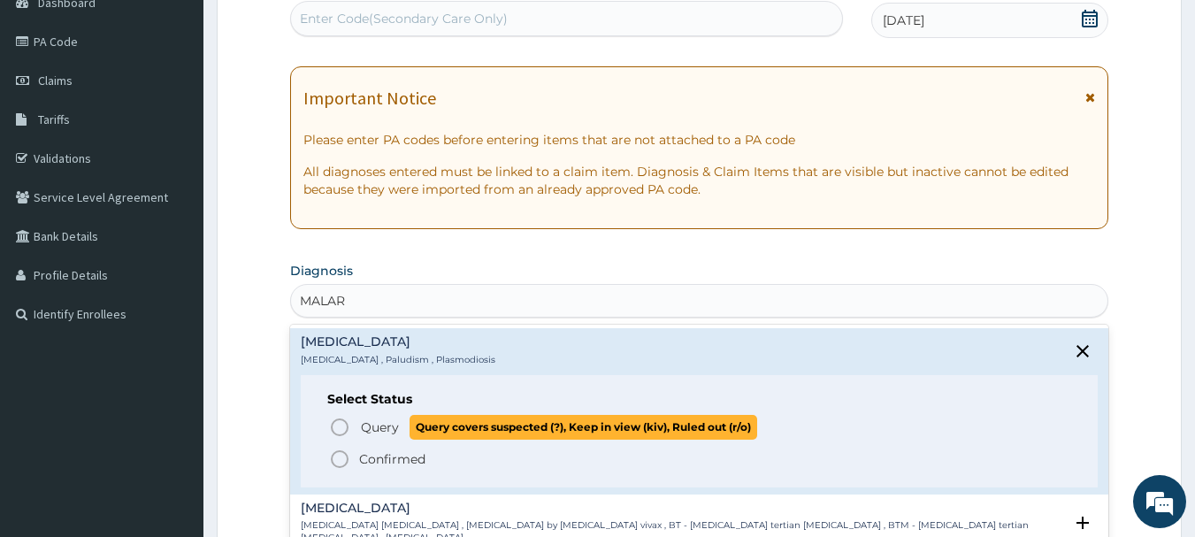
click at [340, 426] on icon "status option query" at bounding box center [339, 427] width 21 height 21
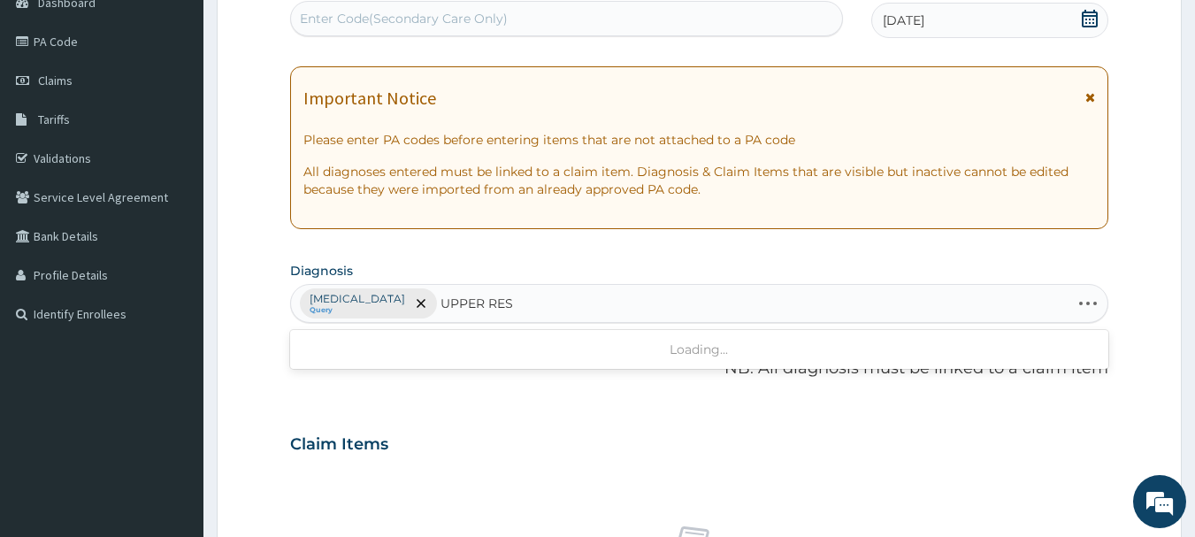
type input "UPPER RESP"
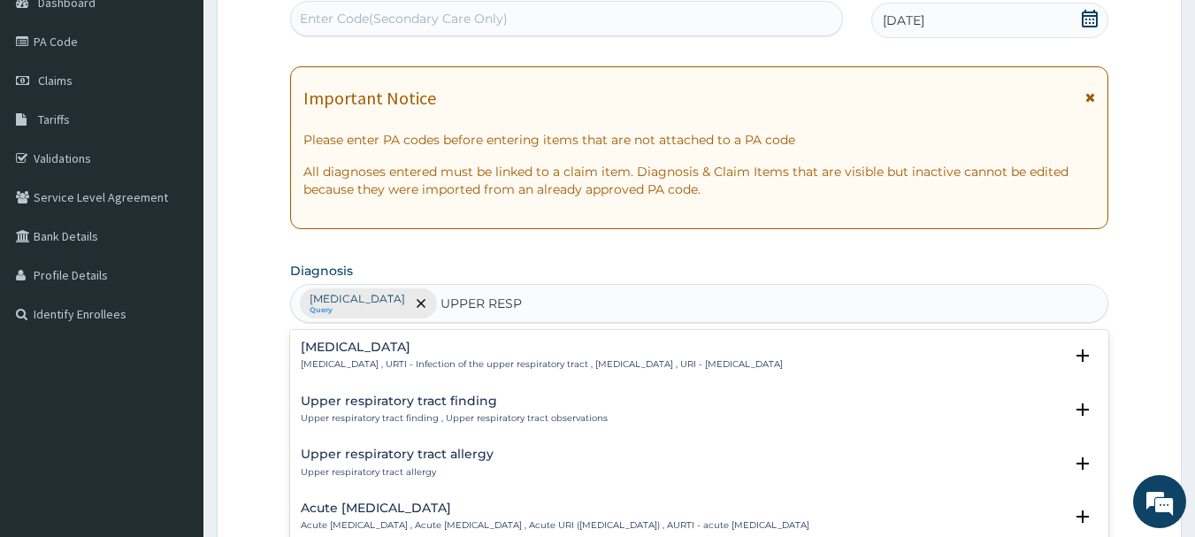
click at [403, 364] on p "[MEDICAL_DATA] , URTI - Infection of the upper respiratory tract , [MEDICAL_DAT…" at bounding box center [542, 364] width 482 height 12
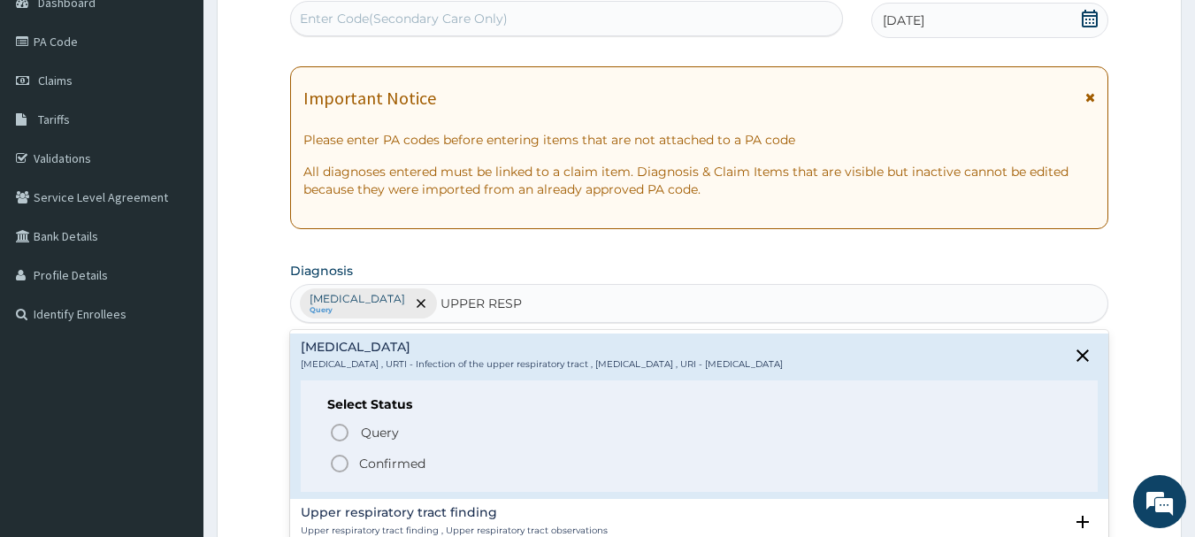
click at [337, 459] on icon "status option filled" at bounding box center [339, 463] width 21 height 21
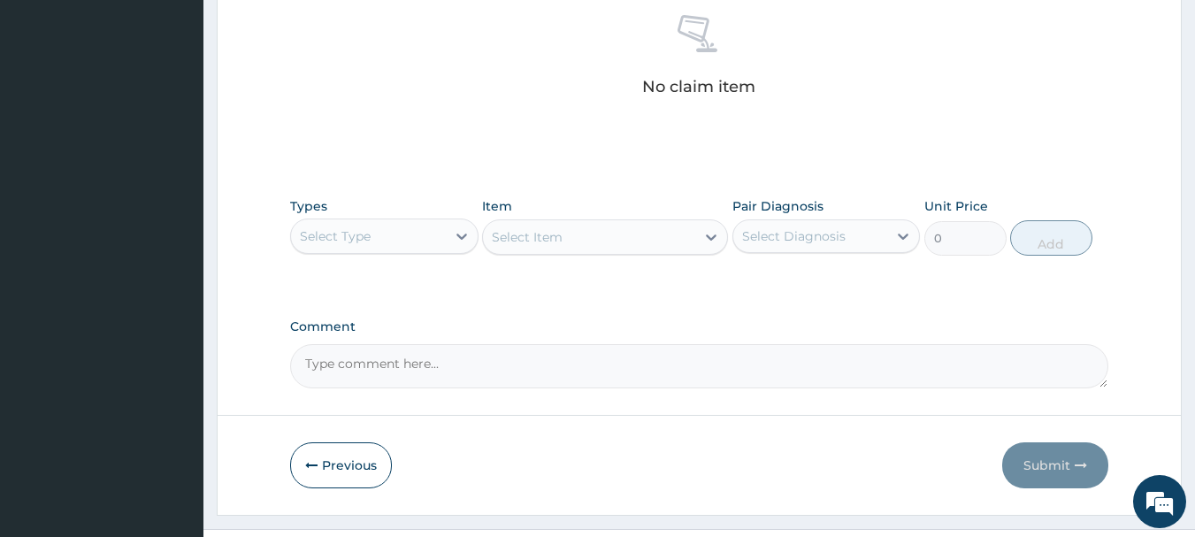
scroll to position [739, 0]
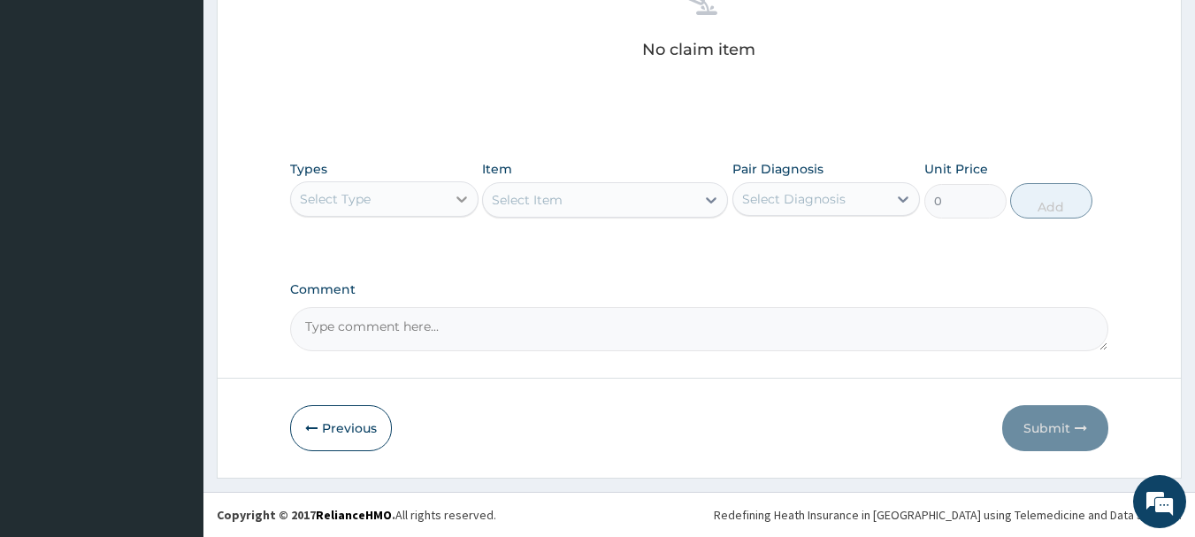
click at [458, 199] on icon at bounding box center [462, 199] width 18 height 18
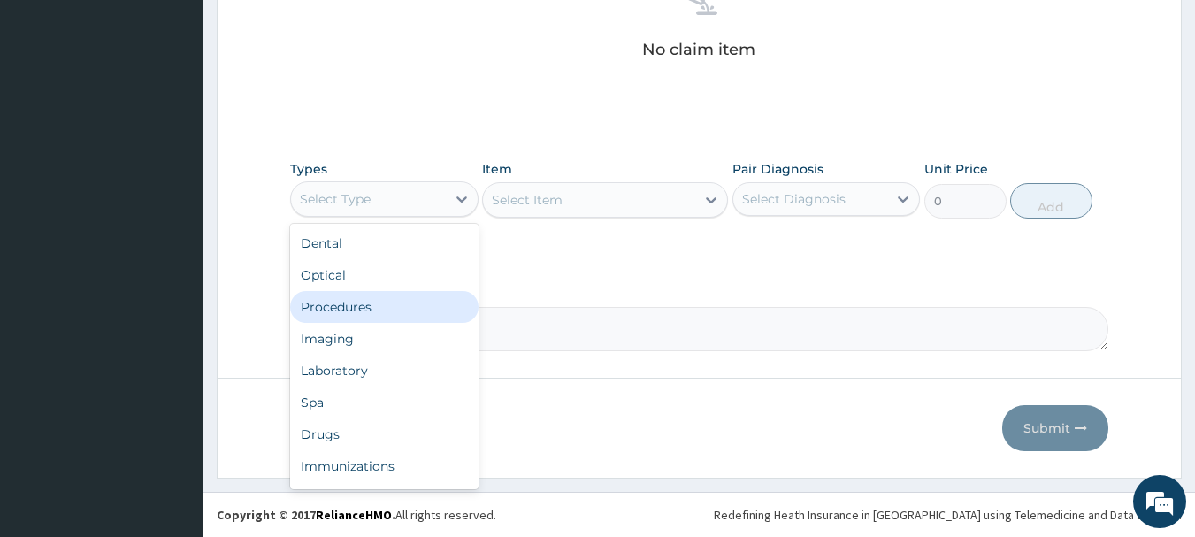
click at [399, 305] on div "Procedures" at bounding box center [384, 307] width 188 height 32
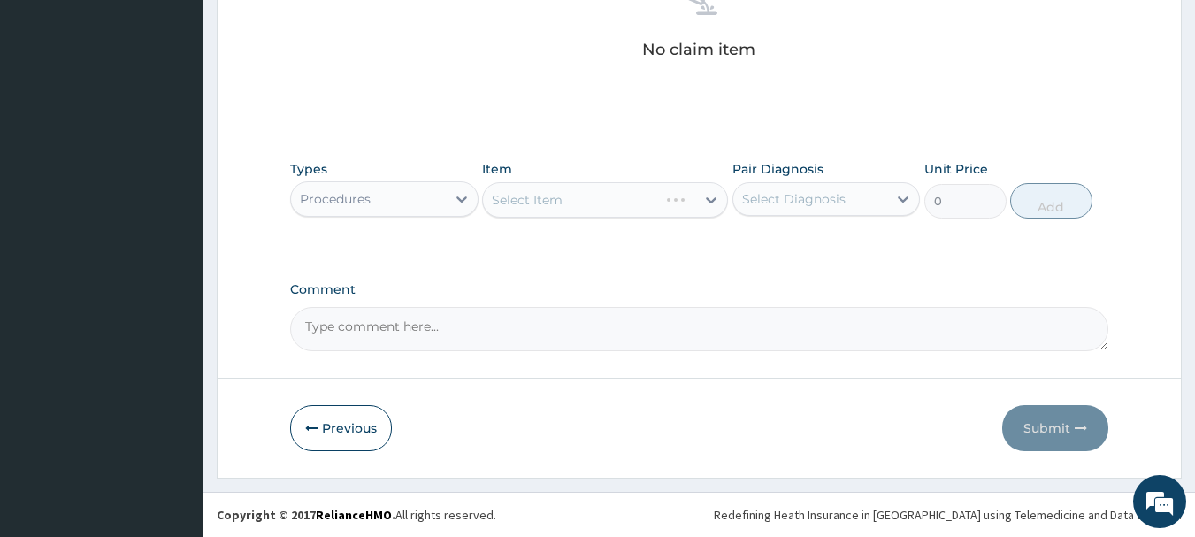
click at [626, 200] on div "Select Item" at bounding box center [605, 199] width 246 height 35
click at [626, 200] on div "Select Item" at bounding box center [589, 200] width 212 height 28
type input "DICLO"
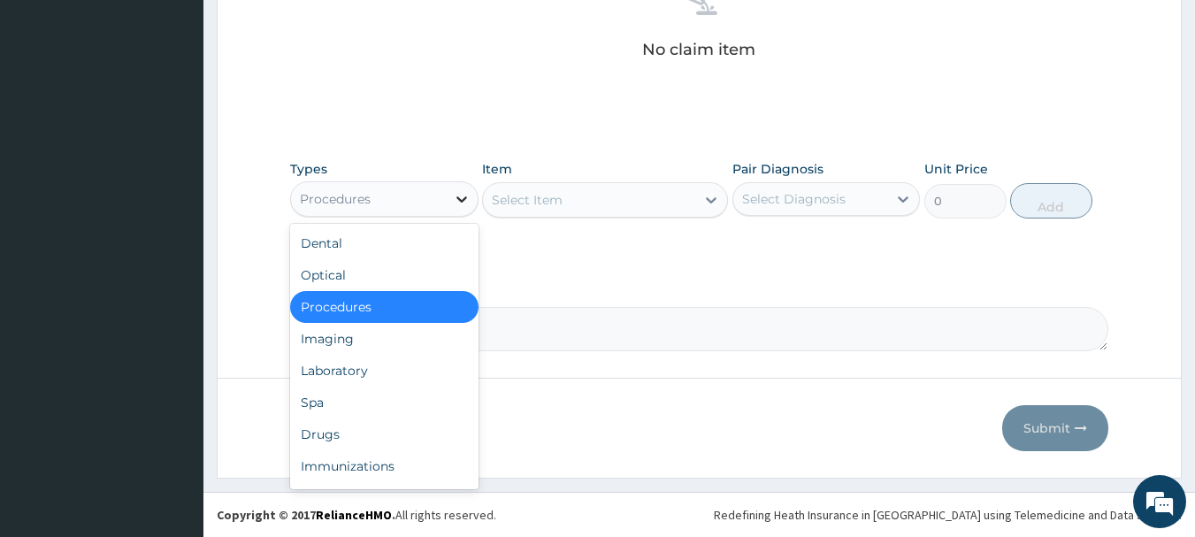
click at [455, 192] on icon at bounding box center [462, 199] width 18 height 18
click at [594, 196] on div "Select Item" at bounding box center [589, 200] width 212 height 28
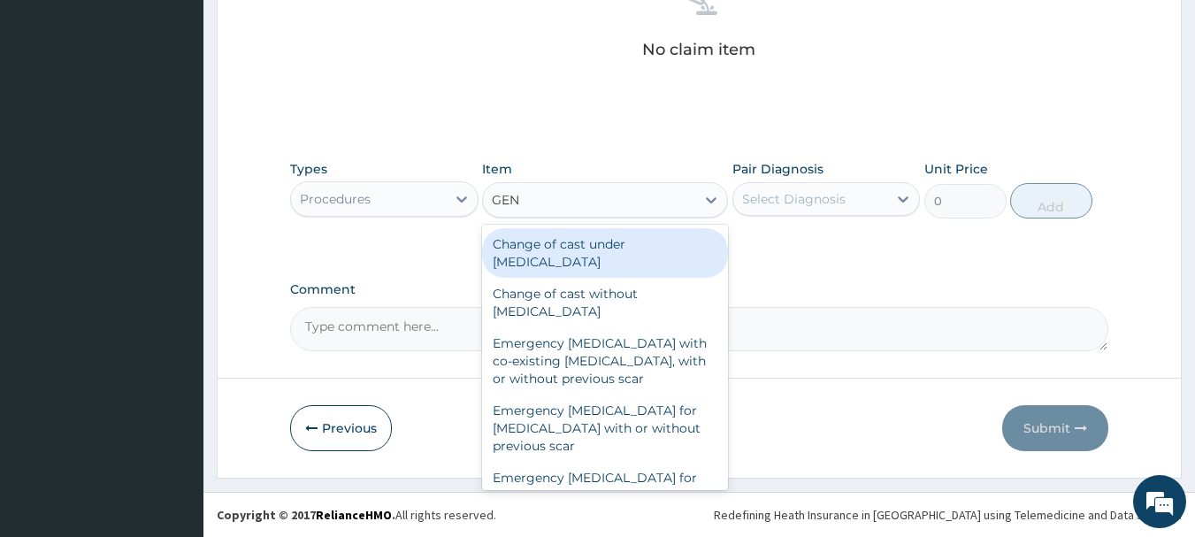
type input "GENE"
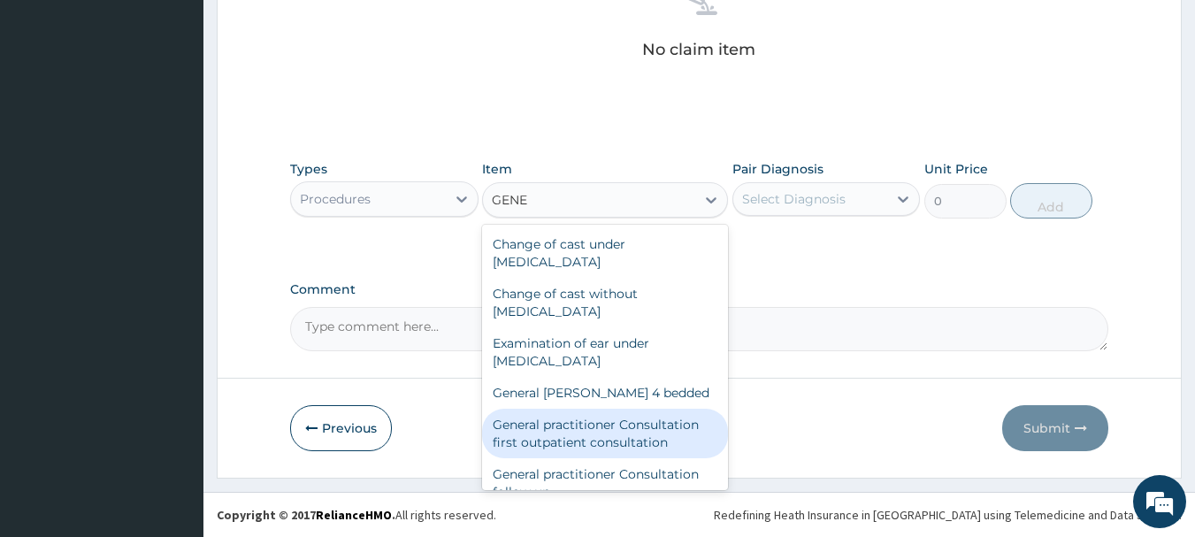
click at [617, 428] on div "General practitioner Consultation first outpatient consultation" at bounding box center [605, 434] width 246 height 50
type input "3547.5"
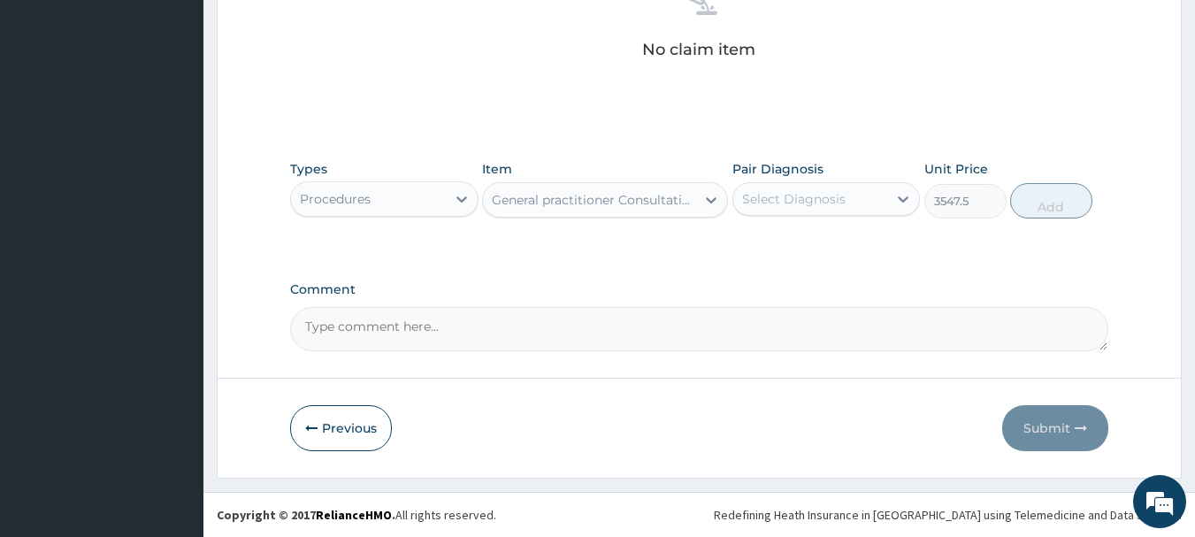
click at [812, 185] on div "Select Diagnosis" at bounding box center [810, 199] width 155 height 28
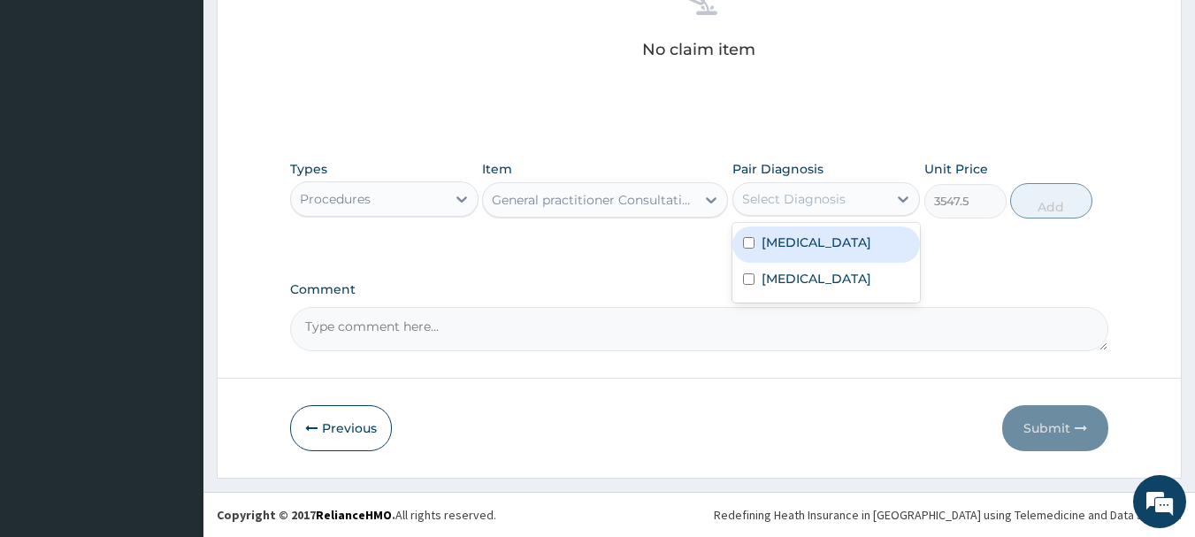
click at [827, 236] on div "[MEDICAL_DATA]" at bounding box center [827, 244] width 188 height 36
checkbox input "true"
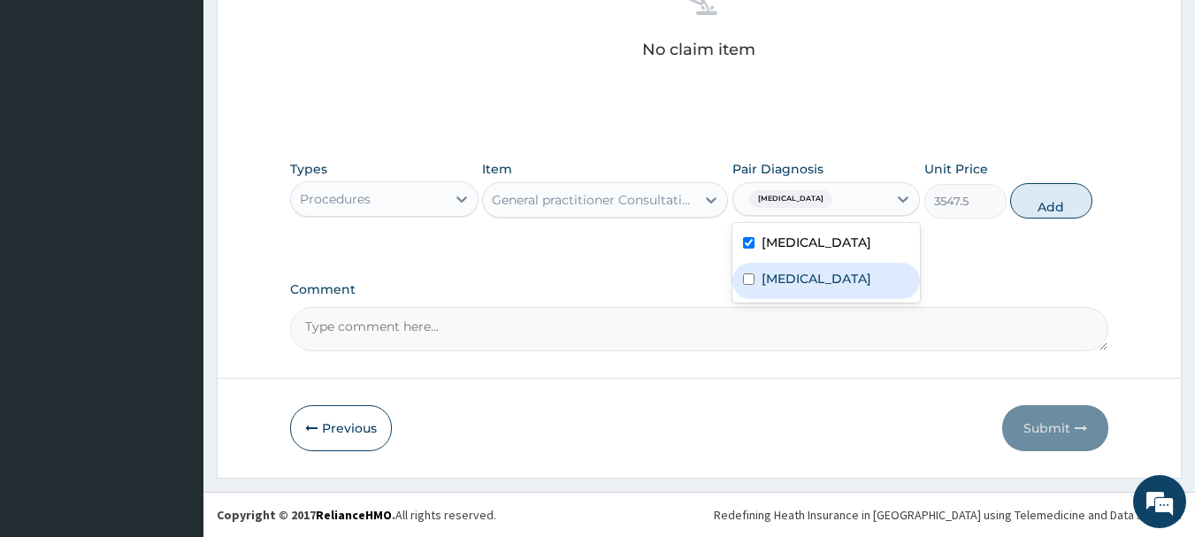
drag, startPoint x: 834, startPoint y: 276, endPoint x: 886, endPoint y: 257, distance: 54.9
click at [834, 277] on label "[MEDICAL_DATA]" at bounding box center [817, 279] width 110 height 18
checkbox input "true"
click at [1059, 196] on button "Add" at bounding box center [1051, 200] width 82 height 35
type input "0"
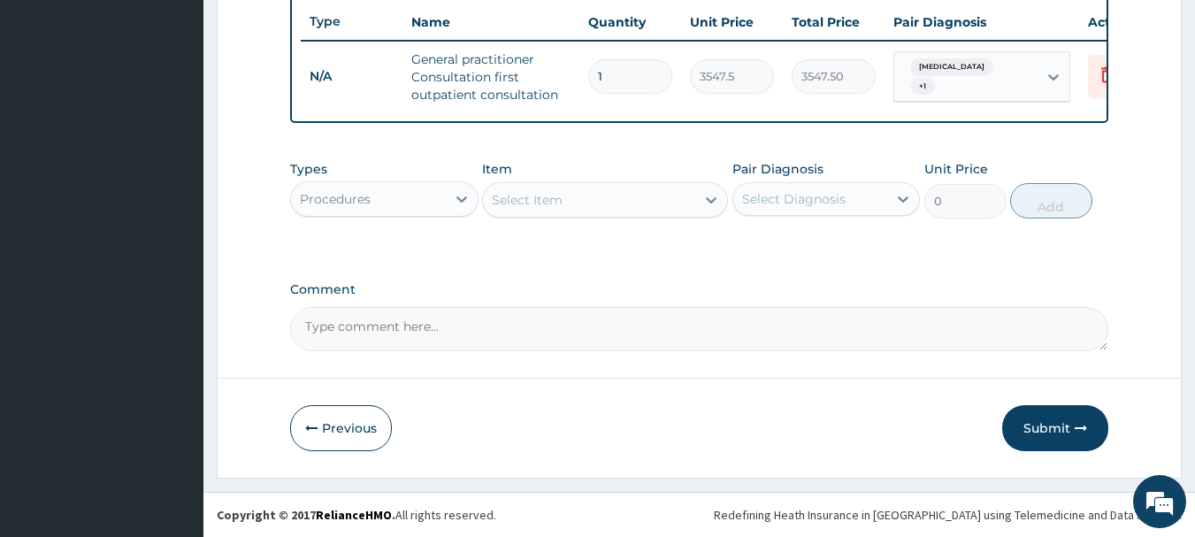
scroll to position [678, 0]
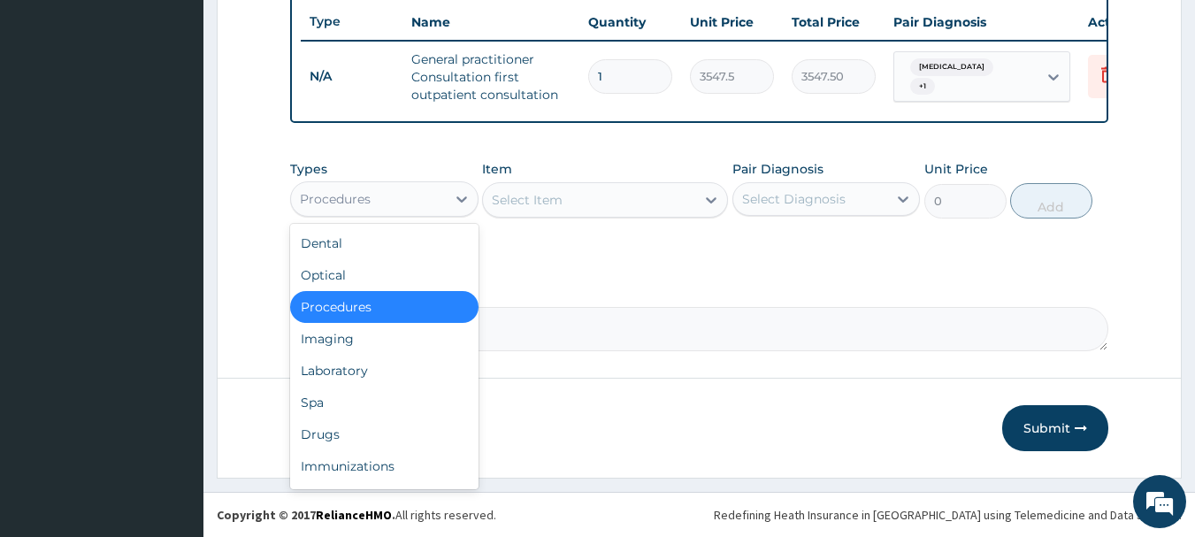
click at [418, 196] on div "Procedures" at bounding box center [368, 199] width 155 height 28
click at [380, 421] on div "Drugs" at bounding box center [384, 434] width 188 height 32
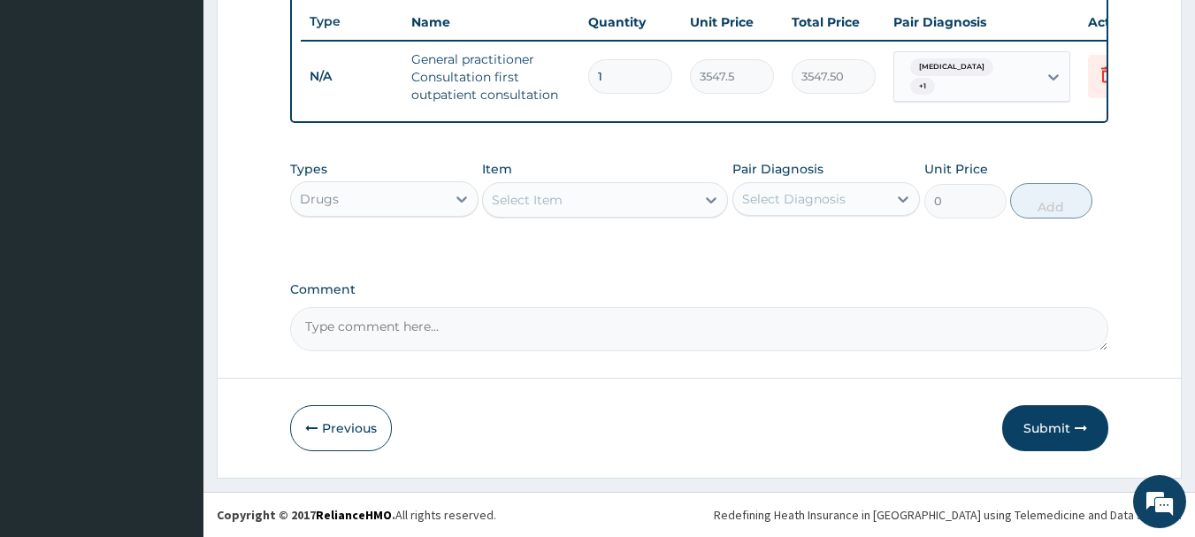
click at [573, 197] on div "Select Item" at bounding box center [589, 200] width 212 height 28
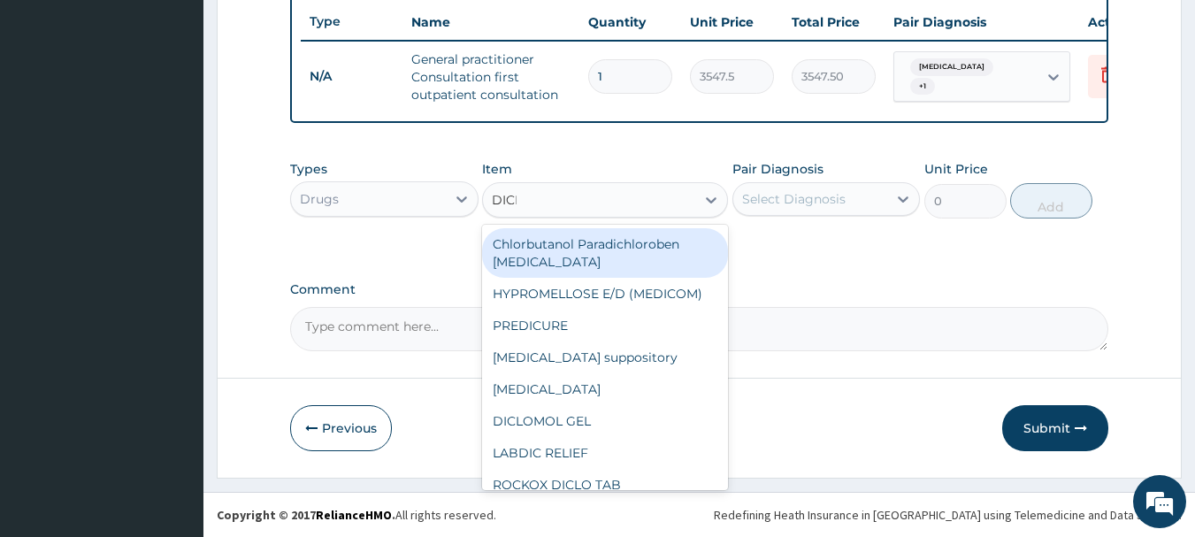
type input "DICLO"
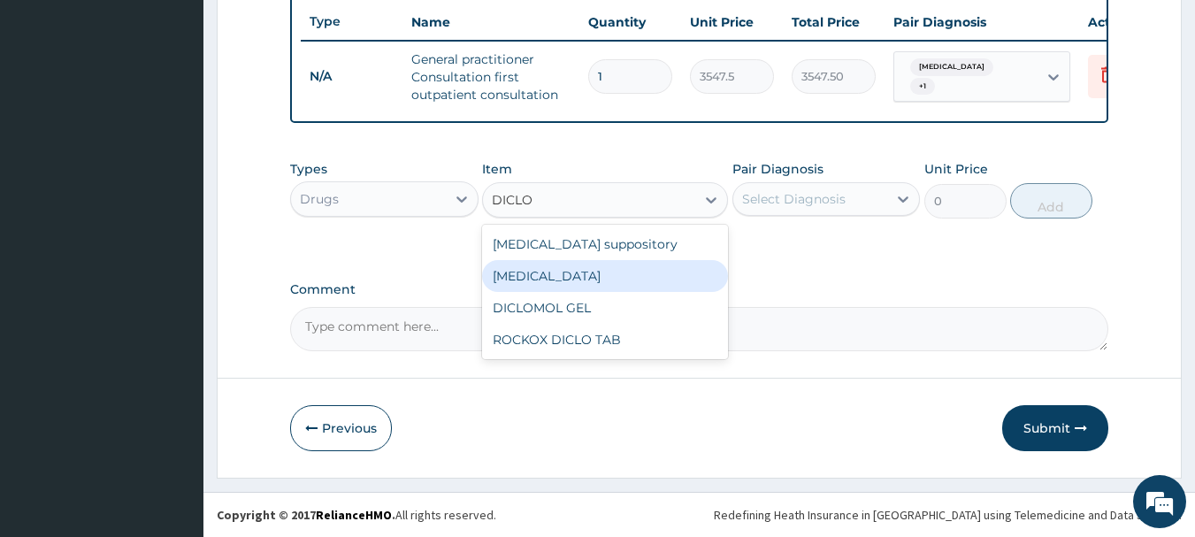
click at [560, 280] on div "[MEDICAL_DATA]" at bounding box center [605, 276] width 246 height 32
type input "591.25"
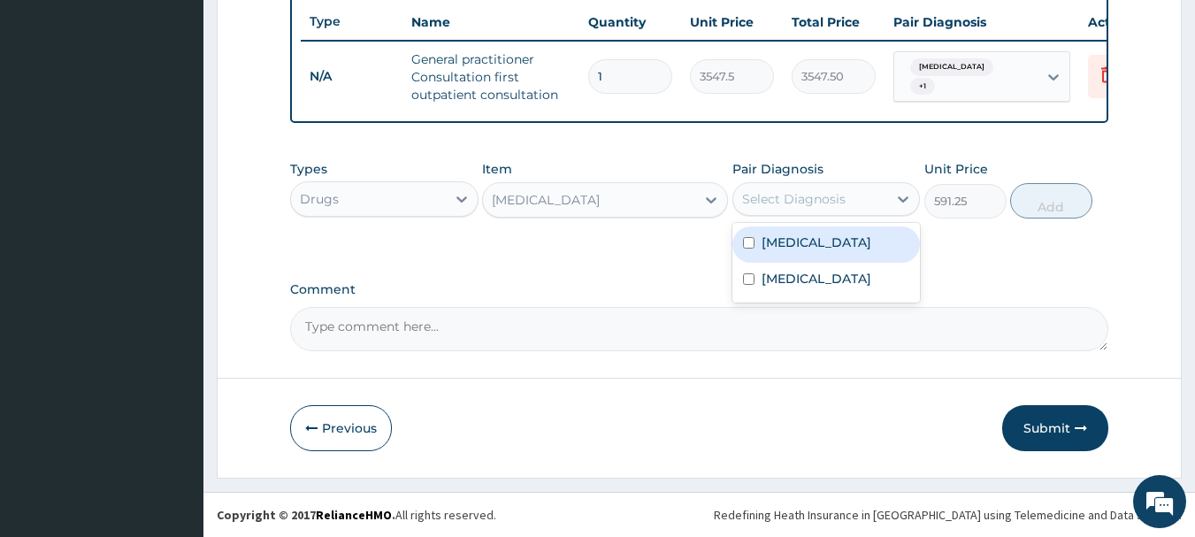
click at [817, 209] on div "Select Diagnosis" at bounding box center [810, 199] width 155 height 28
click at [809, 244] on div "[MEDICAL_DATA]" at bounding box center [827, 244] width 188 height 36
checkbox input "true"
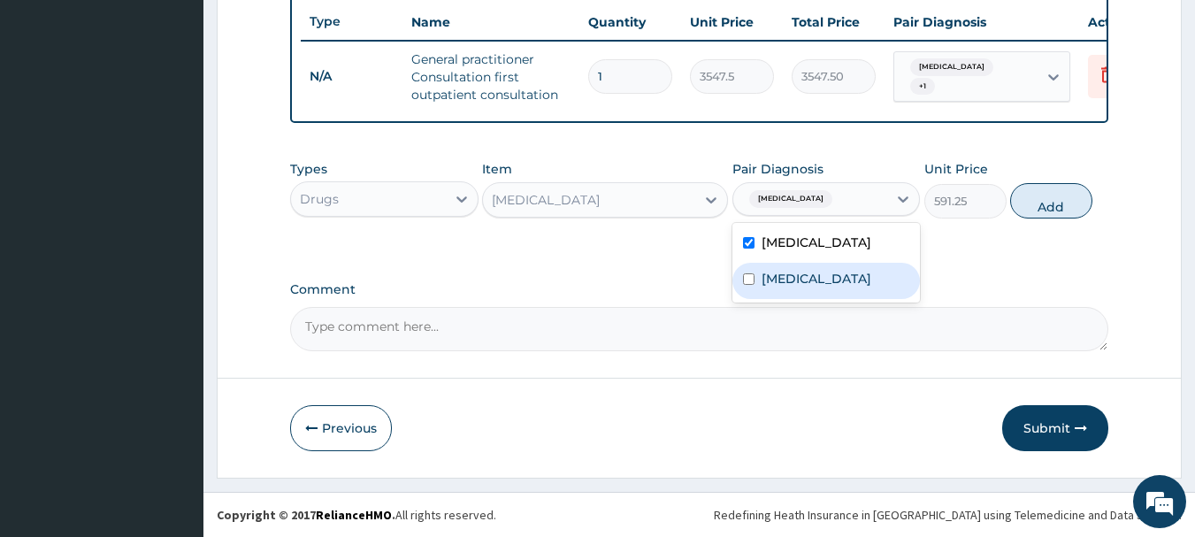
click at [813, 281] on label "[MEDICAL_DATA]" at bounding box center [817, 279] width 110 height 18
checkbox input "true"
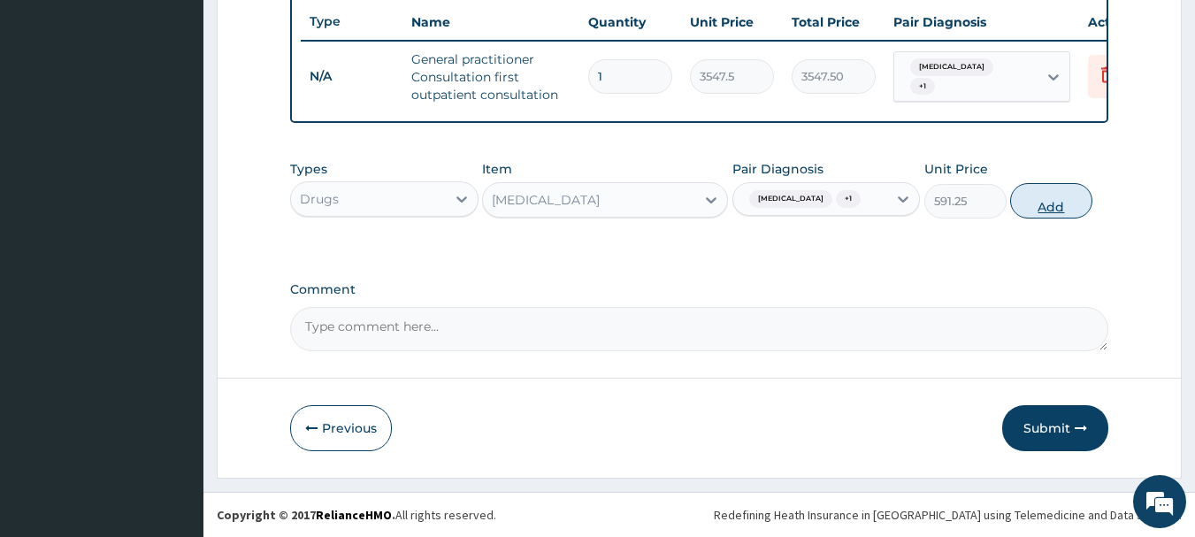
click at [1048, 204] on button "Add" at bounding box center [1051, 200] width 82 height 35
type input "0"
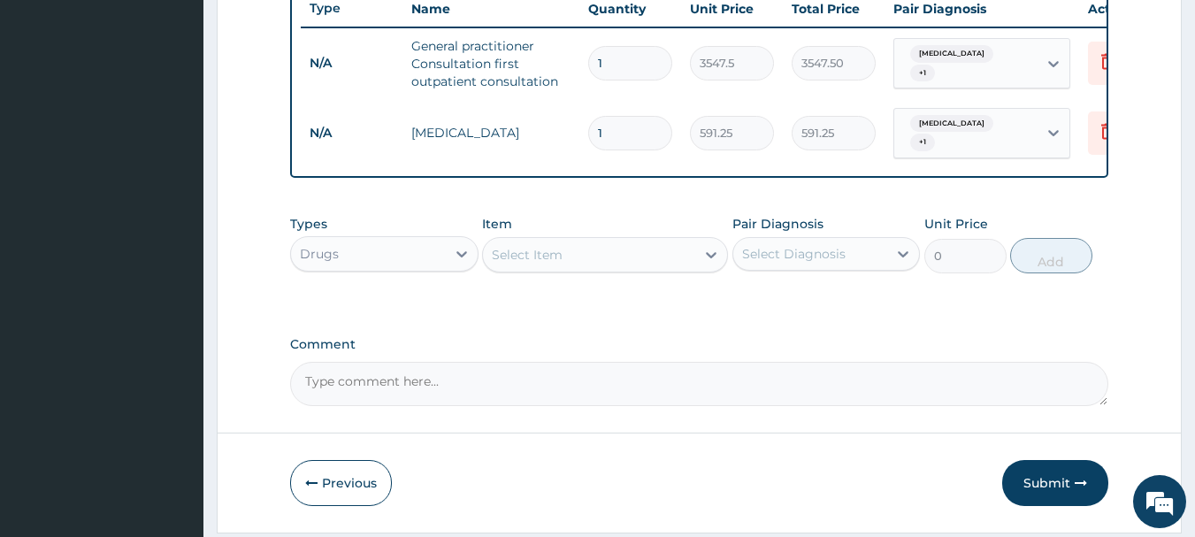
click at [558, 264] on div "Select Item" at bounding box center [527, 255] width 71 height 18
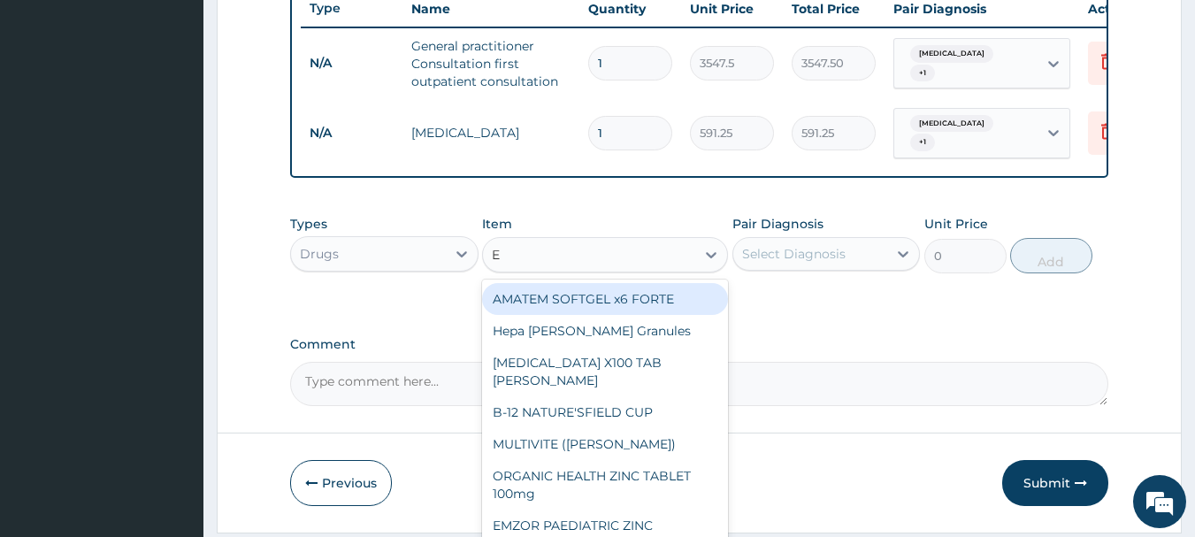
type input "E M"
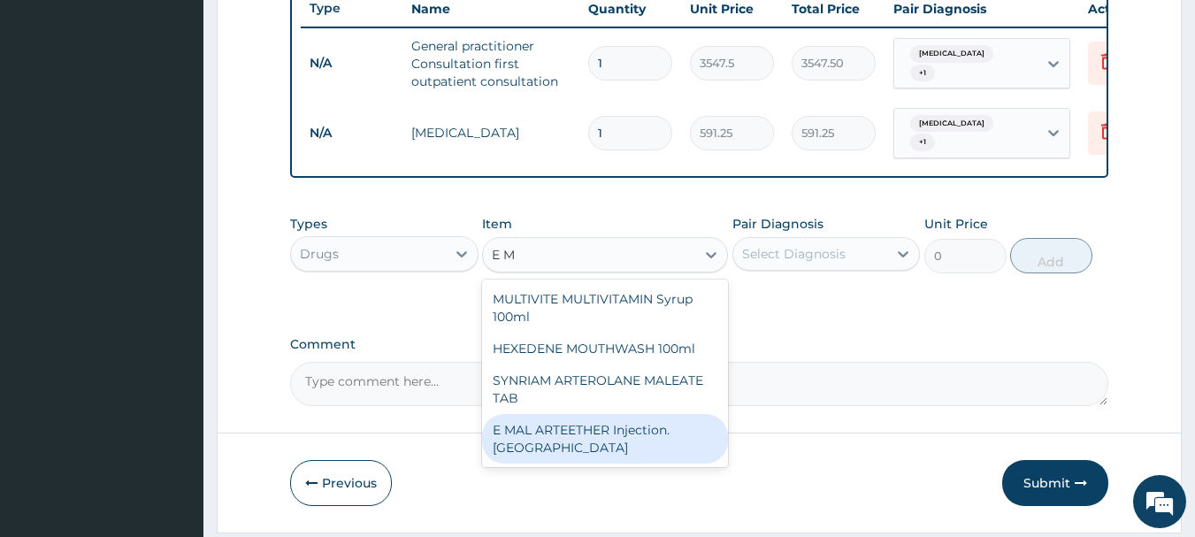
click at [617, 438] on div "E MAL ARTEETHER Injection. [GEOGRAPHIC_DATA]" at bounding box center [605, 439] width 246 height 50
type input "1773.75"
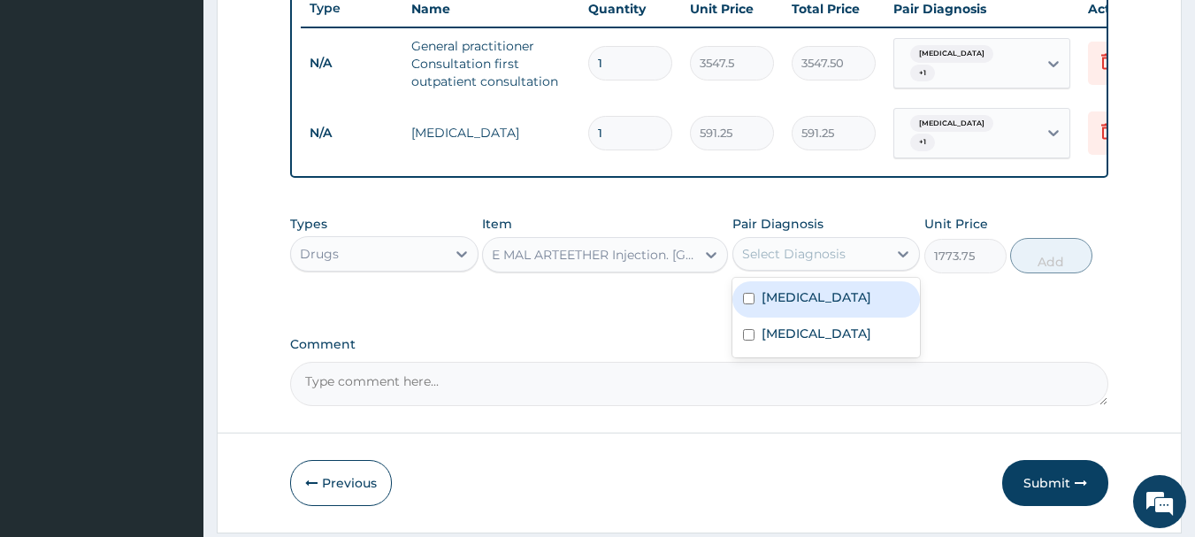
click at [858, 261] on div "Select Diagnosis" at bounding box center [810, 254] width 155 height 28
drag, startPoint x: 863, startPoint y: 305, endPoint x: 863, endPoint y: 349, distance: 44.2
click at [863, 311] on div "[MEDICAL_DATA]" at bounding box center [827, 299] width 188 height 36
checkbox input "true"
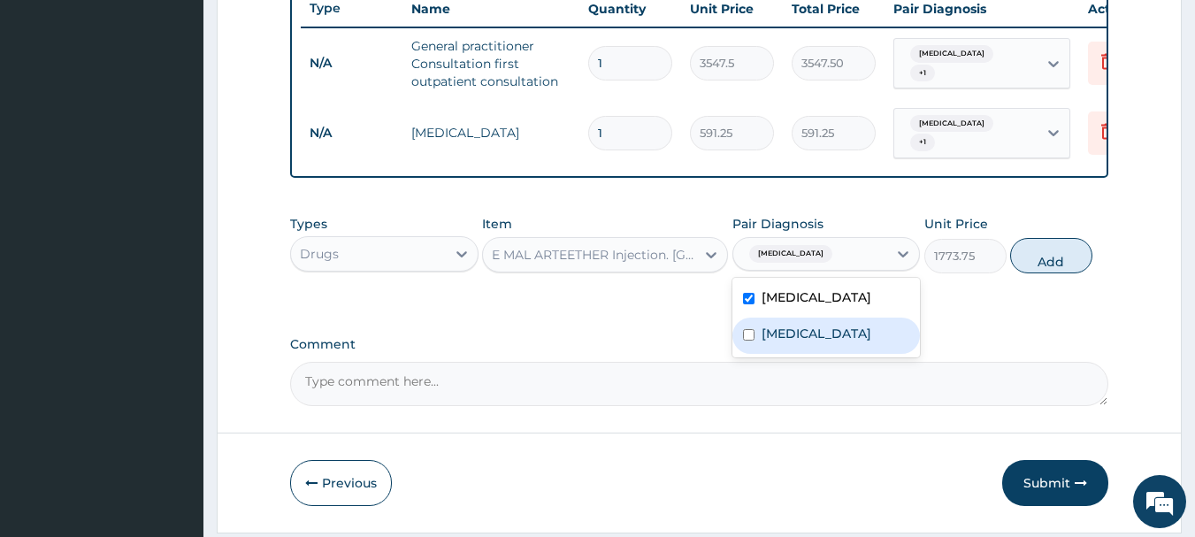
click at [864, 342] on label "[MEDICAL_DATA]" at bounding box center [817, 334] width 110 height 18
checkbox input "true"
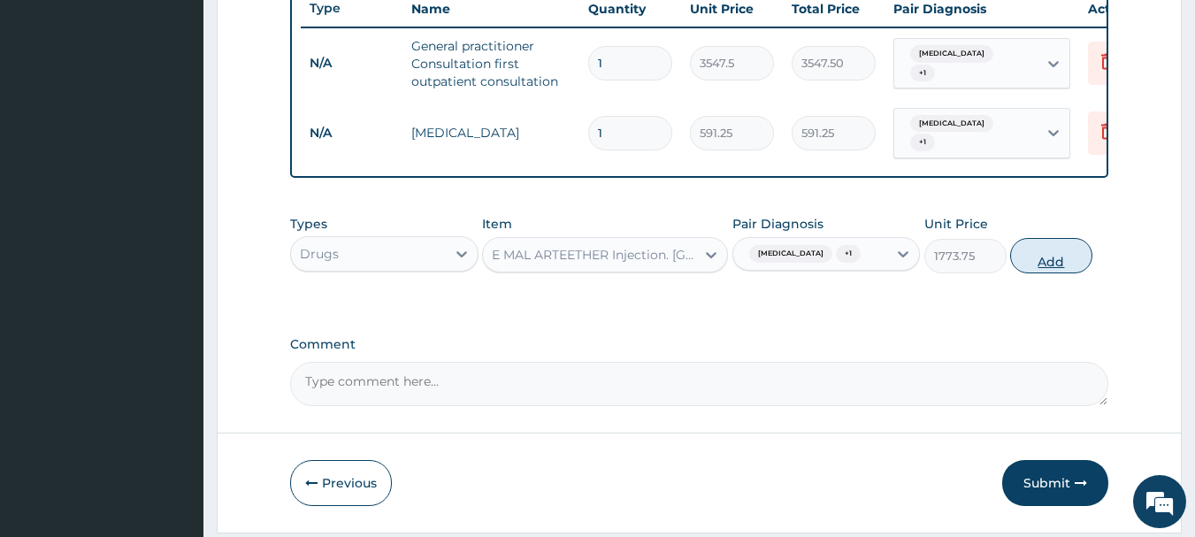
click at [1066, 269] on button "Add" at bounding box center [1051, 255] width 82 height 35
type input "0"
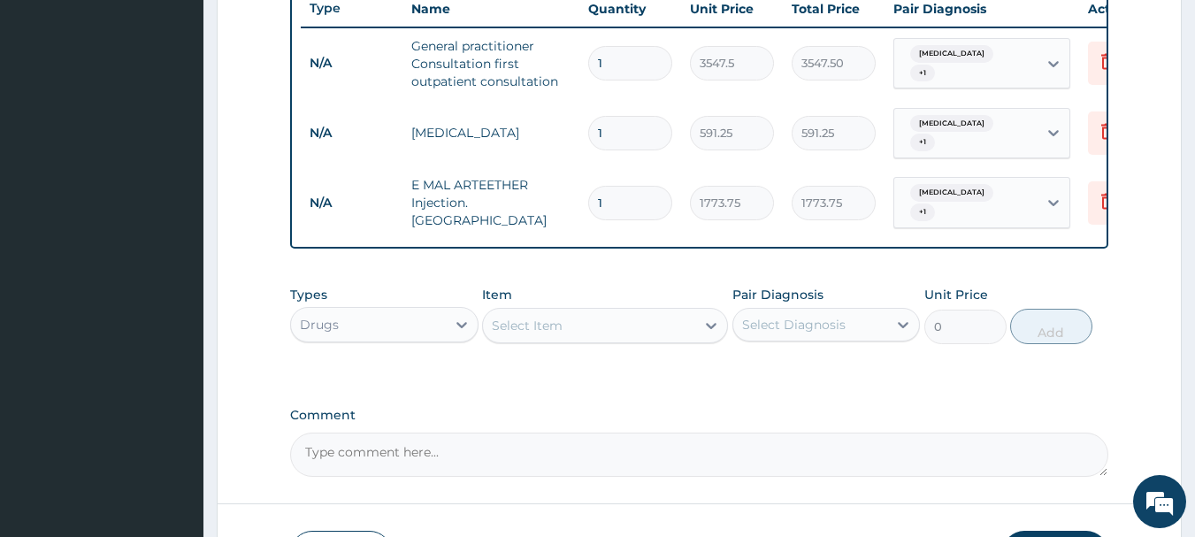
type input "0.00"
type input "3"
type input "5321.25"
type input "3"
click at [598, 334] on div "Select Item" at bounding box center [589, 325] width 212 height 28
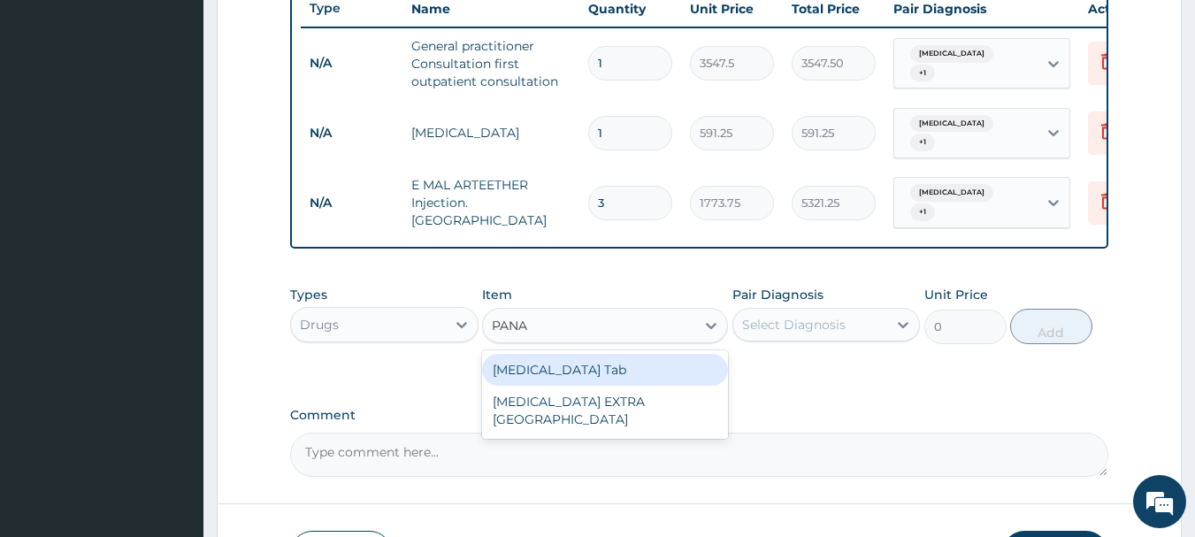
type input "PANAD"
click at [595, 372] on div "[MEDICAL_DATA] Tab" at bounding box center [605, 370] width 246 height 32
type input "49.665"
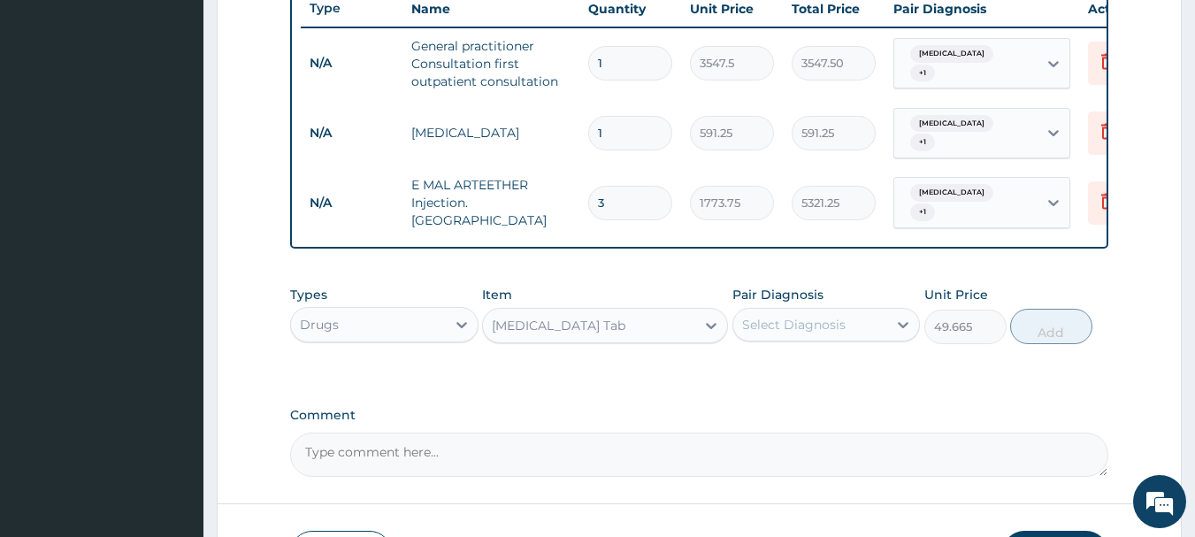
drag, startPoint x: 847, startPoint y: 311, endPoint x: 847, endPoint y: 342, distance: 31.8
click at [848, 311] on div "Select Diagnosis" at bounding box center [810, 325] width 155 height 28
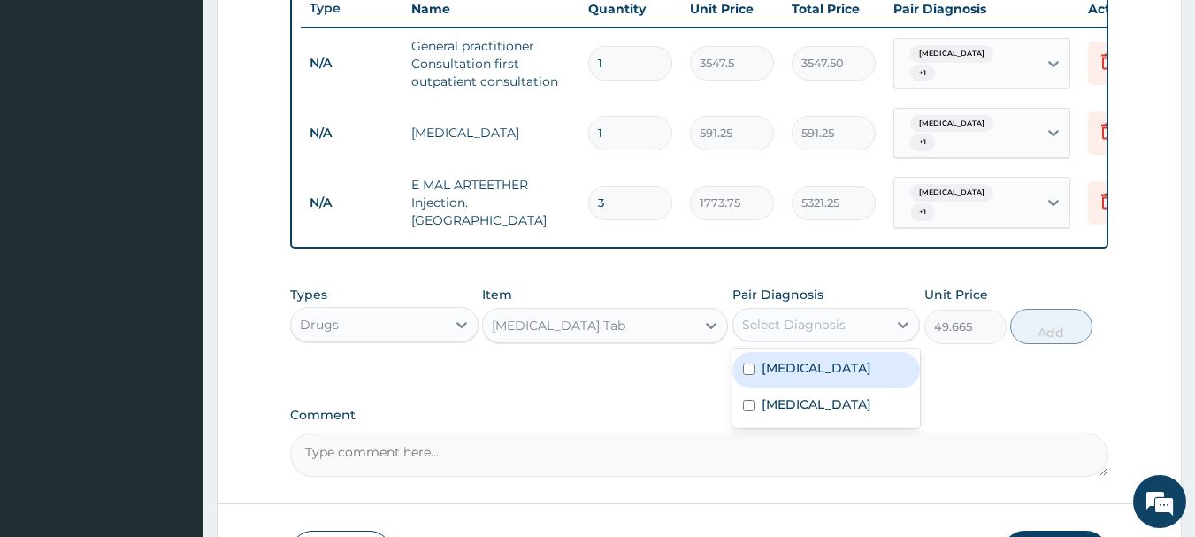
click at [848, 354] on div "[MEDICAL_DATA]" at bounding box center [827, 370] width 188 height 36
checkbox input "true"
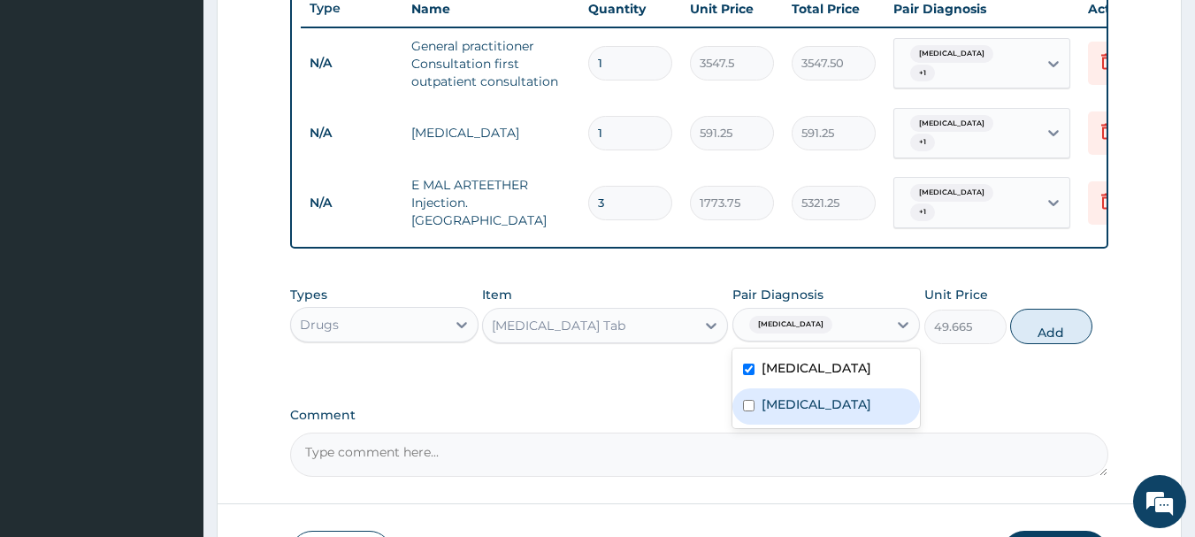
click at [853, 408] on label "[MEDICAL_DATA]" at bounding box center [817, 404] width 110 height 18
checkbox input "true"
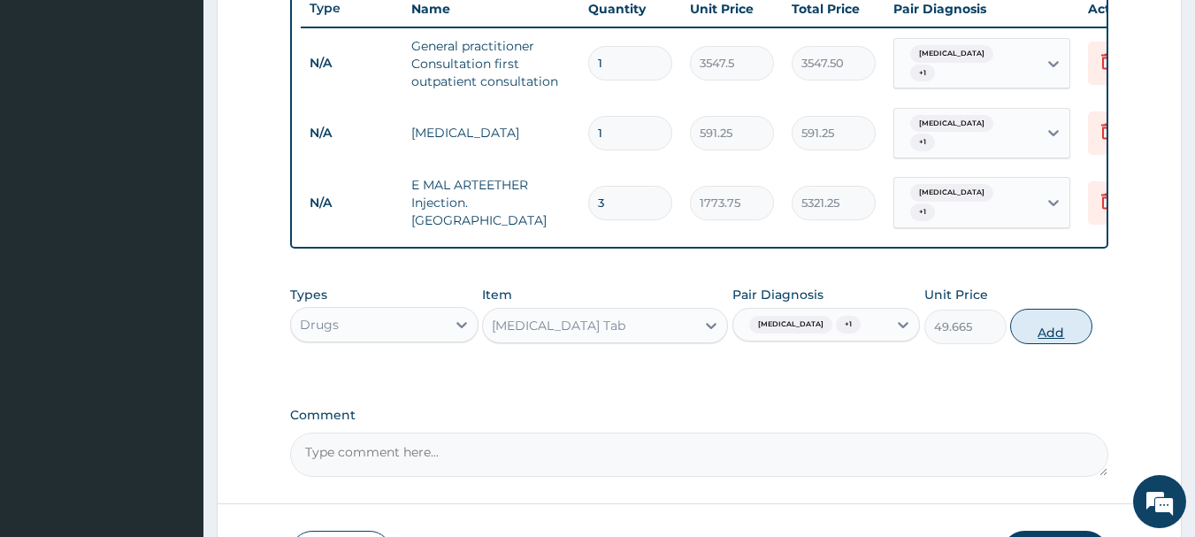
click at [1050, 324] on button "Add" at bounding box center [1051, 326] width 82 height 35
type input "0"
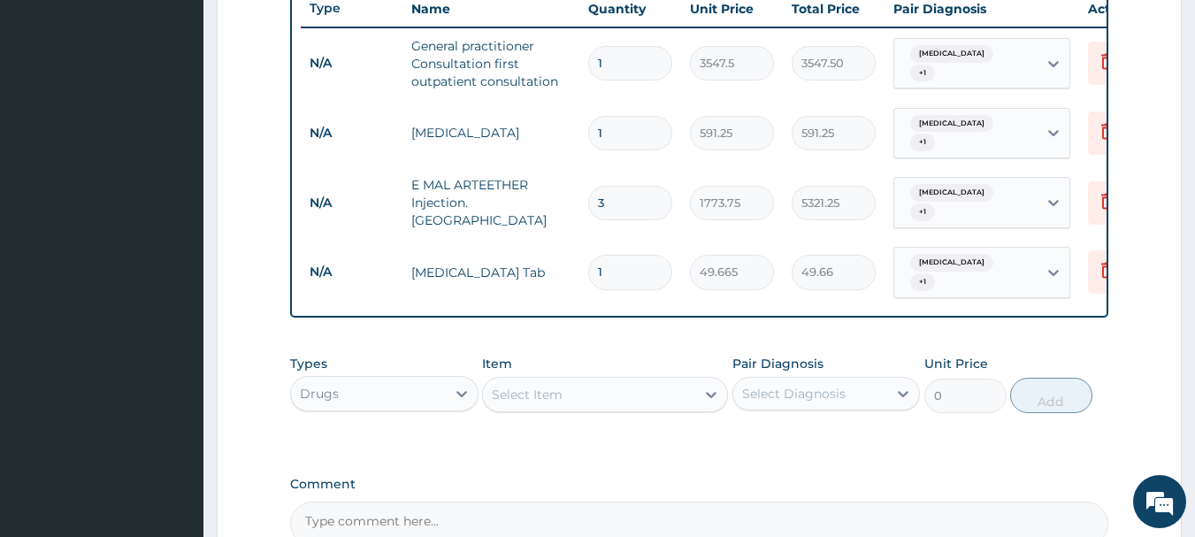
type input "18"
type input "893.97"
type input "18"
click at [627, 381] on div "Select Item" at bounding box center [589, 394] width 212 height 28
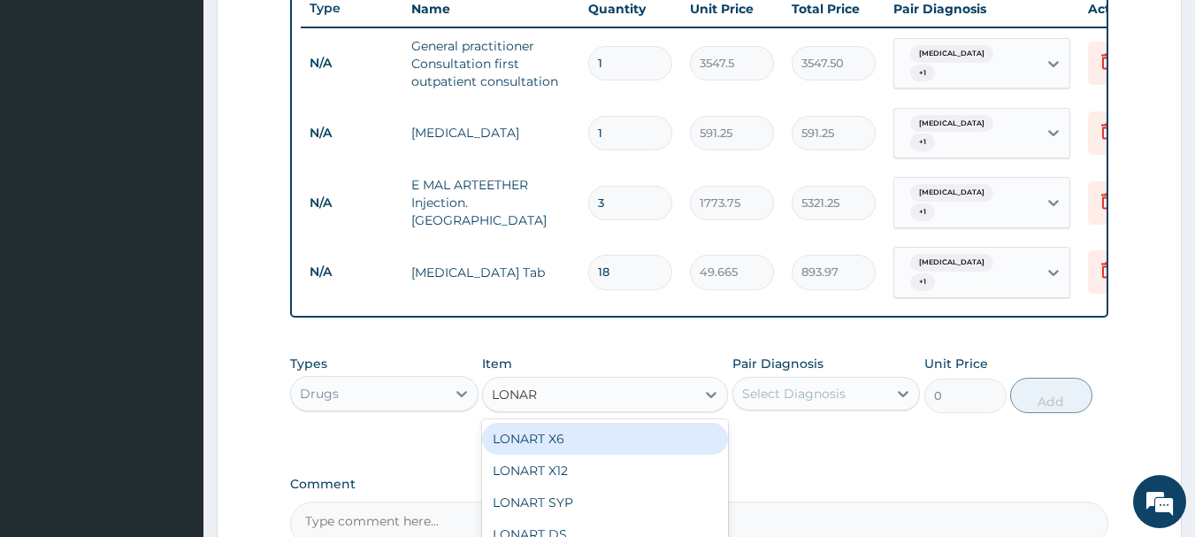
type input "LONART"
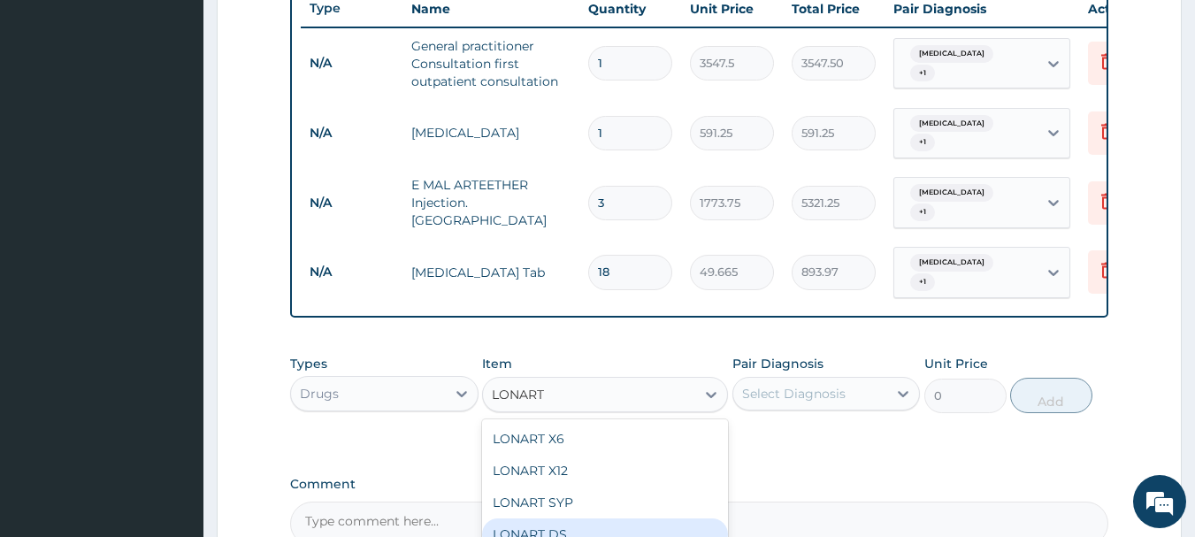
click at [599, 518] on div "LONART DS" at bounding box center [605, 534] width 246 height 32
type input "473"
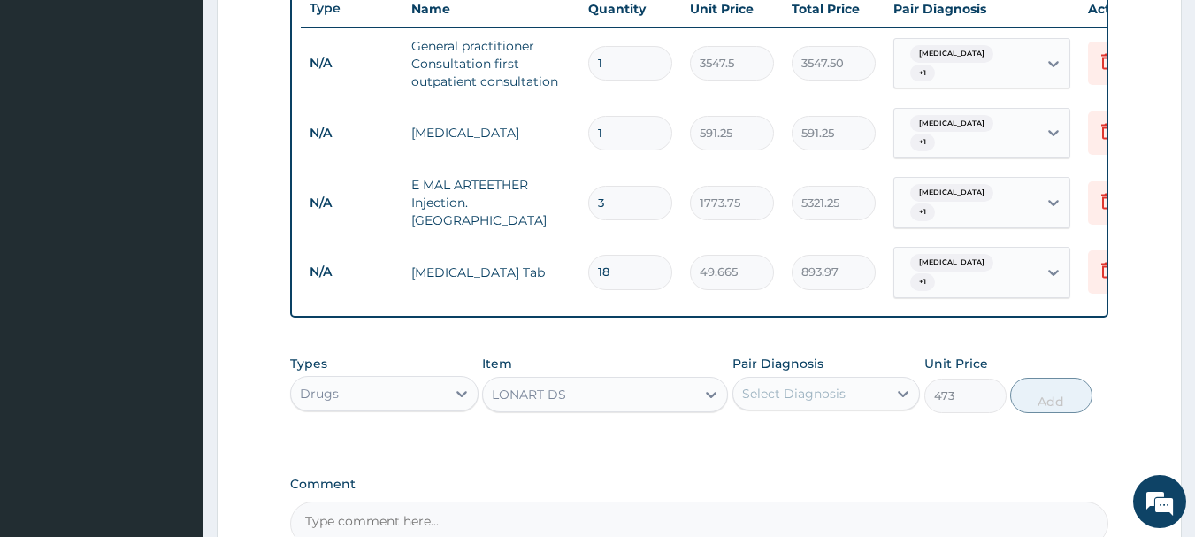
click at [860, 380] on div "Select Diagnosis" at bounding box center [810, 394] width 155 height 28
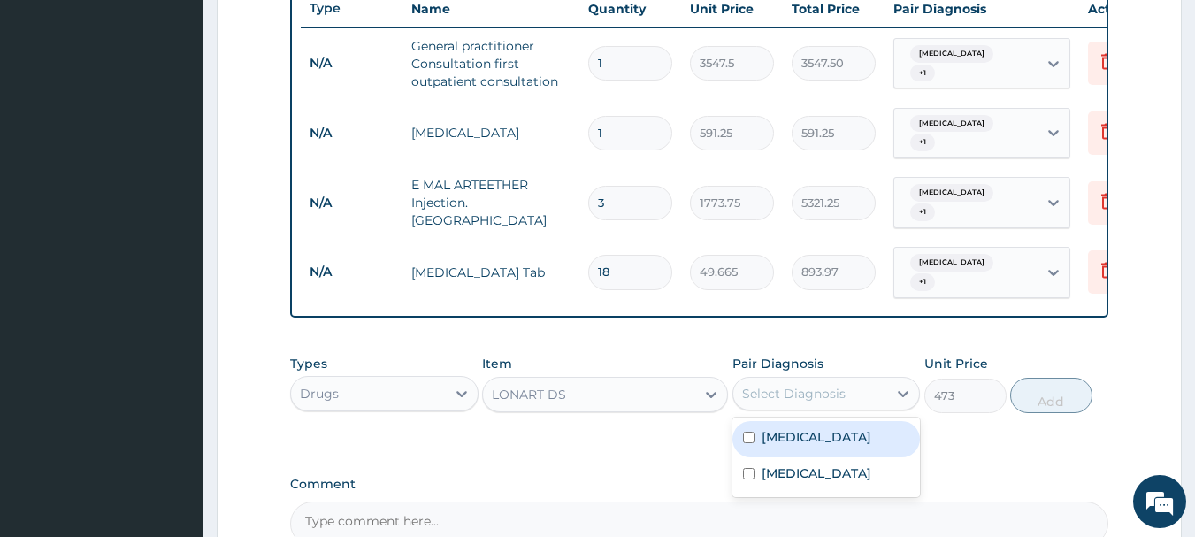
click at [849, 438] on div "[MEDICAL_DATA]" at bounding box center [827, 439] width 188 height 36
checkbox input "true"
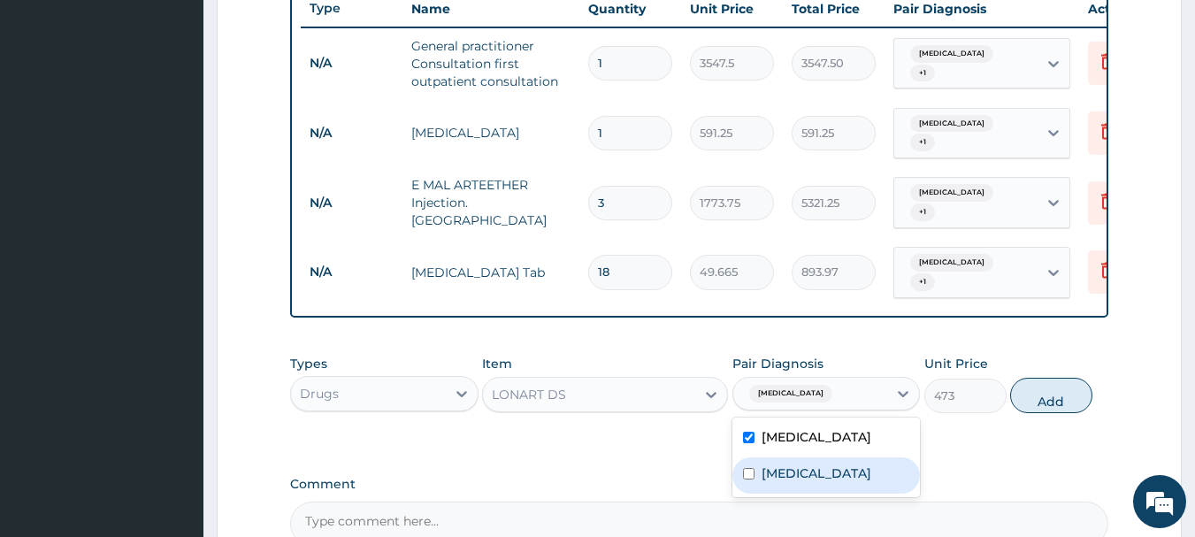
click at [854, 465] on label "[MEDICAL_DATA]" at bounding box center [817, 473] width 110 height 18
checkbox input "true"
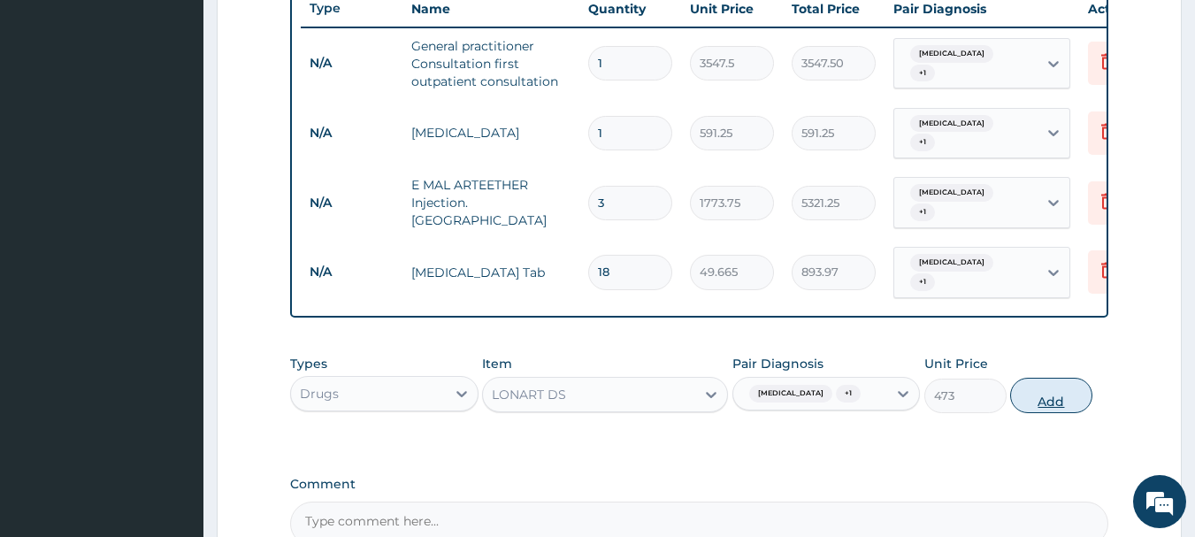
click at [1049, 394] on button "Add" at bounding box center [1051, 395] width 82 height 35
type input "0"
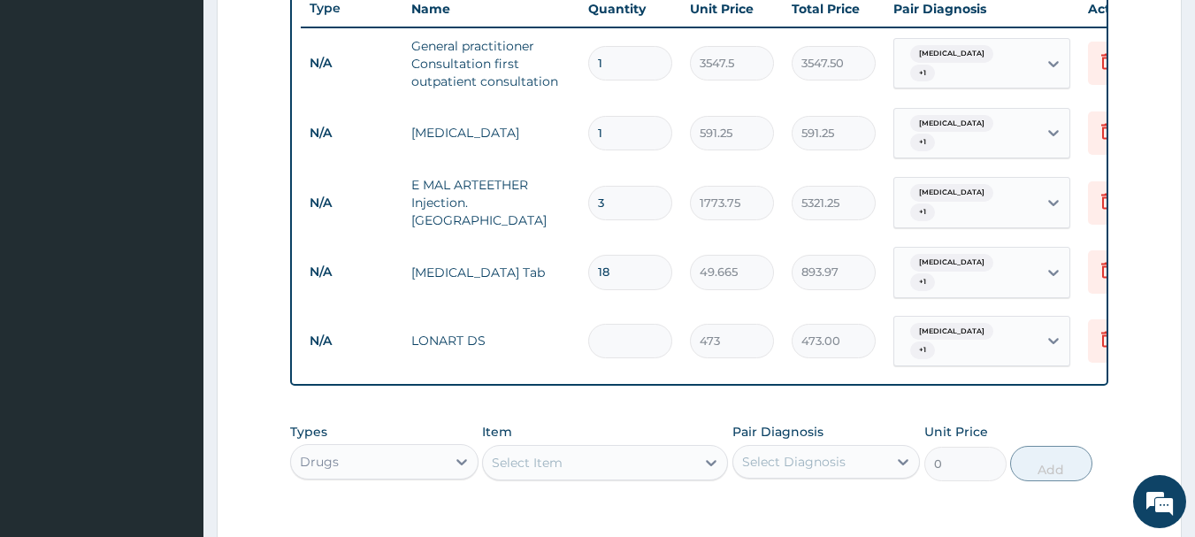
type input "0.00"
type input "6"
type input "2838.00"
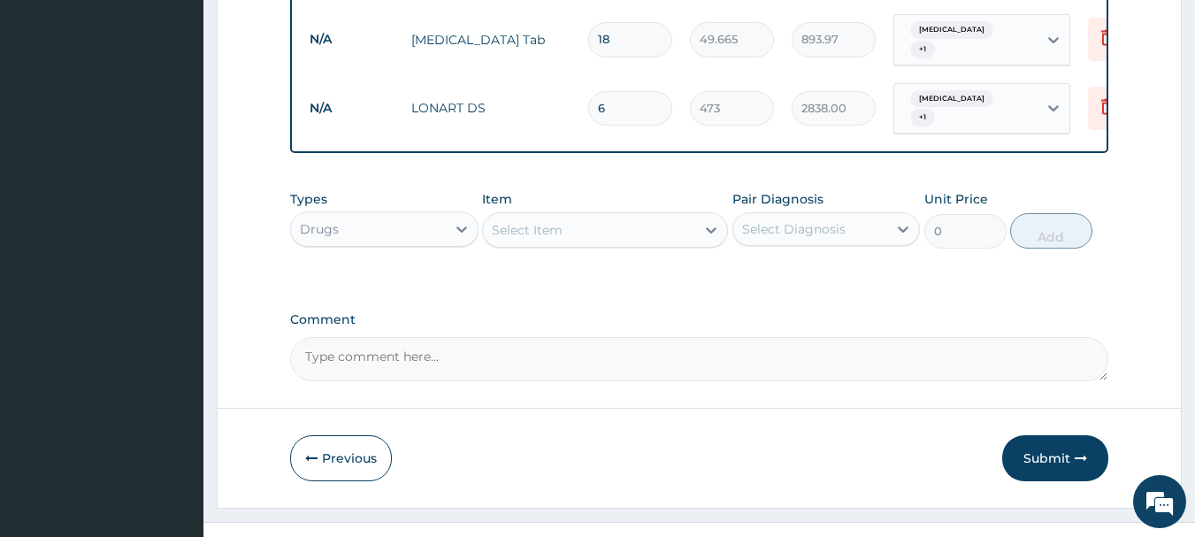
type input "6"
click at [569, 216] on div "Select Item" at bounding box center [589, 230] width 212 height 28
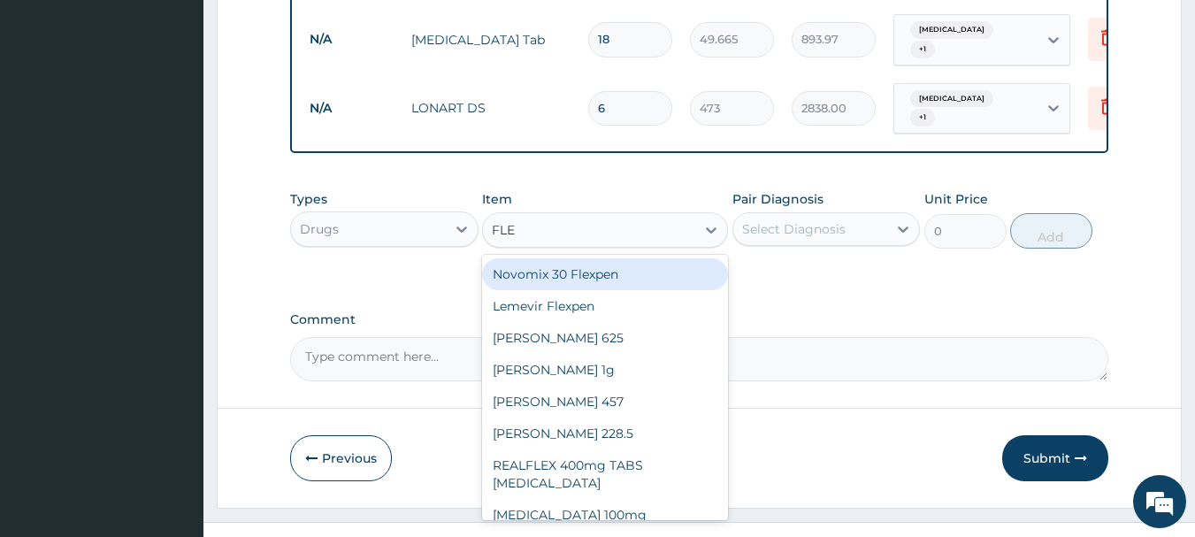
type input "FLEM"
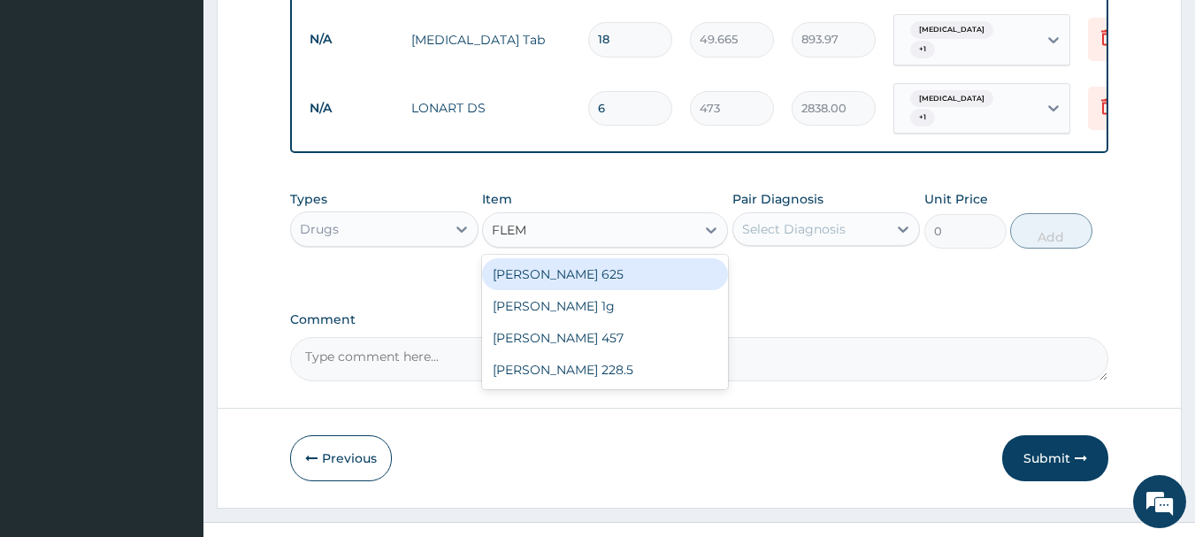
drag, startPoint x: 619, startPoint y: 247, endPoint x: 636, endPoint y: 253, distance: 17.9
click at [620, 258] on div "FLEMING 625" at bounding box center [605, 274] width 246 height 32
type input "591.25"
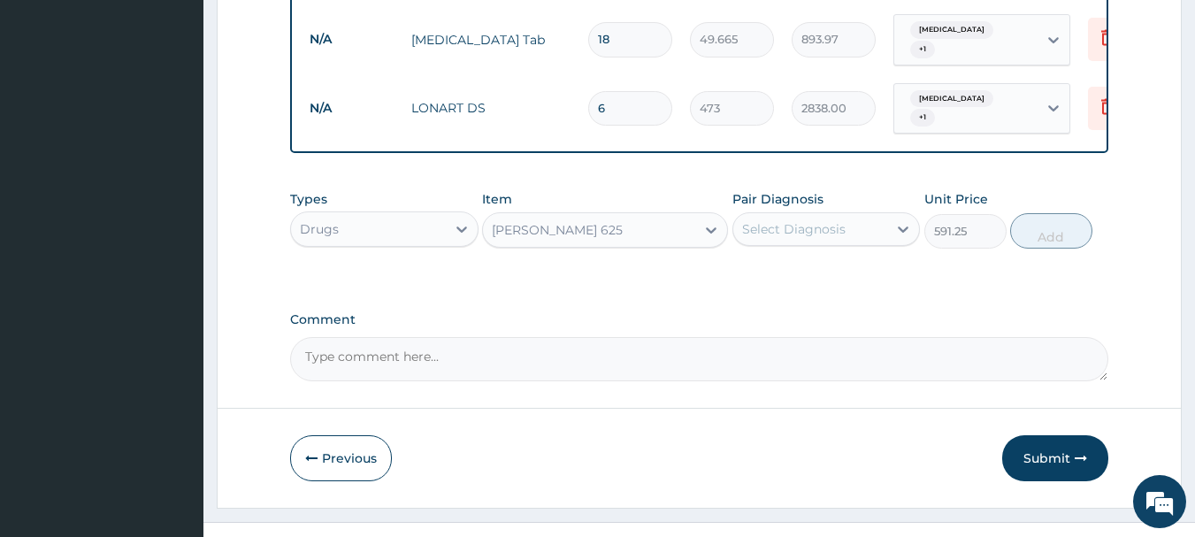
click at [844, 215] on div "Select Diagnosis" at bounding box center [810, 229] width 155 height 28
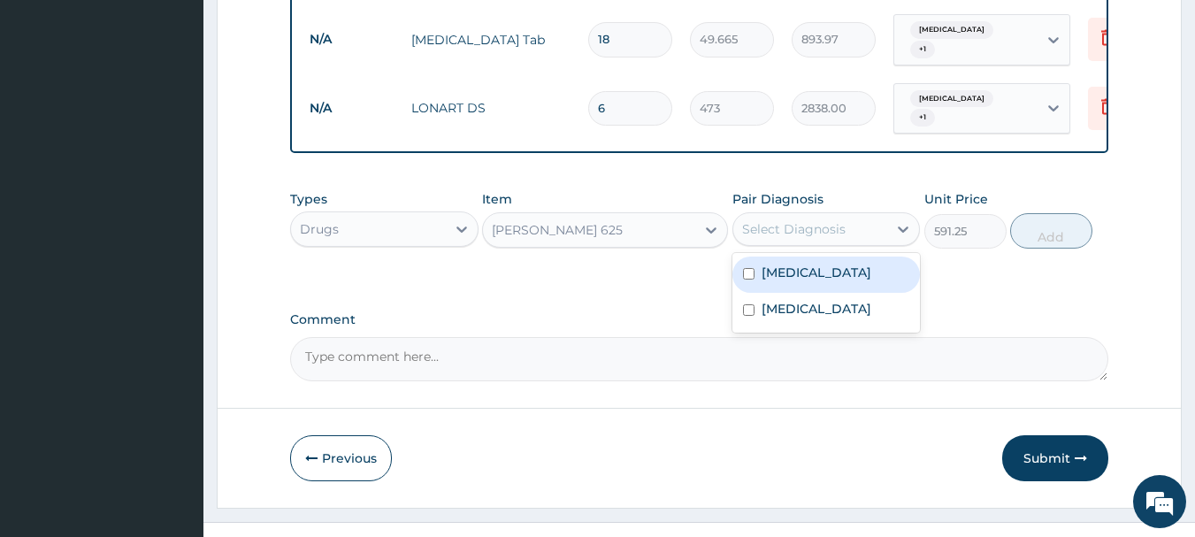
drag, startPoint x: 845, startPoint y: 252, endPoint x: 854, endPoint y: 289, distance: 38.2
click at [848, 259] on div "Malaria" at bounding box center [827, 275] width 188 height 36
checkbox input "true"
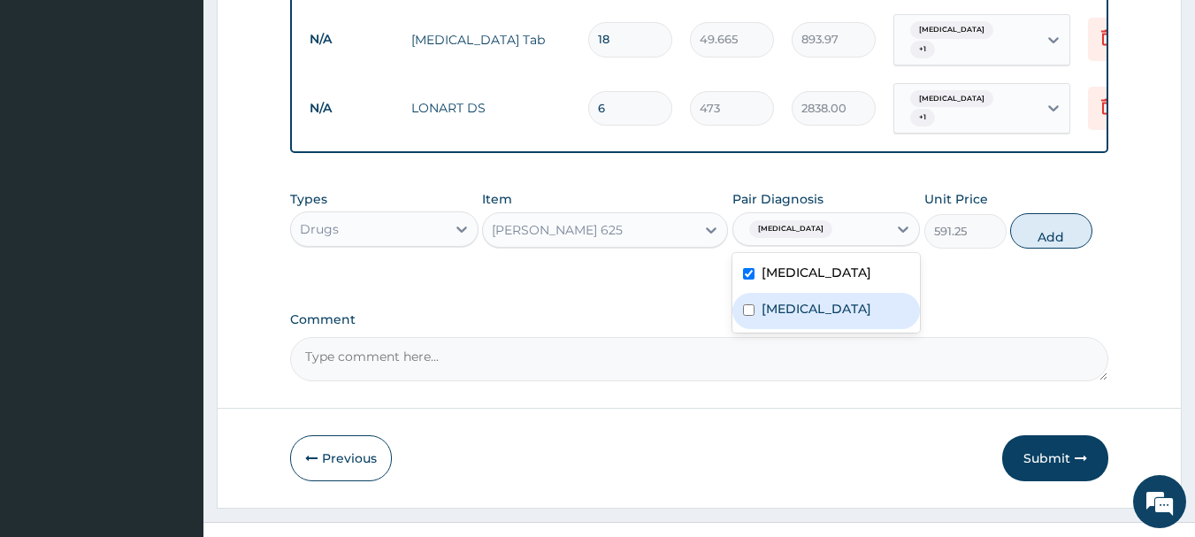
click at [855, 300] on label "Upper respiratory infection" at bounding box center [817, 309] width 110 height 18
checkbox input "true"
click at [1017, 214] on button "Add" at bounding box center [1051, 230] width 82 height 35
type input "0"
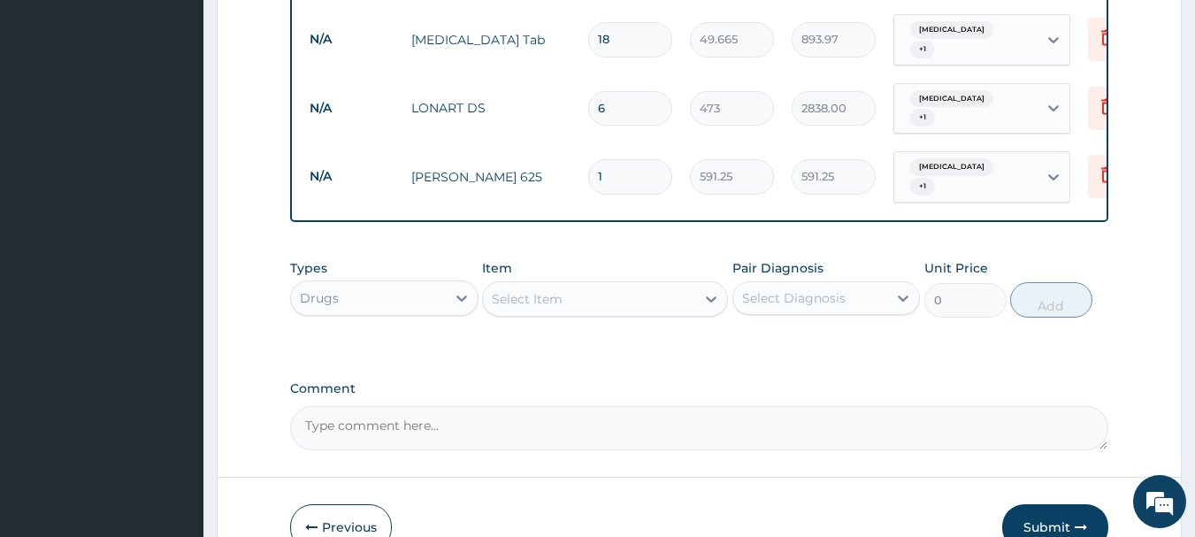
type input "10"
type input "5912.50"
type input "10"
click at [855, 381] on label "Comment" at bounding box center [699, 388] width 819 height 15
click at [855, 406] on textarea "Comment" at bounding box center [699, 428] width 819 height 44
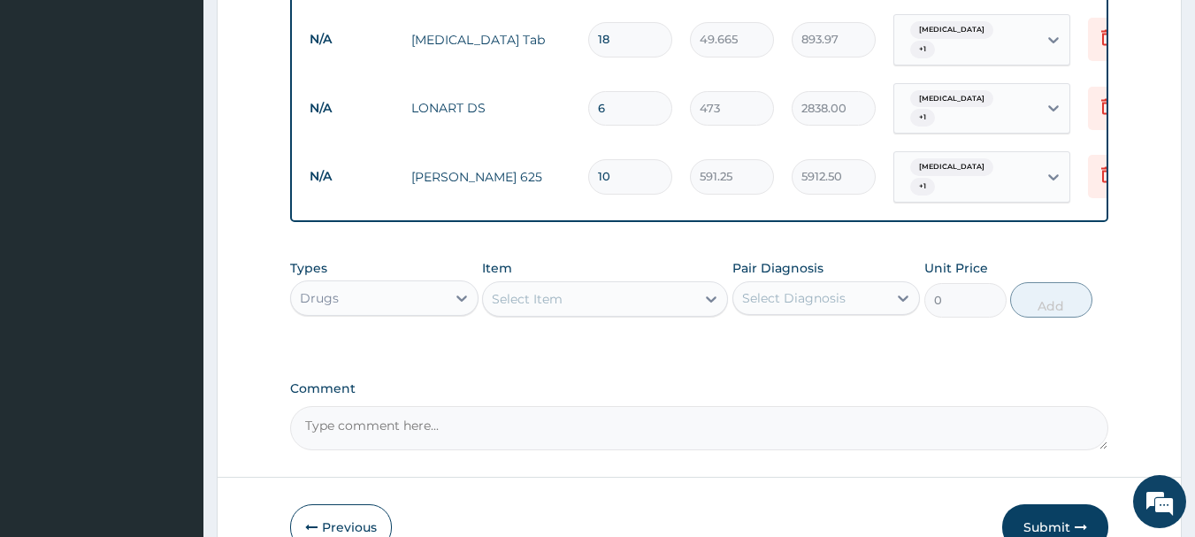
scroll to position [983, 0]
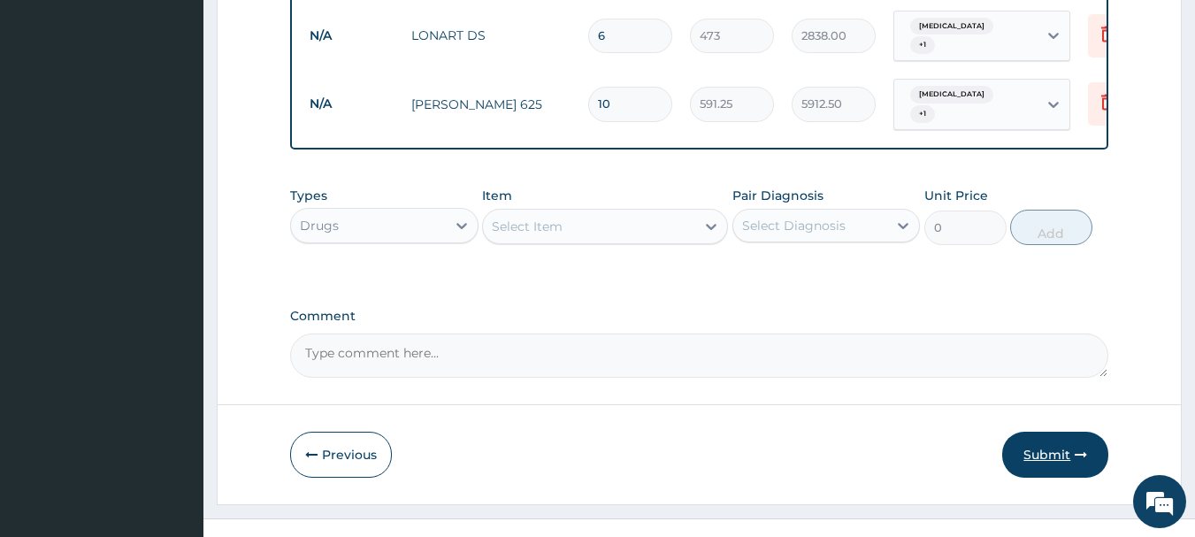
click at [1054, 438] on button "Submit" at bounding box center [1055, 455] width 106 height 46
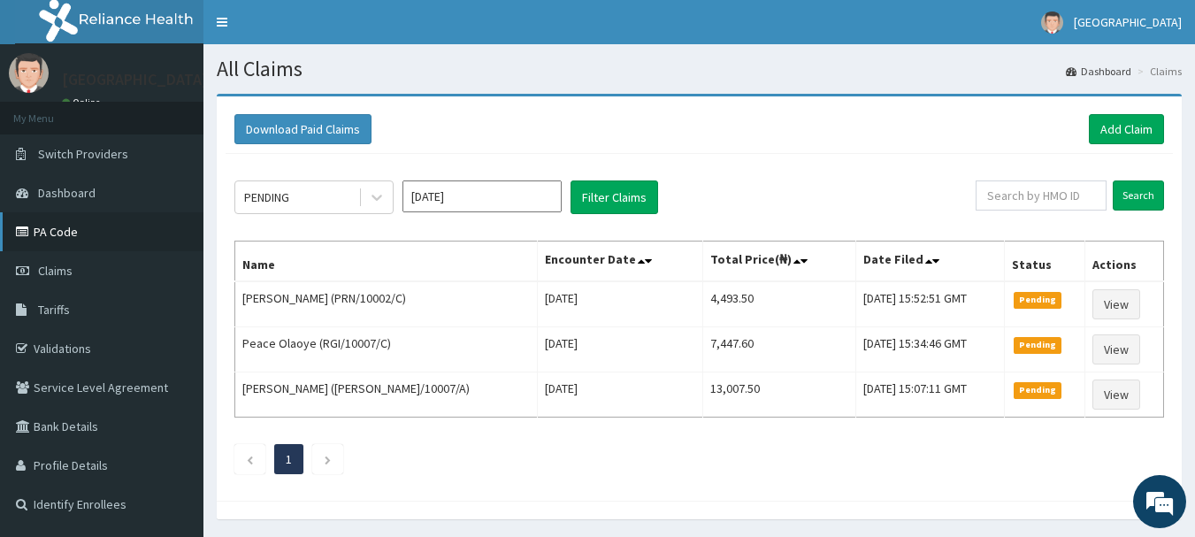
click at [58, 231] on link "PA Code" at bounding box center [101, 231] width 203 height 39
